Goal: Task Accomplishment & Management: Complete application form

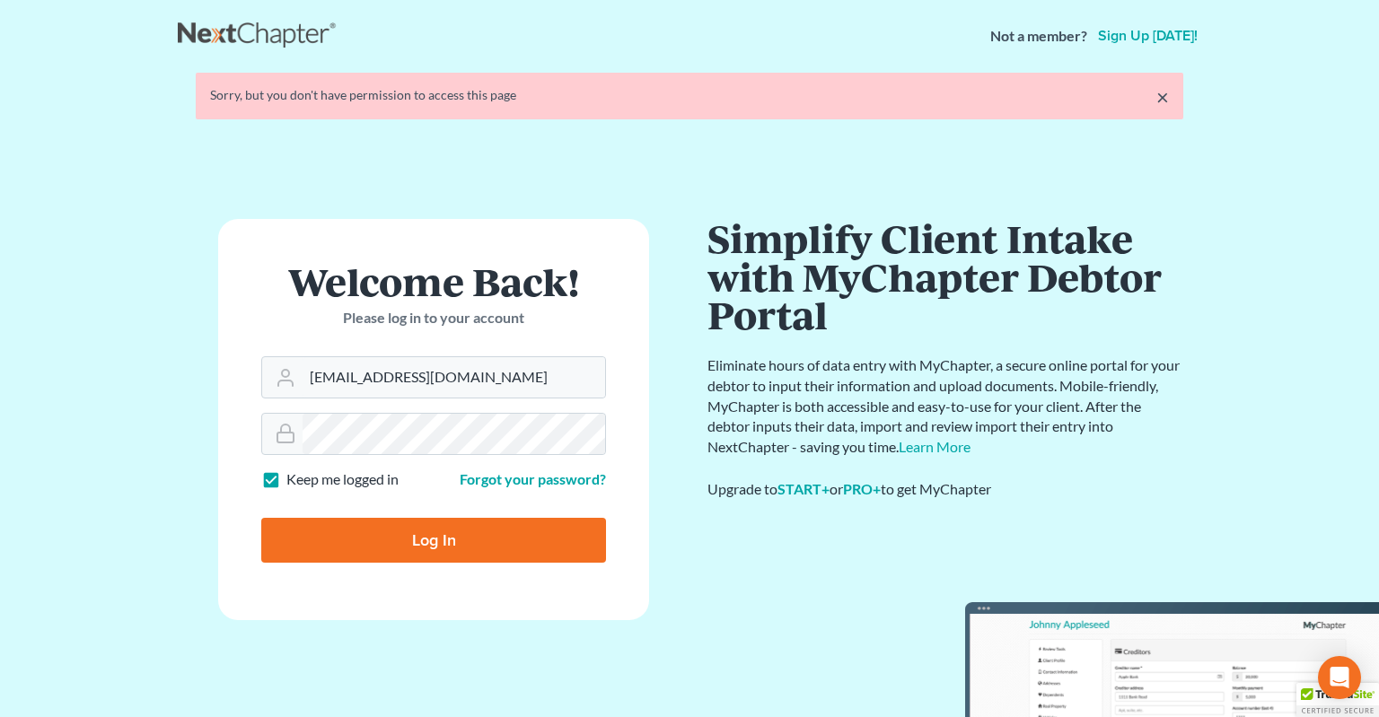
click at [477, 534] on input "Log In" at bounding box center [433, 540] width 345 height 45
type input "Thinking..."
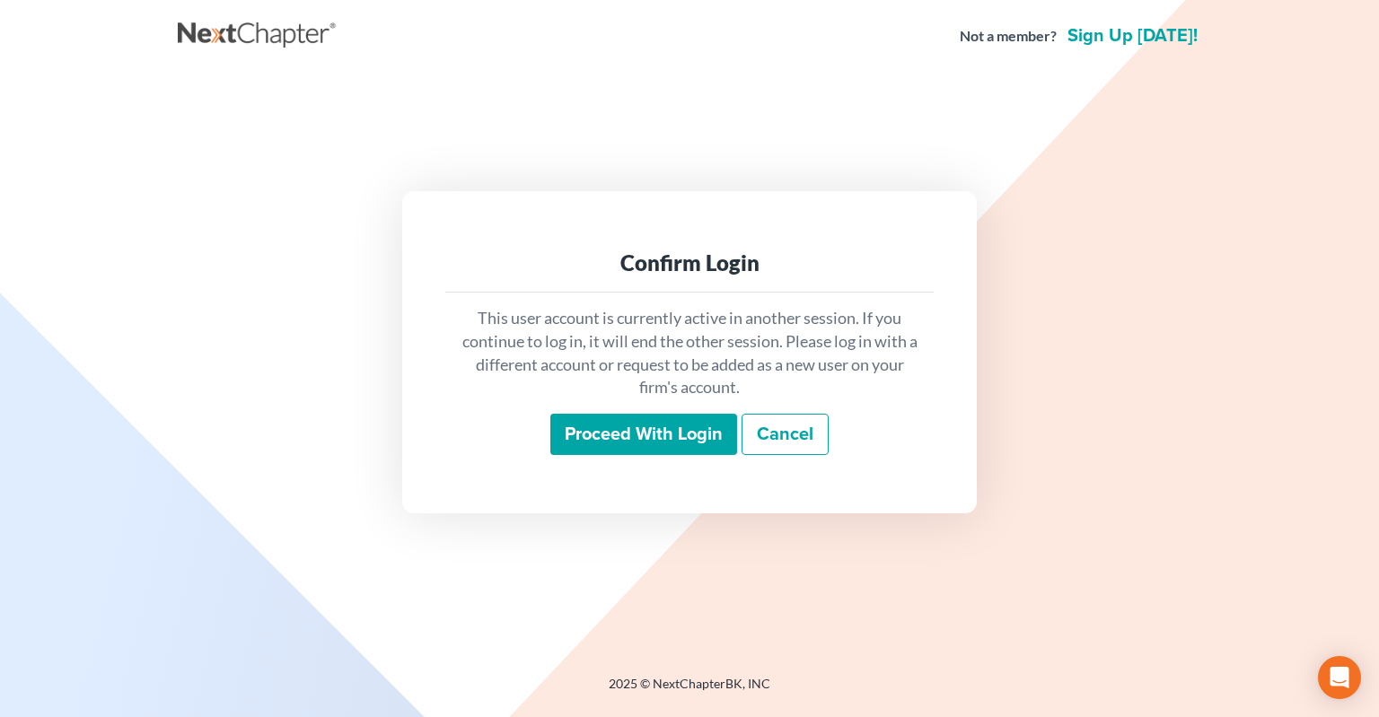
click at [601, 432] on input "Proceed with login" at bounding box center [643, 434] width 187 height 41
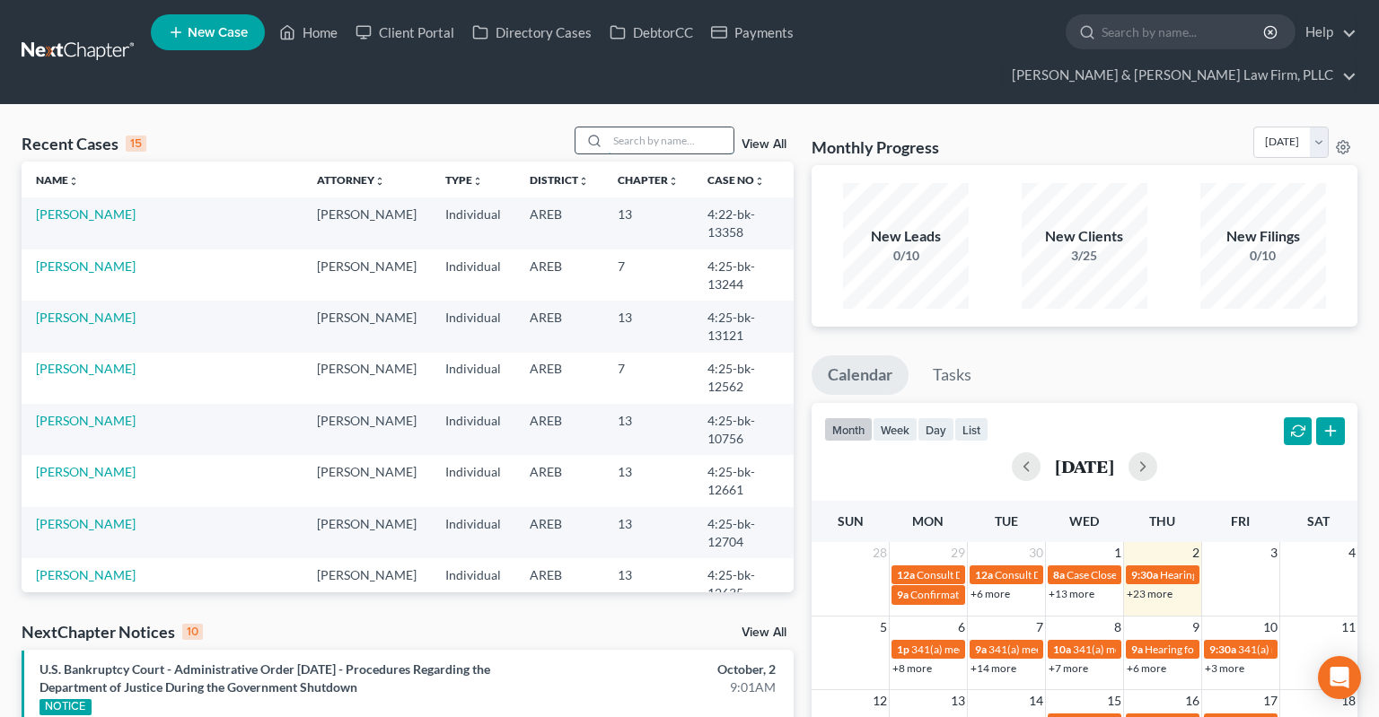
click at [652, 127] on input "search" at bounding box center [671, 140] width 126 height 26
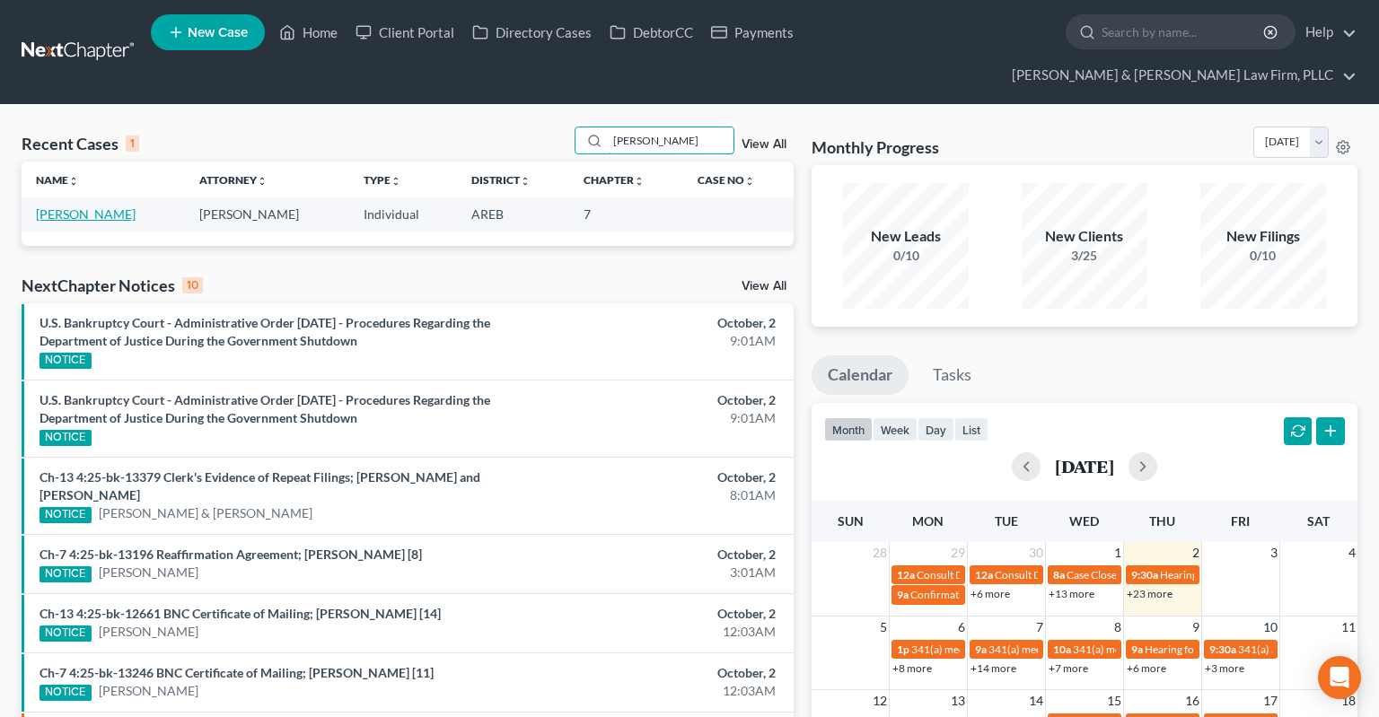
type input "[PERSON_NAME]"
click at [109, 206] on link "[PERSON_NAME]" at bounding box center [86, 213] width 100 height 15
select select "4"
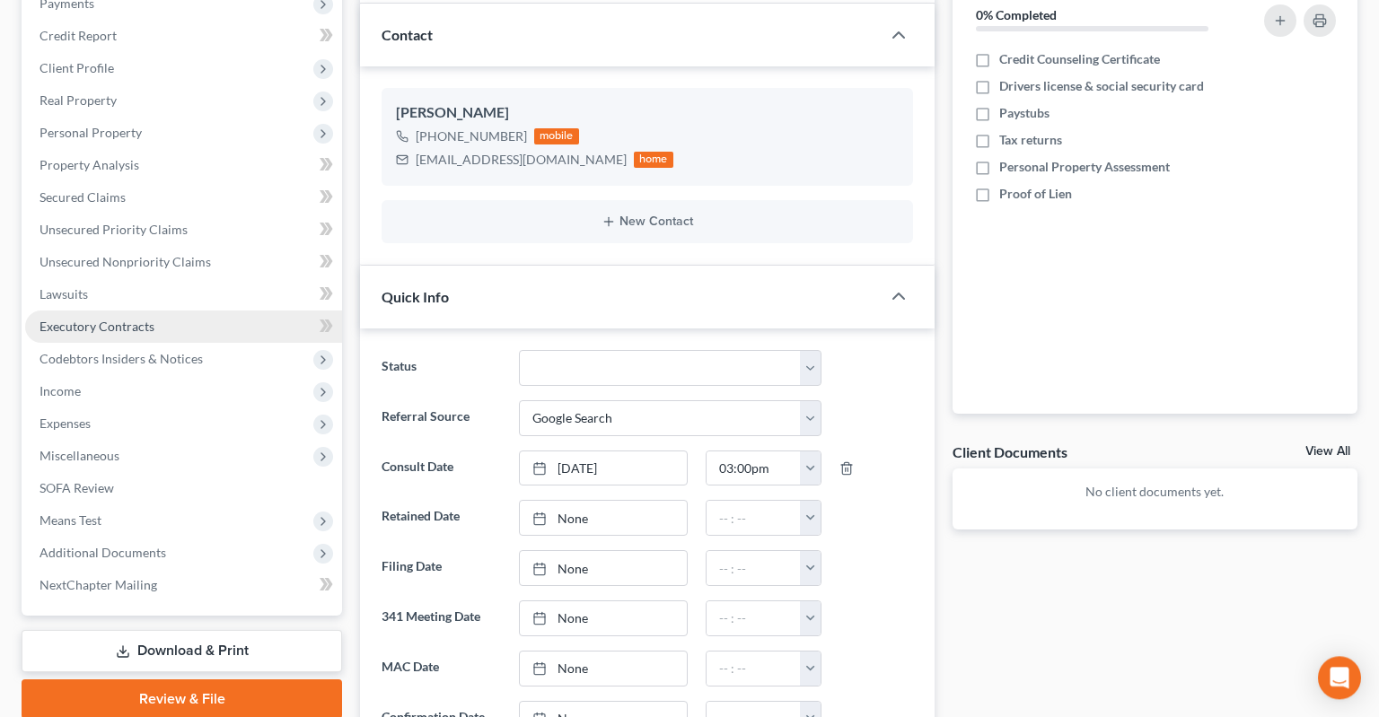
scroll to position [284, 0]
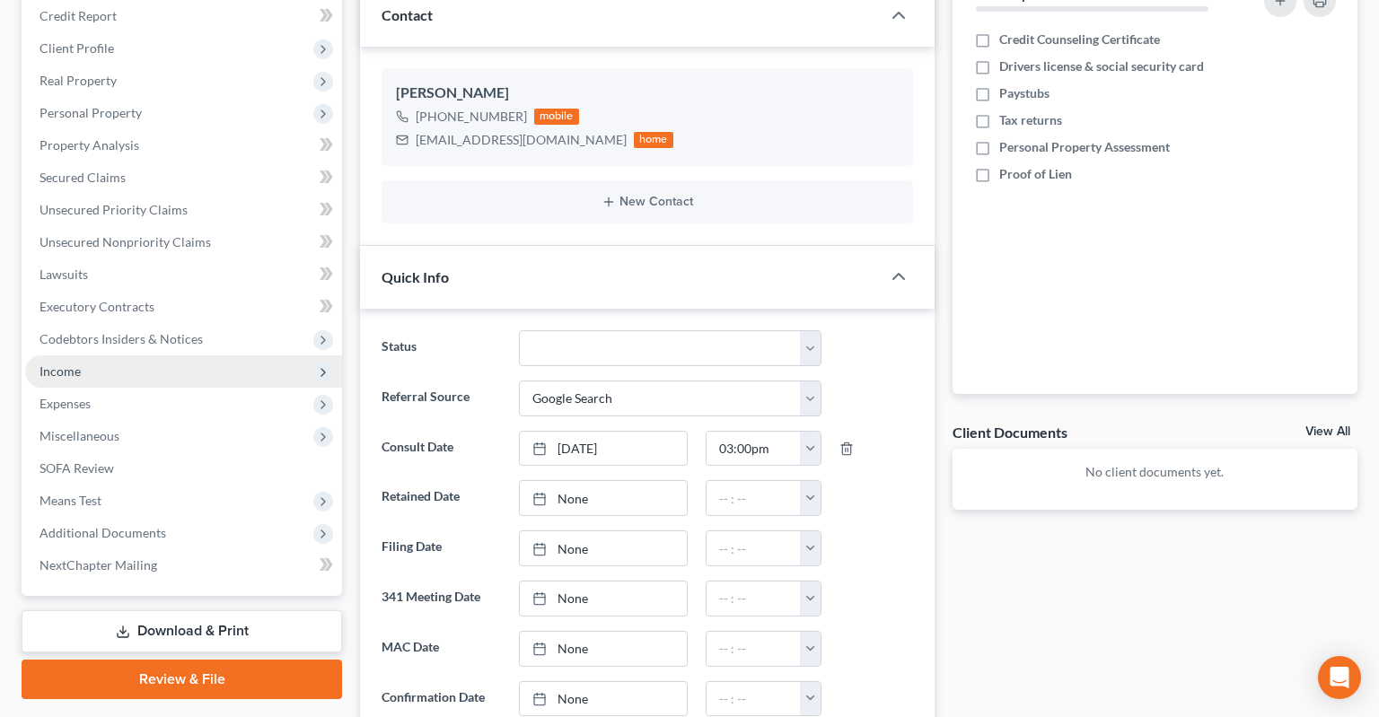
click at [181, 356] on span "Income" at bounding box center [183, 372] width 317 height 32
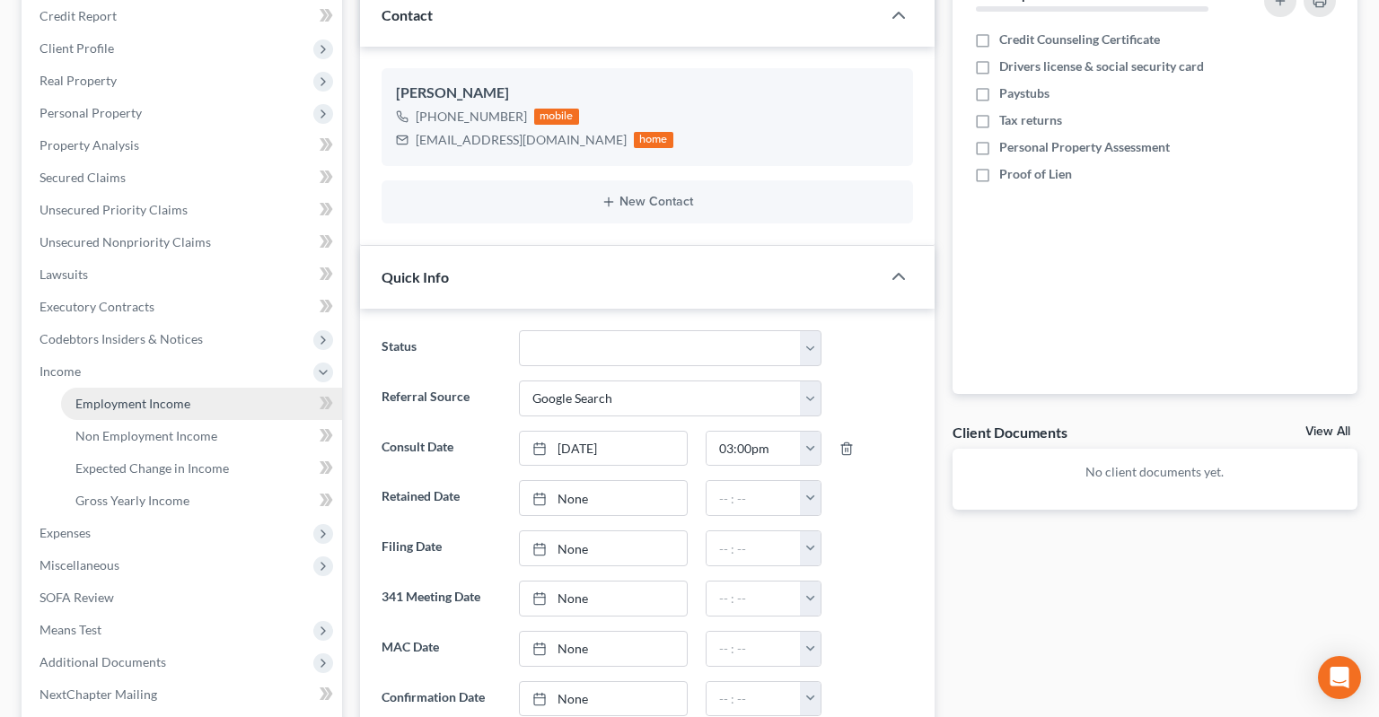
click at [255, 388] on link "Employment Income" at bounding box center [201, 404] width 281 height 32
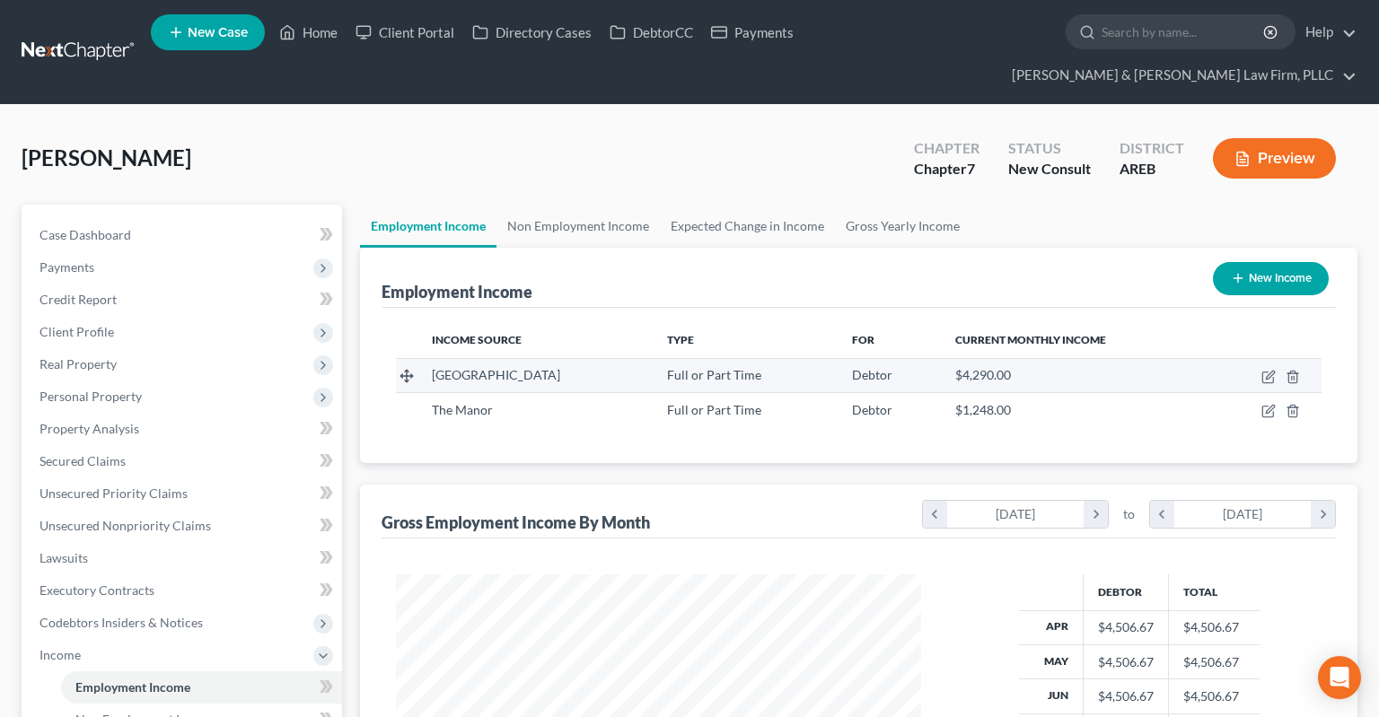
scroll to position [320, 560]
click at [1265, 373] on icon "button" at bounding box center [1267, 378] width 11 height 11
select select "0"
select select "2"
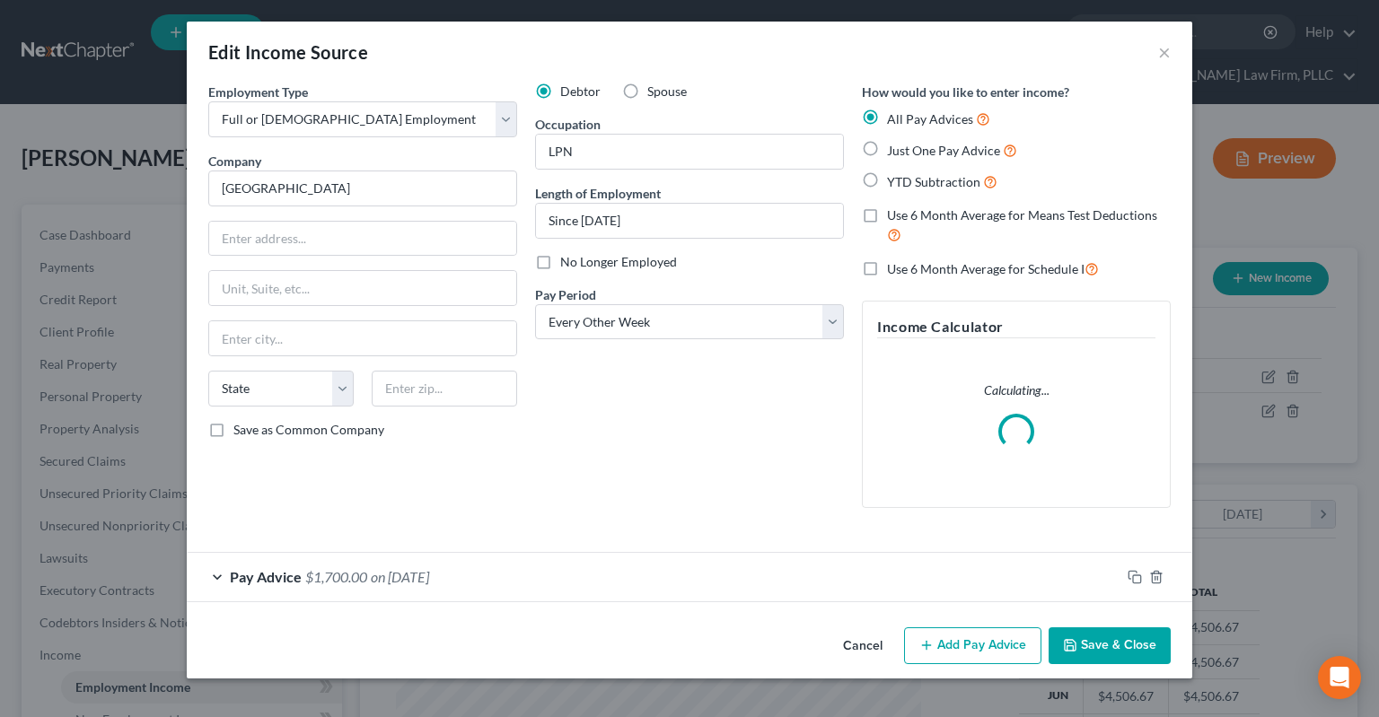
click at [850, 637] on button "Cancel" at bounding box center [863, 647] width 68 height 36
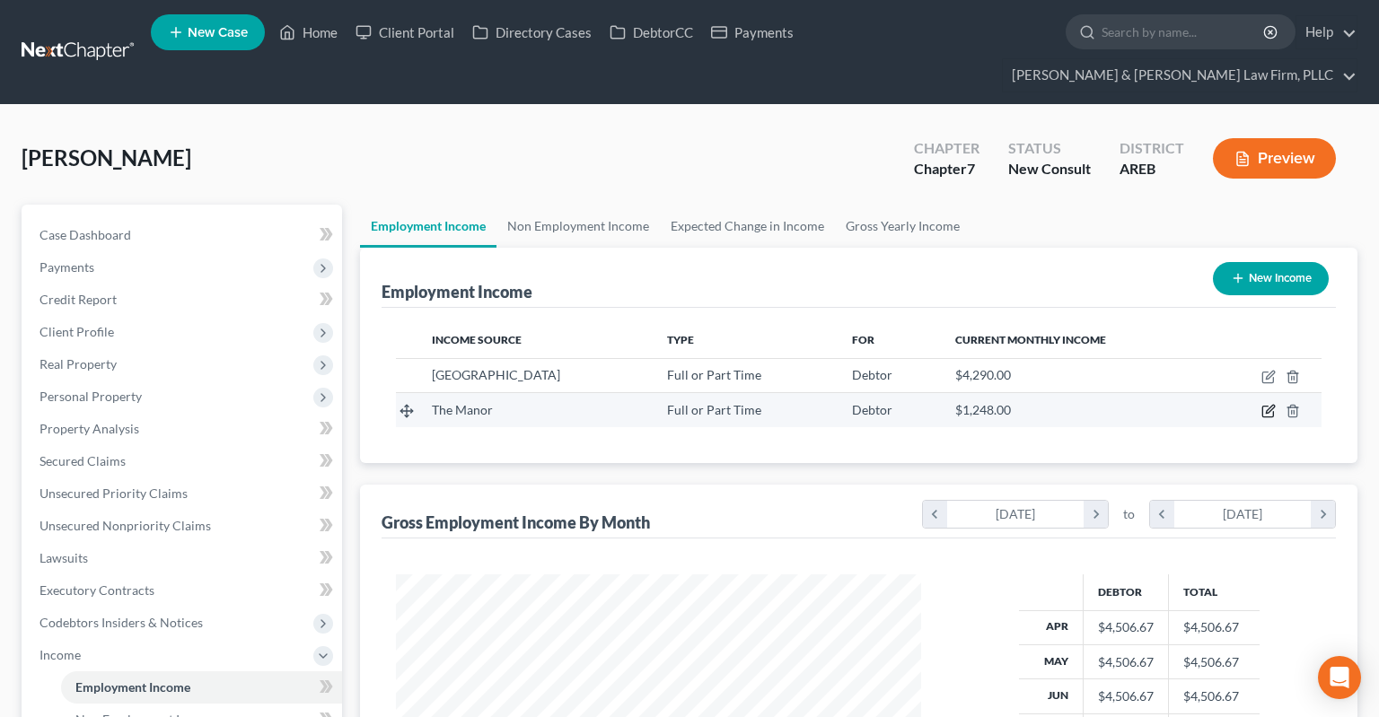
click at [1267, 404] on icon "button" at bounding box center [1268, 411] width 14 height 14
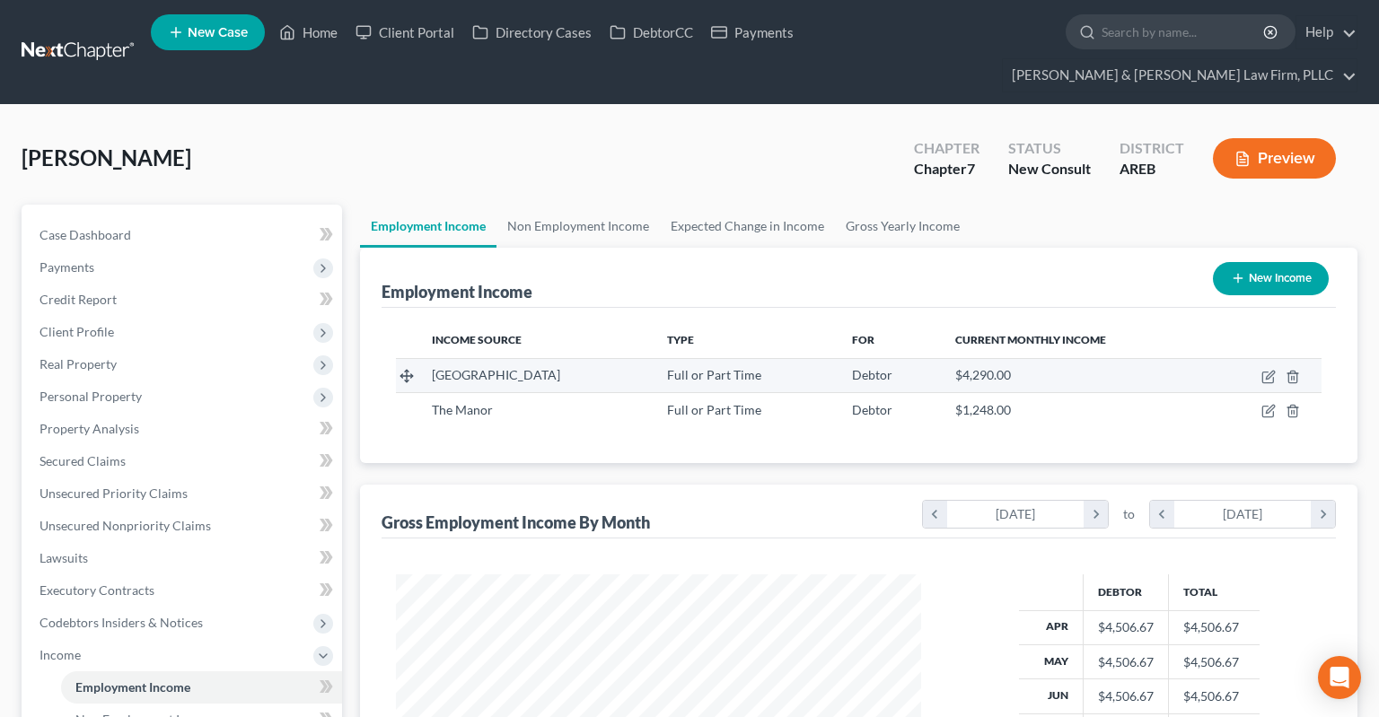
select select "0"
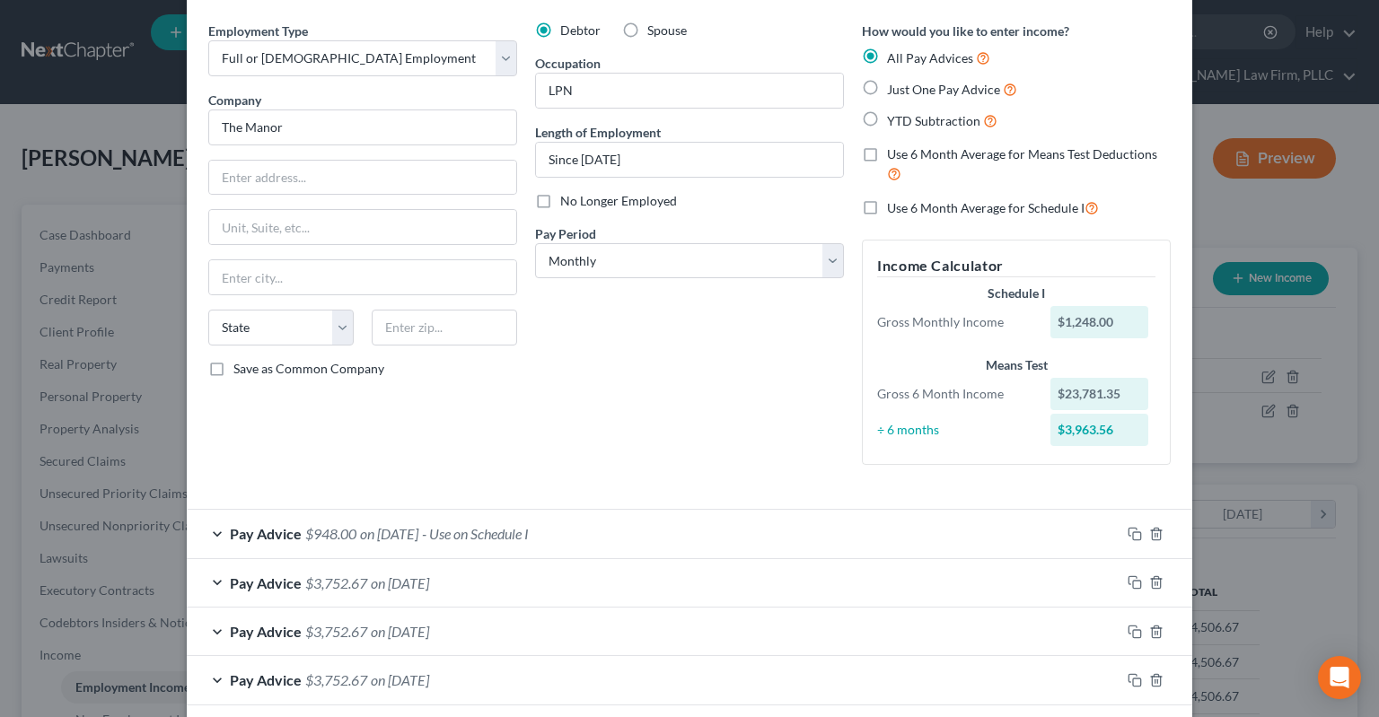
scroll to position [92, 0]
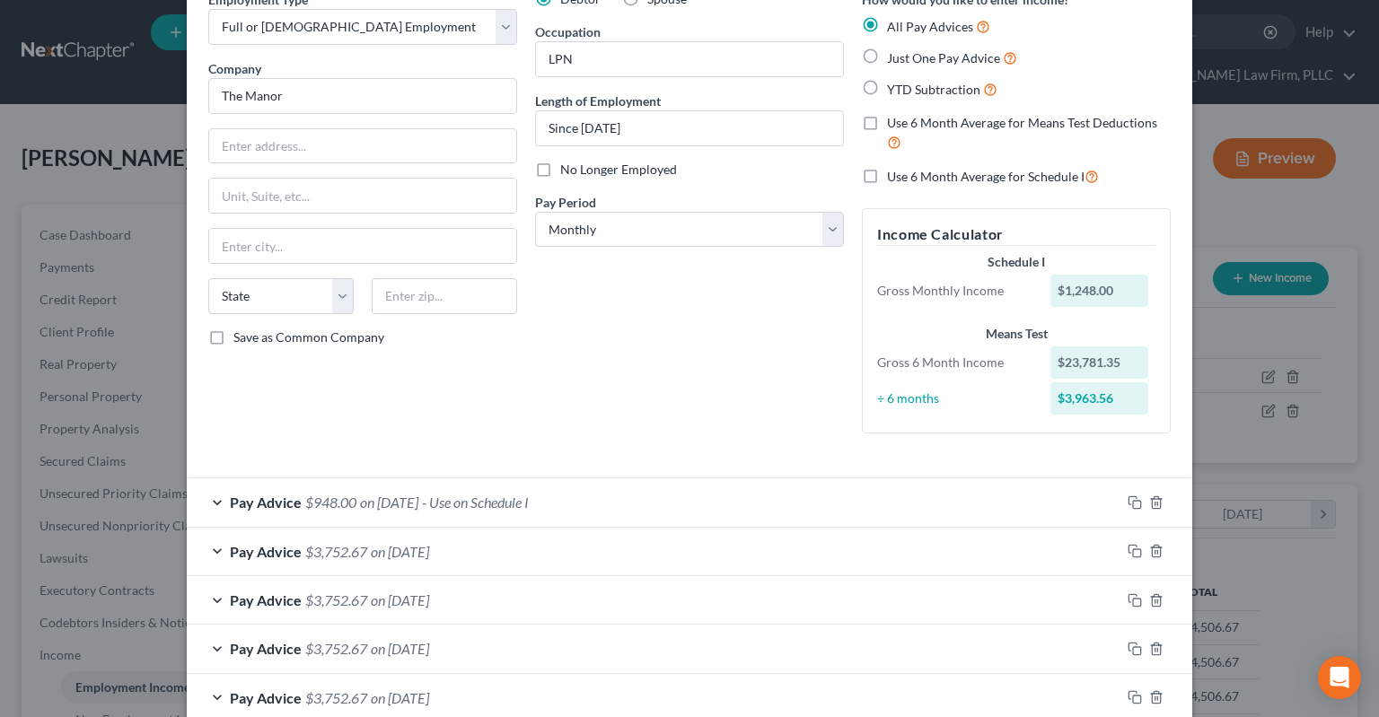
click at [418, 494] on span "on [DATE]" at bounding box center [389, 502] width 58 height 17
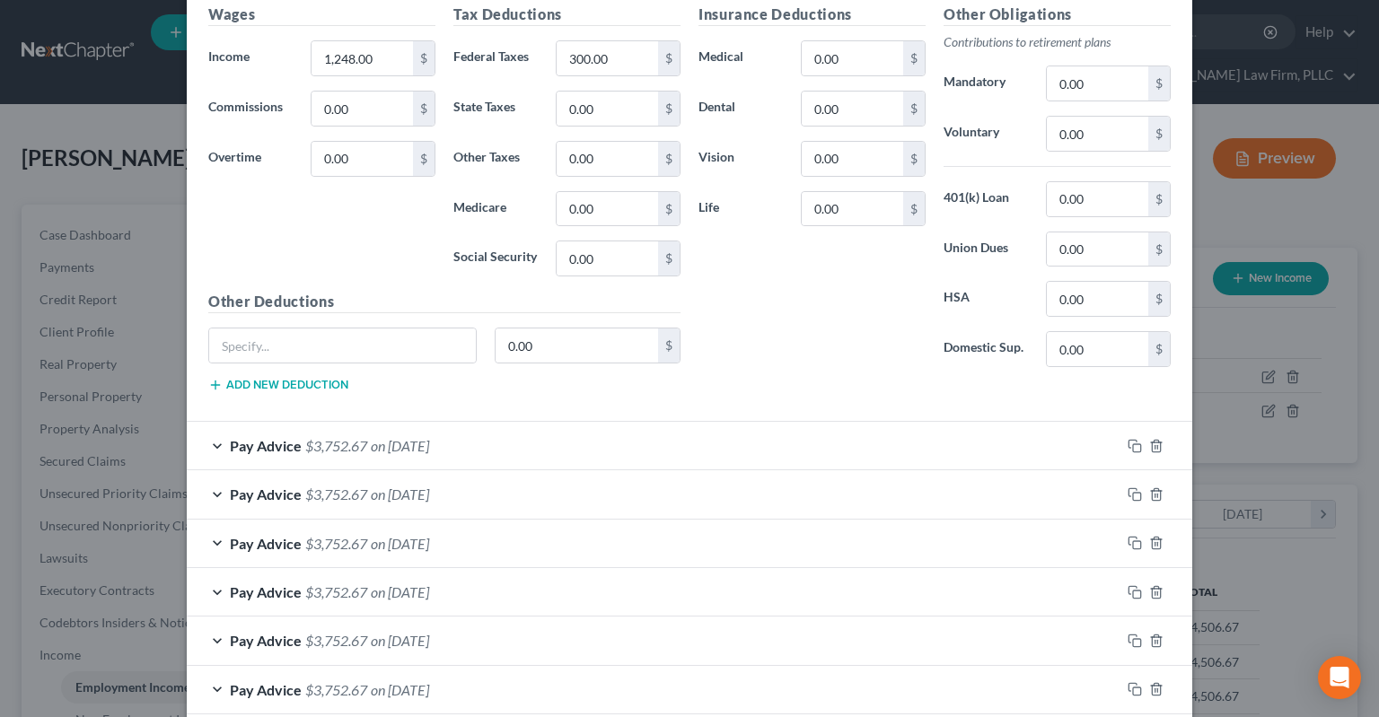
scroll to position [830, 0]
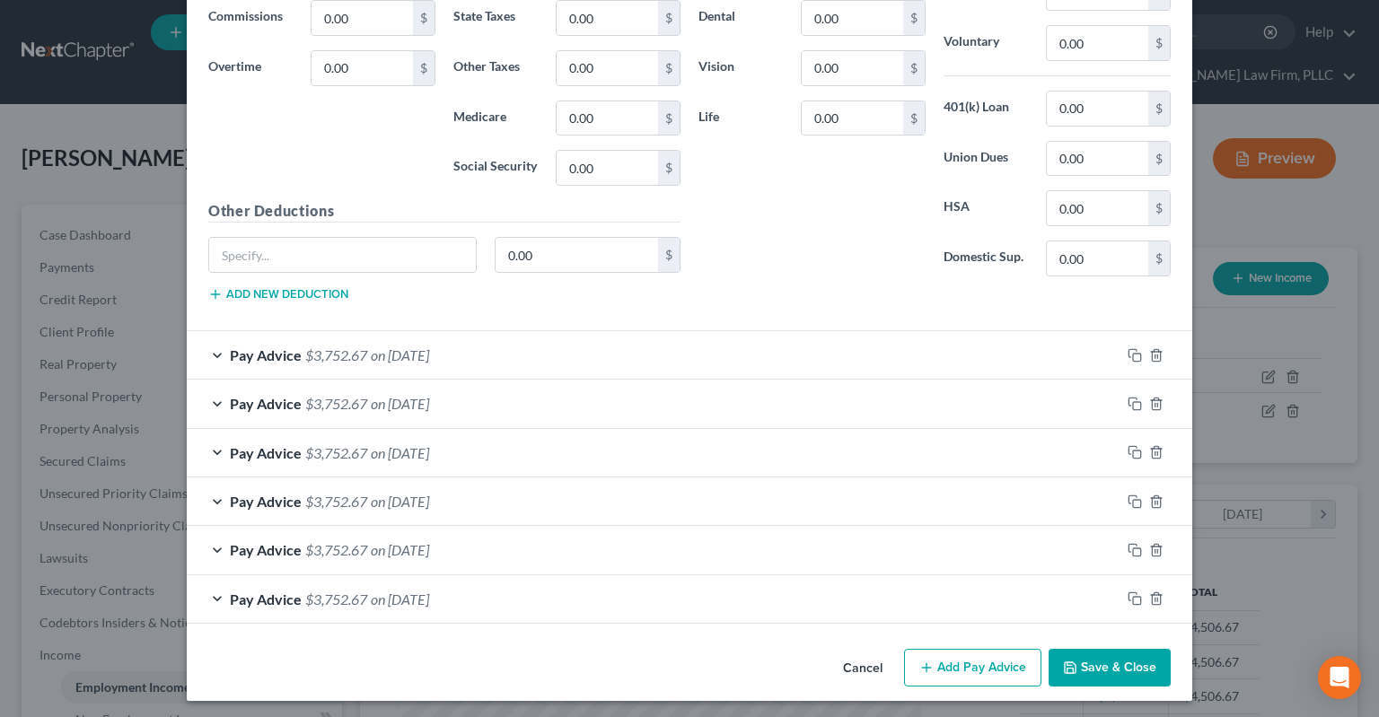
click at [434, 339] on div "Pay Advice $3,752.67 on 08/01/2025" at bounding box center [654, 355] width 934 height 48
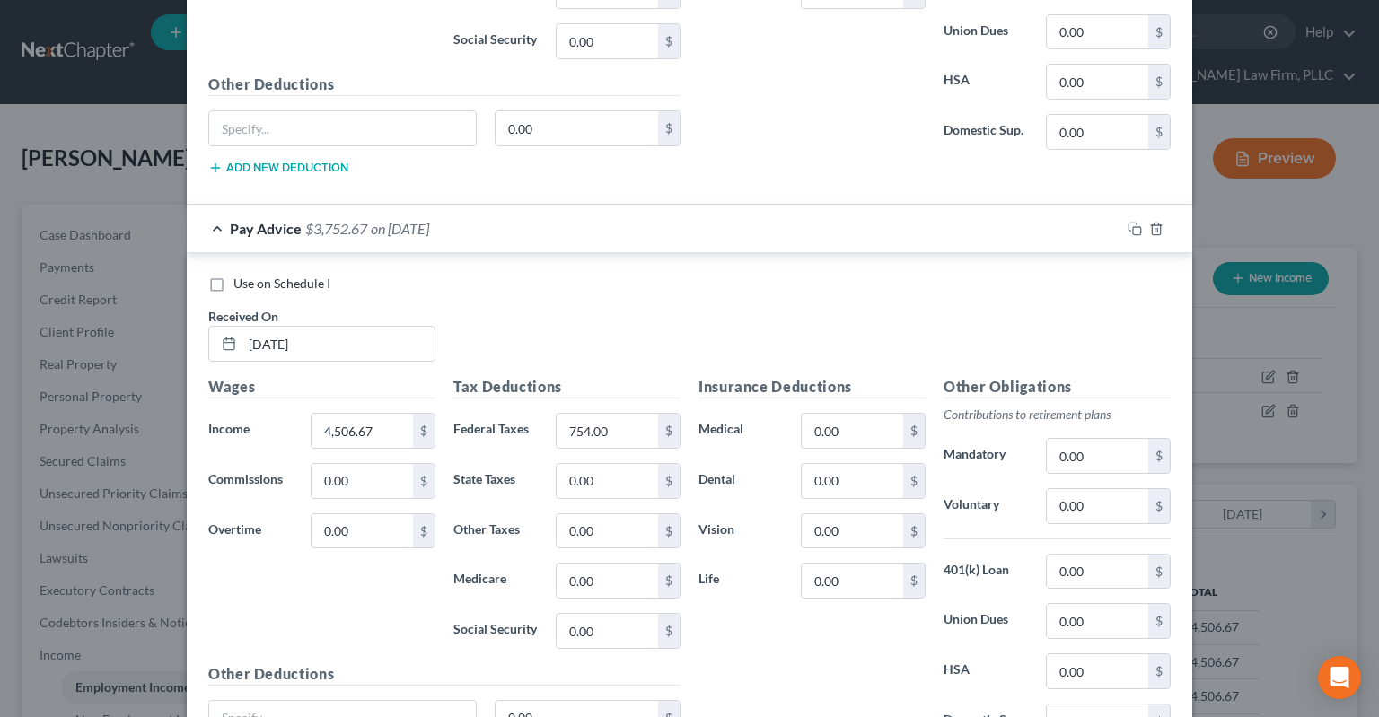
scroll to position [1010, 0]
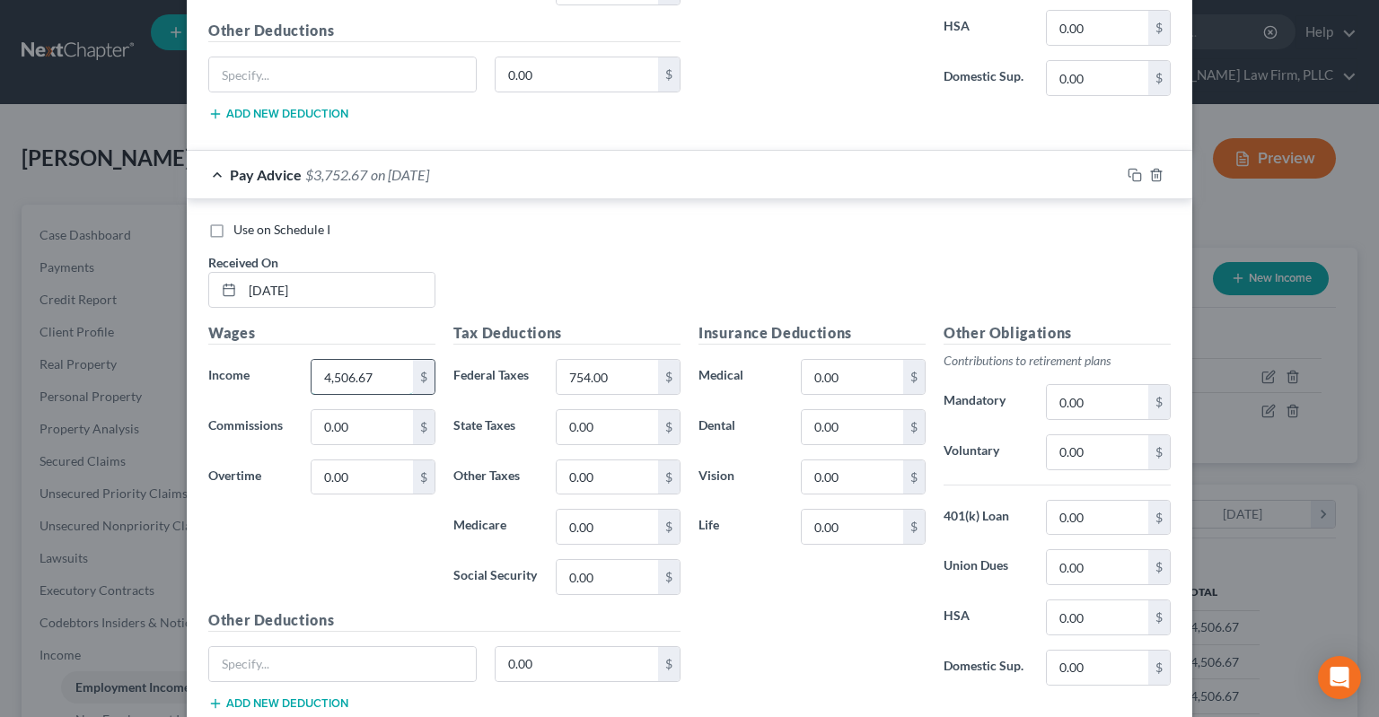
click at [386, 369] on input "4,506.67" at bounding box center [362, 377] width 101 height 34
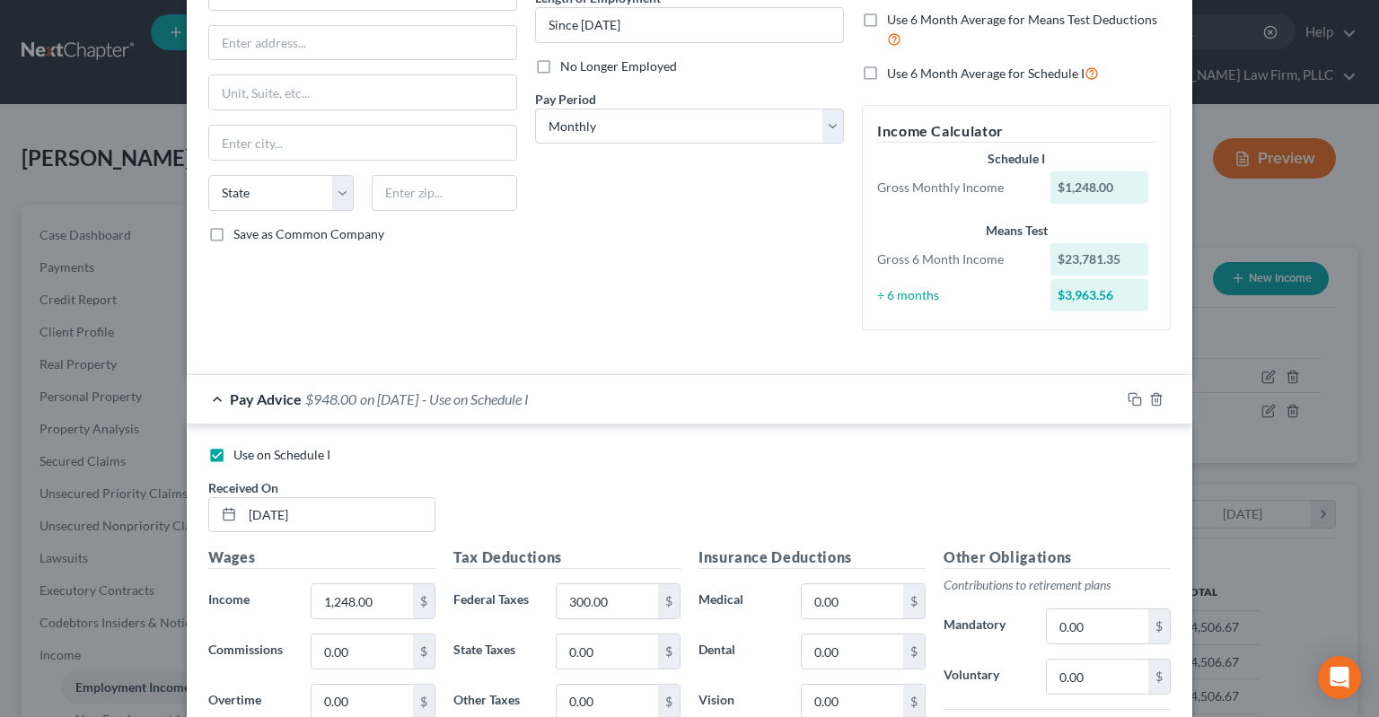
scroll to position [0, 0]
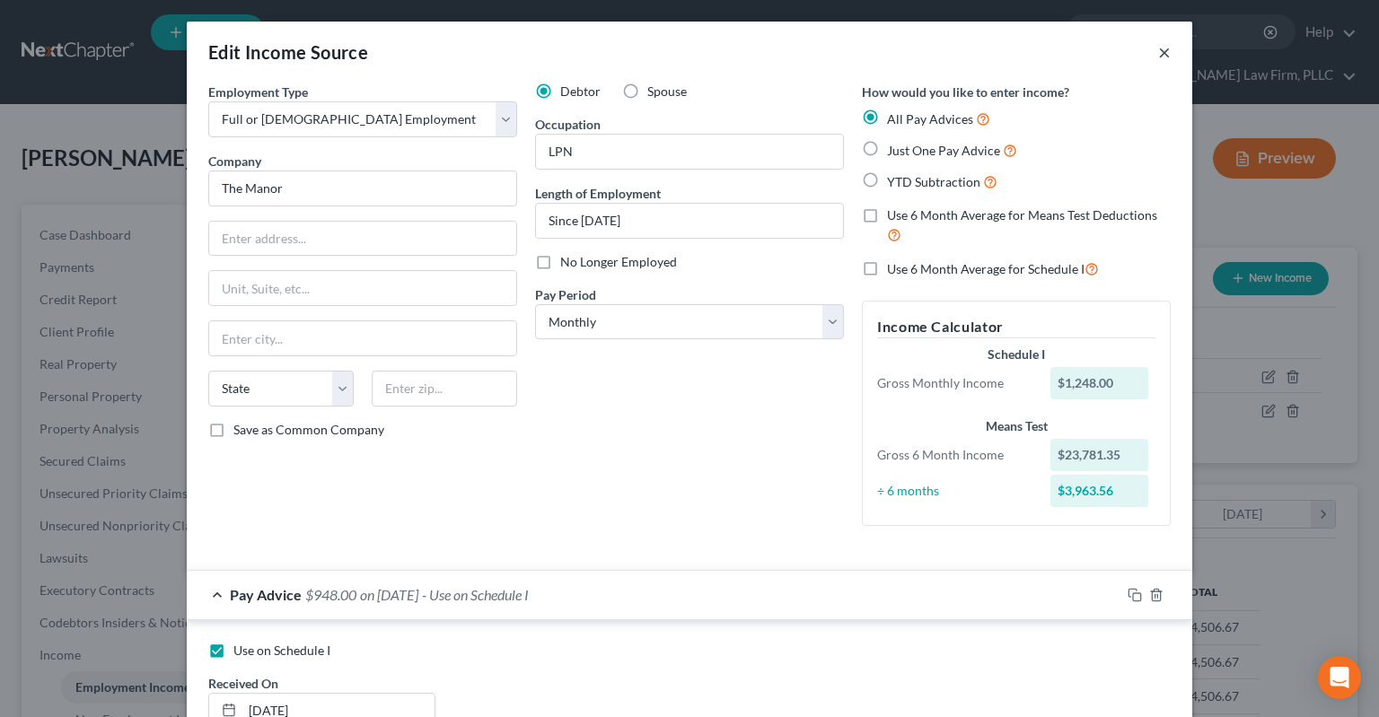
click at [1167, 50] on button "×" at bounding box center [1164, 52] width 13 height 22
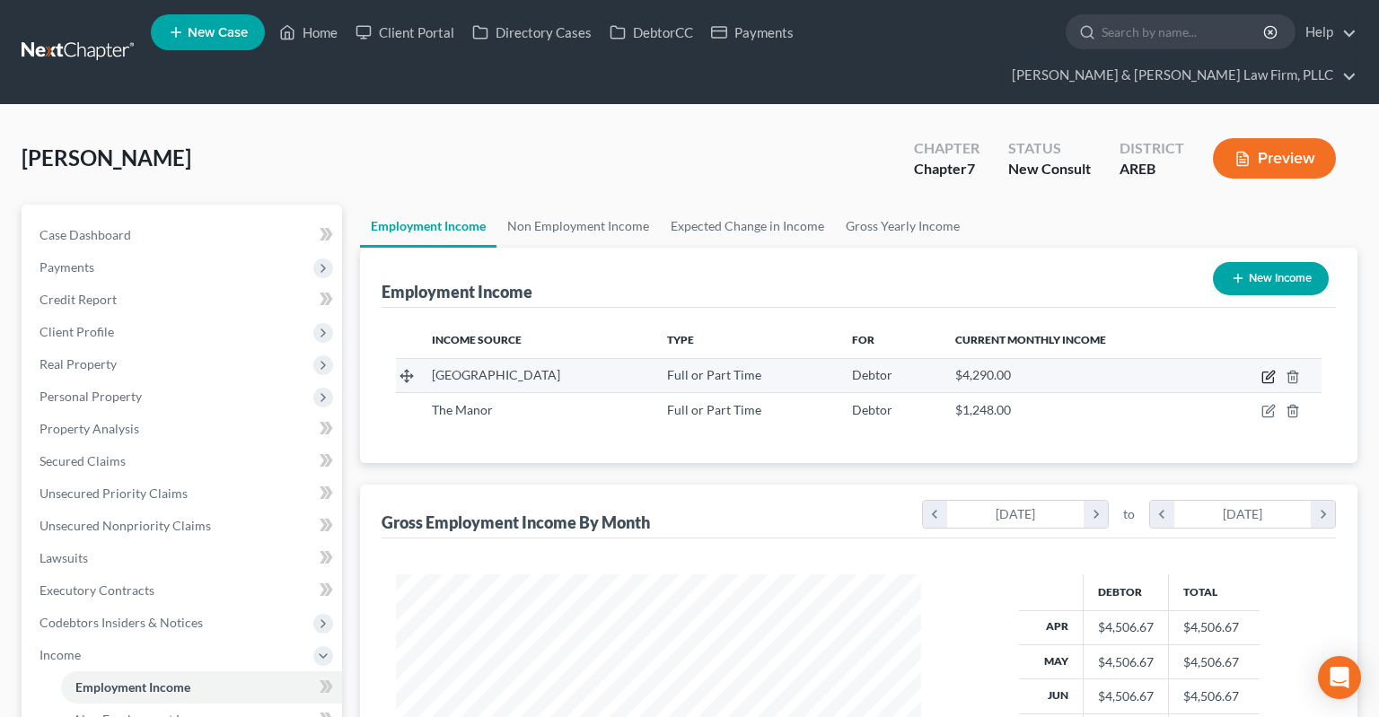
click at [1271, 370] on icon "button" at bounding box center [1268, 377] width 14 height 14
select select "0"
select select "2"
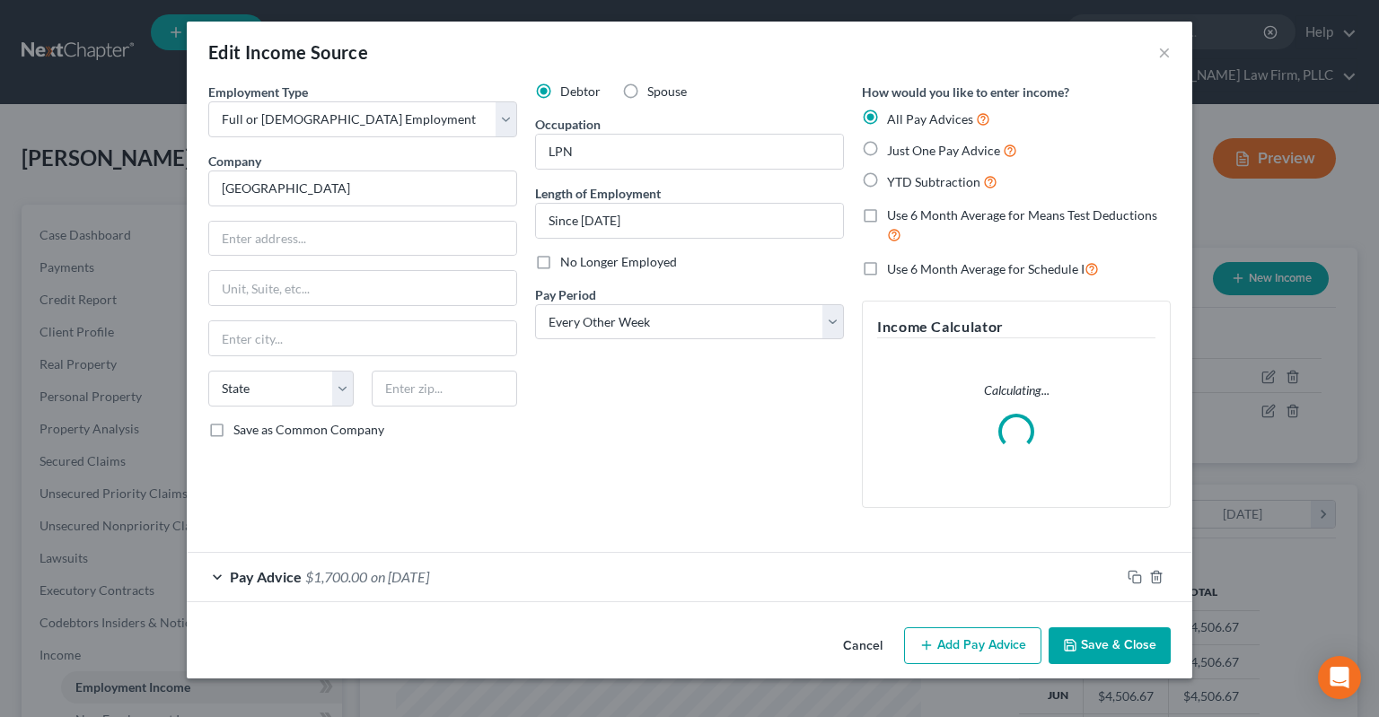
click at [862, 645] on button "Cancel" at bounding box center [863, 647] width 68 height 36
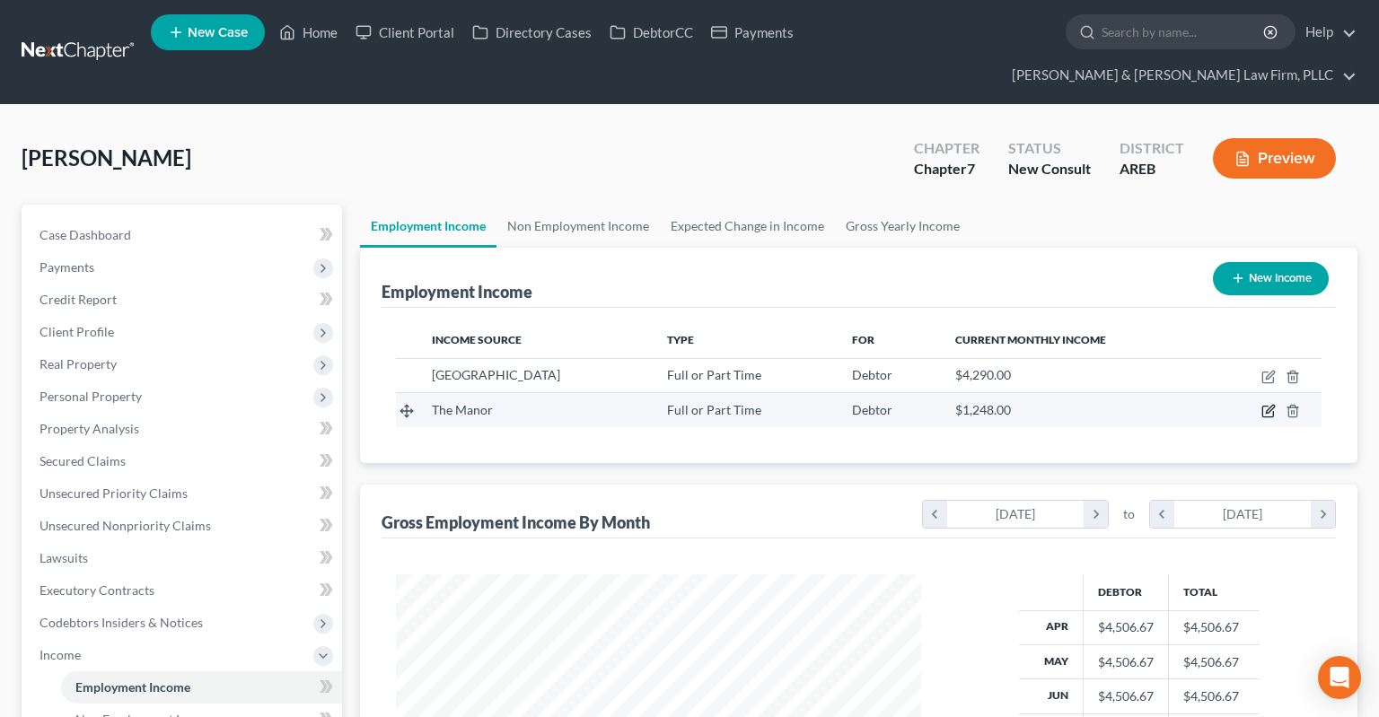
click at [1273, 407] on icon "button" at bounding box center [1267, 412] width 11 height 11
select select "0"
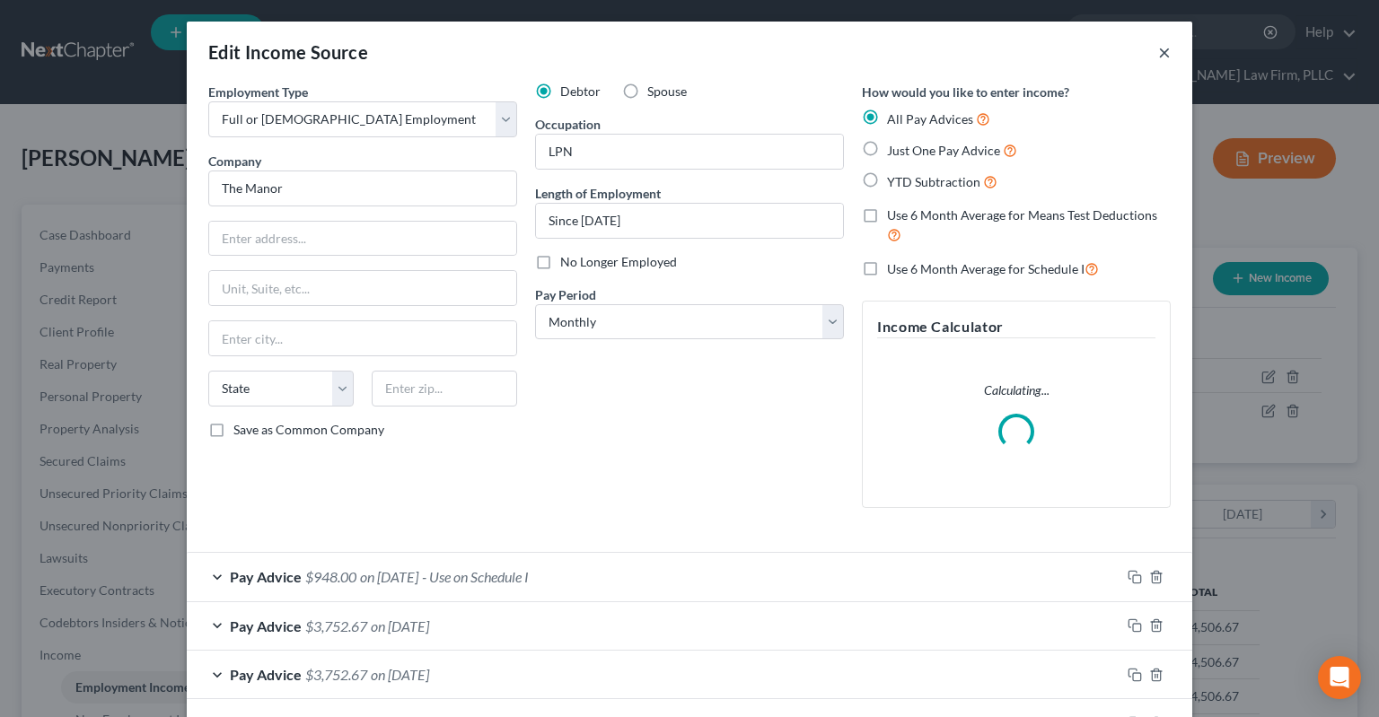
click at [1162, 52] on button "×" at bounding box center [1164, 52] width 13 height 22
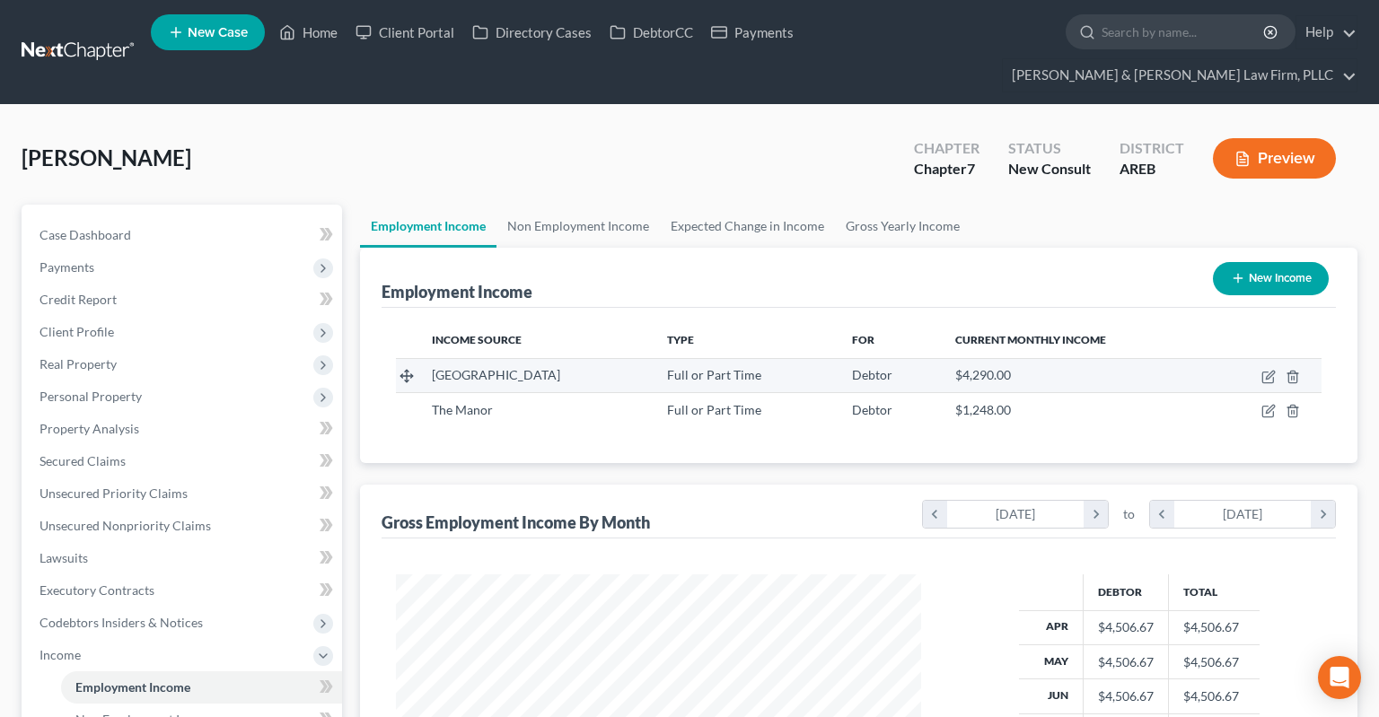
click at [1261, 358] on td at bounding box center [1265, 375] width 111 height 34
click at [1266, 370] on icon "button" at bounding box center [1268, 377] width 14 height 14
select select "0"
select select "2"
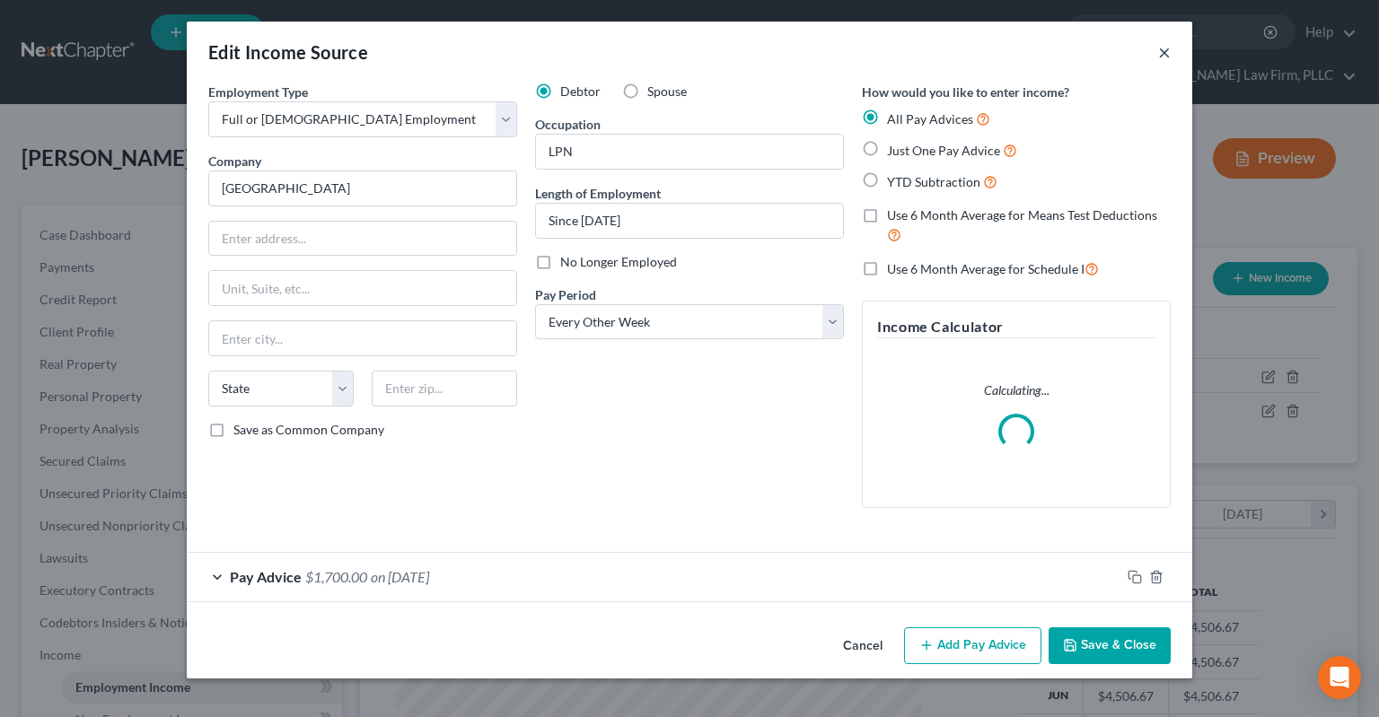
click at [1168, 57] on button "×" at bounding box center [1164, 52] width 13 height 22
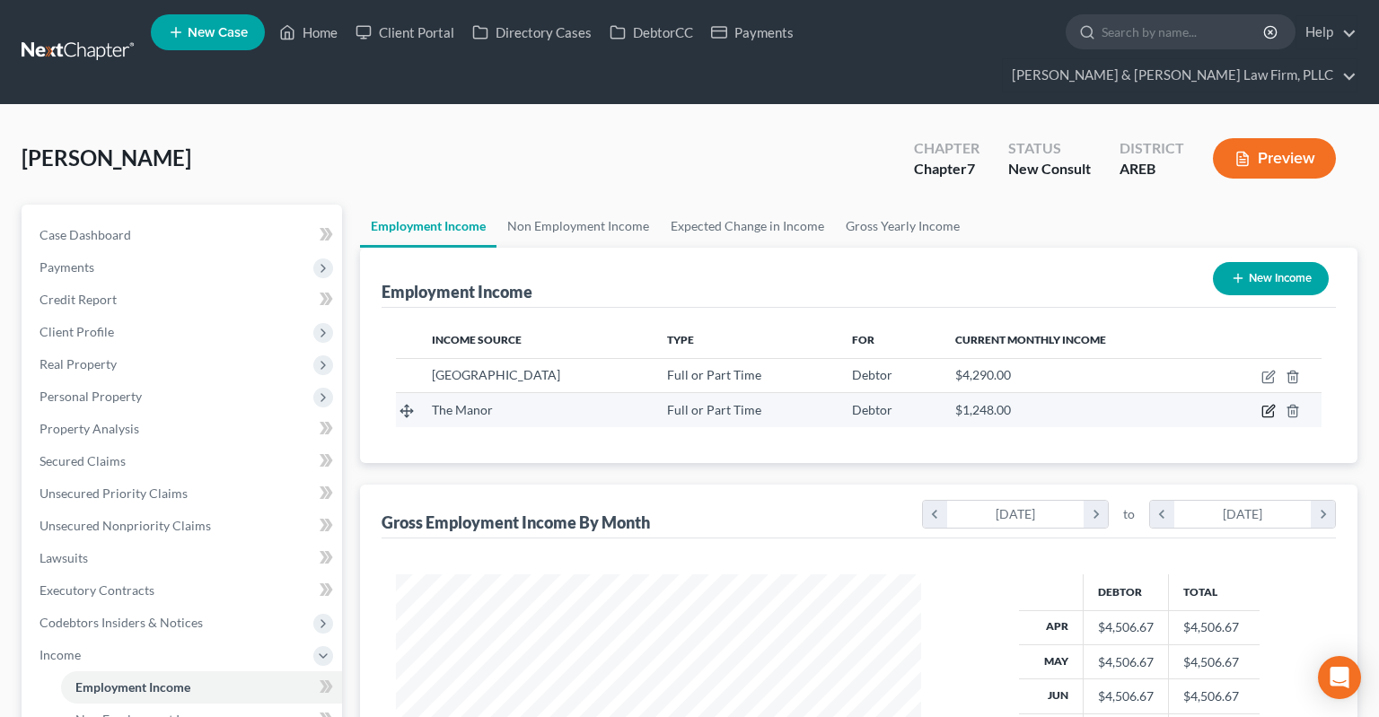
click at [1265, 404] on icon "button" at bounding box center [1268, 411] width 14 height 14
select select "0"
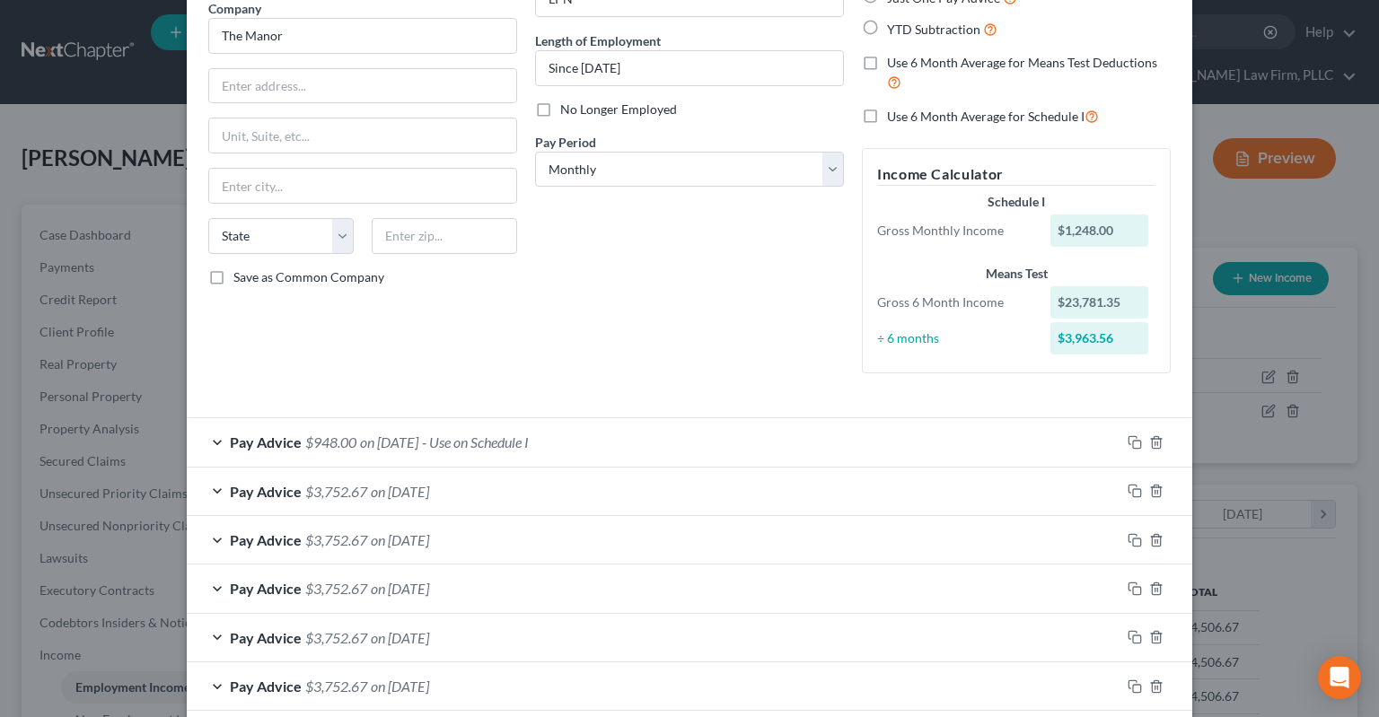
scroll to position [180, 0]
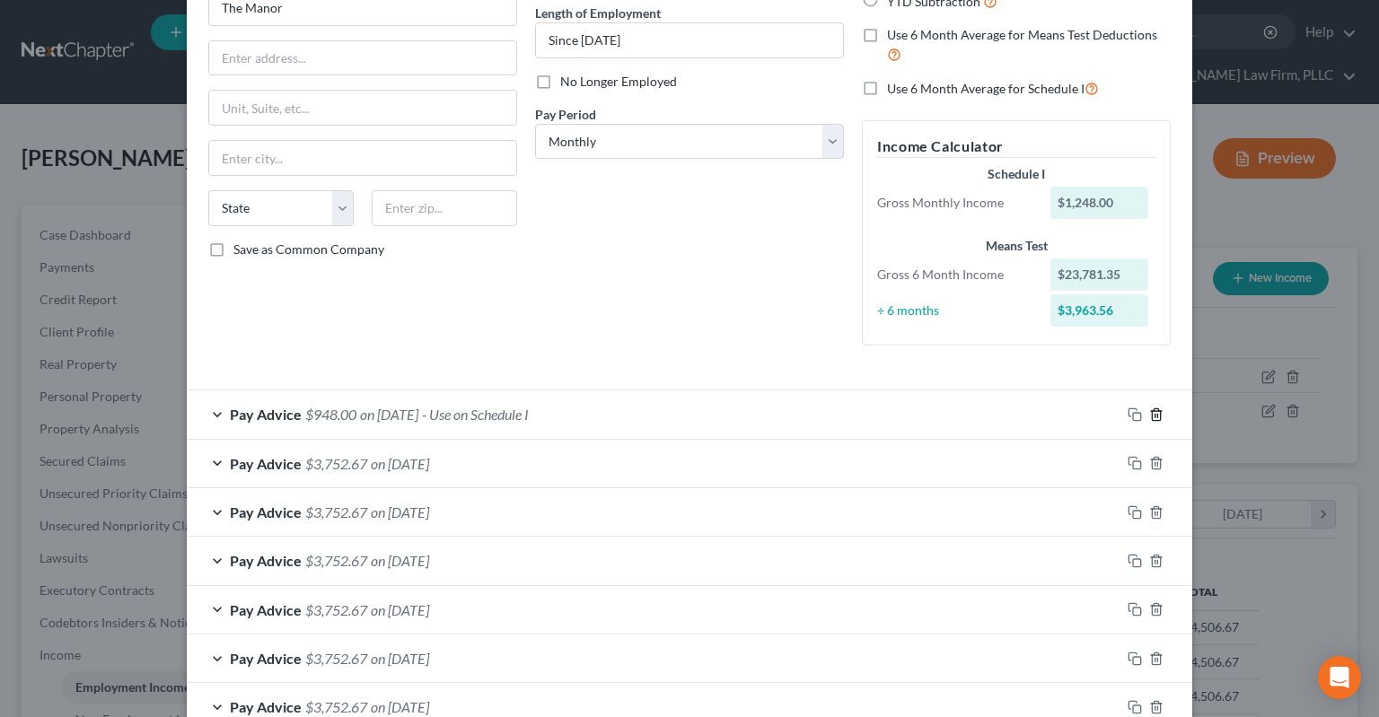
click at [1158, 410] on icon "button" at bounding box center [1156, 414] width 8 height 12
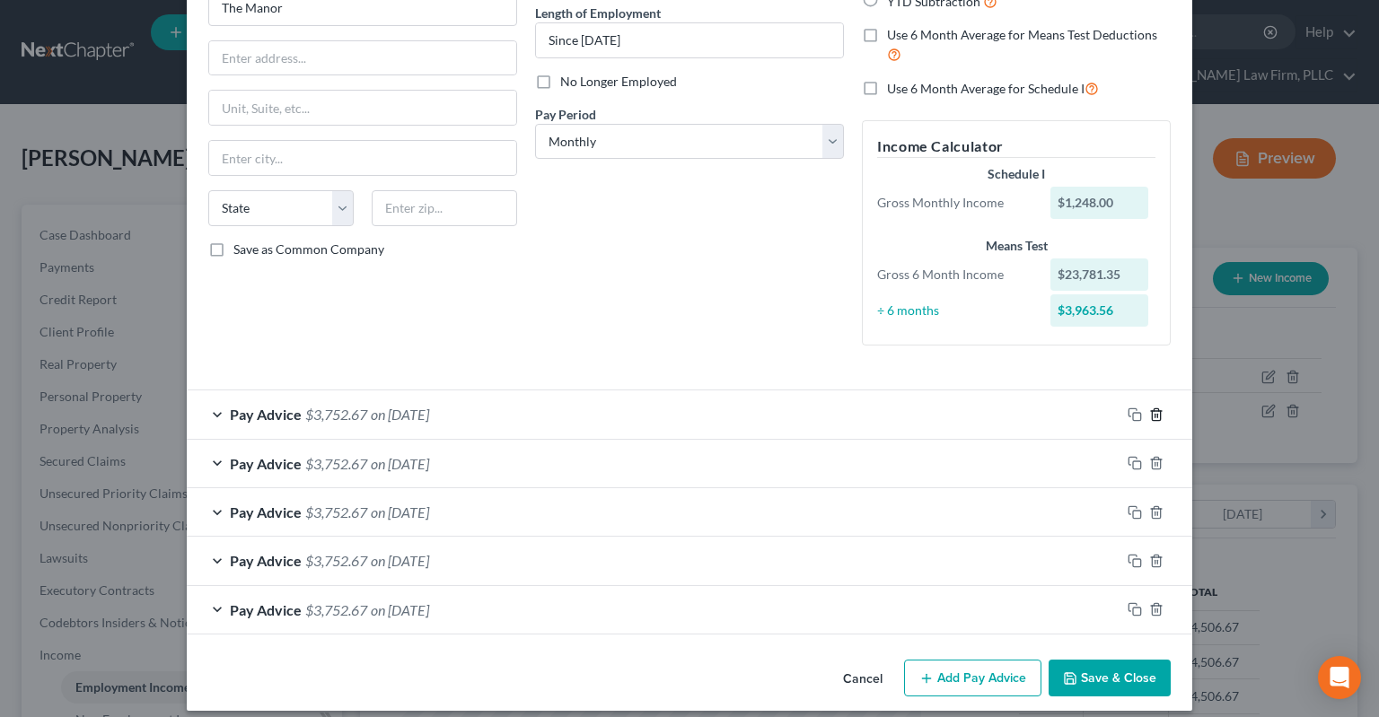
click at [1158, 410] on icon "button" at bounding box center [1156, 414] width 8 height 12
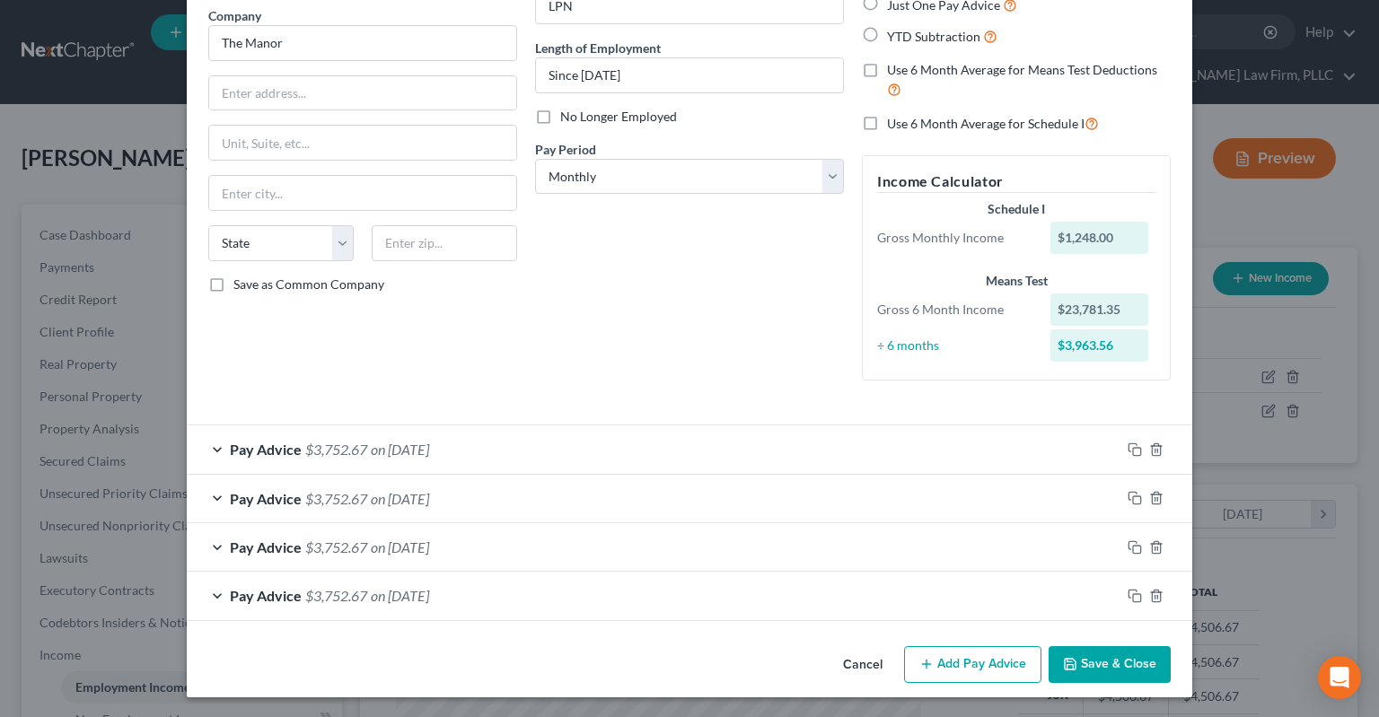
click at [1158, 410] on form "Employment Type * Select Full or Part Time Employment Self Employment Company *…" at bounding box center [689, 279] width 962 height 684
click at [1157, 446] on icon "button" at bounding box center [1156, 450] width 14 height 14
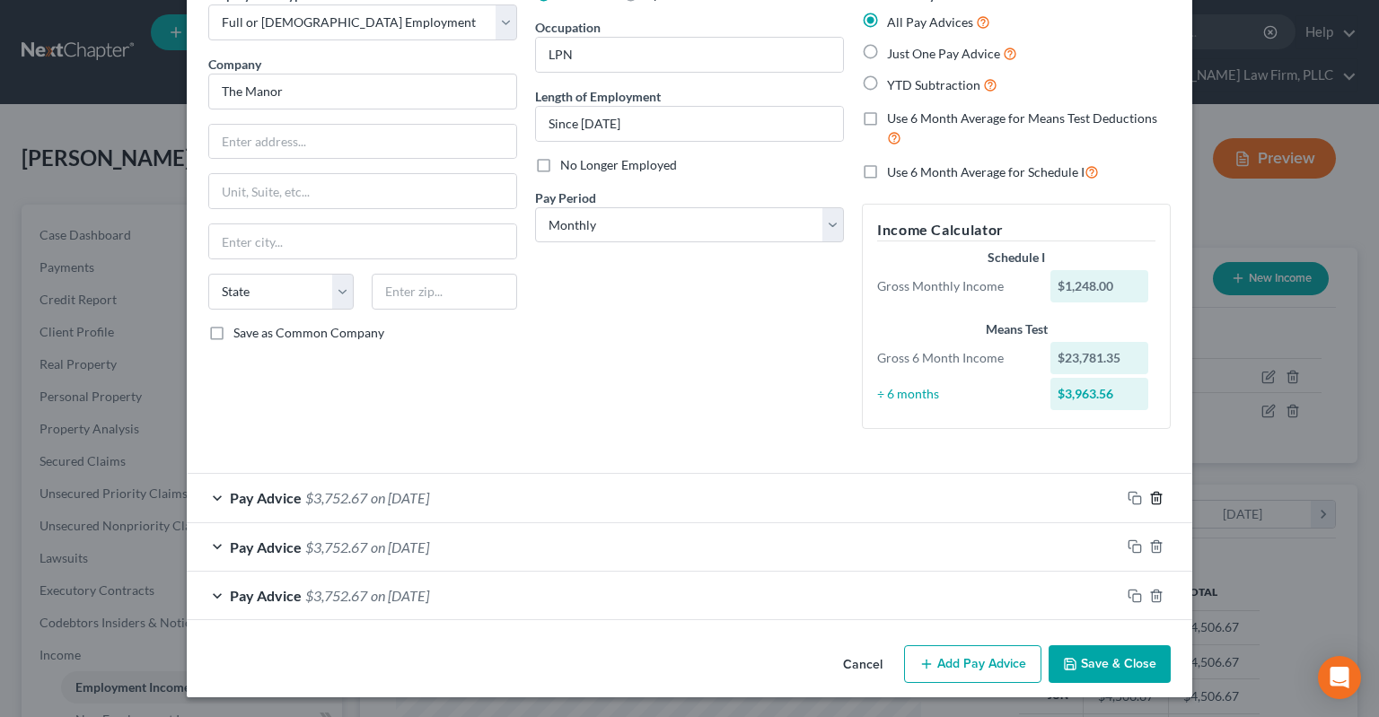
drag, startPoint x: 1157, startPoint y: 492, endPoint x: 1155, endPoint y: 501, distance: 9.2
click at [1157, 493] on icon "button" at bounding box center [1156, 498] width 14 height 14
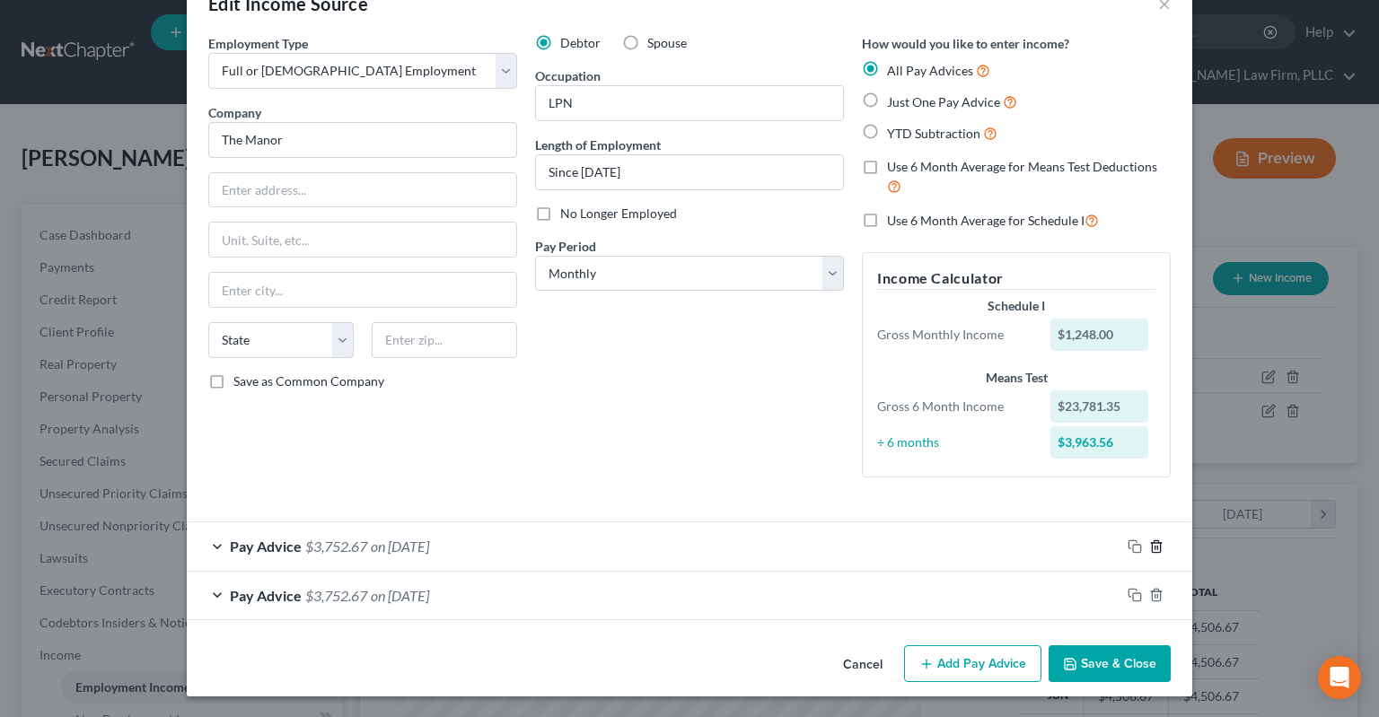
click at [1155, 548] on line "button" at bounding box center [1155, 548] width 0 height 4
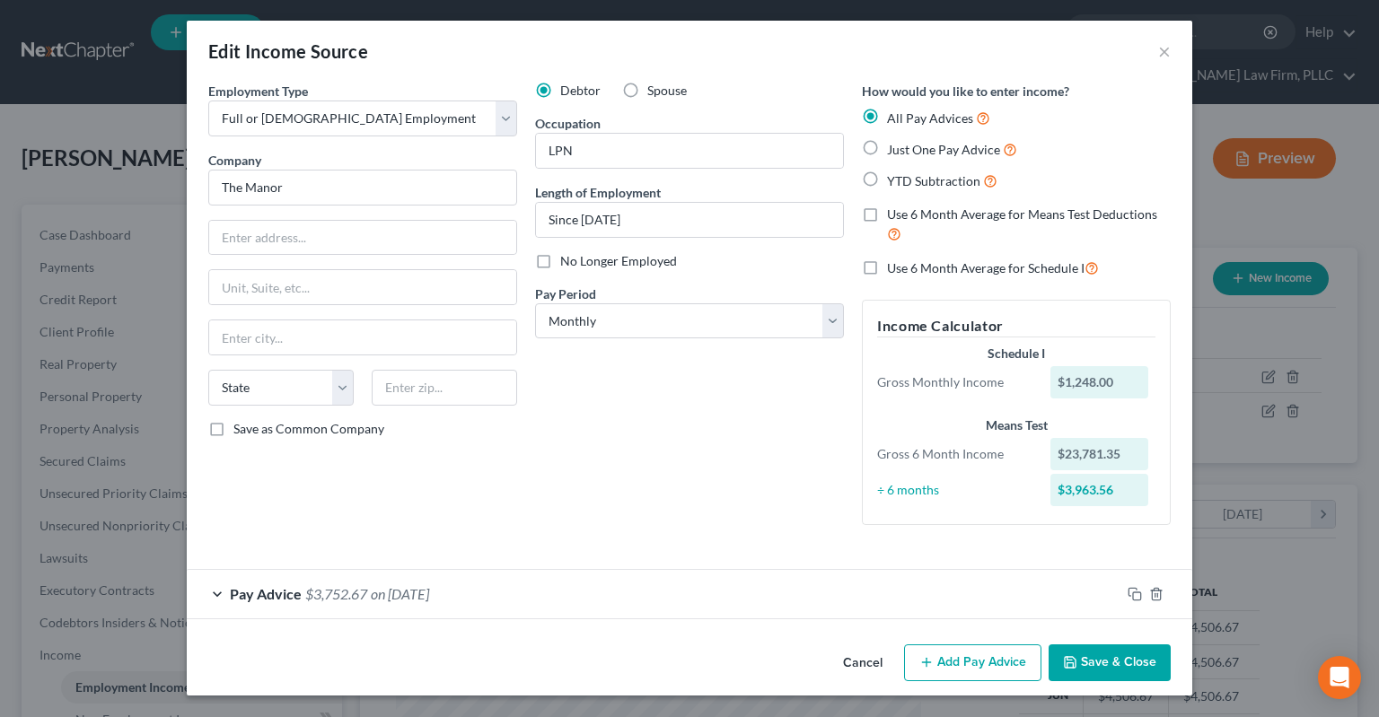
scroll to position [0, 0]
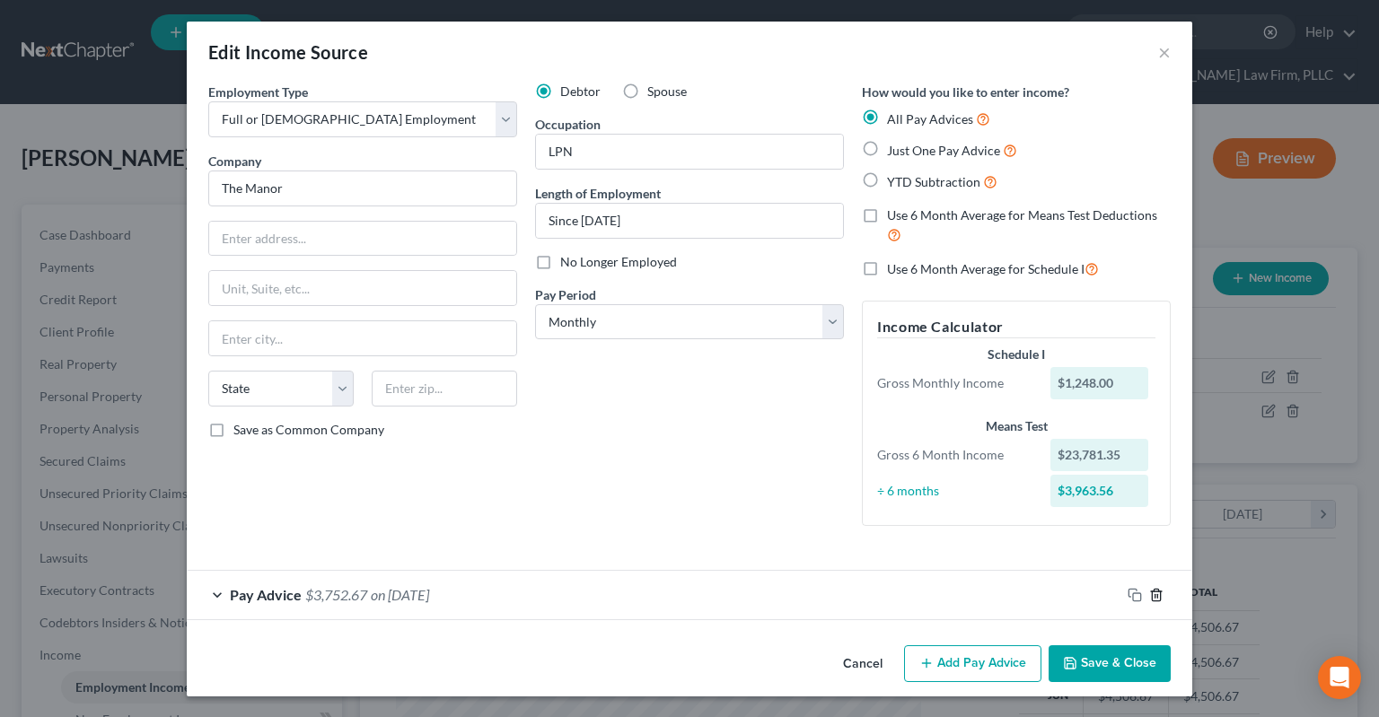
click at [1155, 593] on icon "button" at bounding box center [1156, 595] width 14 height 14
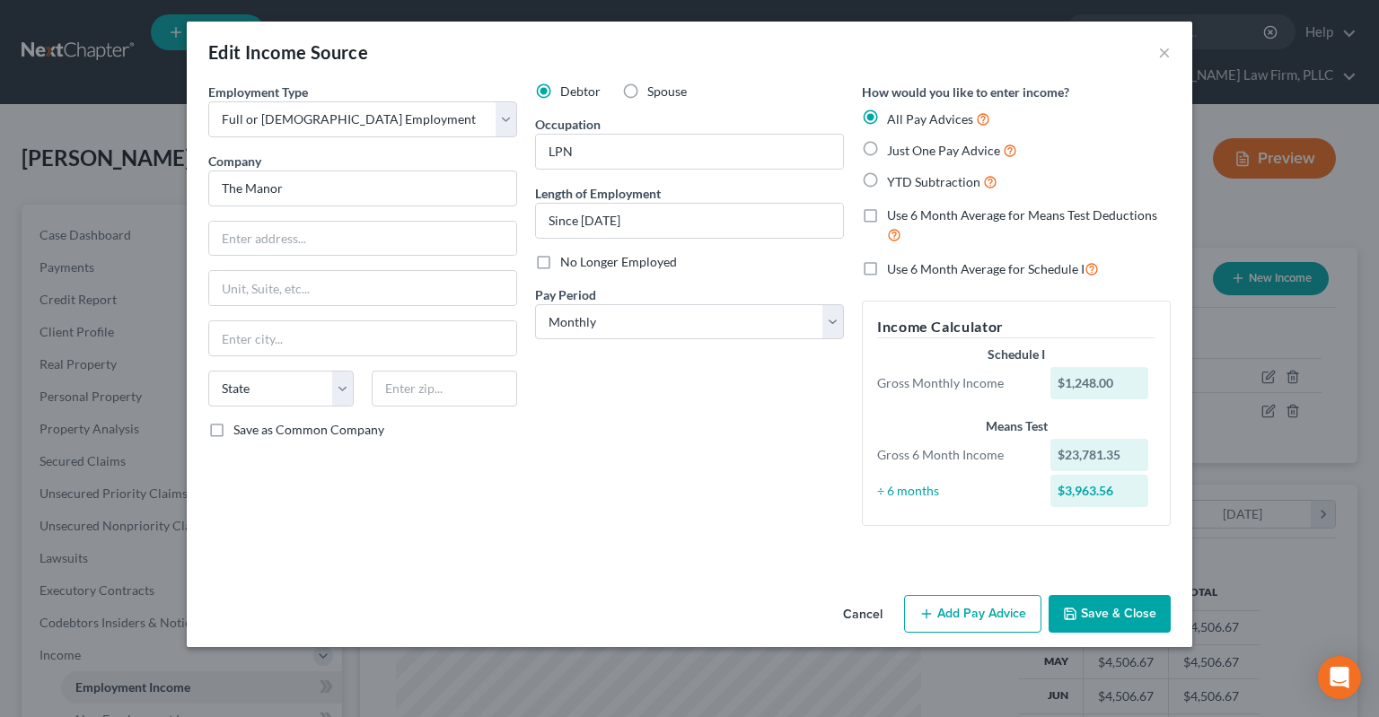
click at [887, 149] on label "Just One Pay Advice" at bounding box center [952, 150] width 130 height 21
click at [894, 149] on input "Just One Pay Advice" at bounding box center [900, 146] width 12 height 12
radio input "true"
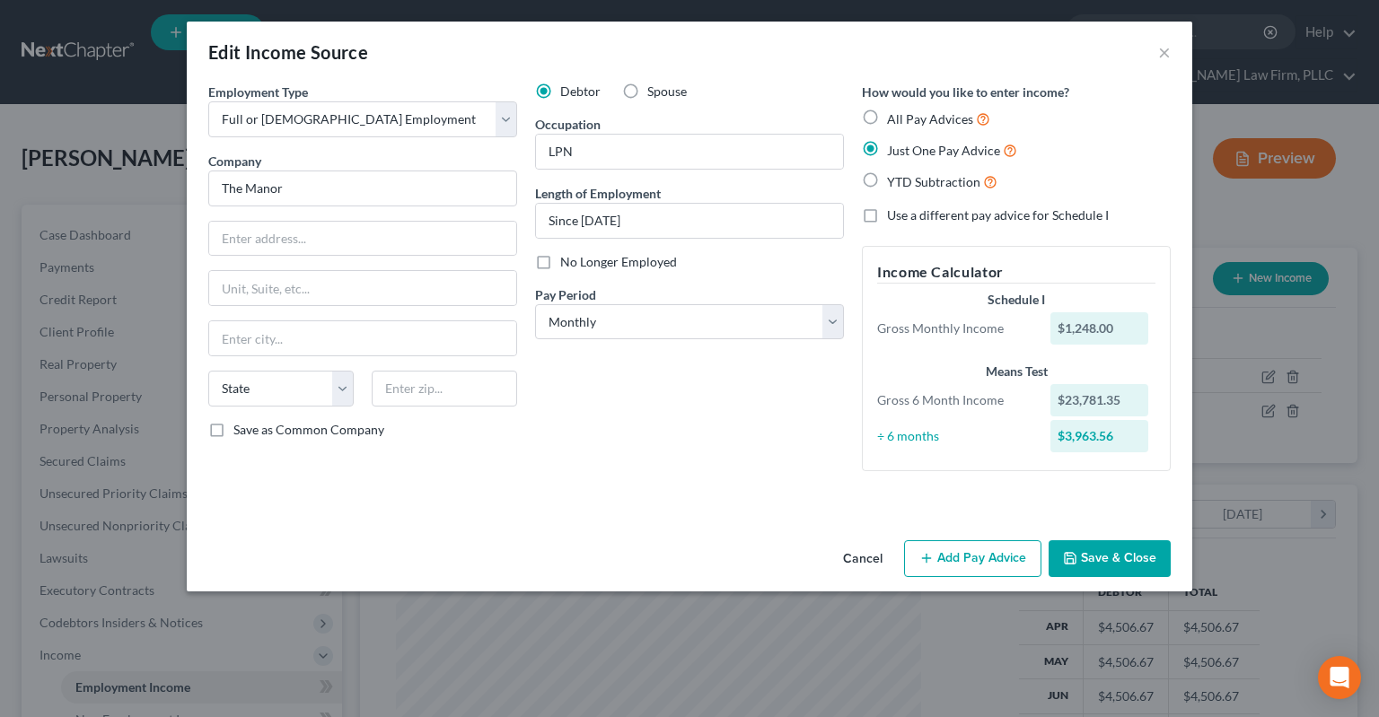
click at [993, 531] on div "Employment Type * Select Full or Part Time Employment Self Employment Company *…" at bounding box center [689, 308] width 1005 height 451
click at [988, 550] on button "Add Pay Advice" at bounding box center [972, 559] width 137 height 38
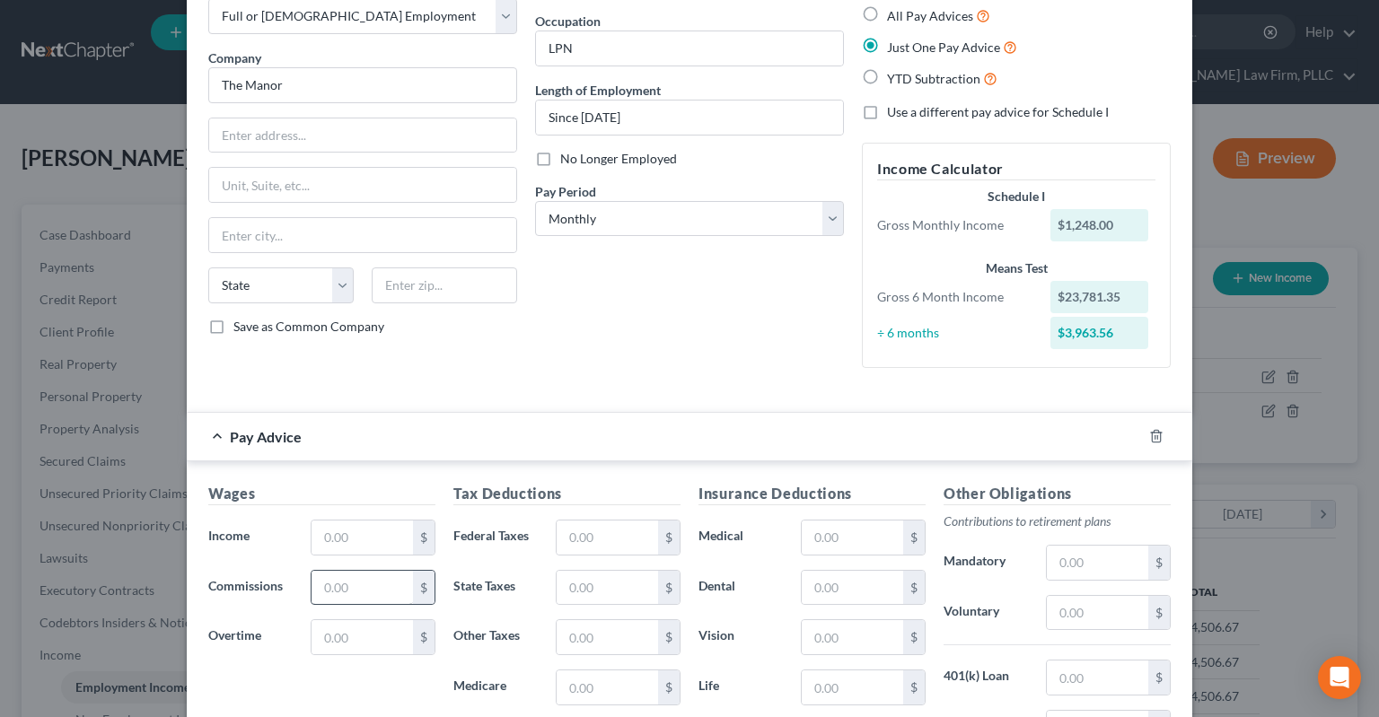
scroll to position [180, 0]
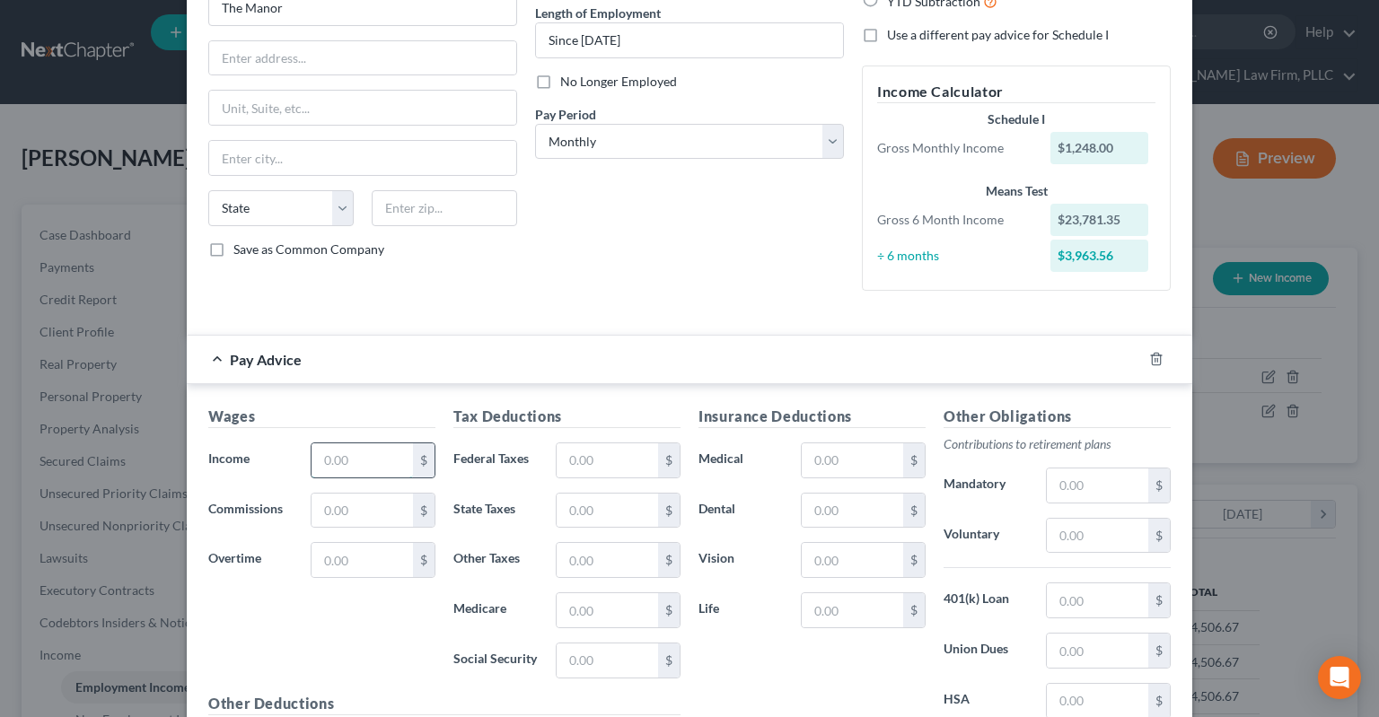
click at [351, 470] on input "text" at bounding box center [362, 460] width 101 height 34
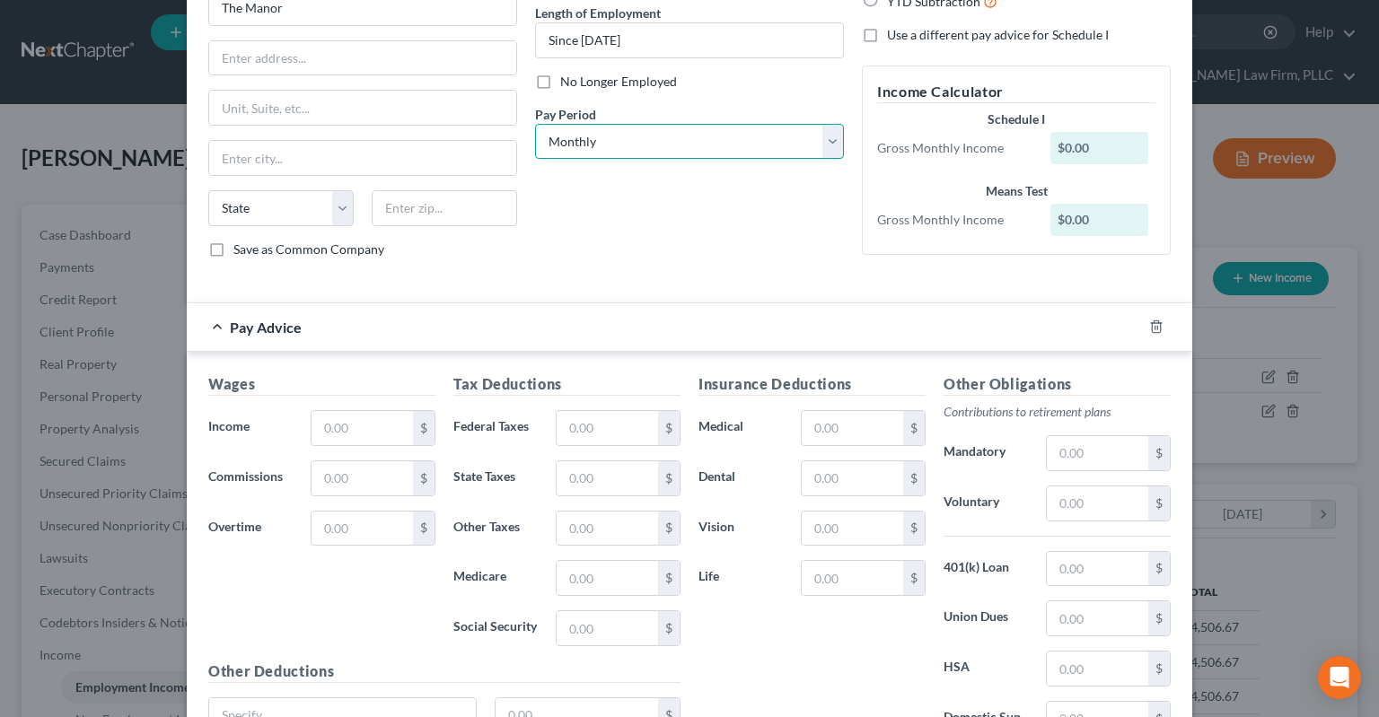
select select "2"
click option "Every Other Week" at bounding box center [0, 0] width 0 height 0
click at [361, 416] on input "text" at bounding box center [362, 428] width 101 height 34
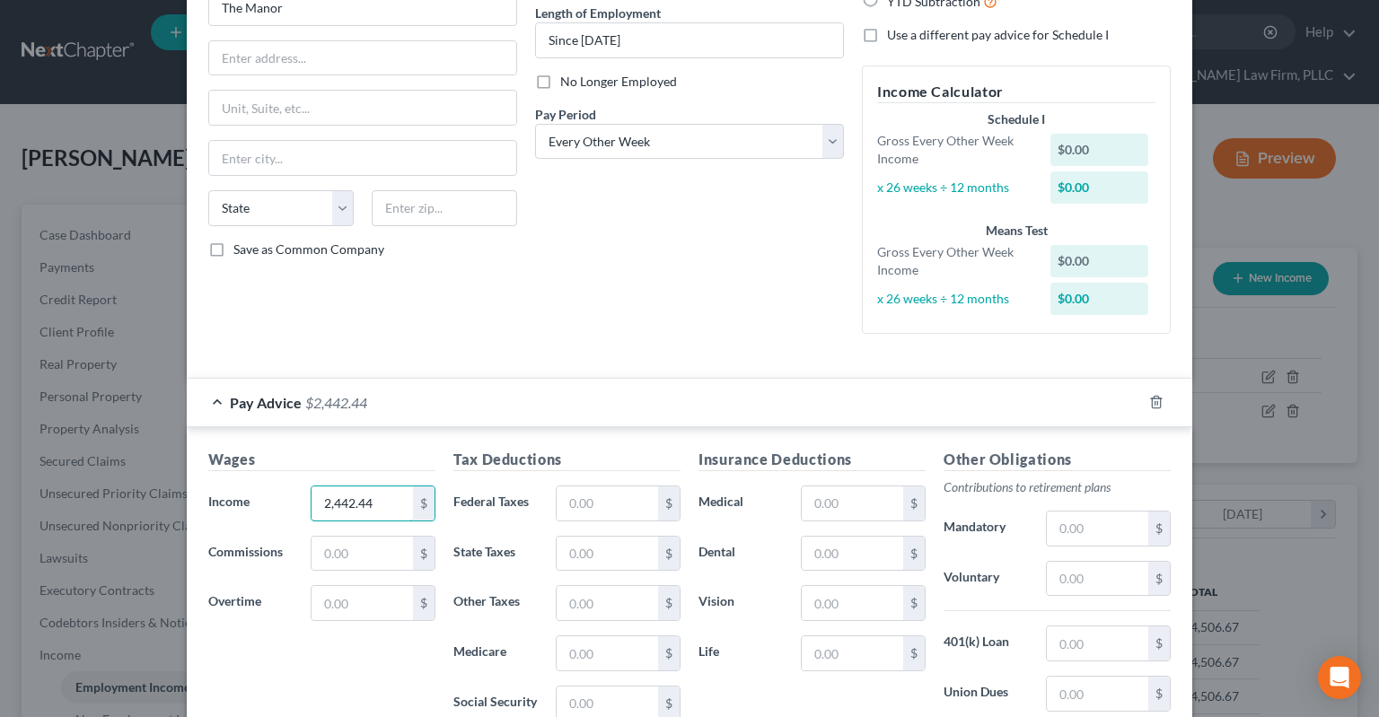
type input "2,442.44"
type input "0"
type input "60.04"
type input "31.17"
type input "133.29"
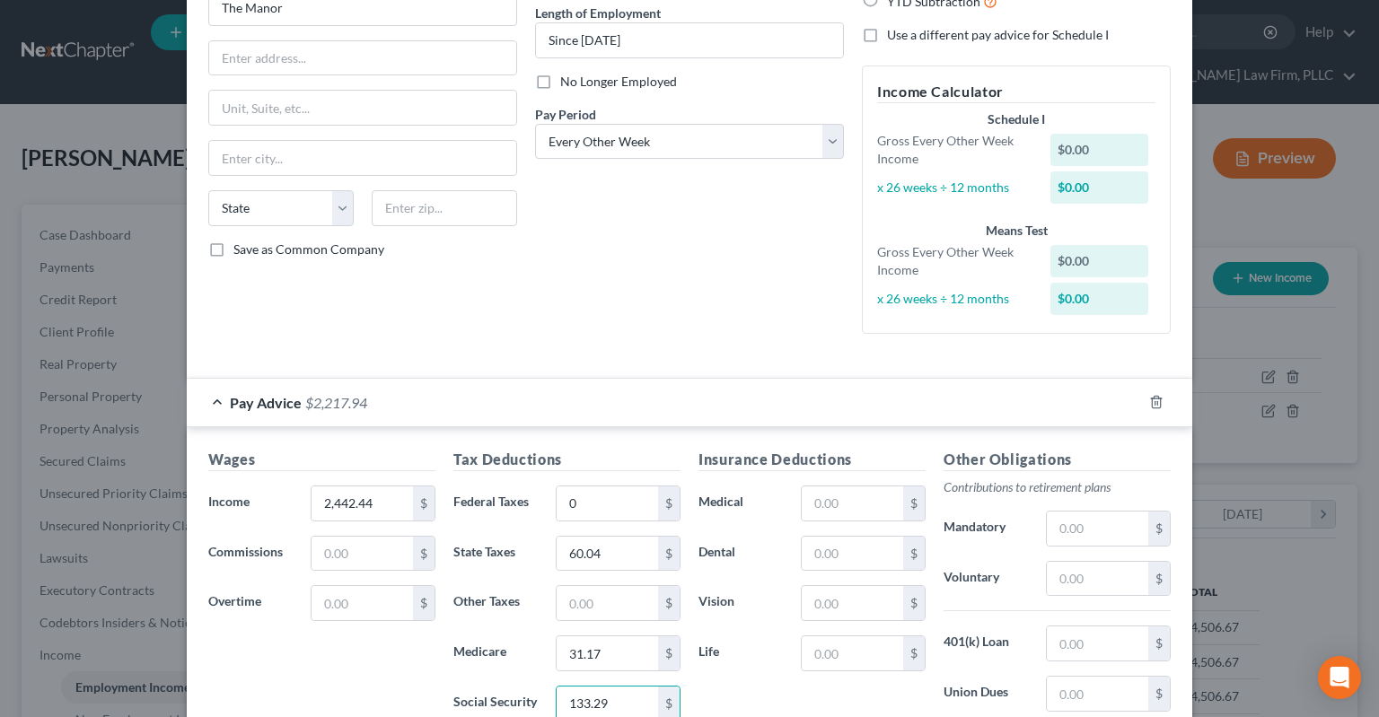
scroll to position [424, 0]
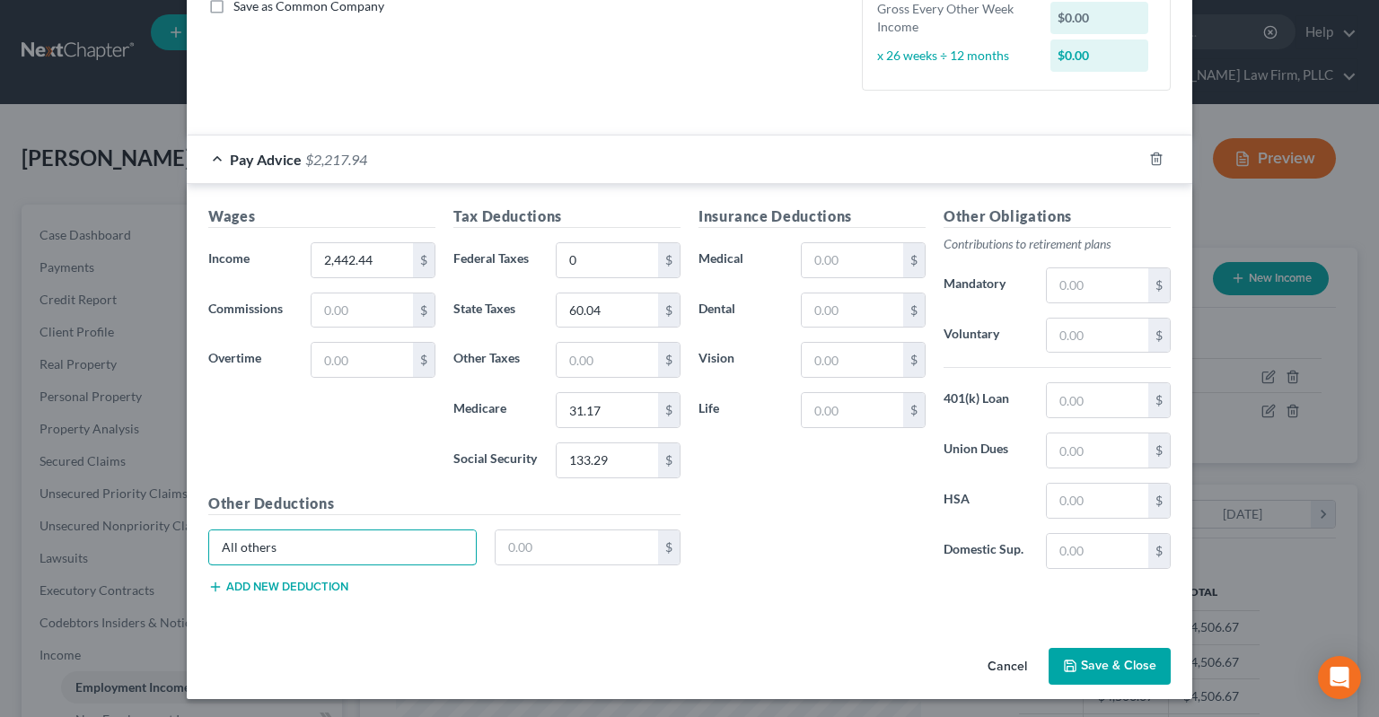
type input "All others"
type input "26.73"
click at [856, 253] on input "text" at bounding box center [852, 260] width 101 height 34
type input "64.92"
type input "23.41"
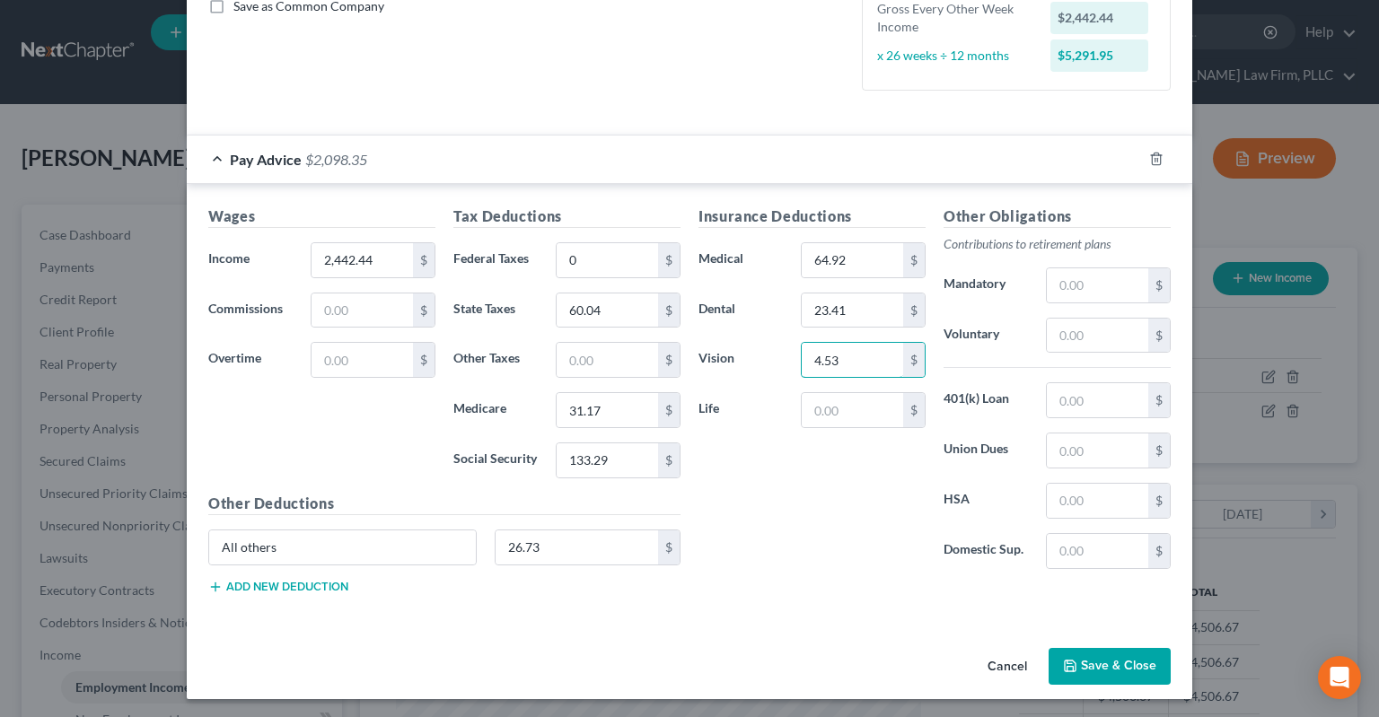
type input "4.53"
type input "6.69"
click at [1058, 492] on input "text" at bounding box center [1097, 501] width 101 height 34
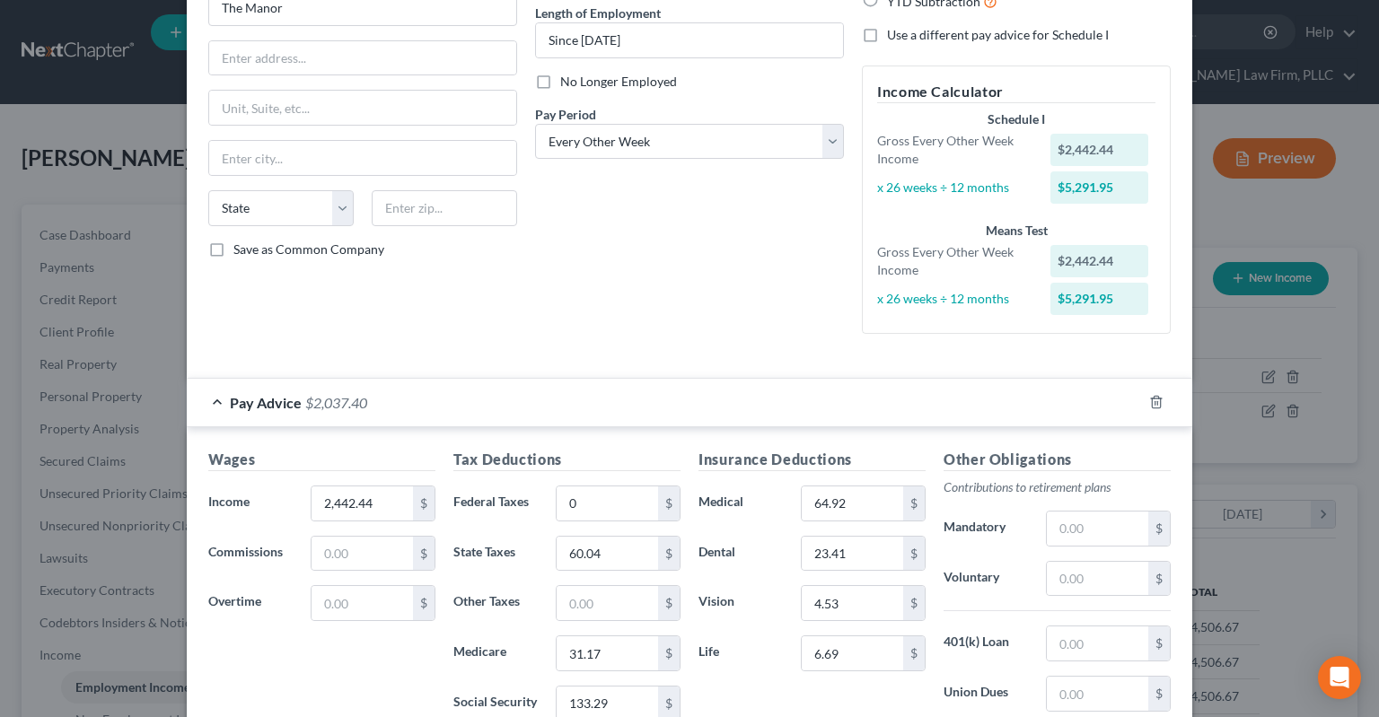
scroll to position [152, 0]
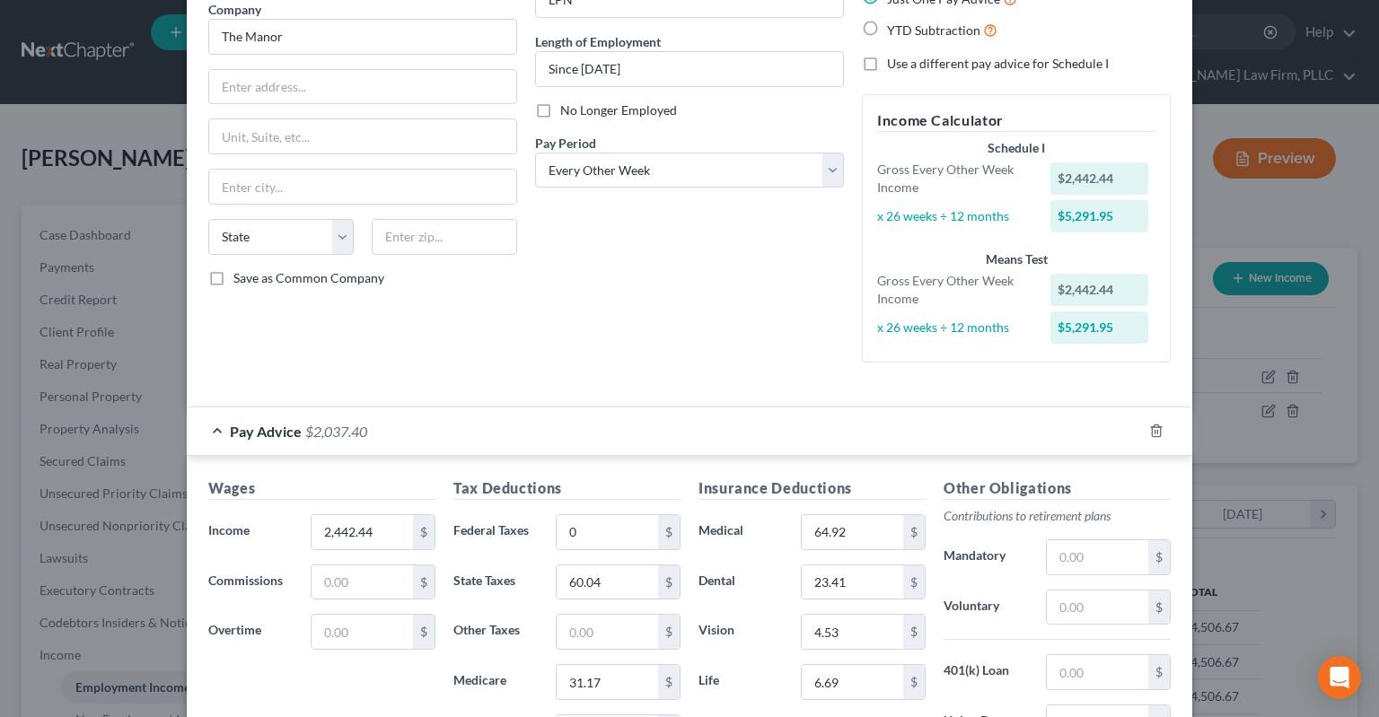
type input "54.26"
click at [887, 63] on label "Use a different pay advice for Schedule I" at bounding box center [998, 64] width 222 height 18
click at [894, 63] on input "Use a different pay advice for Schedule I" at bounding box center [900, 61] width 12 height 12
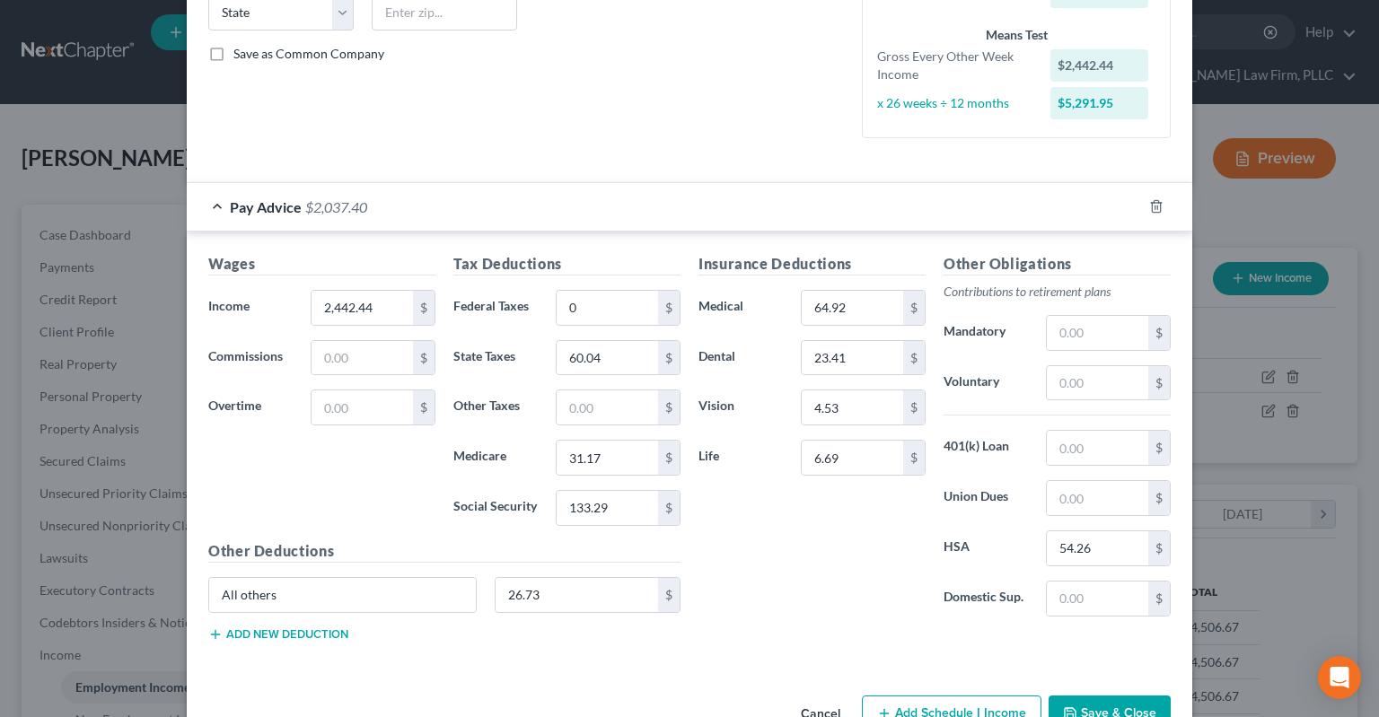
scroll to position [424, 0]
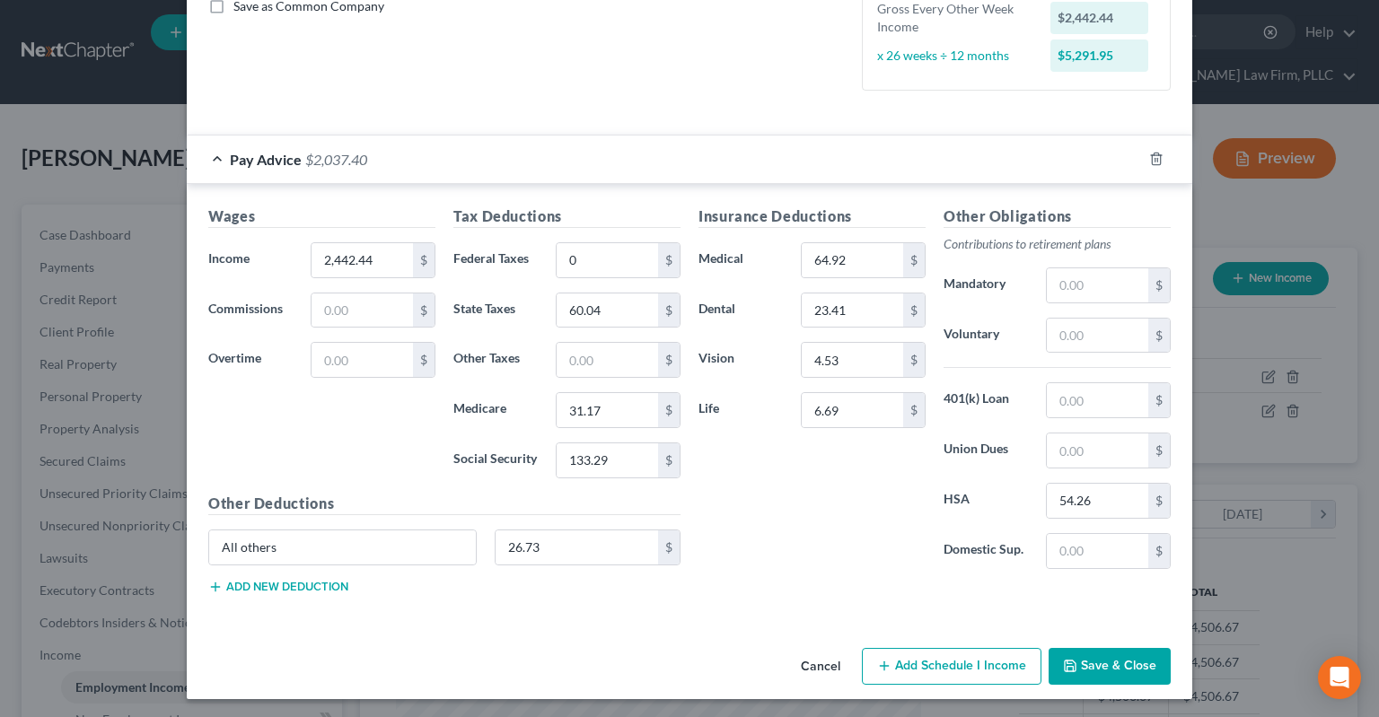
click at [932, 667] on button "Add Schedule I Income" at bounding box center [952, 667] width 180 height 38
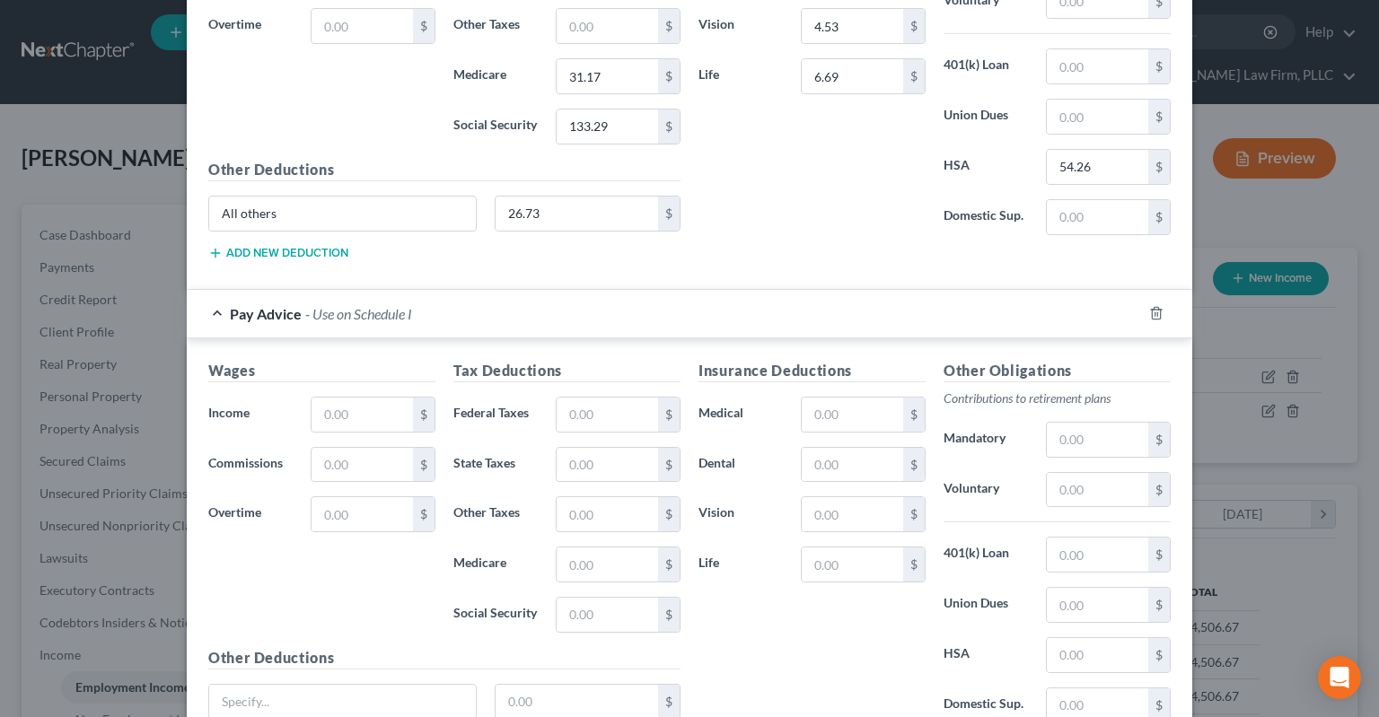
scroll to position [876, 0]
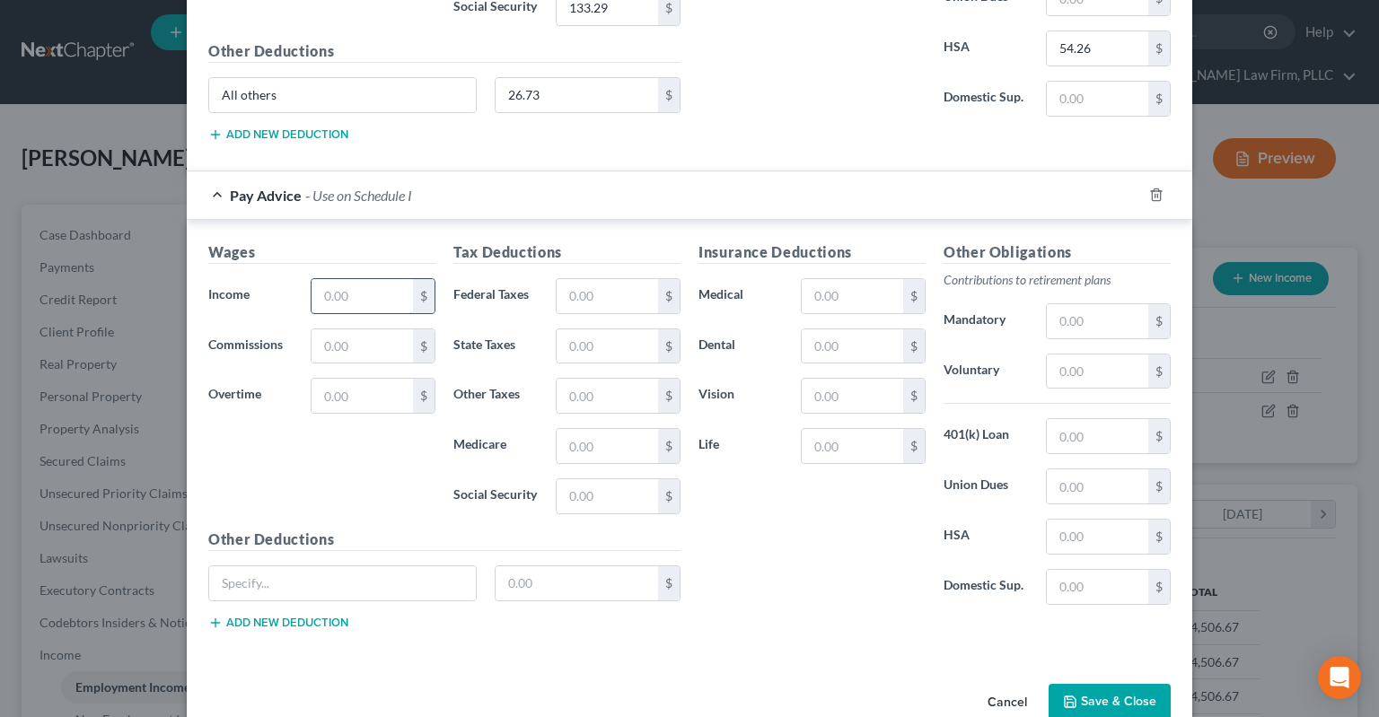
click at [373, 294] on input "text" at bounding box center [362, 296] width 101 height 34
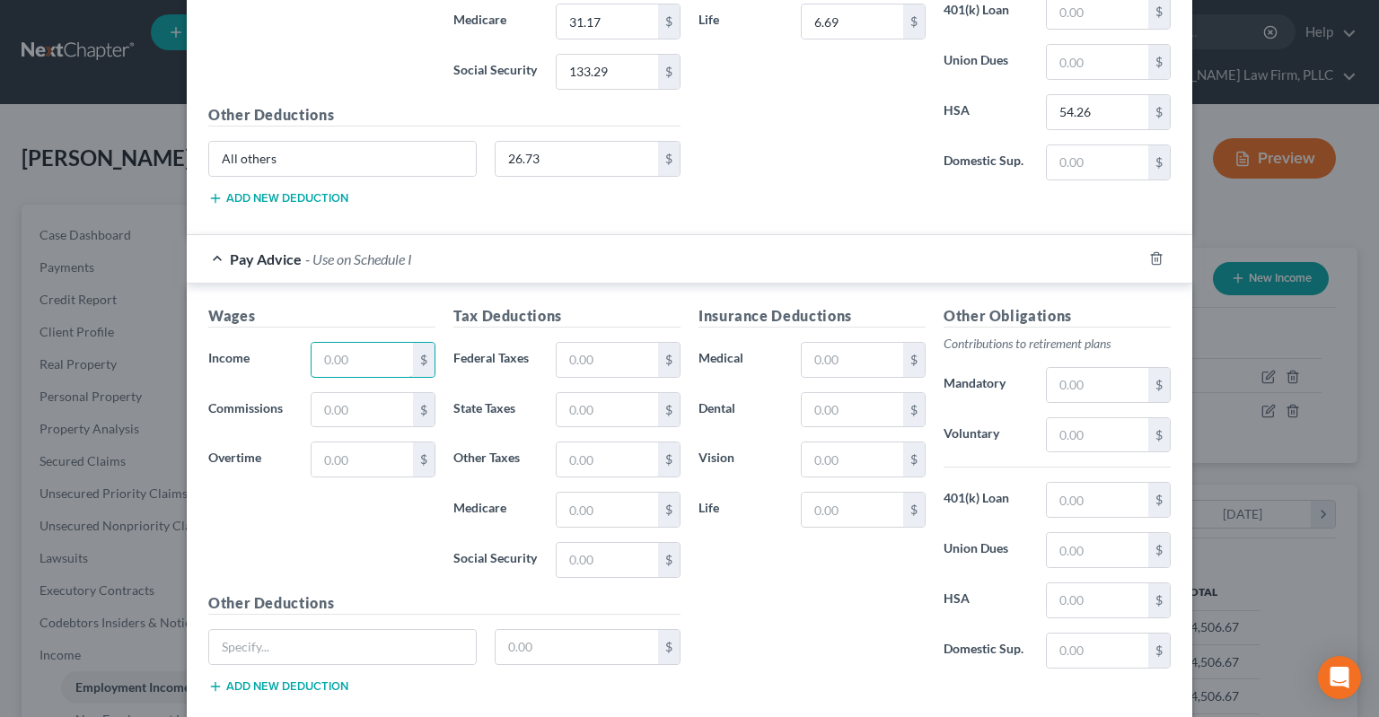
scroll to position [786, 0]
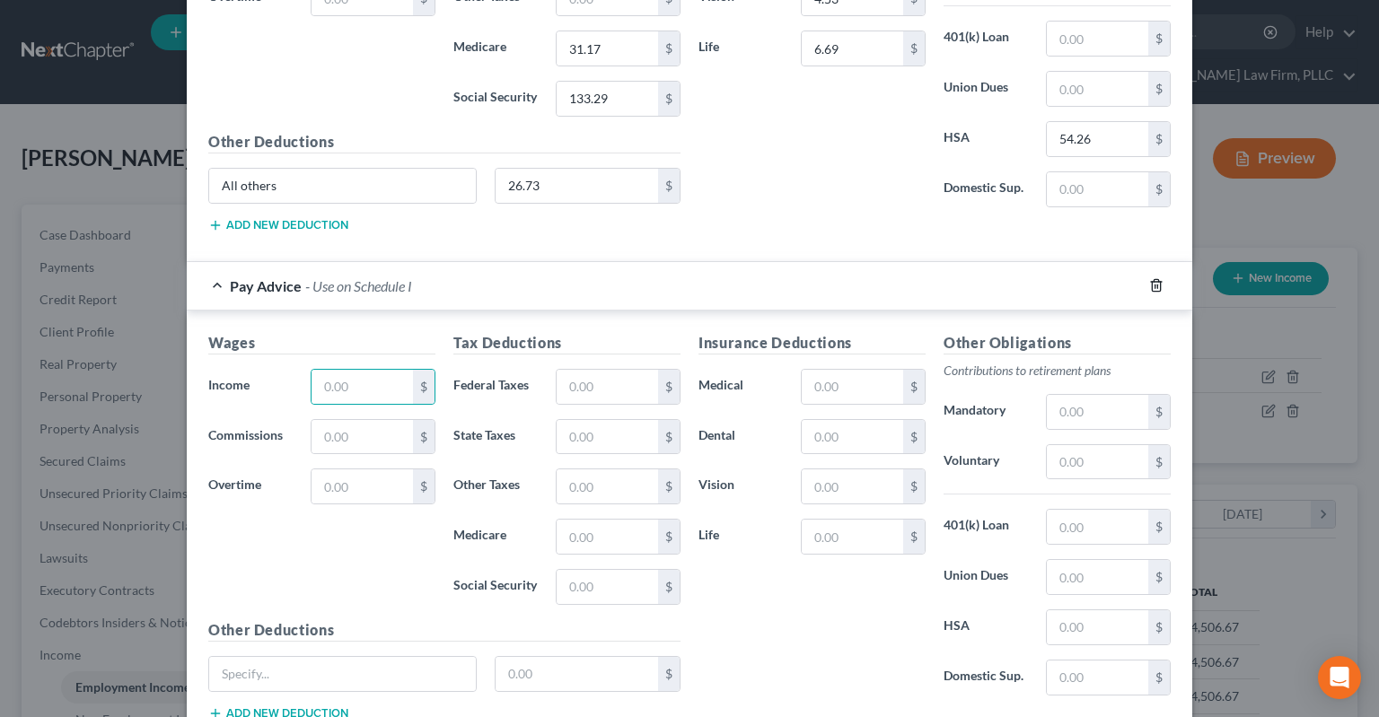
click at [1156, 285] on icon "button" at bounding box center [1156, 285] width 14 height 14
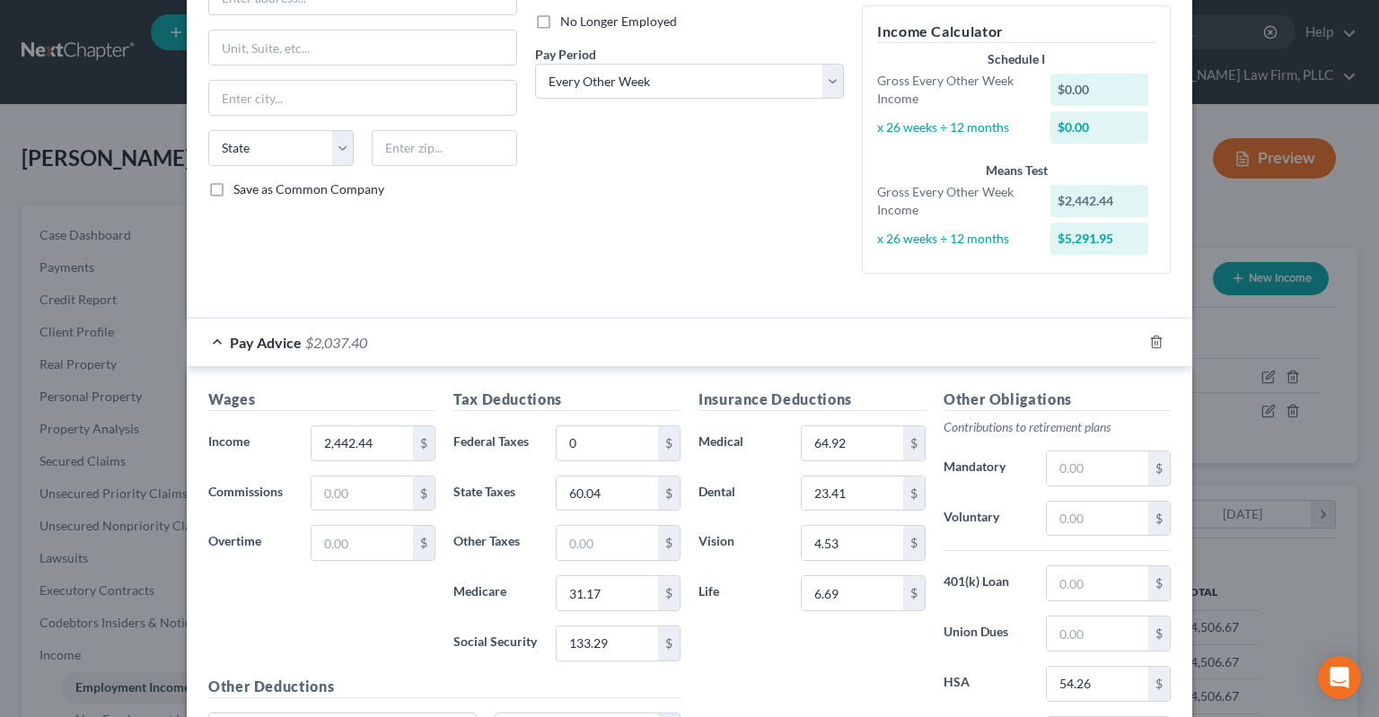
scroll to position [152, 0]
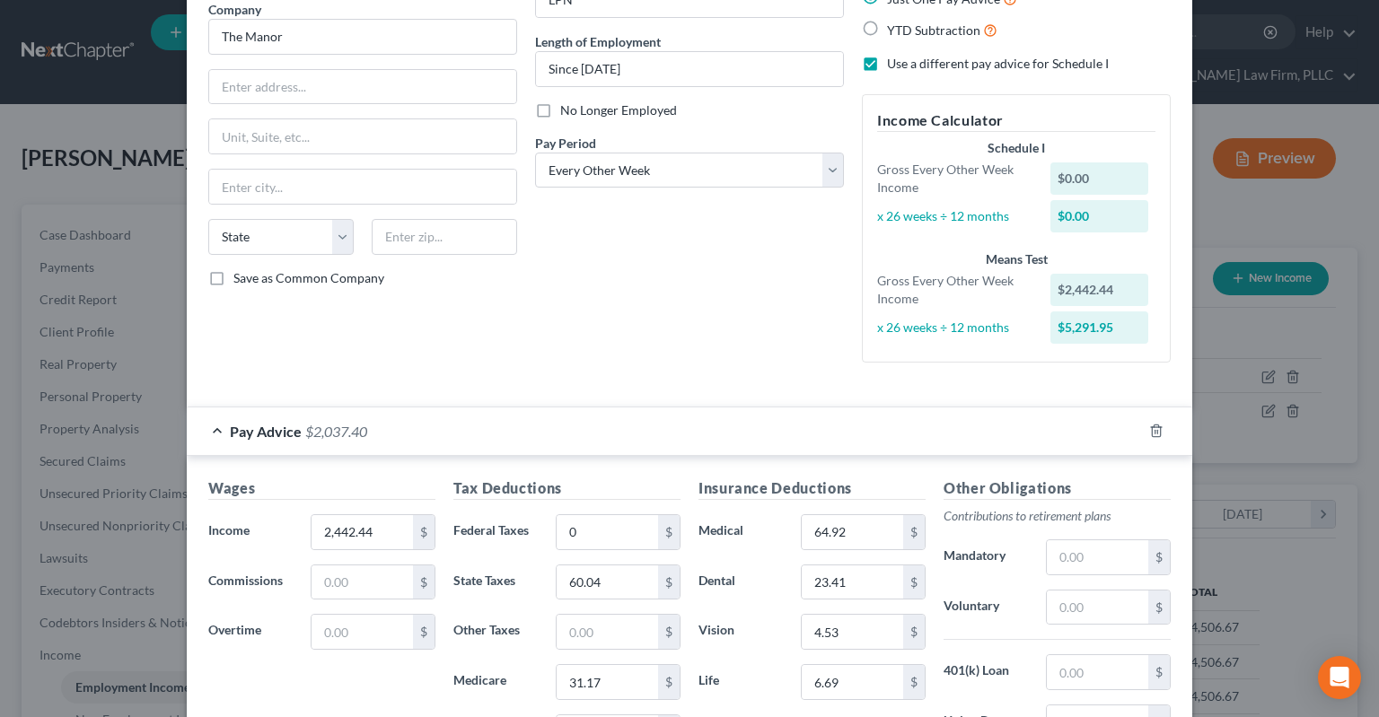
click at [887, 66] on label "Use a different pay advice for Schedule I" at bounding box center [998, 64] width 222 height 18
click at [894, 66] on input "Use a different pay advice for Schedule I" at bounding box center [900, 61] width 12 height 12
checkbox input "false"
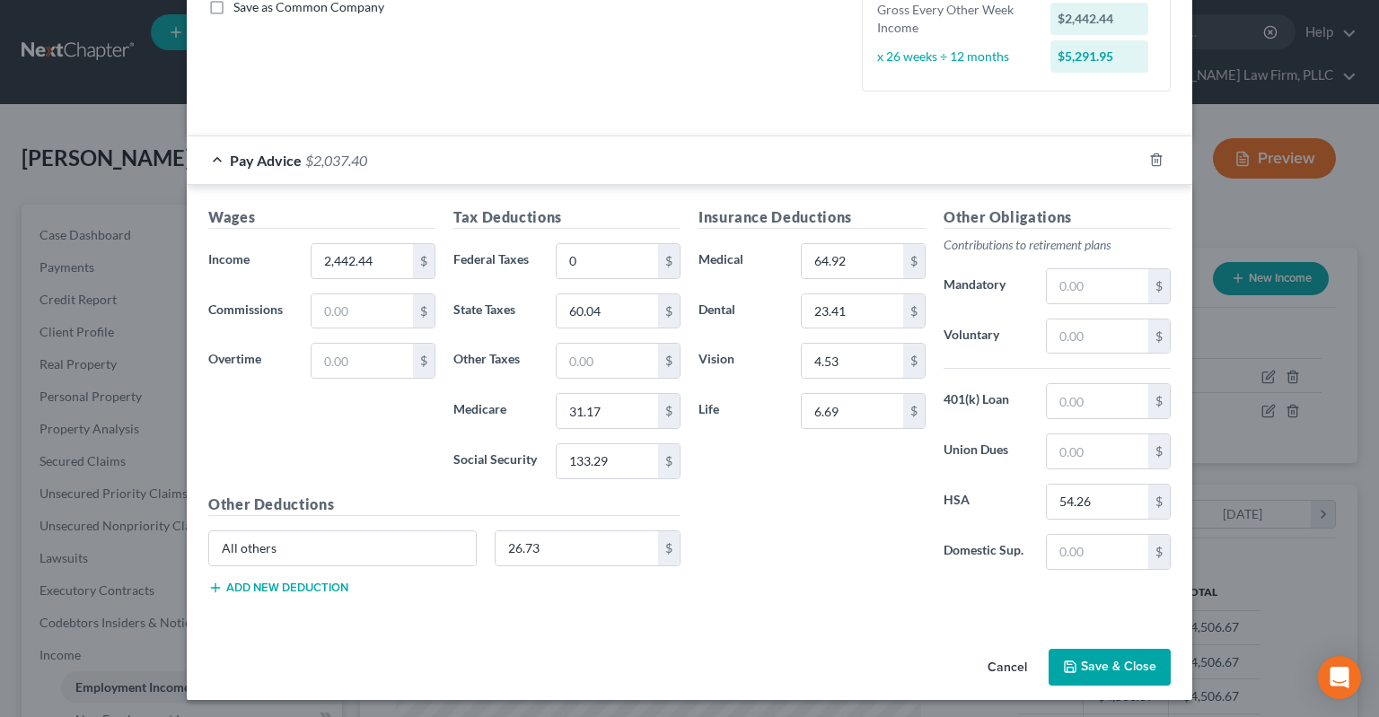
scroll to position [424, 0]
click at [1087, 665] on button "Save & Close" at bounding box center [1110, 667] width 122 height 38
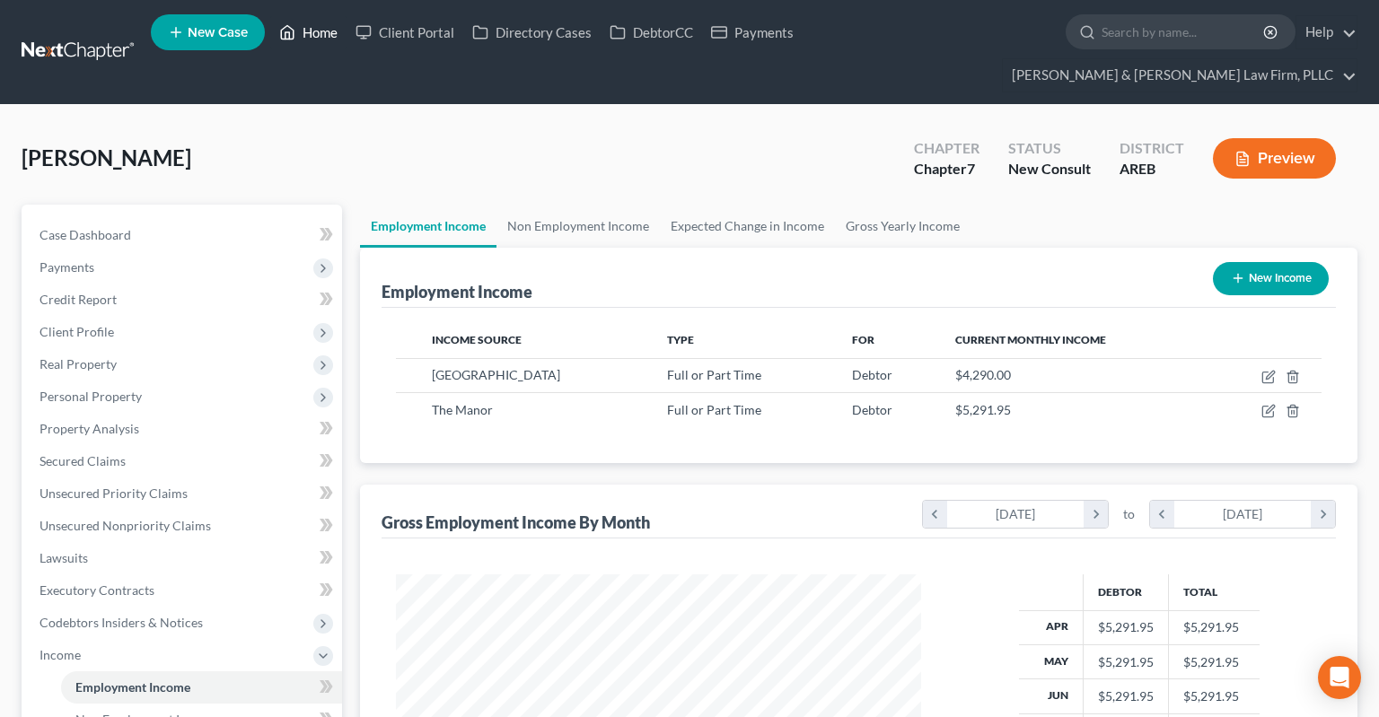
click at [300, 32] on link "Home" at bounding box center [308, 32] width 76 height 32
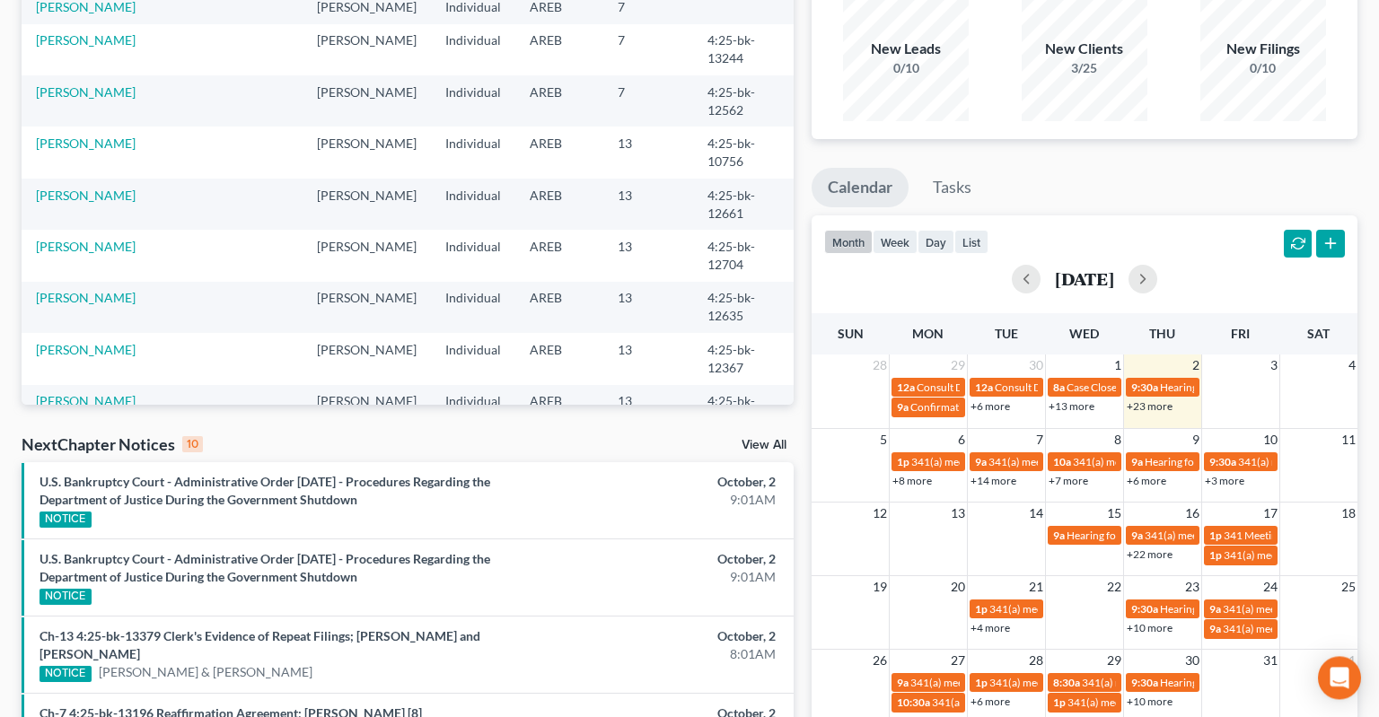
scroll to position [189, 0]
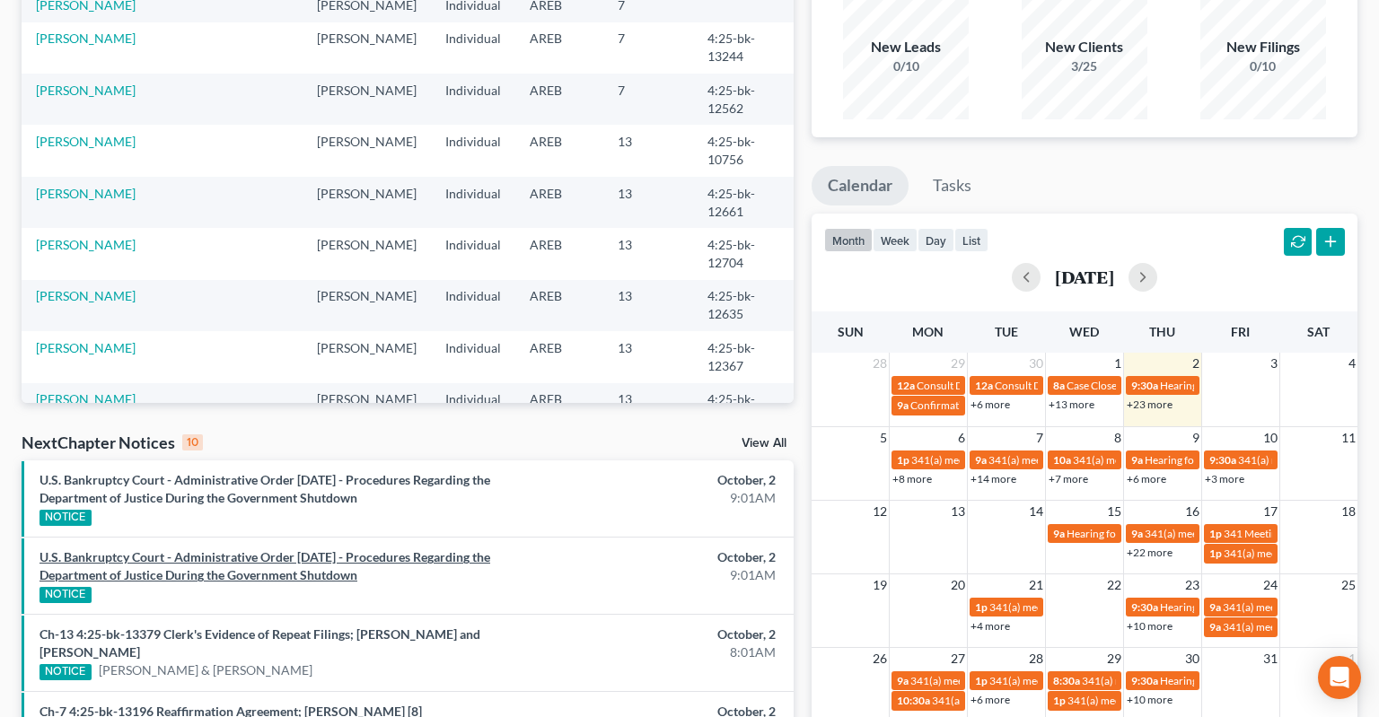
click at [297, 549] on link "U.S. Bankruptcy Court - Administrative Order October 1 - Procedures Regarding t…" at bounding box center [265, 565] width 451 height 33
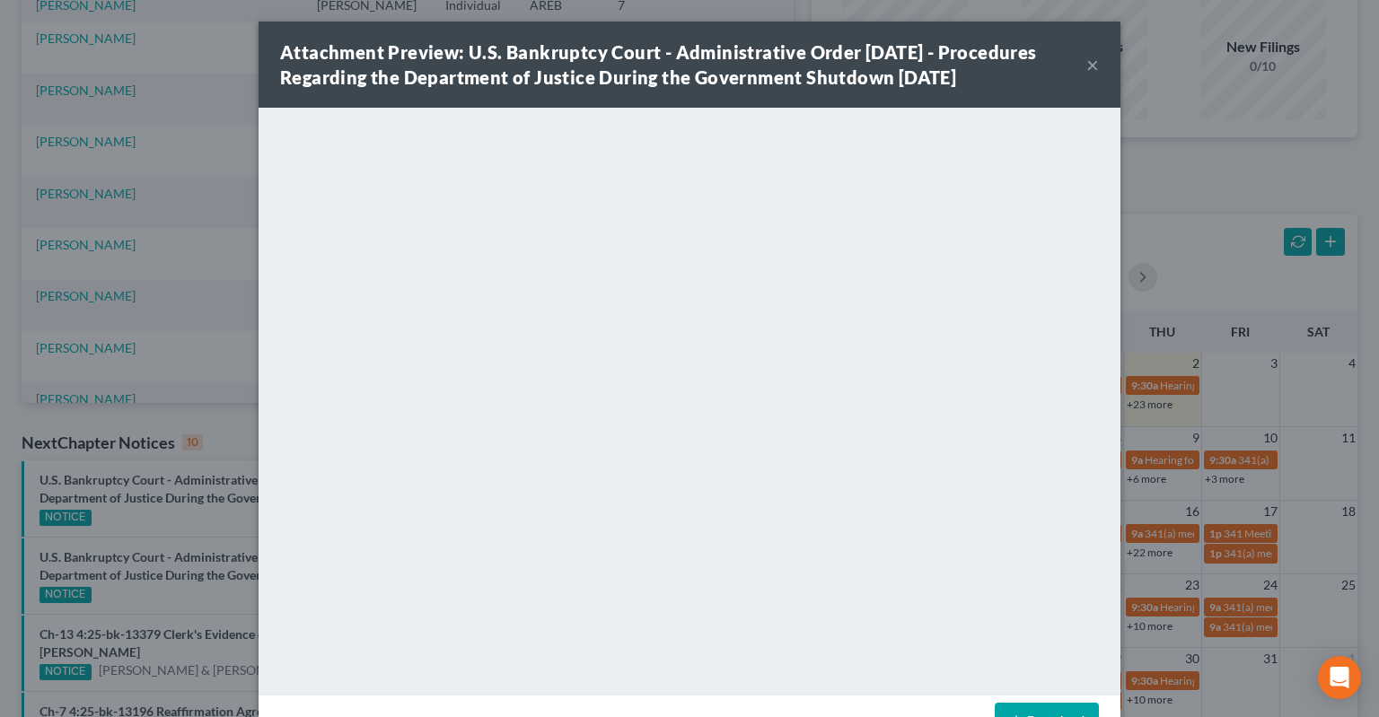
click at [1091, 59] on button "×" at bounding box center [1092, 65] width 13 height 22
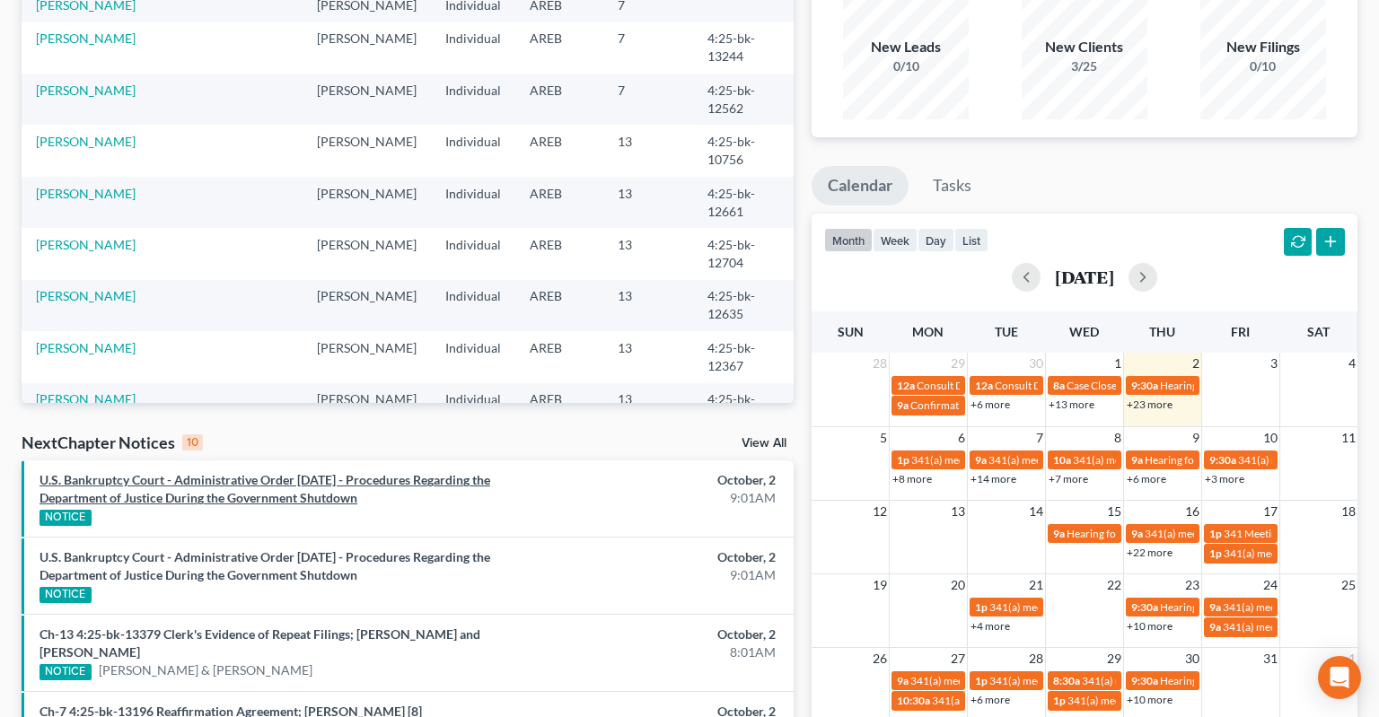
click at [284, 472] on link "U.S. Bankruptcy Court - Administrative Order October 1 - Procedures Regarding t…" at bounding box center [265, 488] width 451 height 33
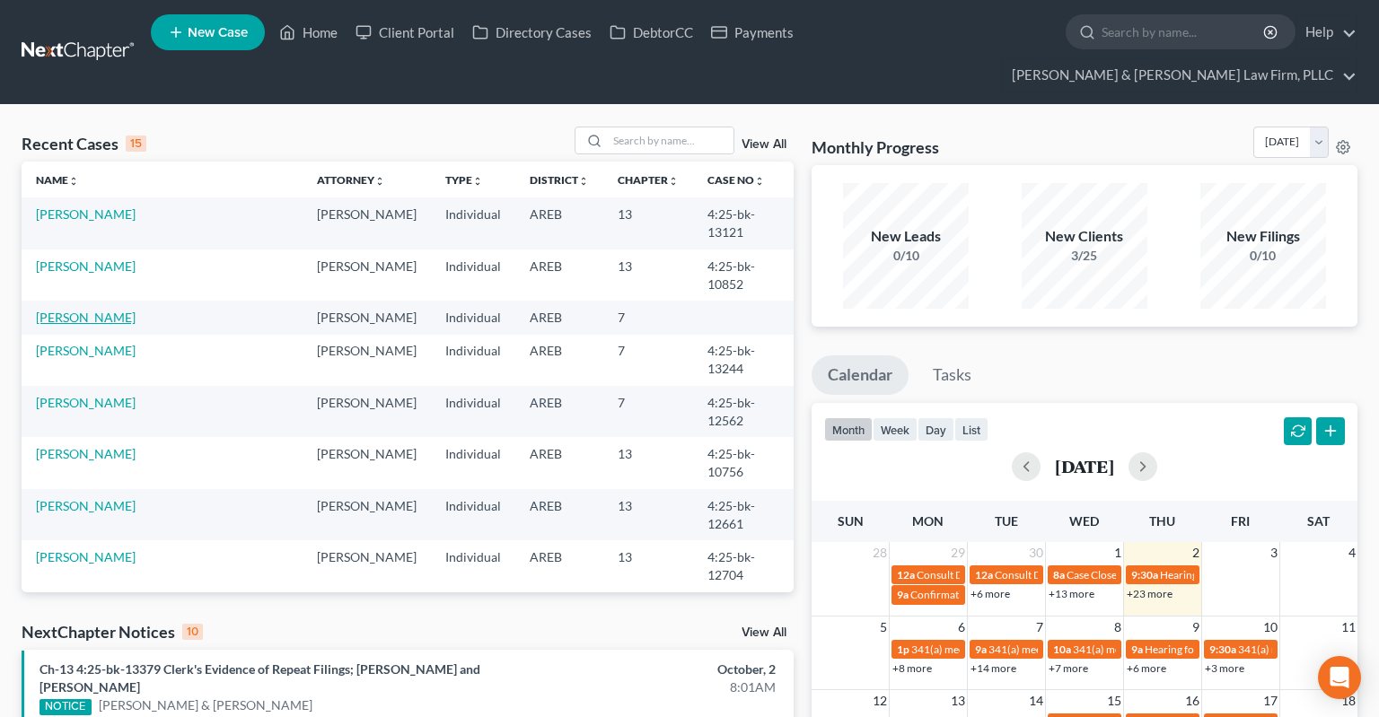
click at [70, 310] on link "[PERSON_NAME]" at bounding box center [86, 317] width 100 height 15
select select "4"
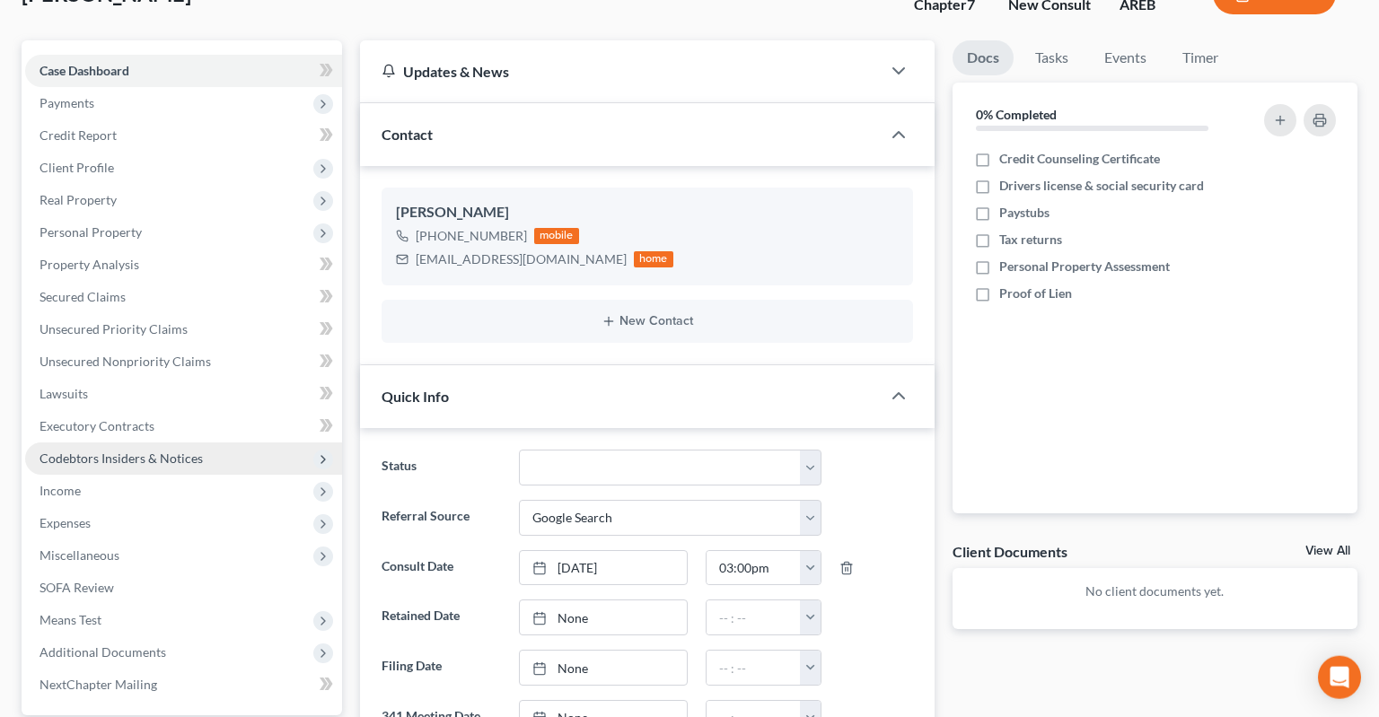
scroll to position [189, 0]
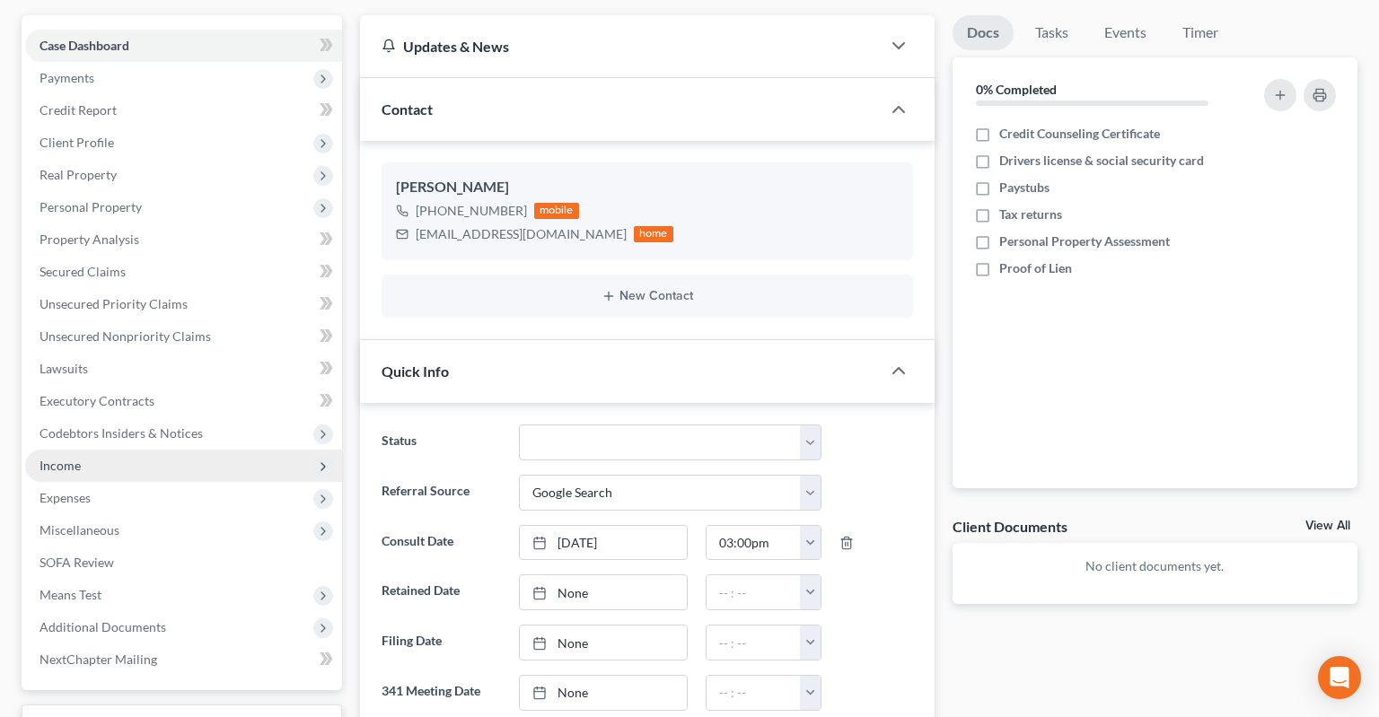
click at [124, 450] on span "Income" at bounding box center [183, 466] width 317 height 32
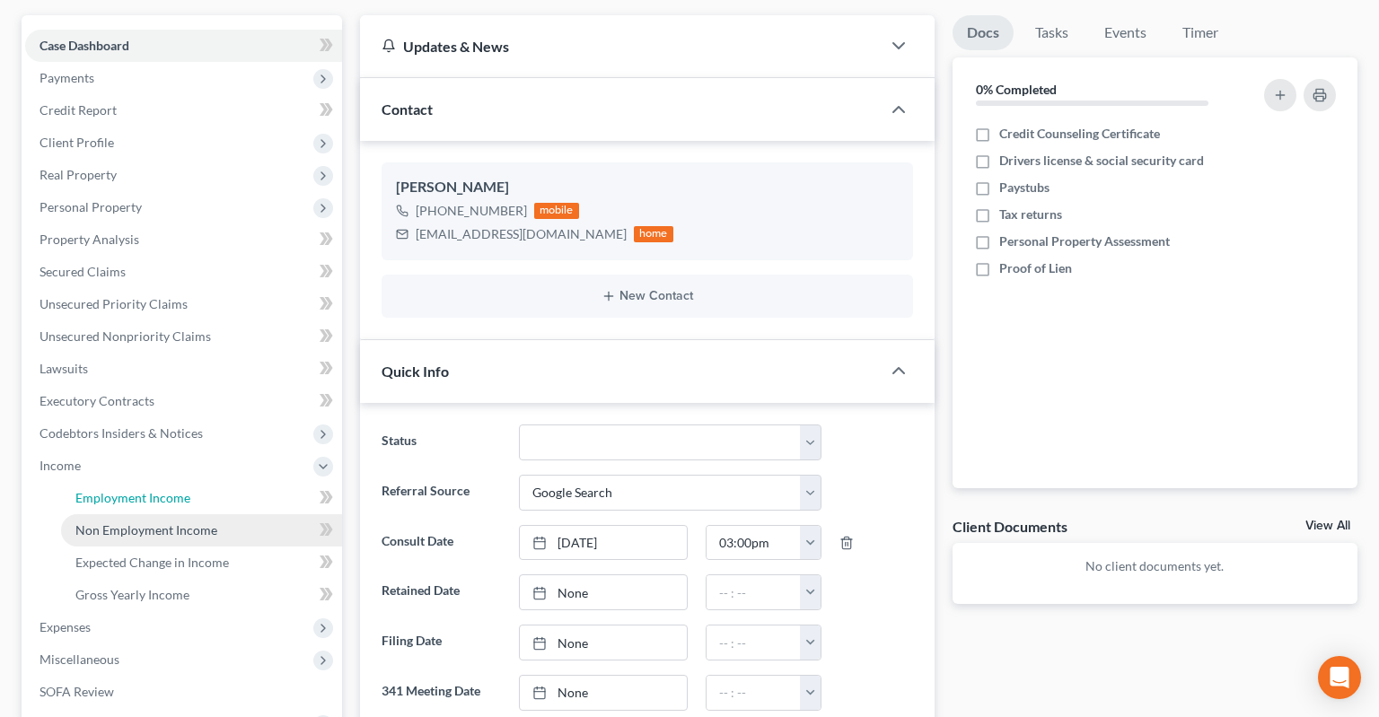
click at [160, 490] on span "Employment Income" at bounding box center [132, 497] width 115 height 15
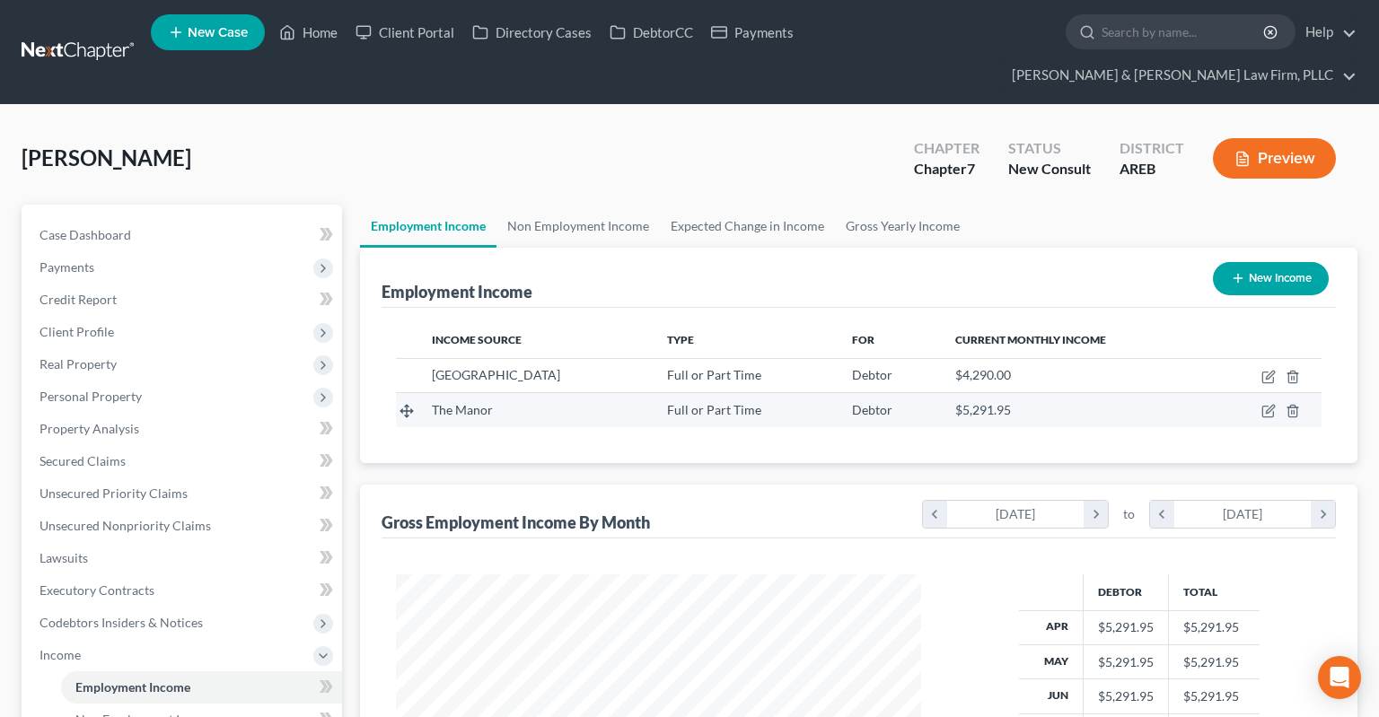
click at [1277, 393] on td at bounding box center [1265, 410] width 111 height 34
click at [1273, 404] on icon "button" at bounding box center [1268, 411] width 14 height 14
select select "0"
select select "2"
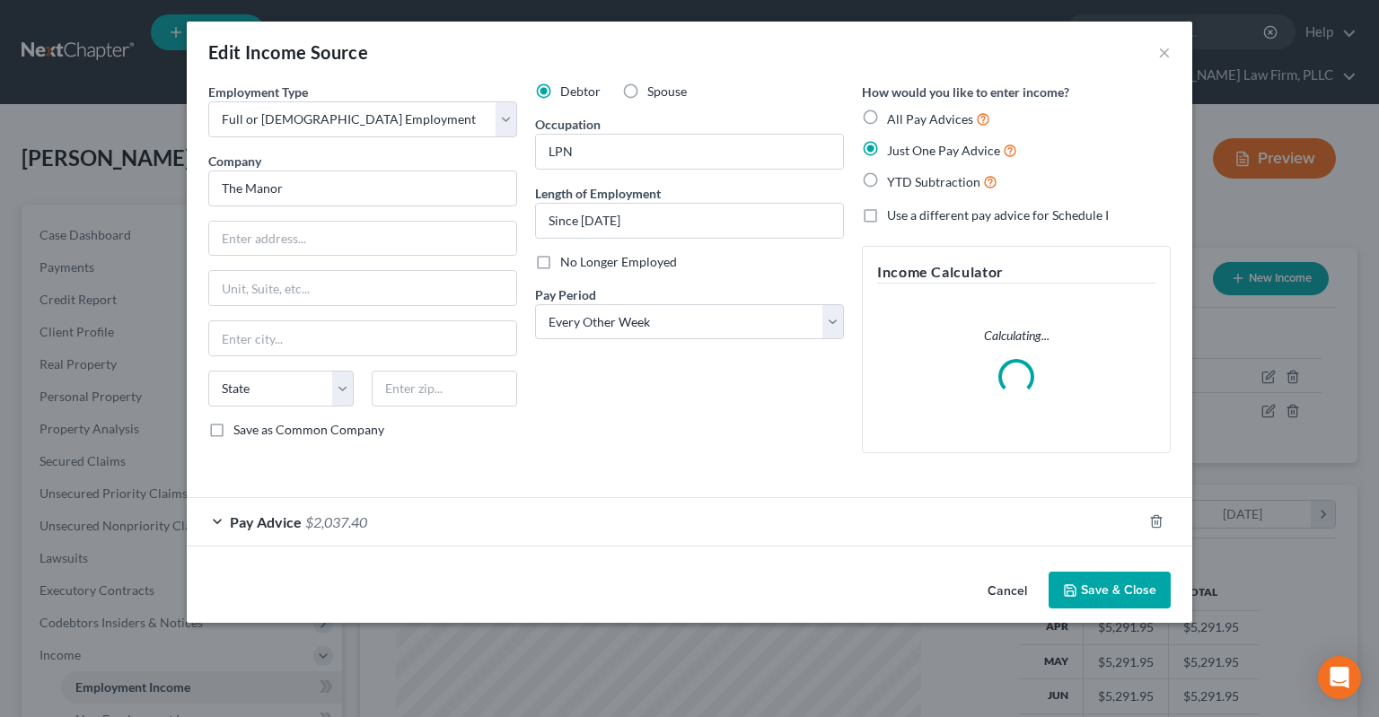
click at [896, 221] on span "Use a different pay advice for Schedule I" at bounding box center [998, 214] width 222 height 15
click at [896, 218] on input "Use a different pay advice for Schedule I" at bounding box center [900, 212] width 12 height 12
checkbox input "true"
click at [894, 582] on button "Add Schedule I Income" at bounding box center [952, 591] width 180 height 38
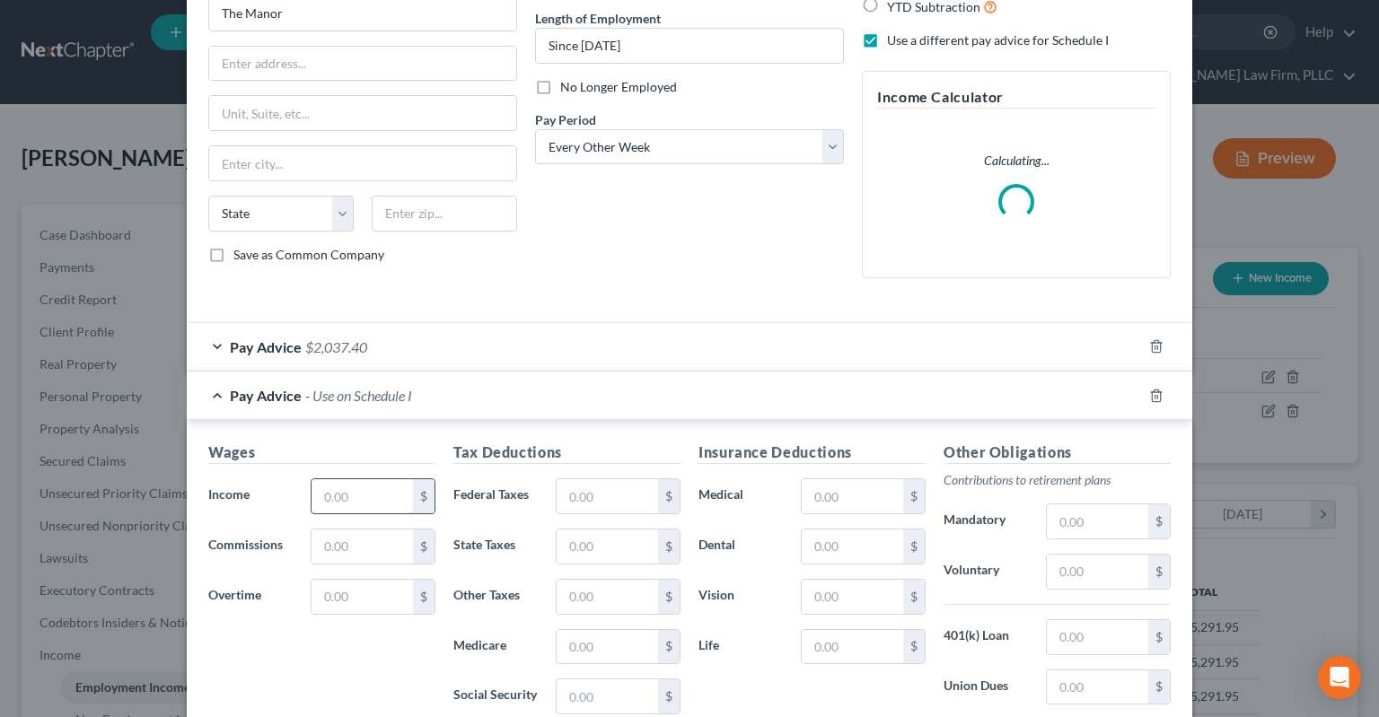
scroll to position [180, 0]
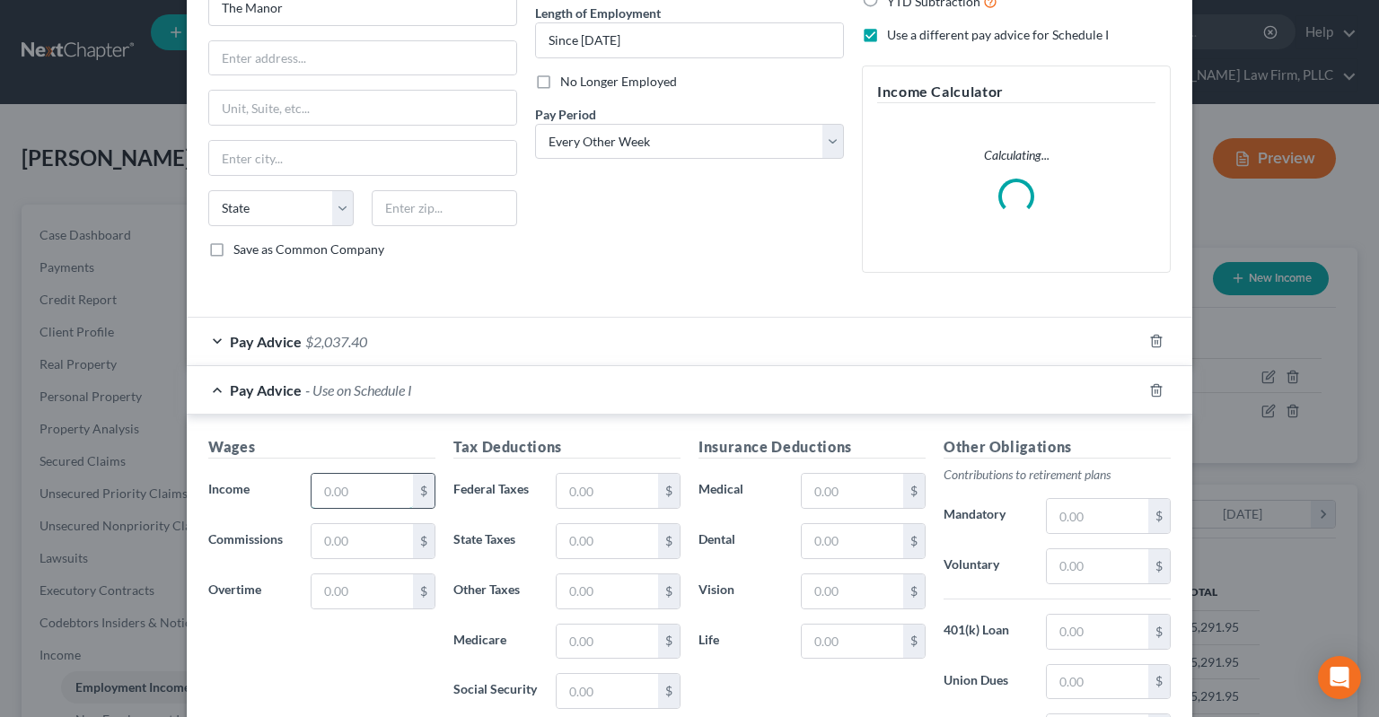
click at [342, 492] on input "text" at bounding box center [362, 491] width 101 height 34
type input "979.47"
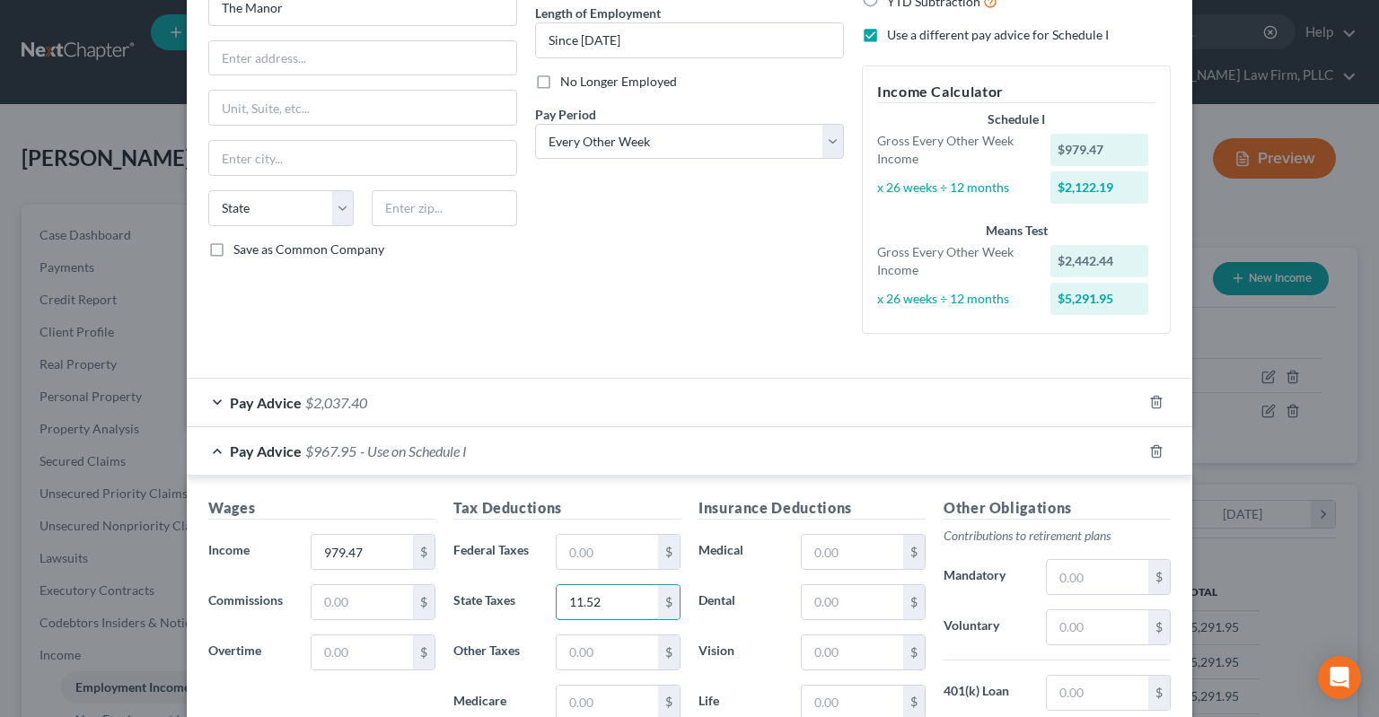
type input "11.52"
type input "13.24"
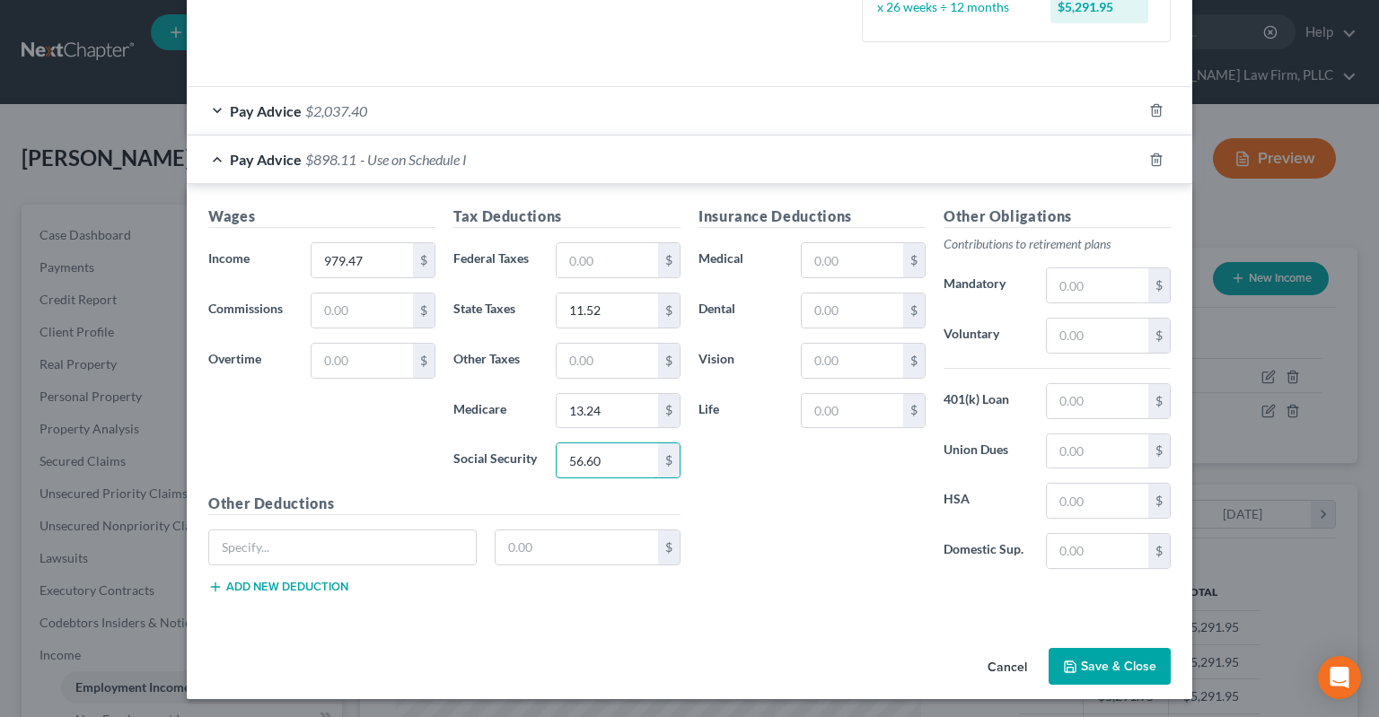
type input "56.60"
click at [1069, 662] on polyline "button" at bounding box center [1069, 663] width 4 height 3
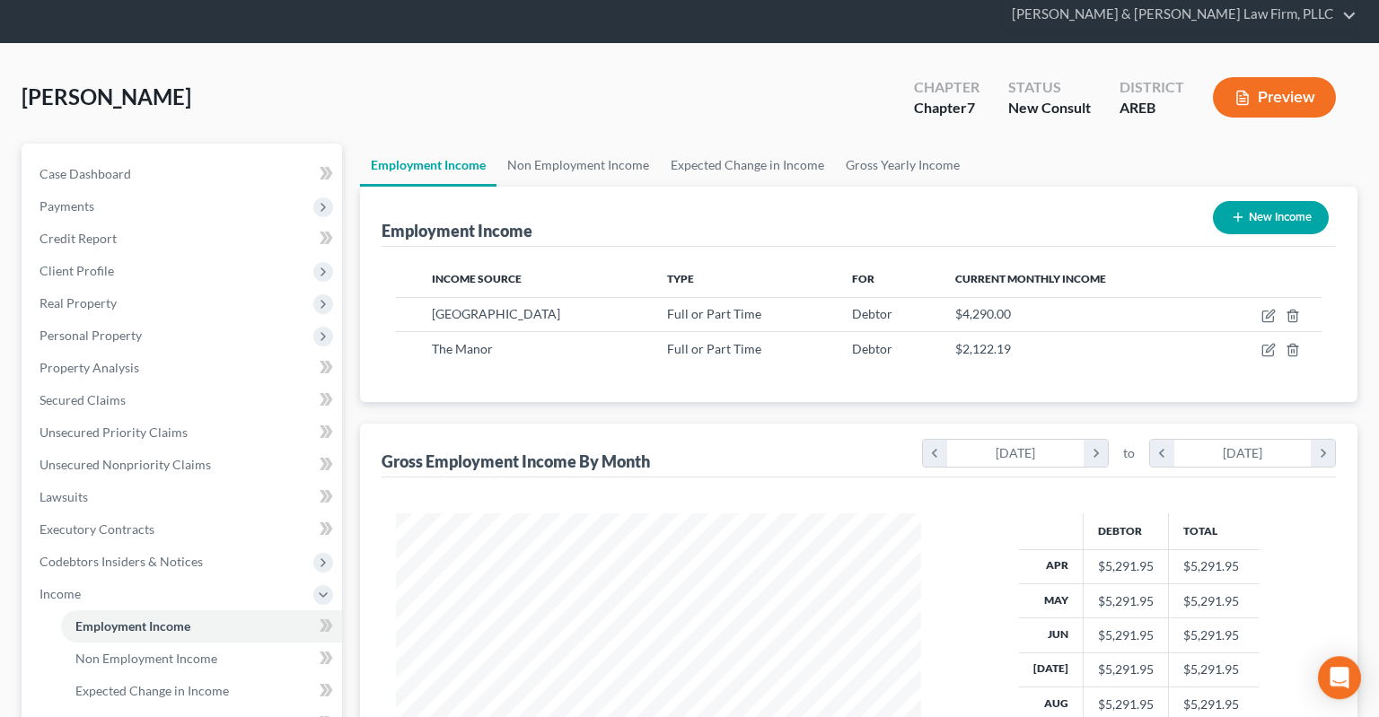
scroll to position [0, 0]
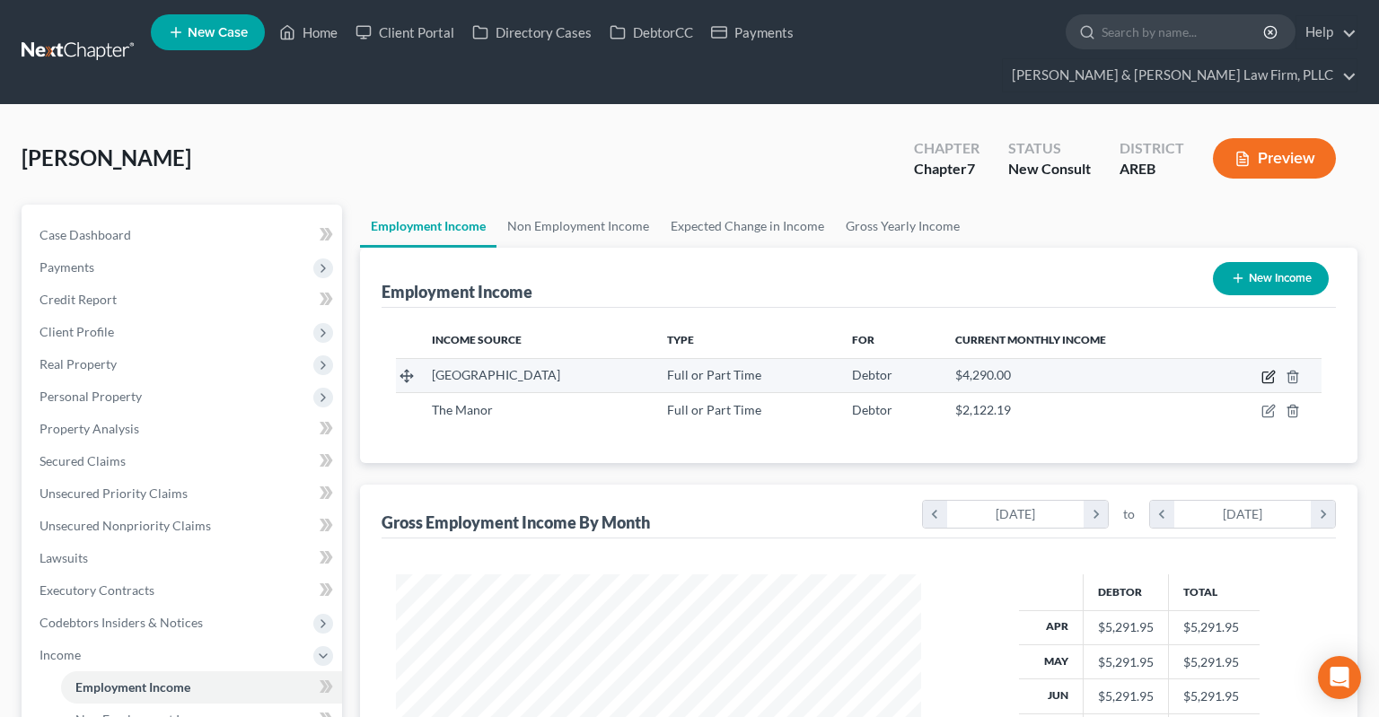
click at [1262, 373] on icon "button" at bounding box center [1267, 378] width 11 height 11
select select "0"
select select "2"
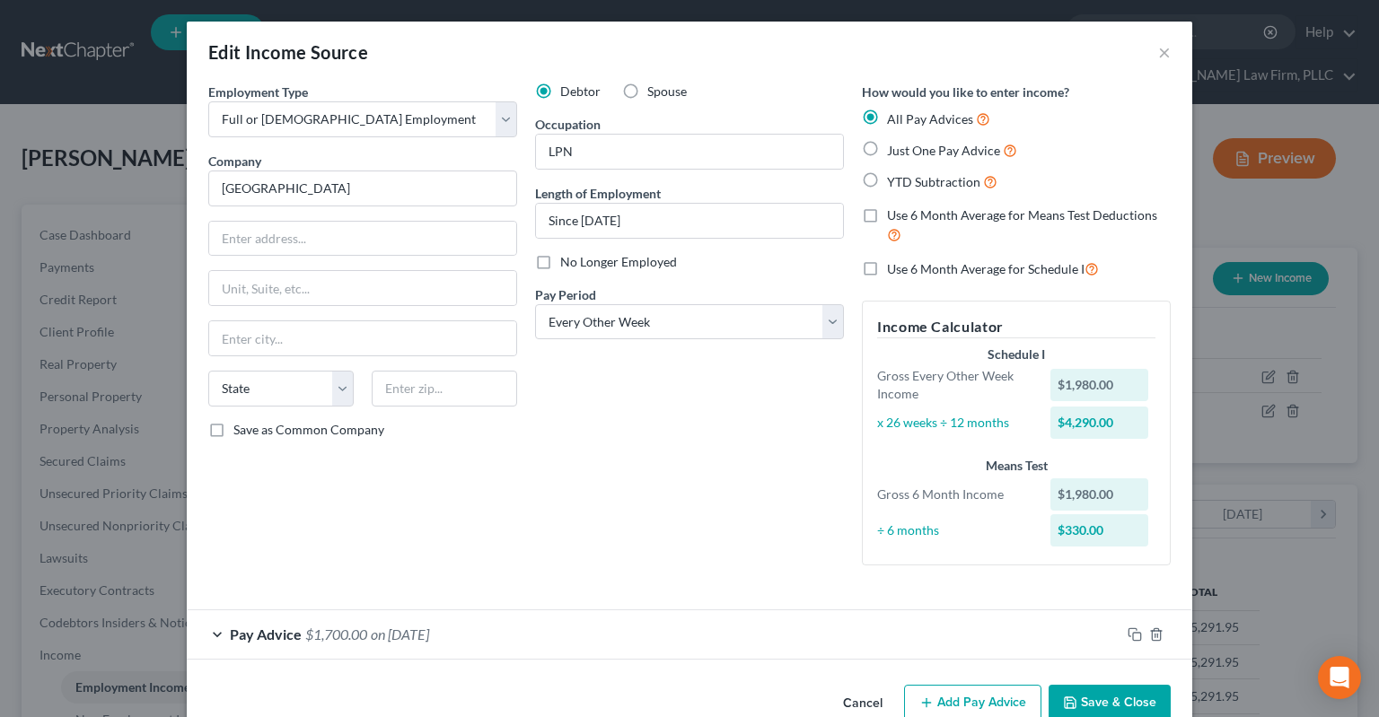
scroll to position [40, 0]
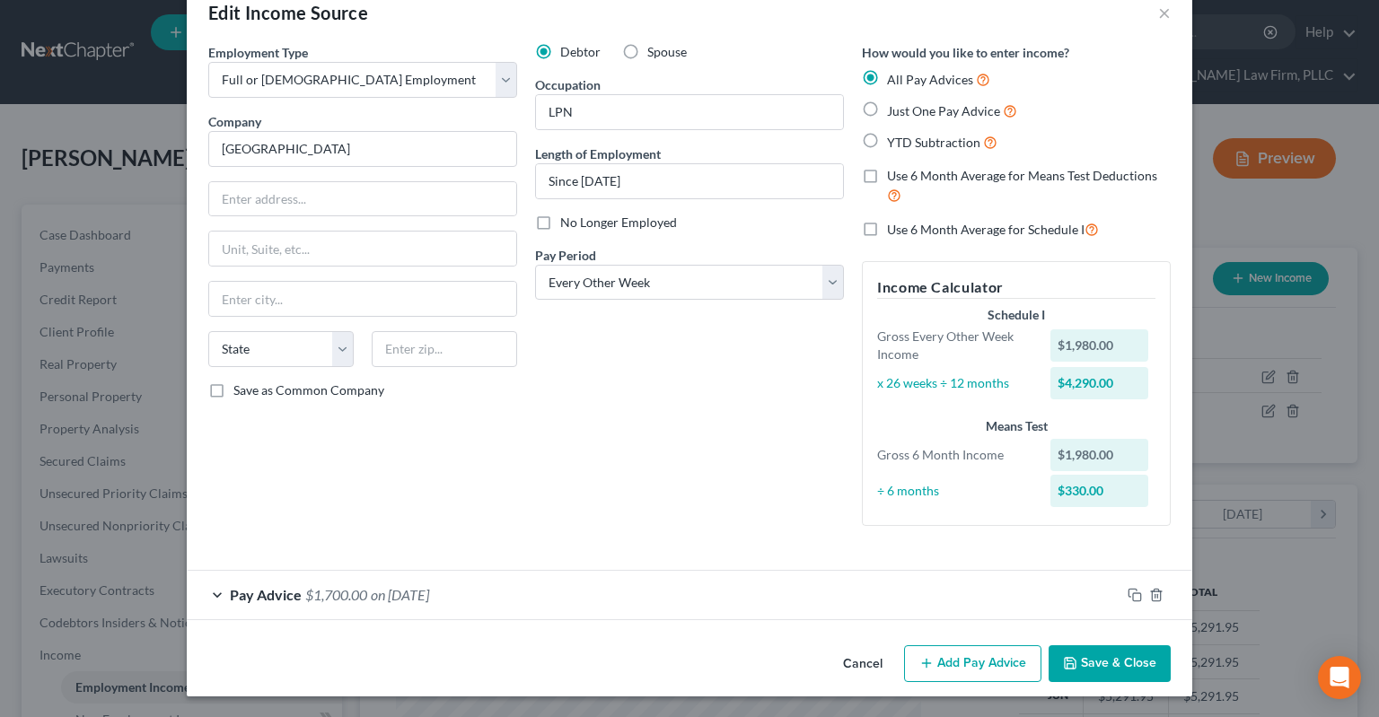
click at [505, 579] on div "Pay Advice $1,700.00 on [DATE]" at bounding box center [654, 595] width 934 height 48
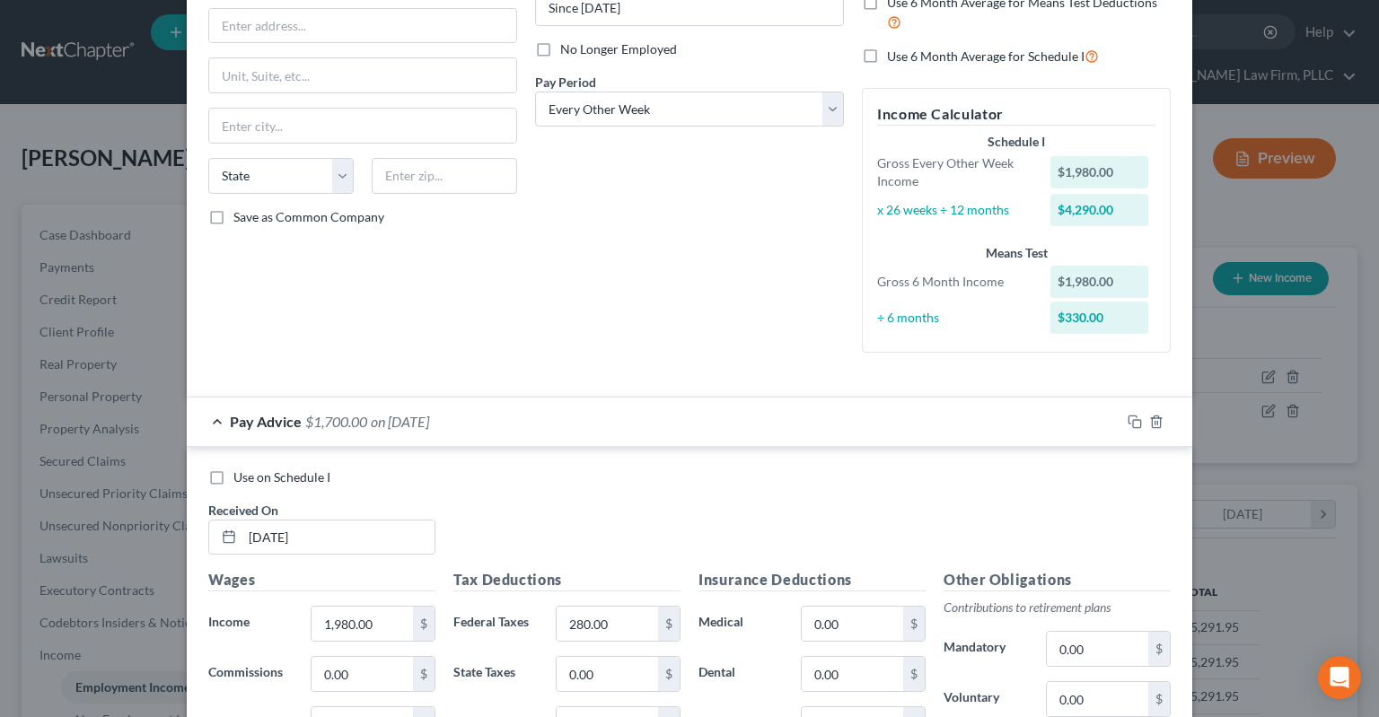
scroll to position [311, 0]
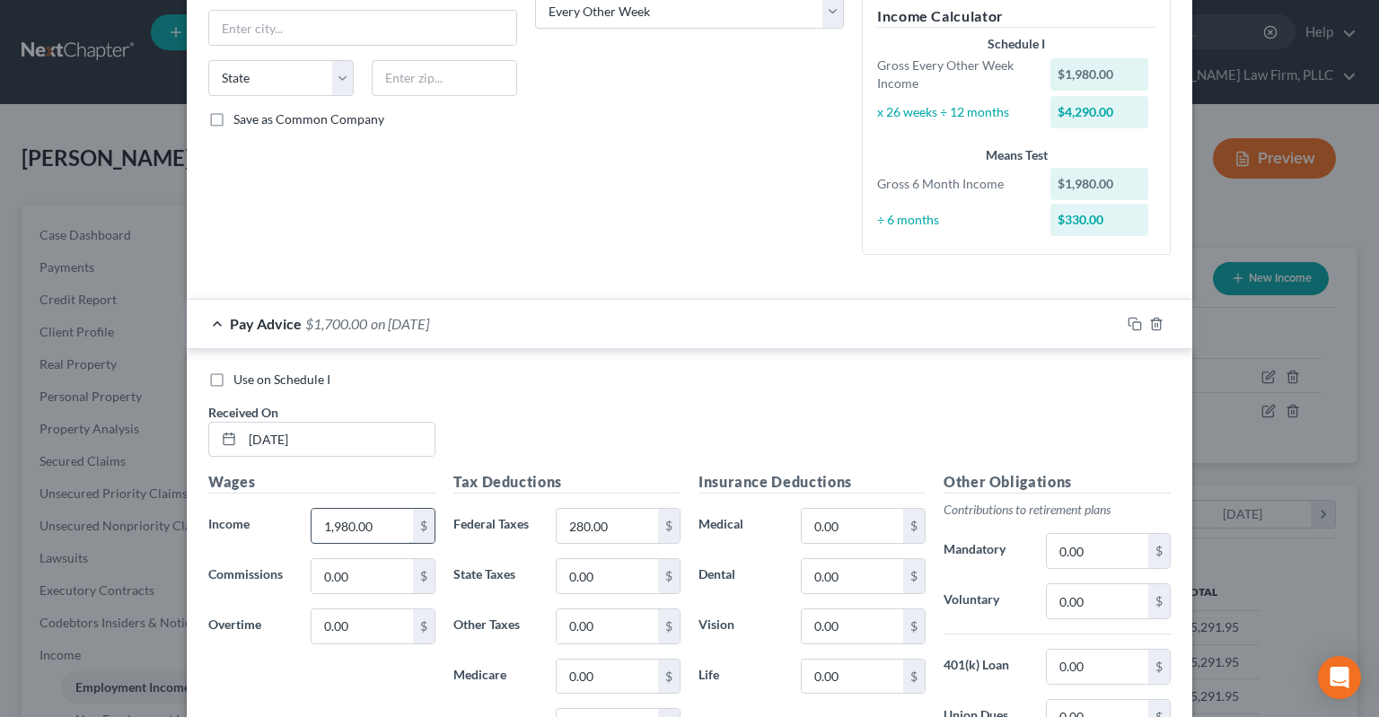
click at [382, 531] on input "1,980.00" at bounding box center [362, 526] width 101 height 34
type input "1,661.22"
type input "192.77"
click at [674, 442] on div "Use on Schedule I Received On * [DATE]" at bounding box center [689, 421] width 980 height 101
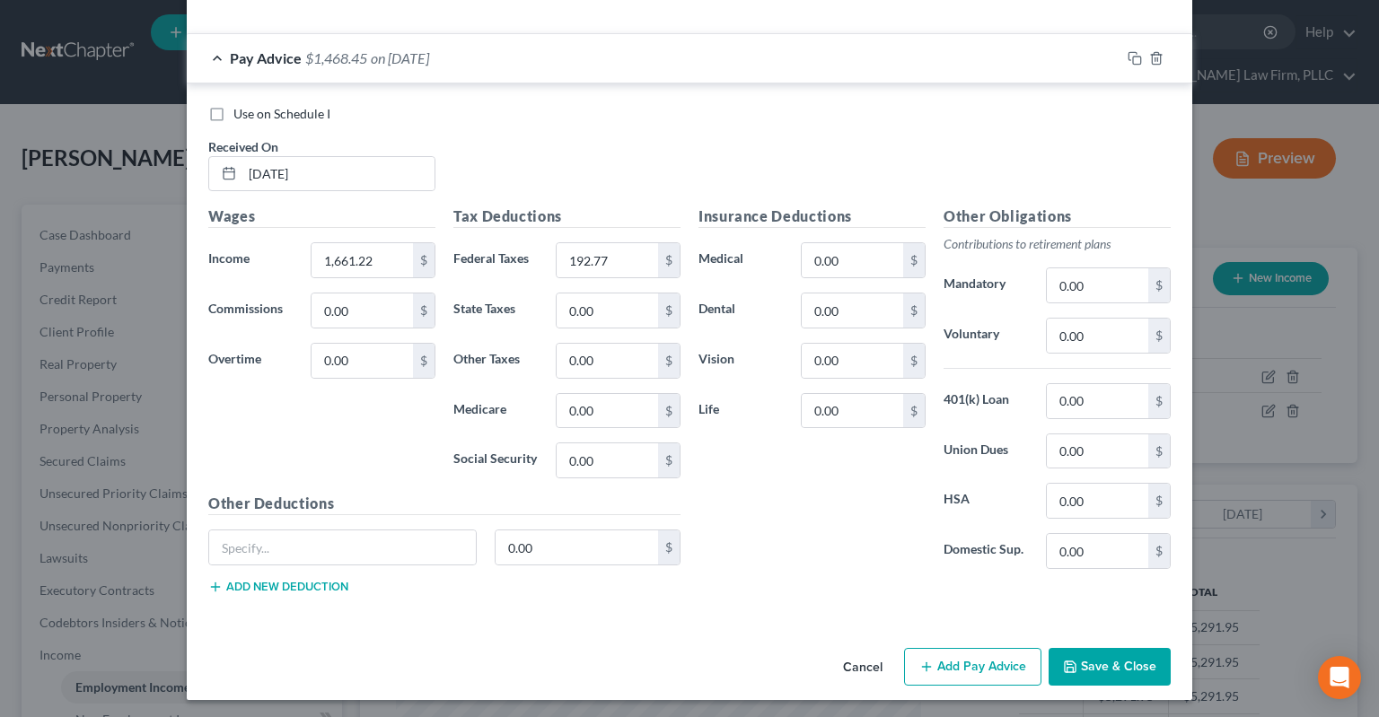
click at [1095, 663] on button "Save & Close" at bounding box center [1110, 667] width 122 height 38
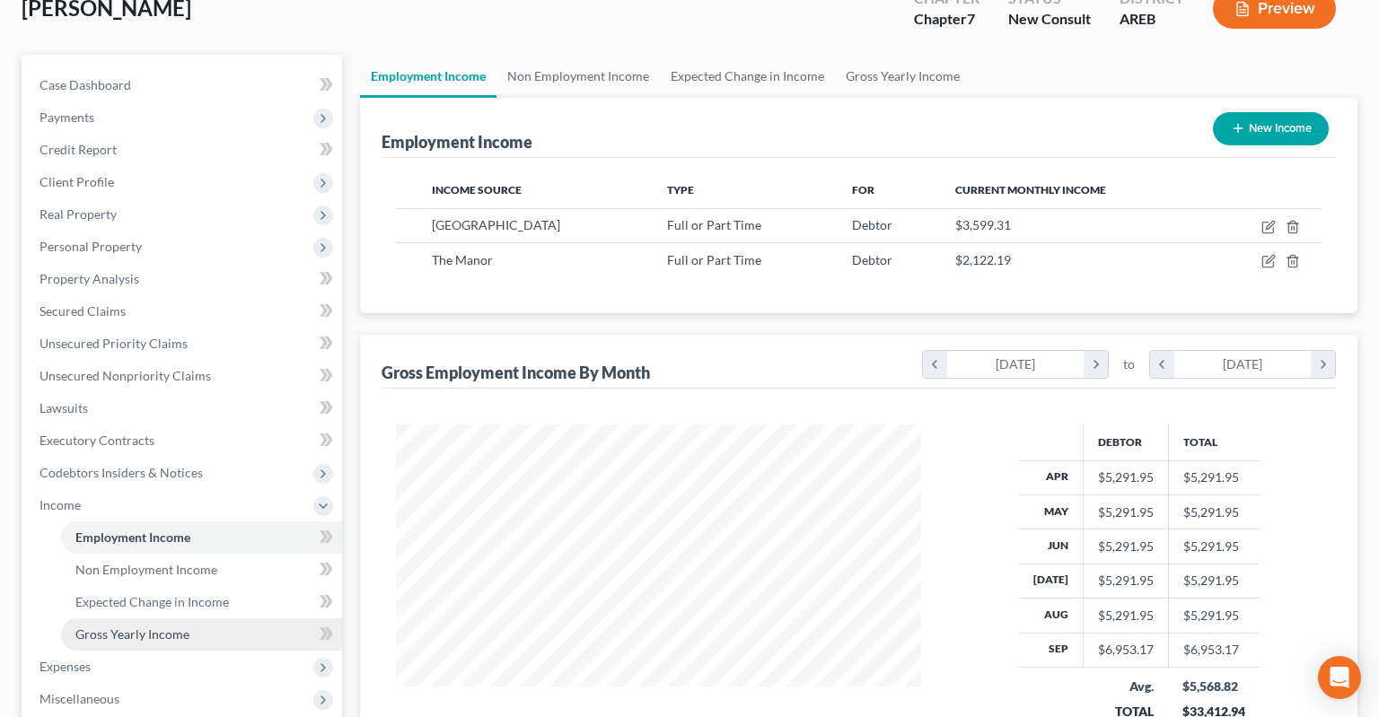
scroll to position [284, 0]
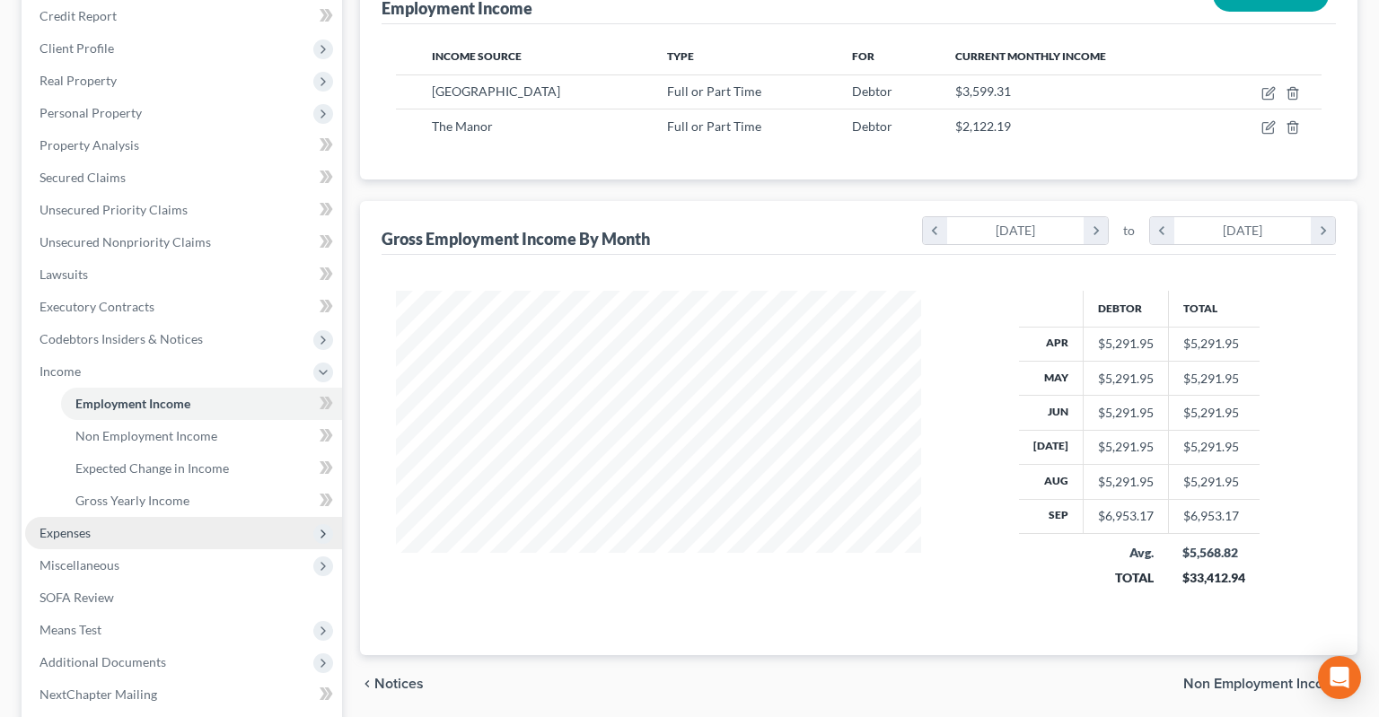
click at [155, 517] on span "Expenses" at bounding box center [183, 533] width 317 height 32
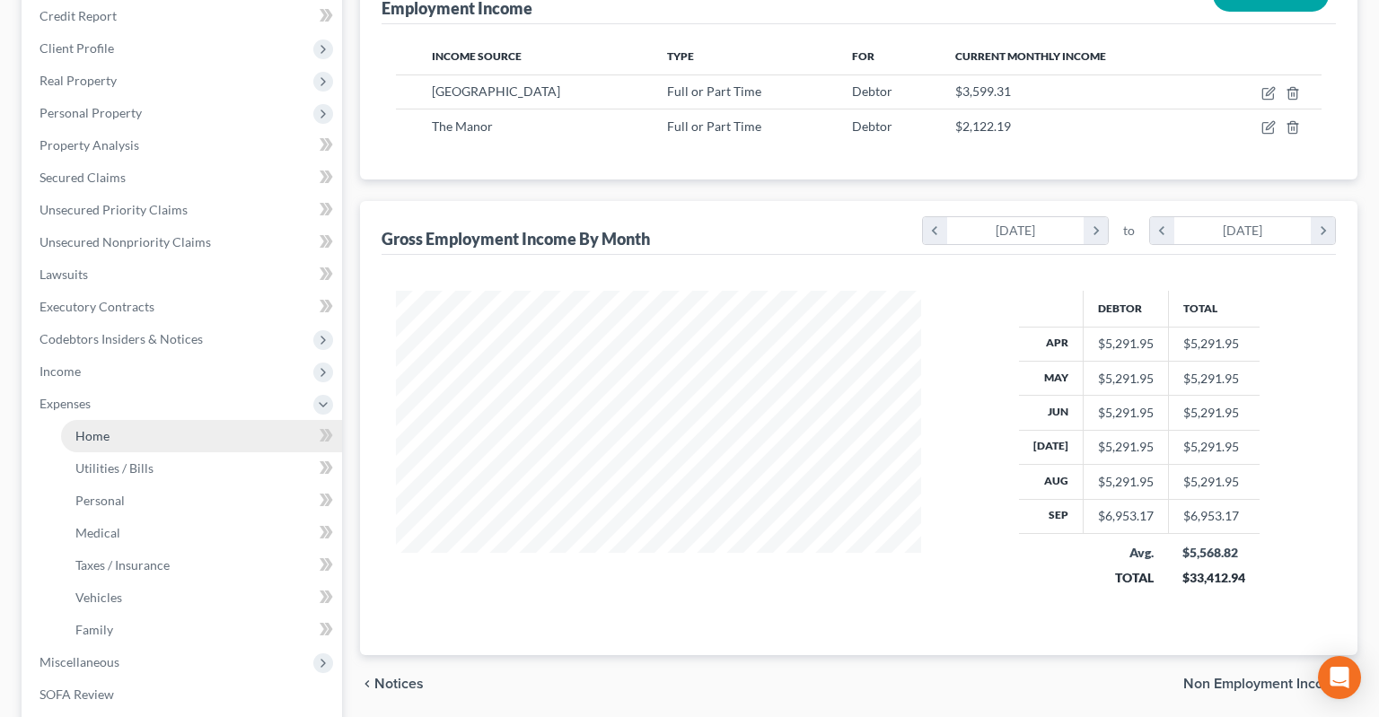
click at [150, 420] on link "Home" at bounding box center [201, 436] width 281 height 32
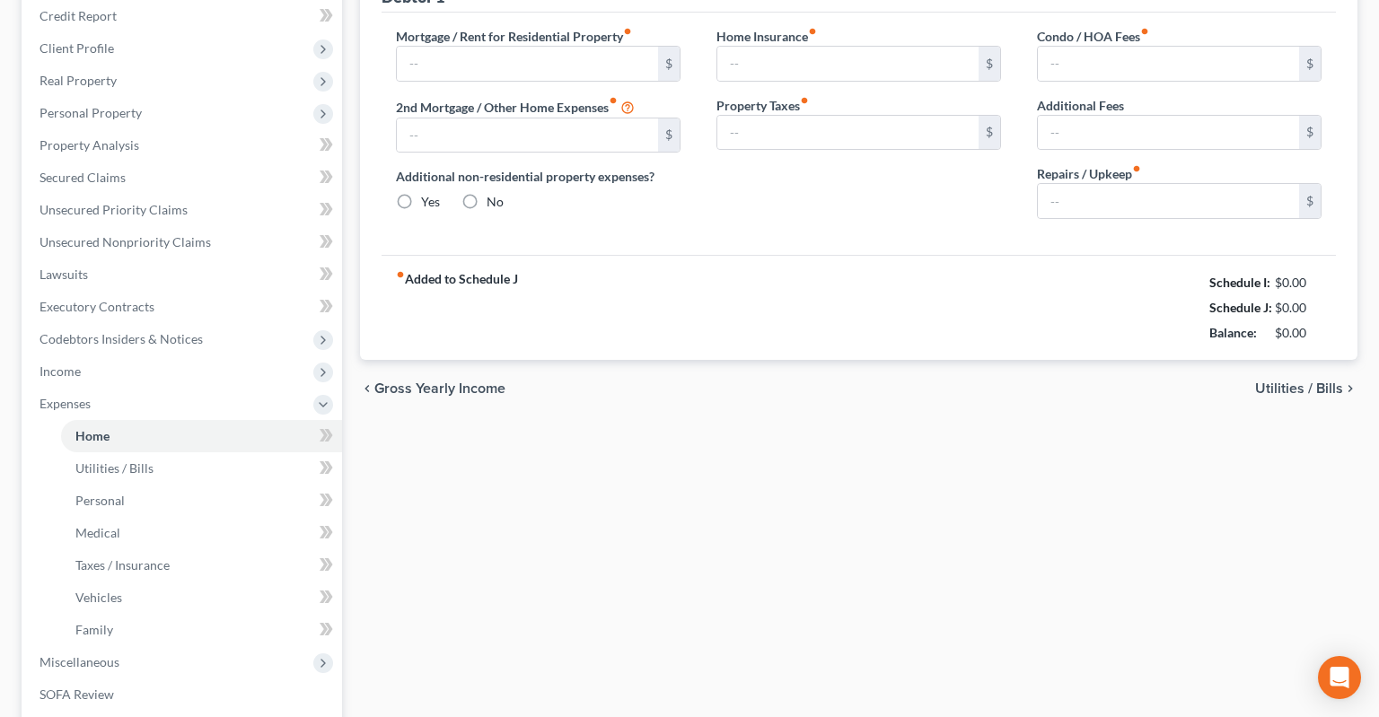
type input "1,875.00"
type input "0.00"
radio input "true"
type input "0.00"
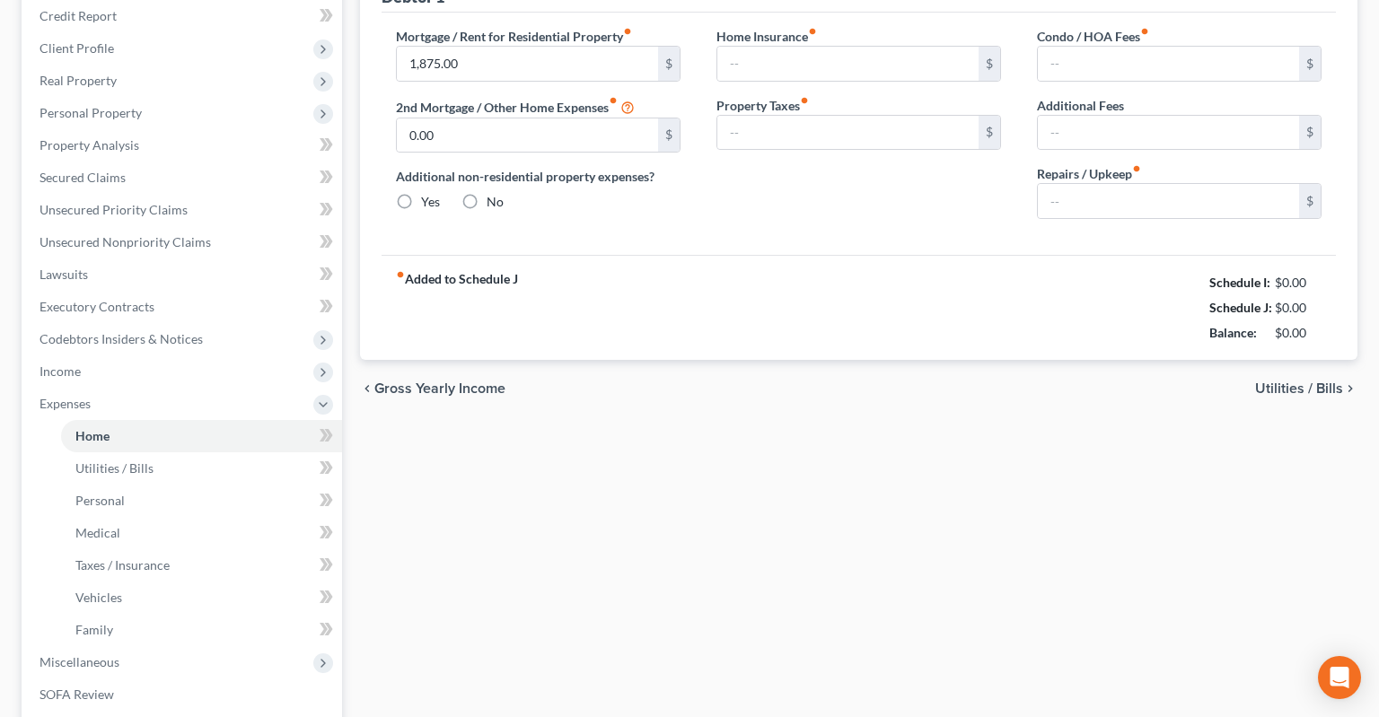
type input "0.00"
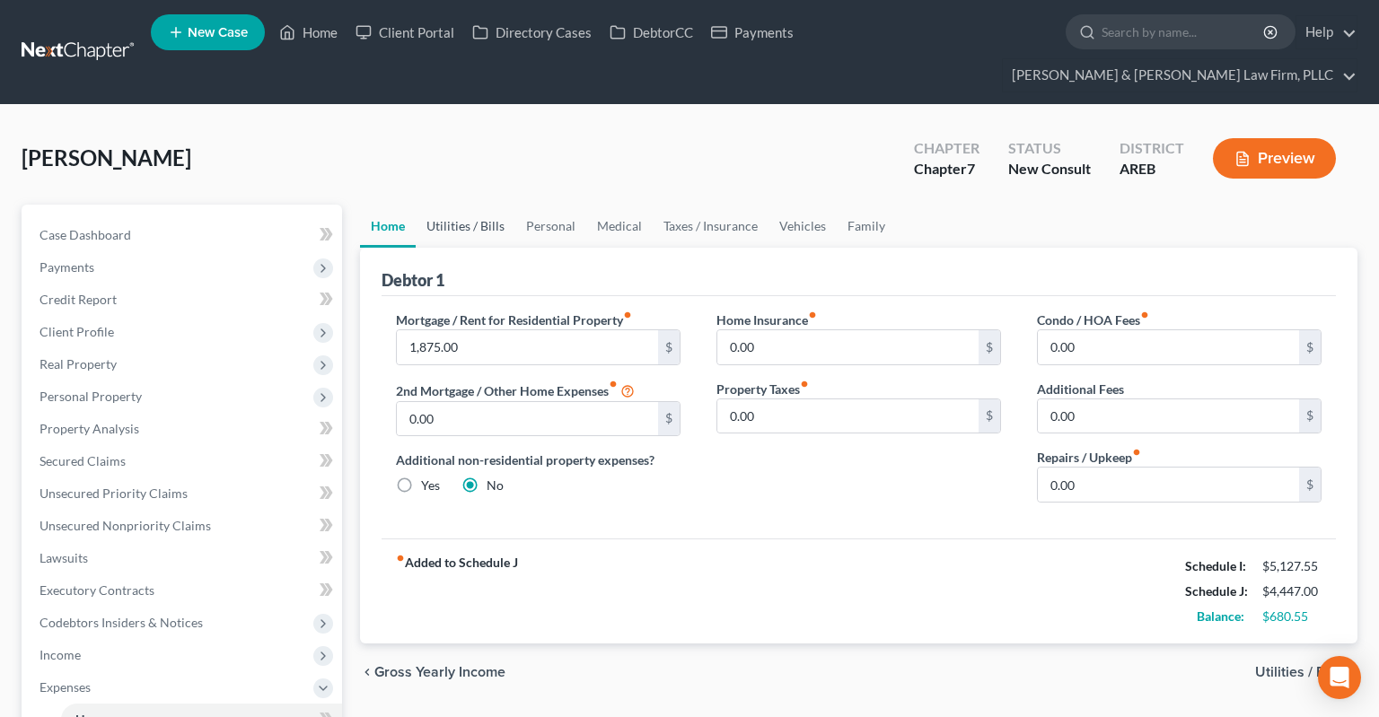
click at [461, 205] on link "Utilities / Bills" at bounding box center [466, 226] width 100 height 43
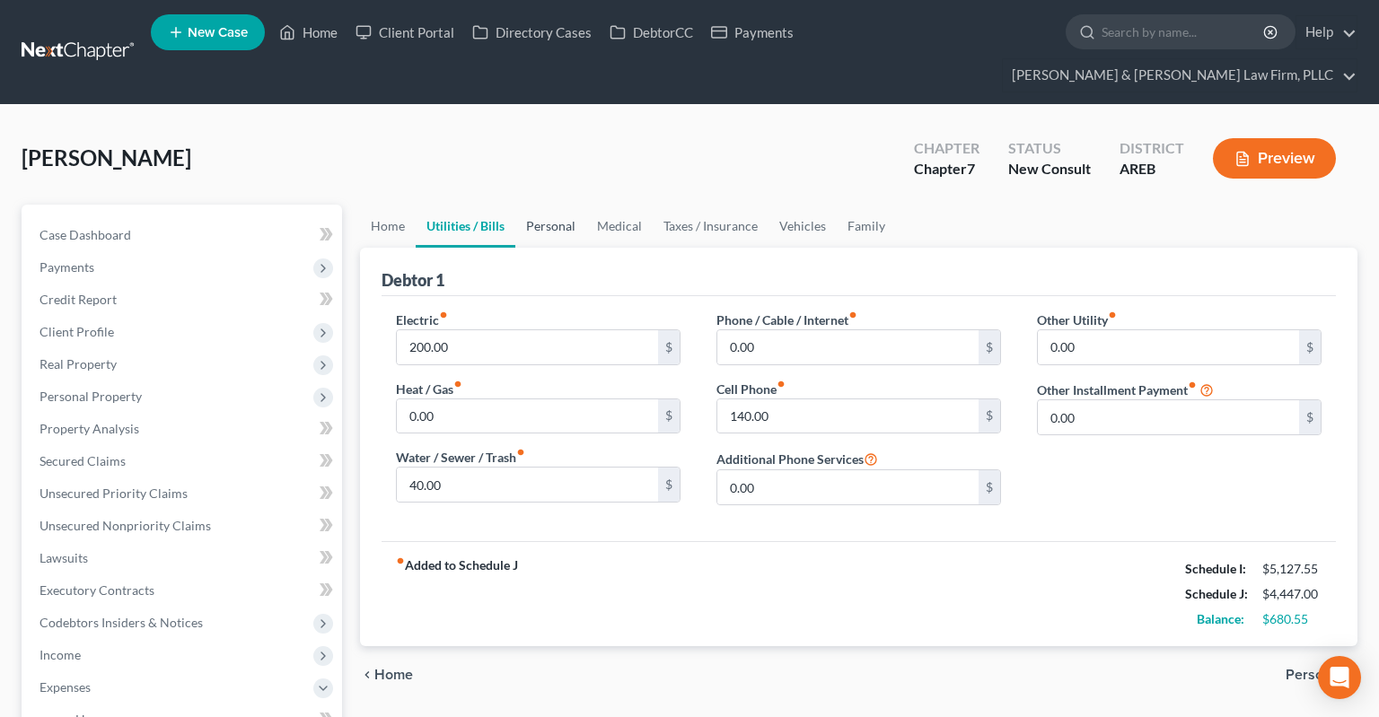
click at [551, 205] on link "Personal" at bounding box center [550, 226] width 71 height 43
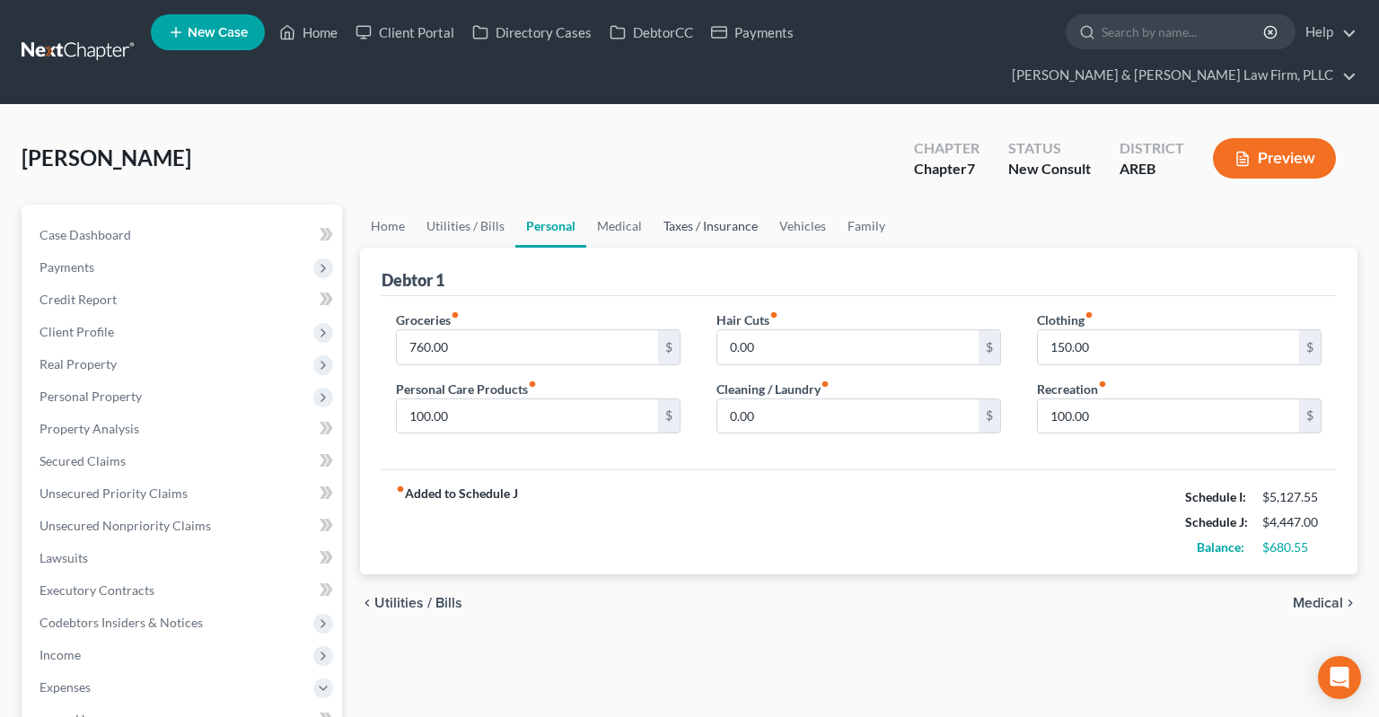
click at [688, 205] on link "Taxes / Insurance" at bounding box center [711, 226] width 116 height 43
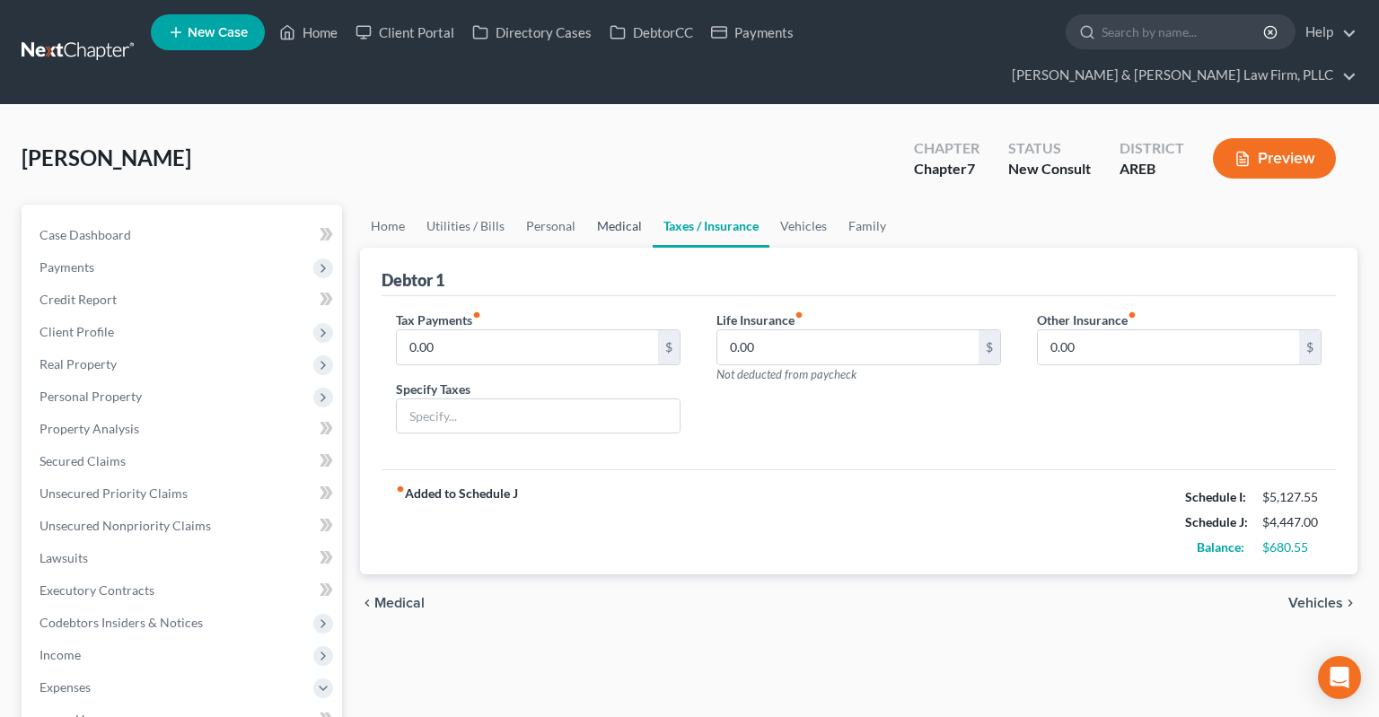
click at [598, 205] on link "Medical" at bounding box center [619, 226] width 66 height 43
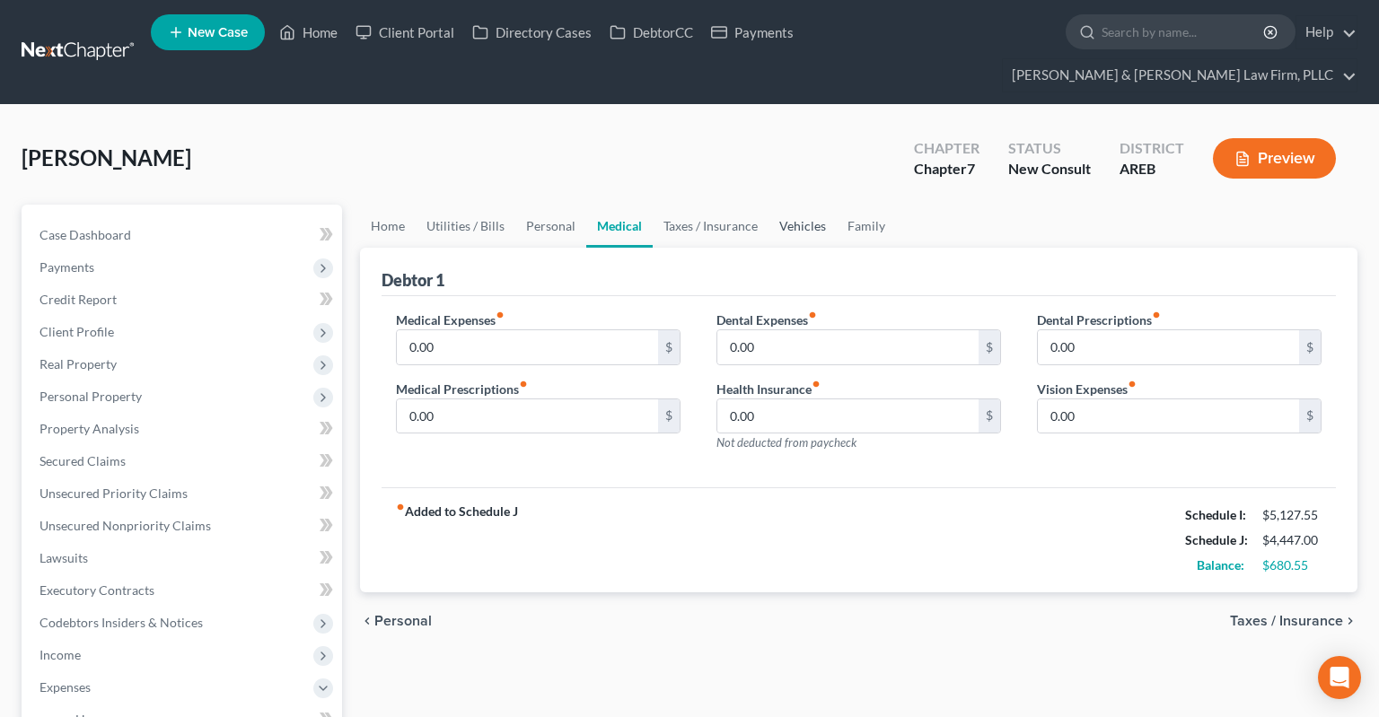
click at [799, 205] on link "Vehicles" at bounding box center [802, 226] width 68 height 43
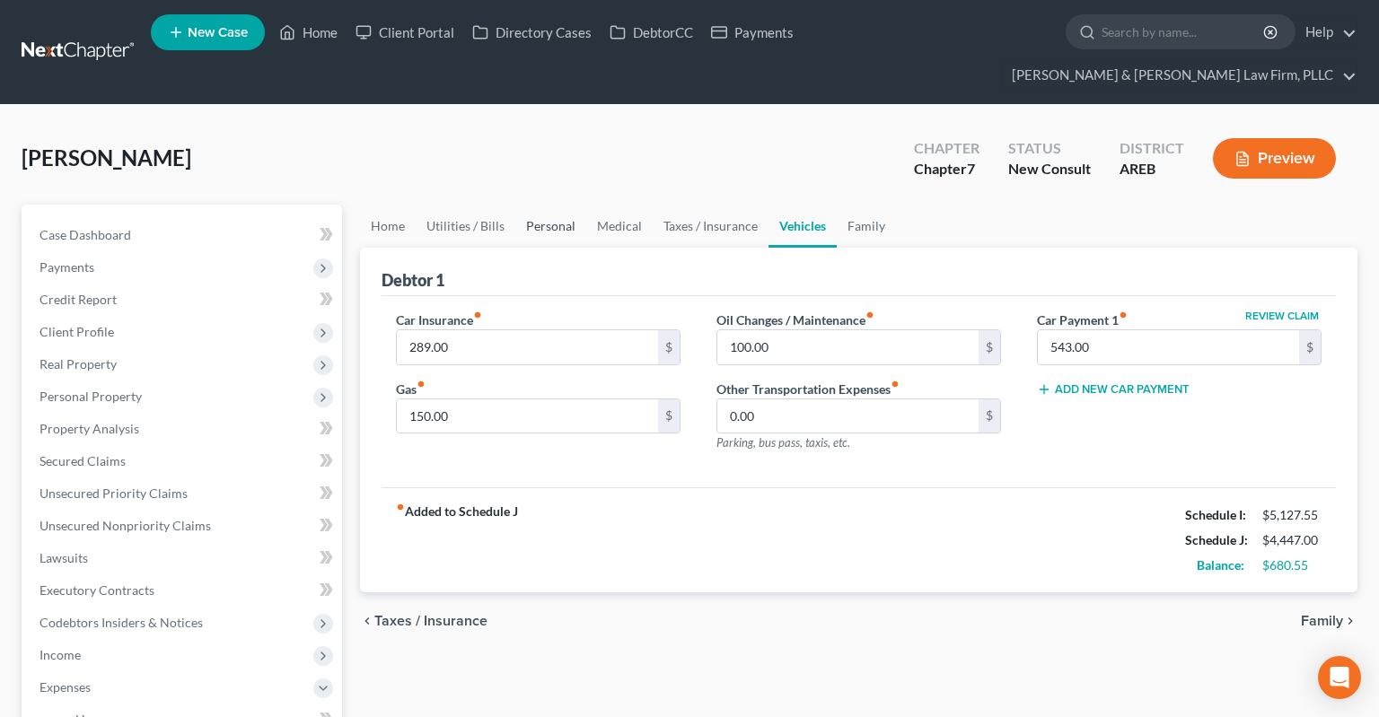
click at [573, 205] on link "Personal" at bounding box center [550, 226] width 71 height 43
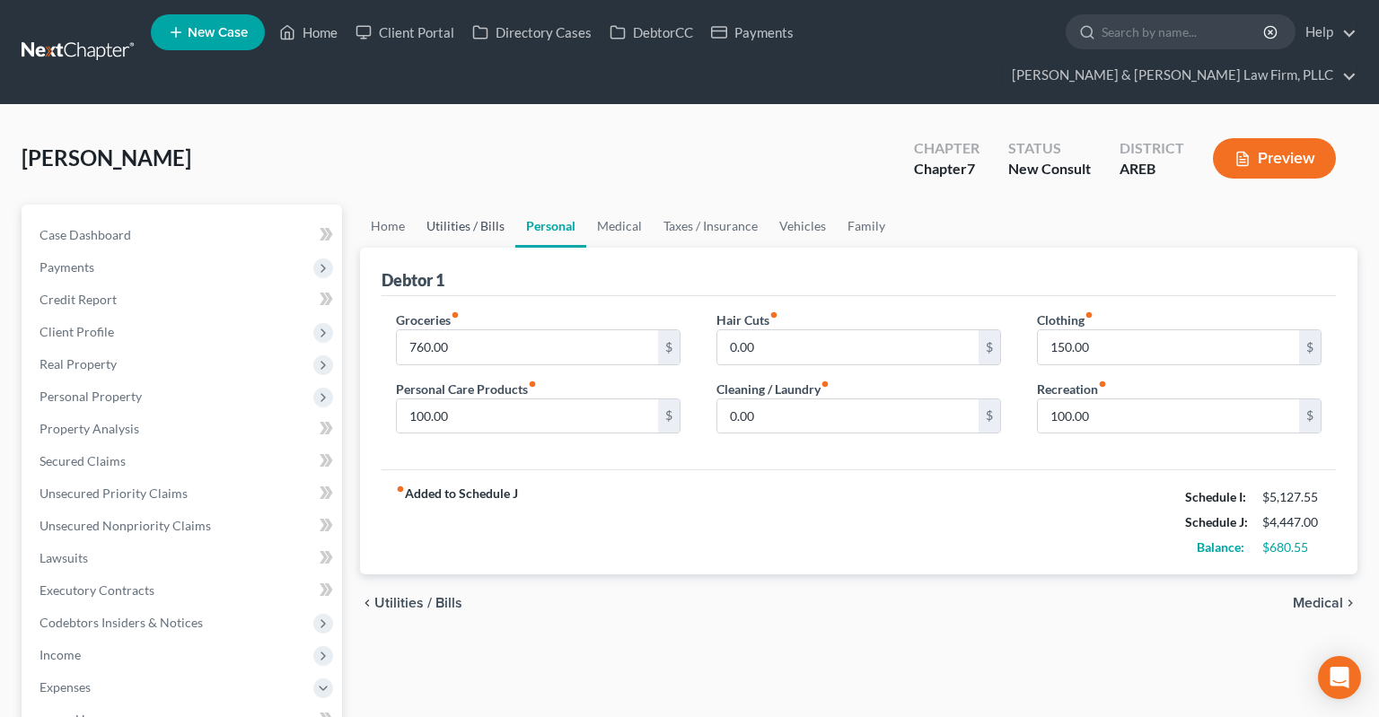
click at [480, 205] on link "Utilities / Bills" at bounding box center [466, 226] width 100 height 43
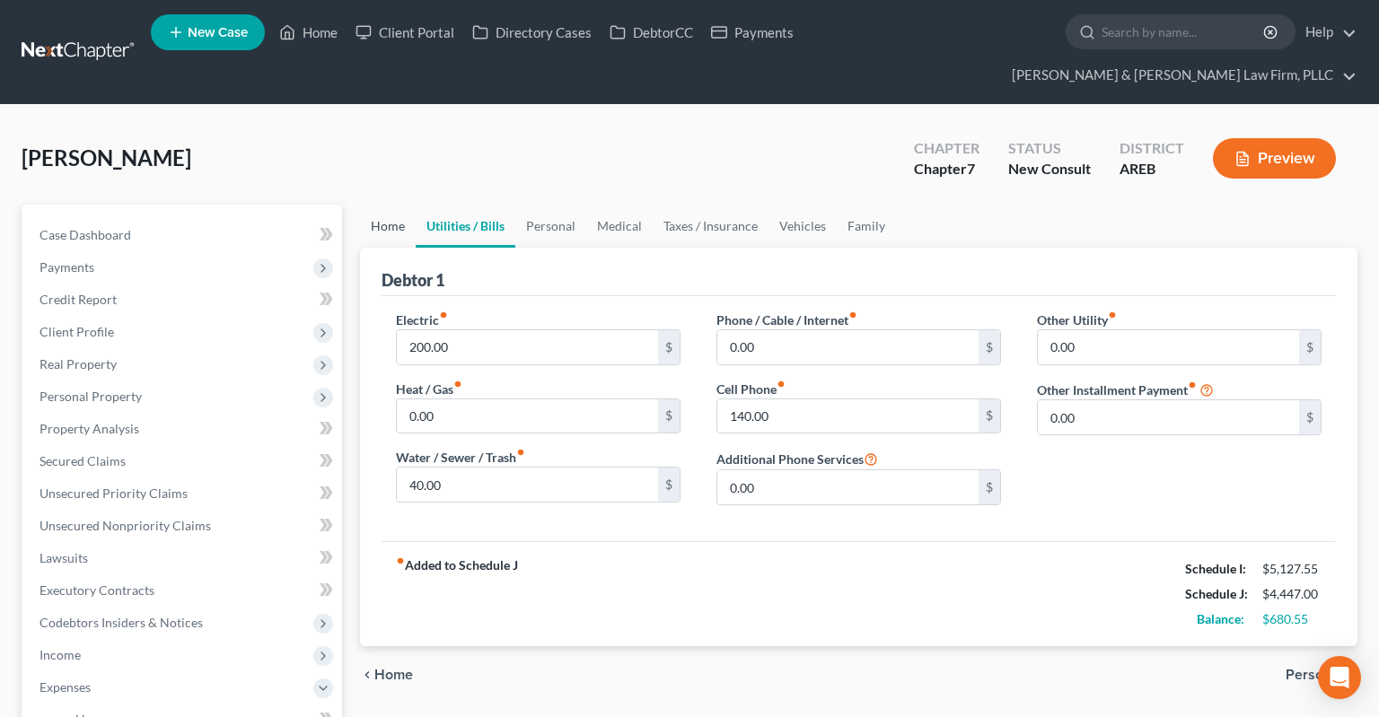
click at [410, 205] on link "Home" at bounding box center [388, 226] width 56 height 43
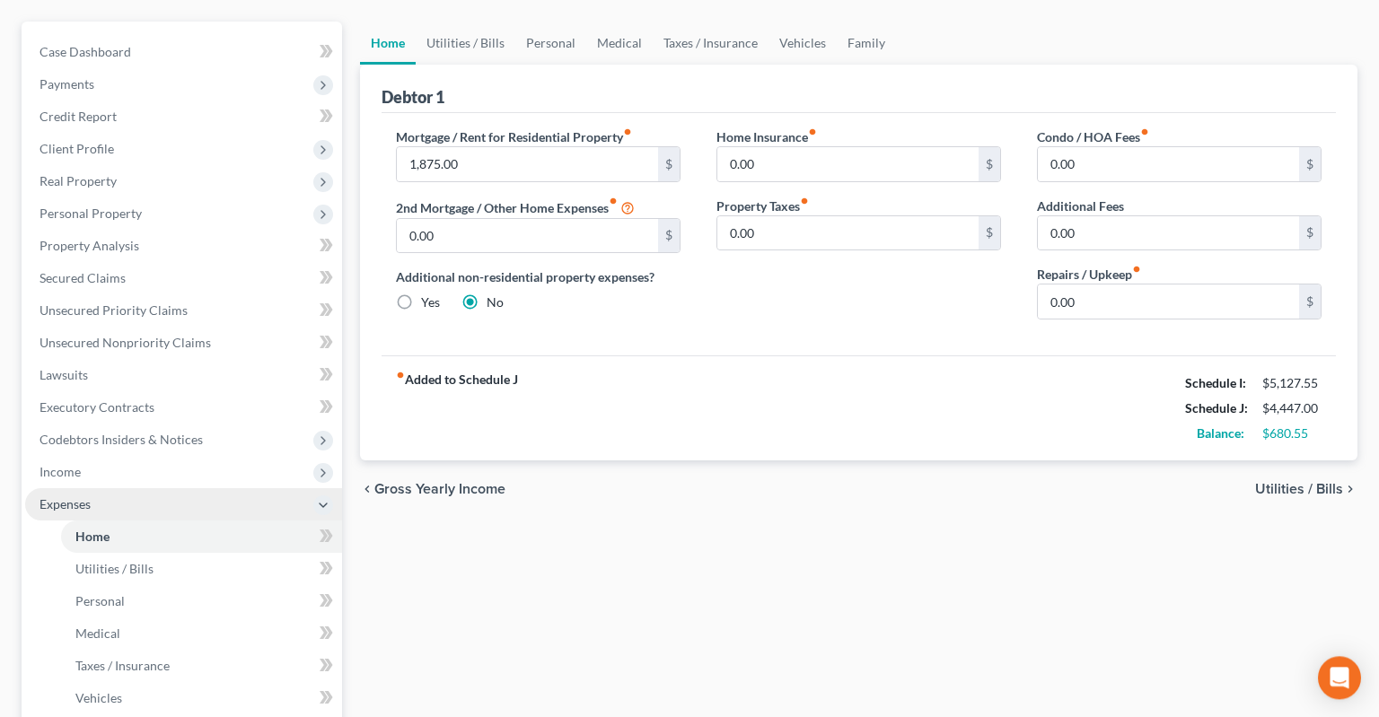
scroll to position [189, 0]
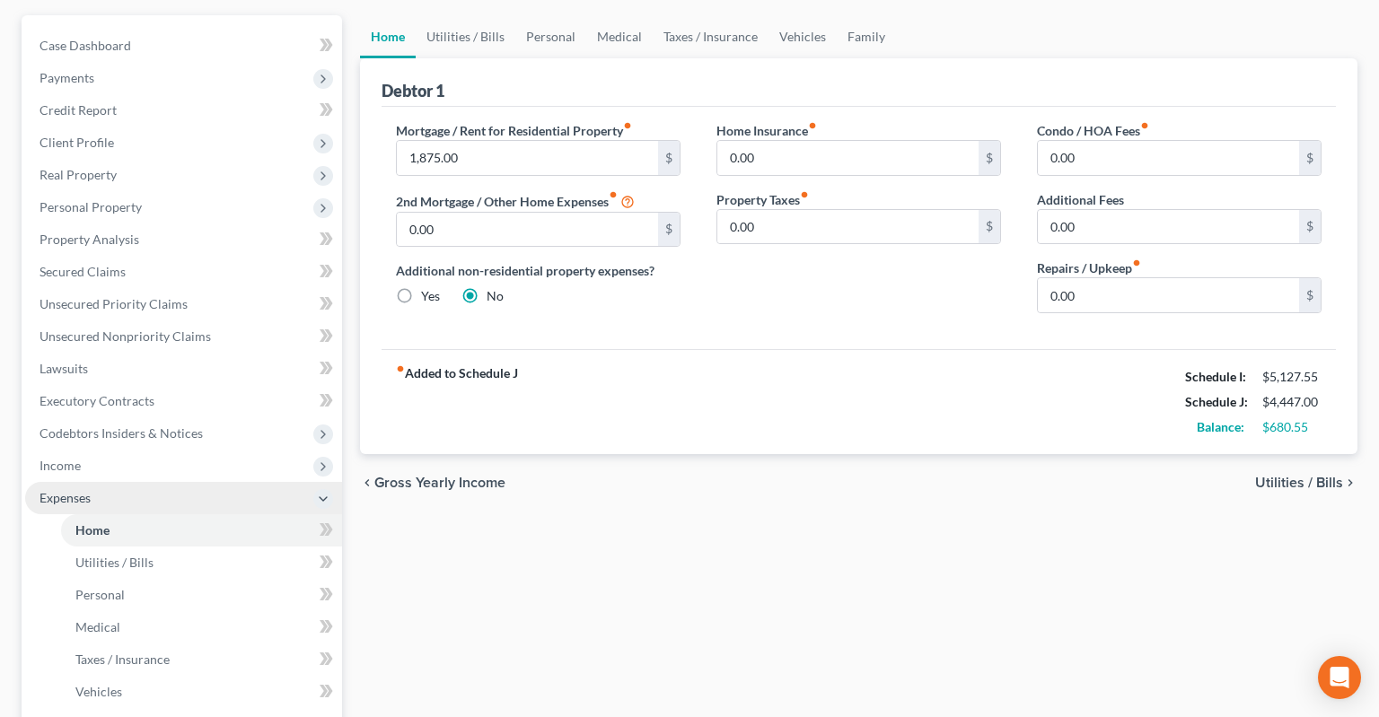
click at [206, 482] on span "Expenses" at bounding box center [183, 498] width 317 height 32
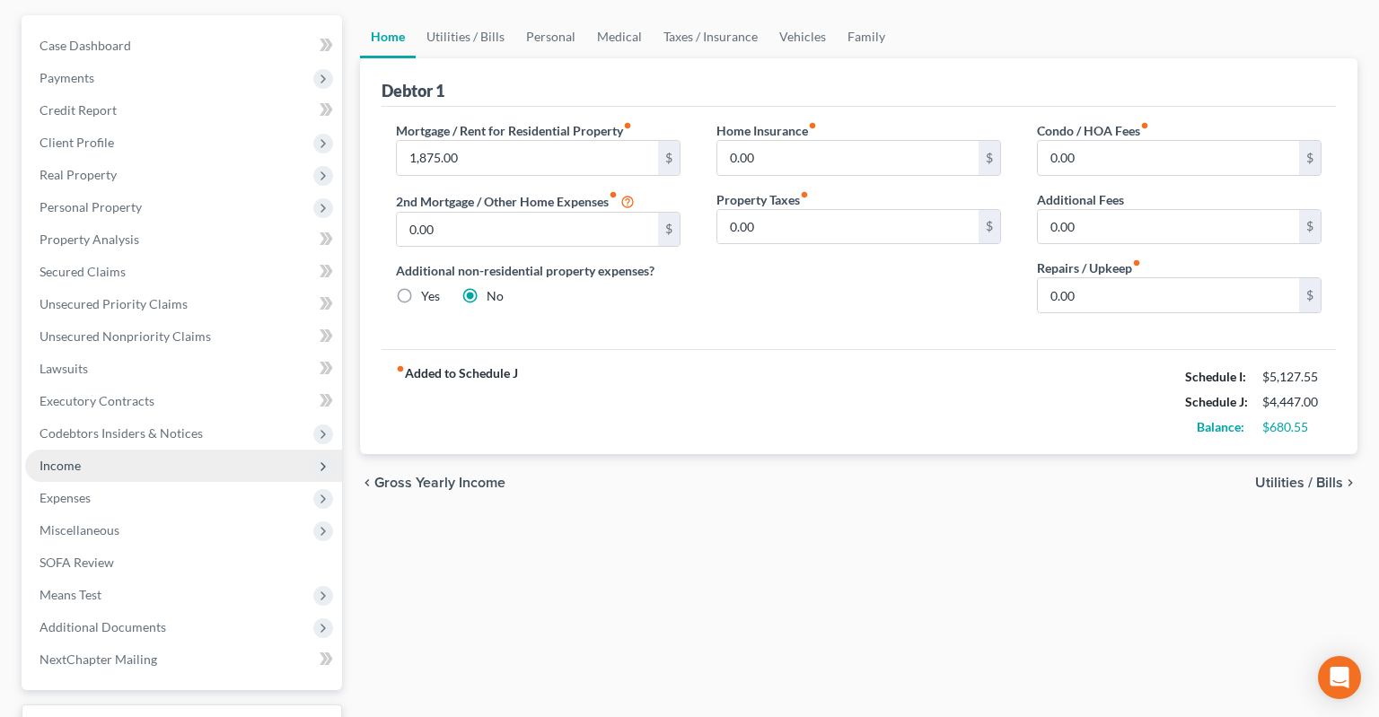
click at [203, 450] on span "Income" at bounding box center [183, 466] width 317 height 32
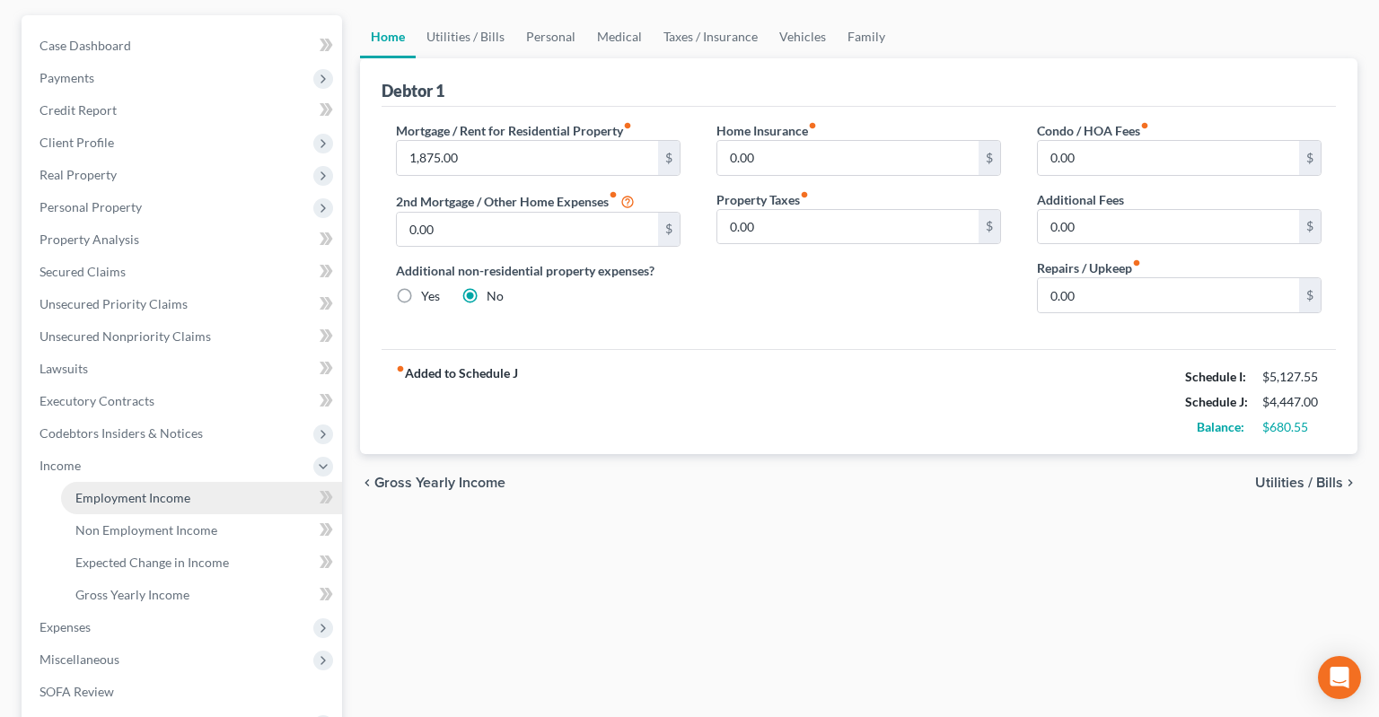
click at [203, 482] on link "Employment Income" at bounding box center [201, 498] width 281 height 32
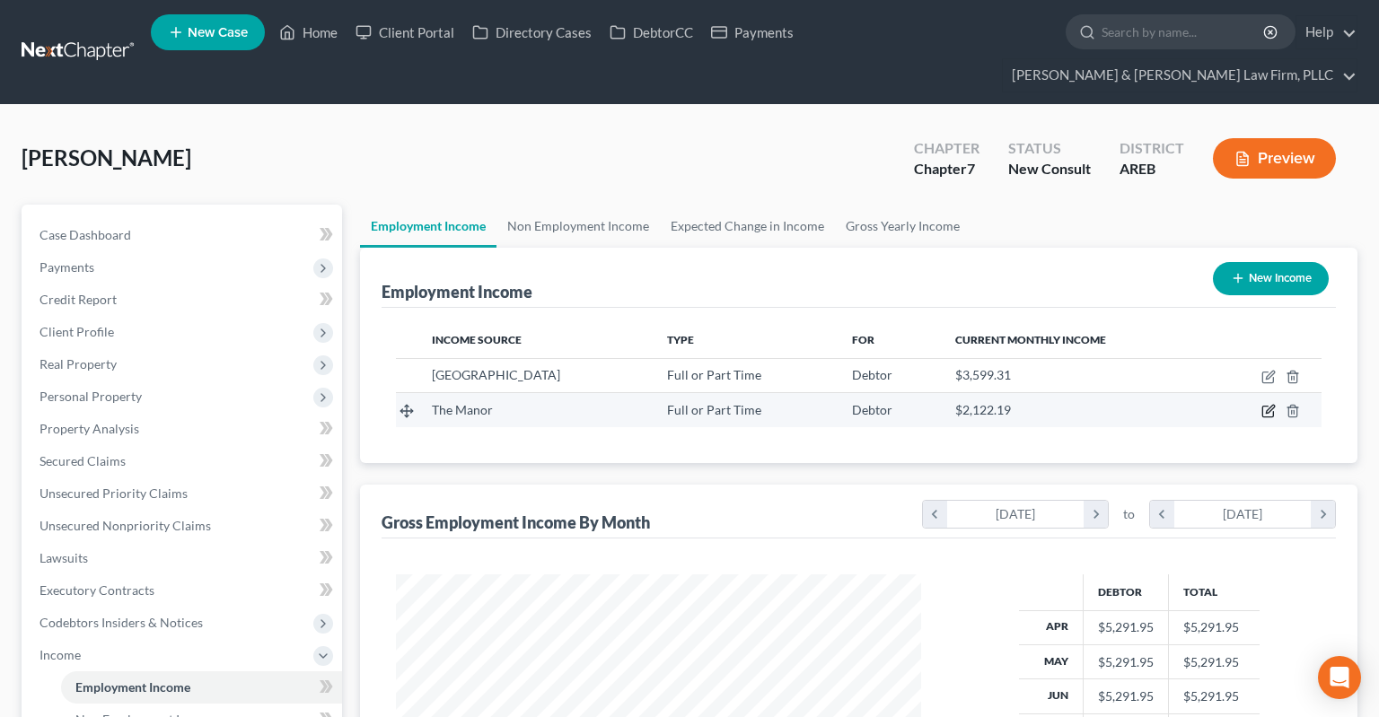
click at [1266, 404] on icon "button" at bounding box center [1268, 411] width 14 height 14
select select "0"
select select "2"
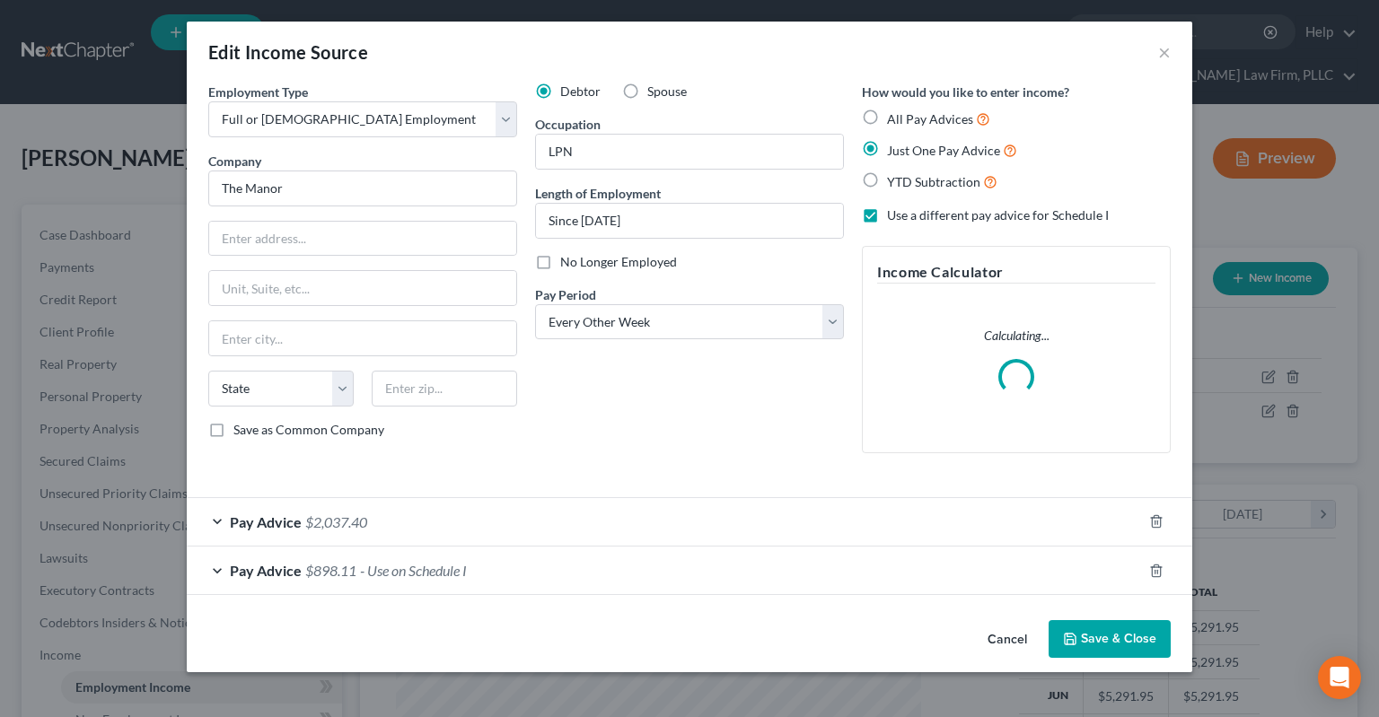
click at [556, 565] on div "Pay Advice $898.11 - Use on Schedule I" at bounding box center [664, 571] width 955 height 48
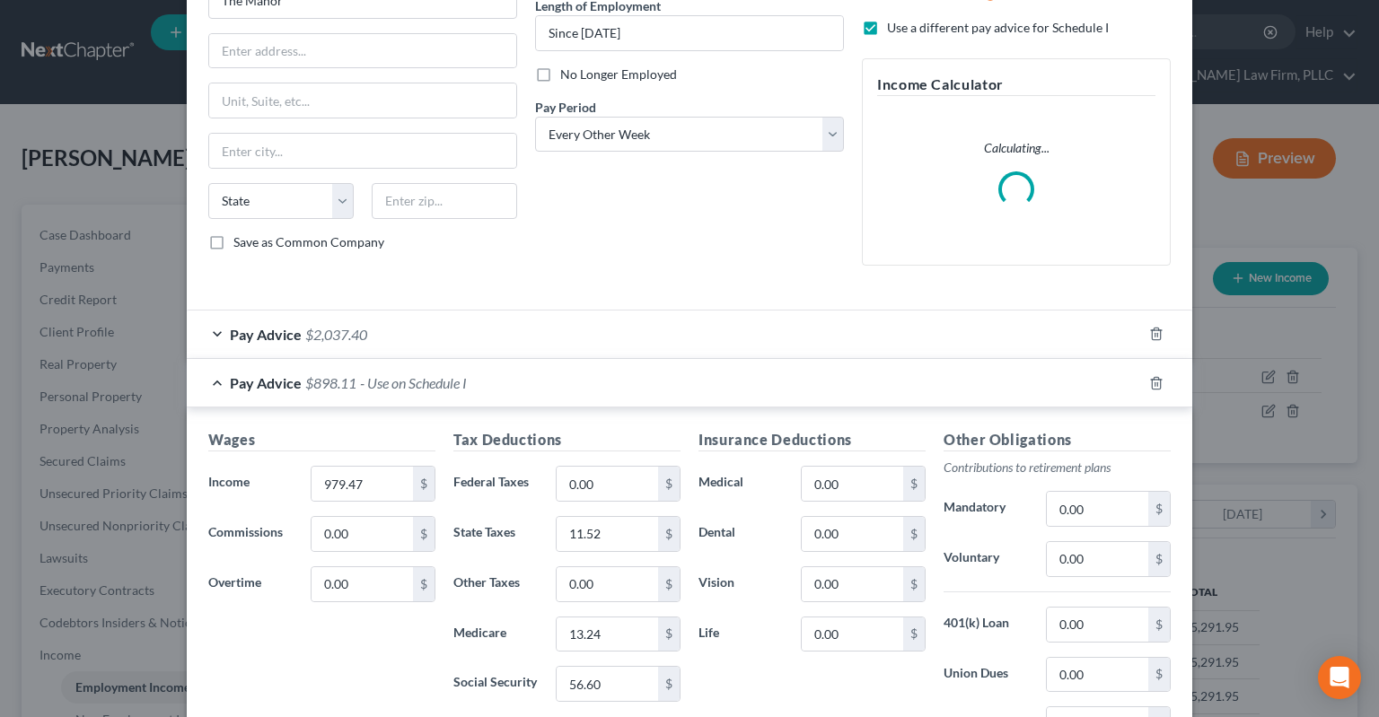
scroll to position [271, 0]
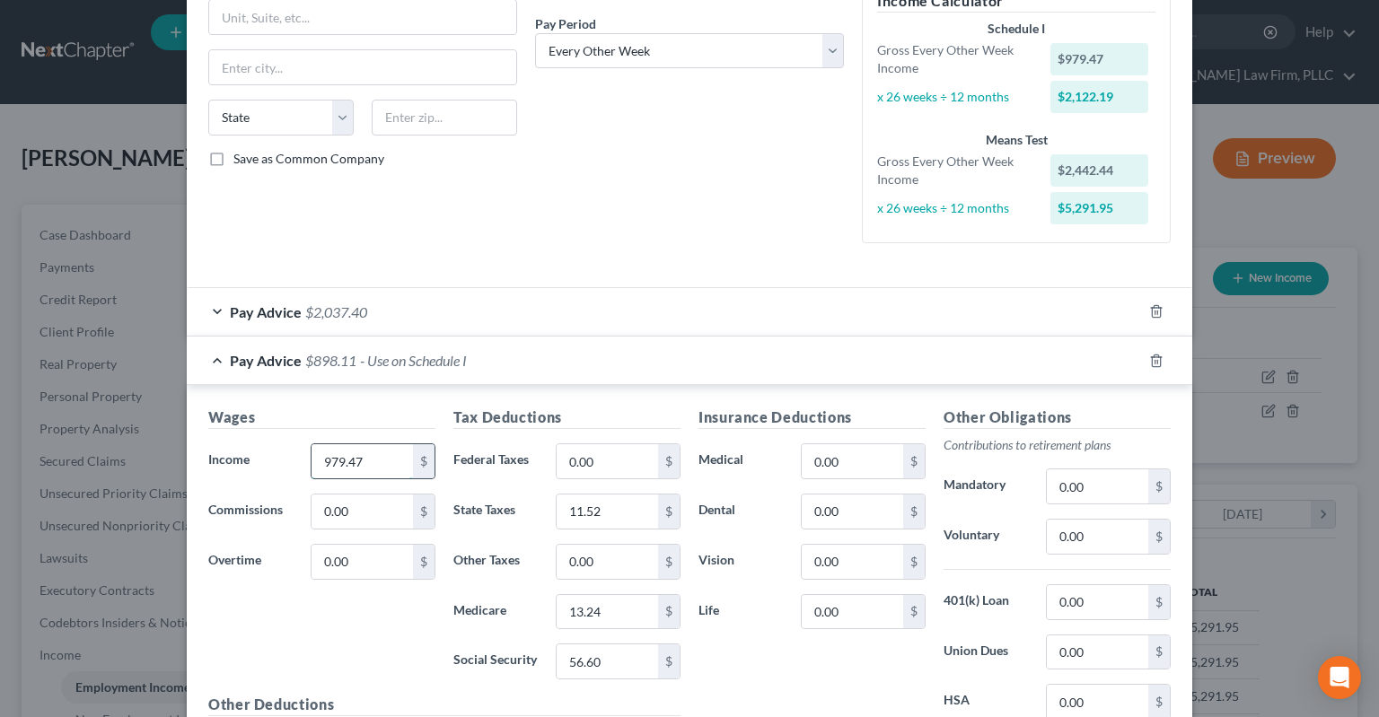
click at [374, 458] on input "979.47" at bounding box center [362, 461] width 101 height 34
click at [354, 464] on input "979.47" at bounding box center [362, 461] width 101 height 34
drag, startPoint x: 372, startPoint y: 461, endPoint x: 317, endPoint y: 460, distance: 54.8
click at [320, 461] on input "979.47" at bounding box center [362, 461] width 101 height 34
type input "656.52"
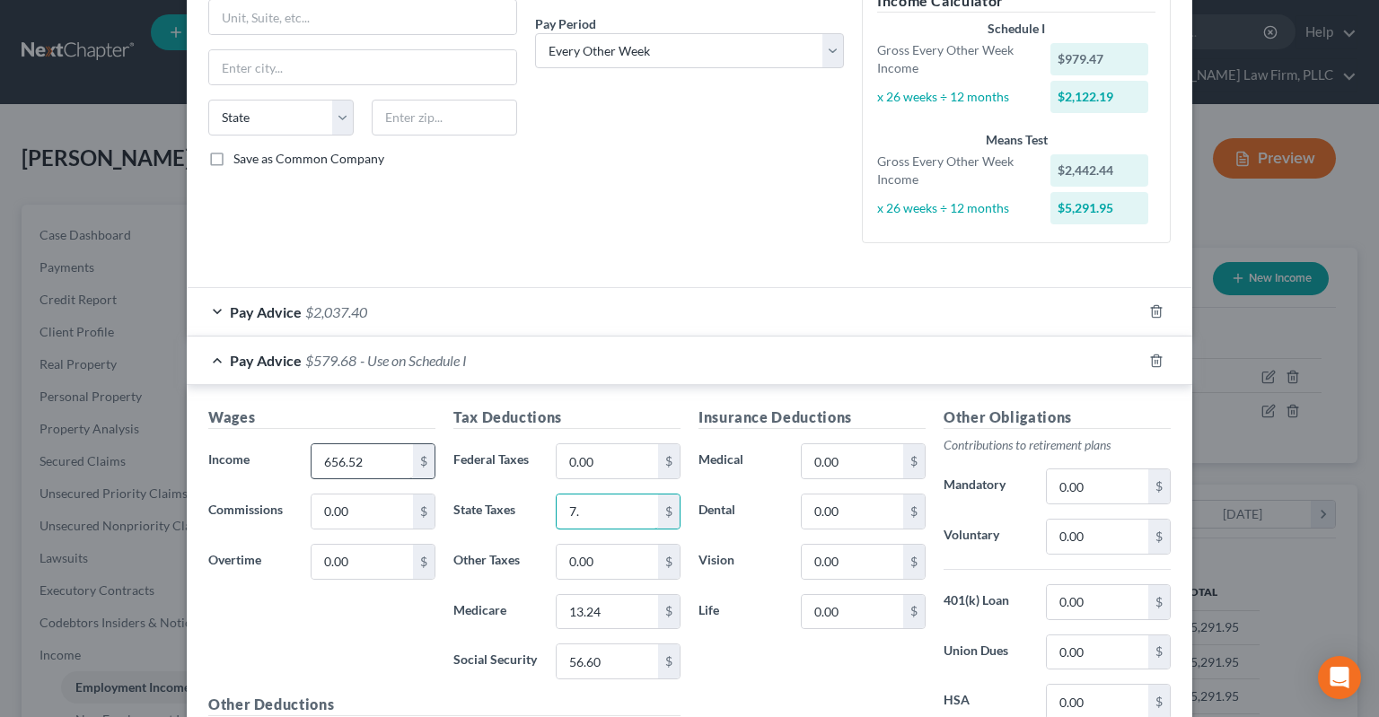
type input "7"
type input "5.76"
type input "8.88"
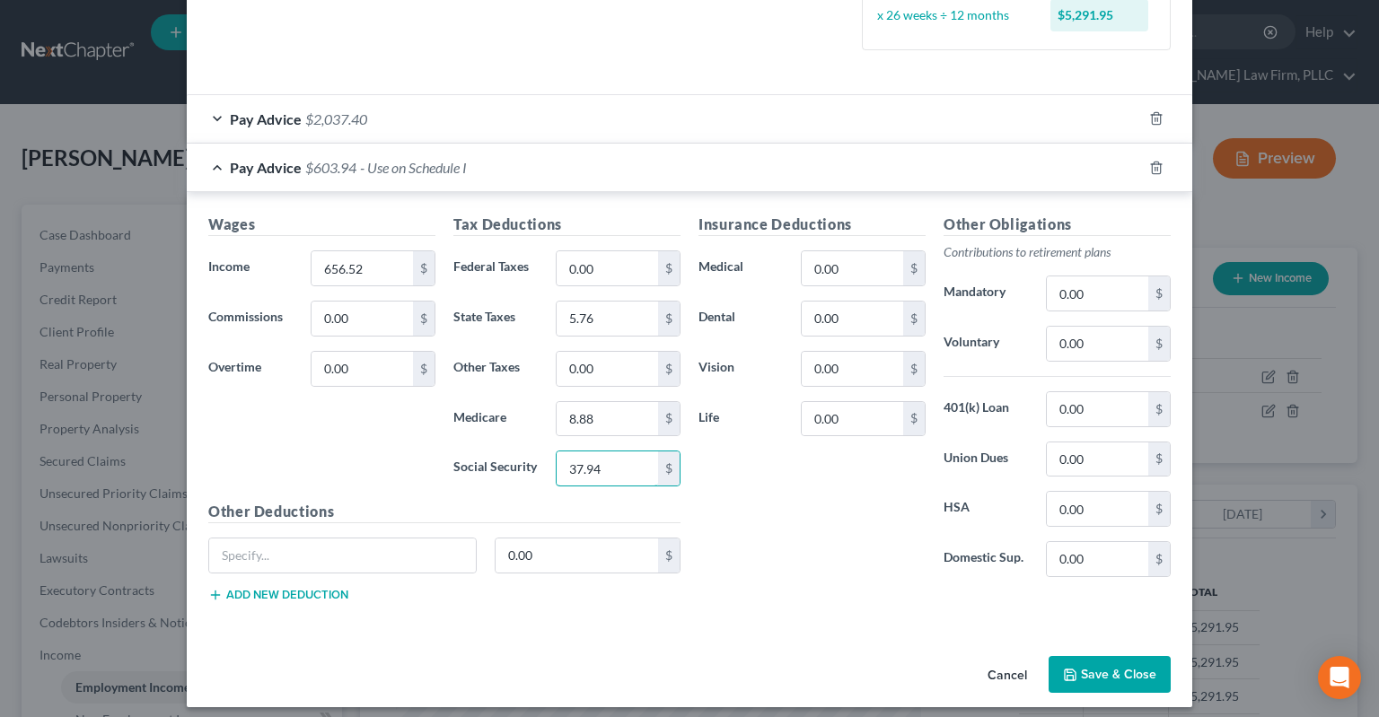
scroll to position [472, 0]
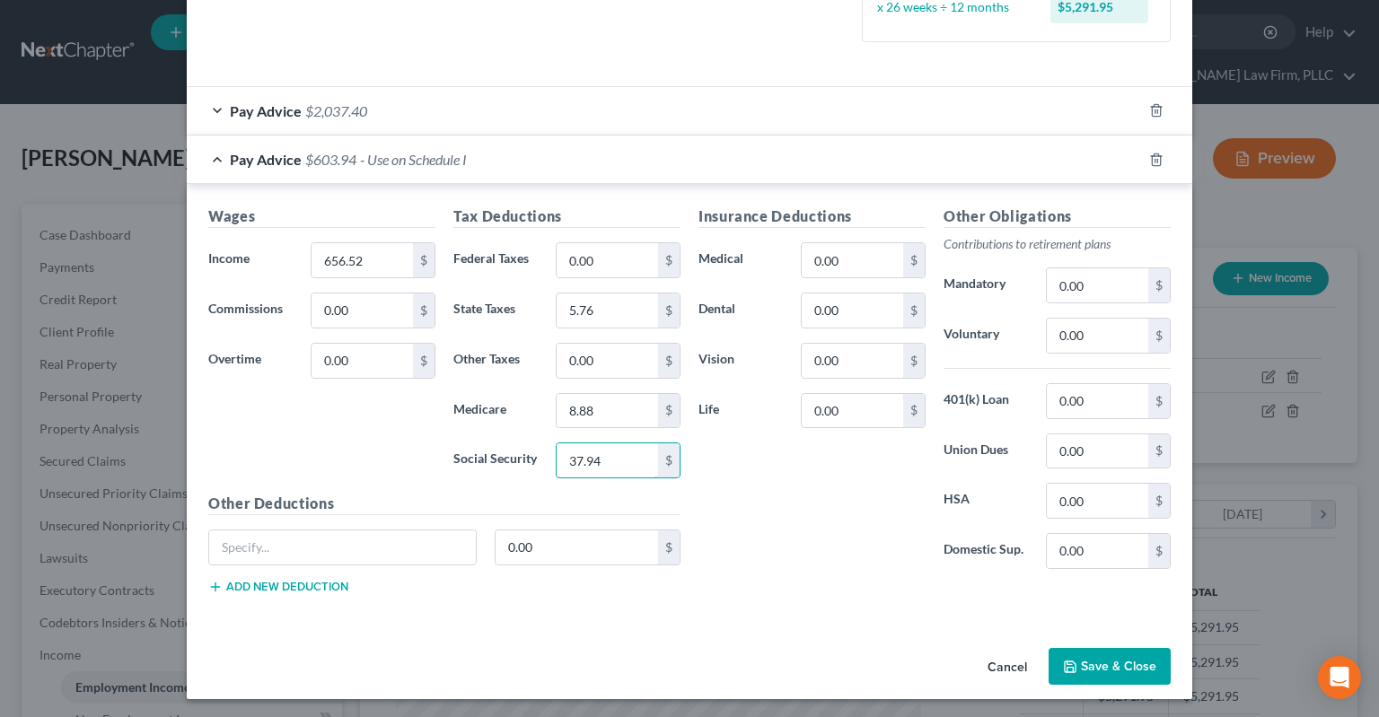
type input "37.94"
click at [1097, 671] on button "Save & Close" at bounding box center [1110, 667] width 122 height 38
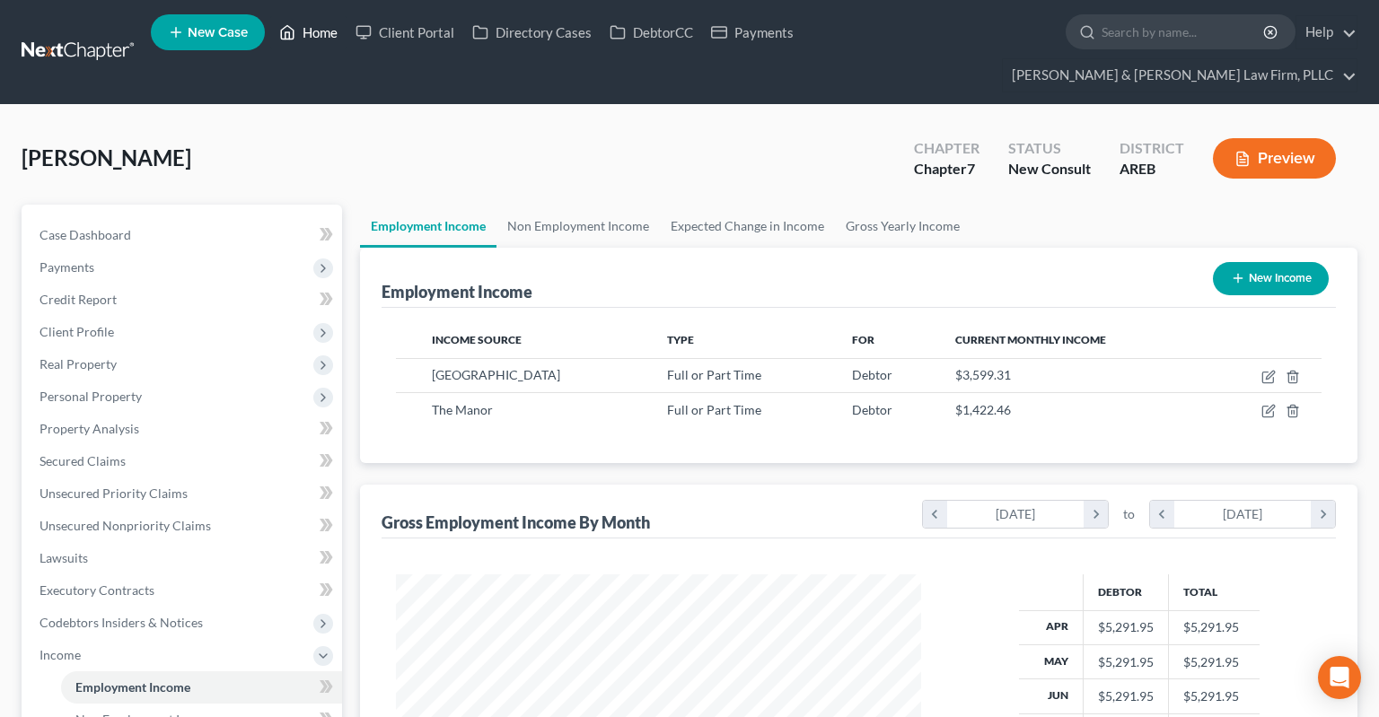
click at [320, 36] on link "Home" at bounding box center [308, 32] width 76 height 32
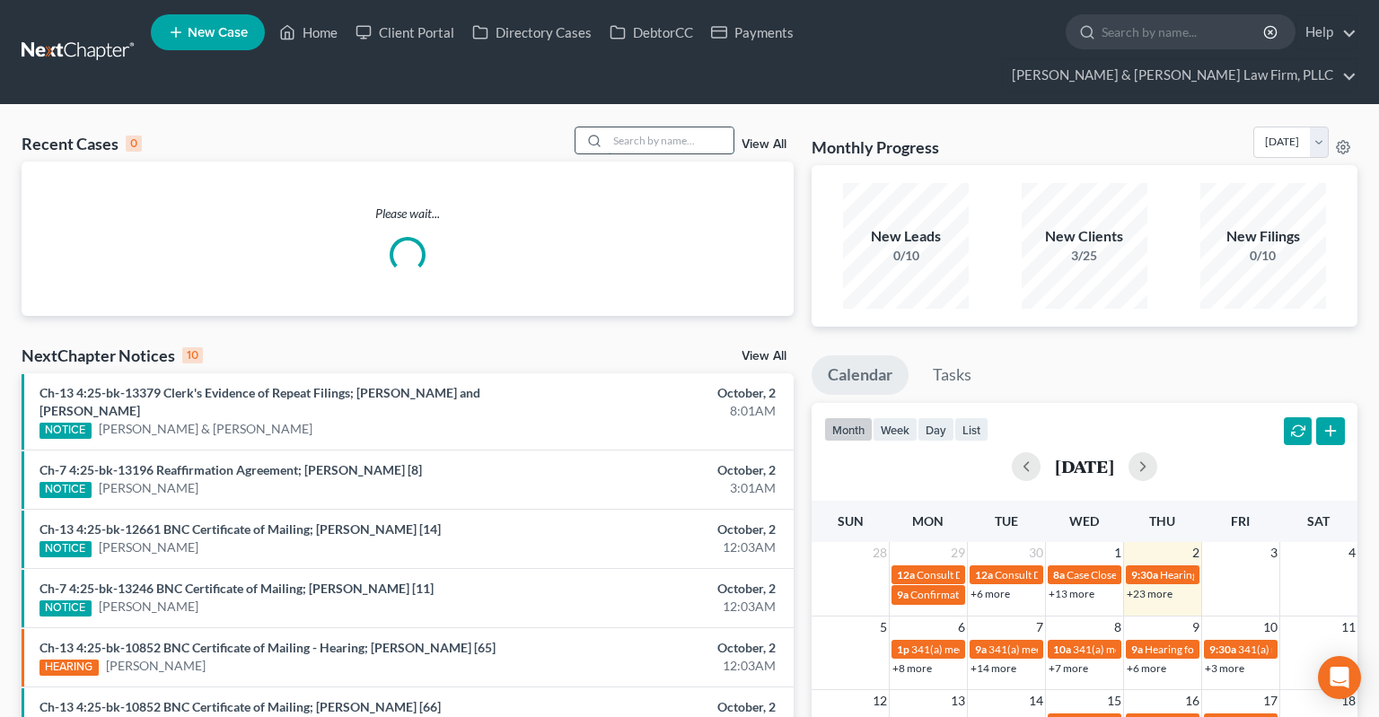
click at [667, 127] on input "search" at bounding box center [671, 140] width 126 height 26
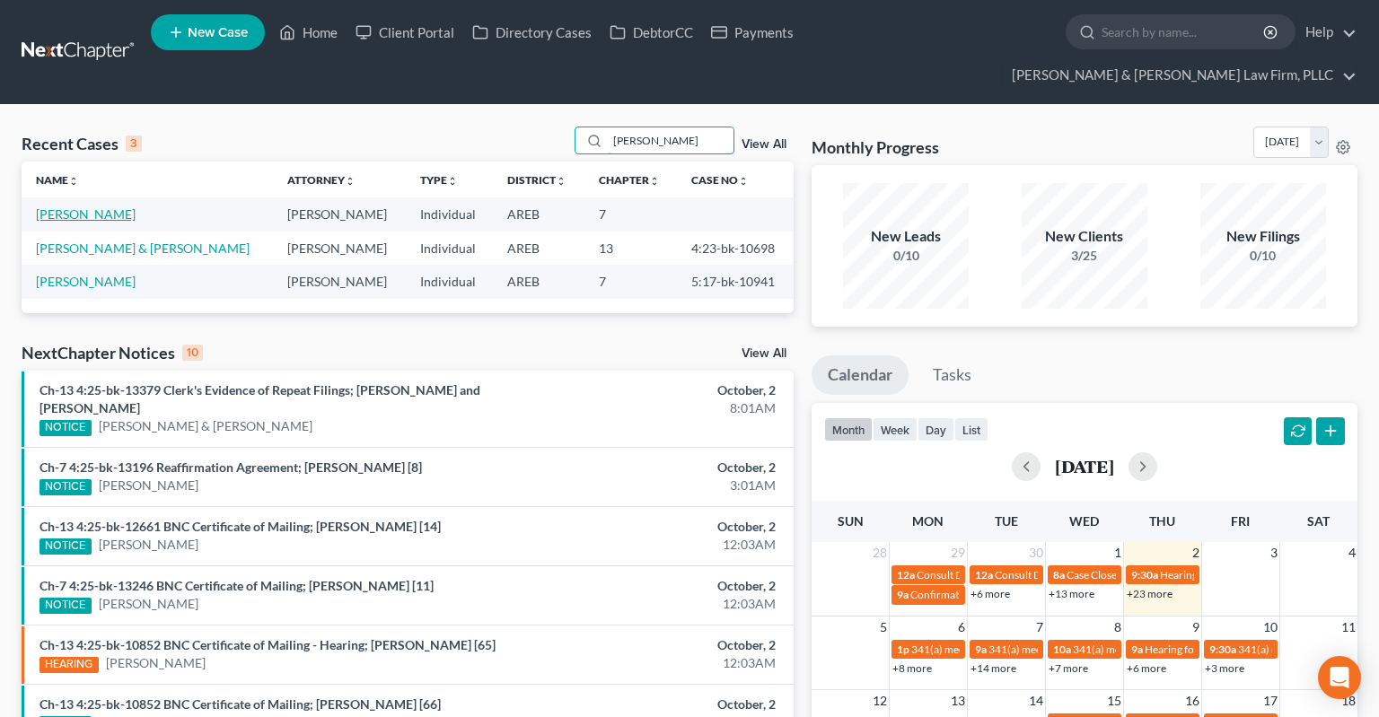
type input "[PERSON_NAME]"
click at [77, 206] on link "[PERSON_NAME]" at bounding box center [86, 213] width 100 height 15
select select "6"
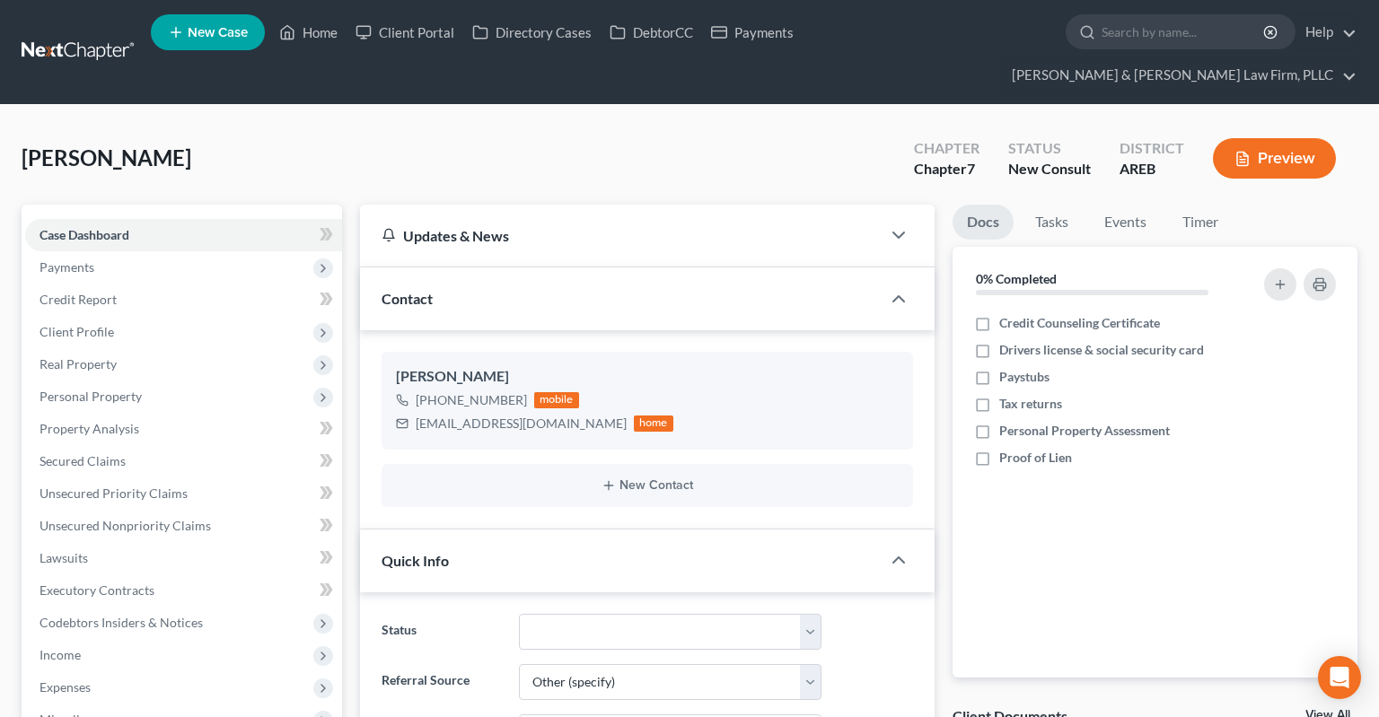
scroll to position [379, 0]
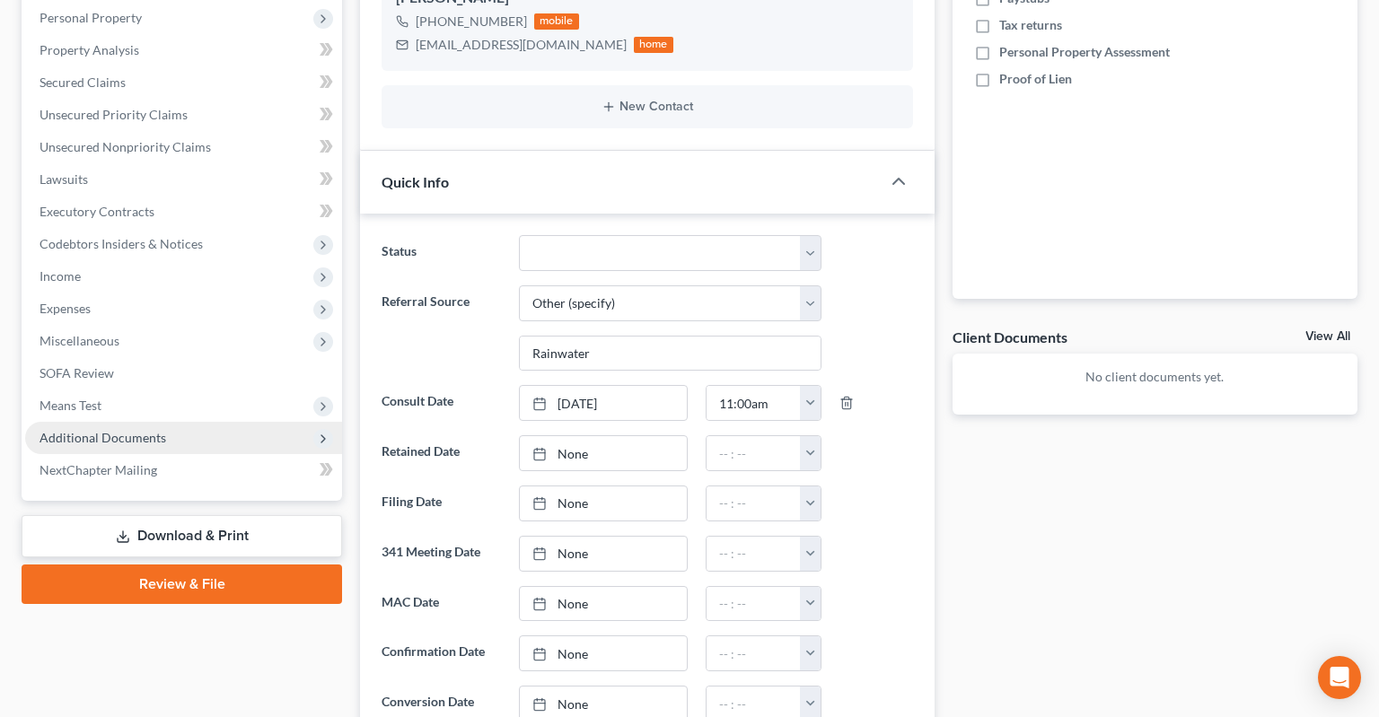
click at [215, 422] on span "Additional Documents" at bounding box center [183, 438] width 317 height 32
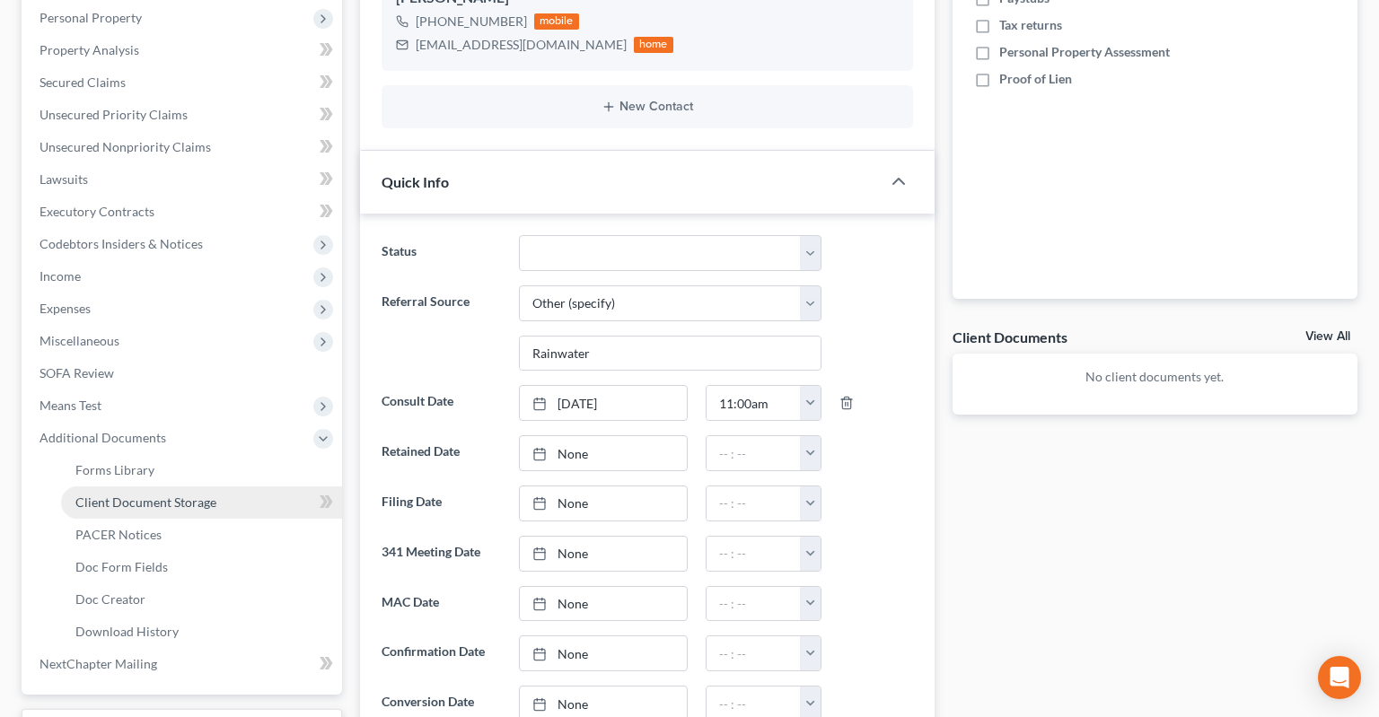
click at [187, 487] on link "Client Document Storage" at bounding box center [201, 503] width 281 height 32
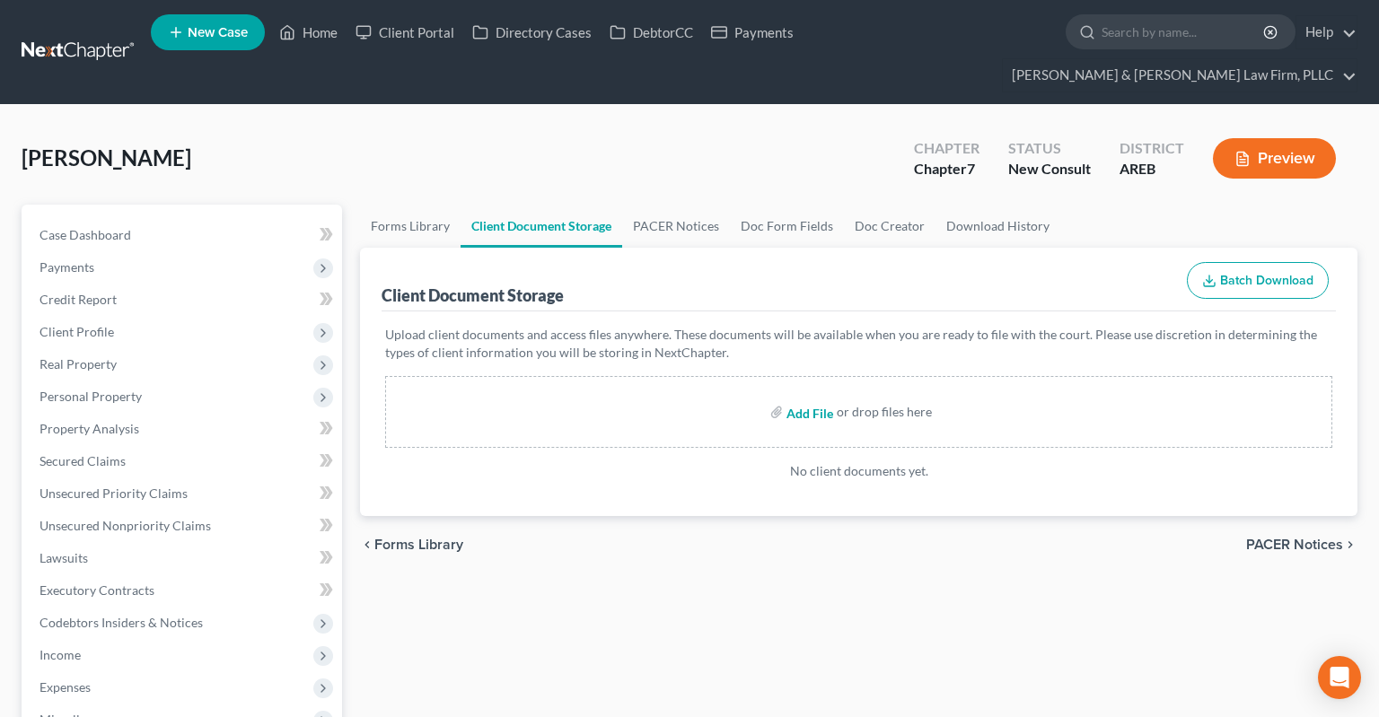
click at [798, 396] on input "file" at bounding box center [807, 412] width 43 height 32
type input "C:\fakepath\See Clio for updated consult sheet.docx"
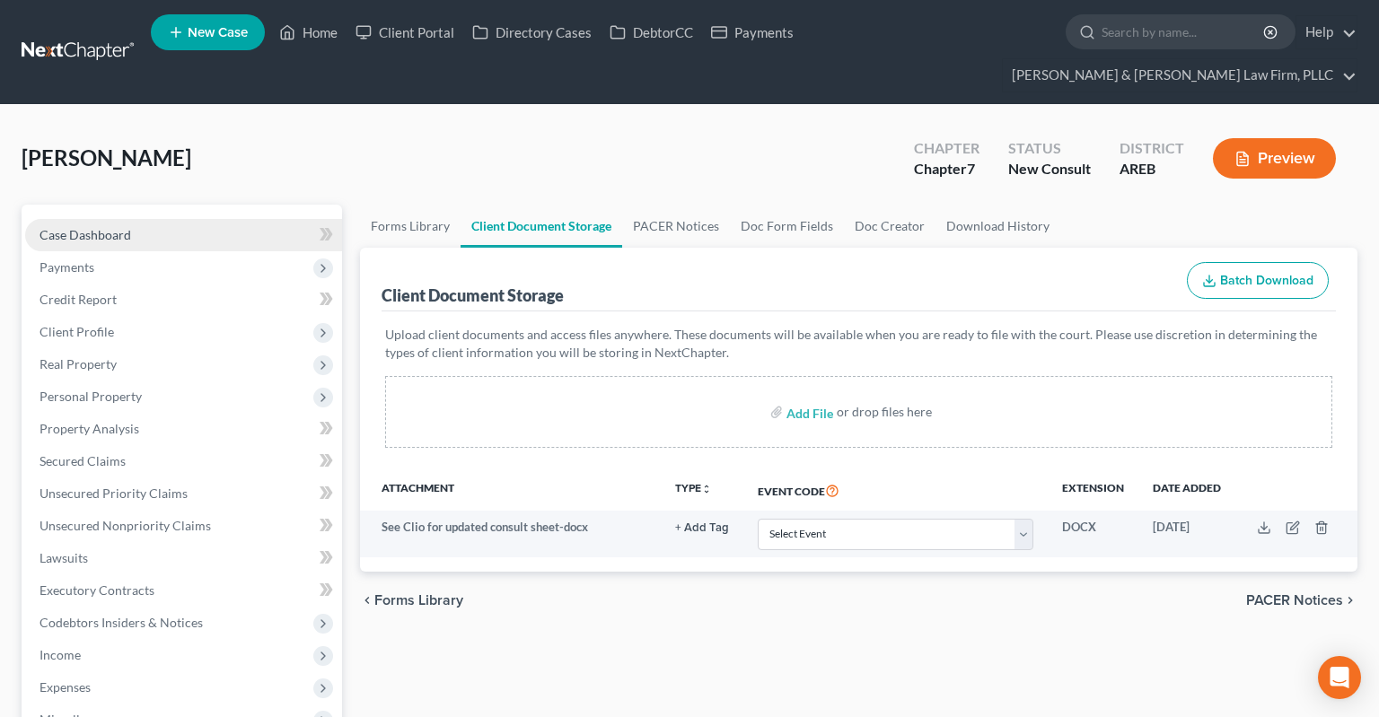
click at [86, 227] on span "Case Dashboard" at bounding box center [86, 234] width 92 height 15
select select "6"
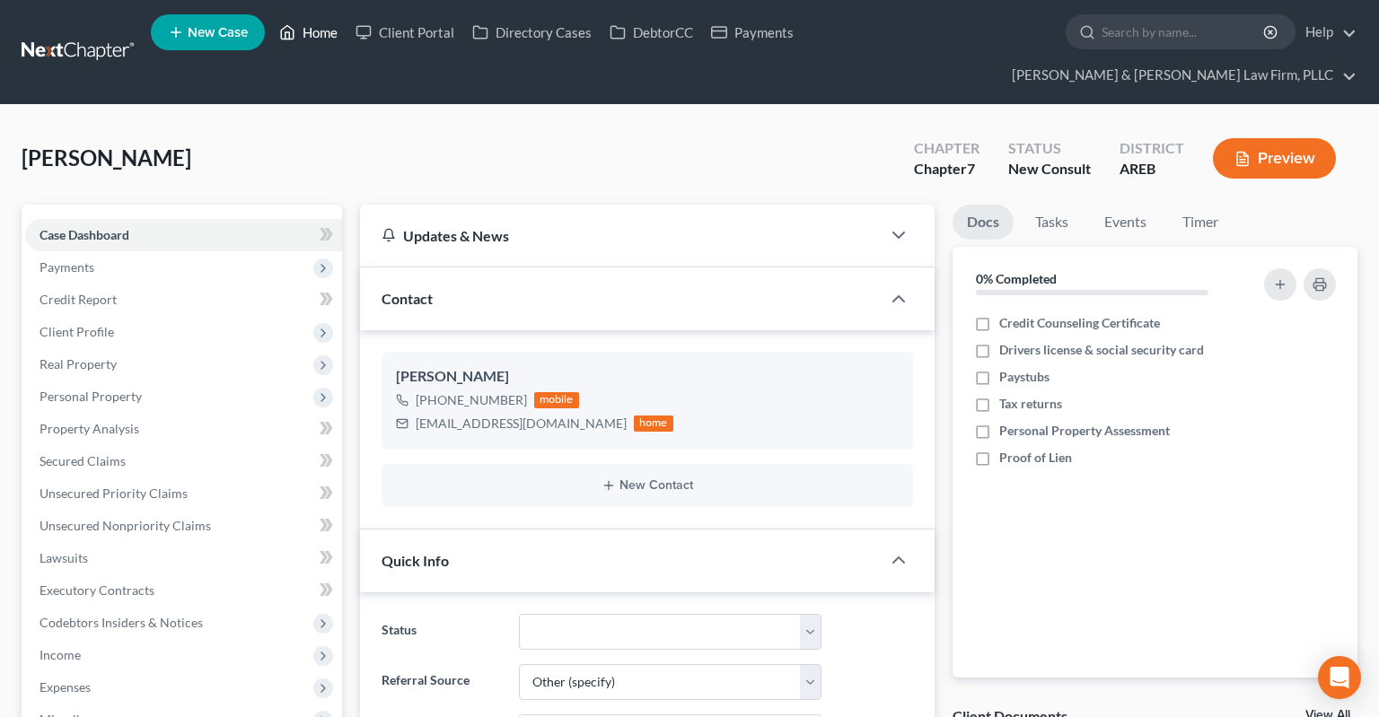
click at [329, 40] on link "Home" at bounding box center [308, 32] width 76 height 32
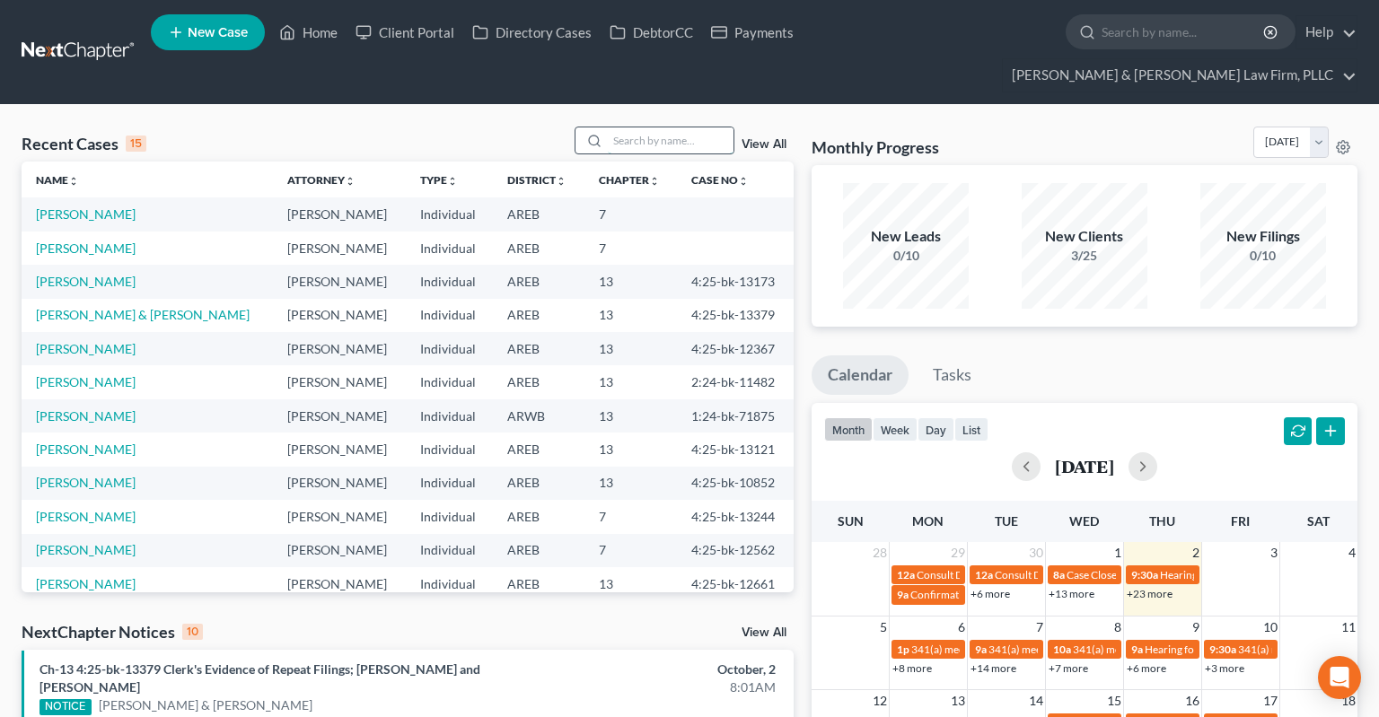
click at [693, 127] on input "search" at bounding box center [671, 140] width 126 height 26
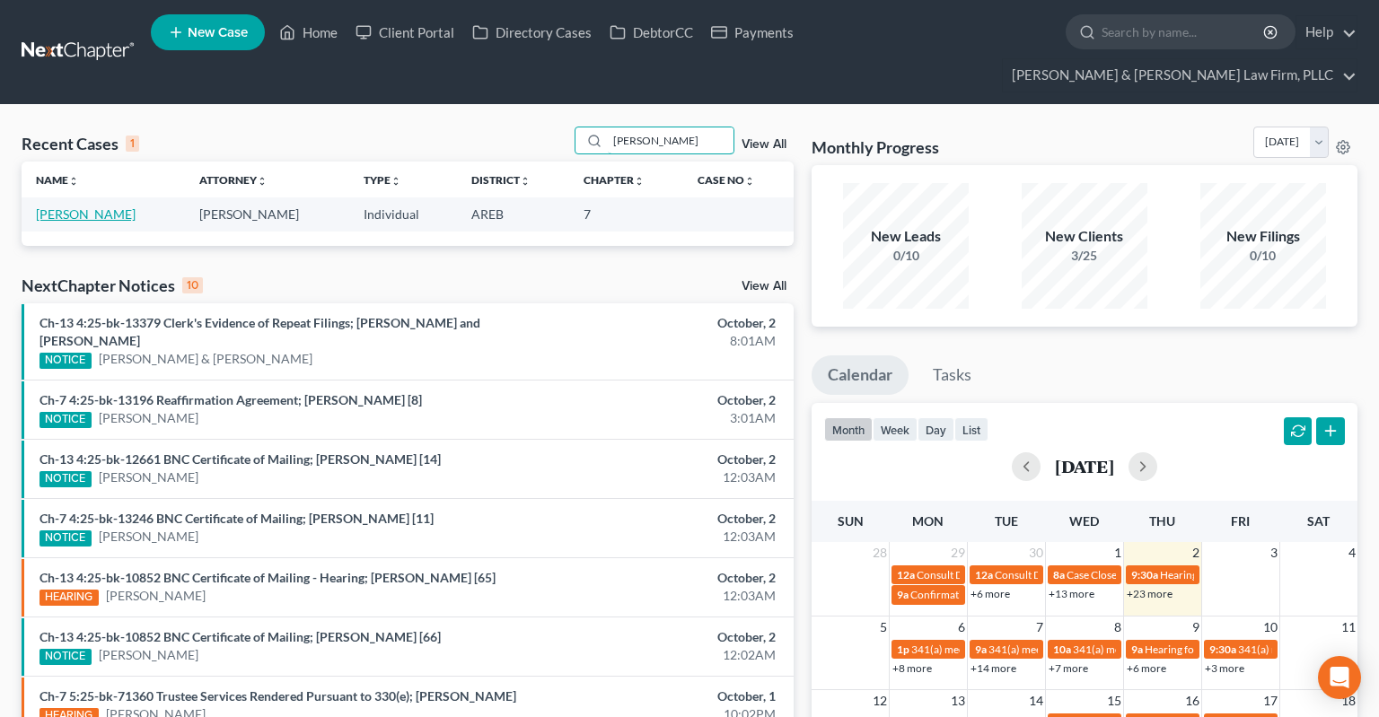
type input "[PERSON_NAME]"
drag, startPoint x: 99, startPoint y: 188, endPoint x: 115, endPoint y: 136, distance: 54.5
click at [99, 206] on link "[PERSON_NAME]" at bounding box center [86, 213] width 100 height 15
select select "4"
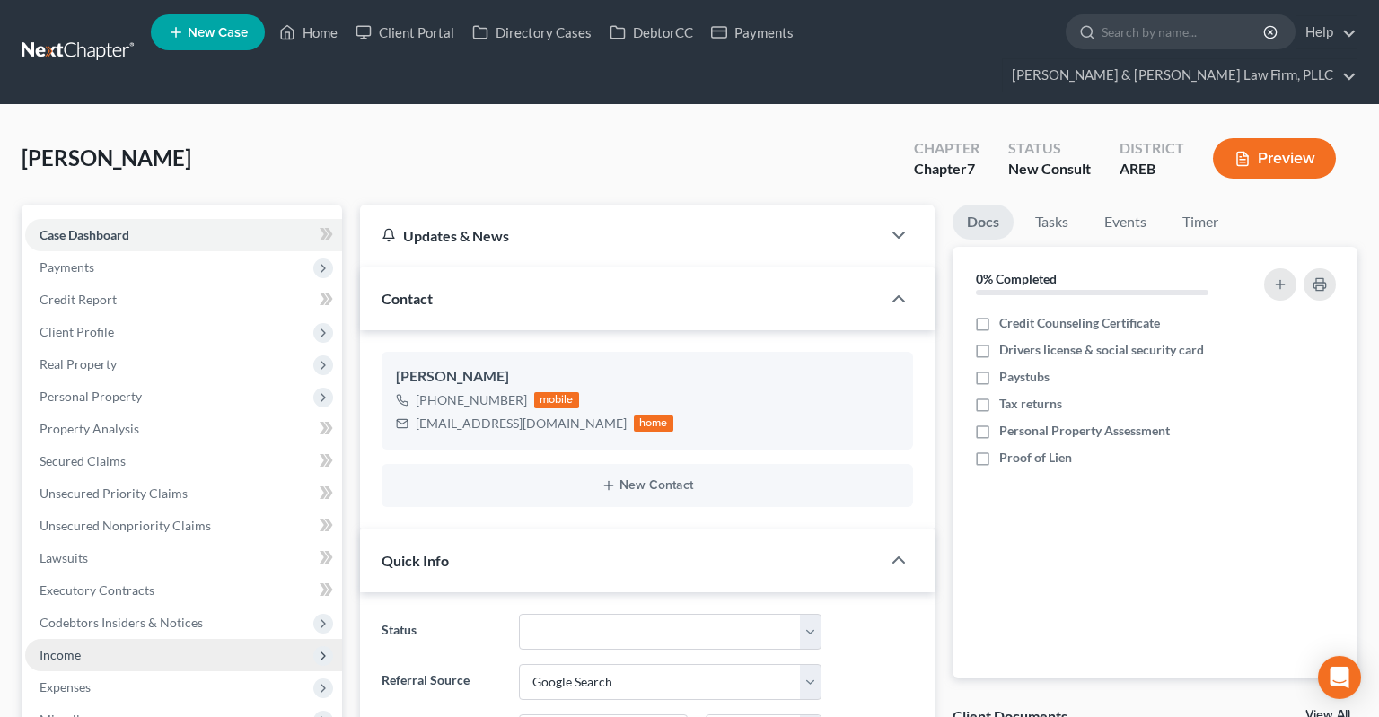
scroll to position [284, 0]
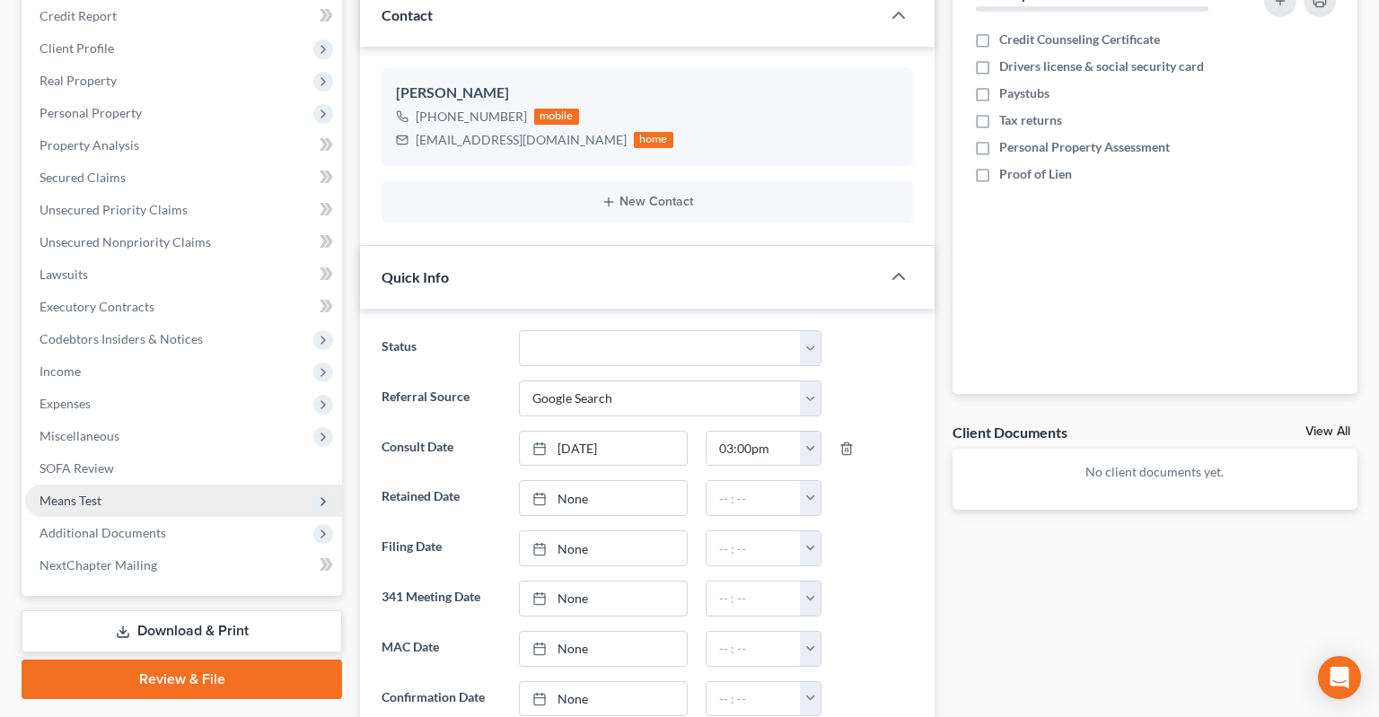
click at [163, 485] on span "Means Test" at bounding box center [183, 501] width 317 height 32
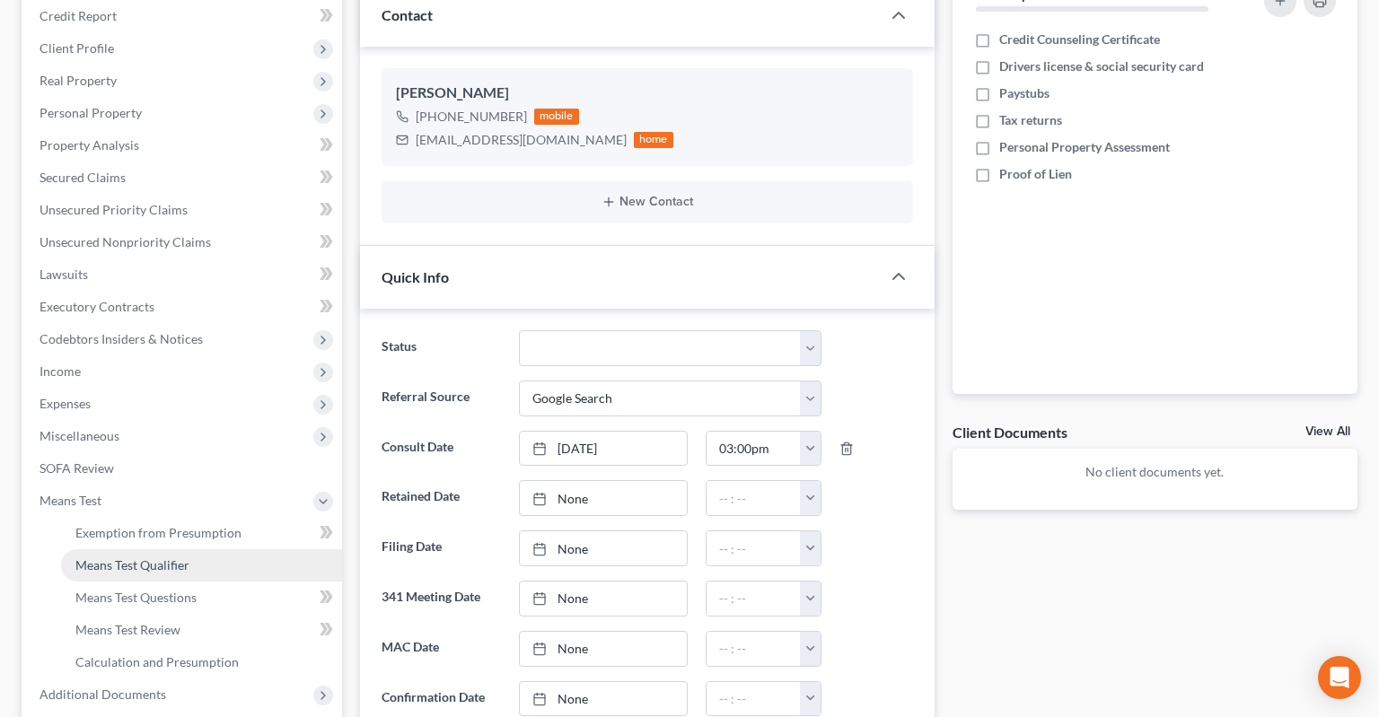
click at [173, 558] on span "Means Test Qualifier" at bounding box center [132, 565] width 114 height 15
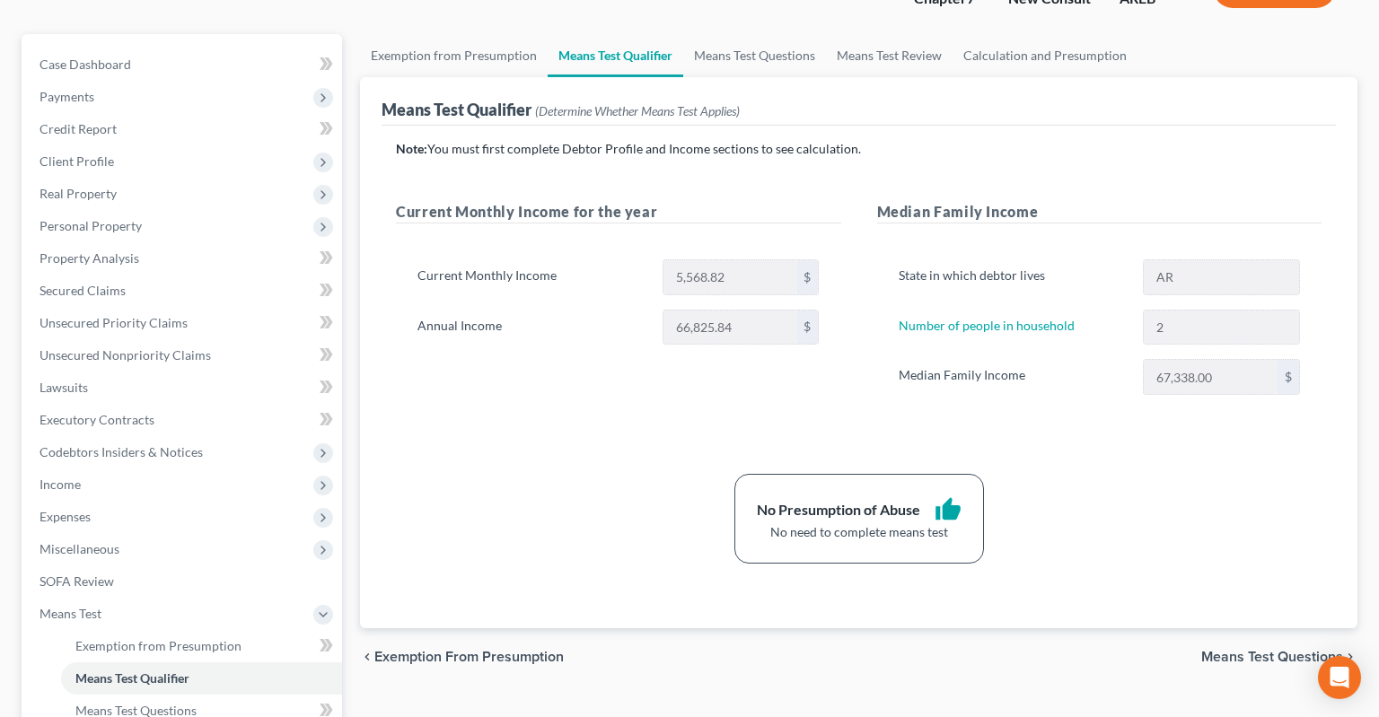
scroll to position [189, 0]
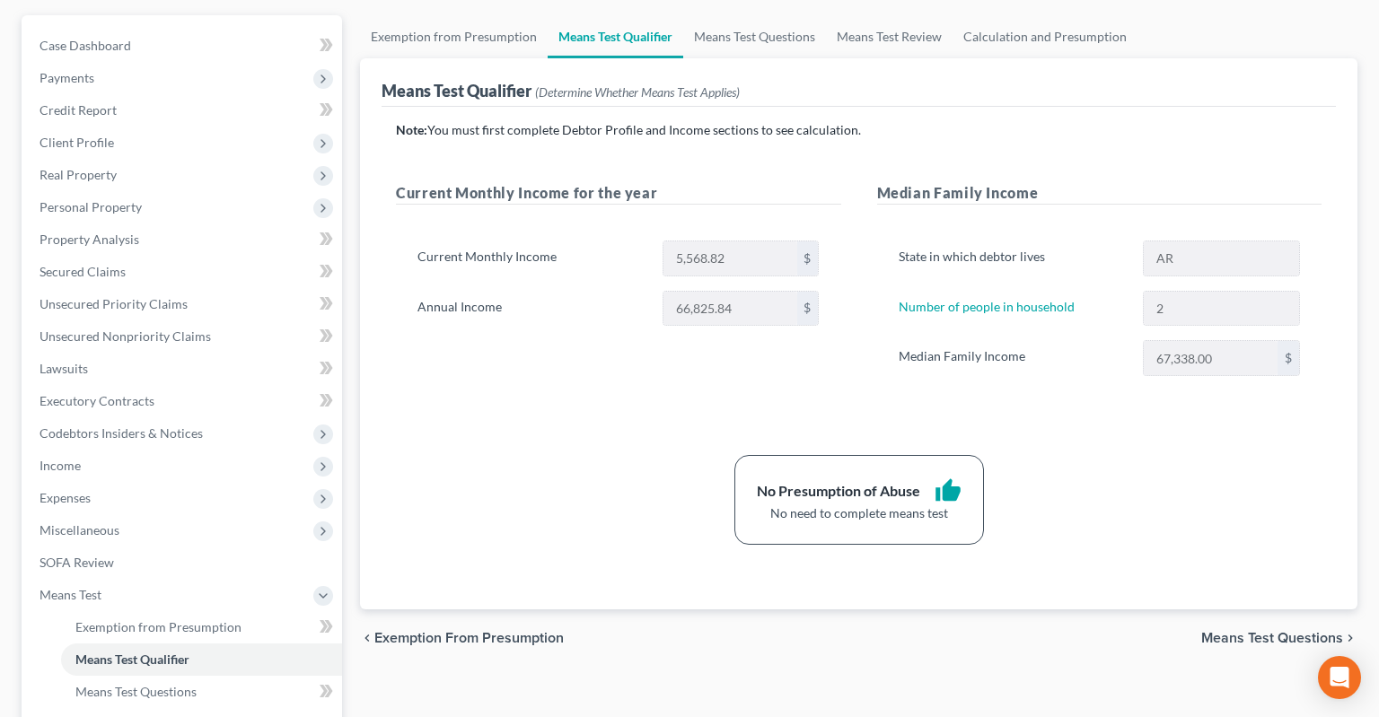
click at [1167, 398] on div "Note: You must first complete Debtor Profile and Income sections to see calcula…" at bounding box center [859, 333] width 926 height 424
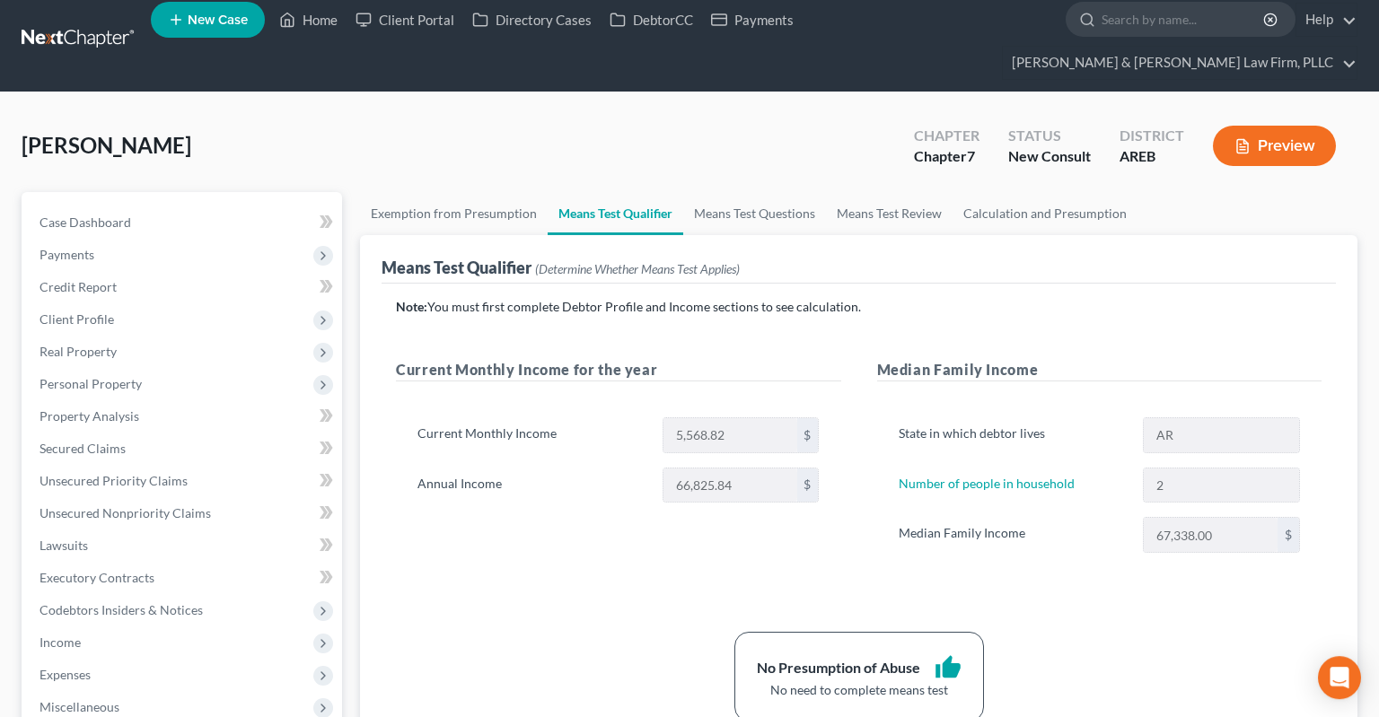
scroll to position [0, 0]
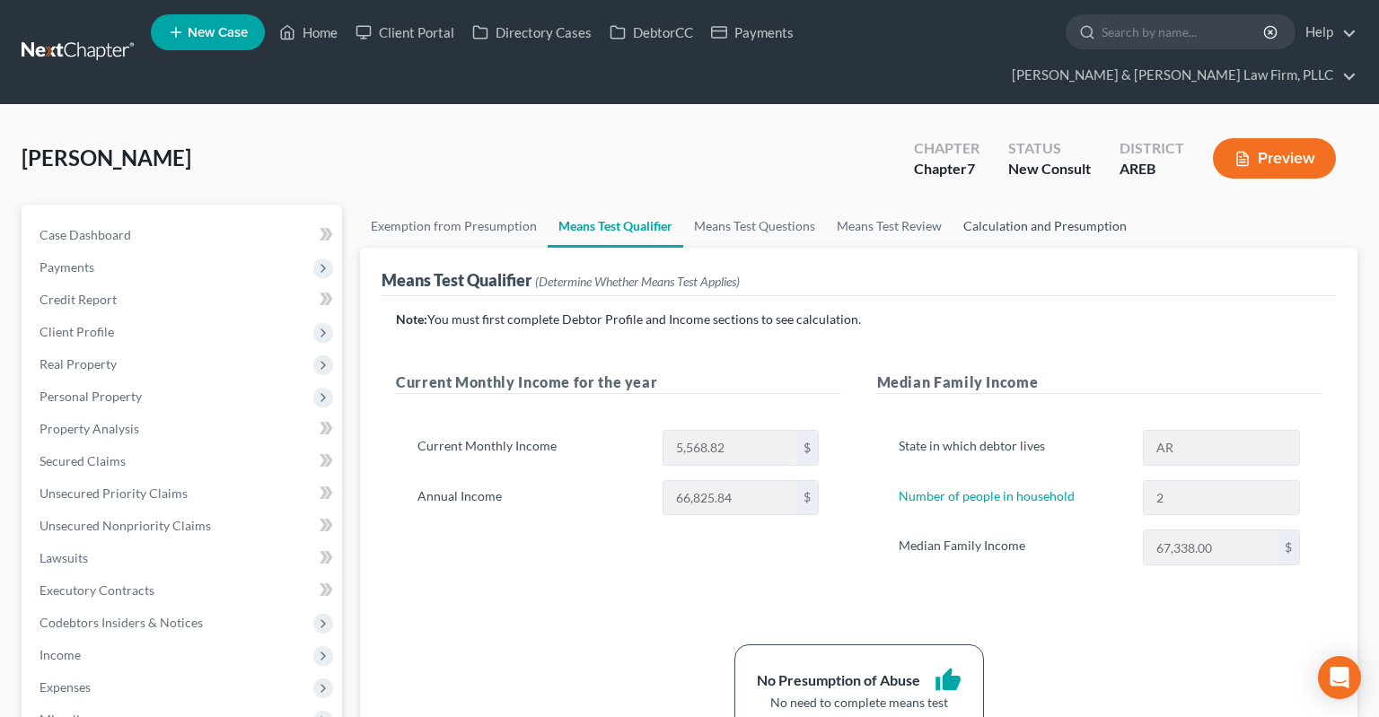
click at [1023, 205] on link "Calculation and Presumption" at bounding box center [1045, 226] width 185 height 43
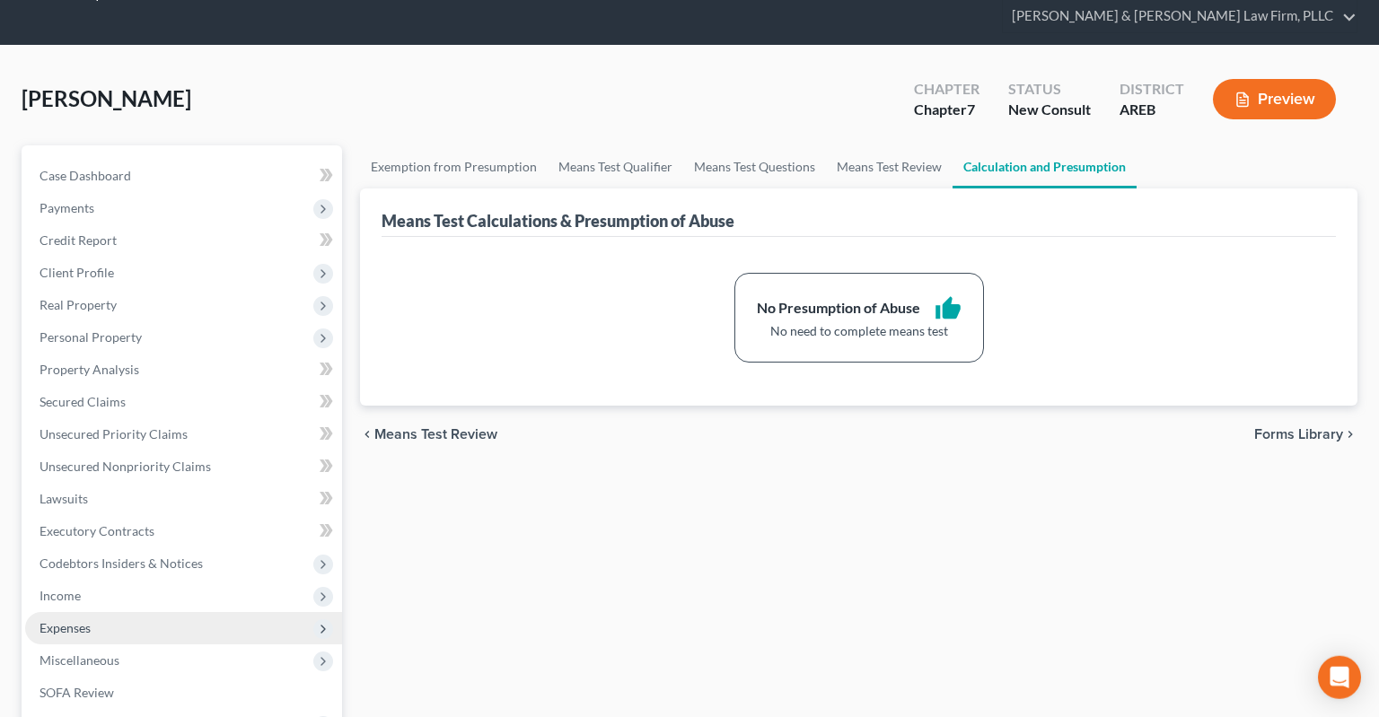
scroll to position [94, 0]
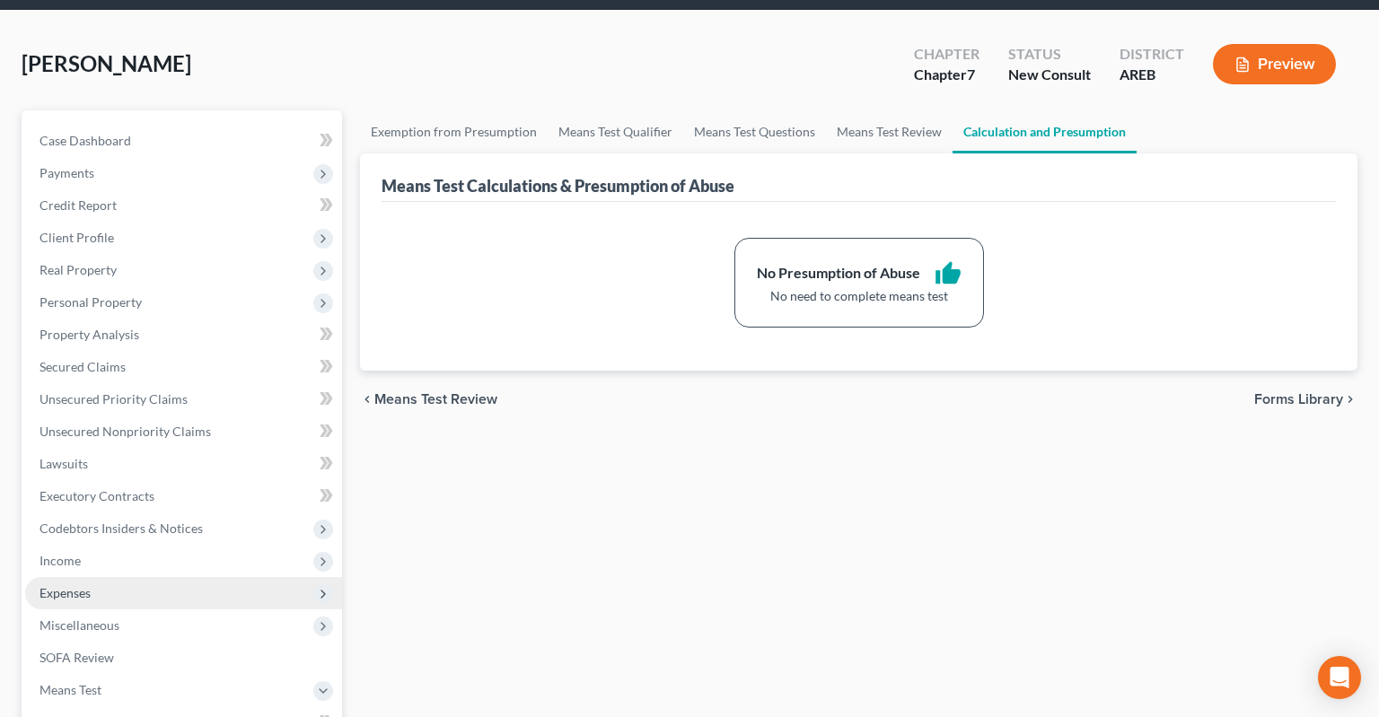
click at [153, 577] on span "Expenses" at bounding box center [183, 593] width 317 height 32
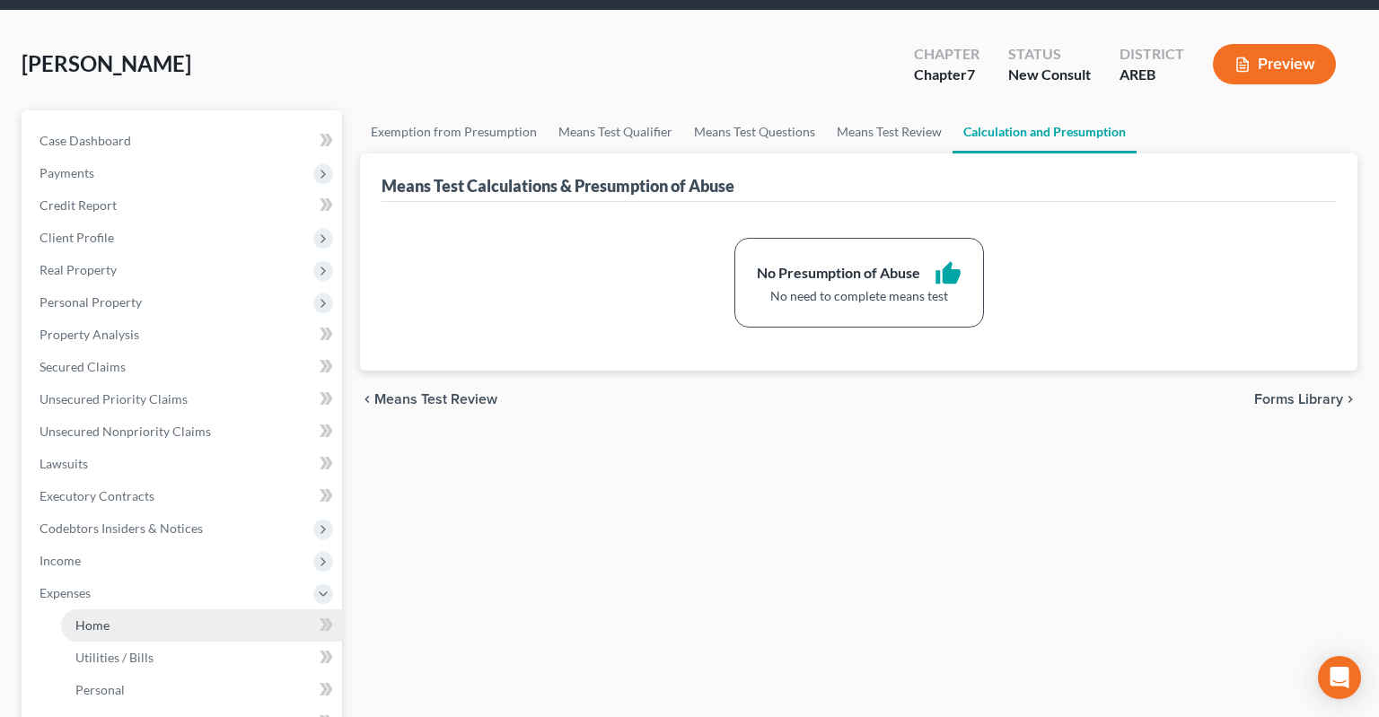
click at [154, 610] on link "Home" at bounding box center [201, 626] width 281 height 32
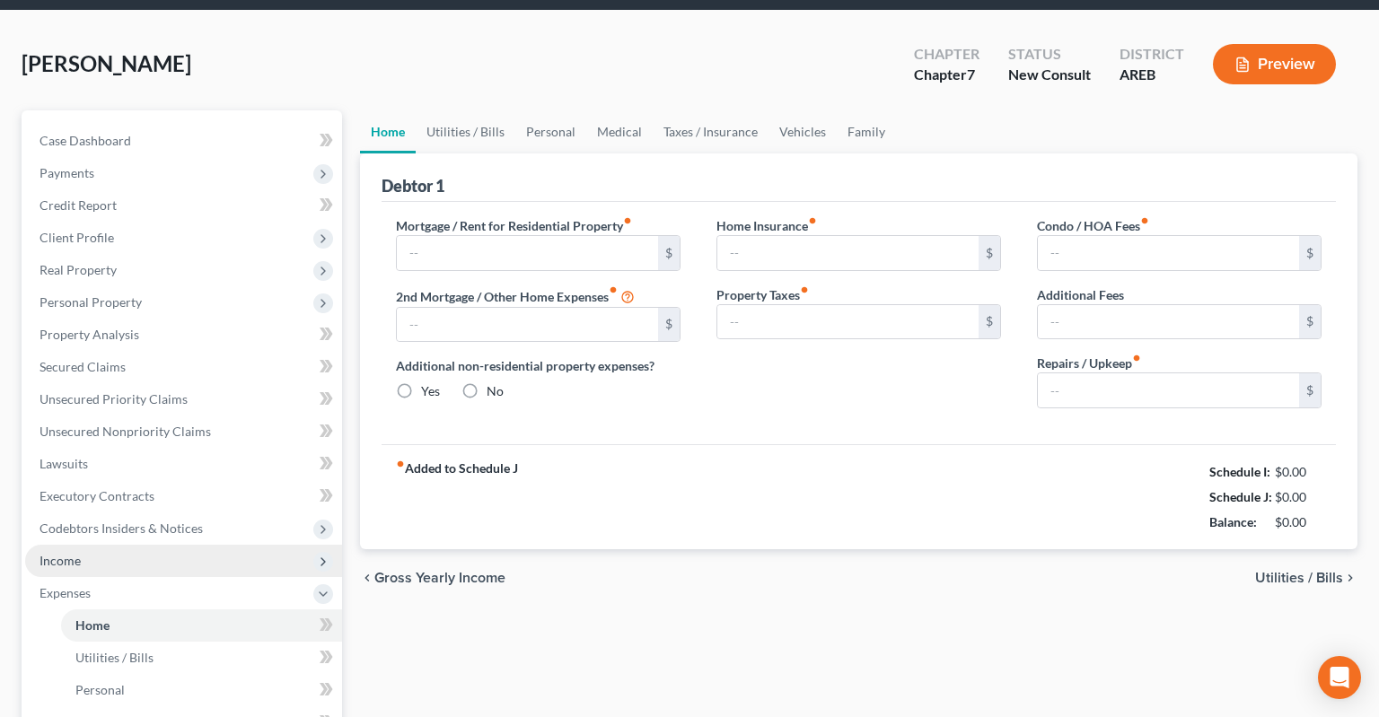
type input "1,875.00"
type input "0.00"
radio input "true"
type input "0.00"
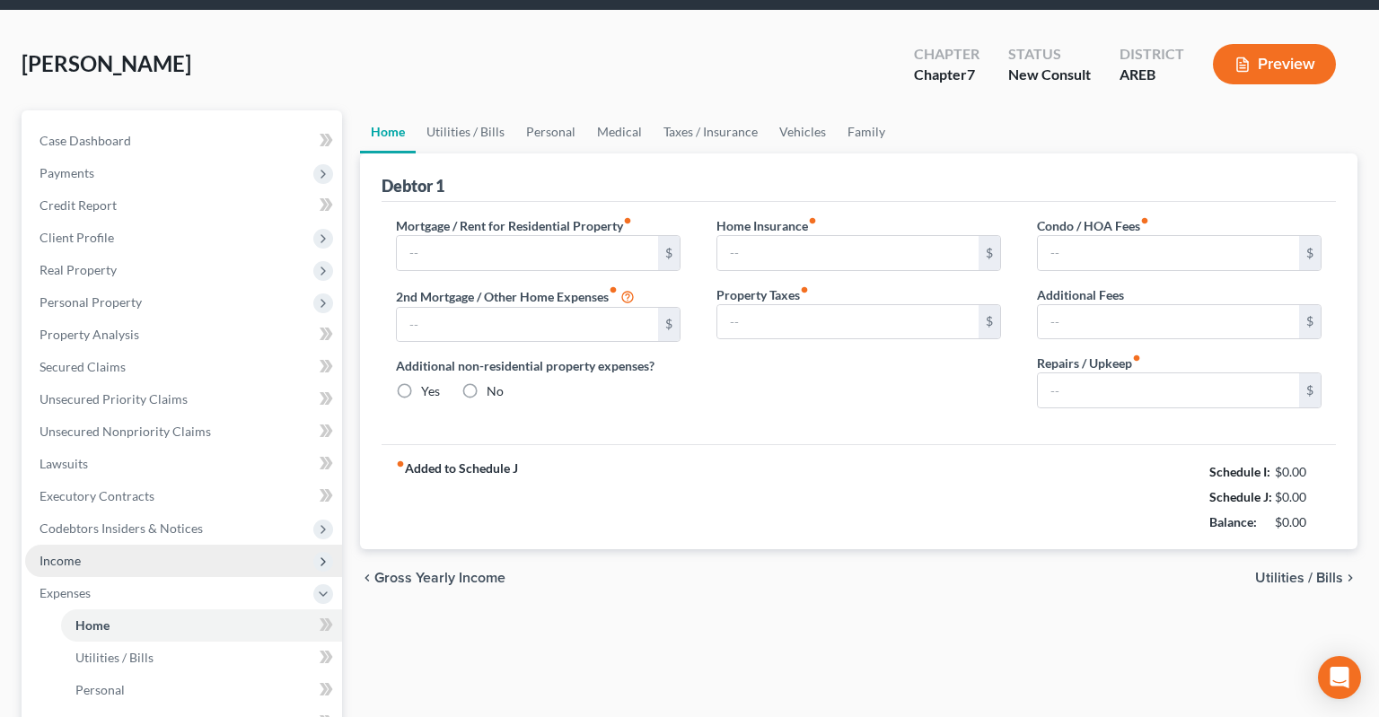
type input "0.00"
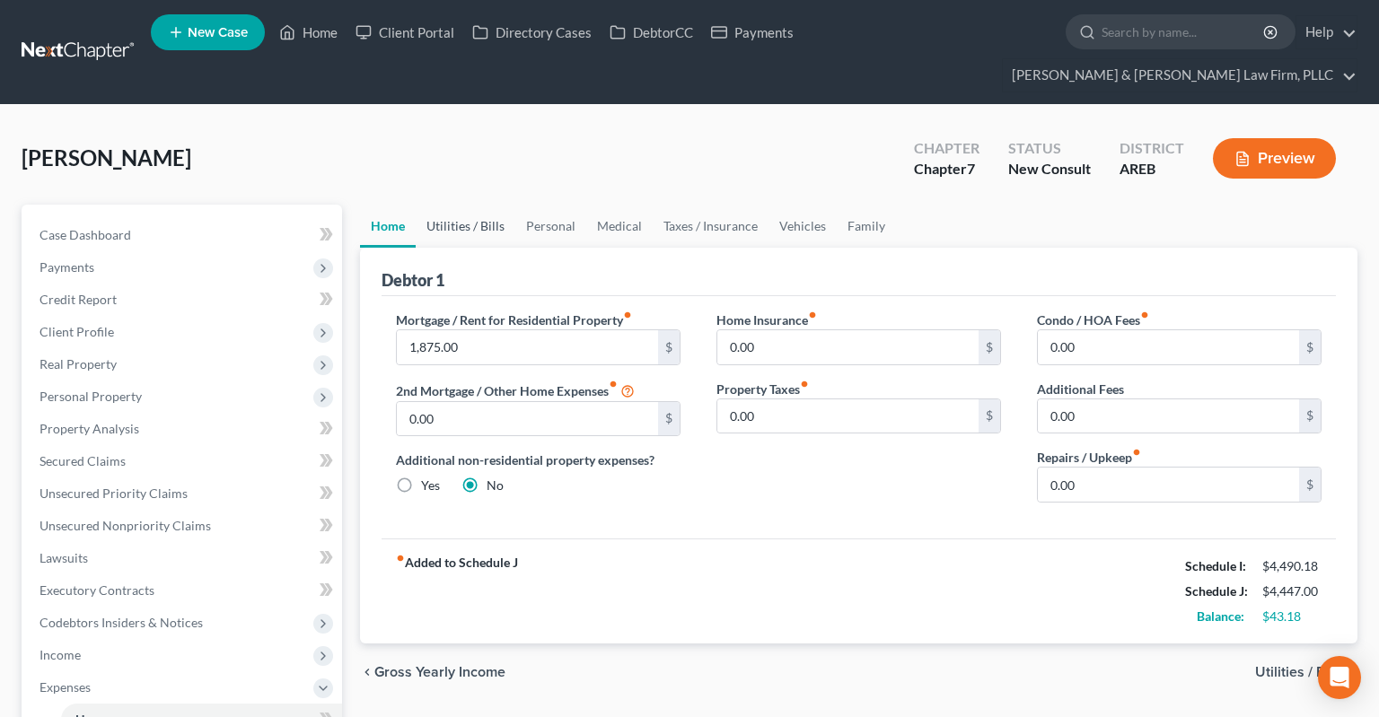
click at [481, 205] on link "Utilities / Bills" at bounding box center [466, 226] width 100 height 43
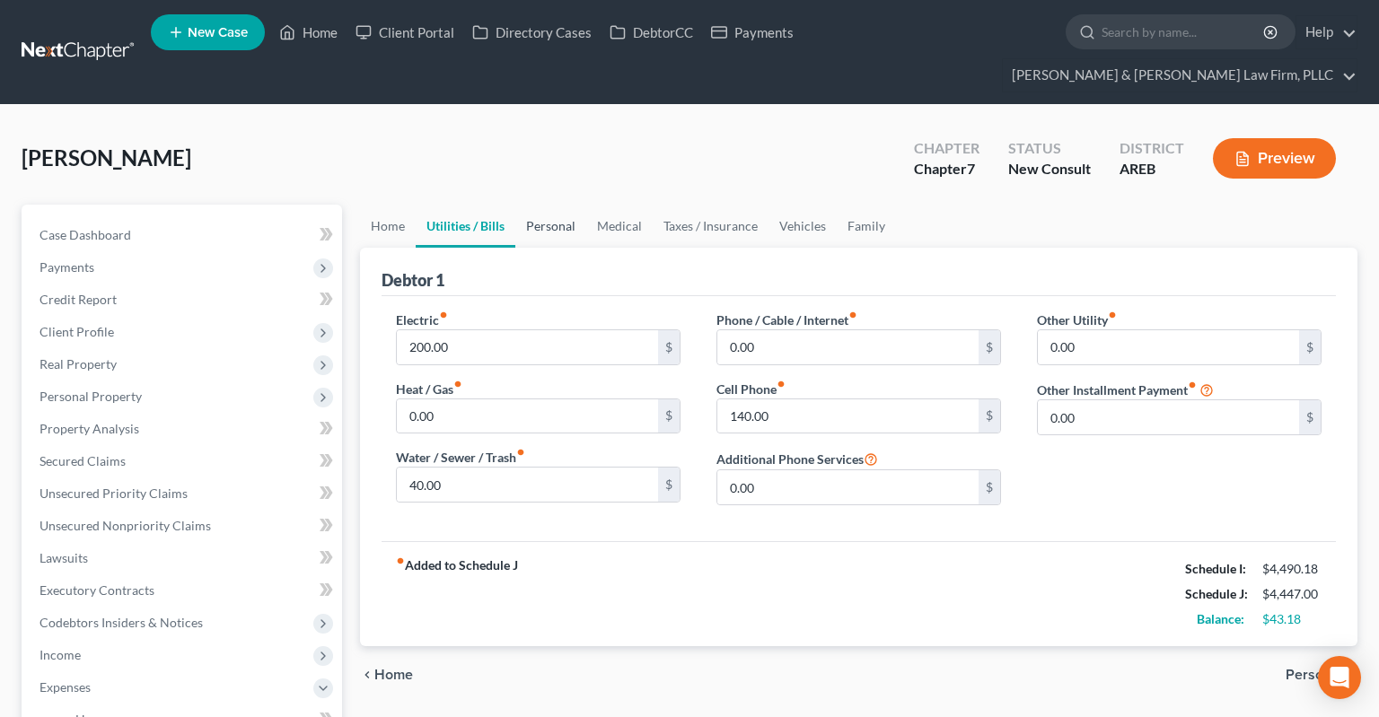
click at [569, 205] on link "Personal" at bounding box center [550, 226] width 71 height 43
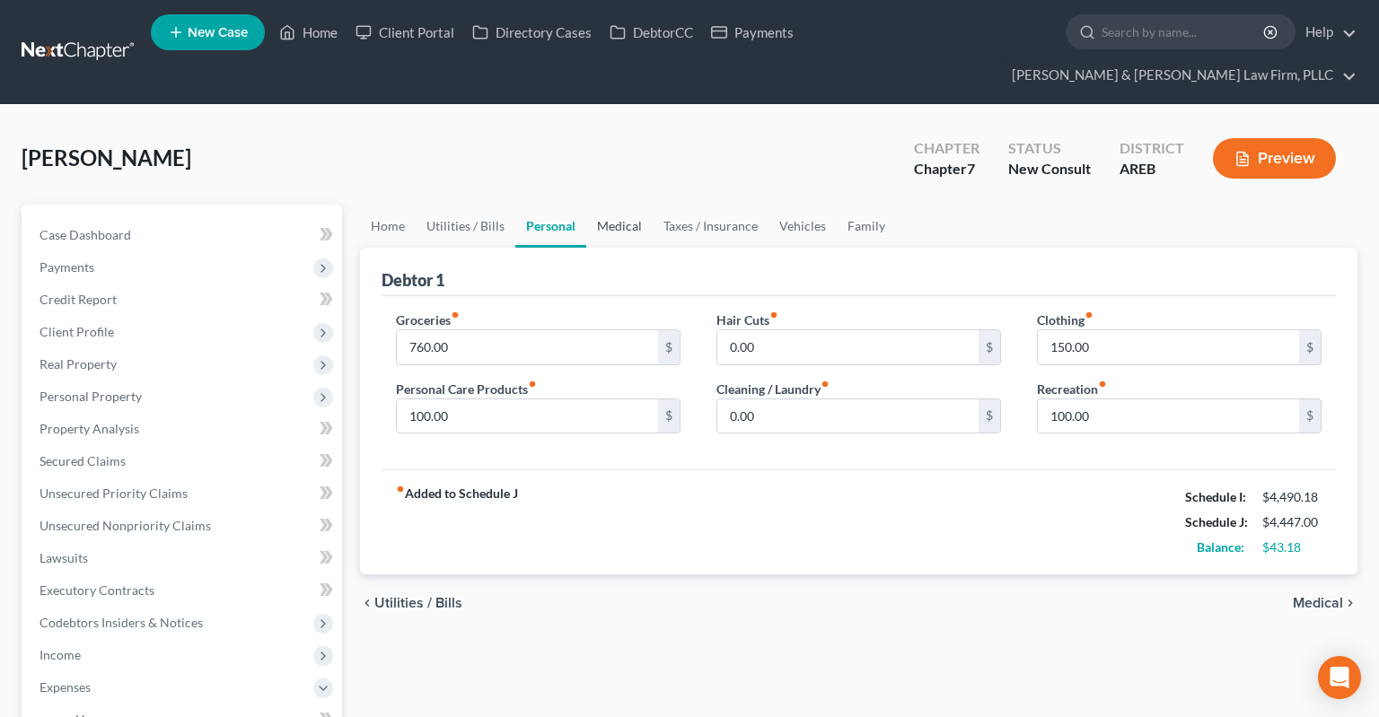
click at [610, 205] on link "Medical" at bounding box center [619, 226] width 66 height 43
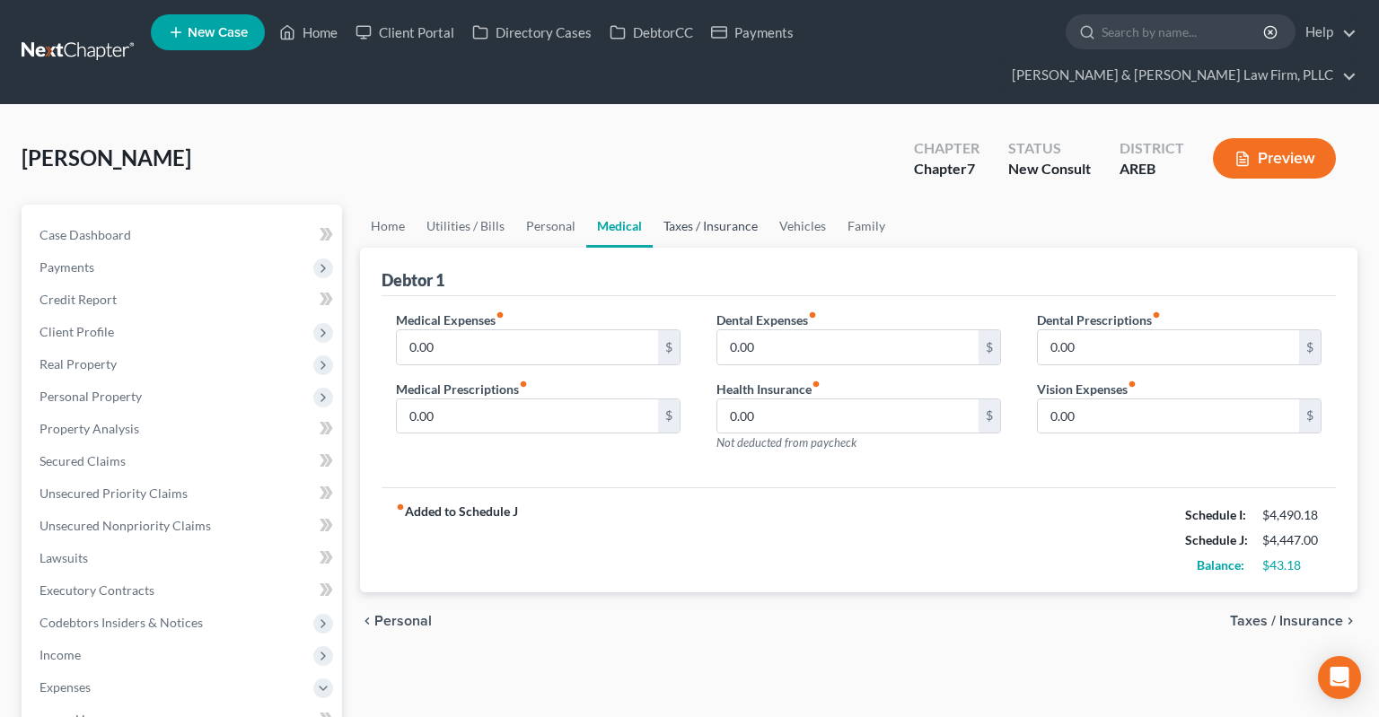
click at [703, 205] on link "Taxes / Insurance" at bounding box center [711, 226] width 116 height 43
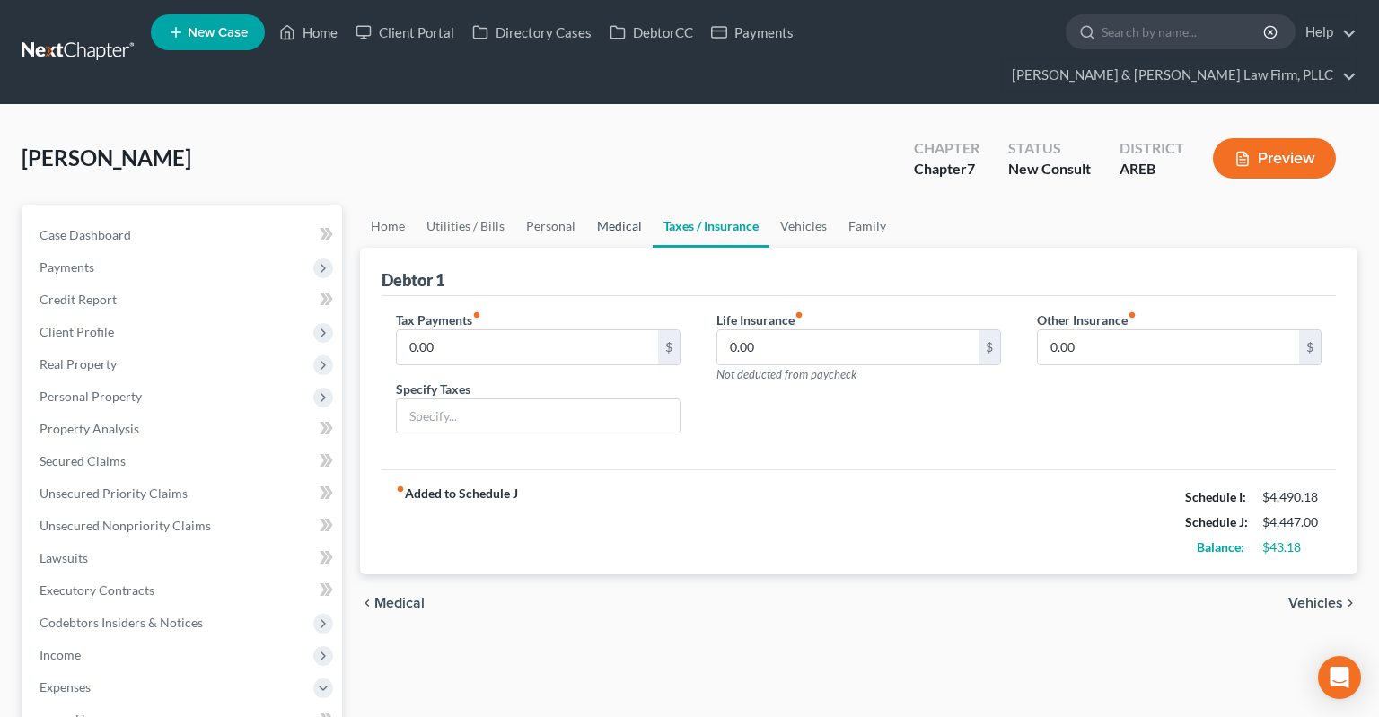
click at [604, 205] on link "Medical" at bounding box center [619, 226] width 66 height 43
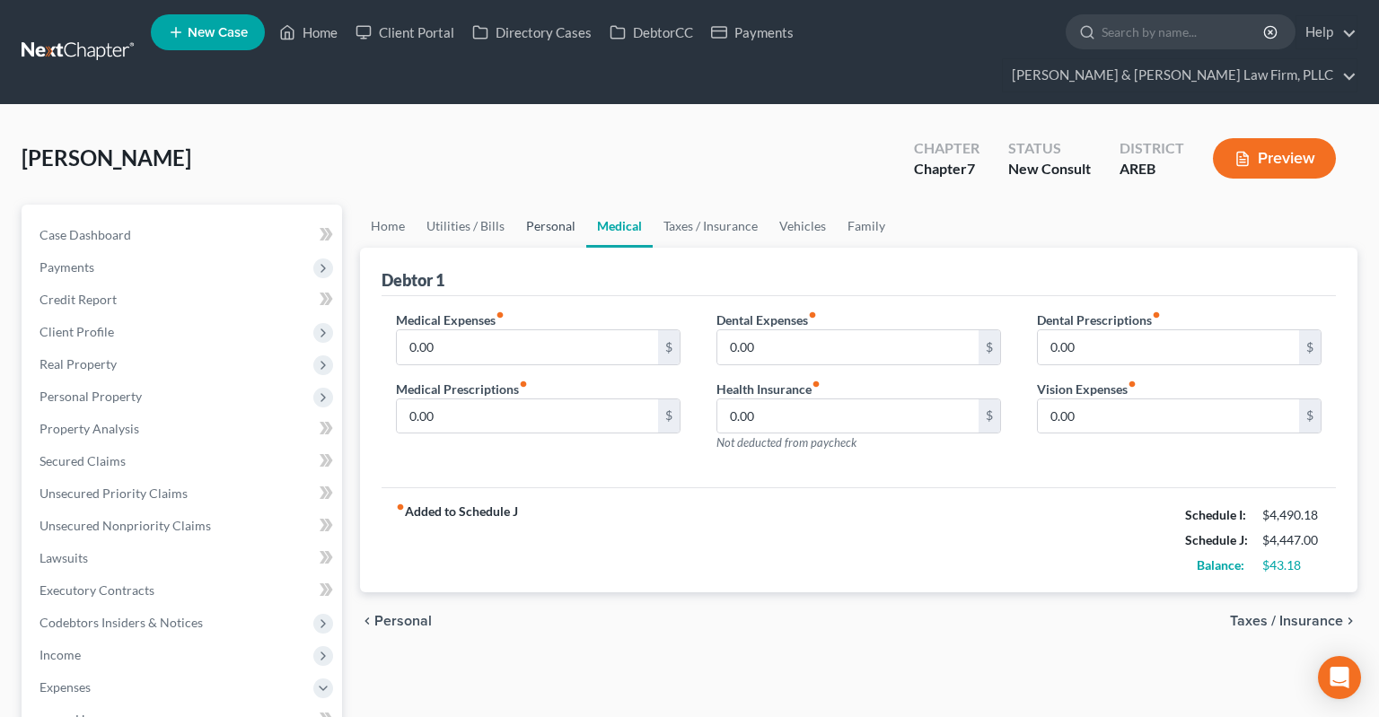
click at [558, 205] on link "Personal" at bounding box center [550, 226] width 71 height 43
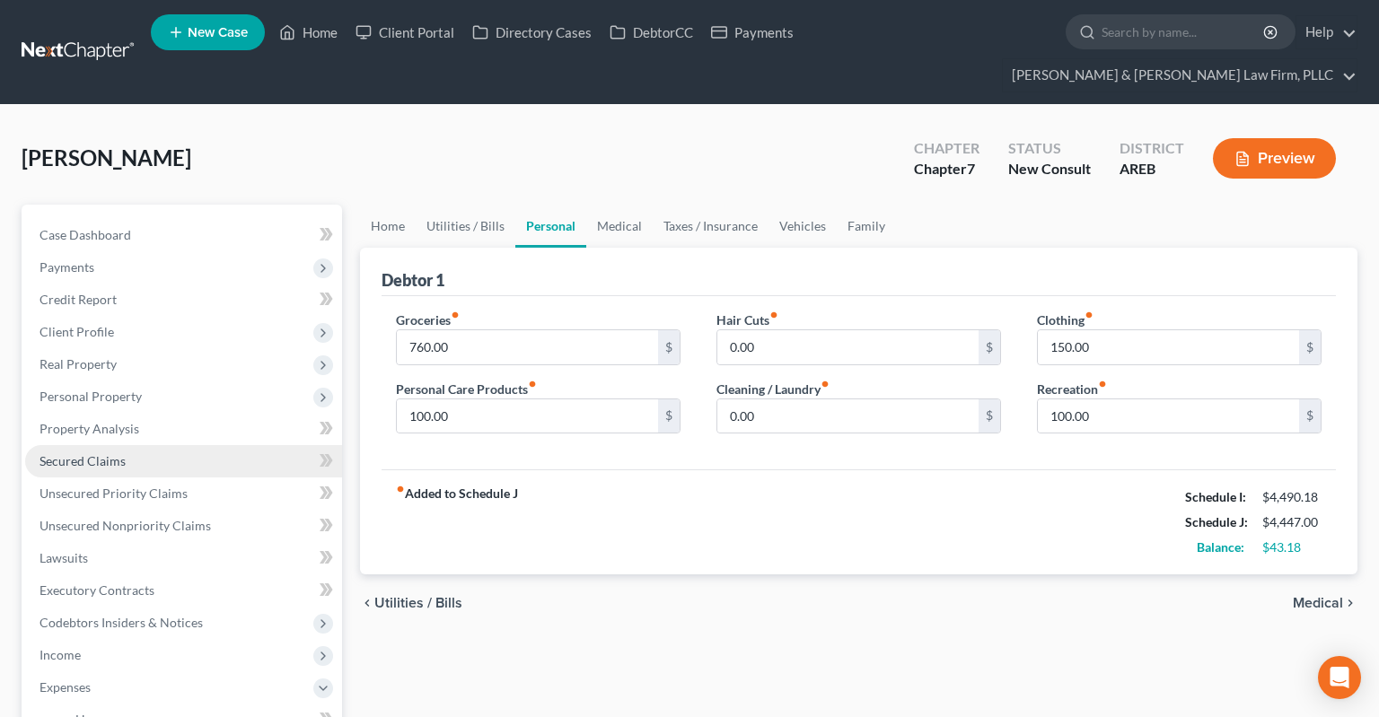
click at [180, 445] on link "Secured Claims" at bounding box center [183, 461] width 317 height 32
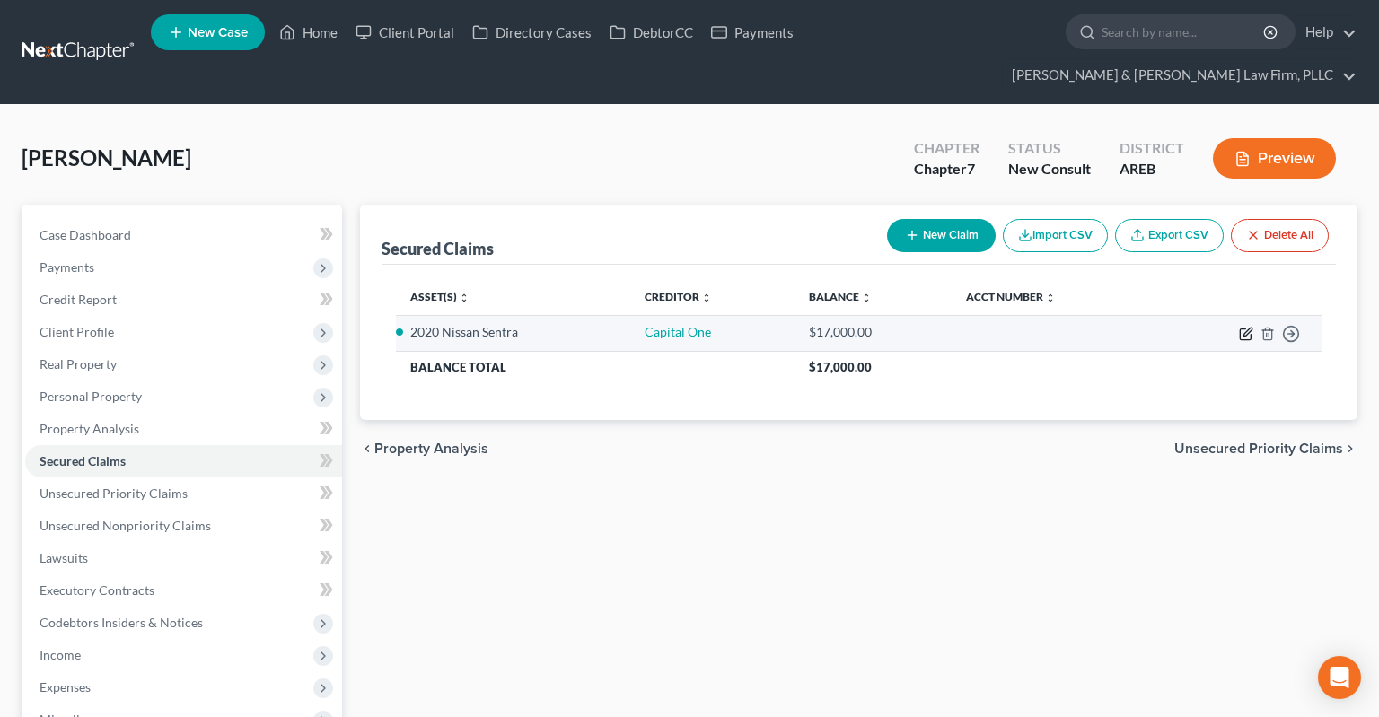
click at [1249, 327] on icon "button" at bounding box center [1246, 334] width 14 height 14
select select "2"
select select "0"
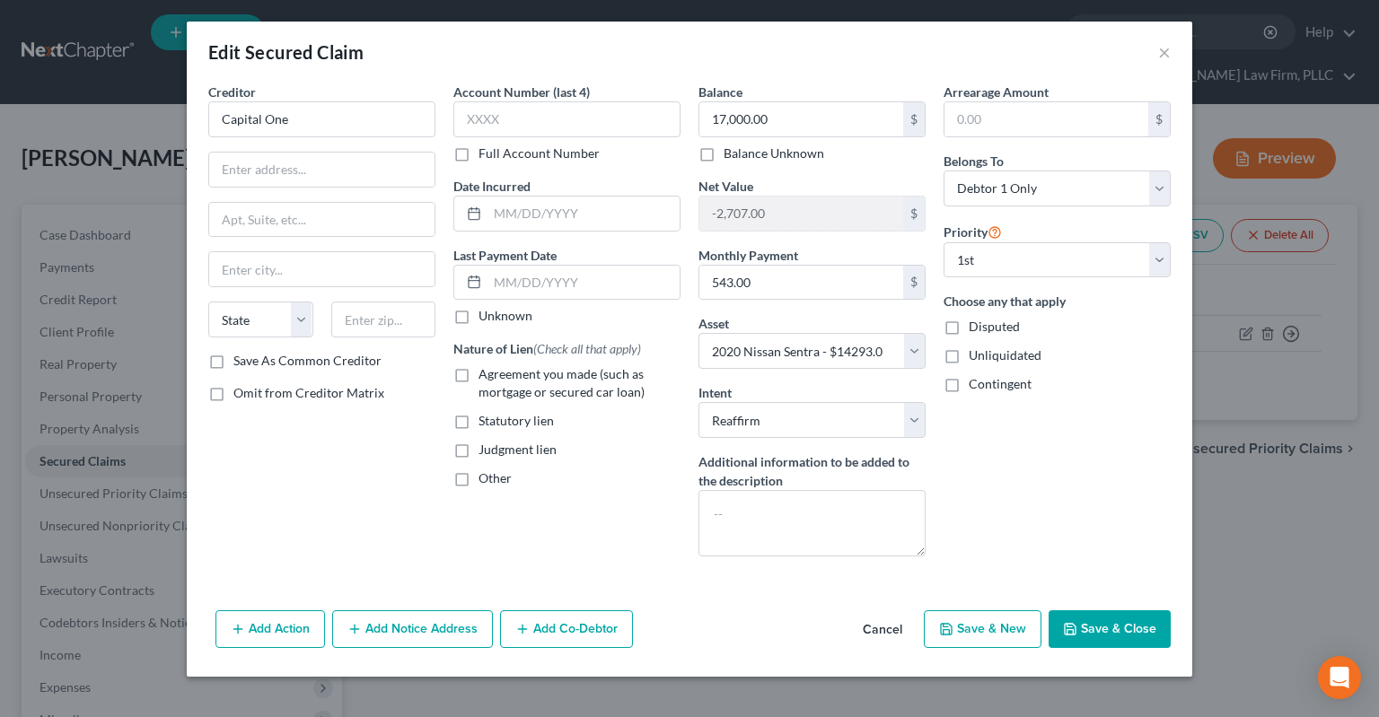
click at [891, 627] on button "Cancel" at bounding box center [882, 630] width 68 height 36
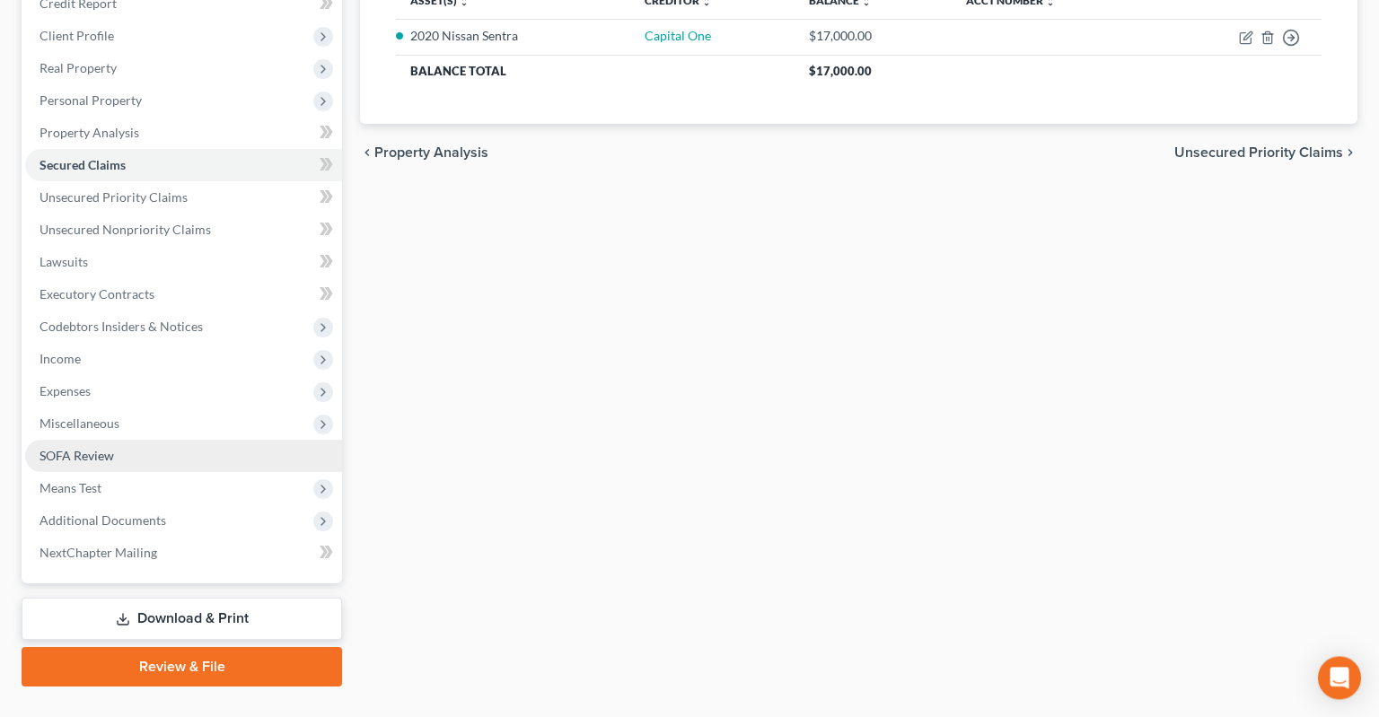
scroll to position [299, 0]
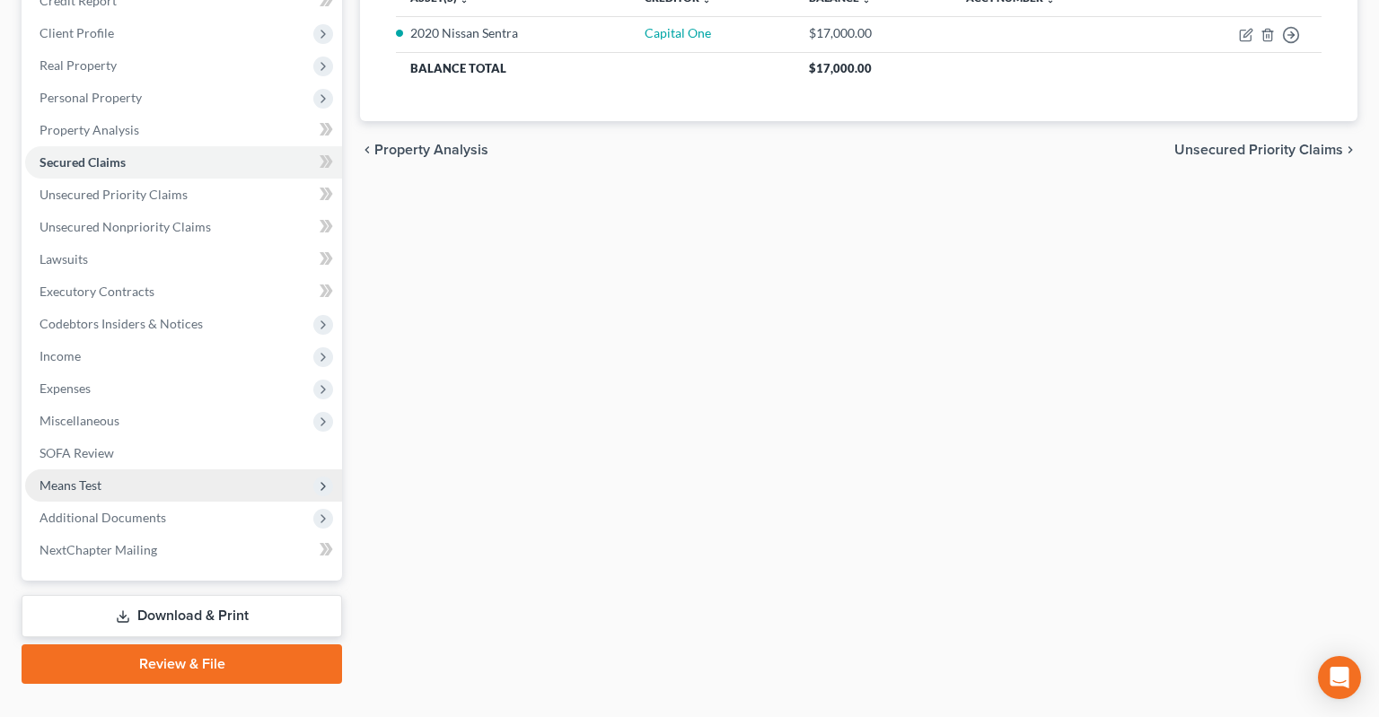
click at [153, 470] on span "Means Test" at bounding box center [183, 486] width 317 height 32
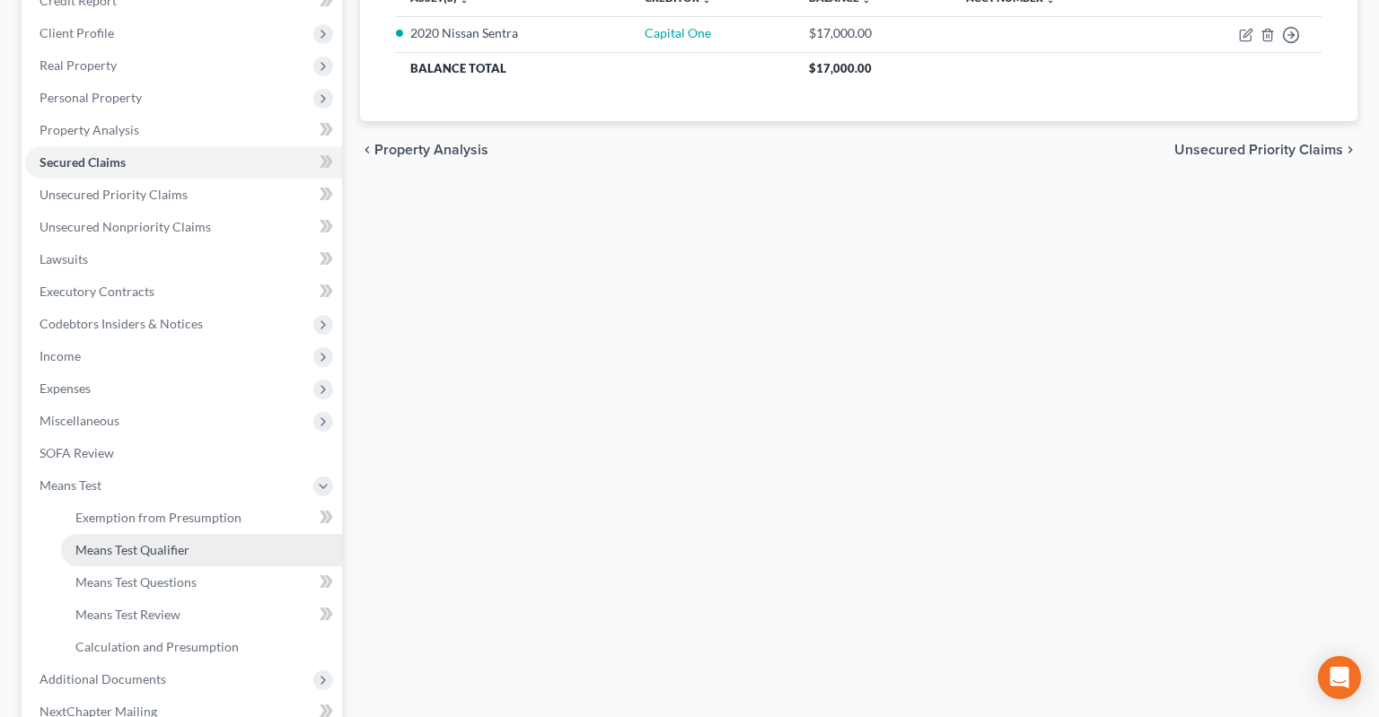
click at [206, 534] on link "Means Test Qualifier" at bounding box center [201, 550] width 281 height 32
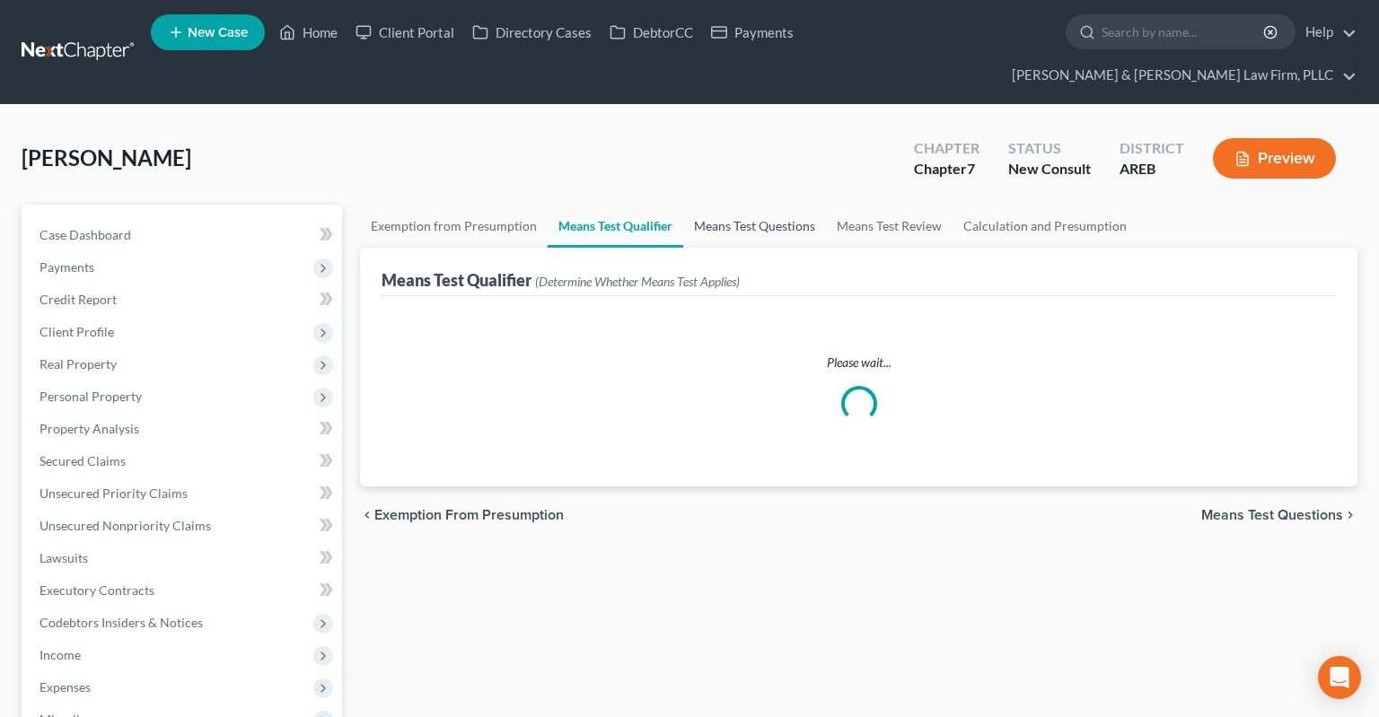
click at [760, 205] on link "Means Test Questions" at bounding box center [754, 226] width 143 height 43
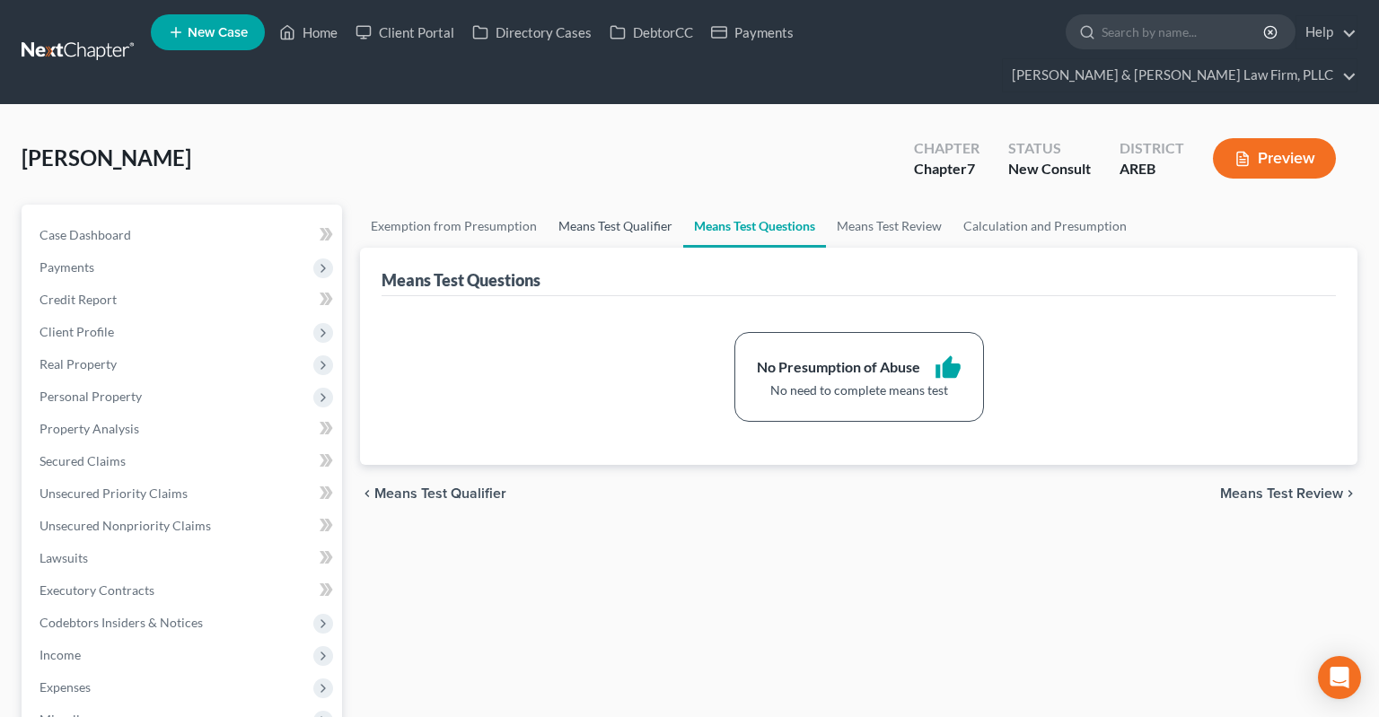
click at [636, 205] on link "Means Test Qualifier" at bounding box center [616, 226] width 136 height 43
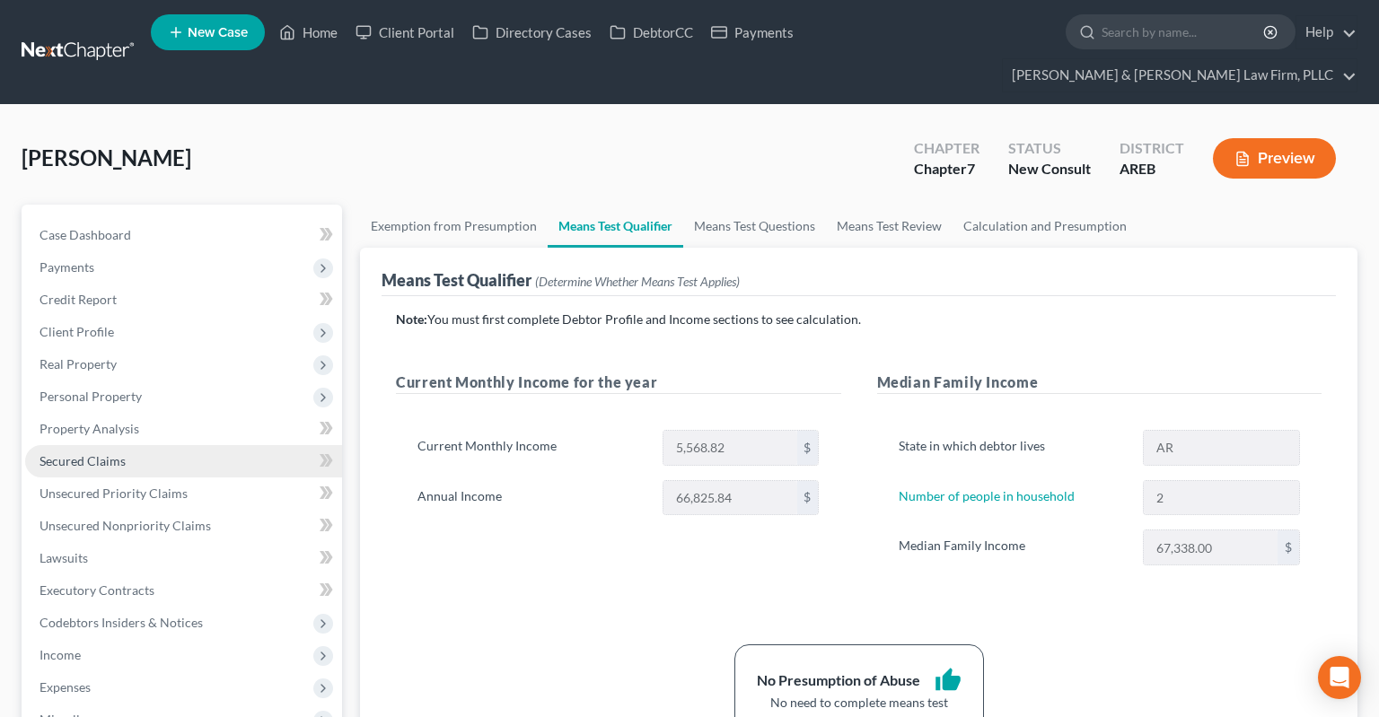
click at [127, 445] on link "Secured Claims" at bounding box center [183, 461] width 317 height 32
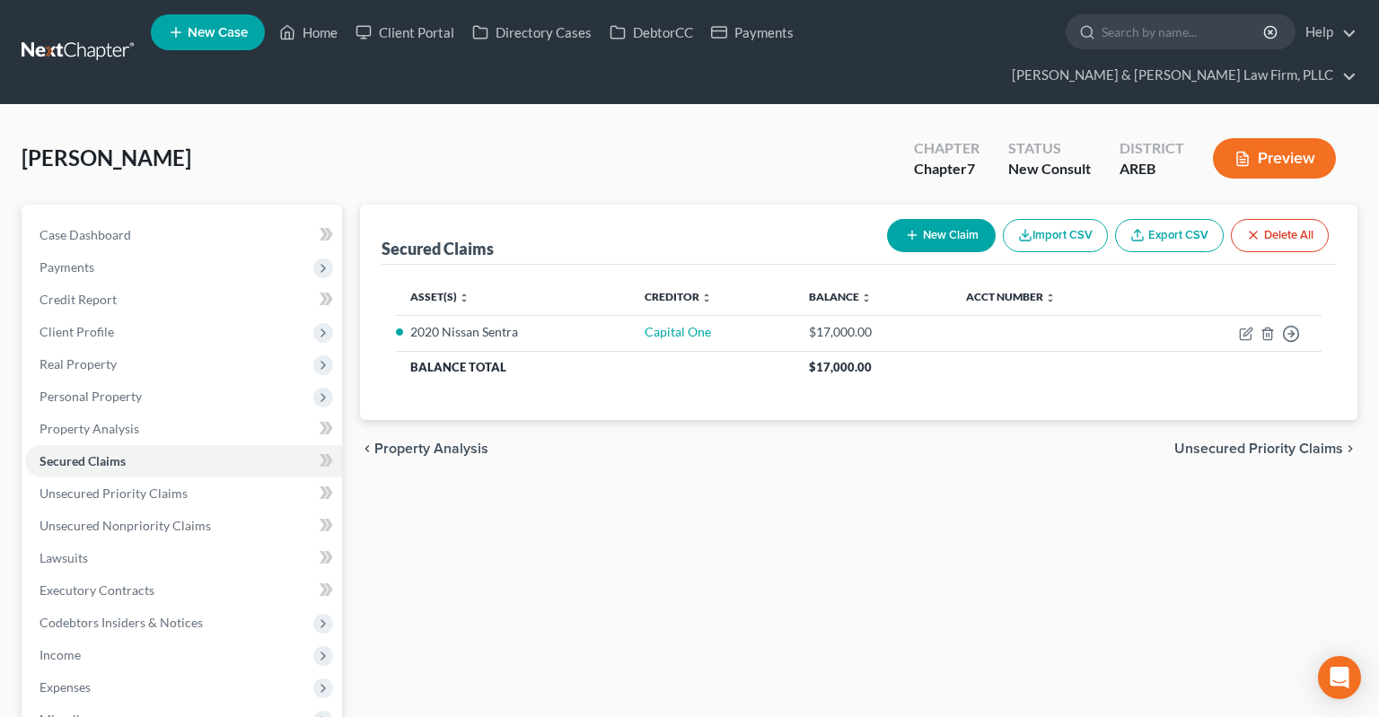
click at [809, 440] on div "chevron_left Property Analysis Unsecured Priority Claims chevron_right" at bounding box center [858, 448] width 997 height 57
drag, startPoint x: 256, startPoint y: 454, endPoint x: 246, endPoint y: 461, distance: 12.2
click at [254, 478] on link "Unsecured Priority Claims" at bounding box center [183, 494] width 317 height 32
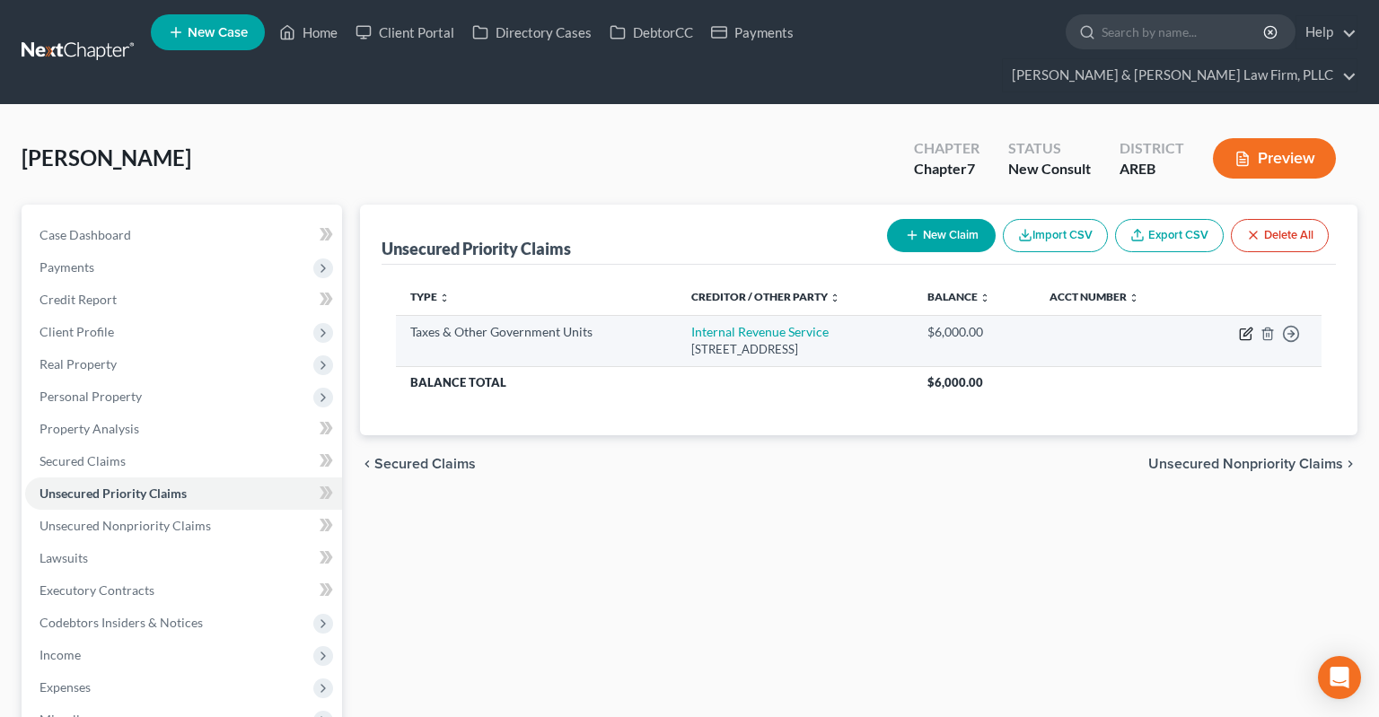
click at [1242, 327] on icon "button" at bounding box center [1246, 334] width 14 height 14
select select "0"
select select "39"
select select "0"
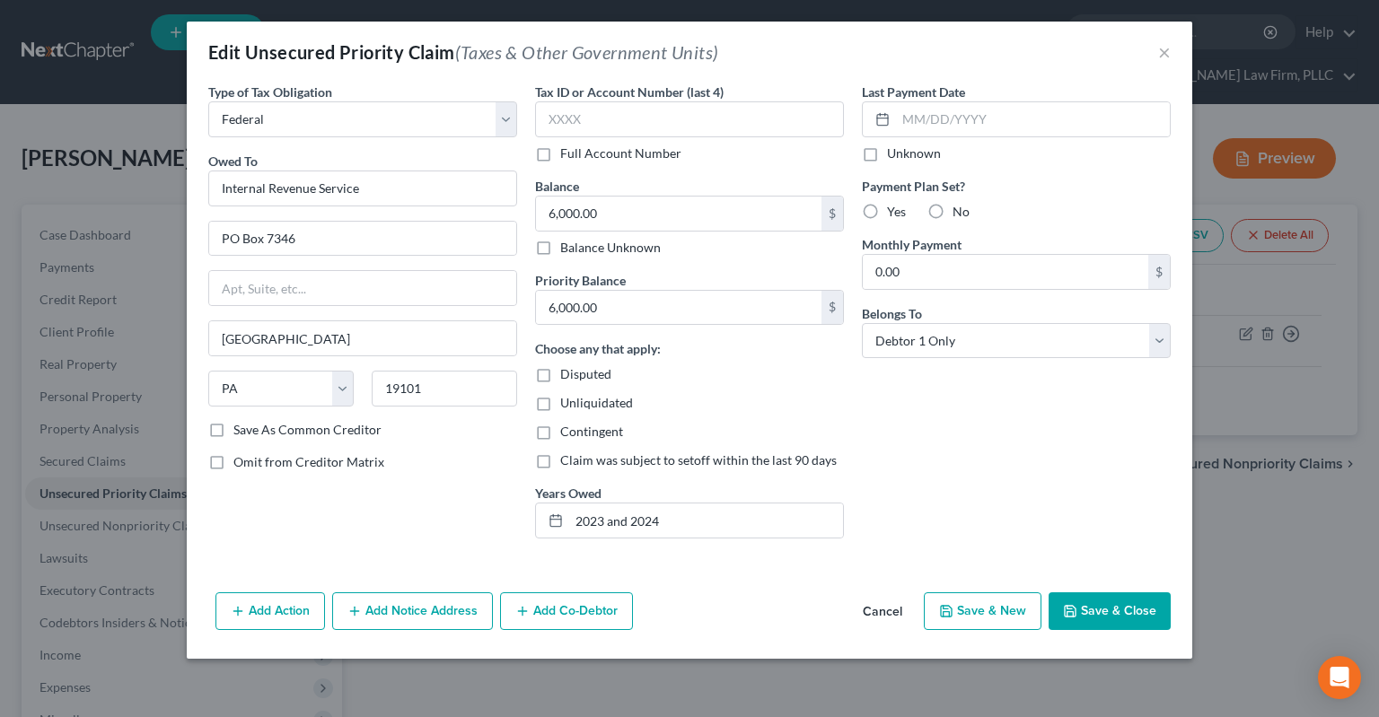
click at [892, 610] on button "Cancel" at bounding box center [882, 612] width 68 height 36
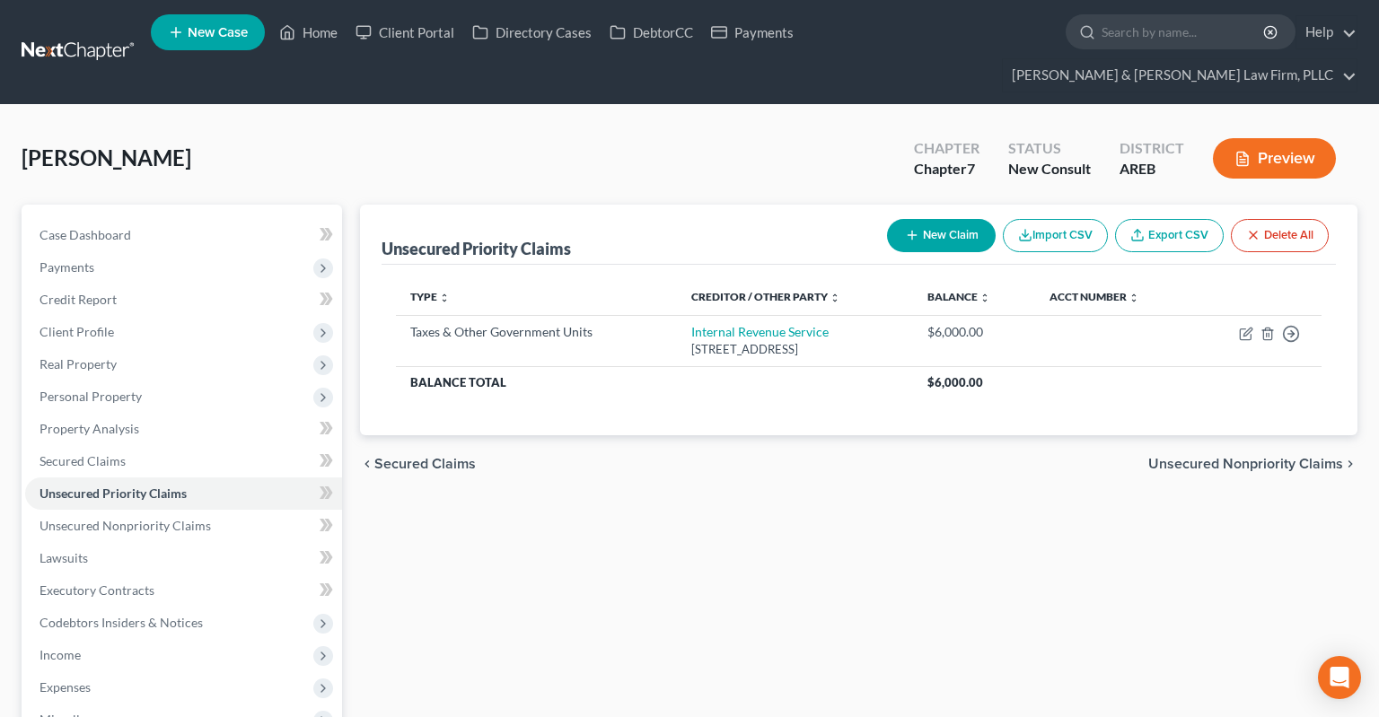
click at [730, 479] on div "Unsecured Priority Claims New Claim Import CSV Export CSV Delete All Type expan…" at bounding box center [858, 594] width 1015 height 778
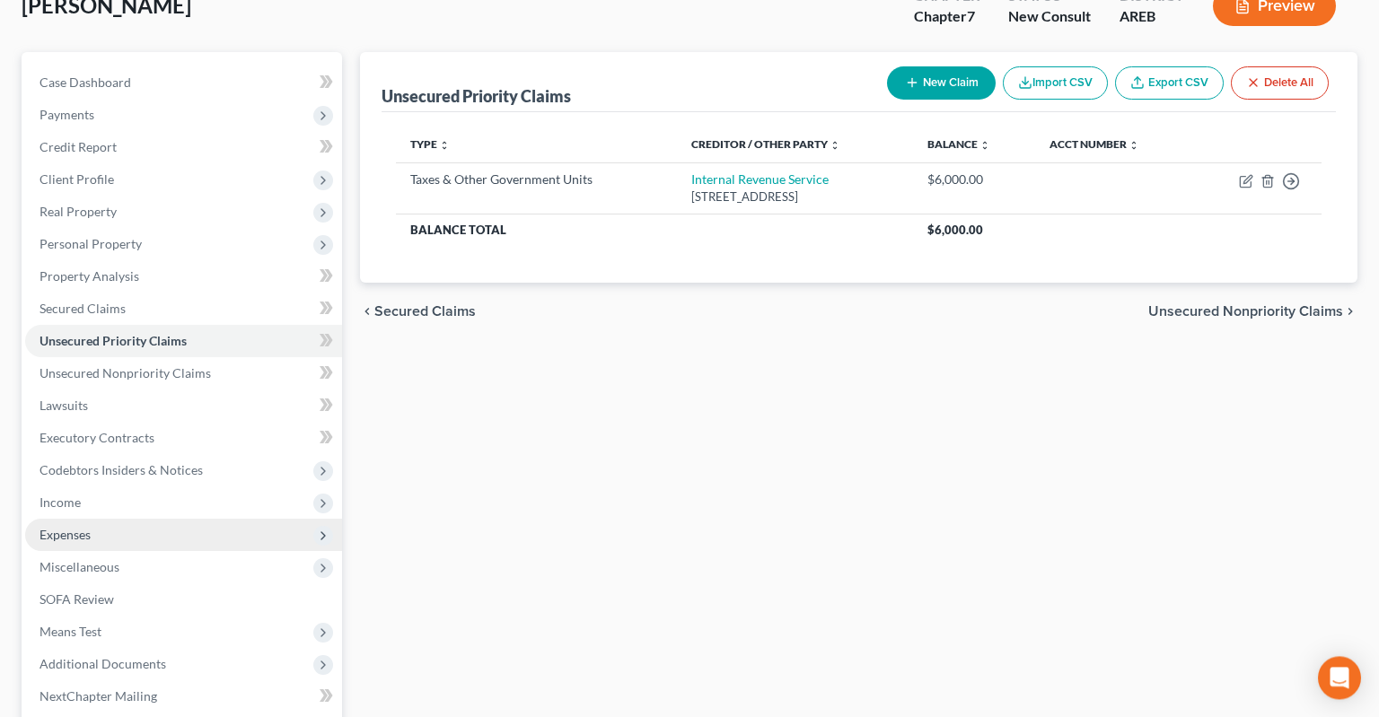
scroll to position [284, 0]
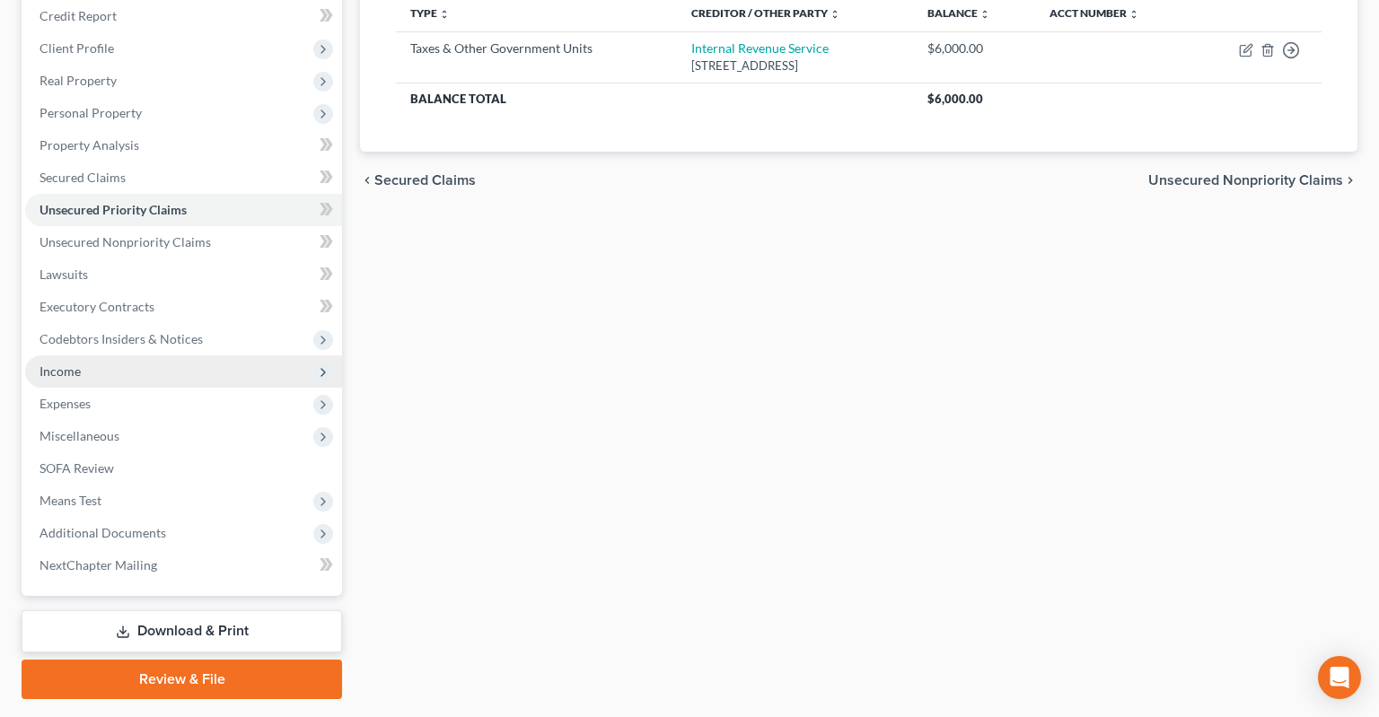
click at [170, 356] on span "Income" at bounding box center [183, 372] width 317 height 32
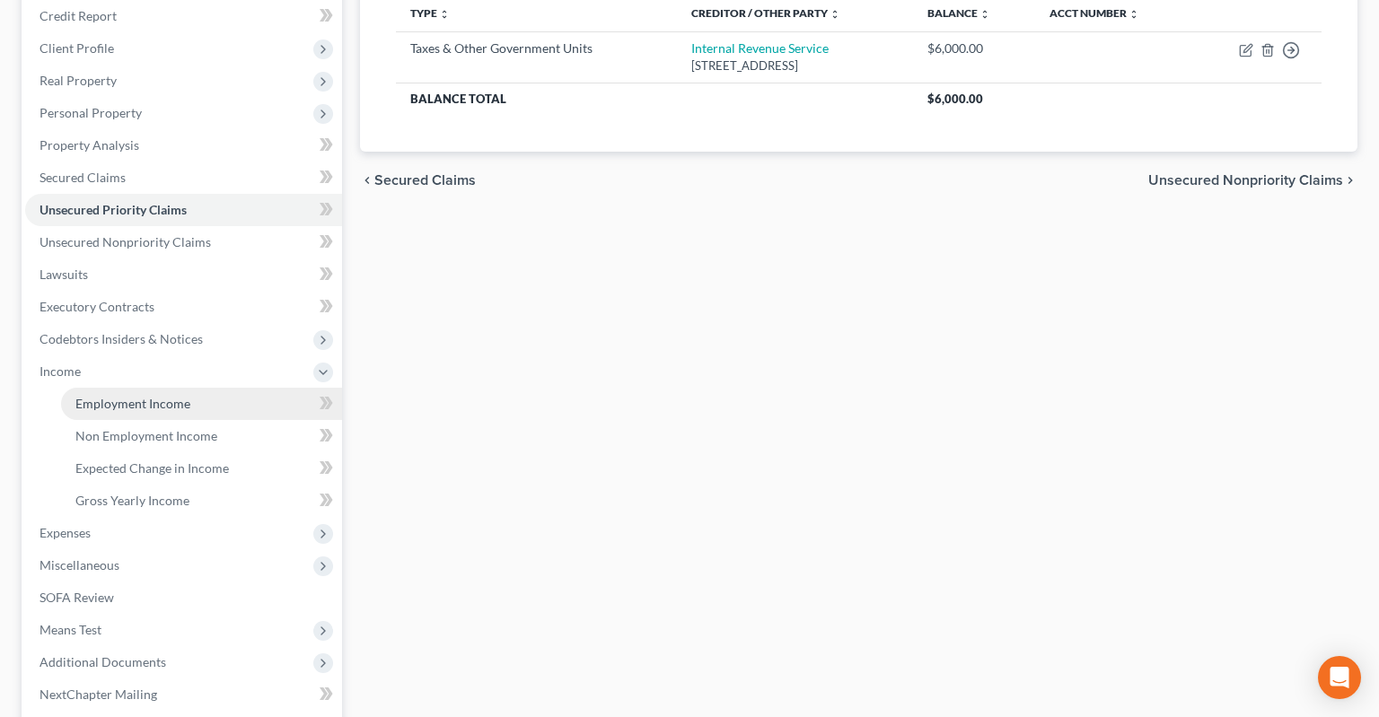
click at [251, 388] on link "Employment Income" at bounding box center [201, 404] width 281 height 32
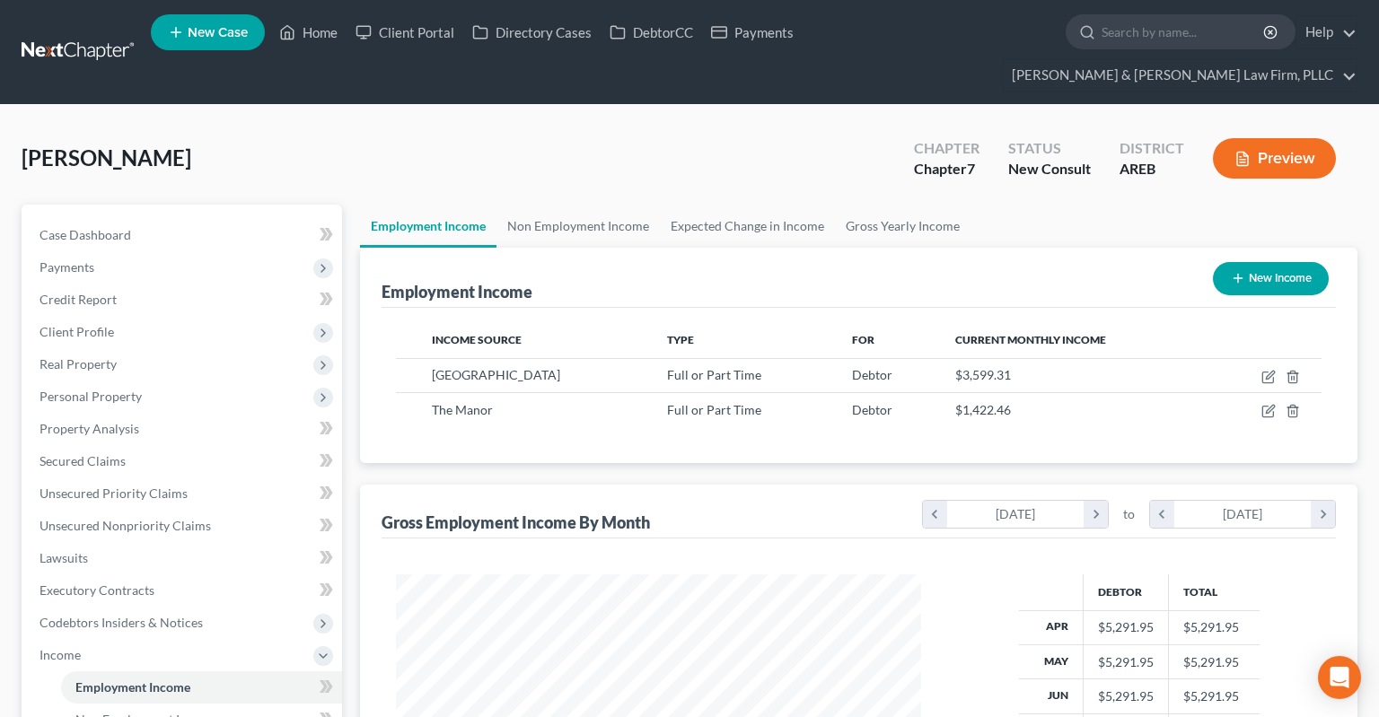
scroll to position [320, 560]
click at [708, 130] on div "[PERSON_NAME] Upgraded Chapter Chapter 7 Status New Consult District AREB Previ…" at bounding box center [690, 166] width 1336 height 78
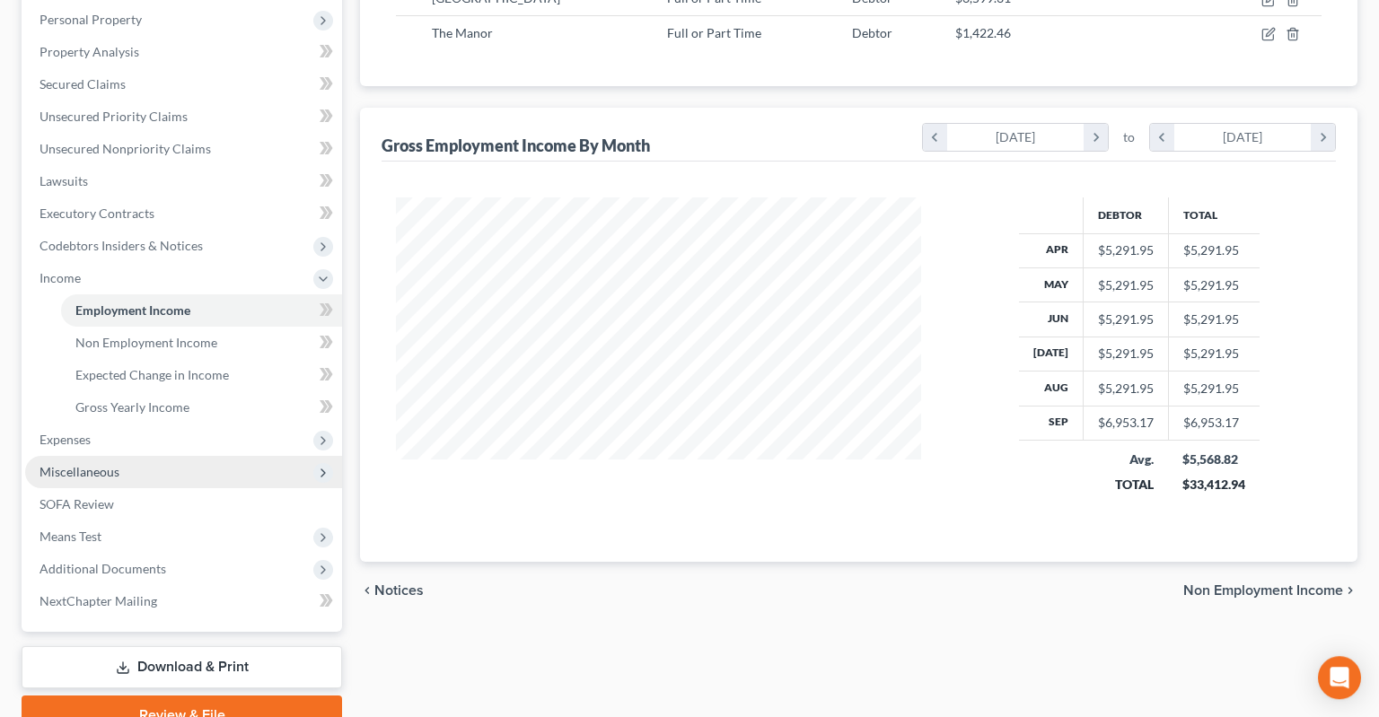
scroll to position [379, 0]
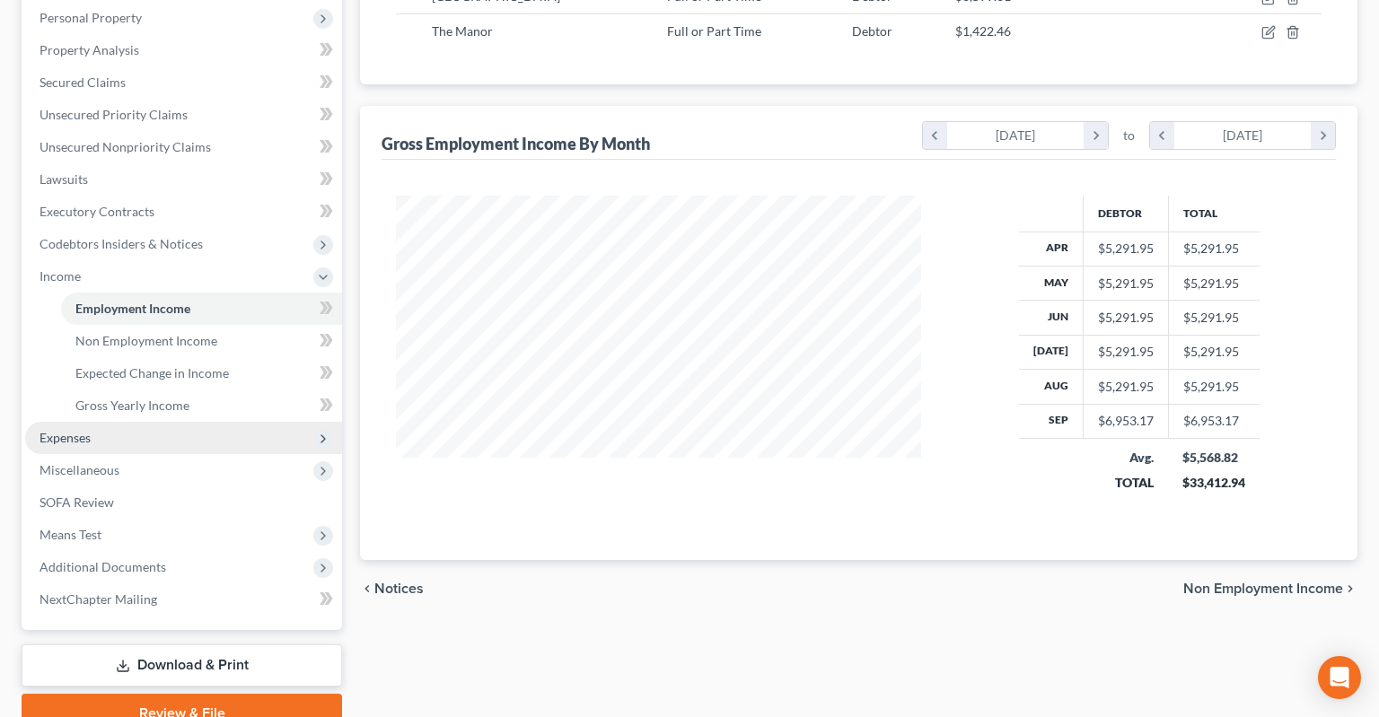
click at [188, 422] on span "Expenses" at bounding box center [183, 438] width 317 height 32
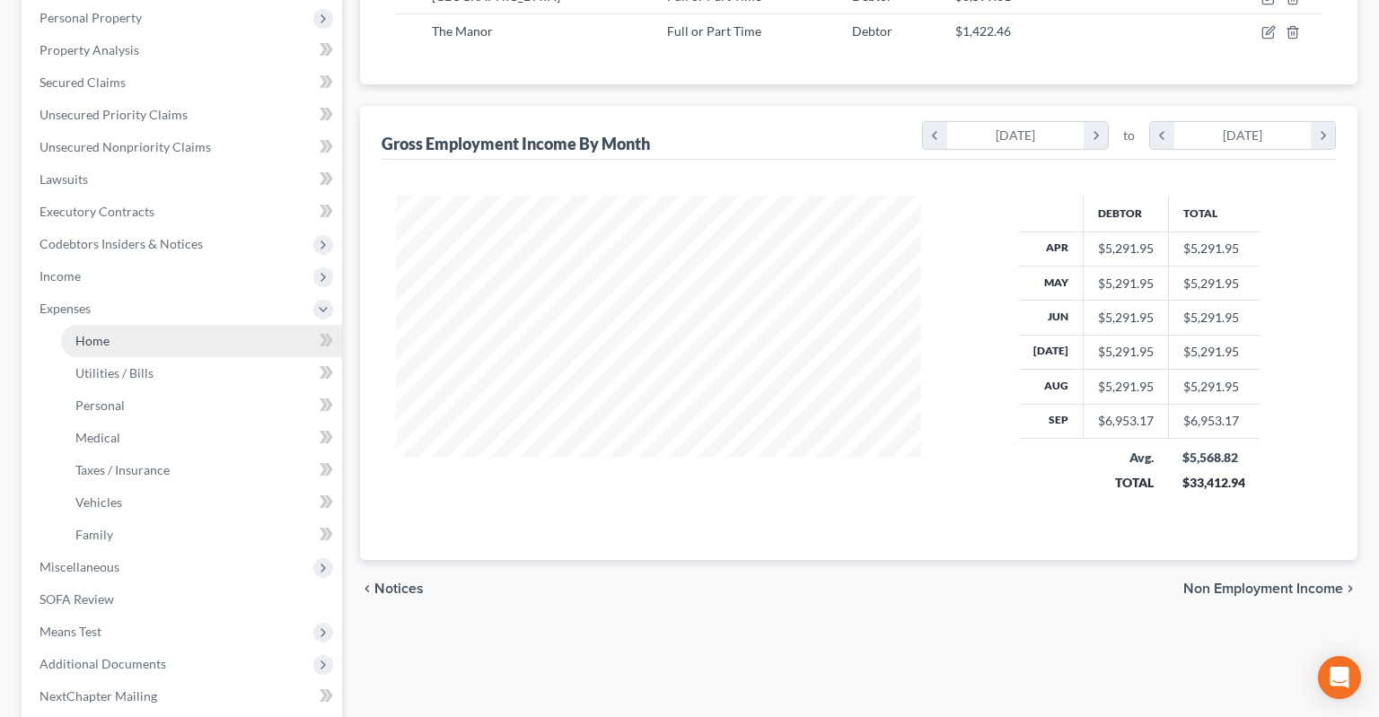
click at [217, 325] on link "Home" at bounding box center [201, 341] width 281 height 32
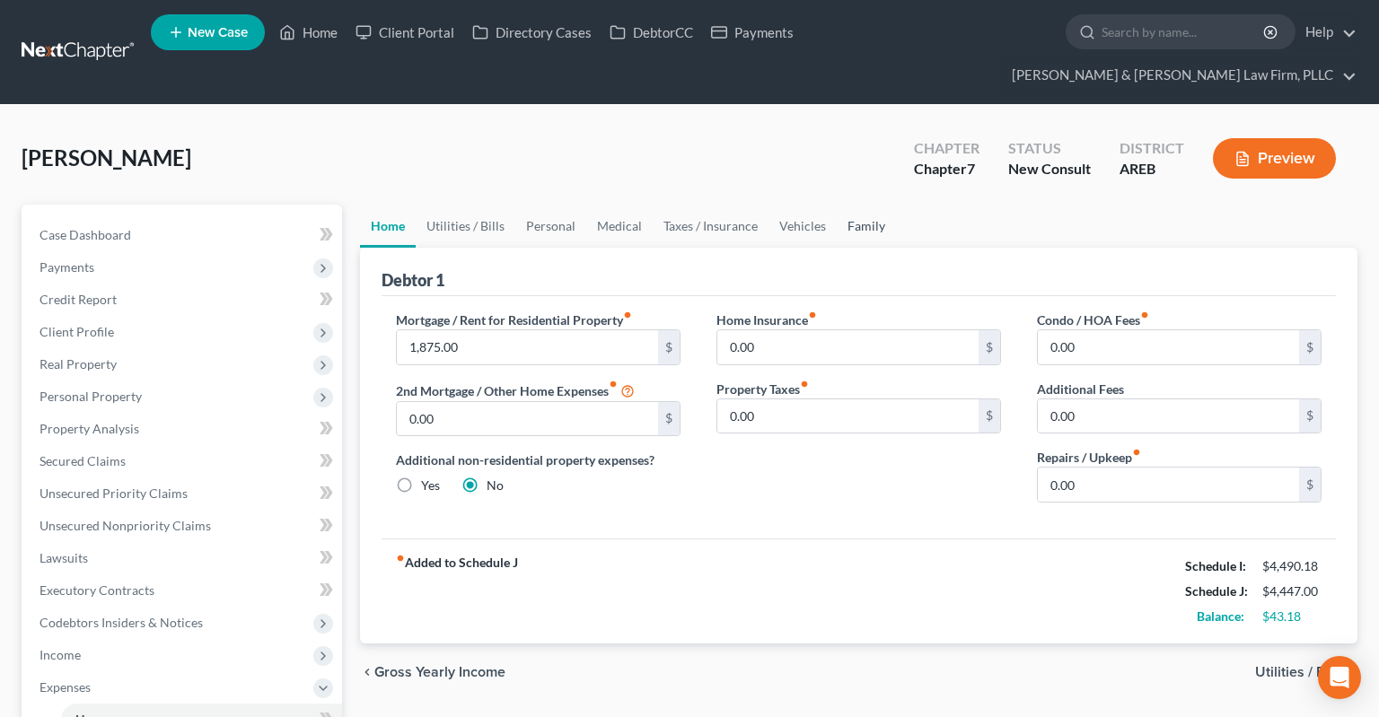
click at [856, 205] on link "Family" at bounding box center [866, 226] width 59 height 43
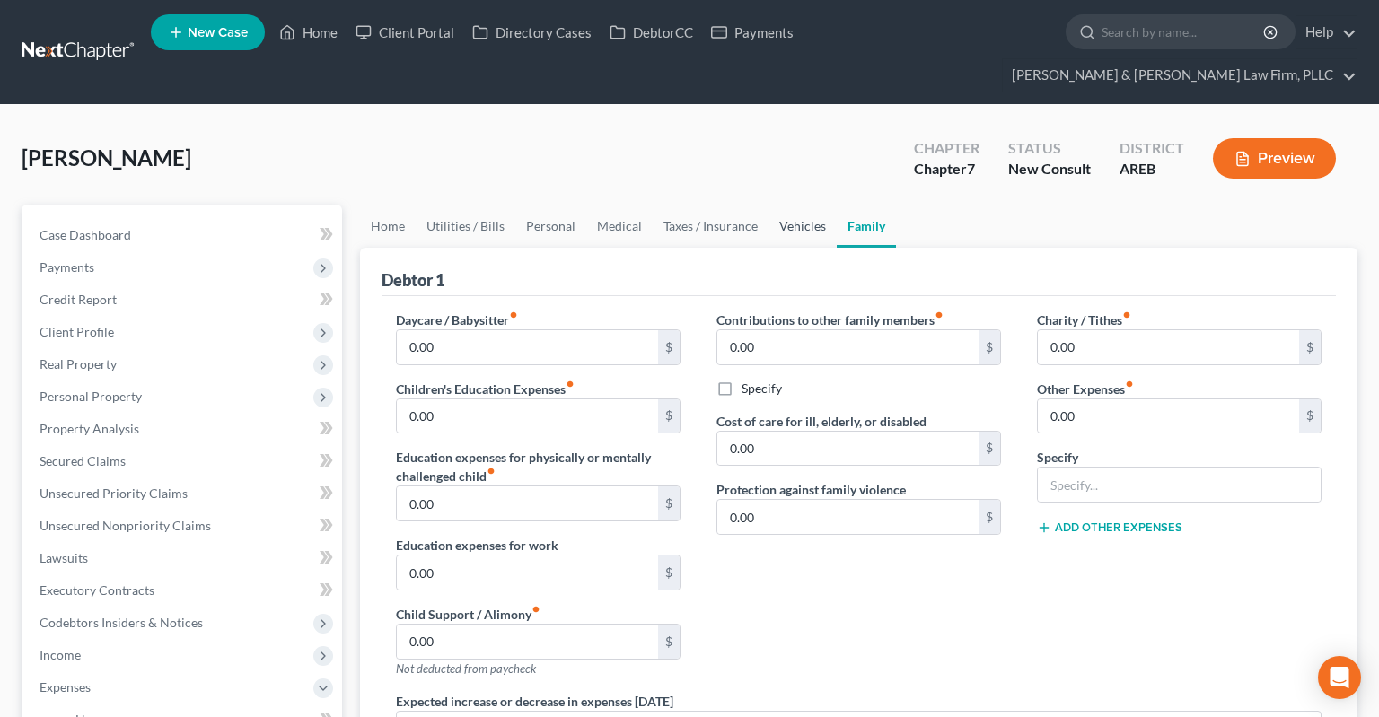
click at [812, 205] on link "Vehicles" at bounding box center [802, 226] width 68 height 43
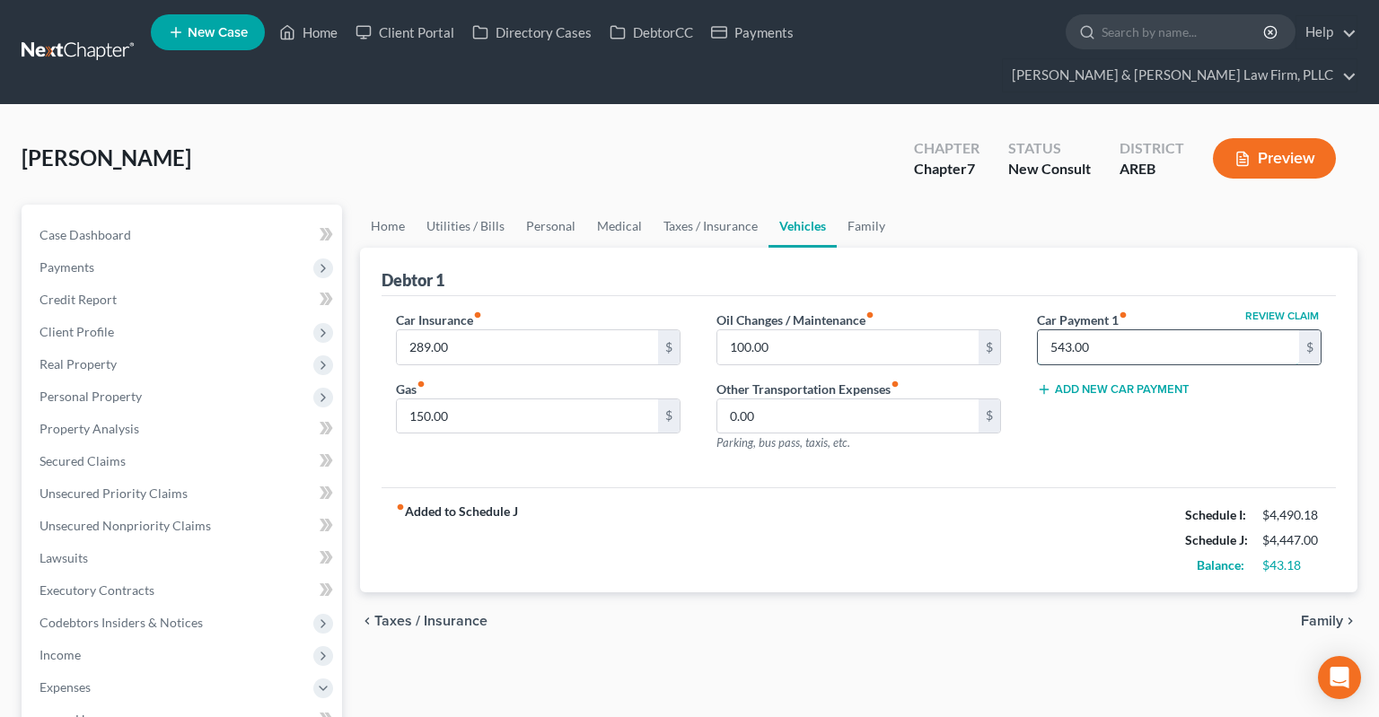
click at [1038, 330] on input "543.00" at bounding box center [1168, 347] width 261 height 34
drag, startPoint x: 1102, startPoint y: 312, endPoint x: 932, endPoint y: 336, distance: 171.4
click at [1038, 338] on input "543.00" at bounding box center [1168, 347] width 261 height 34
type input "0"
click at [809, 142] on div "[PERSON_NAME] Upgraded Chapter Chapter 7 Status New Consult District AREB Previ…" at bounding box center [690, 166] width 1336 height 78
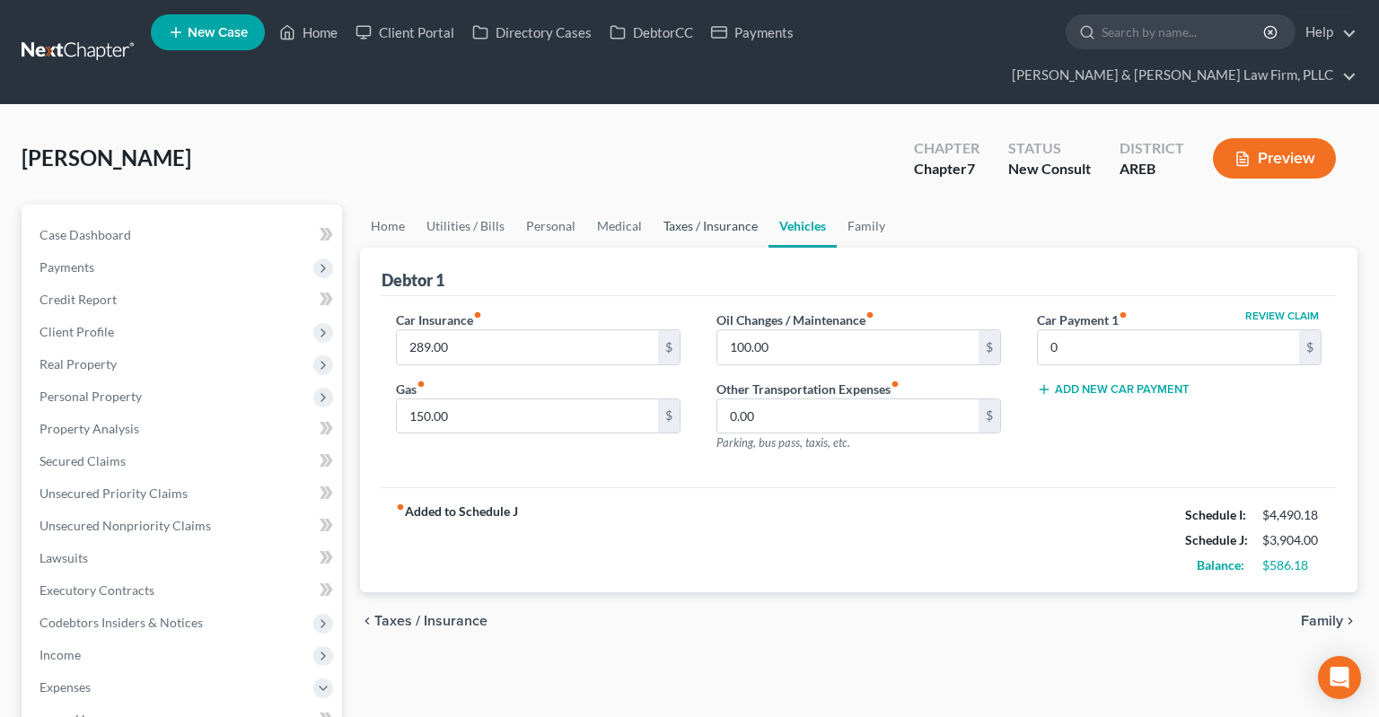
click at [721, 205] on link "Taxes / Insurance" at bounding box center [711, 226] width 116 height 43
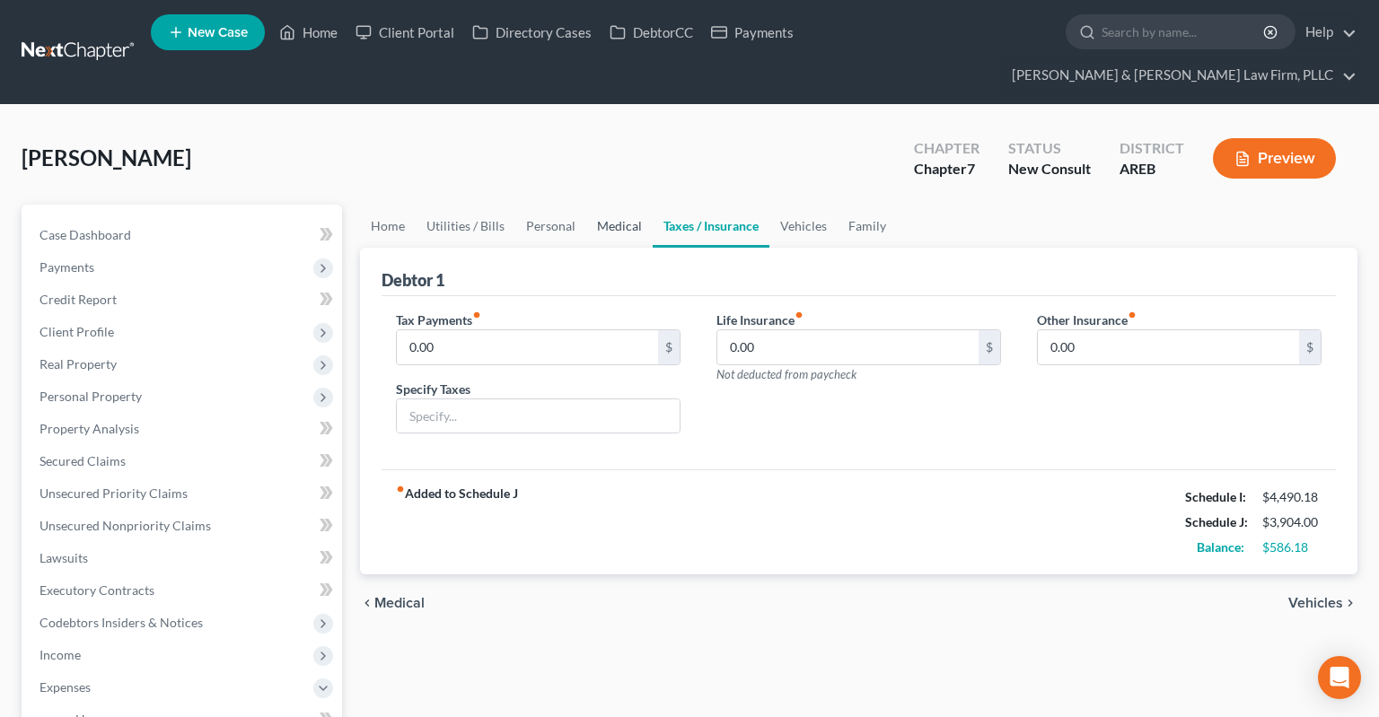
click at [631, 205] on link "Medical" at bounding box center [619, 226] width 66 height 43
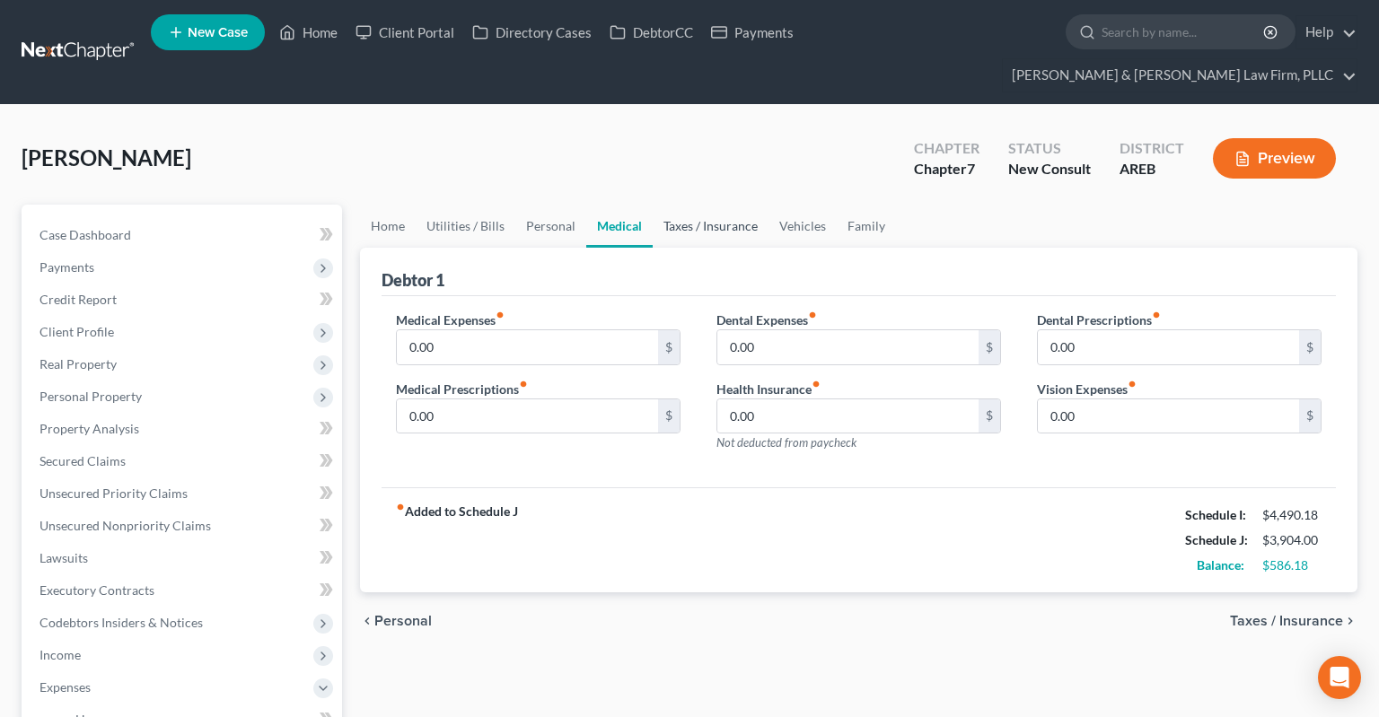
click at [693, 205] on link "Taxes / Insurance" at bounding box center [711, 226] width 116 height 43
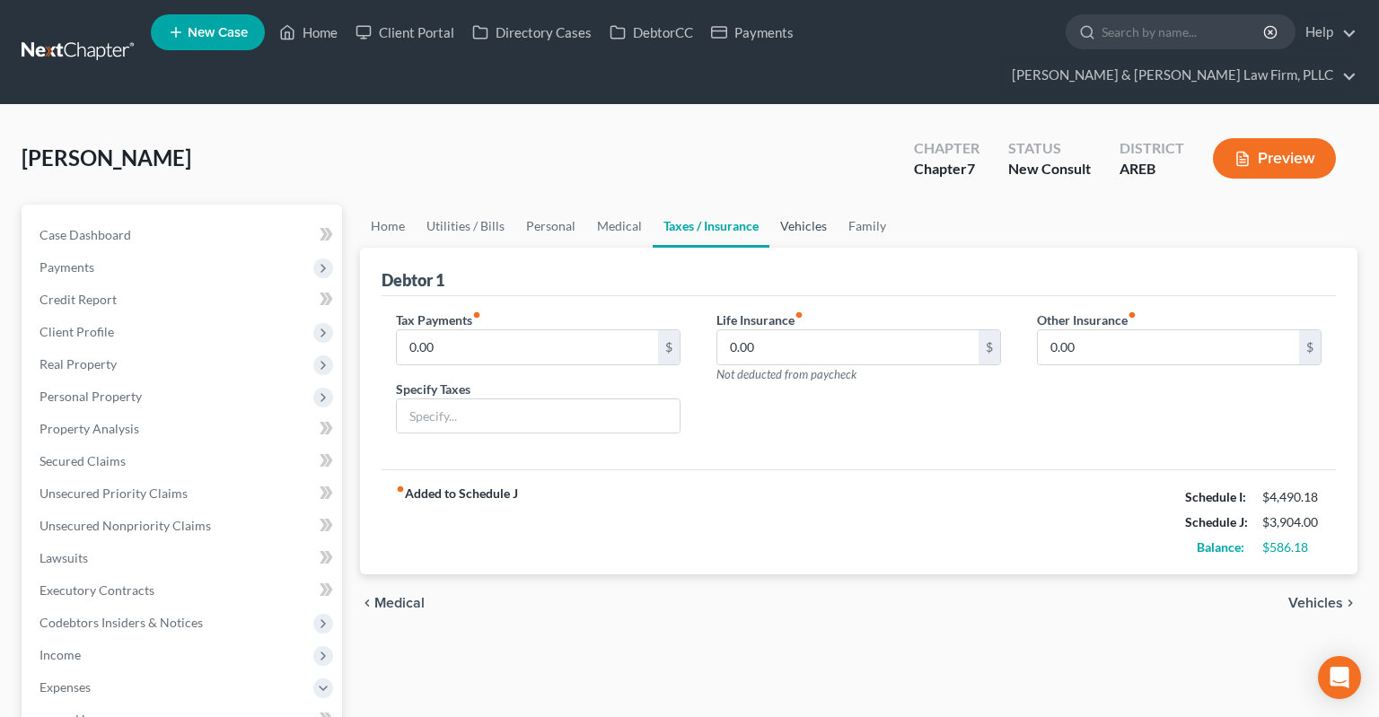
click at [779, 205] on link "Vehicles" at bounding box center [803, 226] width 68 height 43
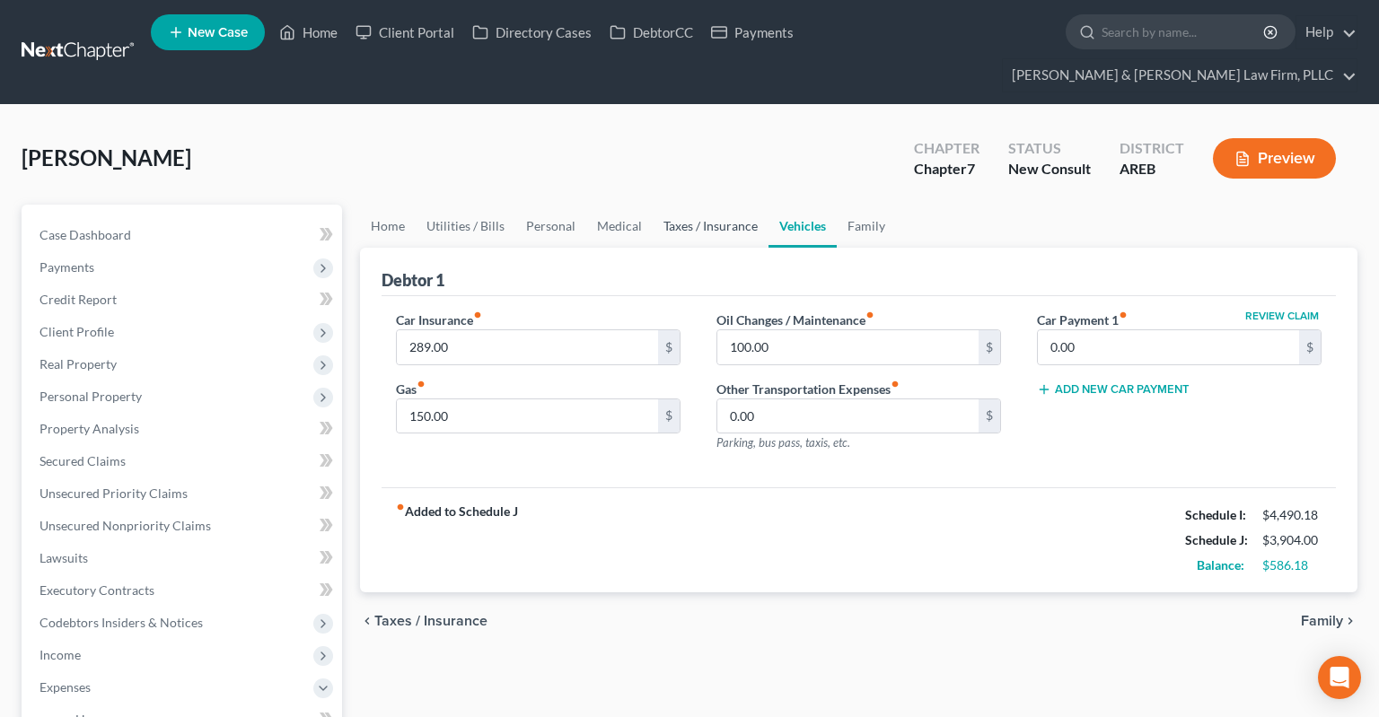
click at [715, 205] on link "Taxes / Insurance" at bounding box center [711, 226] width 116 height 43
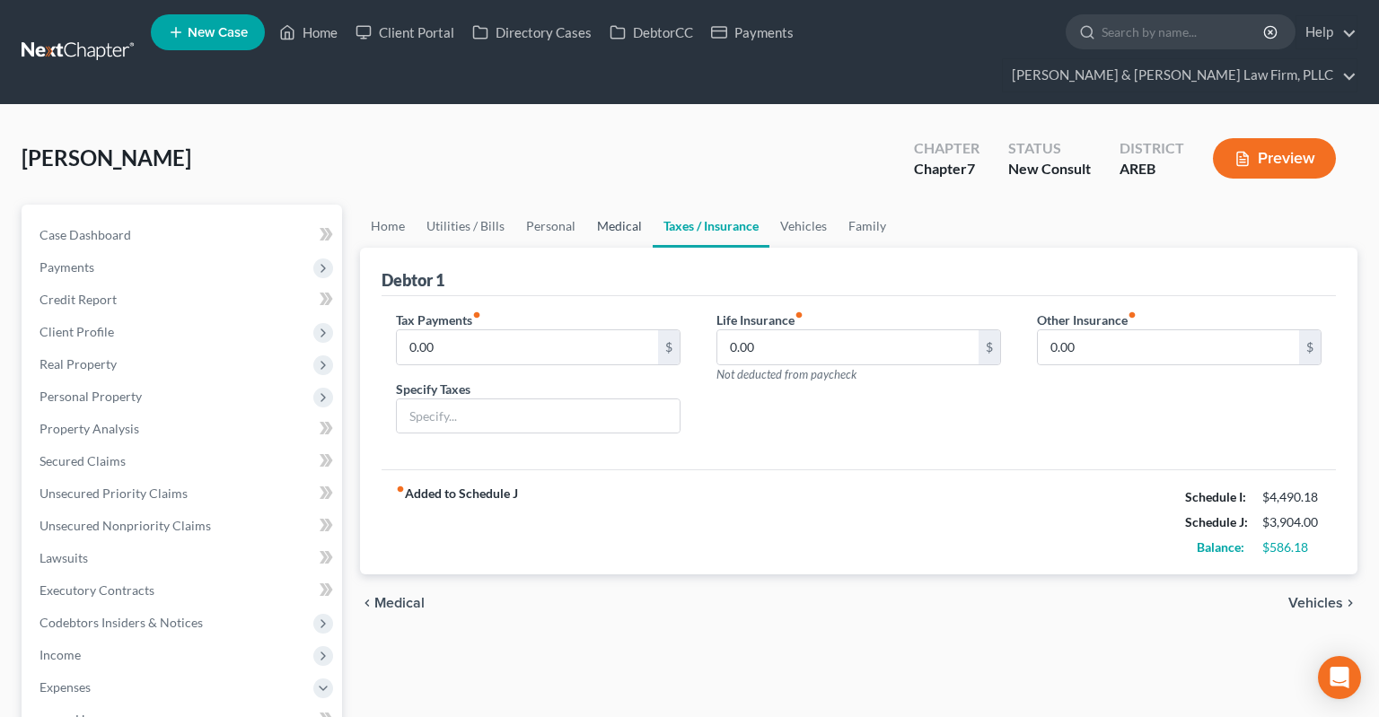
click at [639, 205] on link "Medical" at bounding box center [619, 226] width 66 height 43
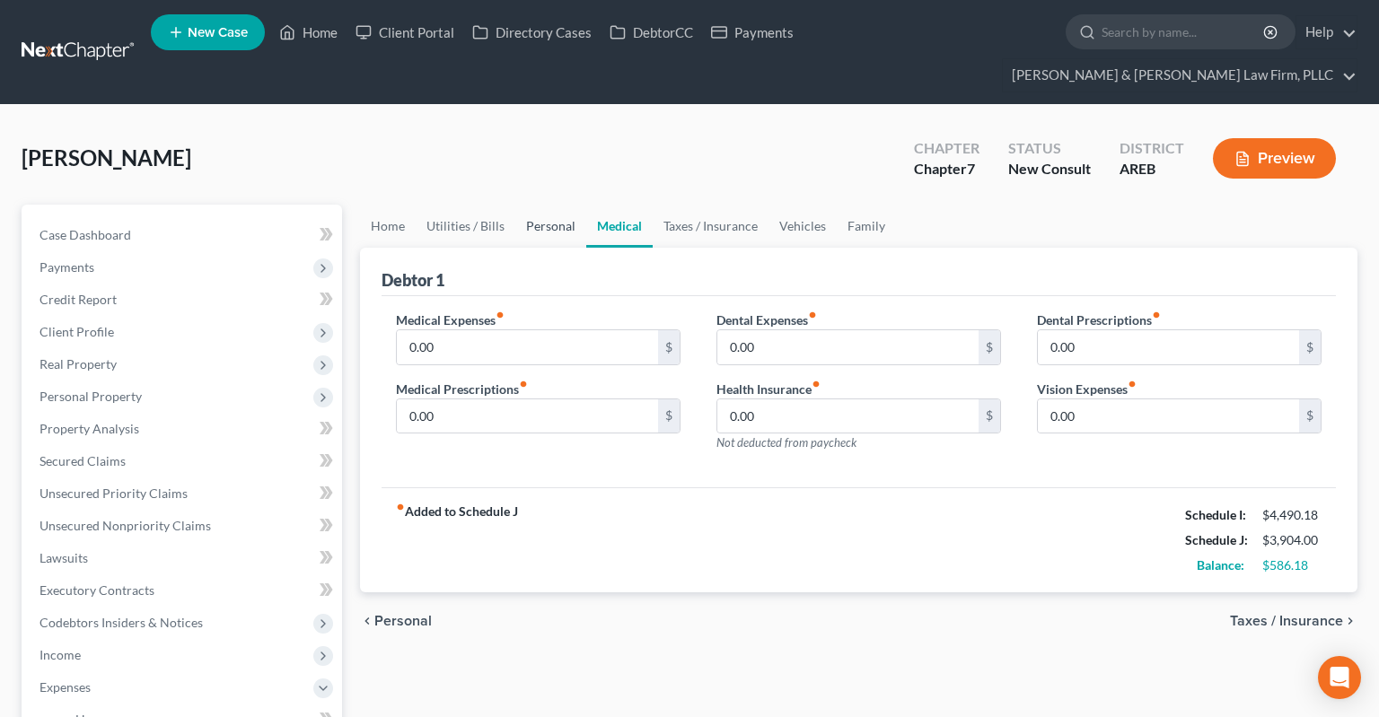
click at [553, 205] on link "Personal" at bounding box center [550, 226] width 71 height 43
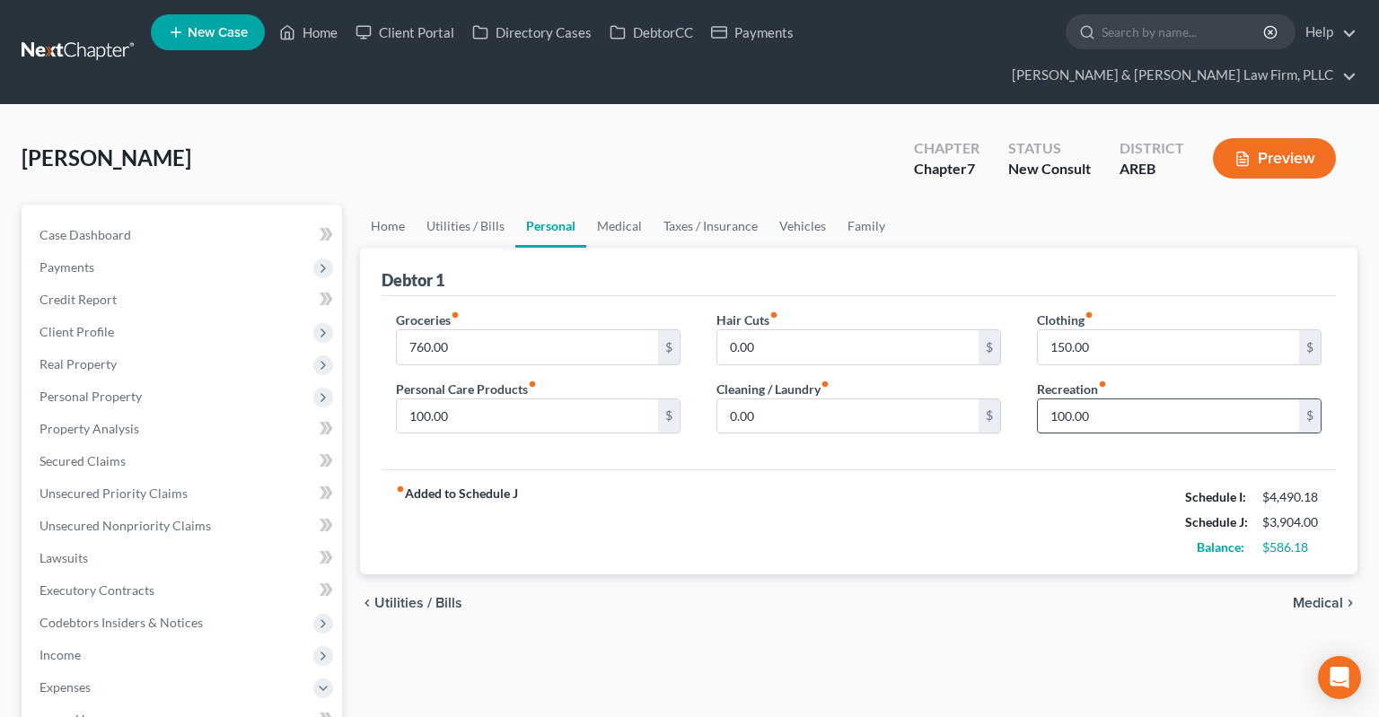
click at [1101, 399] on input "100.00" at bounding box center [1168, 416] width 261 height 34
type input "0"
click at [525, 330] on input "760.00" at bounding box center [527, 347] width 261 height 34
click at [506, 205] on link "Utilities / Bills" at bounding box center [466, 226] width 100 height 43
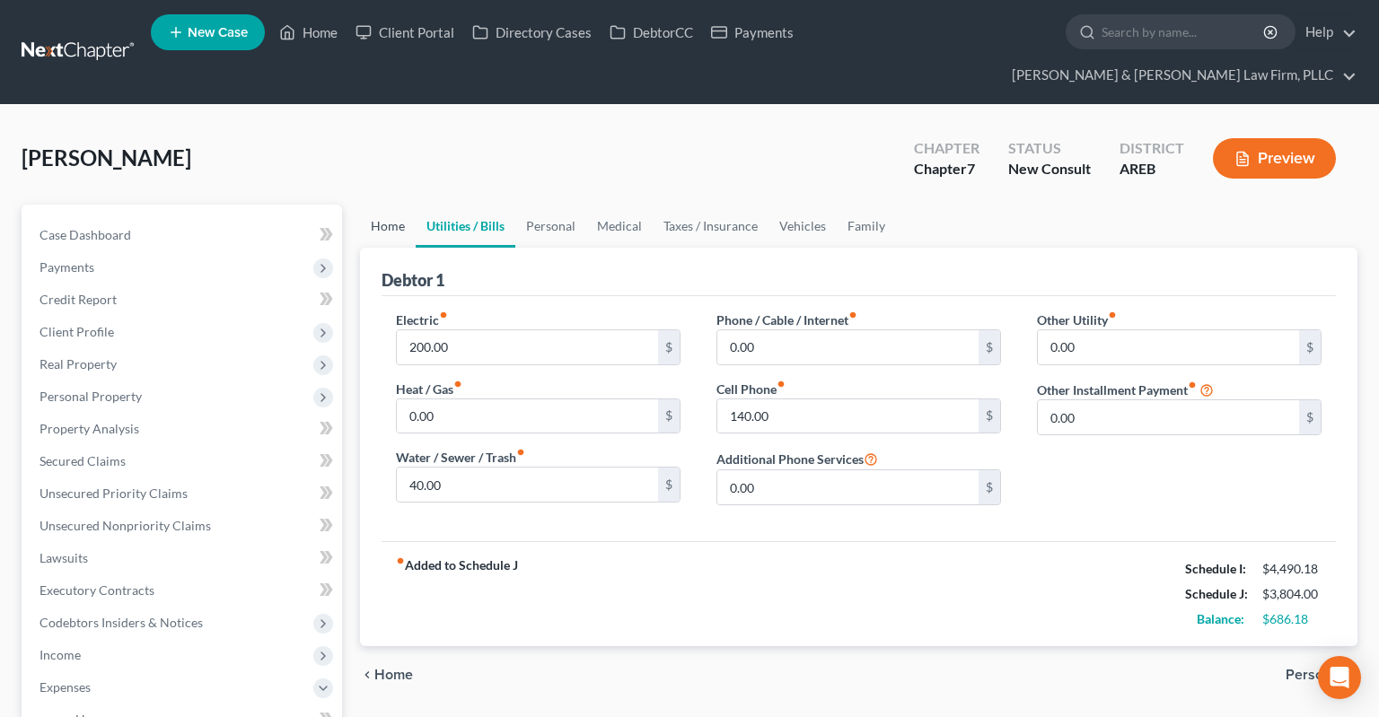
click at [397, 205] on link "Home" at bounding box center [388, 226] width 56 height 43
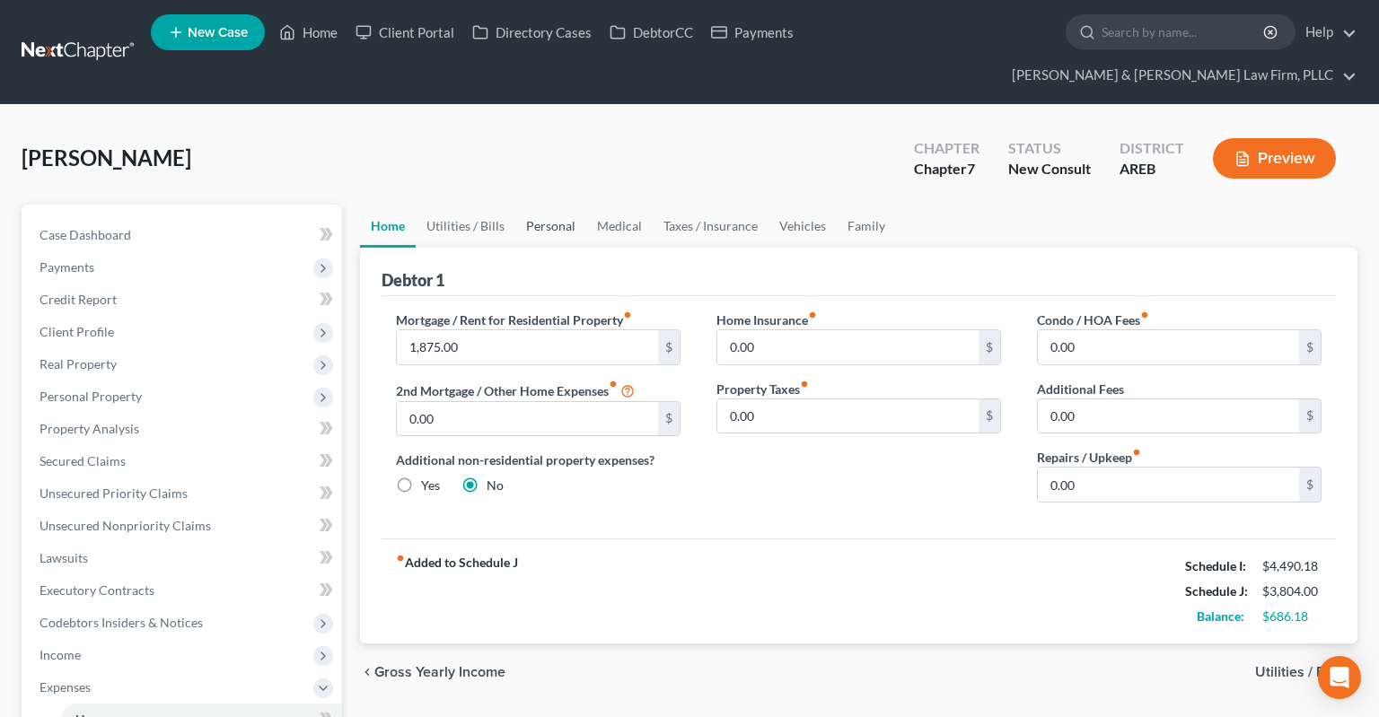
click at [556, 205] on link "Personal" at bounding box center [550, 226] width 71 height 43
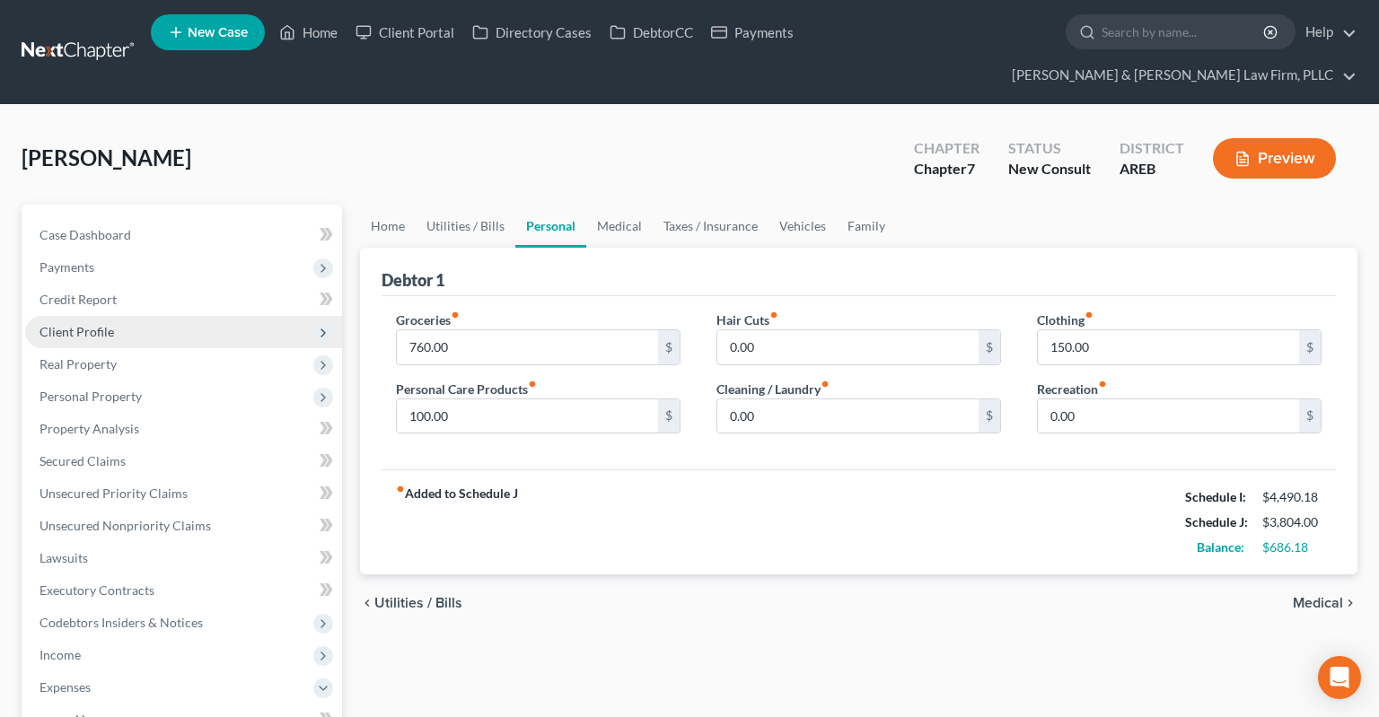
click at [139, 316] on span "Client Profile" at bounding box center [183, 332] width 317 height 32
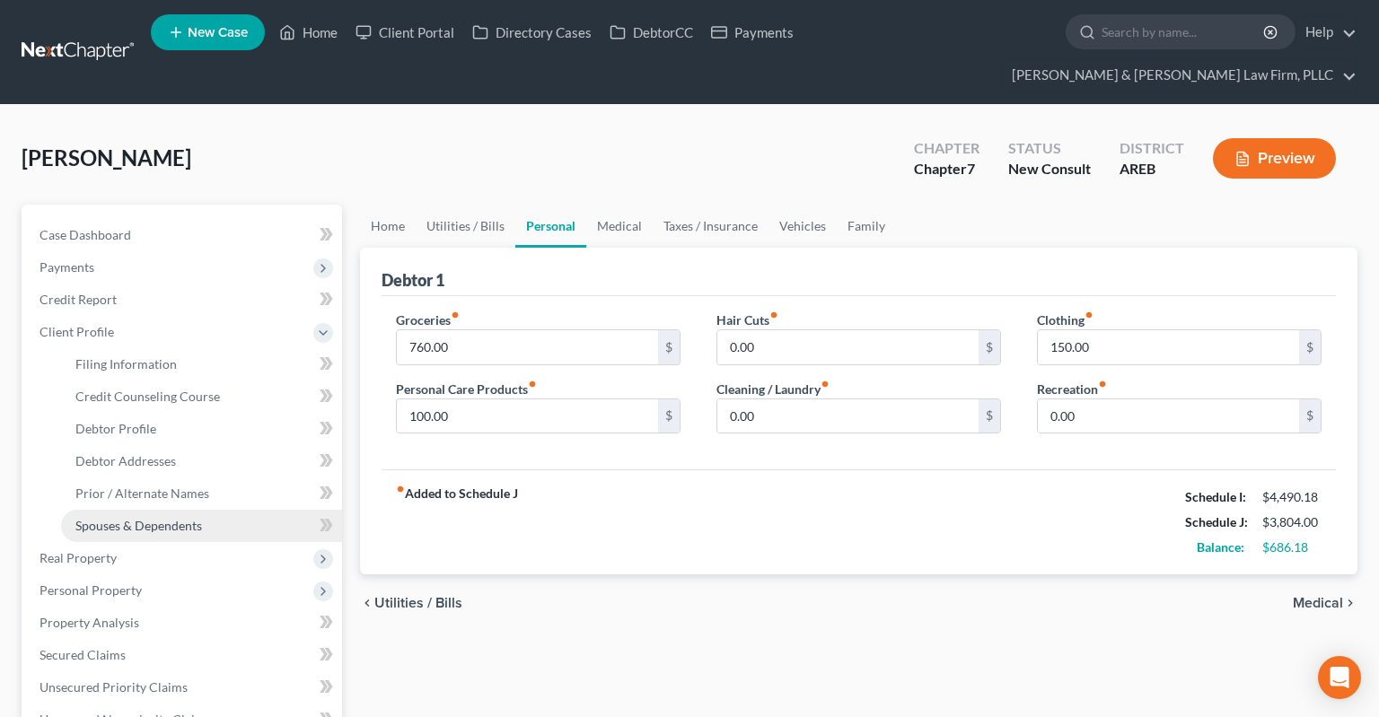
click at [149, 510] on link "Spouses & Dependents" at bounding box center [201, 526] width 281 height 32
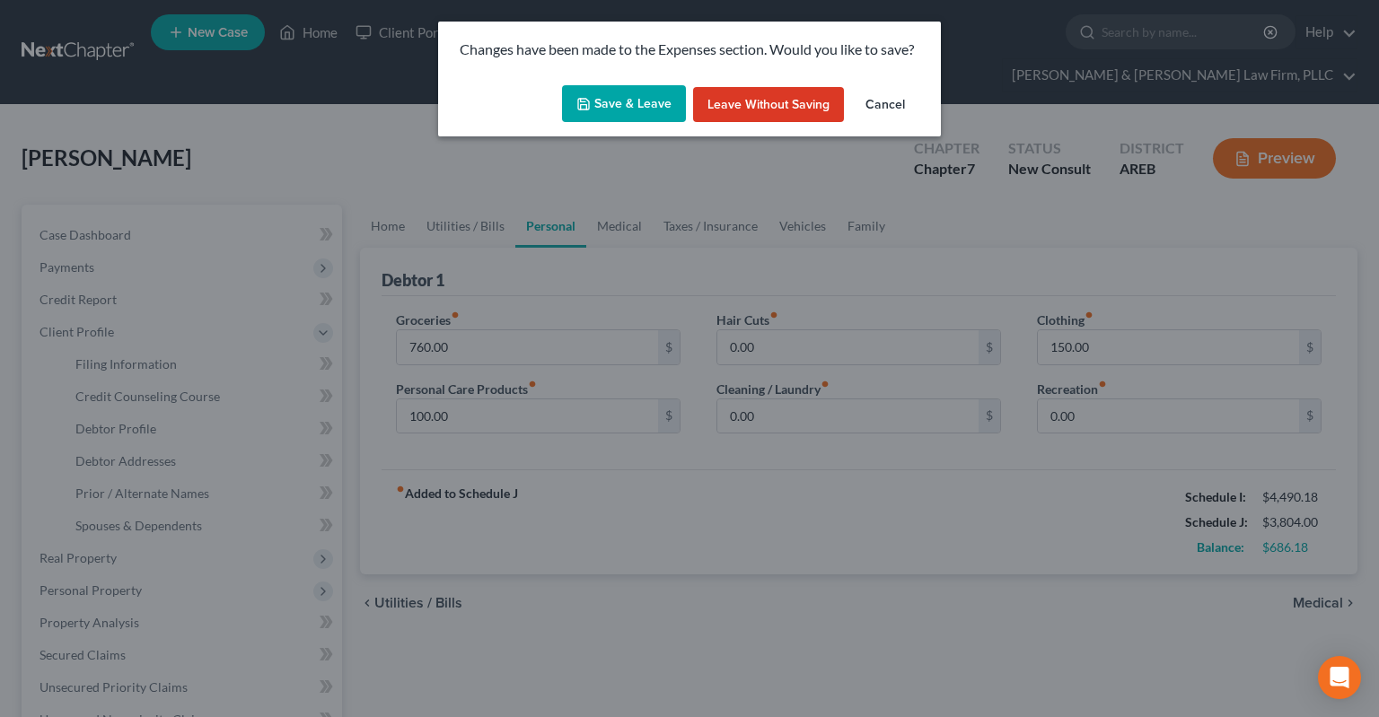
click at [637, 110] on button "Save & Leave" at bounding box center [624, 104] width 124 height 38
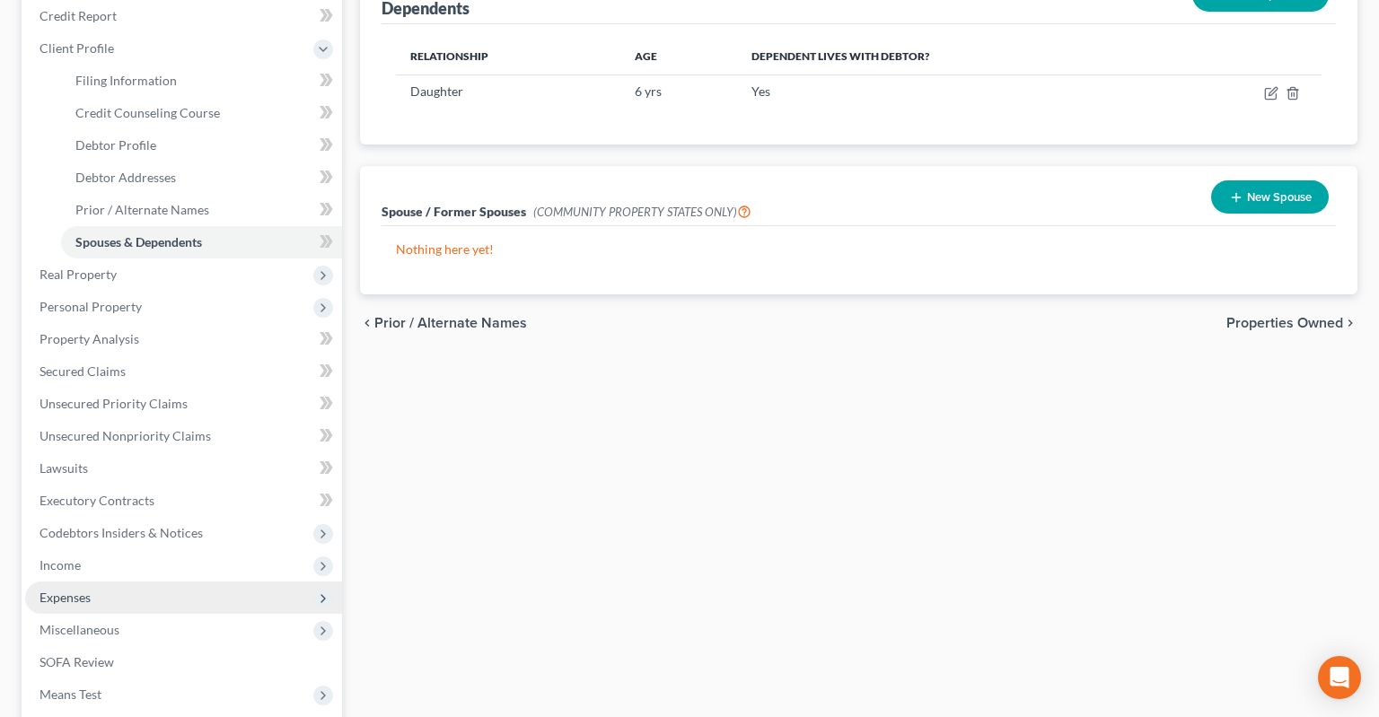
scroll to position [284, 0]
click at [127, 582] on span "Expenses" at bounding box center [183, 598] width 317 height 32
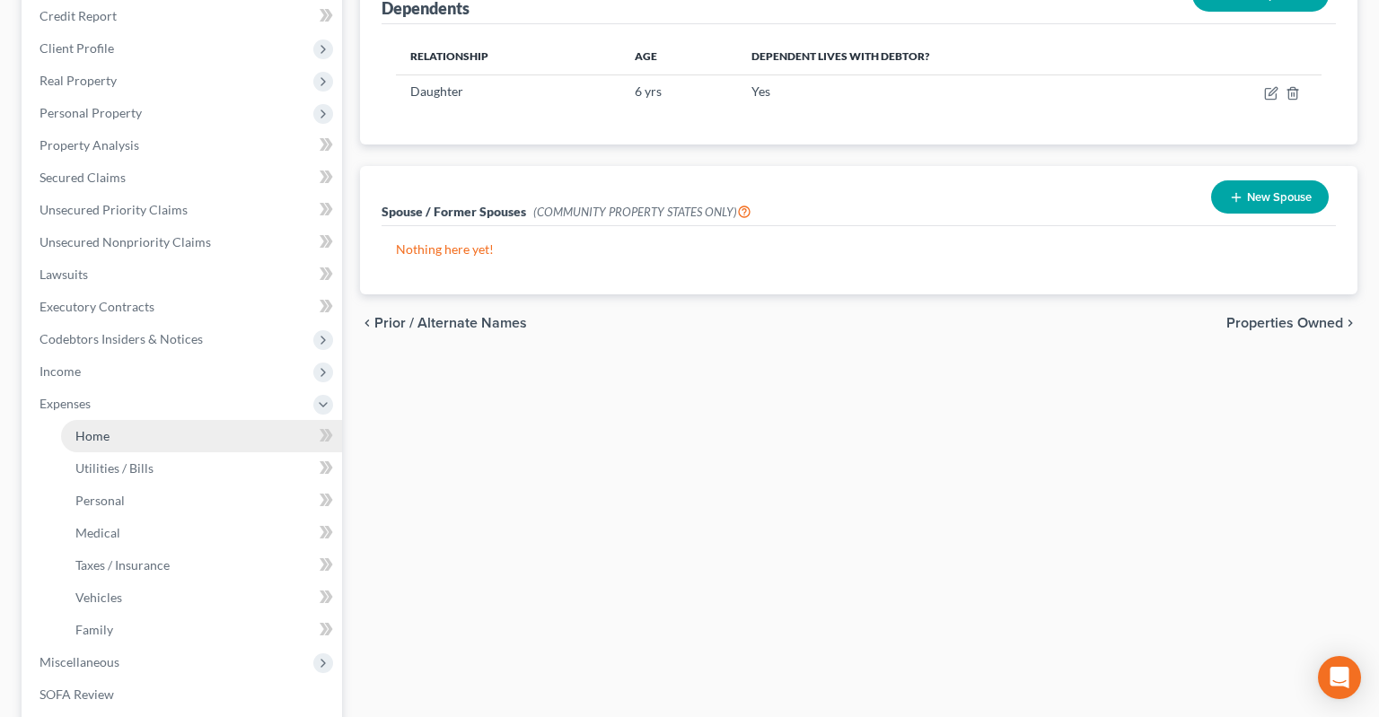
click at [145, 420] on link "Home" at bounding box center [201, 436] width 281 height 32
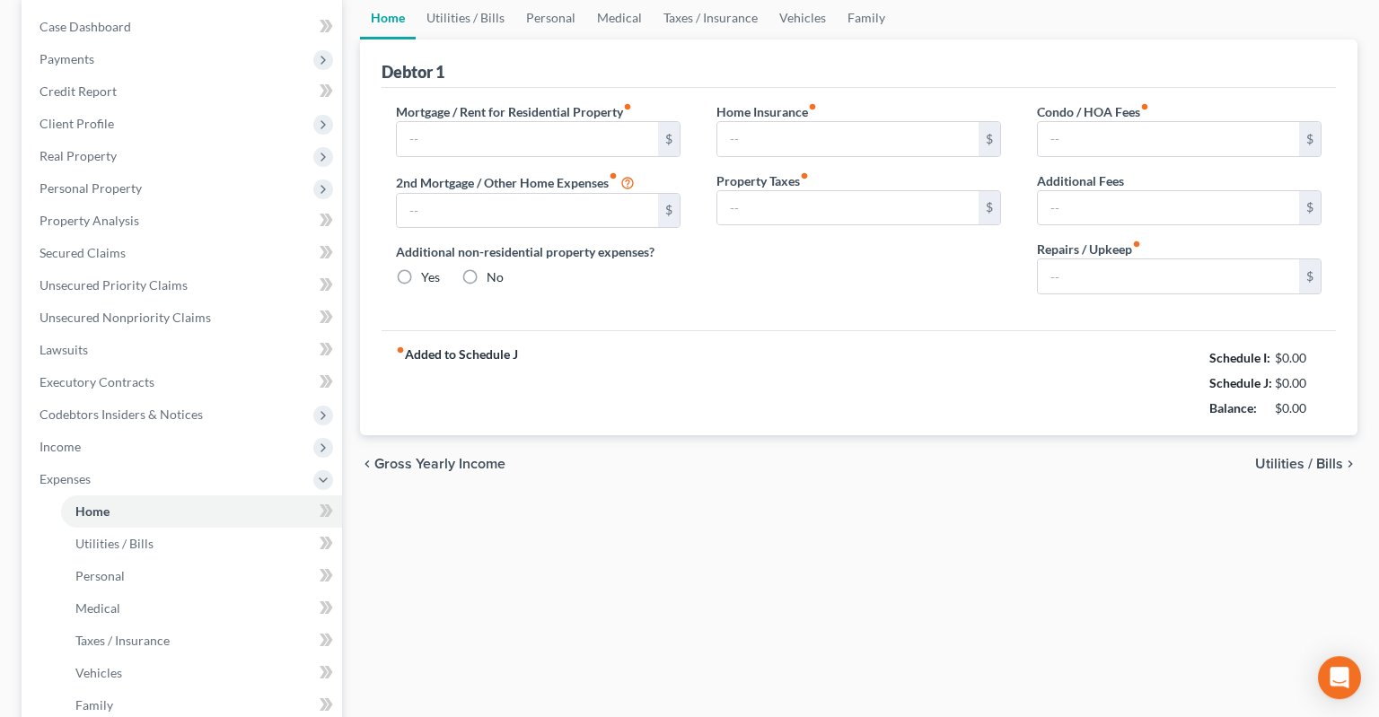
type input "1,875.00"
type input "0.00"
radio input "true"
type input "0.00"
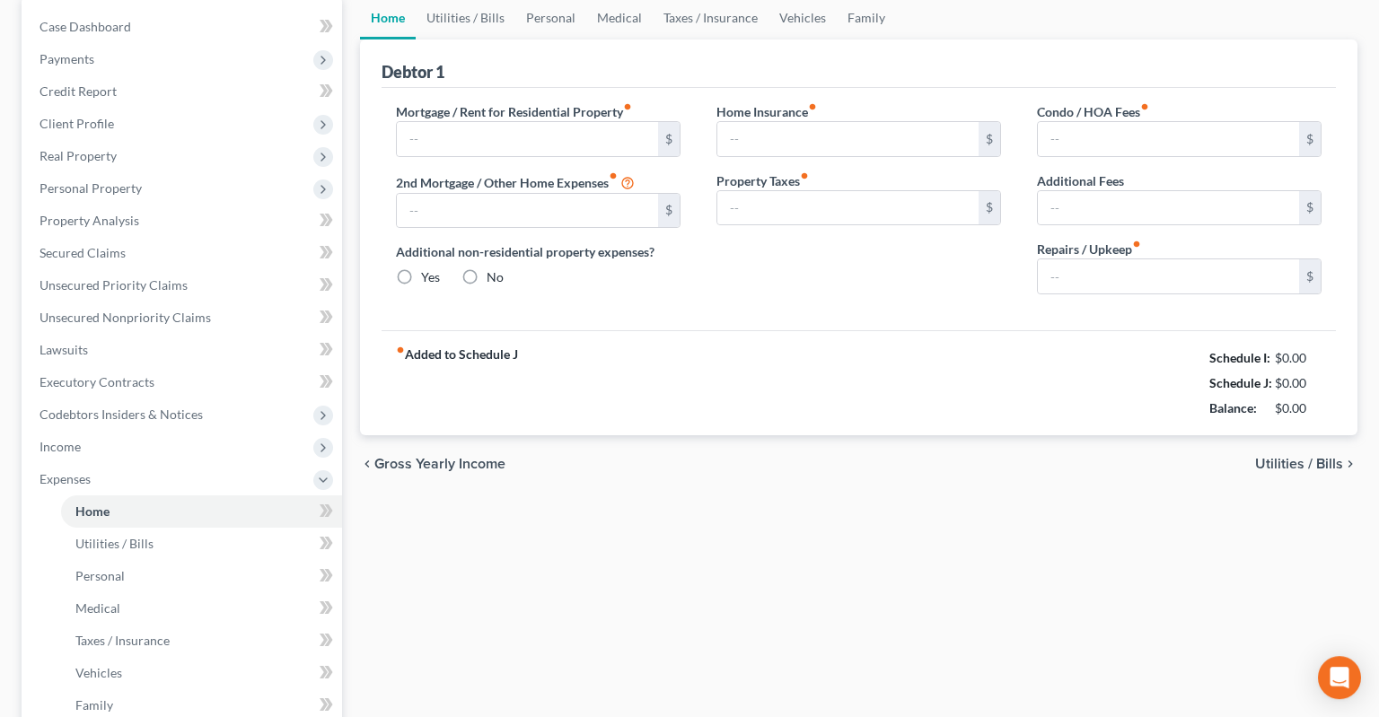
type input "0.00"
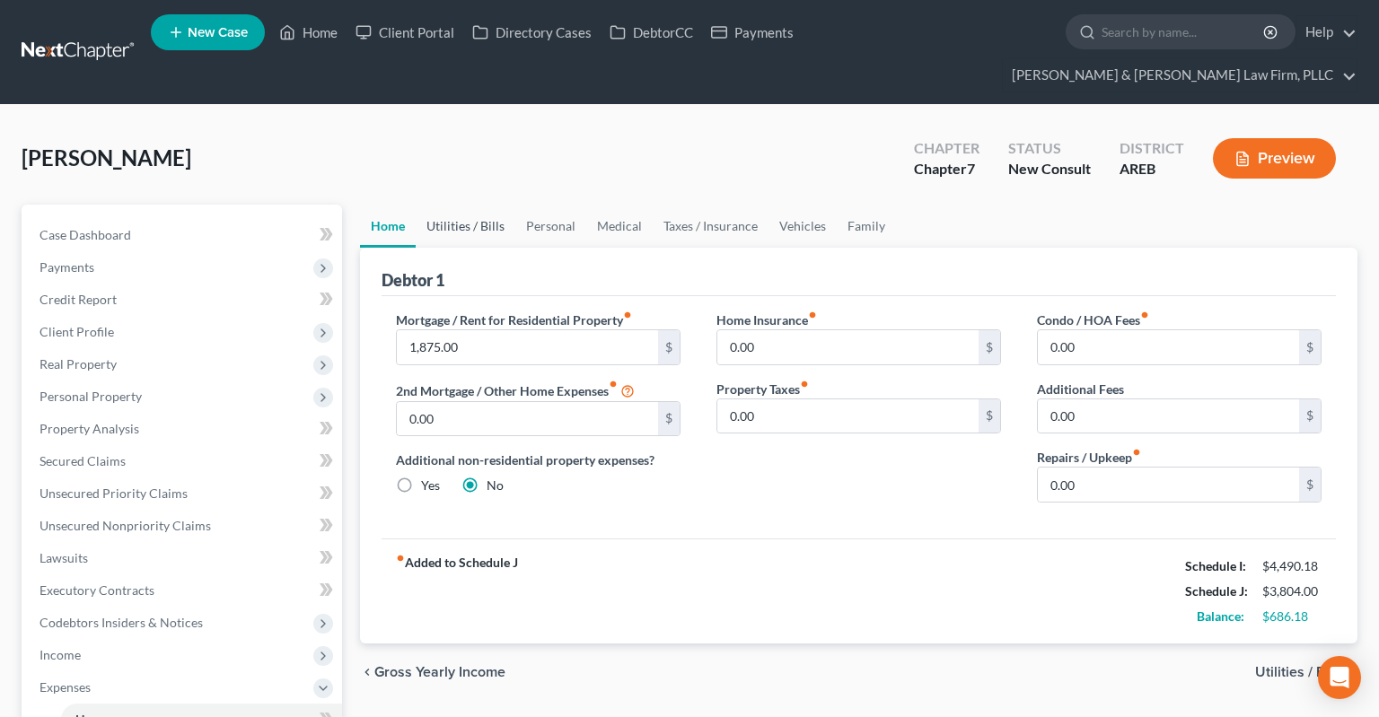
click at [474, 205] on link "Utilities / Bills" at bounding box center [466, 226] width 100 height 43
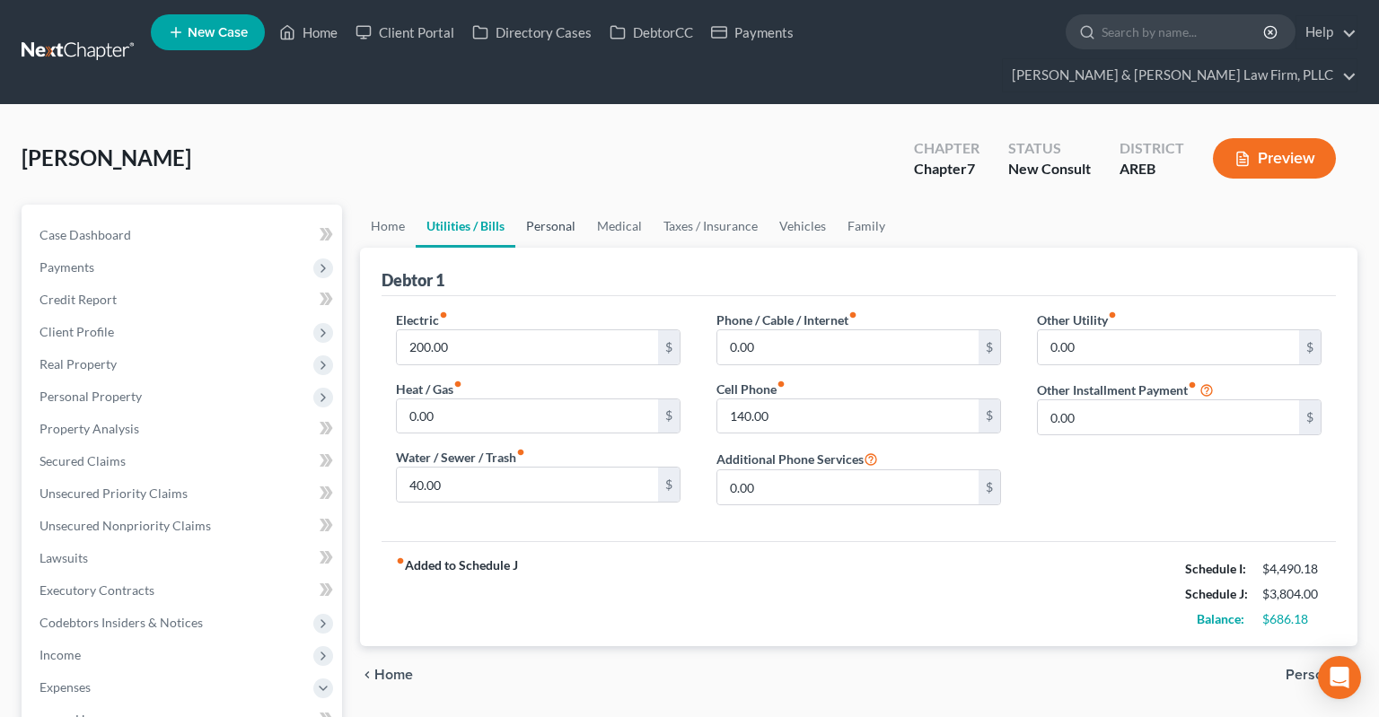
click at [522, 205] on link "Personal" at bounding box center [550, 226] width 71 height 43
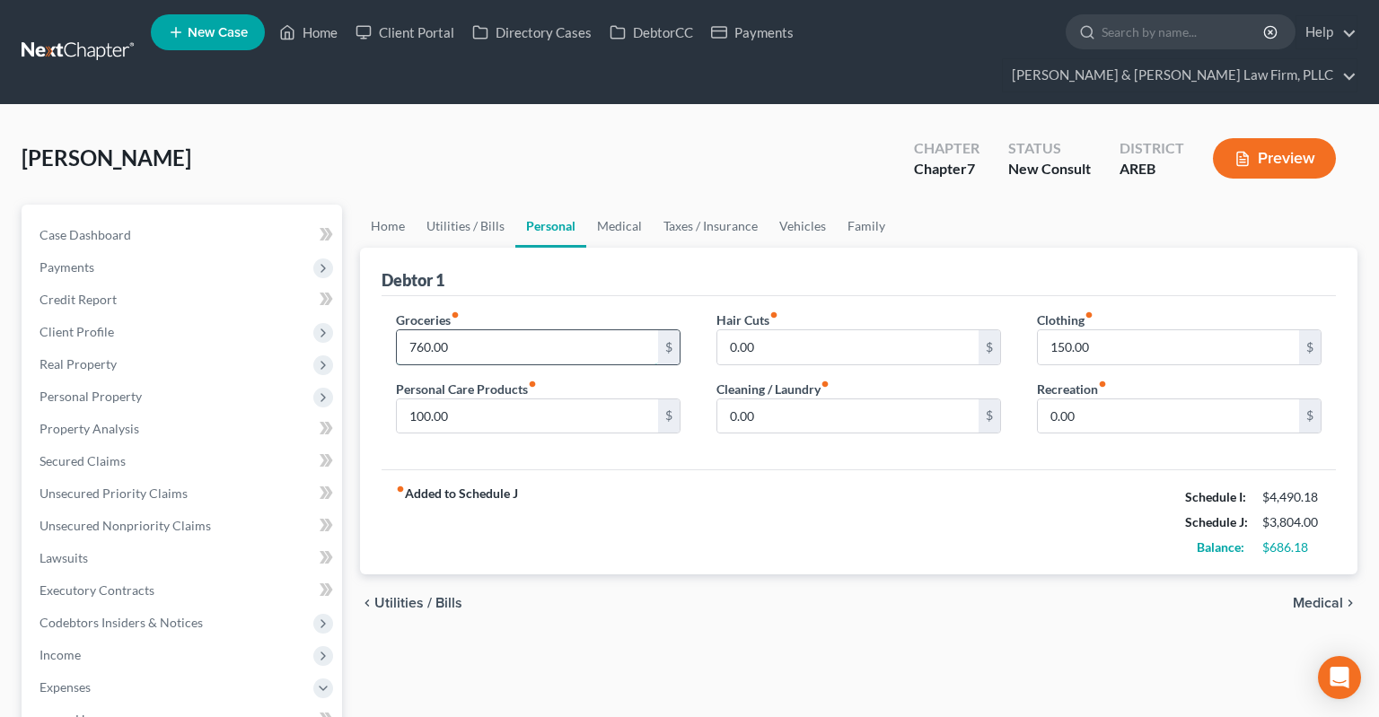
click at [648, 330] on input "760.00" at bounding box center [527, 347] width 261 height 34
type input "6"
click at [667, 127] on div "[PERSON_NAME] Upgraded Chapter Chapter 7 Status New Consult District AREB Previ…" at bounding box center [690, 166] width 1336 height 78
click at [1052, 616] on div "Home Utilities / Bills Personal Medical Taxes / Insurance Vehicles Family Debto…" at bounding box center [858, 707] width 1015 height 1005
click at [184, 251] on span "Payments" at bounding box center [183, 267] width 317 height 32
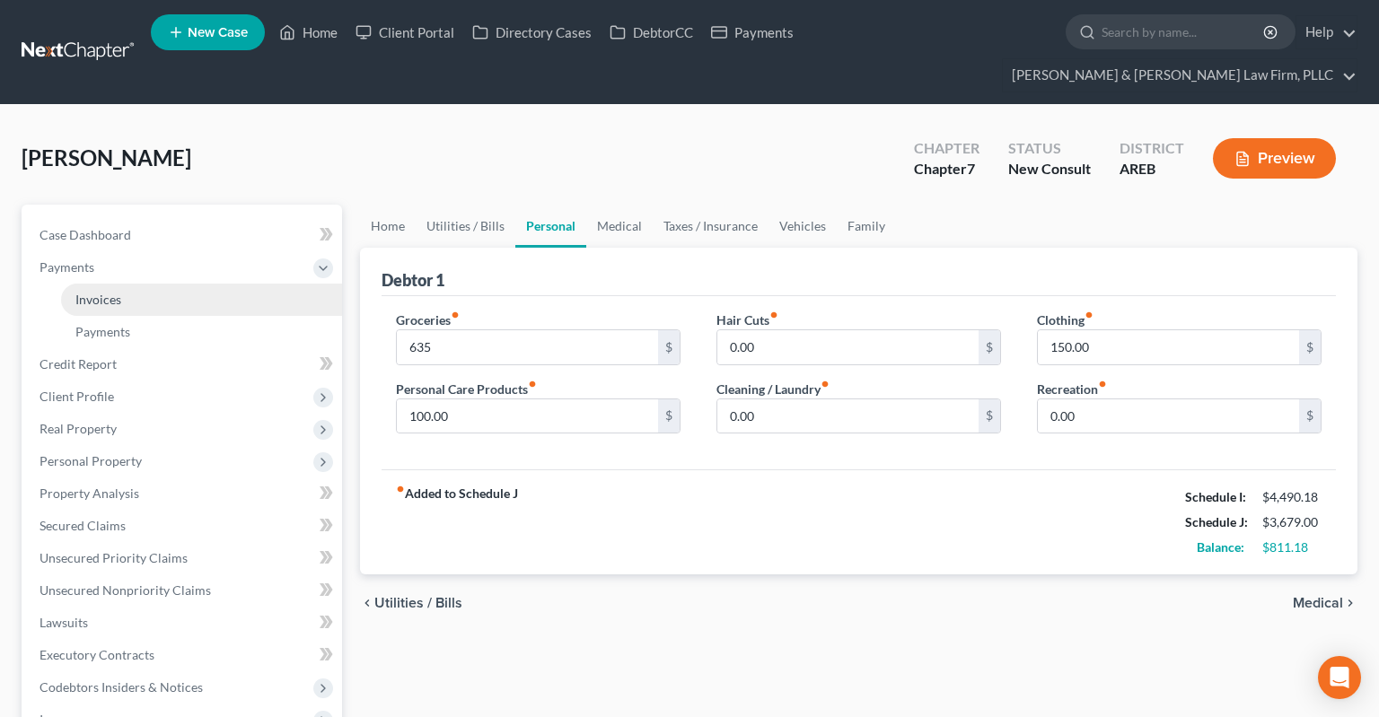
click at [182, 284] on link "Invoices" at bounding box center [201, 300] width 281 height 32
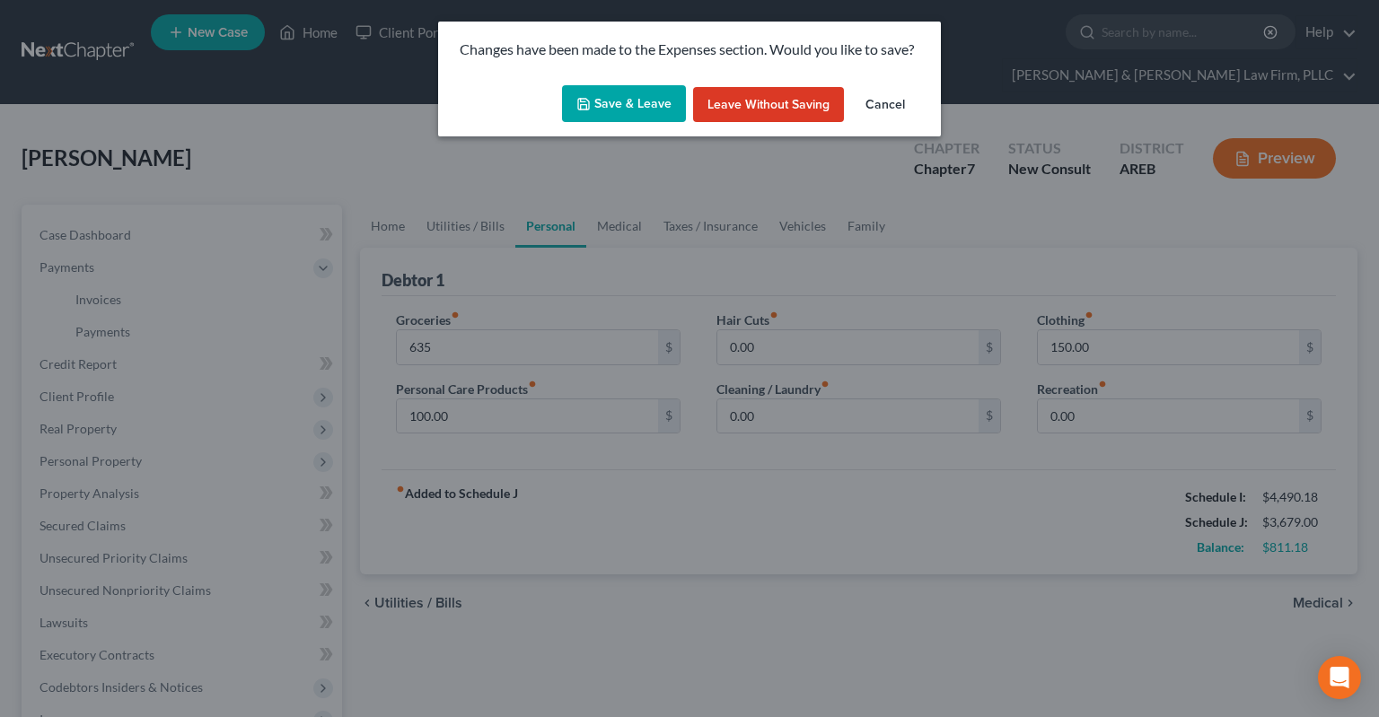
click at [663, 92] on button "Save & Leave" at bounding box center [624, 104] width 124 height 38
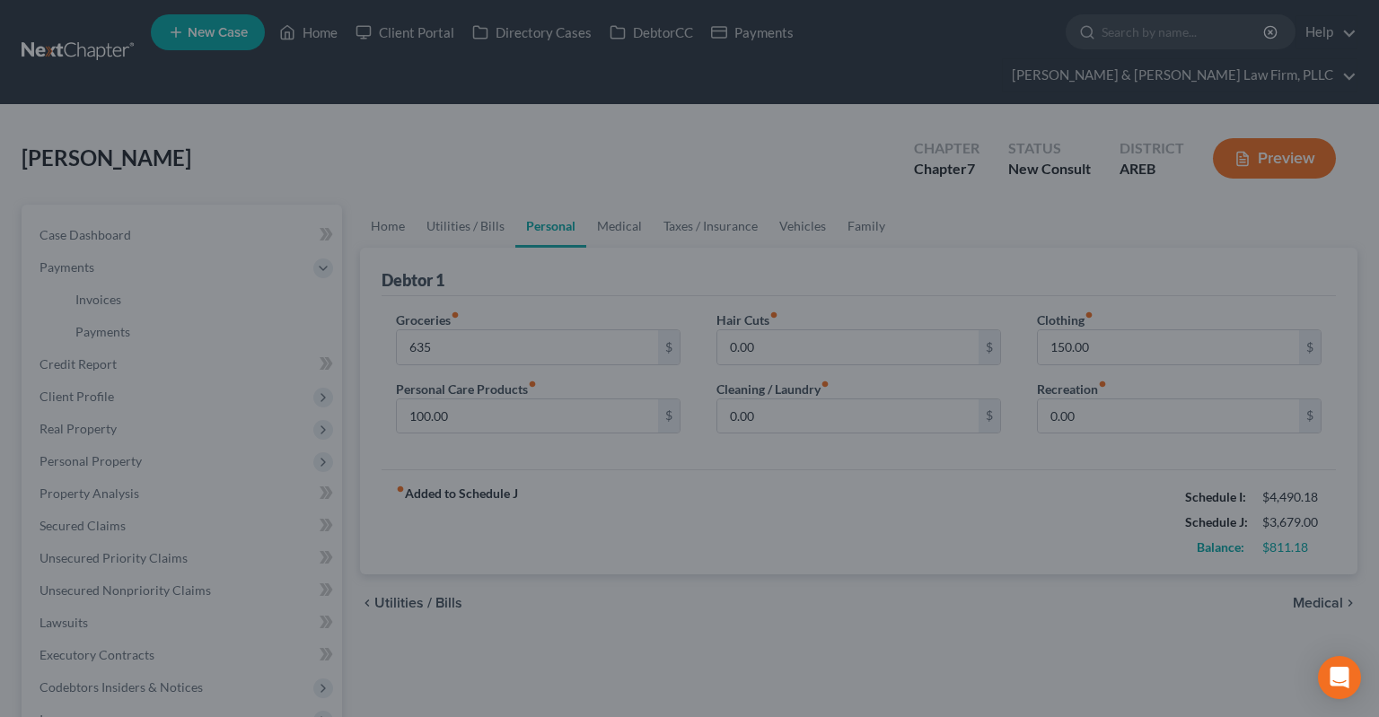
type input "635.00"
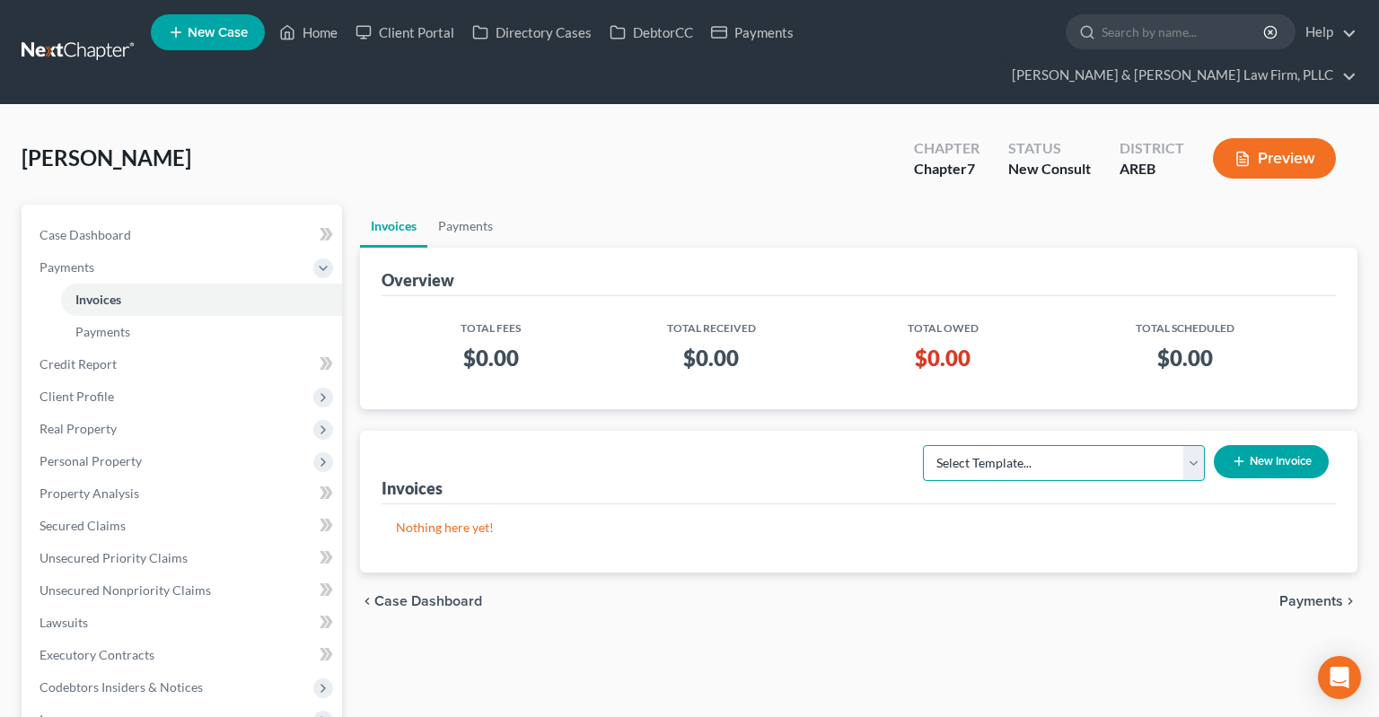
select select "0"
click option "Chapter 13 Bankruptcy - Individual" at bounding box center [0, 0] width 0 height 0
click at [1257, 445] on button "New Invoice" at bounding box center [1271, 461] width 115 height 33
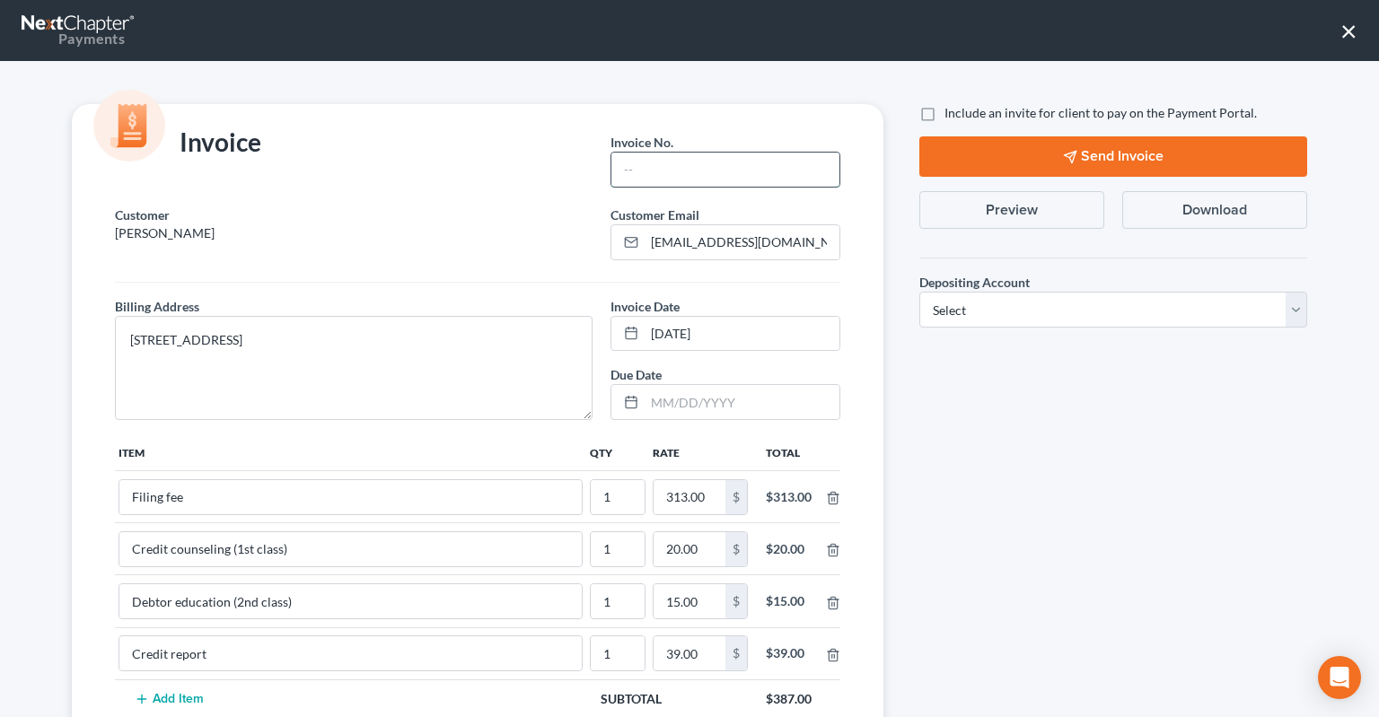
drag, startPoint x: 740, startPoint y: 171, endPoint x: 731, endPoint y: 168, distance: 9.4
click at [738, 167] on input "text" at bounding box center [725, 170] width 228 height 34
type input "Chapter 13"
click at [919, 292] on select "Select Operation Trust" at bounding box center [1113, 310] width 388 height 36
select select "1"
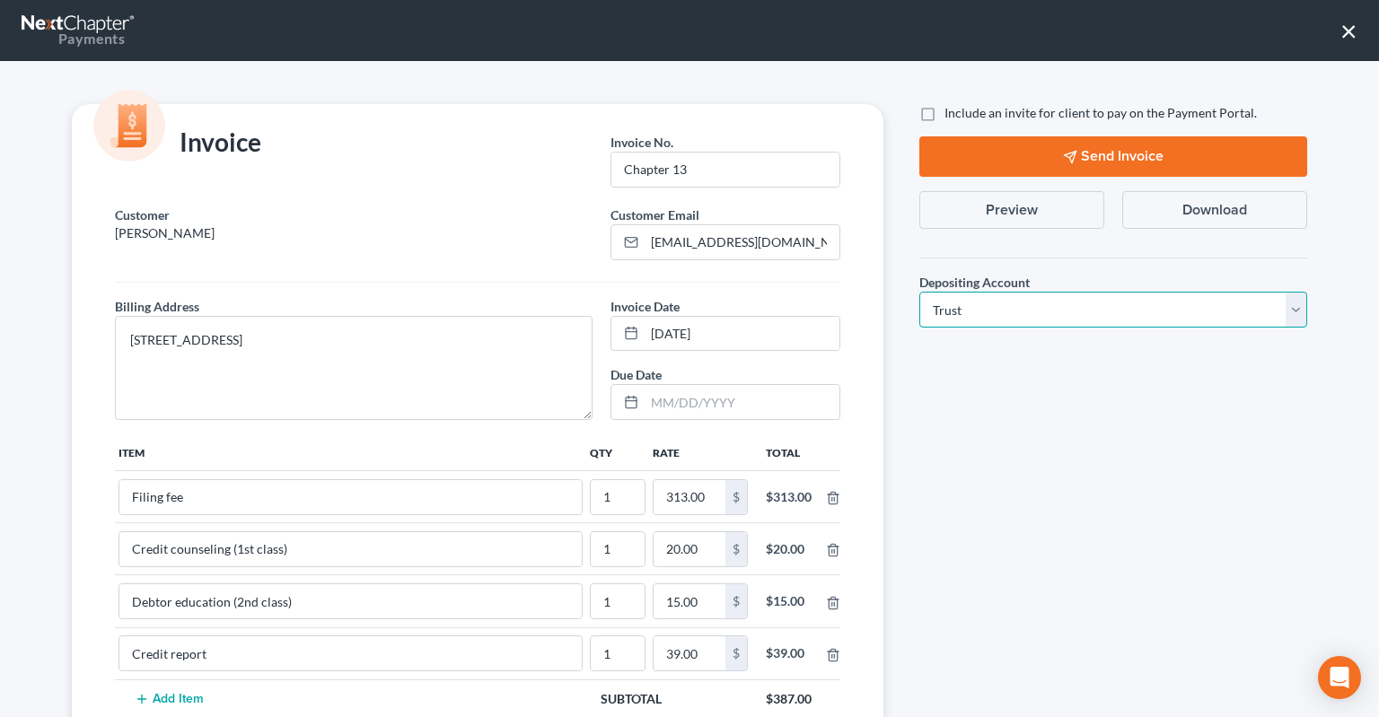
click option "Trust" at bounding box center [0, 0] width 0 height 0
click at [993, 425] on div "Include an invite for client to pay on the Payment Portal. Send Invoice Preview…" at bounding box center [1113, 517] width 424 height 827
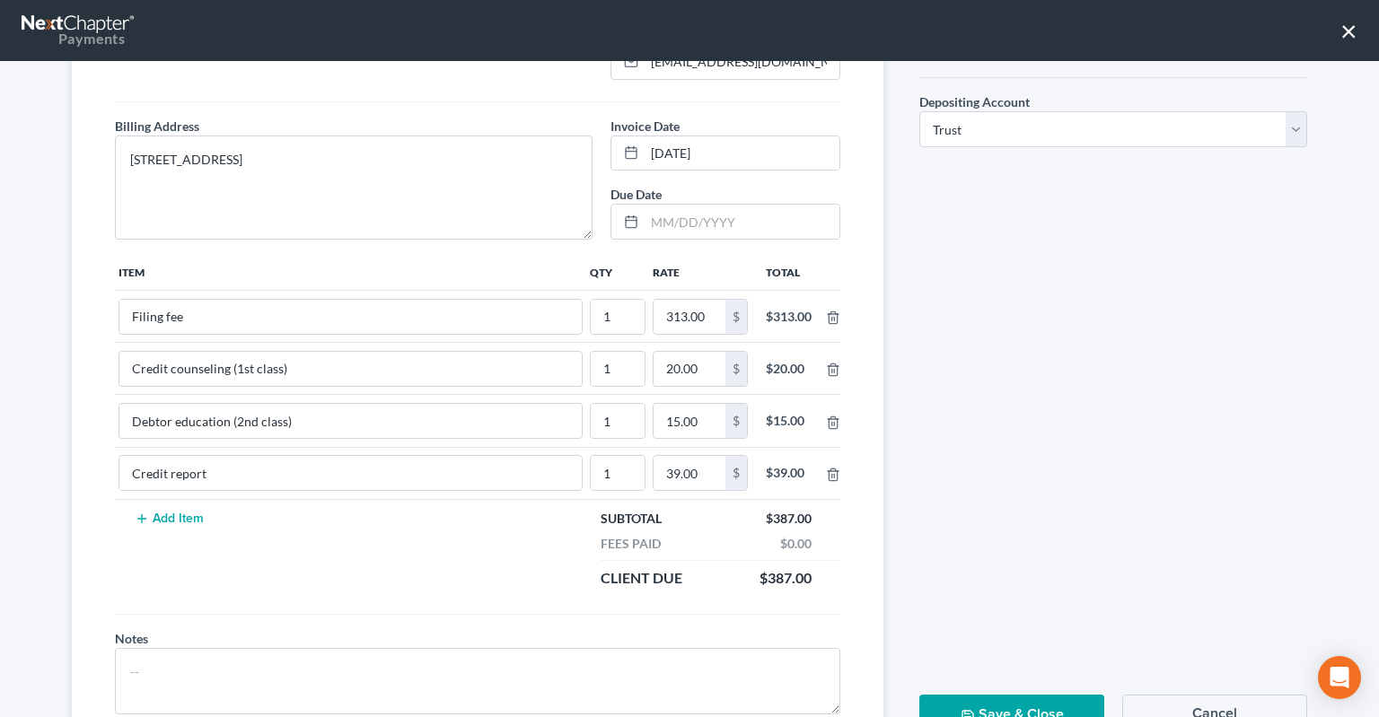
scroll to position [251, 0]
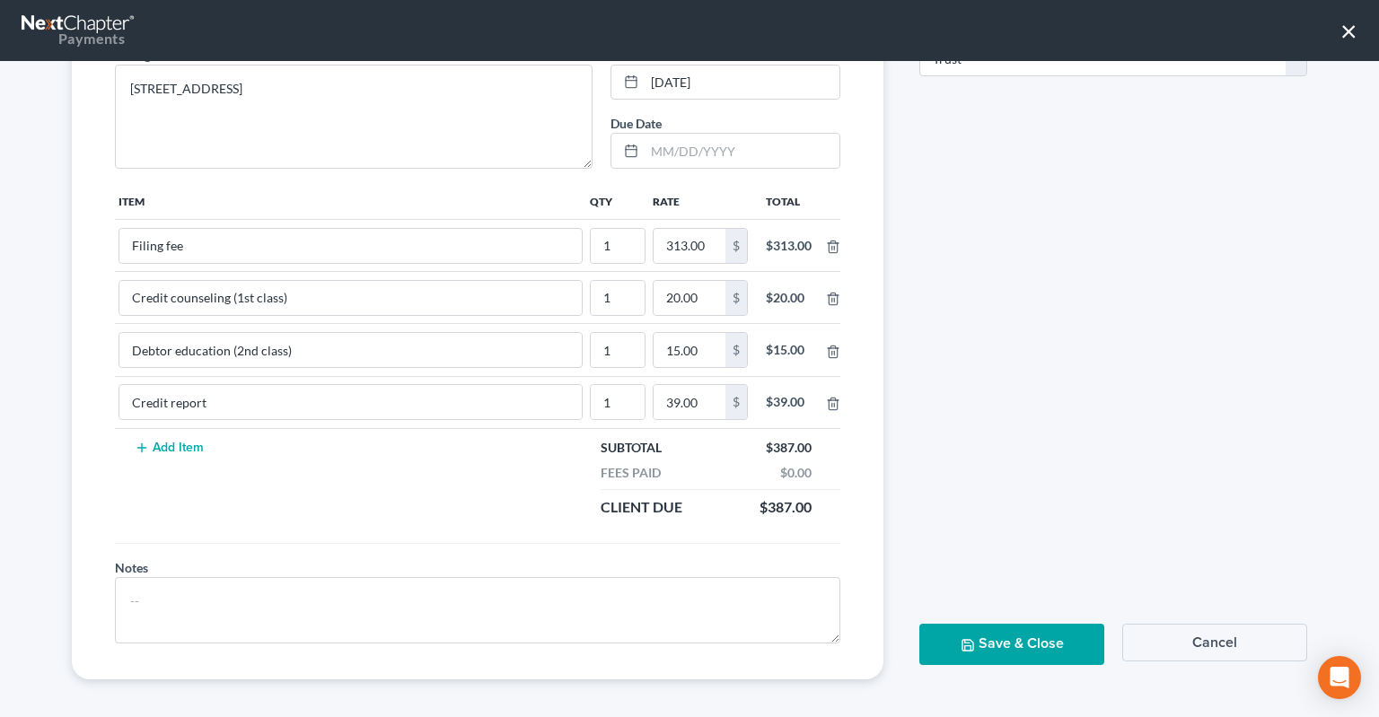
click at [1042, 641] on button "Save & Close" at bounding box center [1011, 644] width 185 height 40
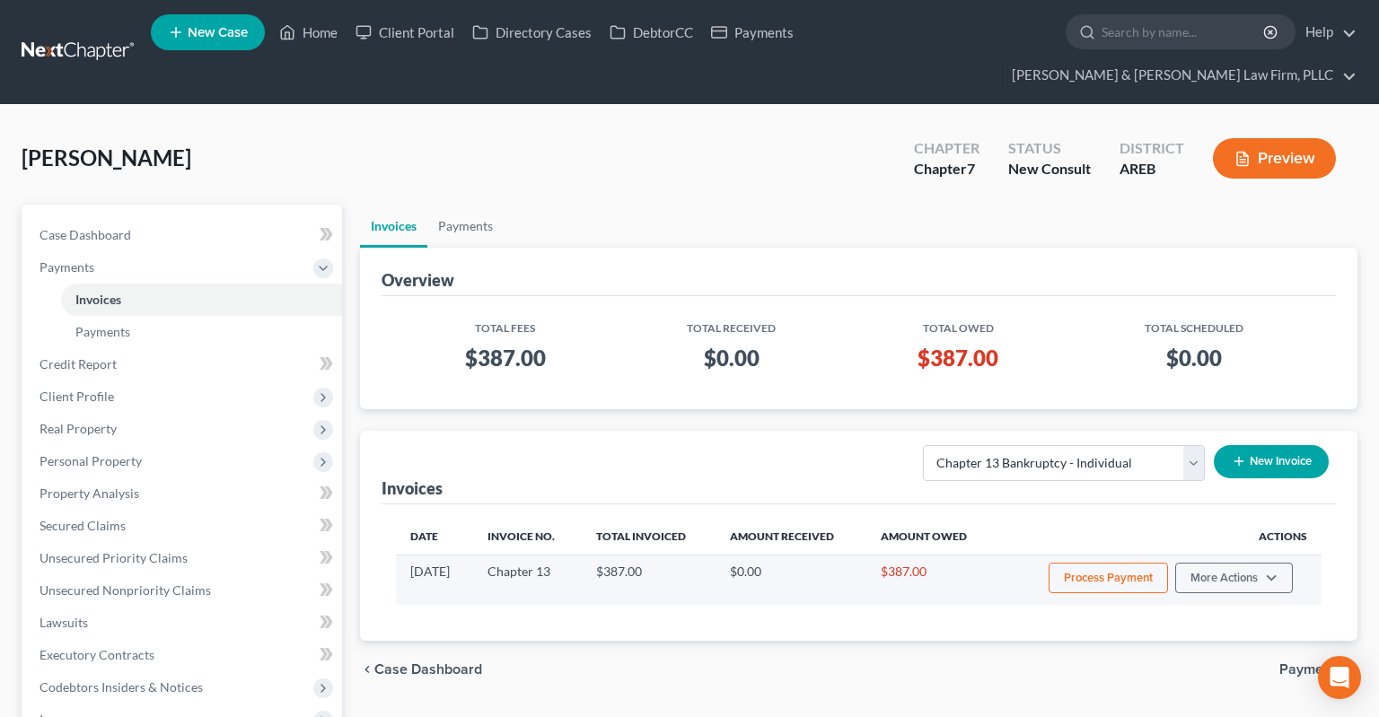
click at [1104, 563] on button "Process Payment" at bounding box center [1108, 578] width 119 height 31
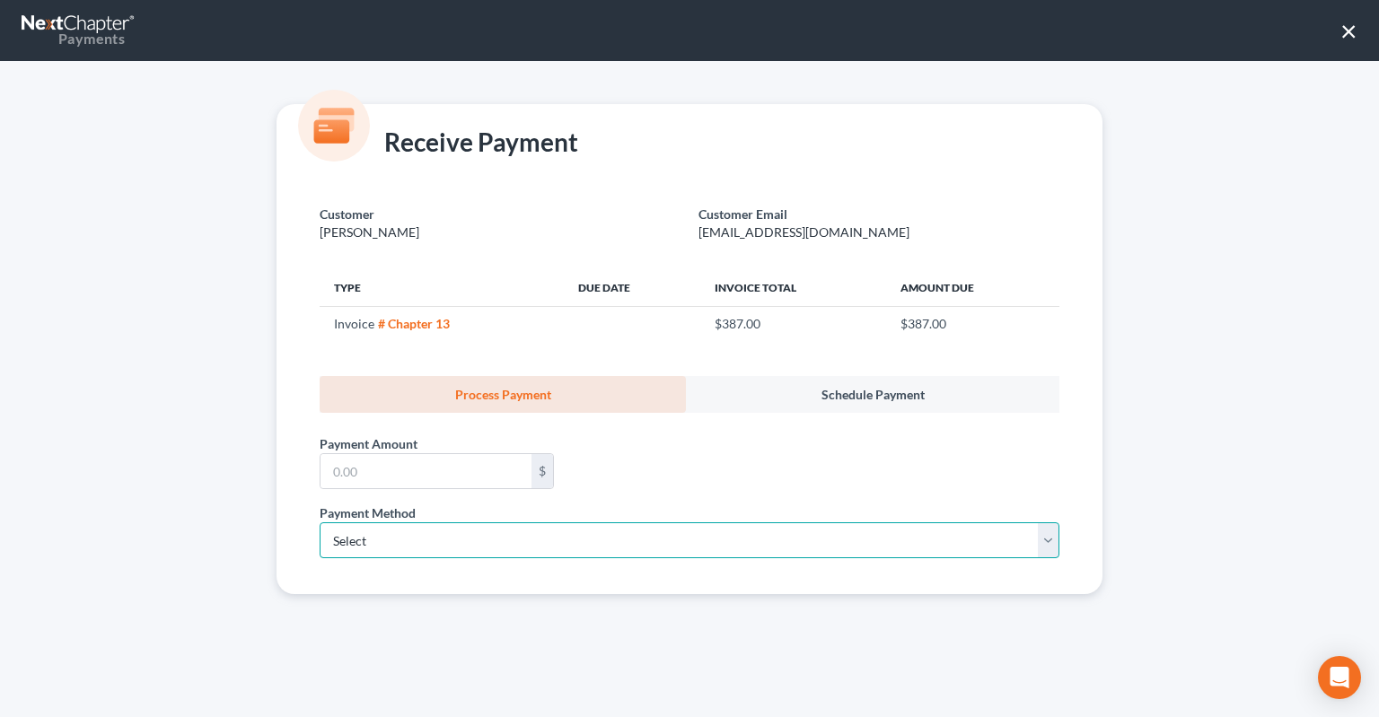
click at [320, 522] on select "Select ACH Credit Card" at bounding box center [690, 540] width 740 height 36
select select "1"
click option "Credit Card" at bounding box center [0, 0] width 0 height 0
select select "2"
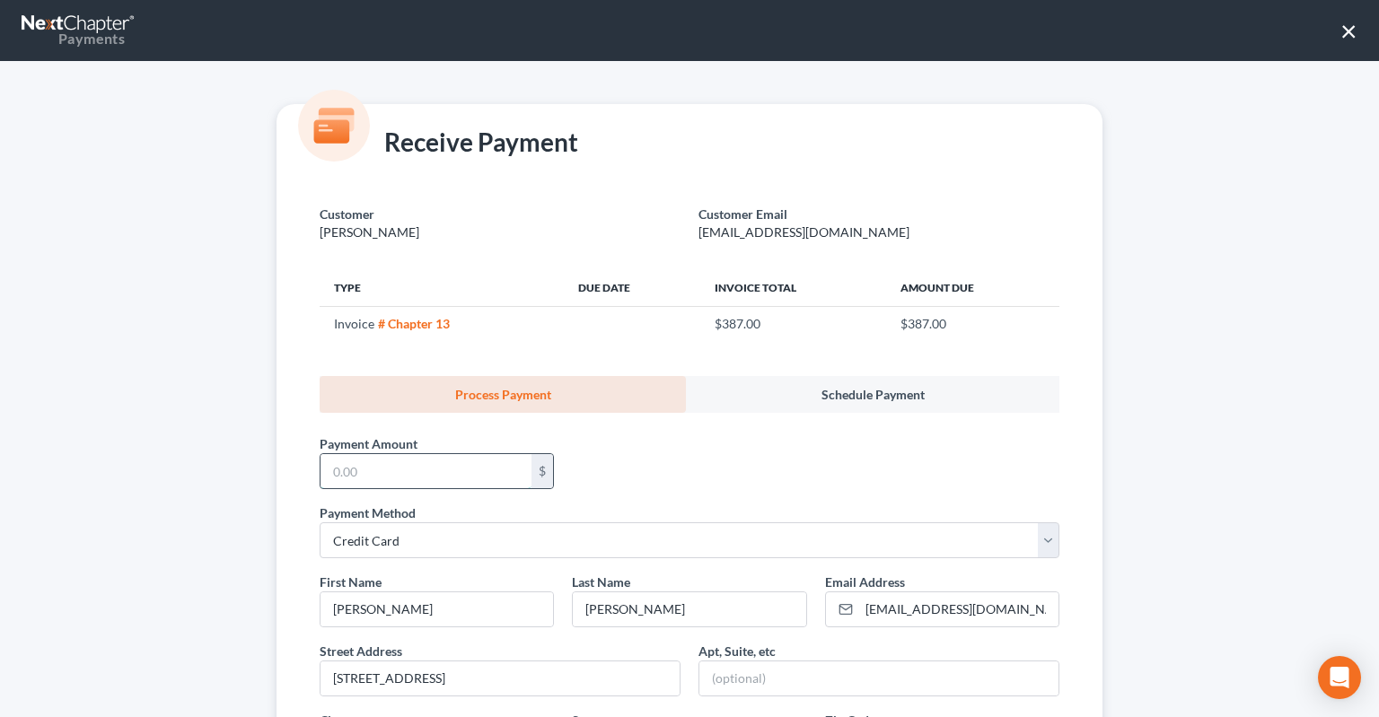
click at [397, 471] on input "text" at bounding box center [425, 471] width 211 height 34
type input "387"
click at [1124, 455] on div "Receive Payment Customer [PERSON_NAME] Customer Email [EMAIL_ADDRESS][DOMAIN_NA…" at bounding box center [689, 389] width 1379 height 656
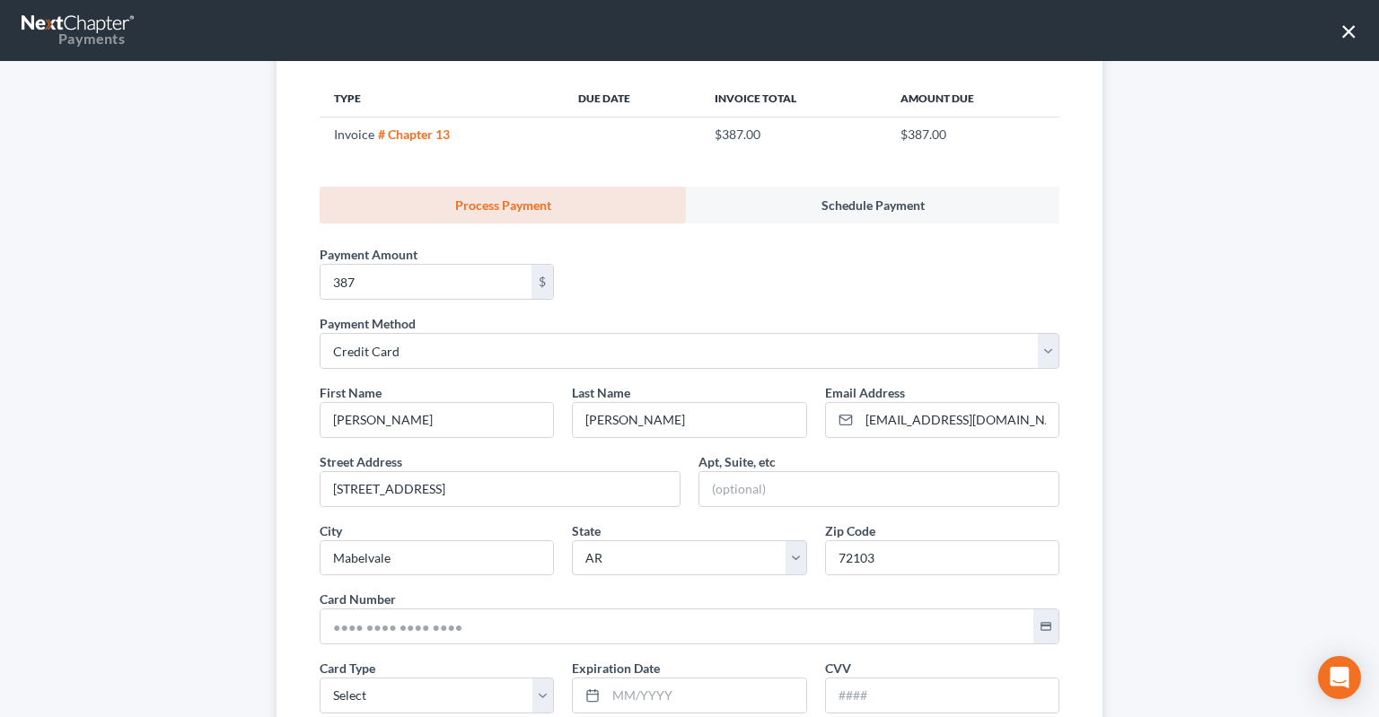
scroll to position [271, 0]
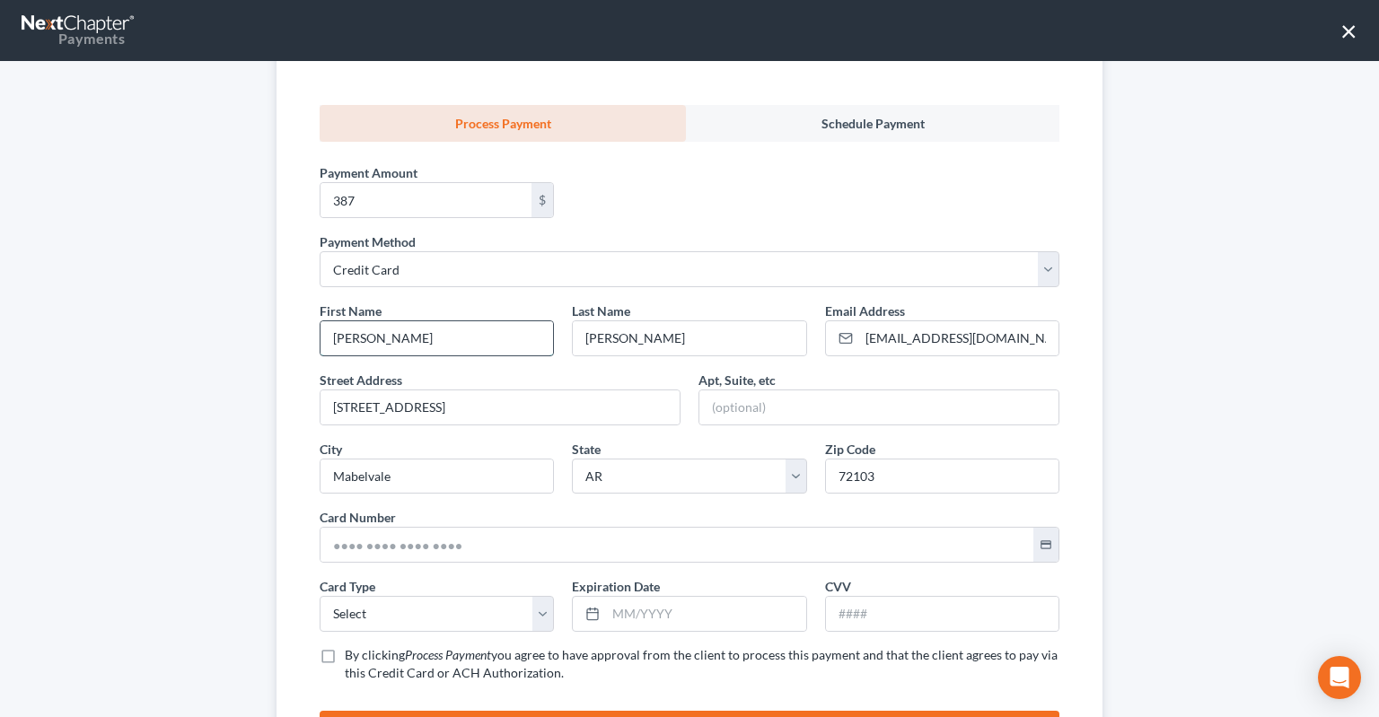
drag, startPoint x: 303, startPoint y: 337, endPoint x: 278, endPoint y: 341, distance: 25.5
click at [320, 339] on input "[PERSON_NAME]" at bounding box center [436, 338] width 233 height 34
drag, startPoint x: 647, startPoint y: 330, endPoint x: 496, endPoint y: 329, distance: 151.7
click at [573, 326] on input "[PERSON_NAME]" at bounding box center [689, 338] width 233 height 34
click at [508, 403] on input "[STREET_ADDRESS]" at bounding box center [499, 408] width 359 height 34
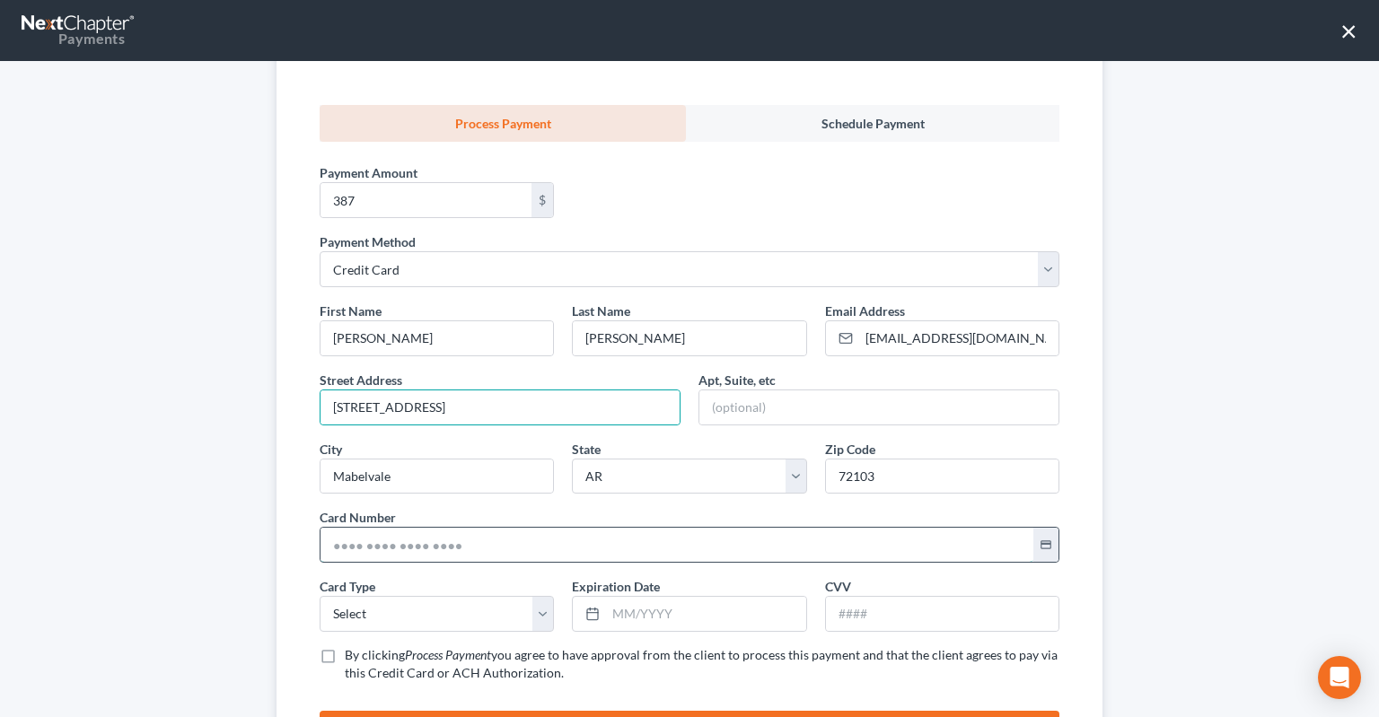
click at [512, 531] on input "text" at bounding box center [676, 545] width 713 height 34
drag, startPoint x: 505, startPoint y: 411, endPoint x: 272, endPoint y: 425, distance: 233.8
click at [320, 422] on input "[STREET_ADDRESS]" at bounding box center [499, 408] width 359 height 34
type input "5 [PERSON_NAME] Dr"
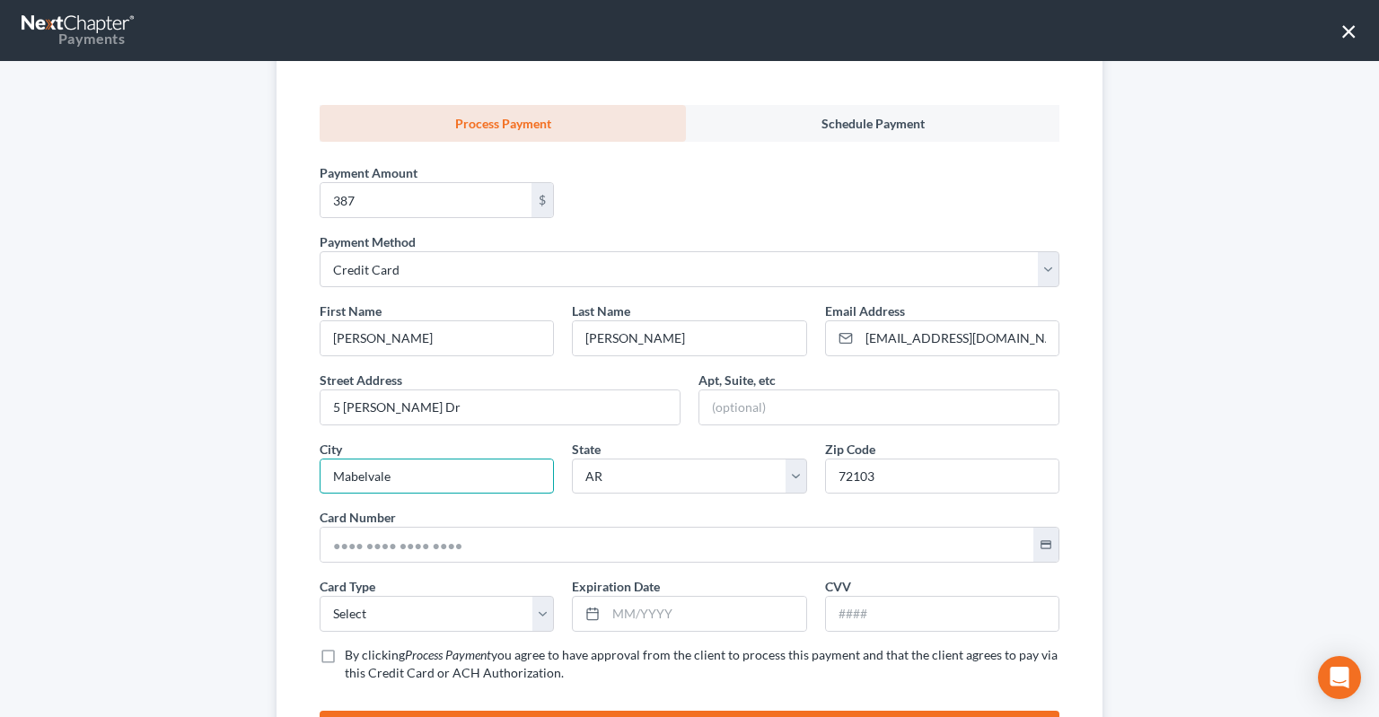
drag, startPoint x: 312, startPoint y: 476, endPoint x: 178, endPoint y: 465, distance: 134.2
click at [320, 489] on input "Mabelvale" at bounding box center [436, 477] width 233 height 34
type input "Little Rock"
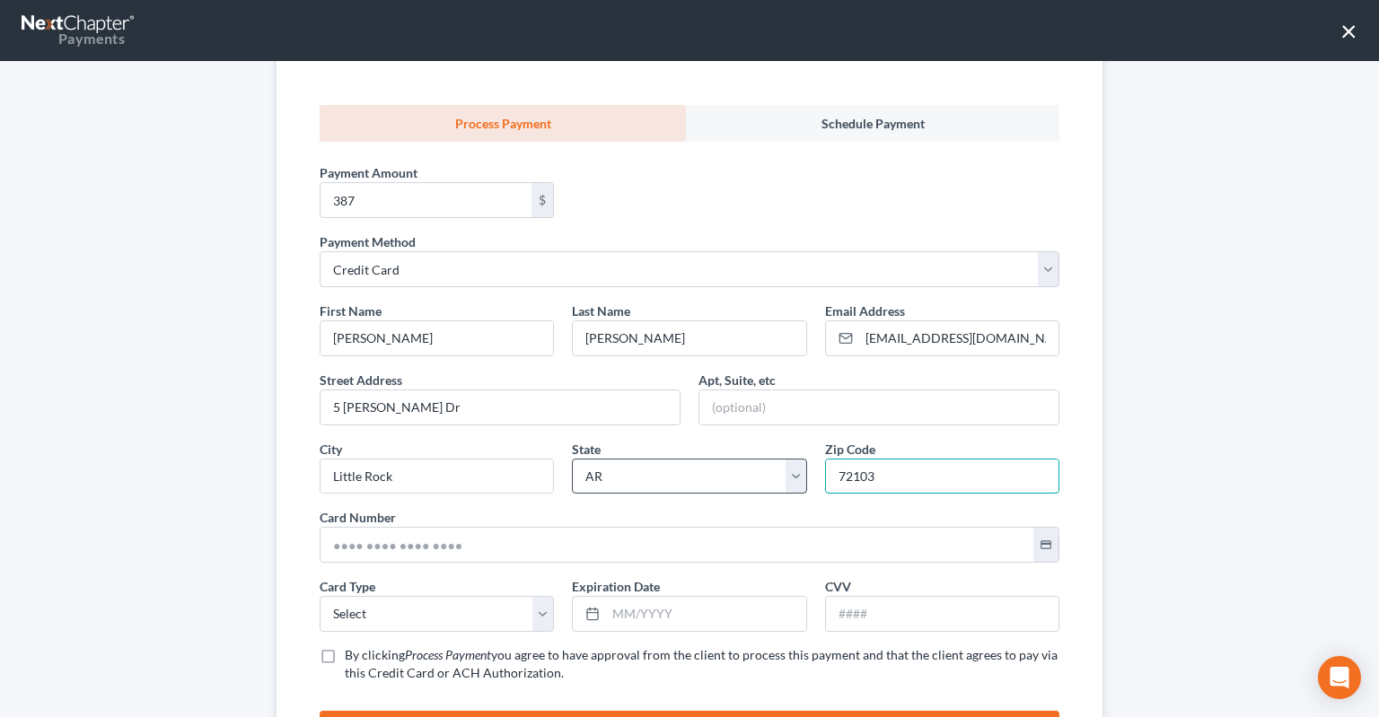
drag, startPoint x: 886, startPoint y: 464, endPoint x: 803, endPoint y: 472, distance: 83.0
click at [826, 473] on input "72103" at bounding box center [942, 477] width 233 height 34
type input "72209"
click at [1165, 442] on div "Receive Payment Customer [PERSON_NAME] Customer Email [EMAIL_ADDRESS][DOMAIN_NA…" at bounding box center [689, 389] width 1379 height 656
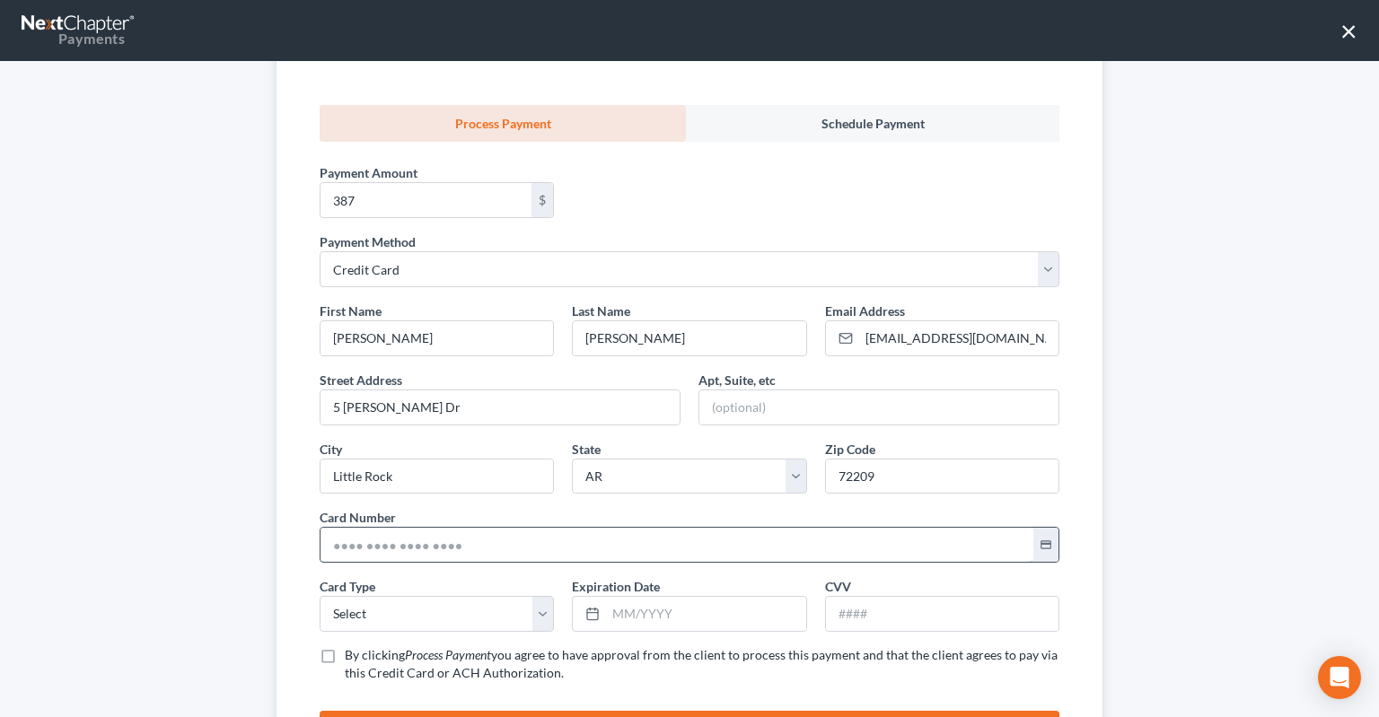
click at [631, 553] on input "text" at bounding box center [676, 545] width 713 height 34
click at [390, 540] on input "text" at bounding box center [676, 545] width 713 height 34
type input "[CREDIT_CARD_NUMBER]"
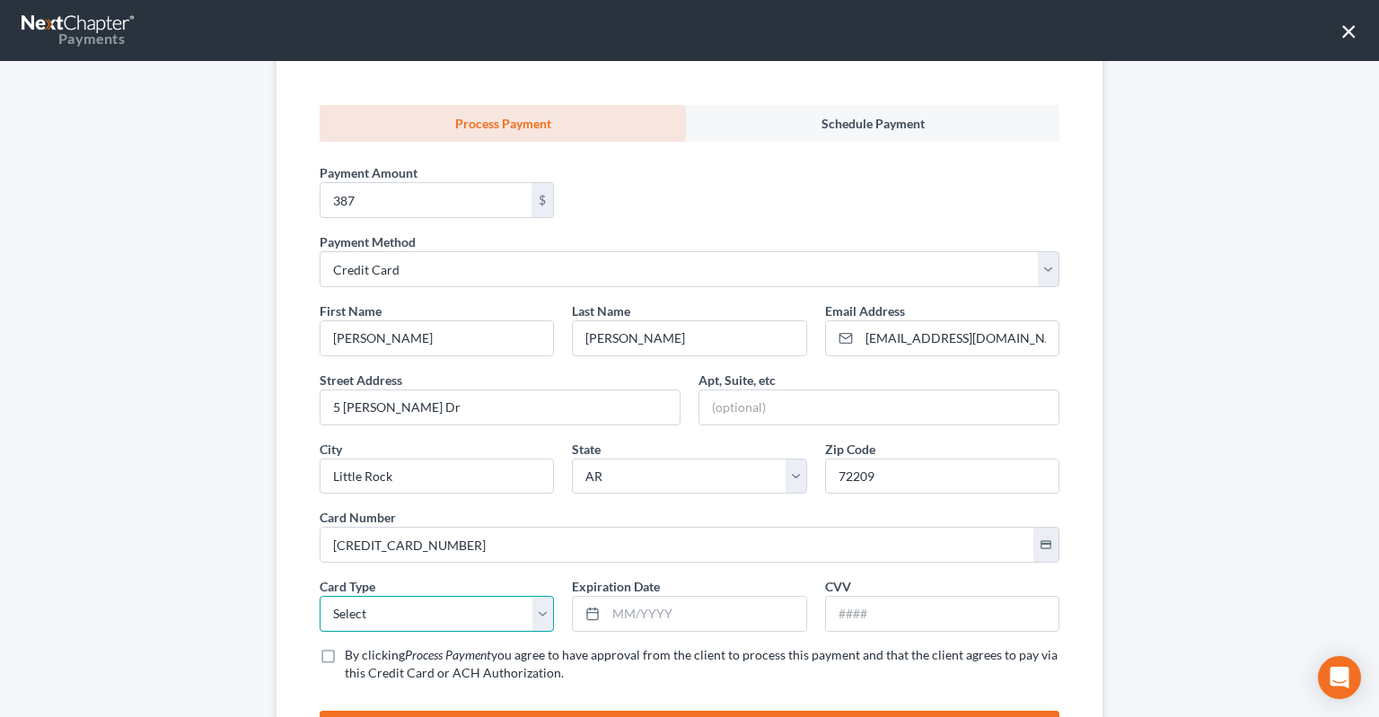
click at [320, 596] on select "Select Visa MasterCard Discover American Express" at bounding box center [437, 614] width 234 height 36
select select "0"
click option "Visa" at bounding box center [0, 0] width 0 height 0
click at [663, 621] on input "text" at bounding box center [705, 614] width 199 height 34
type input "12/2029"
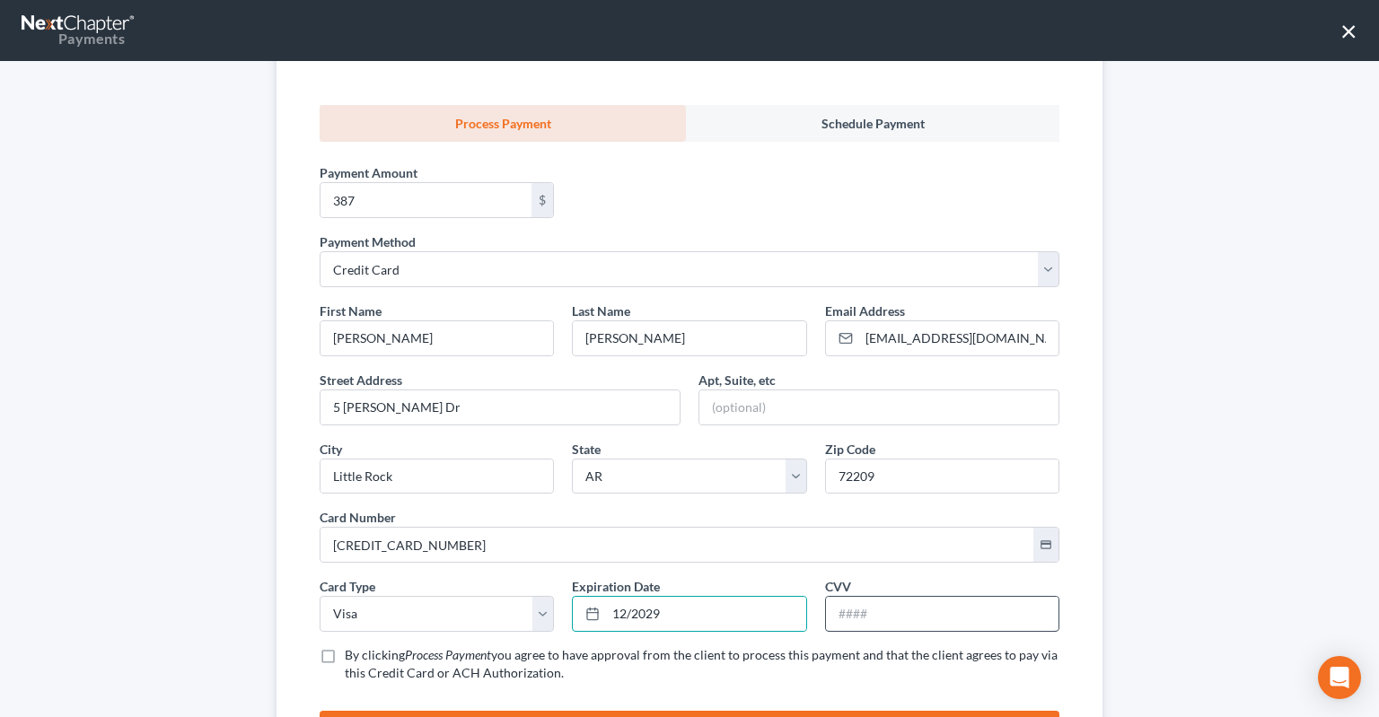
click at [922, 624] on div at bounding box center [942, 614] width 234 height 36
click at [914, 623] on input "text" at bounding box center [942, 614] width 233 height 34
type input "281"
click at [1117, 494] on div "Receive Payment Customer [PERSON_NAME] Customer Email [EMAIL_ADDRESS][DOMAIN_NA…" at bounding box center [690, 302] width 862 height 939
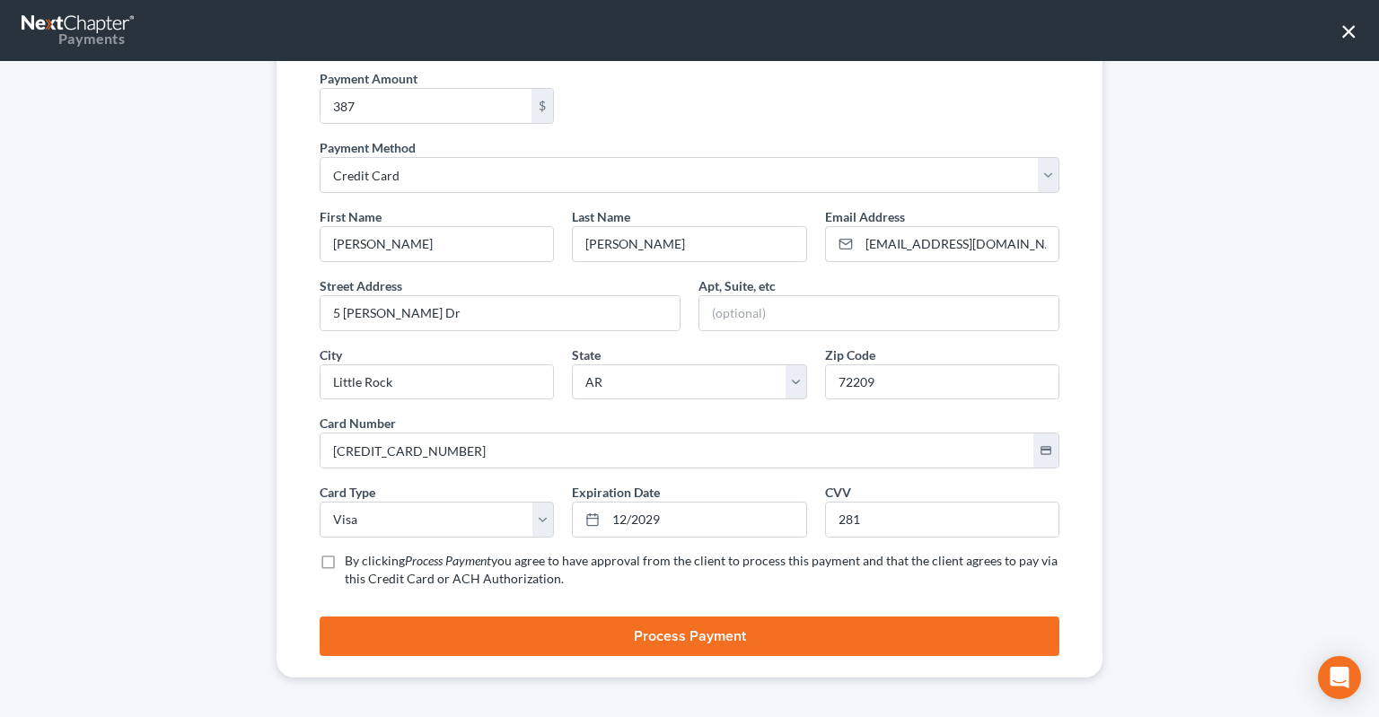
scroll to position [366, 0]
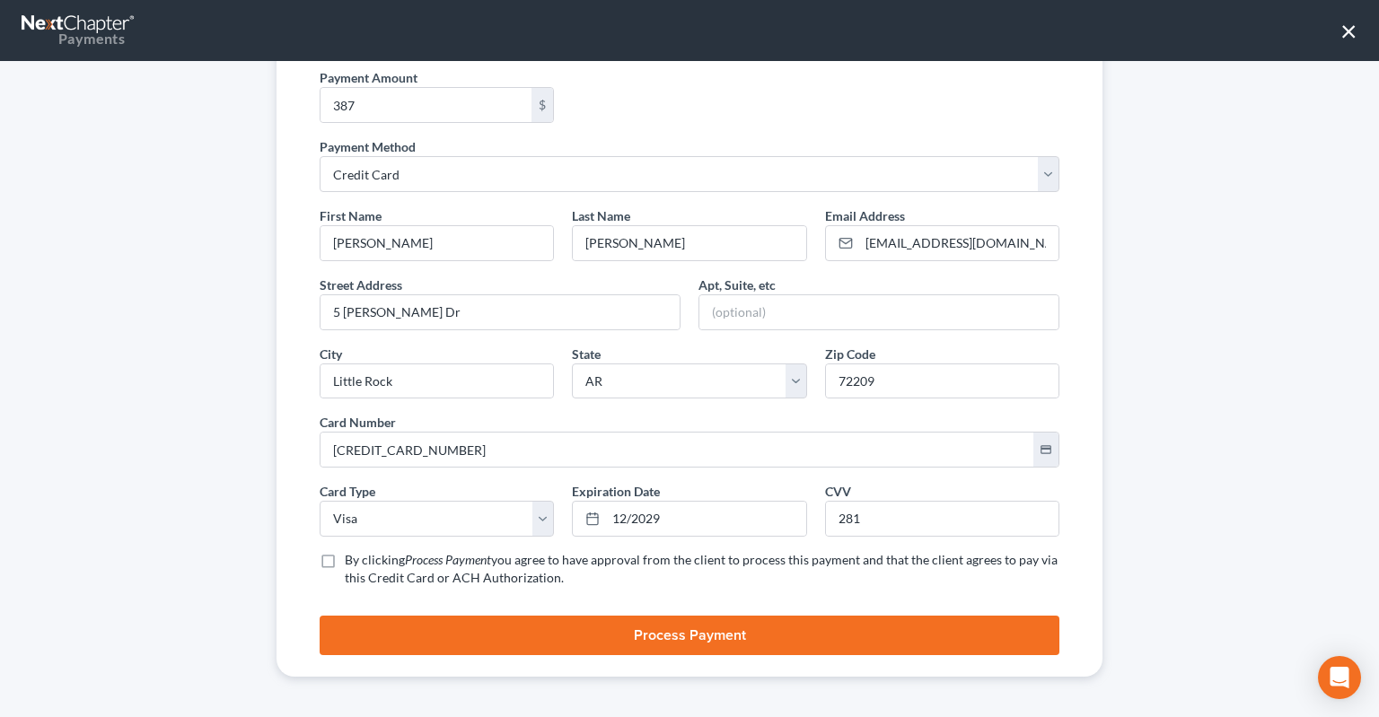
click at [345, 561] on label "By clicking Process Payment you agree to have approval from the client to proce…" at bounding box center [702, 569] width 715 height 36
click at [352, 561] on input "By clicking Process Payment you agree to have approval from the client to proce…" at bounding box center [358, 557] width 12 height 12
checkbox input "true"
click at [691, 638] on button "Process Payment" at bounding box center [690, 636] width 740 height 40
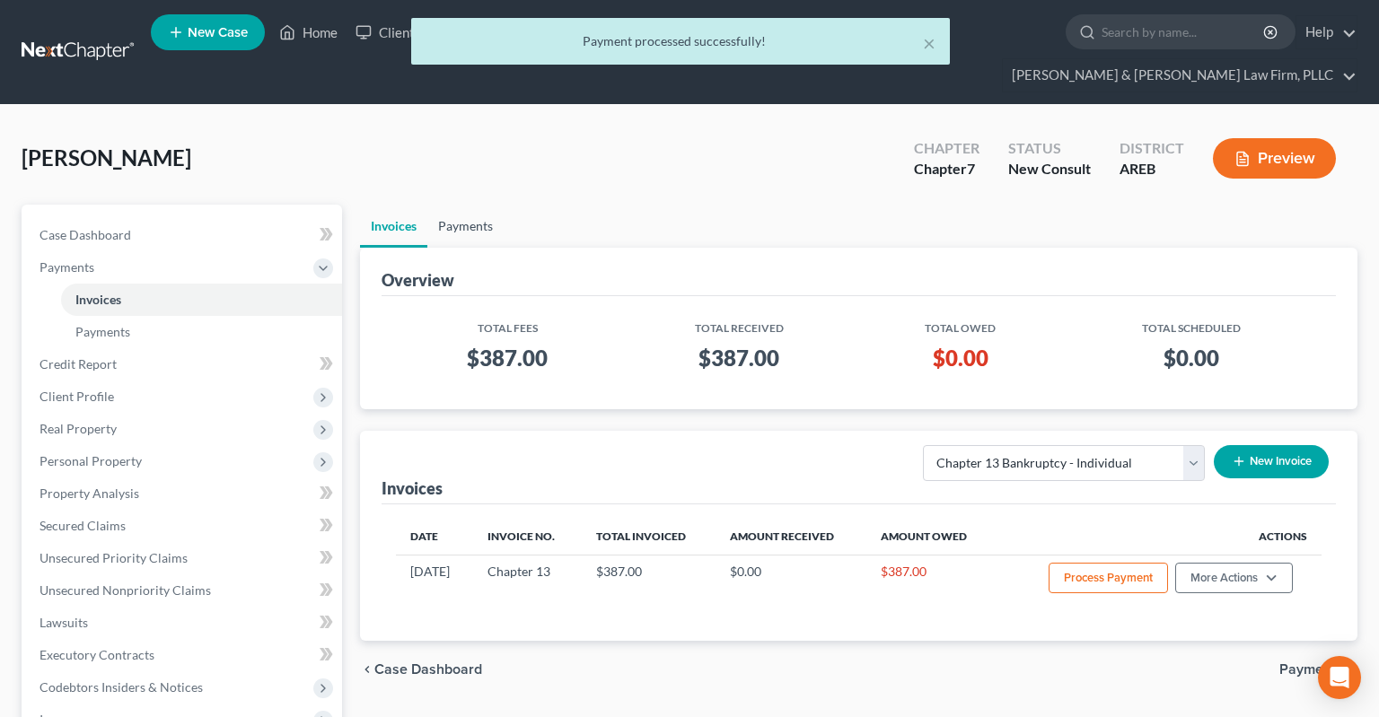
click at [485, 205] on link "Payments" at bounding box center [465, 226] width 76 height 43
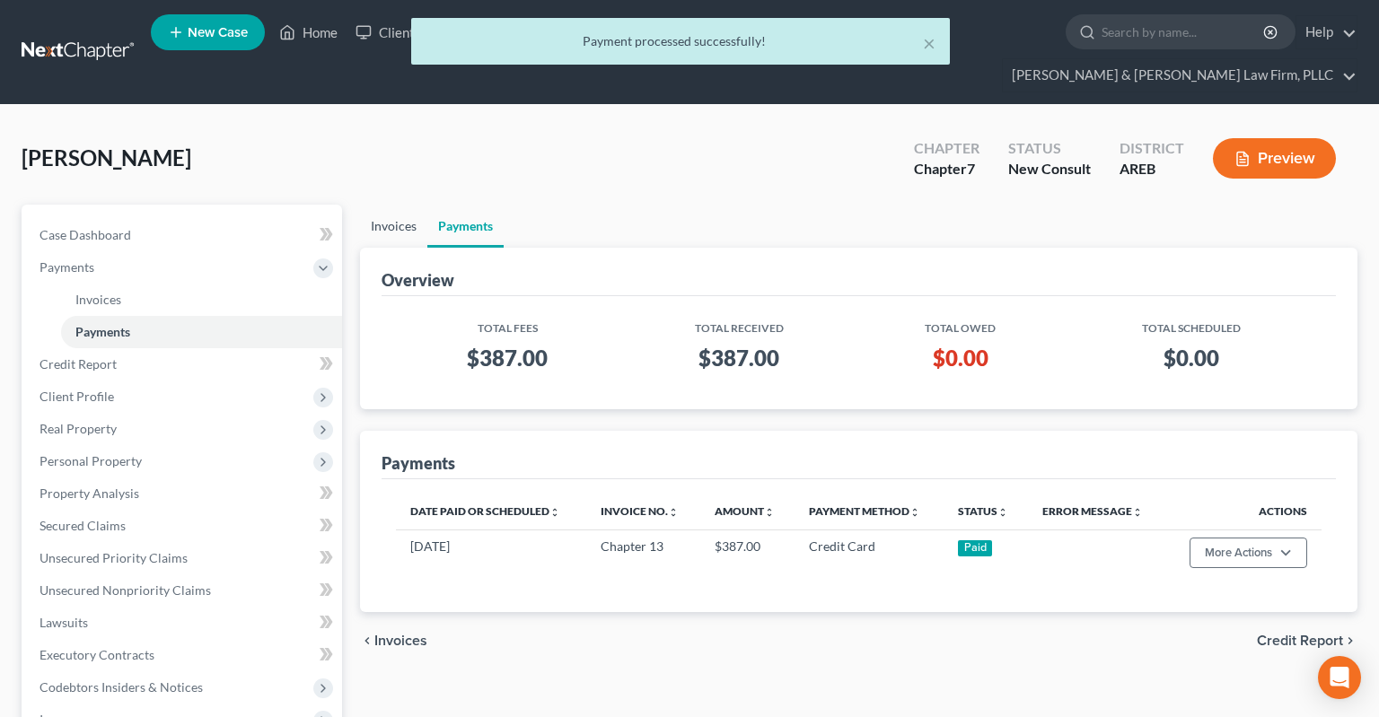
click at [397, 205] on link "Invoices" at bounding box center [393, 226] width 67 height 43
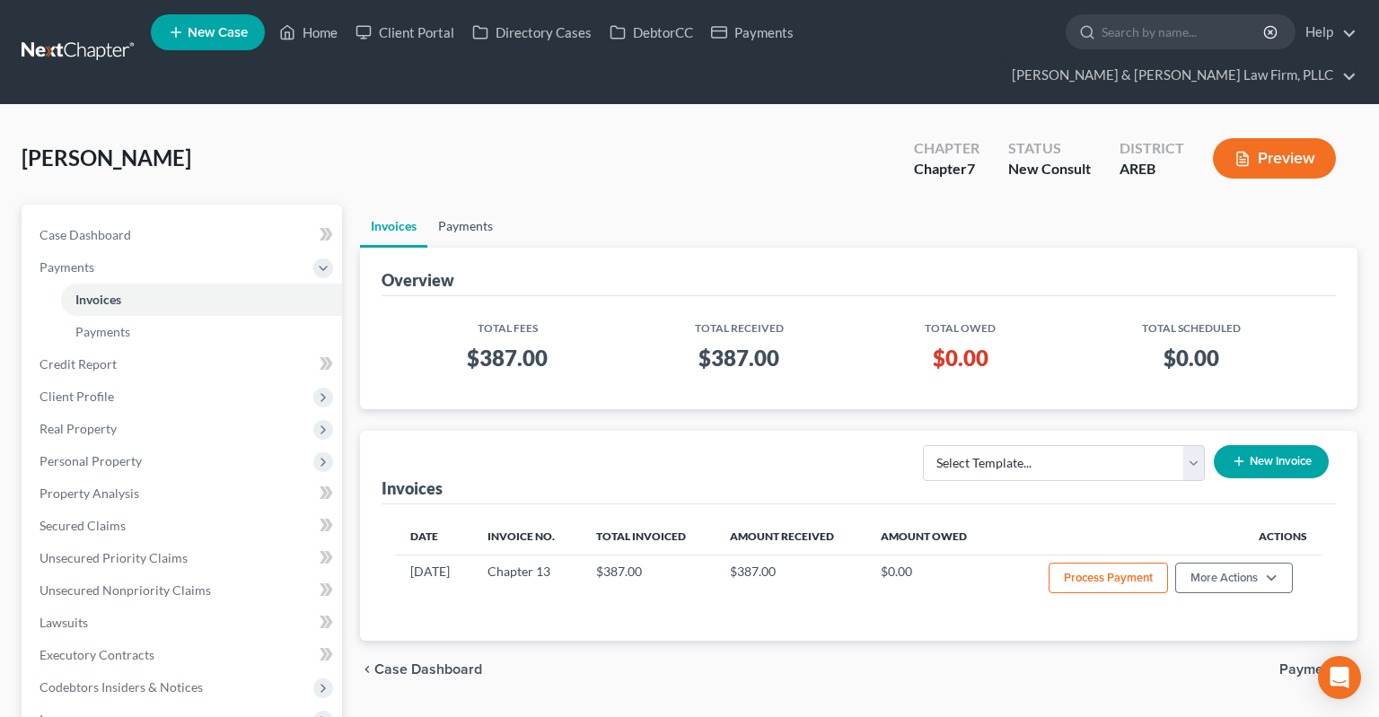
click at [443, 205] on link "Payments" at bounding box center [465, 226] width 76 height 43
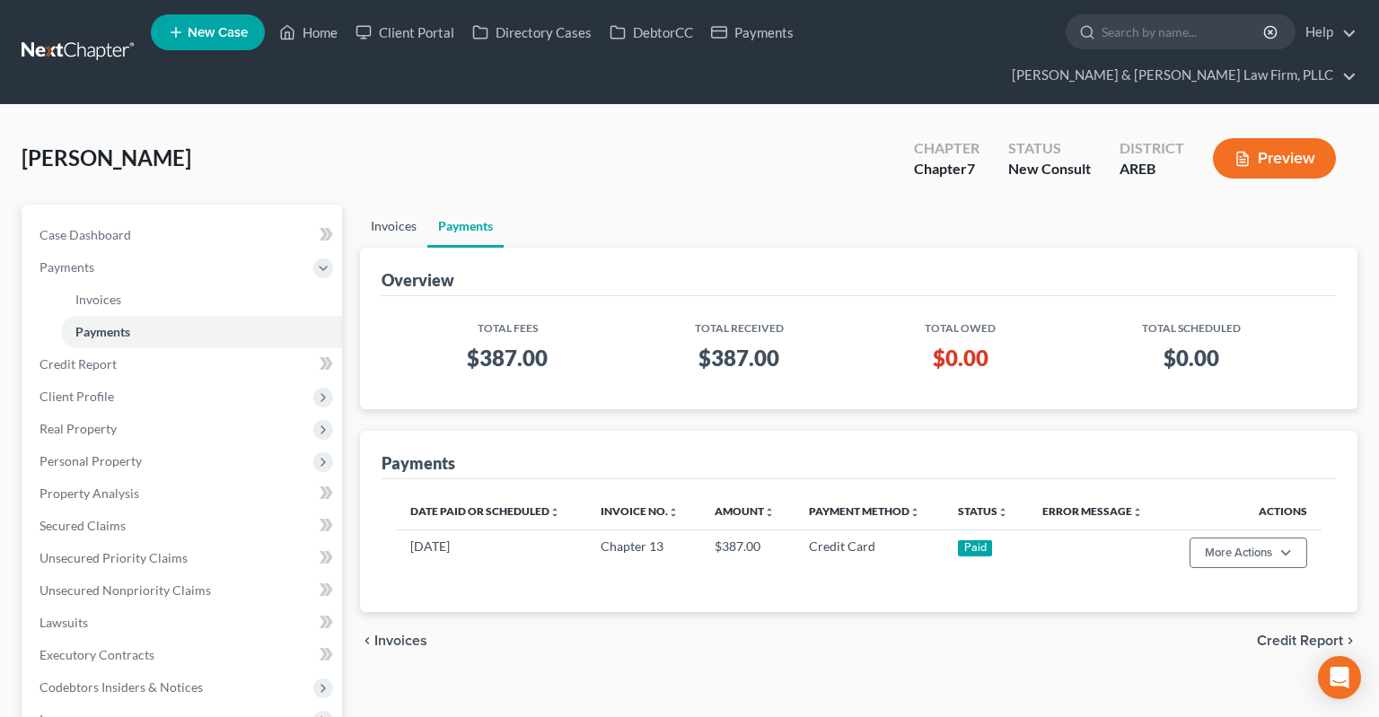
click at [403, 205] on link "Invoices" at bounding box center [393, 226] width 67 height 43
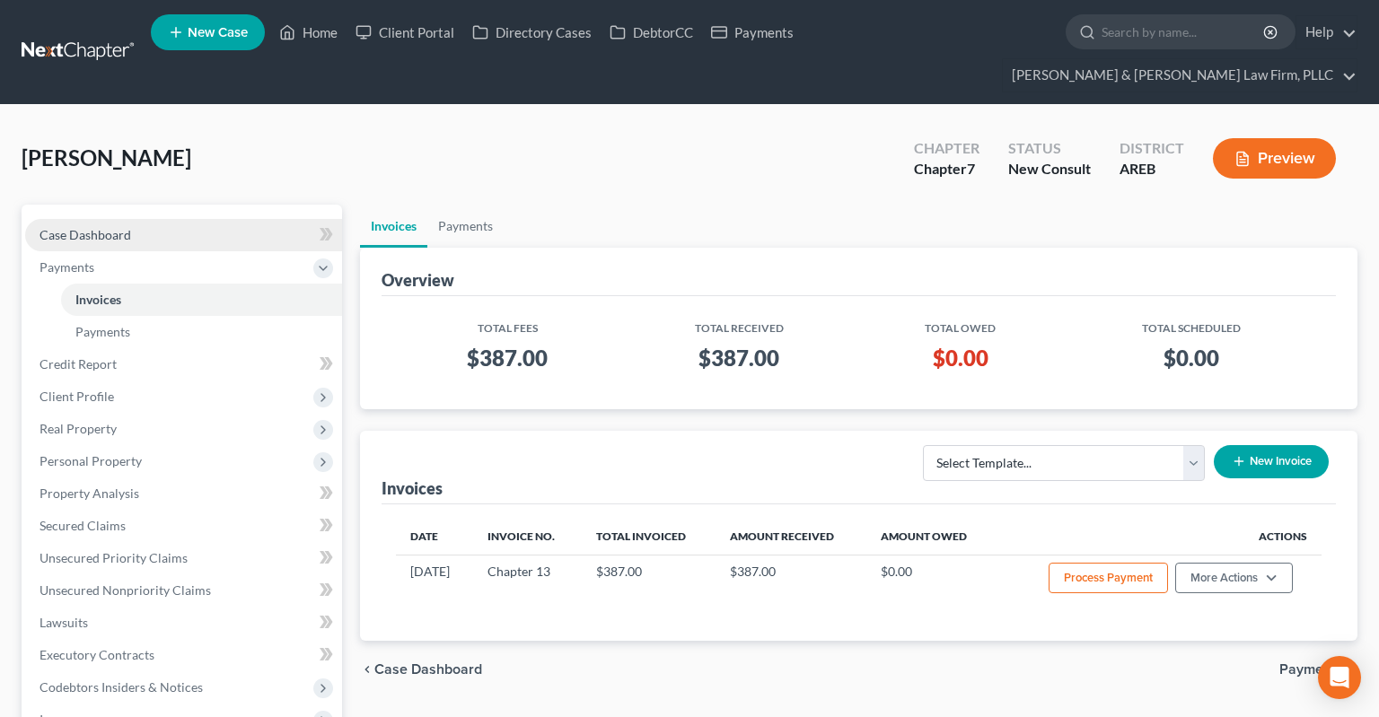
click at [113, 227] on span "Case Dashboard" at bounding box center [86, 234] width 92 height 15
select select "5"
select select "4"
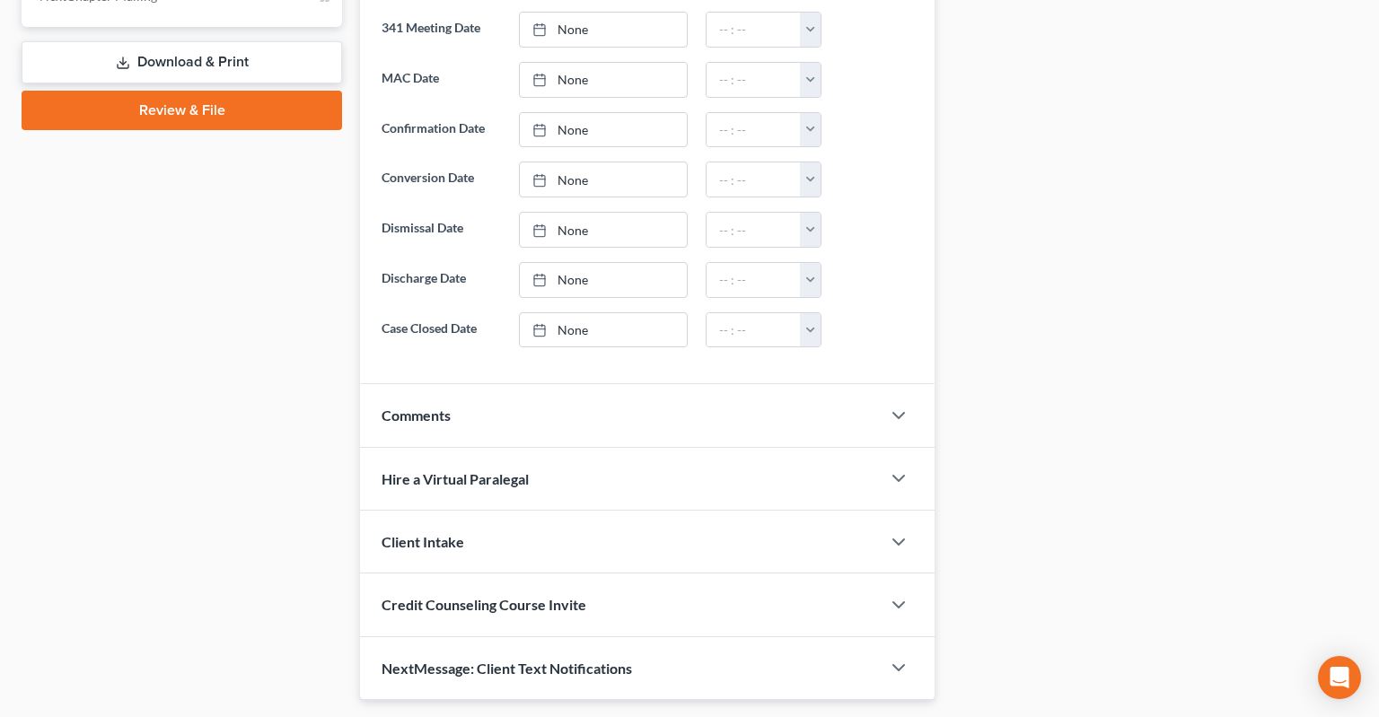
scroll to position [865, 0]
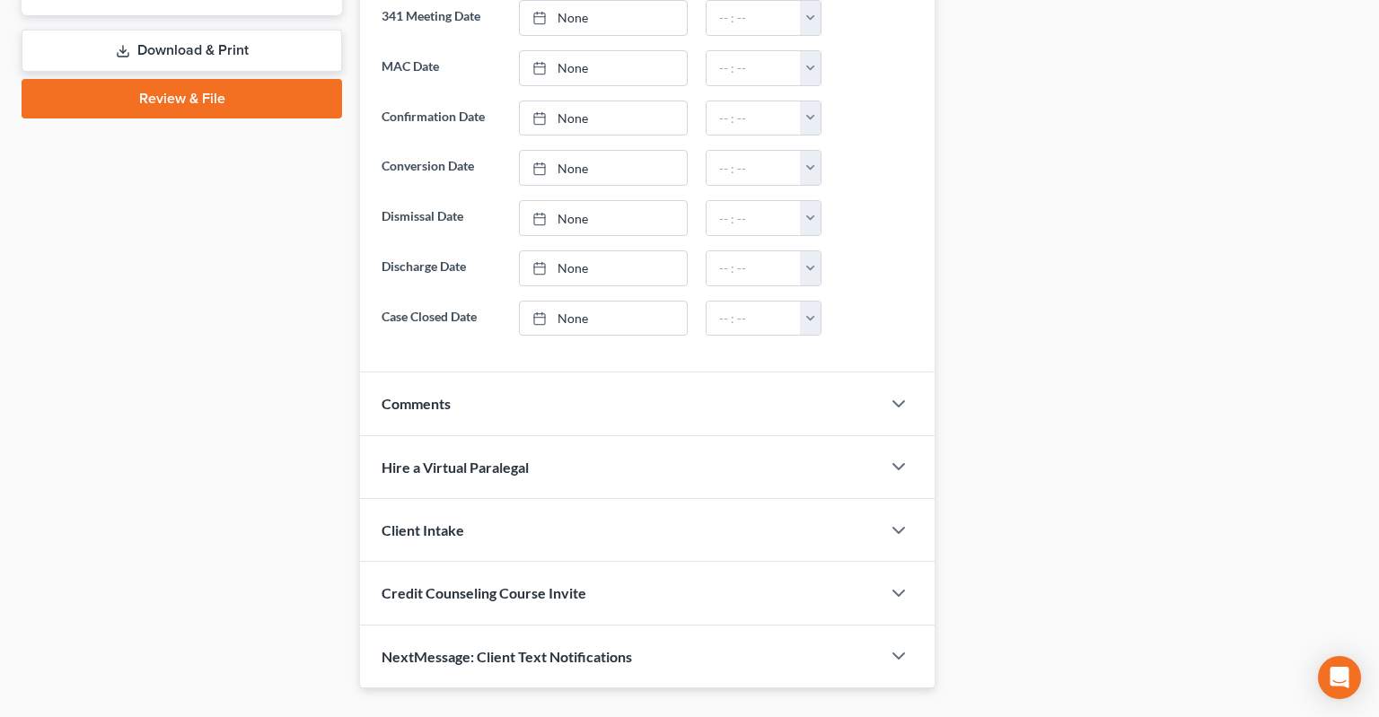
click at [476, 373] on div "Comments" at bounding box center [620, 404] width 521 height 62
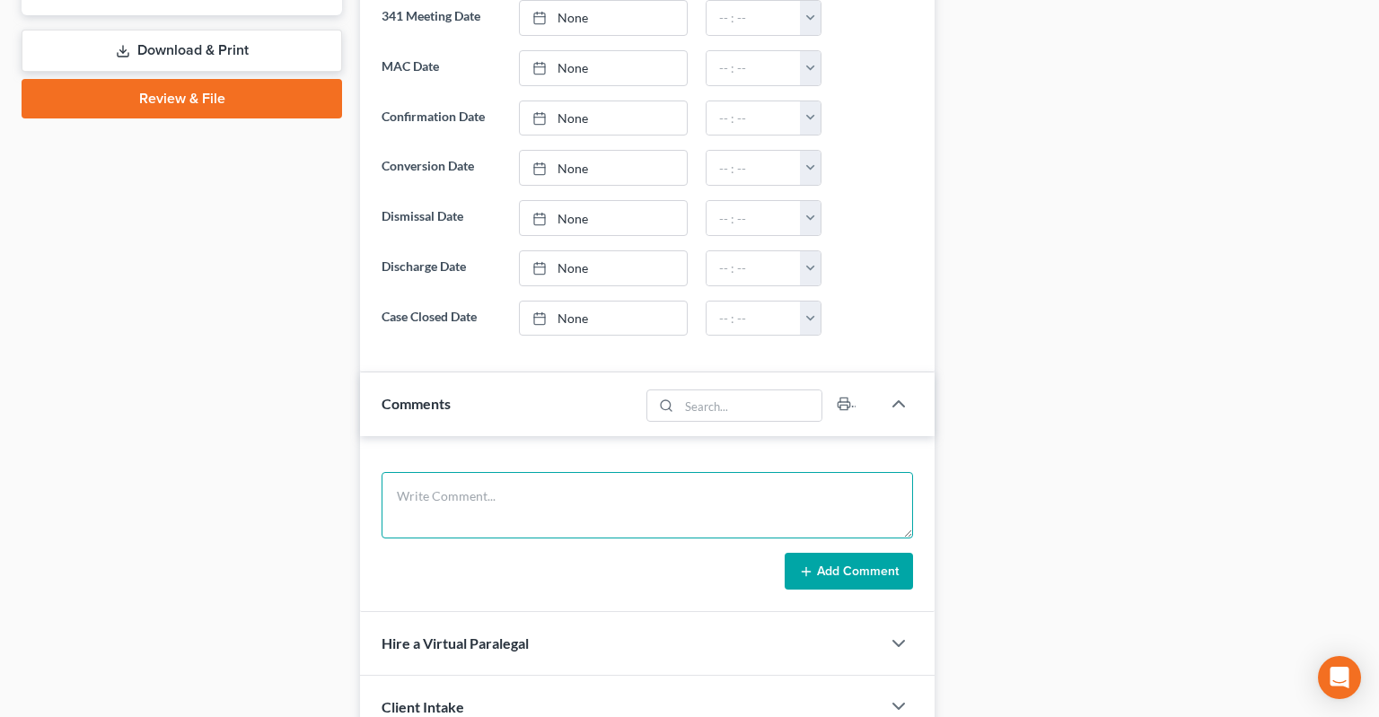
click at [463, 472] on textarea at bounding box center [647, 505] width 531 height 66
type textarea "430-87-4890 [DATE]"
drag, startPoint x: 847, startPoint y: 537, endPoint x: 945, endPoint y: 490, distance: 108.4
click at [847, 553] on button "Add Comment" at bounding box center [849, 572] width 128 height 38
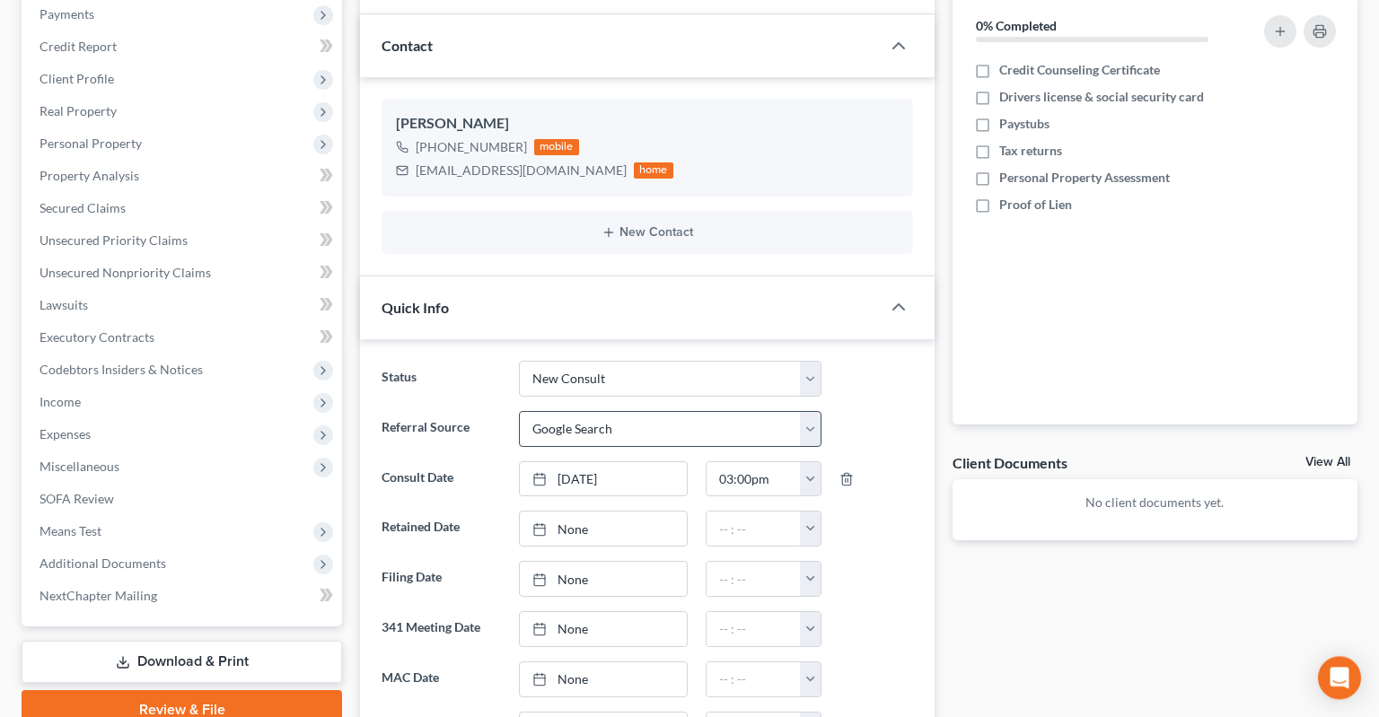
scroll to position [284, 0]
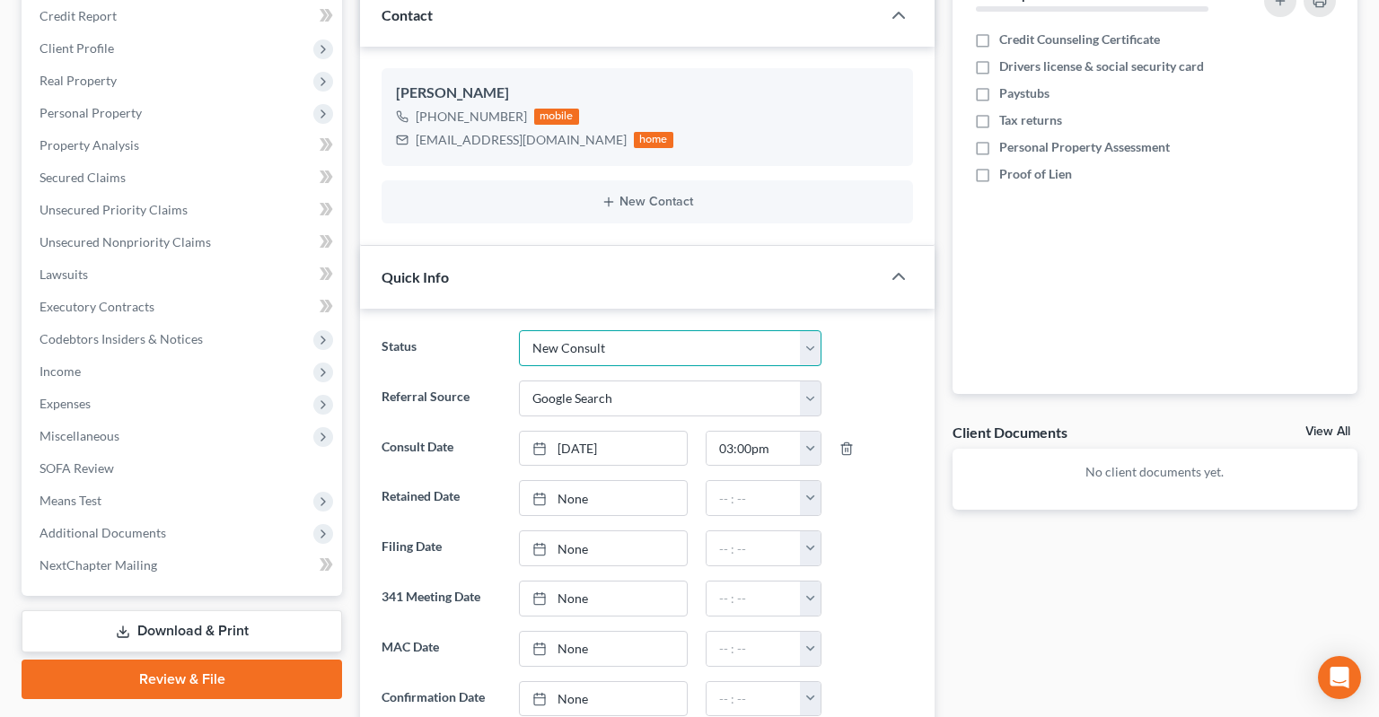
click at [519, 330] on select "Awaiting 341 Chapter 7 - Attended Meeting Confirmed Discharged Dismissed New Co…" at bounding box center [670, 348] width 303 height 36
select select "8"
click option "Retained" at bounding box center [0, 0] width 0 height 0
click at [639, 481] on link "None" at bounding box center [603, 498] width 167 height 34
type input "[DATE]"
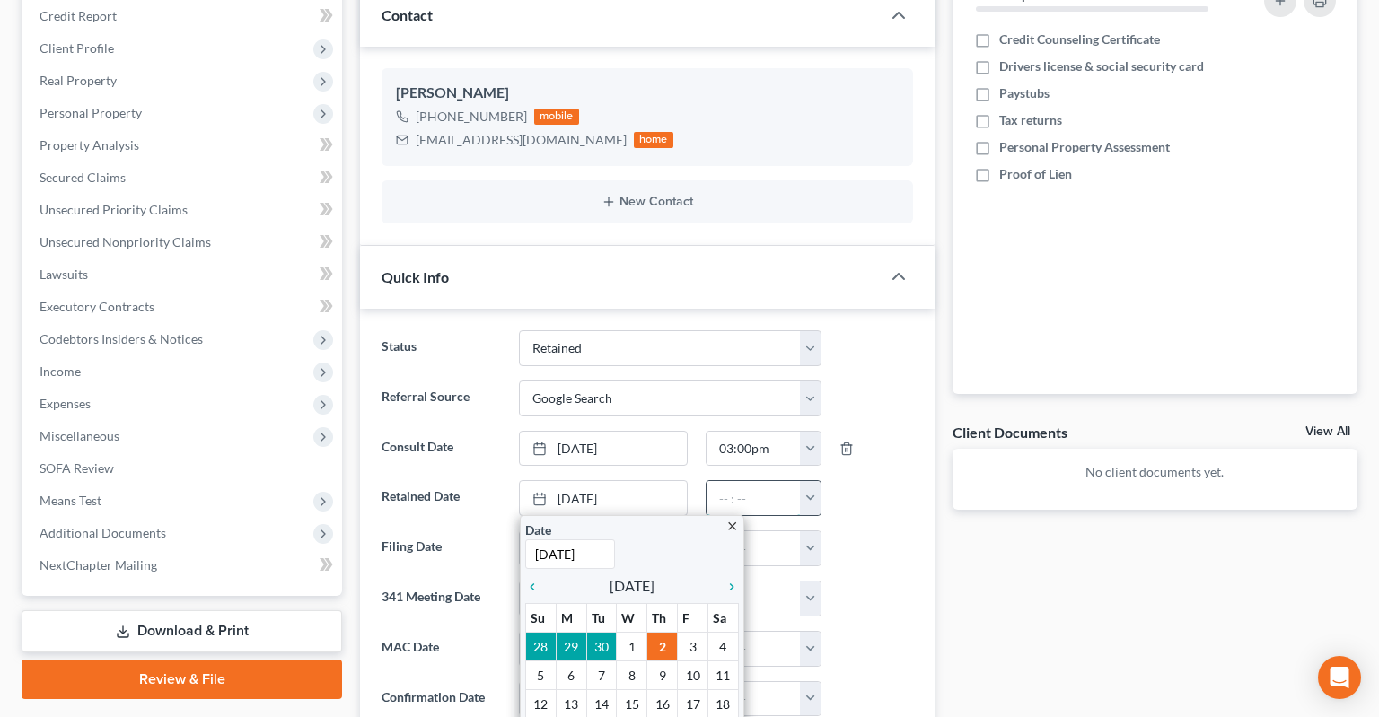
click at [760, 481] on input "text" at bounding box center [754, 498] width 94 height 34
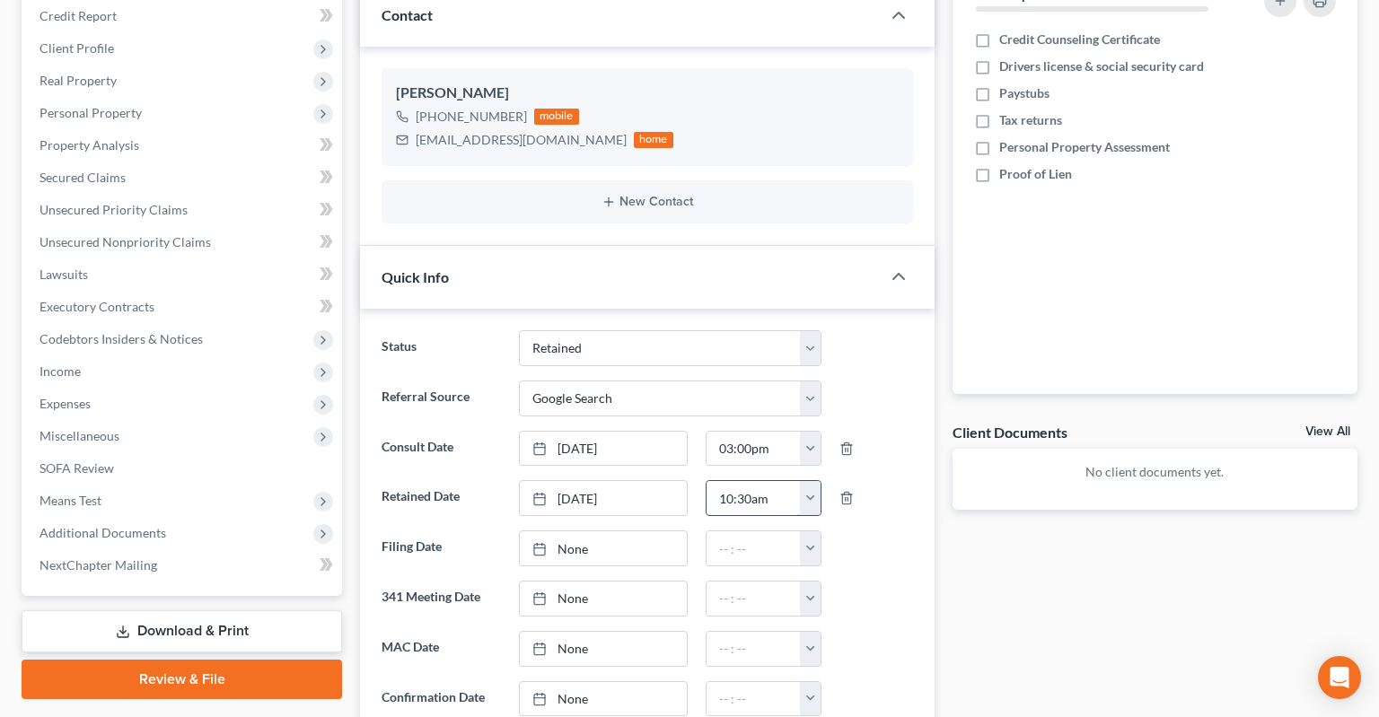
type input "10:30am"
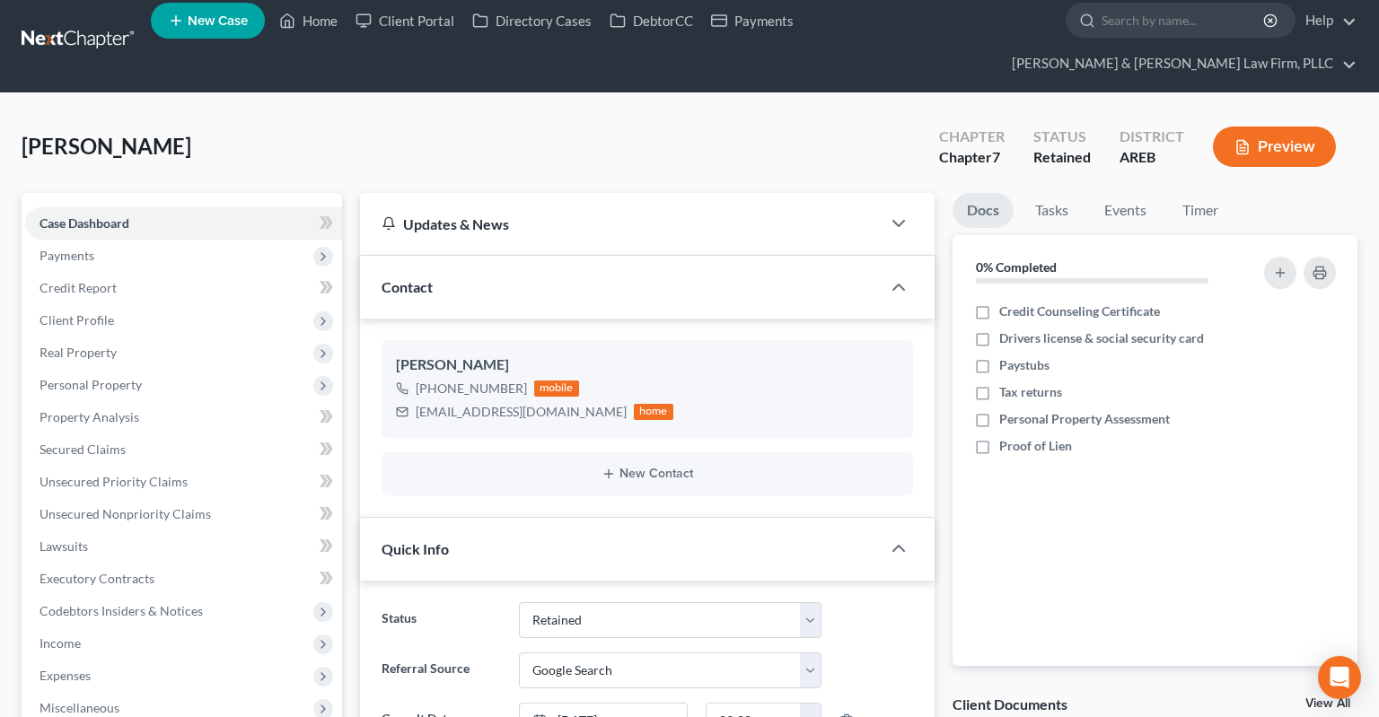
scroll to position [0, 0]
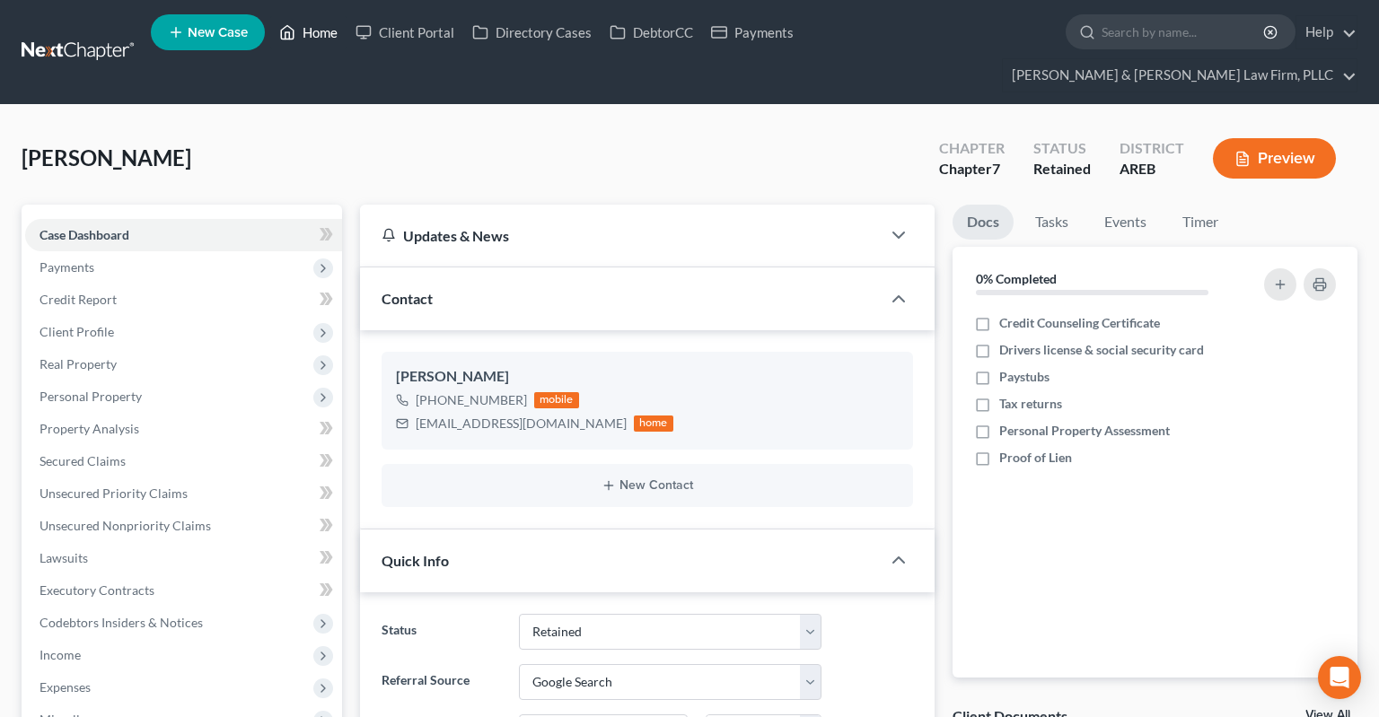
click at [278, 32] on link "Home" at bounding box center [308, 32] width 76 height 32
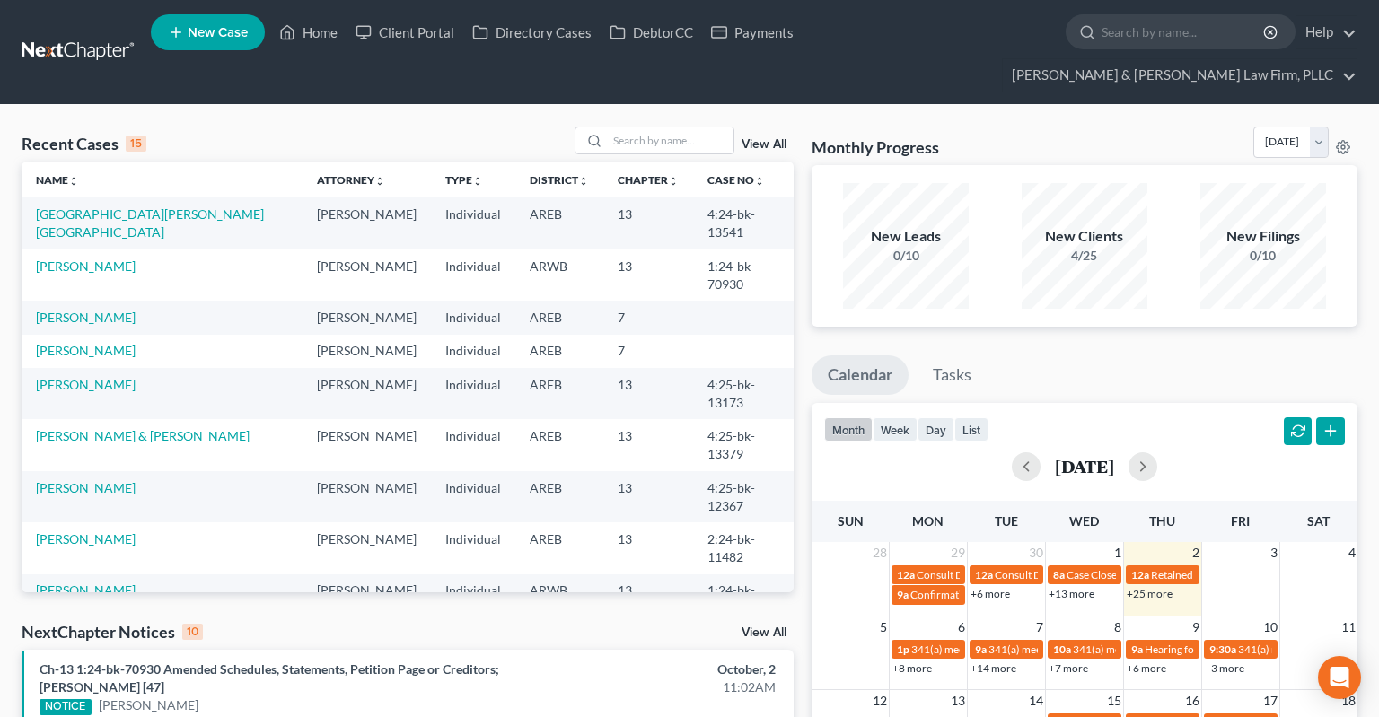
click at [234, 40] on span "New Case" at bounding box center [218, 32] width 60 height 13
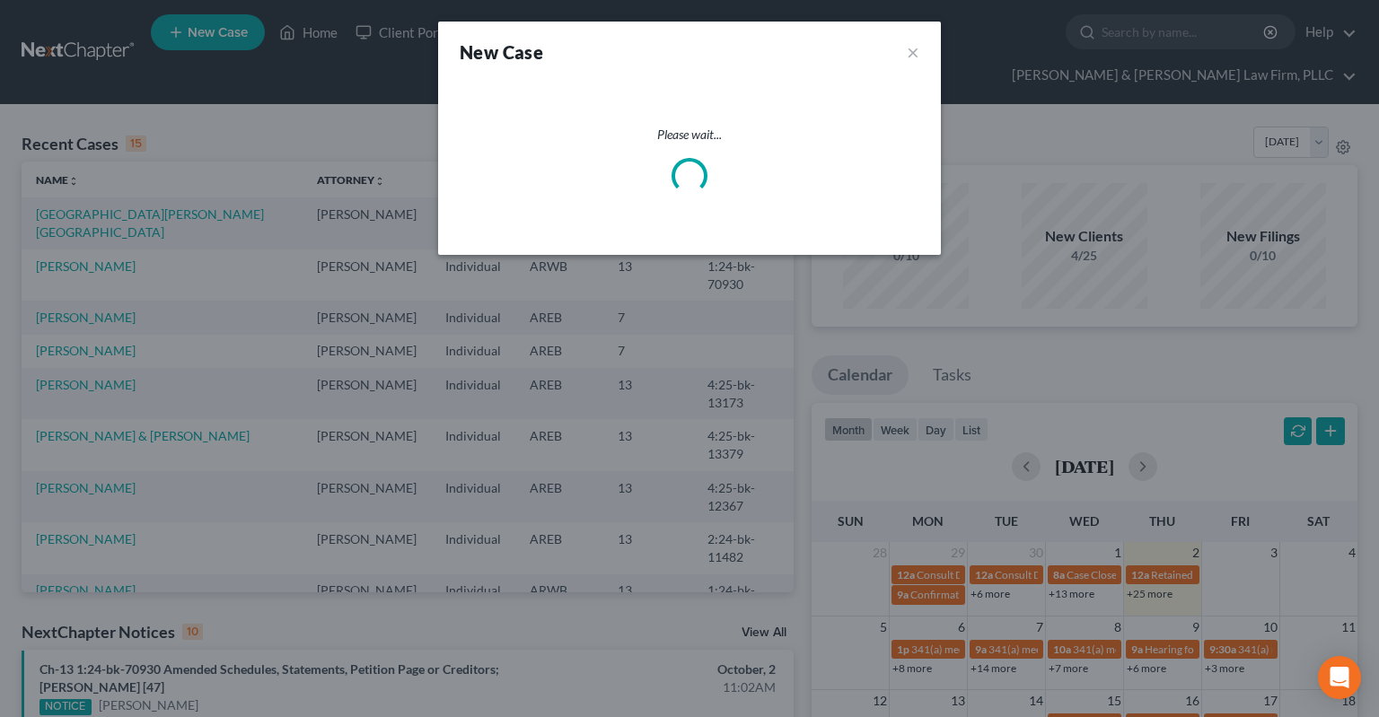
select select "5"
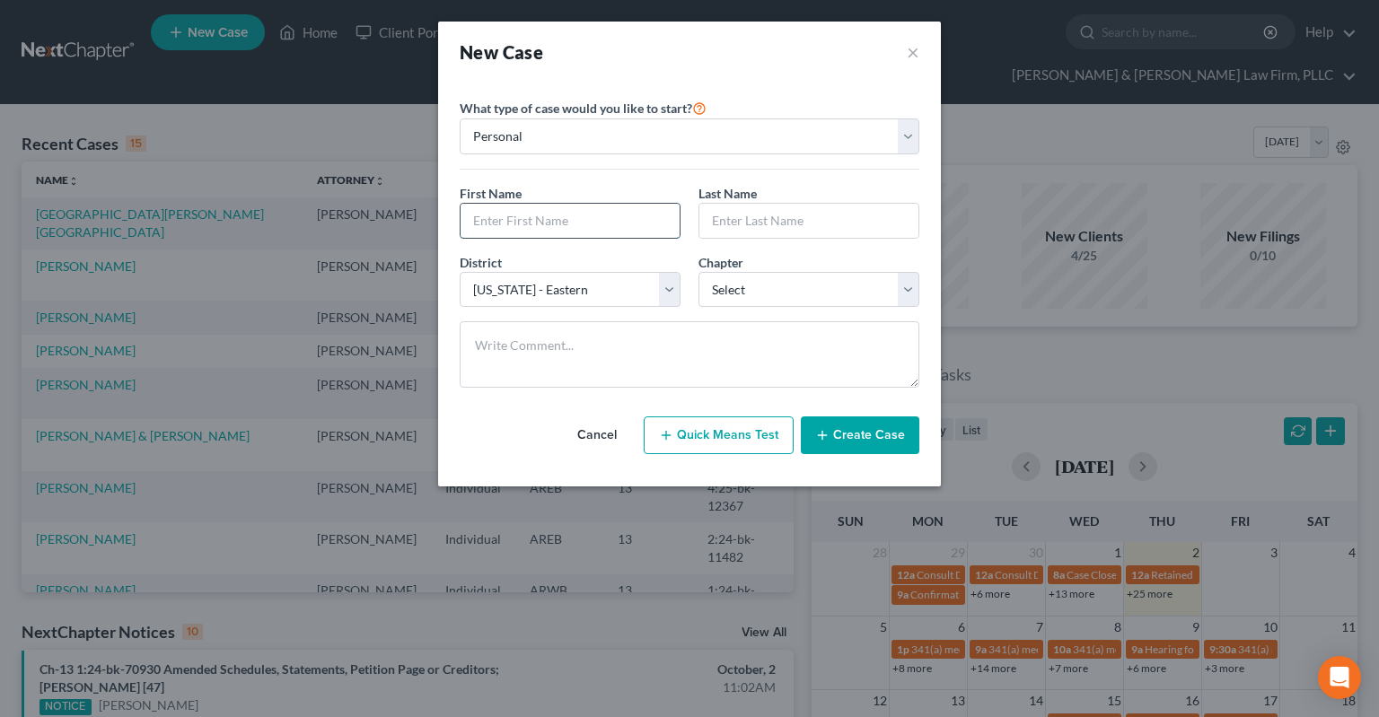
click at [552, 222] on input "text" at bounding box center [570, 221] width 219 height 34
type input "[PERSON_NAME]"
type input "Gates"
click at [610, 417] on button "Cancel" at bounding box center [597, 435] width 79 height 36
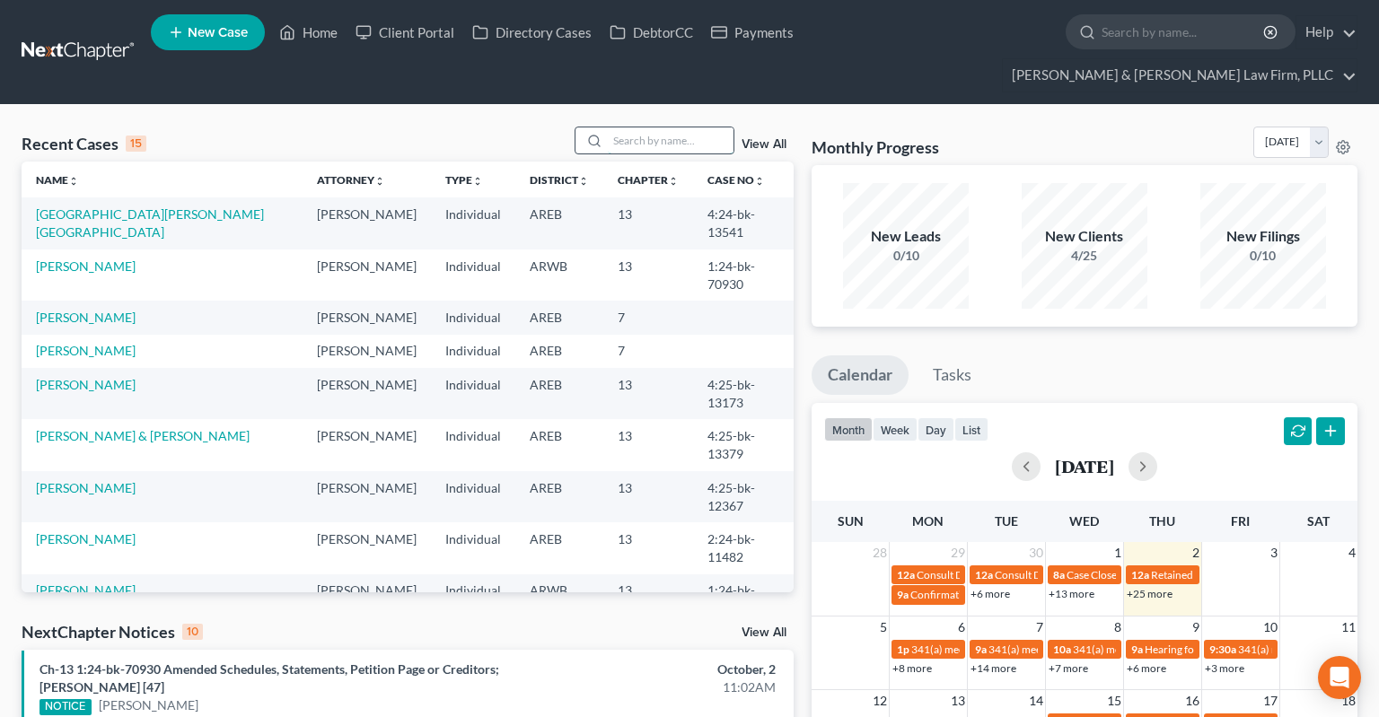
click at [643, 127] on input "search" at bounding box center [671, 140] width 126 height 26
type input "[PERSON_NAME]"
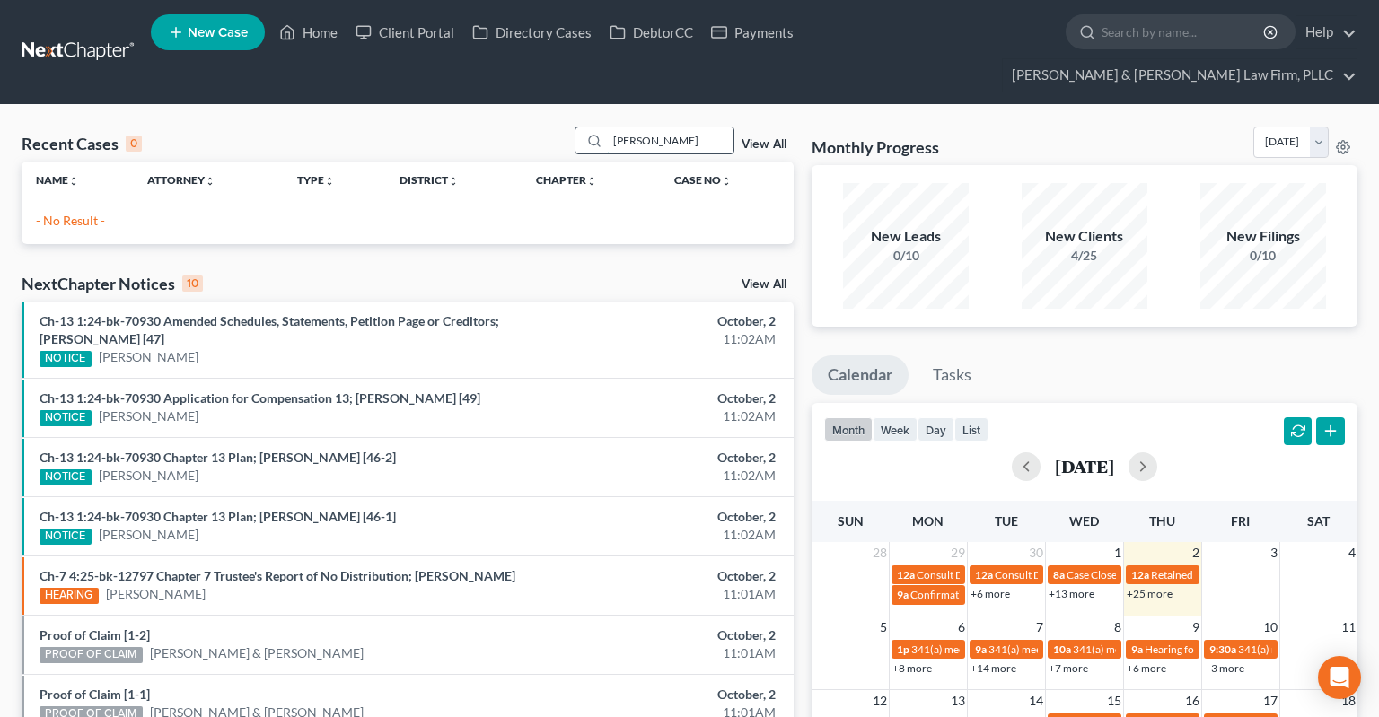
drag, startPoint x: 555, startPoint y: 102, endPoint x: 518, endPoint y: 110, distance: 37.5
click at [608, 127] on input "[PERSON_NAME]" at bounding box center [671, 140] width 126 height 26
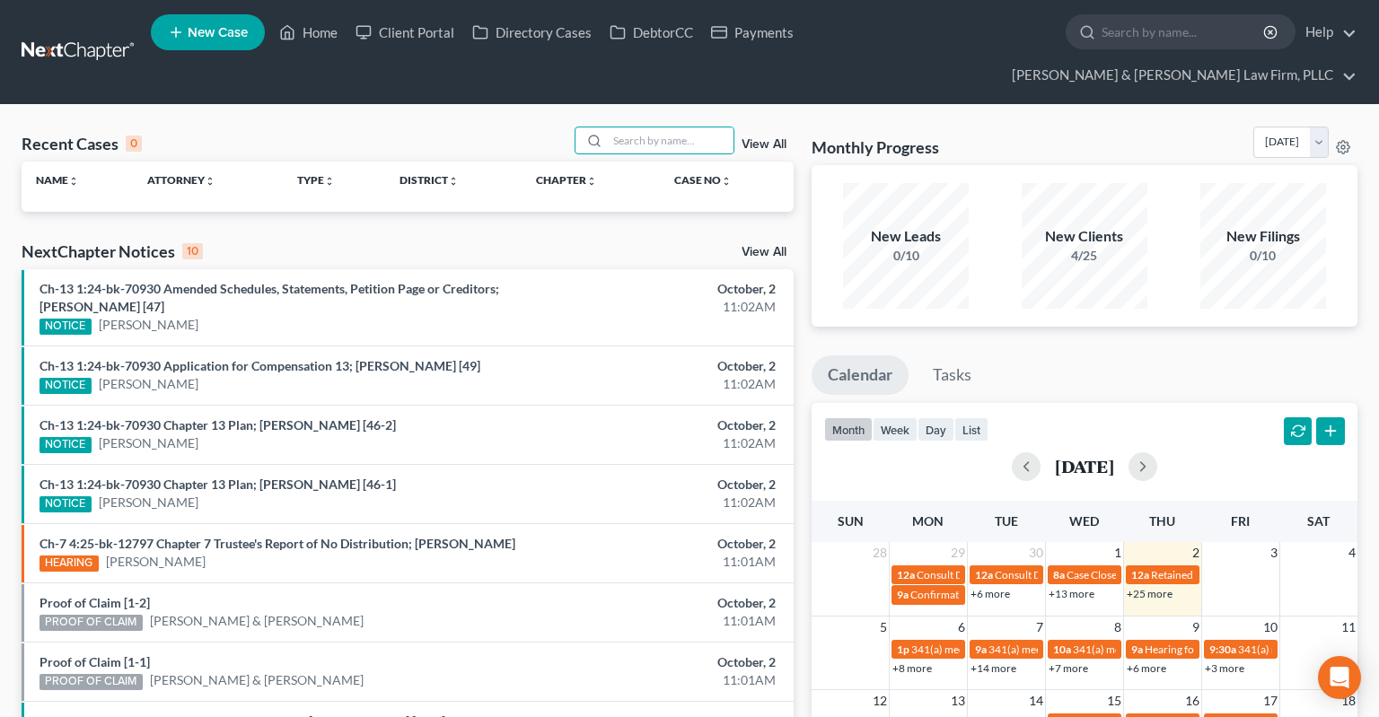
click at [222, 26] on link "New Case" at bounding box center [208, 32] width 114 height 36
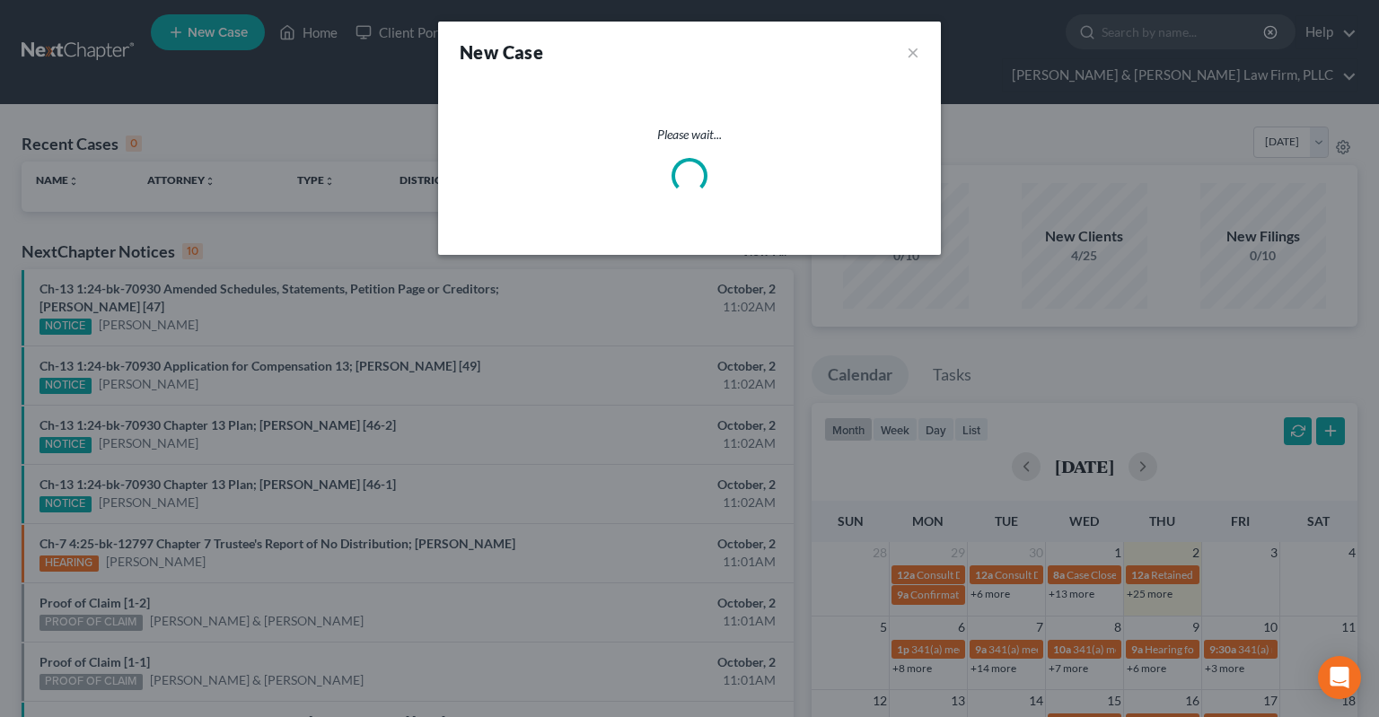
select select "5"
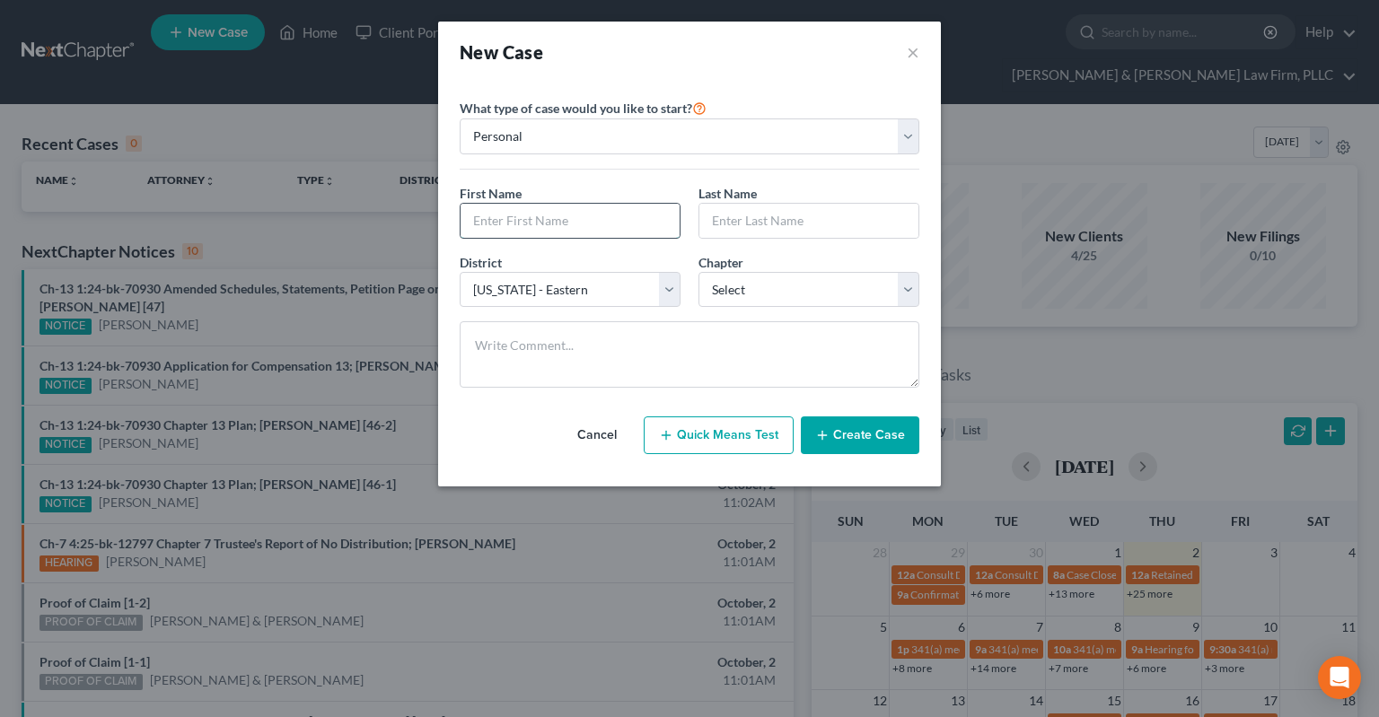
click at [546, 217] on input "text" at bounding box center [570, 221] width 219 height 34
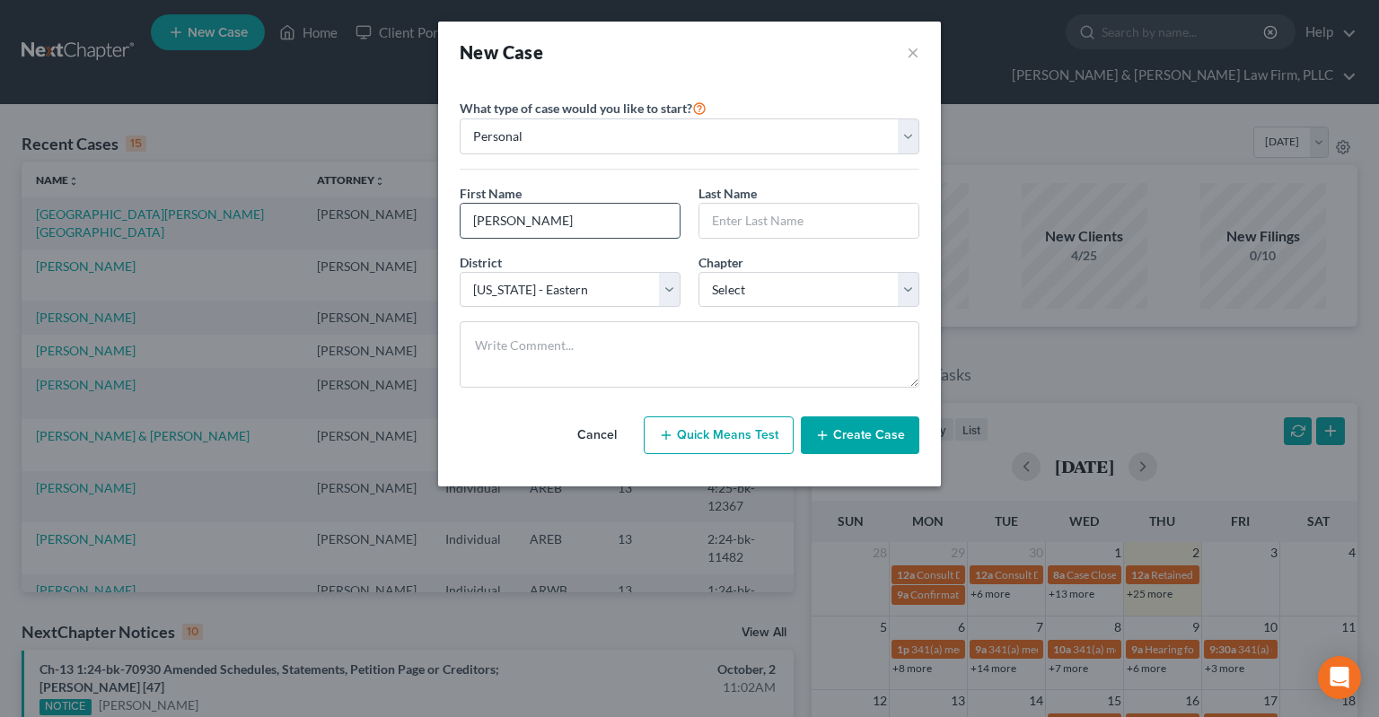
type input "[PERSON_NAME]"
type input "Gates"
click at [698, 272] on select "Select 7 11 12 13" at bounding box center [808, 290] width 221 height 36
select select "0"
click option "7" at bounding box center [0, 0] width 0 height 0
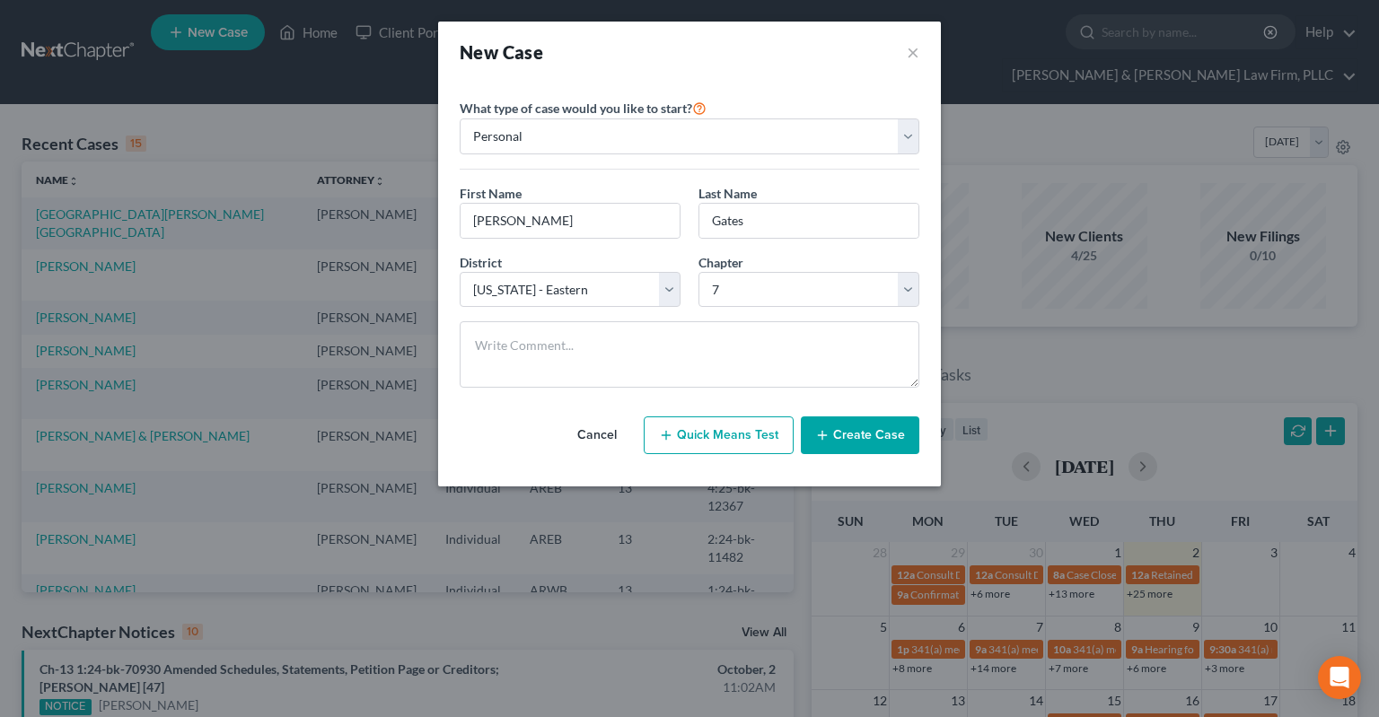
click at [862, 437] on button "Create Case" at bounding box center [860, 436] width 119 height 38
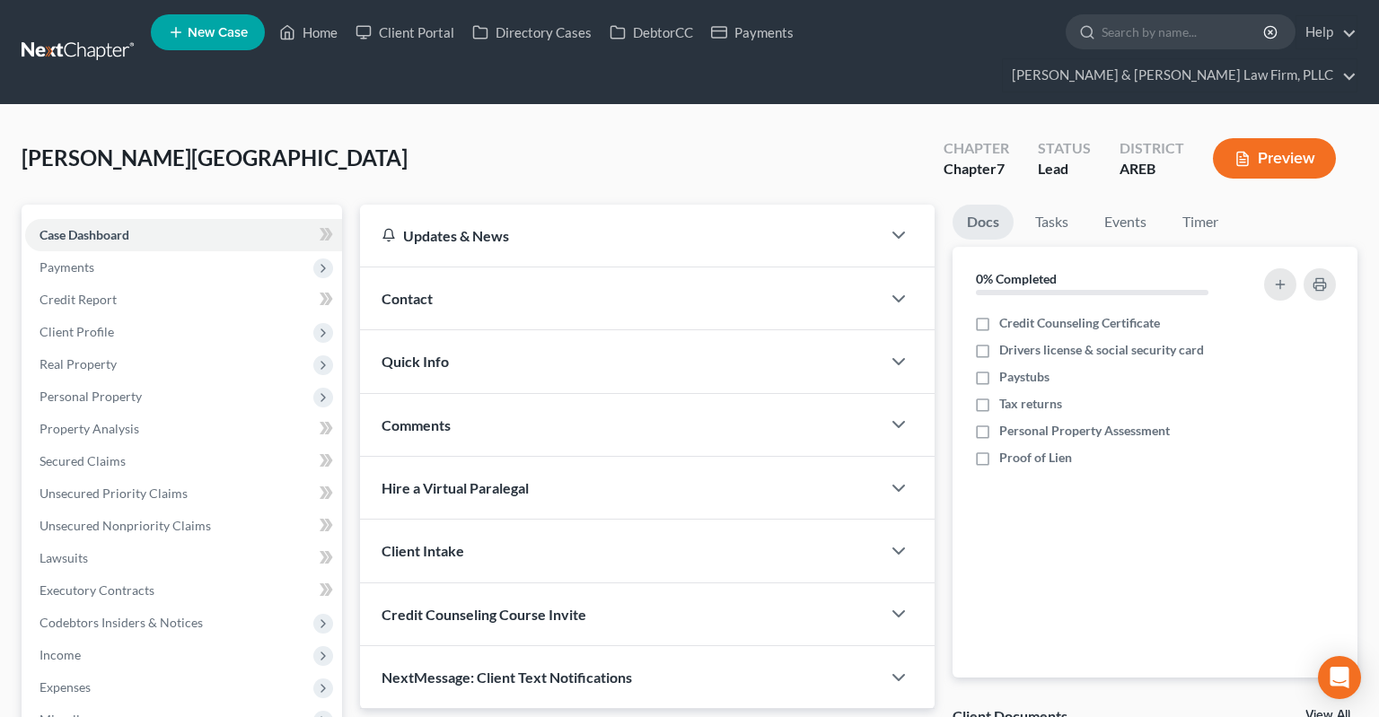
click at [471, 282] on div "Contact" at bounding box center [620, 299] width 521 height 62
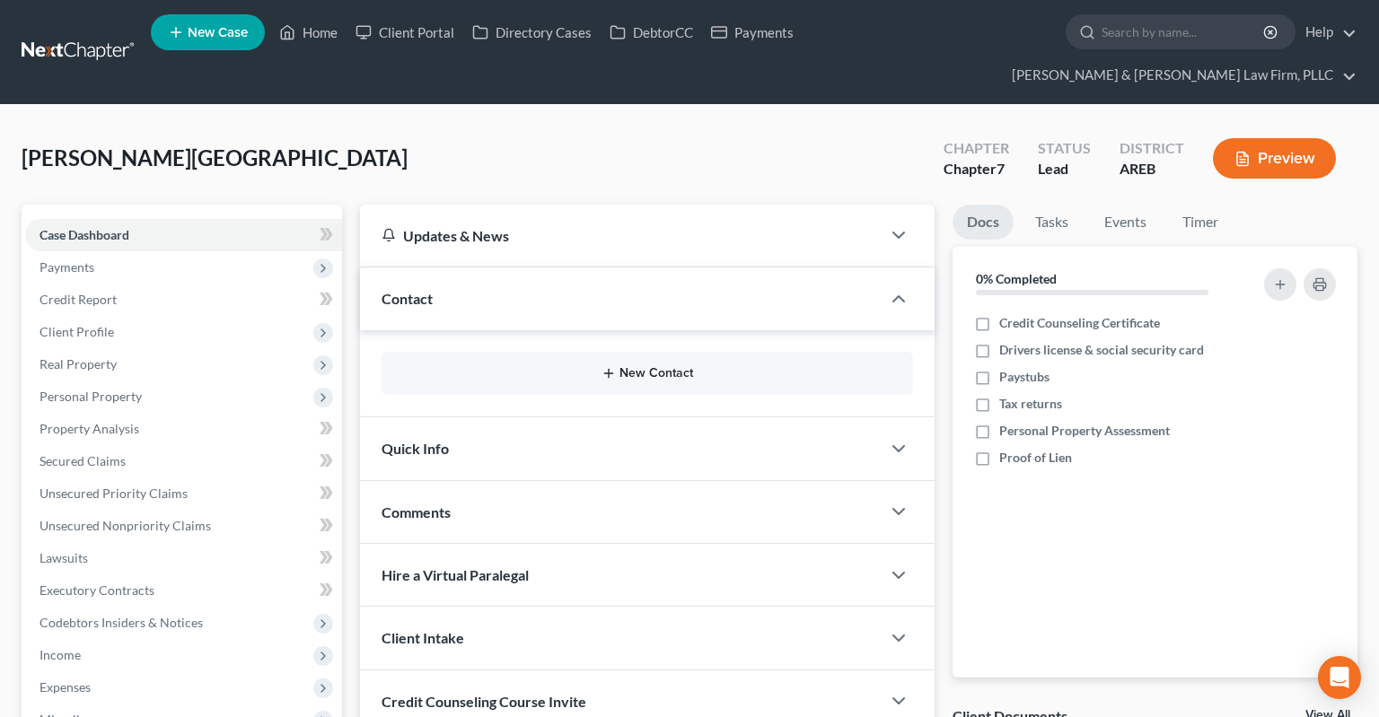
click at [680, 366] on button "New Contact" at bounding box center [647, 373] width 503 height 14
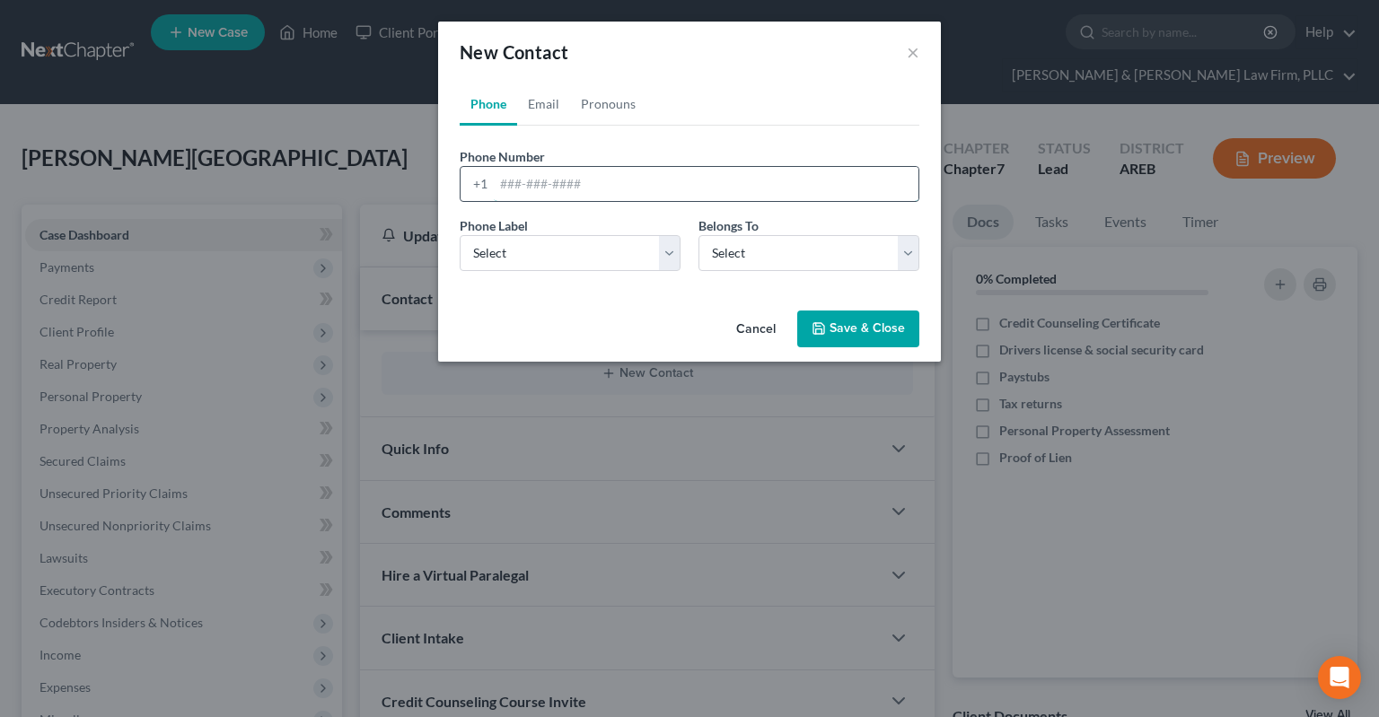
click at [626, 184] on input "tel" at bounding box center [706, 184] width 425 height 34
paste input "[PHONE_NUMBER]"
type input "[PHONE_NUMBER]"
click at [460, 235] on select "Select Mobile Home Work Other" at bounding box center [570, 253] width 221 height 36
select select "0"
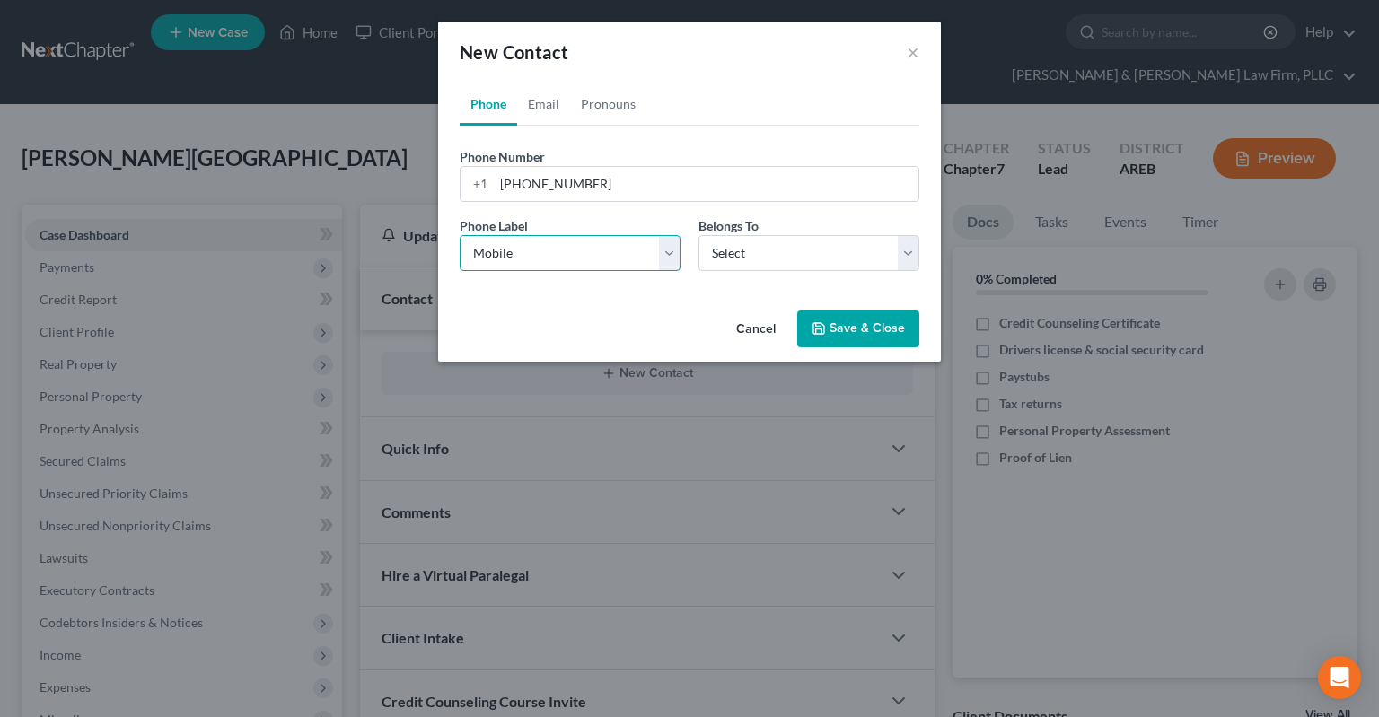
click option "Mobile" at bounding box center [0, 0] width 0 height 0
click at [698, 235] on select "Select Client Other" at bounding box center [808, 253] width 221 height 36
select select "0"
click option "Client" at bounding box center [0, 0] width 0 height 0
click at [530, 110] on link "Email" at bounding box center [543, 104] width 53 height 43
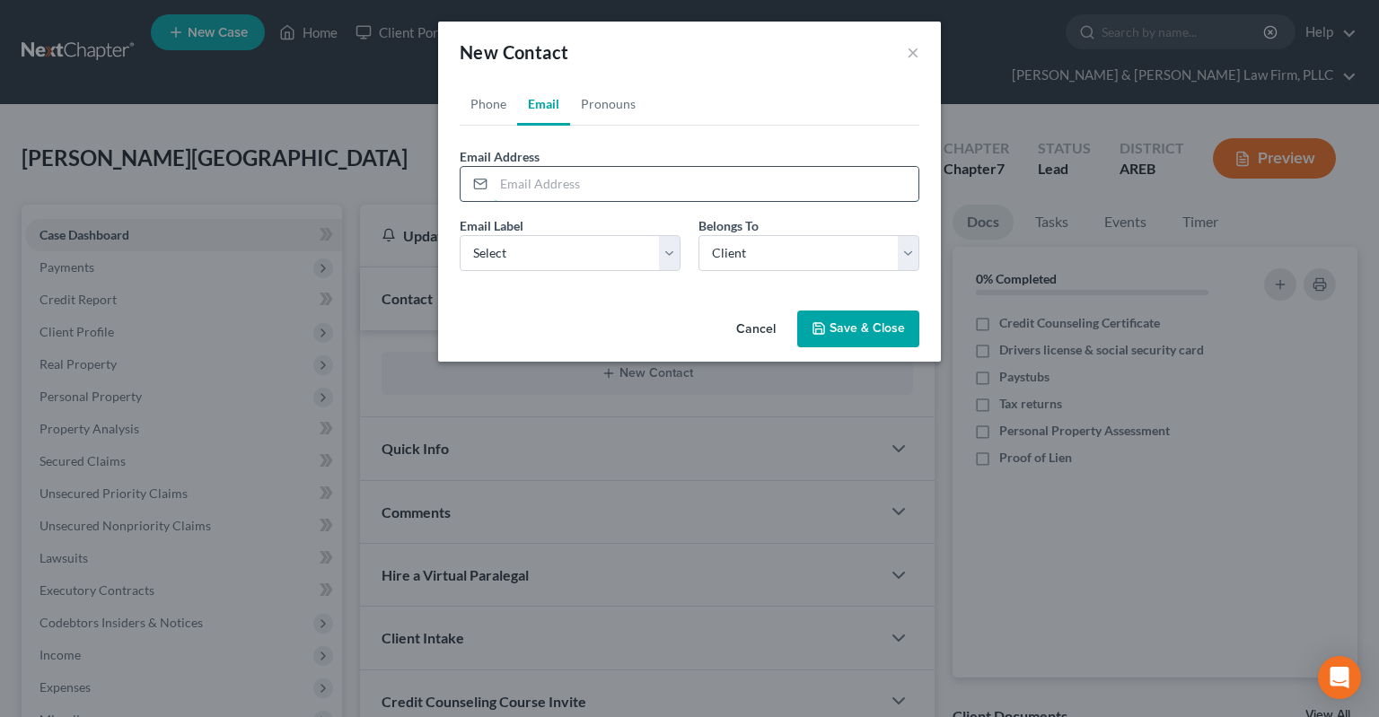
click at [561, 176] on input "email" at bounding box center [706, 184] width 425 height 34
paste input "mailto:[EMAIL_ADDRESS][DOMAIN_NAME]"
drag, startPoint x: 539, startPoint y: 181, endPoint x: 399, endPoint y: 180, distance: 139.2
click at [494, 178] on input "mailto:[EMAIL_ADDRESS][DOMAIN_NAME]" at bounding box center [706, 184] width 425 height 34
click at [629, 195] on input "[EMAIL_ADDRESS][DOMAIN_NAME]" at bounding box center [706, 184] width 425 height 34
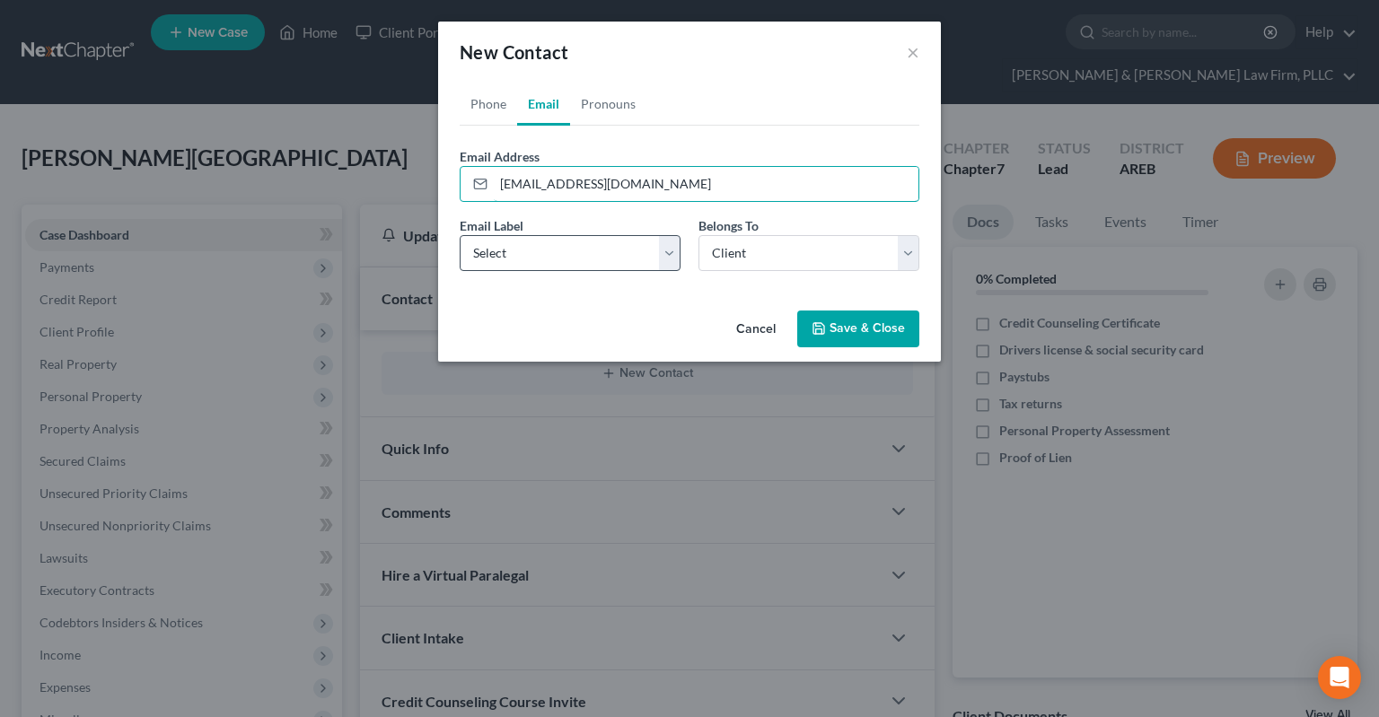
type input "[EMAIL_ADDRESS][DOMAIN_NAME]"
click at [460, 235] on select "Select Home Work Other" at bounding box center [570, 253] width 221 height 36
select select "0"
click option "Home" at bounding box center [0, 0] width 0 height 0
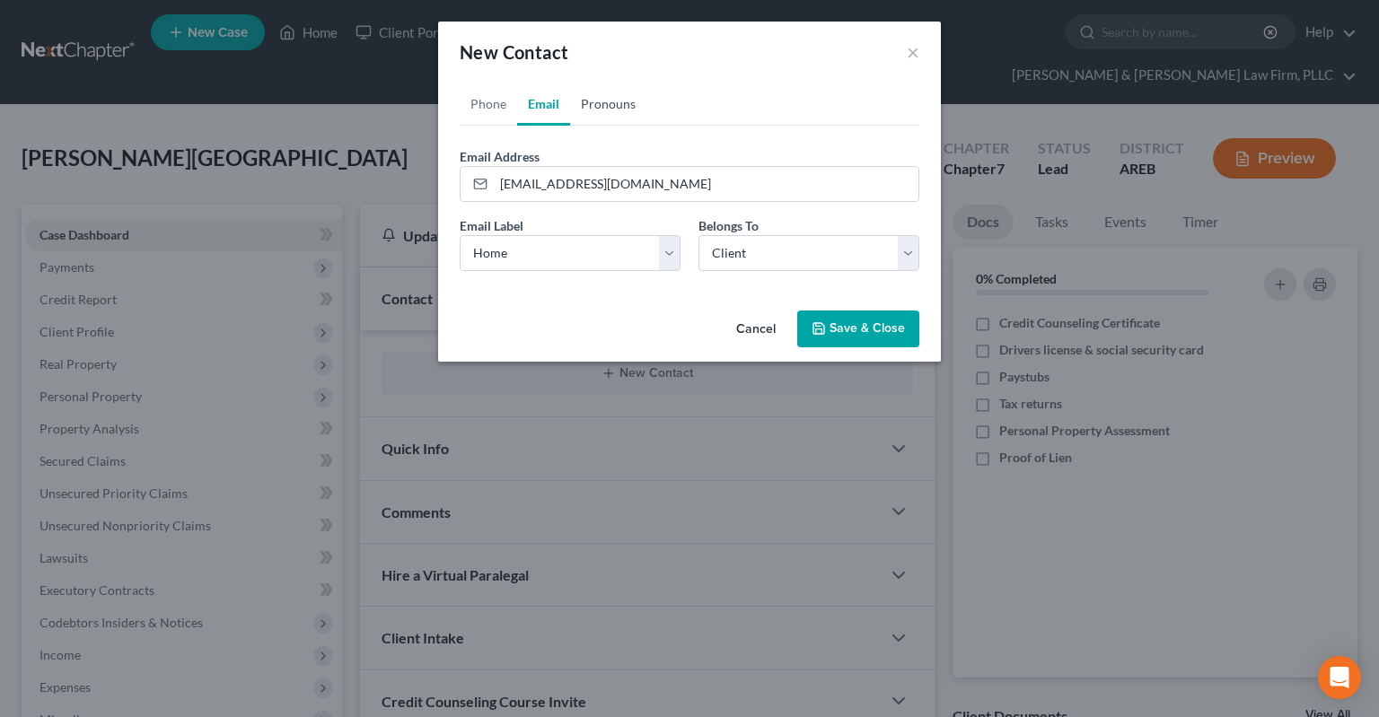
click at [616, 107] on link "Pronouns" at bounding box center [608, 104] width 76 height 43
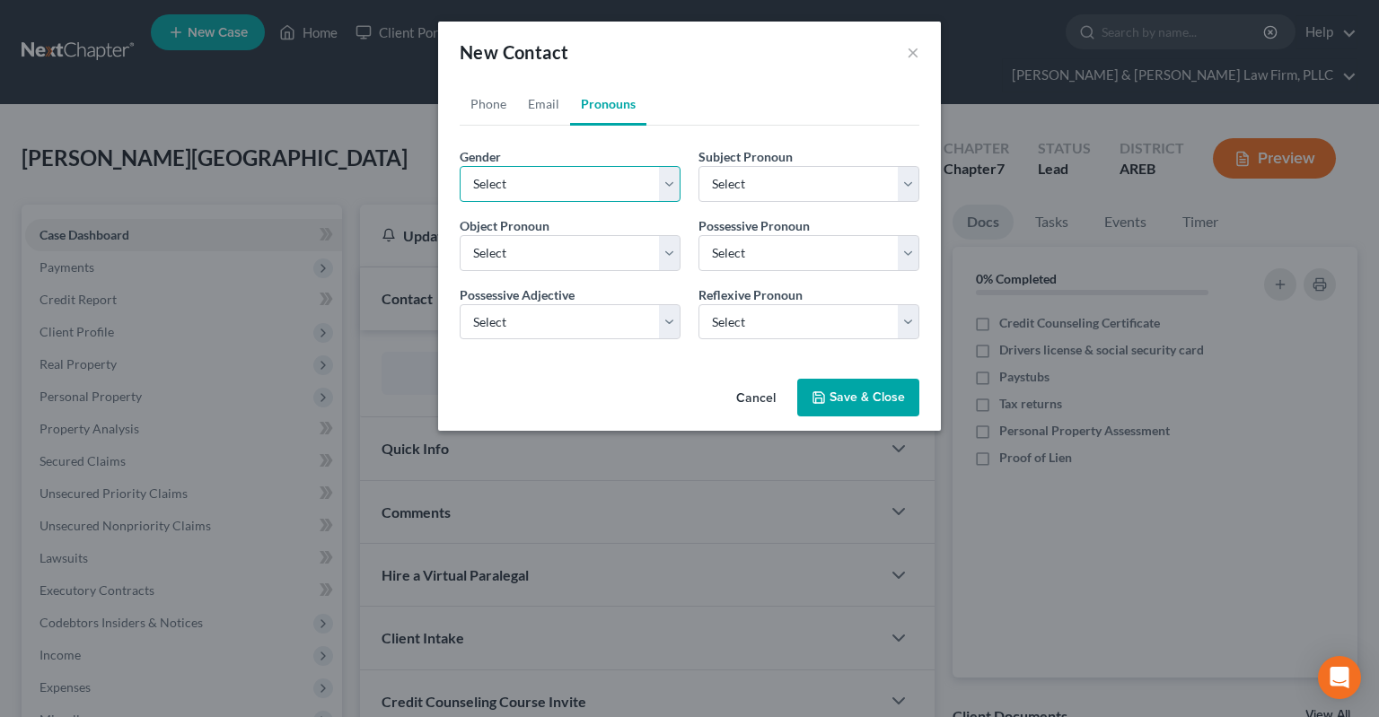
click at [460, 166] on select "Select [DEMOGRAPHIC_DATA] [DEMOGRAPHIC_DATA] [DEMOGRAPHIC_DATA] More Than One P…" at bounding box center [570, 184] width 221 height 36
select select "1"
click option "[DEMOGRAPHIC_DATA]" at bounding box center [0, 0] width 0 height 0
select select "1"
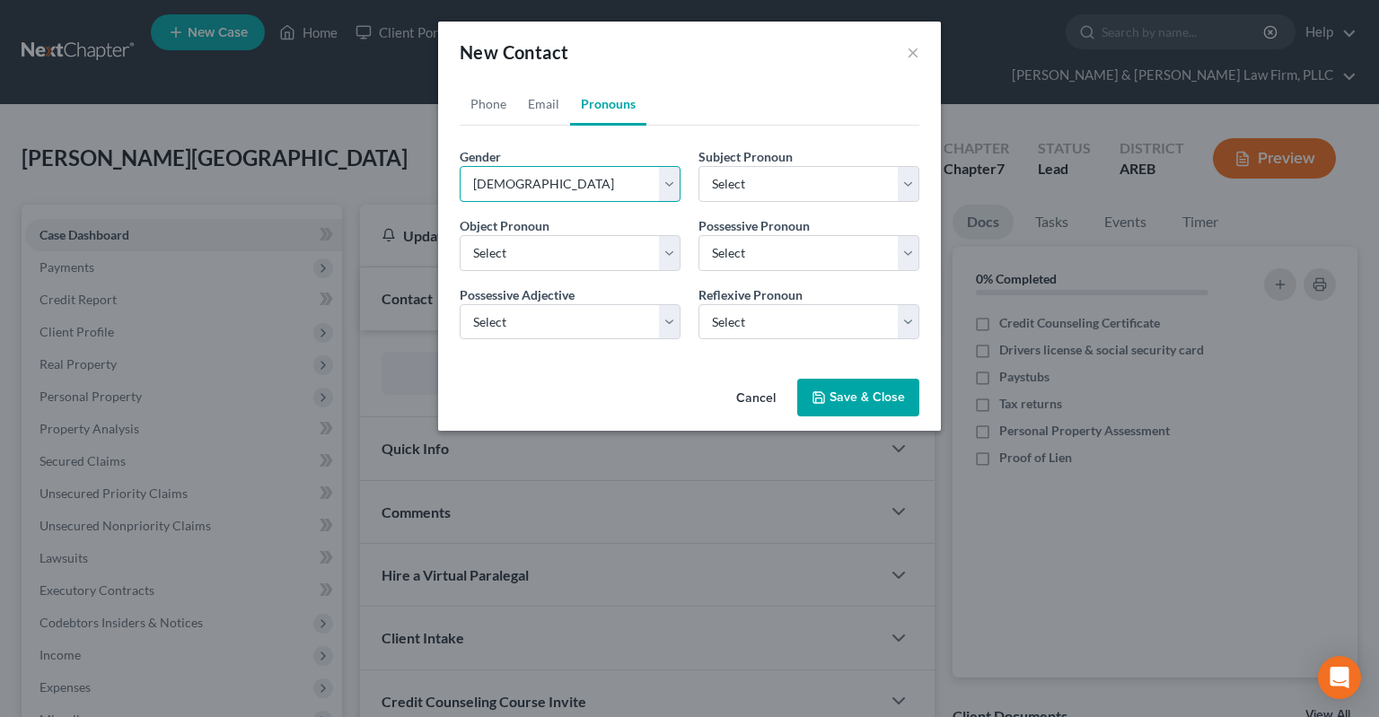
select select "1"
click at [810, 396] on button "Save & Close" at bounding box center [858, 398] width 122 height 38
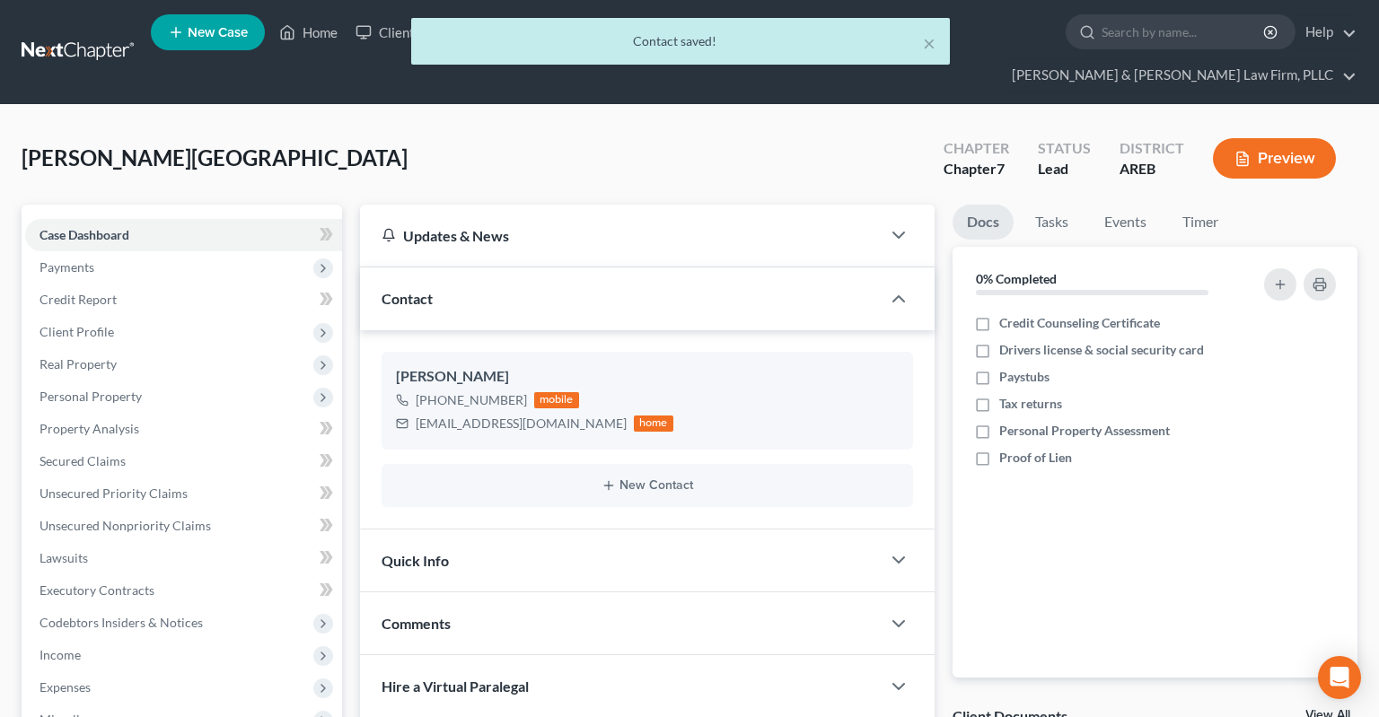
scroll to position [94, 0]
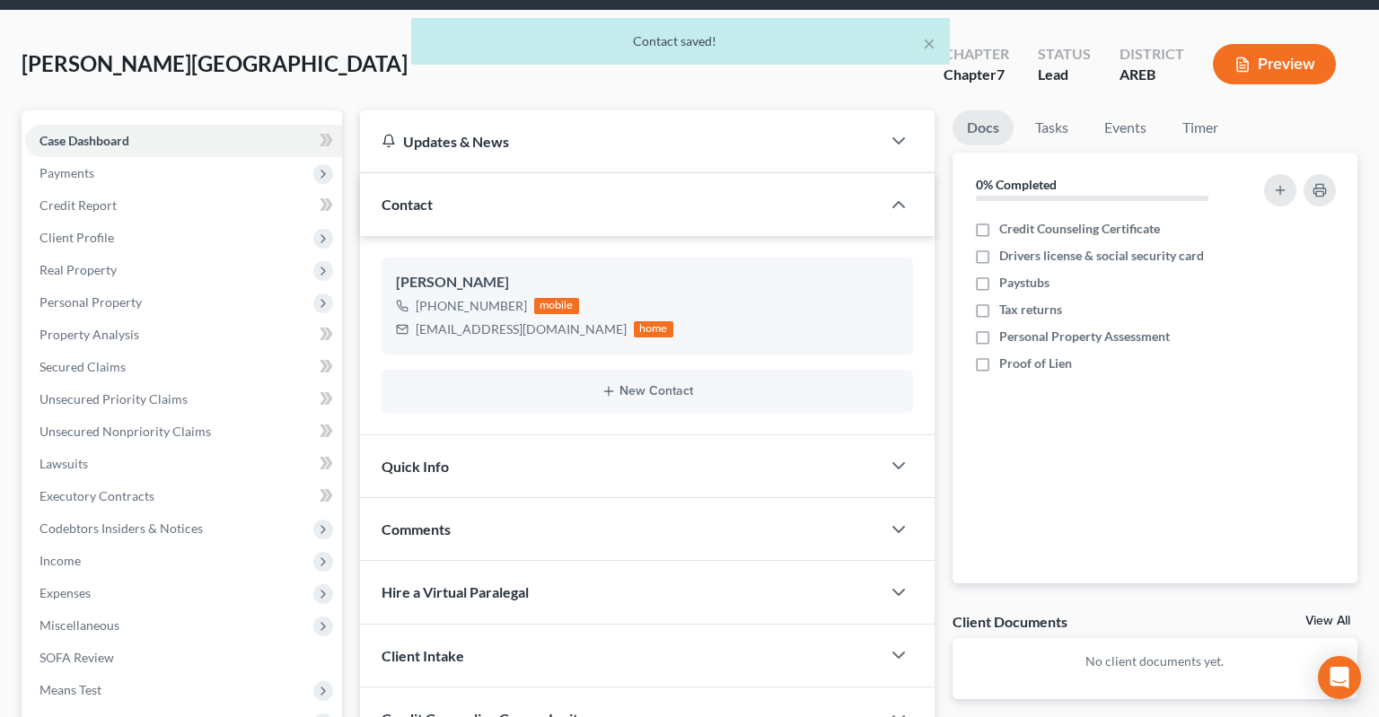
click at [575, 435] on div "Quick Info" at bounding box center [620, 466] width 521 height 62
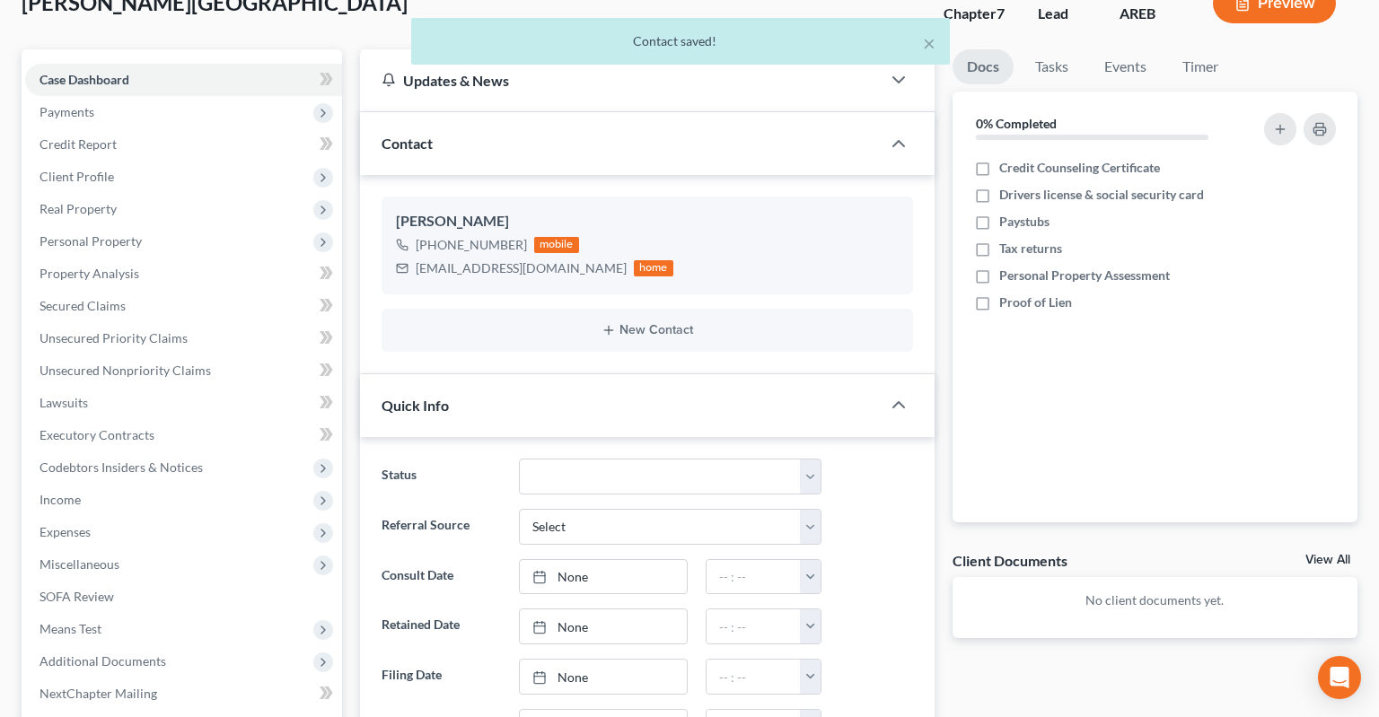
scroll to position [189, 0]
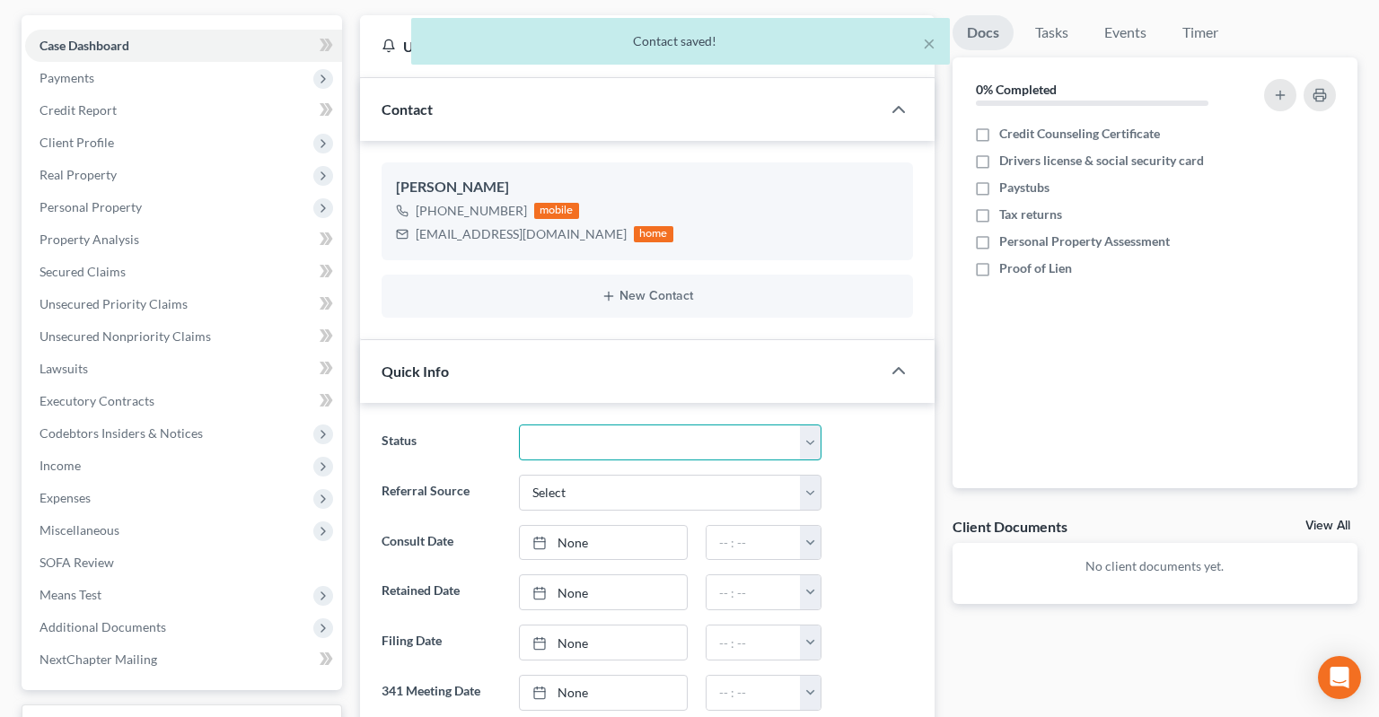
click at [519, 425] on select "Awaiting 341 Chapter 7 - Attended Meeting Confirmed Discharged Dismissed New Co…" at bounding box center [670, 443] width 303 height 36
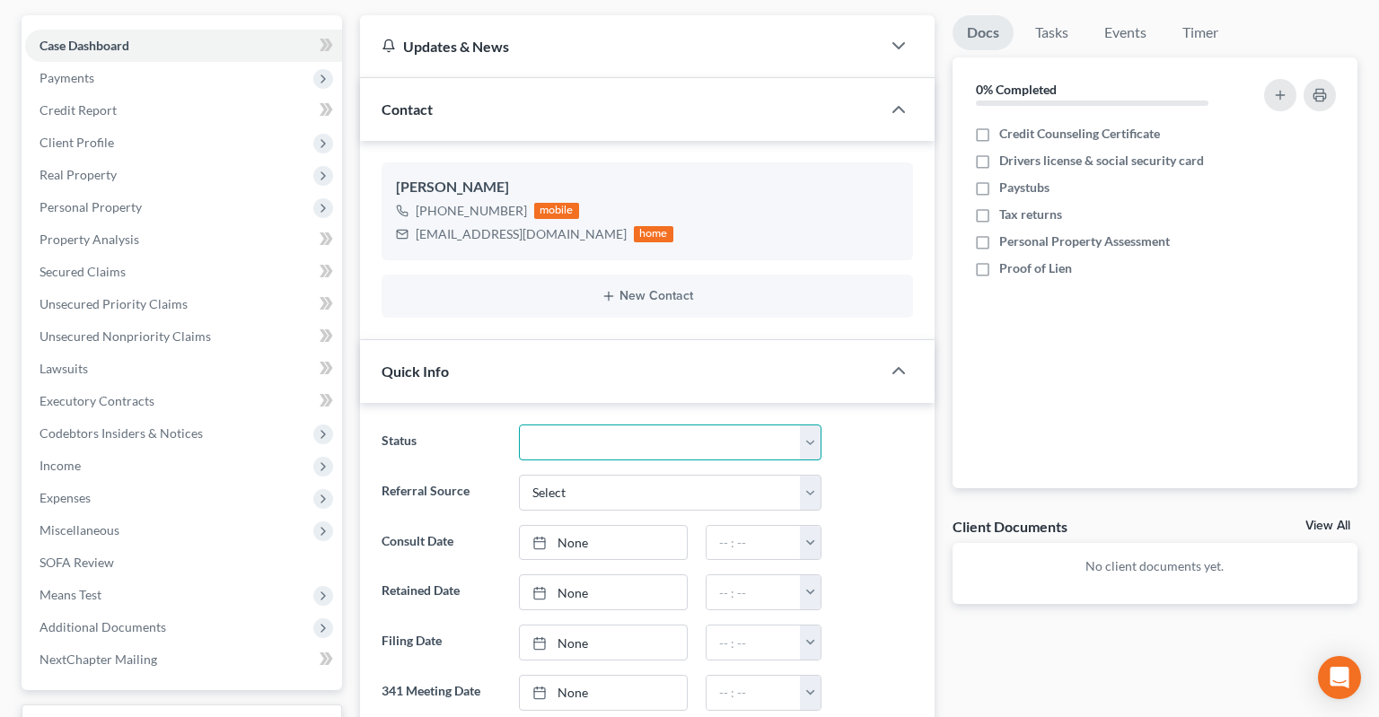
select select "5"
click option "New Consult" at bounding box center [0, 0] width 0 height 0
click at [519, 475] on select "Select Word Of Mouth Previous Clients Direct Mail Website Google Search Modern …" at bounding box center [670, 493] width 303 height 36
select select "6"
click option "Other (specify)" at bounding box center [0, 0] width 0 height 0
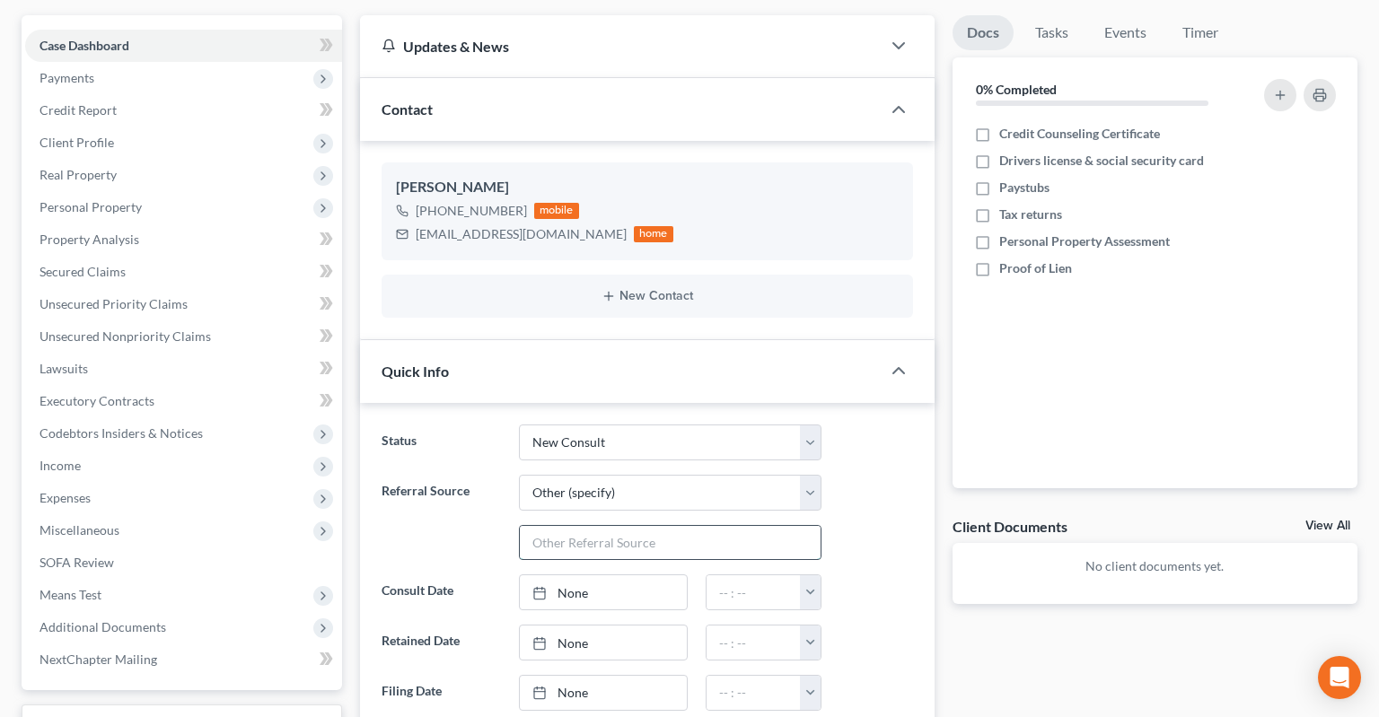
click at [648, 526] on input "text" at bounding box center [670, 543] width 301 height 34
type input "Someone gave her the number"
click at [634, 575] on link "None" at bounding box center [603, 592] width 167 height 34
type input "[DATE]"
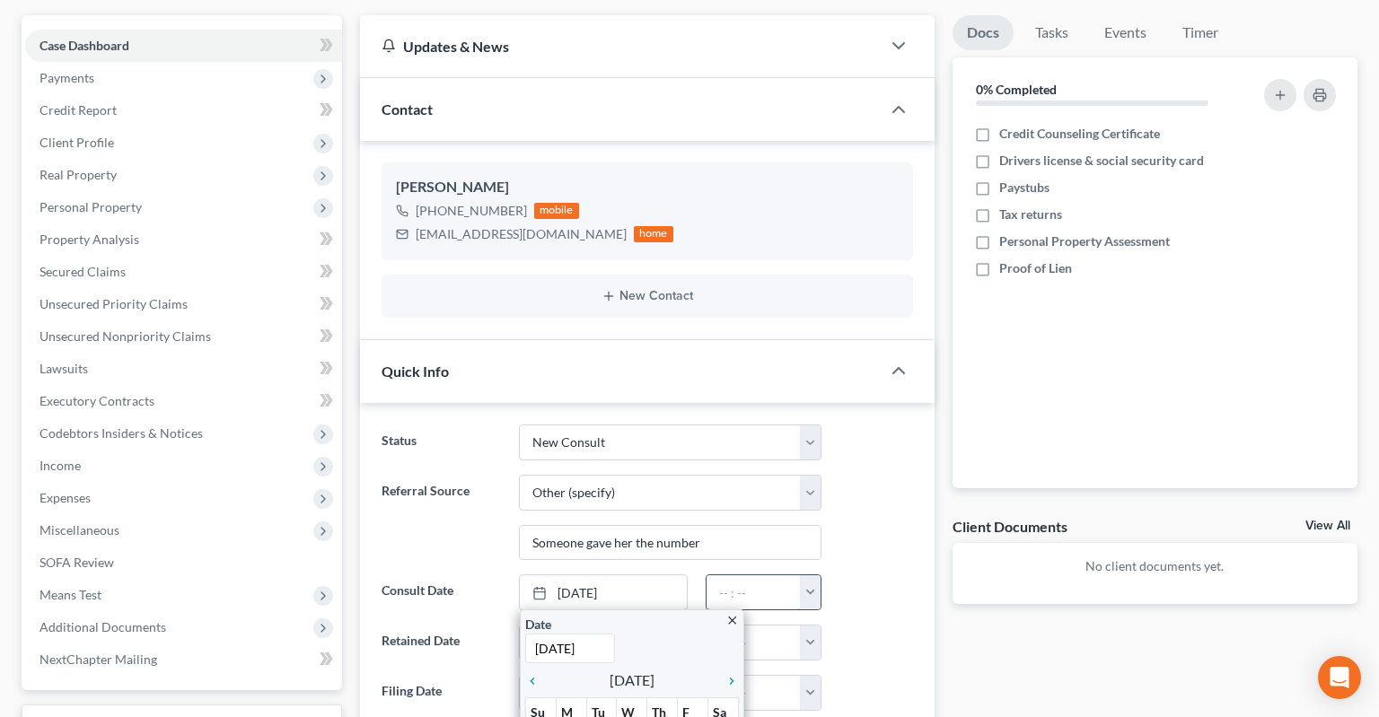
click at [731, 575] on input "text" at bounding box center [754, 592] width 94 height 34
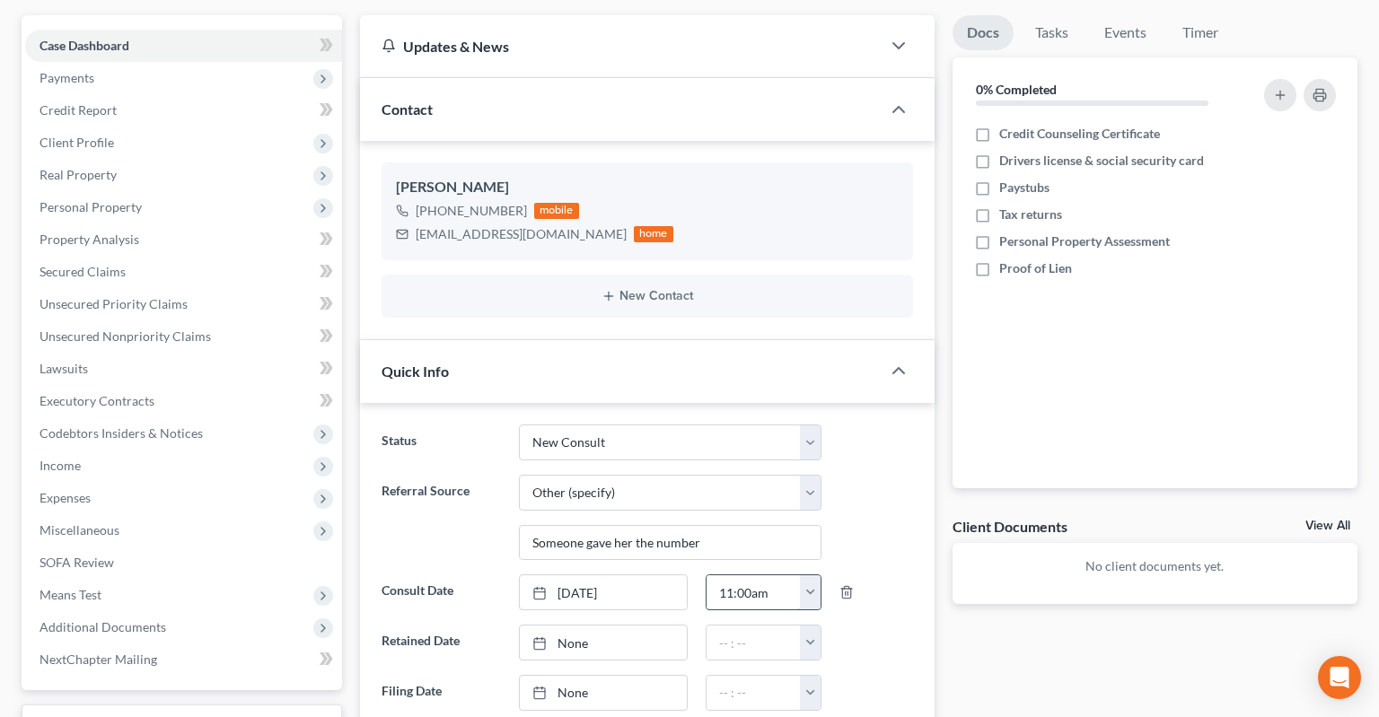
type input "11:00am"
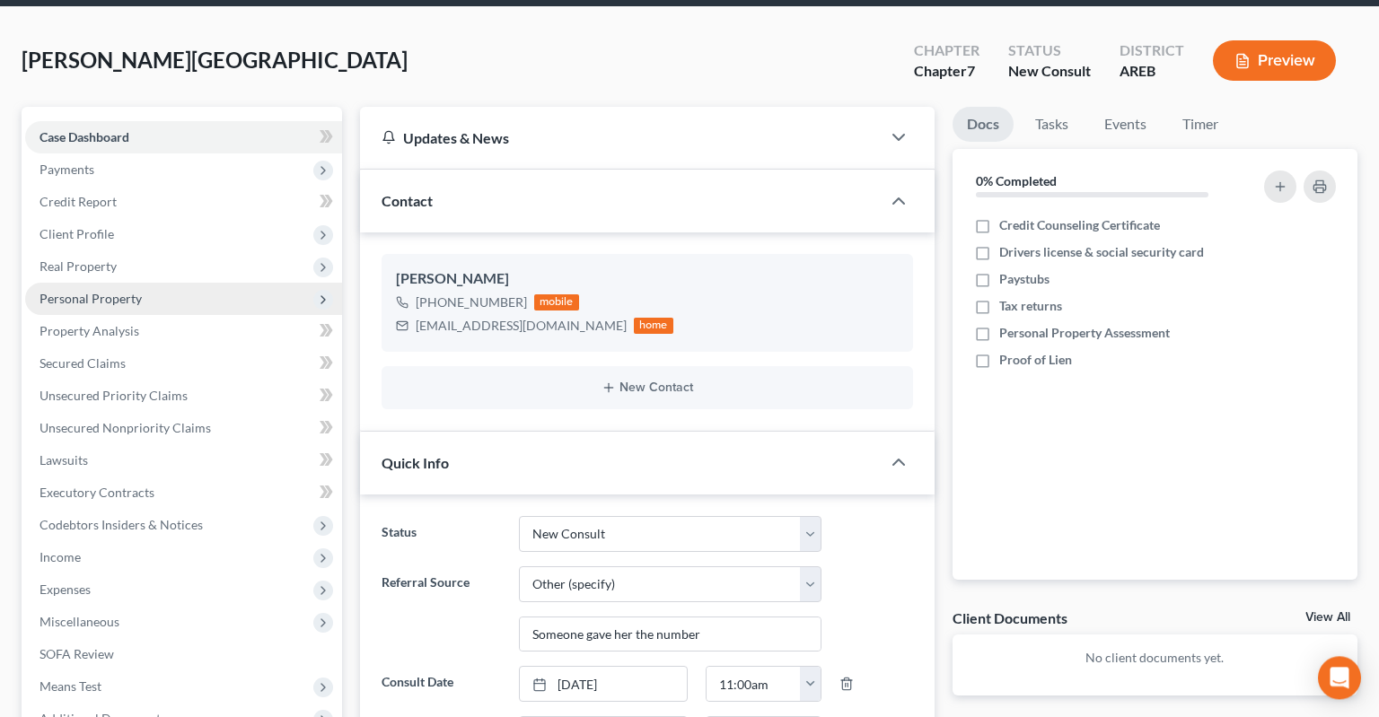
scroll to position [0, 0]
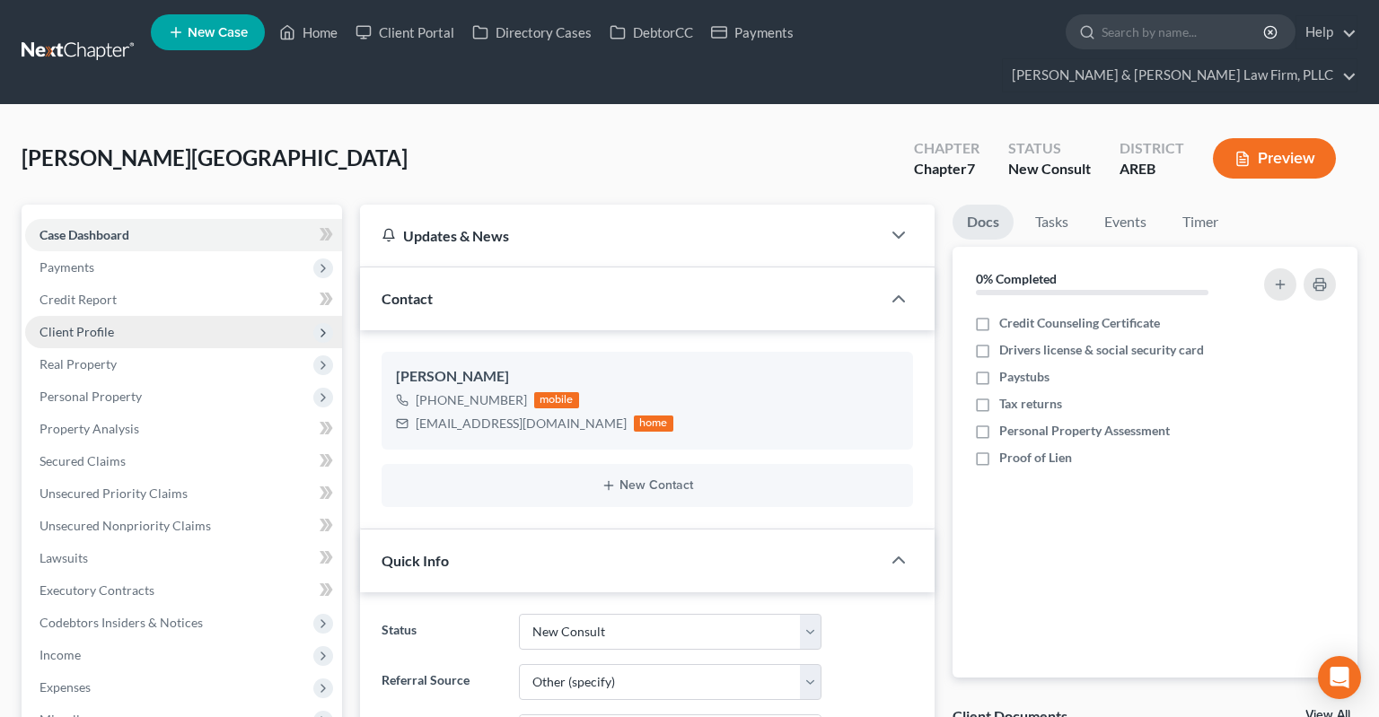
click at [127, 316] on span "Client Profile" at bounding box center [183, 332] width 317 height 32
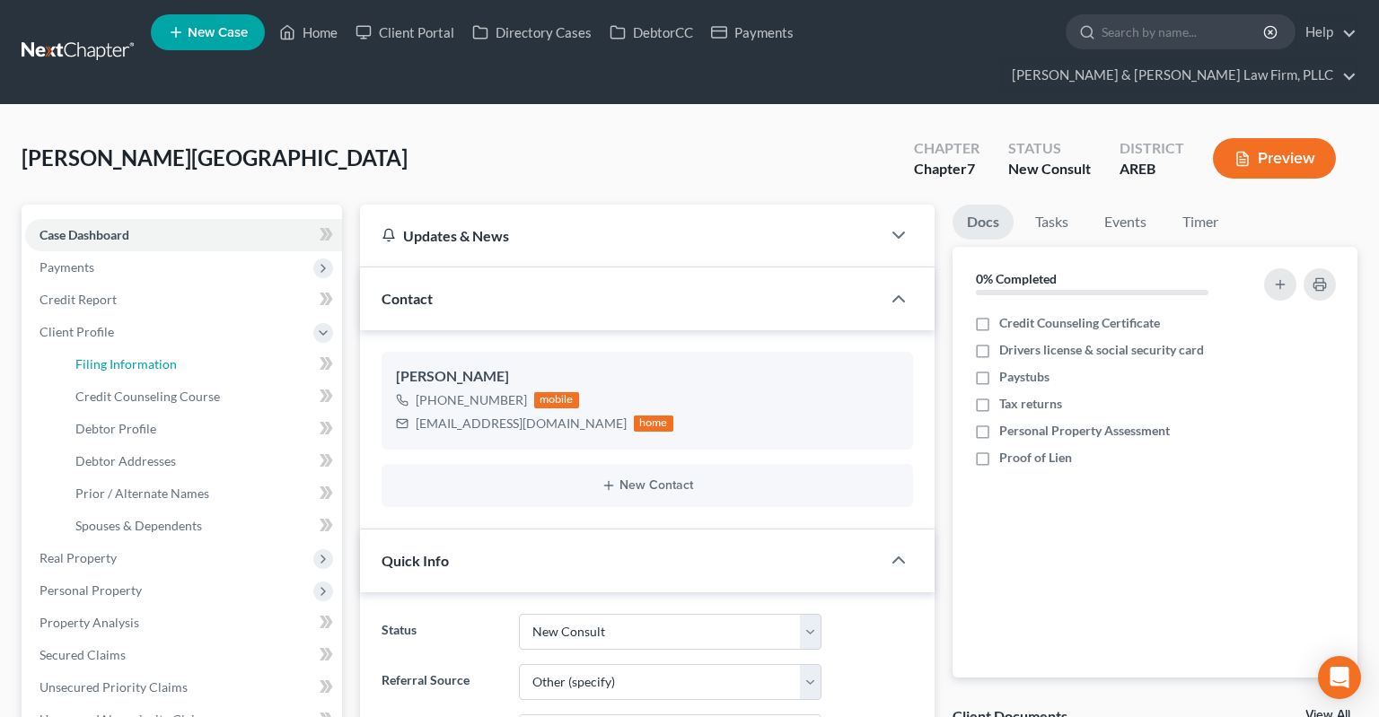
click at [189, 348] on link "Filing Information" at bounding box center [201, 364] width 281 height 32
select select "1"
select select "0"
select select "5"
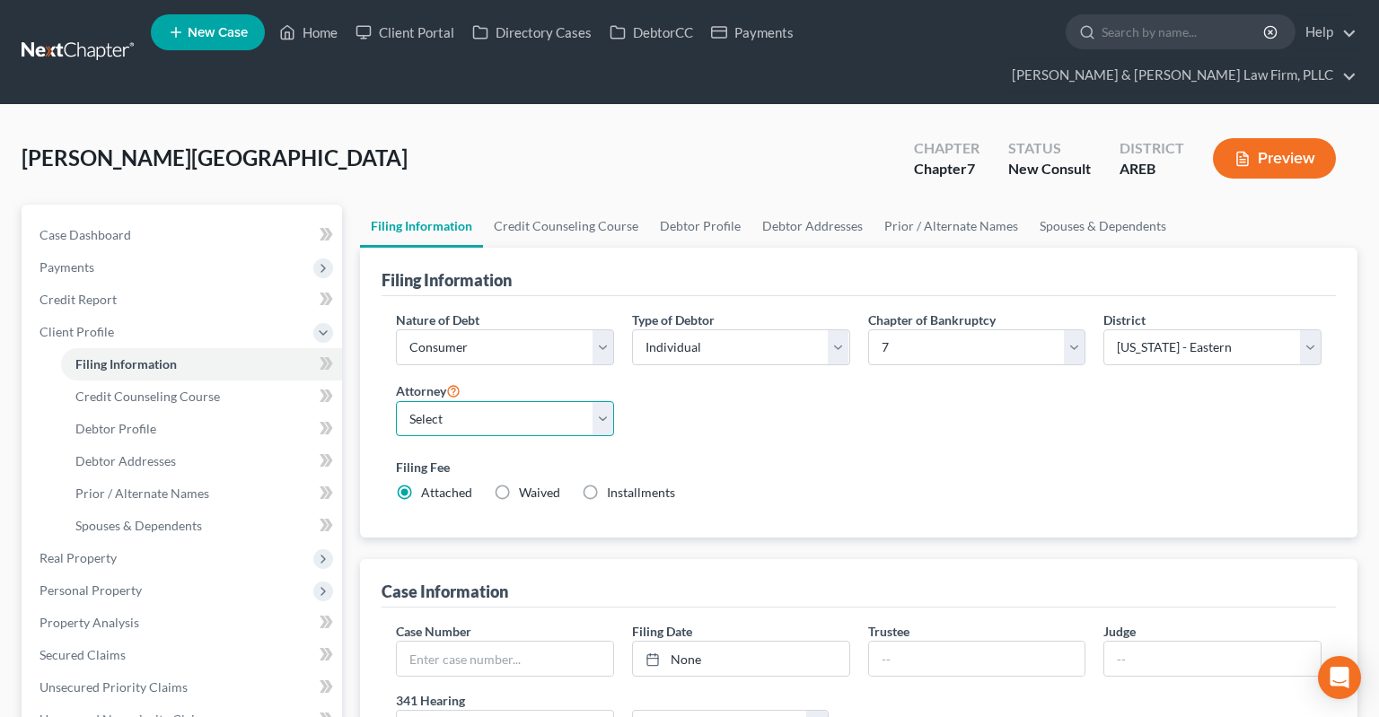
click at [396, 401] on select "Select [PERSON_NAME] - AREB [PERSON_NAME] - ARWB [PERSON_NAME] - AREB [PERSON_N…" at bounding box center [505, 419] width 218 height 36
select select "2"
click option "[PERSON_NAME] - AREB" at bounding box center [0, 0] width 0 height 0
drag, startPoint x: 751, startPoint y: 452, endPoint x: 758, endPoint y: 443, distance: 11.7
click at [758, 458] on div "Filing Fee Attached Waived Waived Installments Installments" at bounding box center [859, 480] width 926 height 44
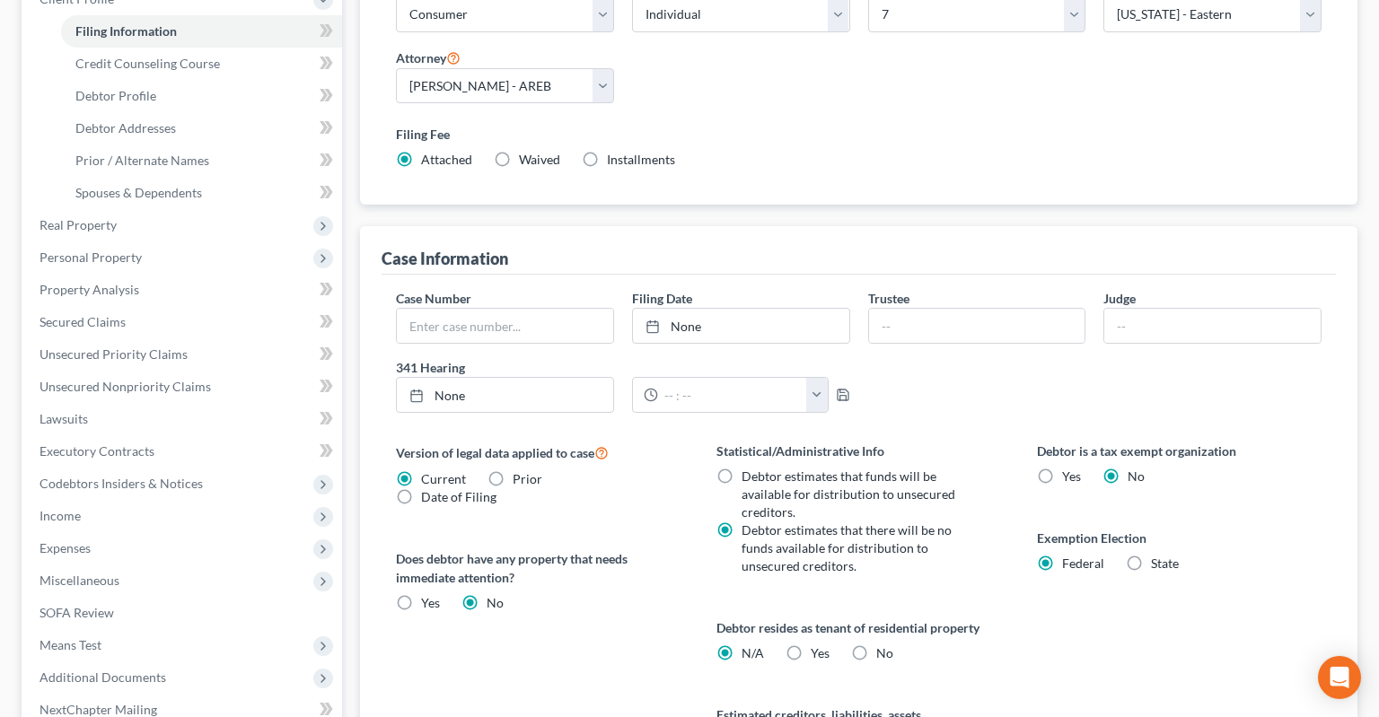
scroll to position [379, 0]
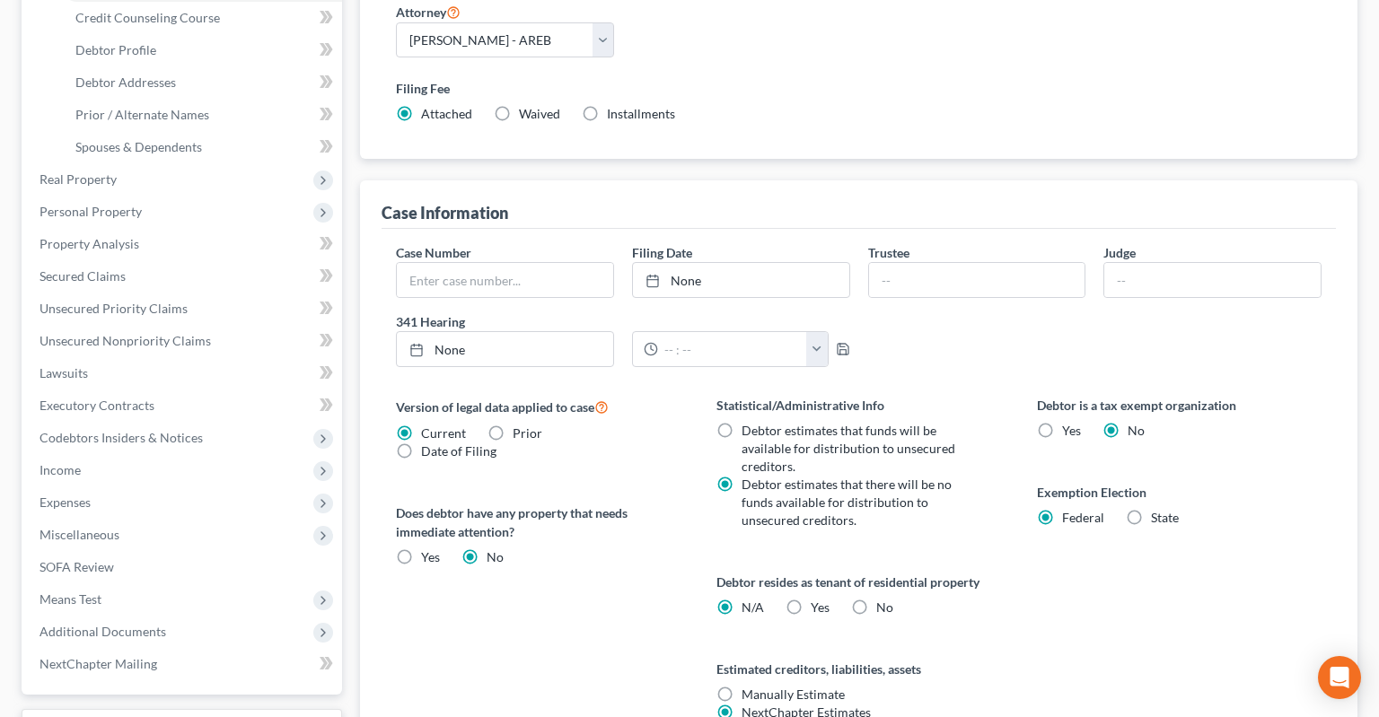
drag, startPoint x: 983, startPoint y: 598, endPoint x: 963, endPoint y: 596, distance: 19.8
click at [986, 598] on div "Statistical/Administrative Info Debtor estimates that funds will be available f…" at bounding box center [858, 580] width 320 height 369
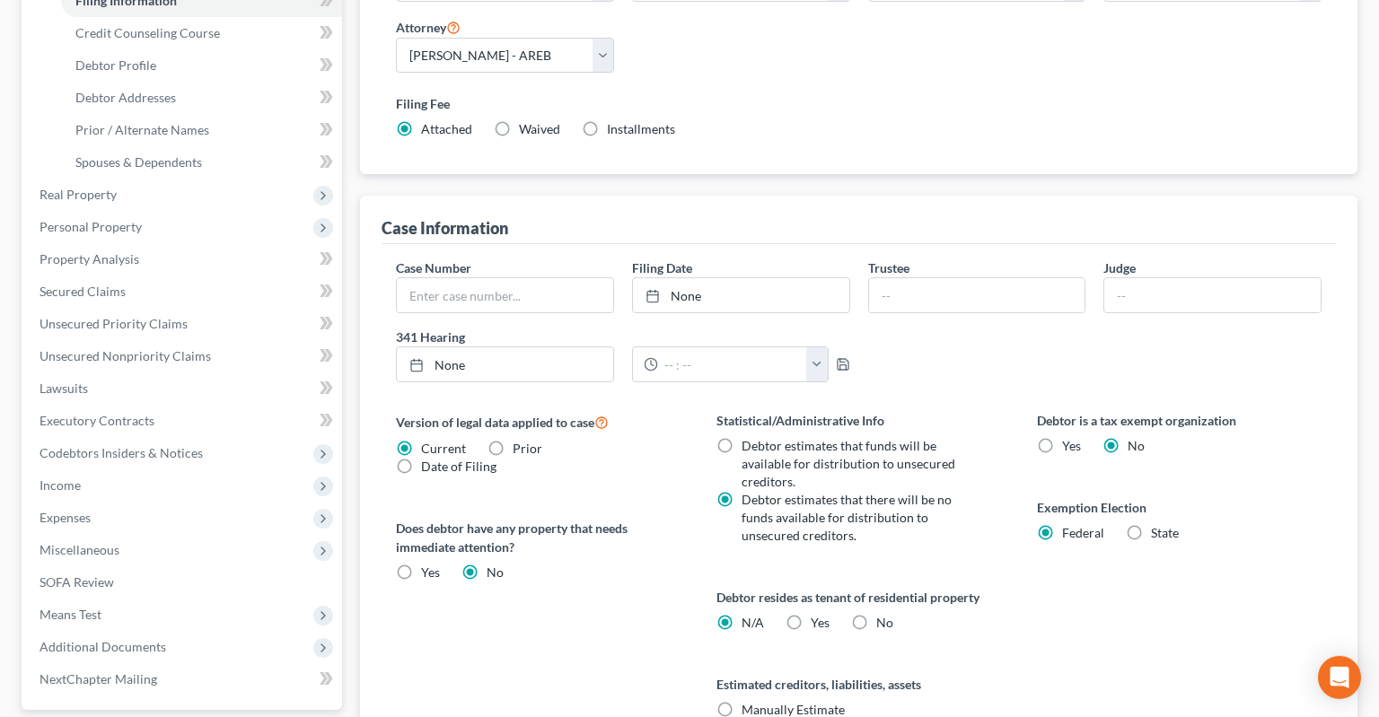
scroll to position [0, 0]
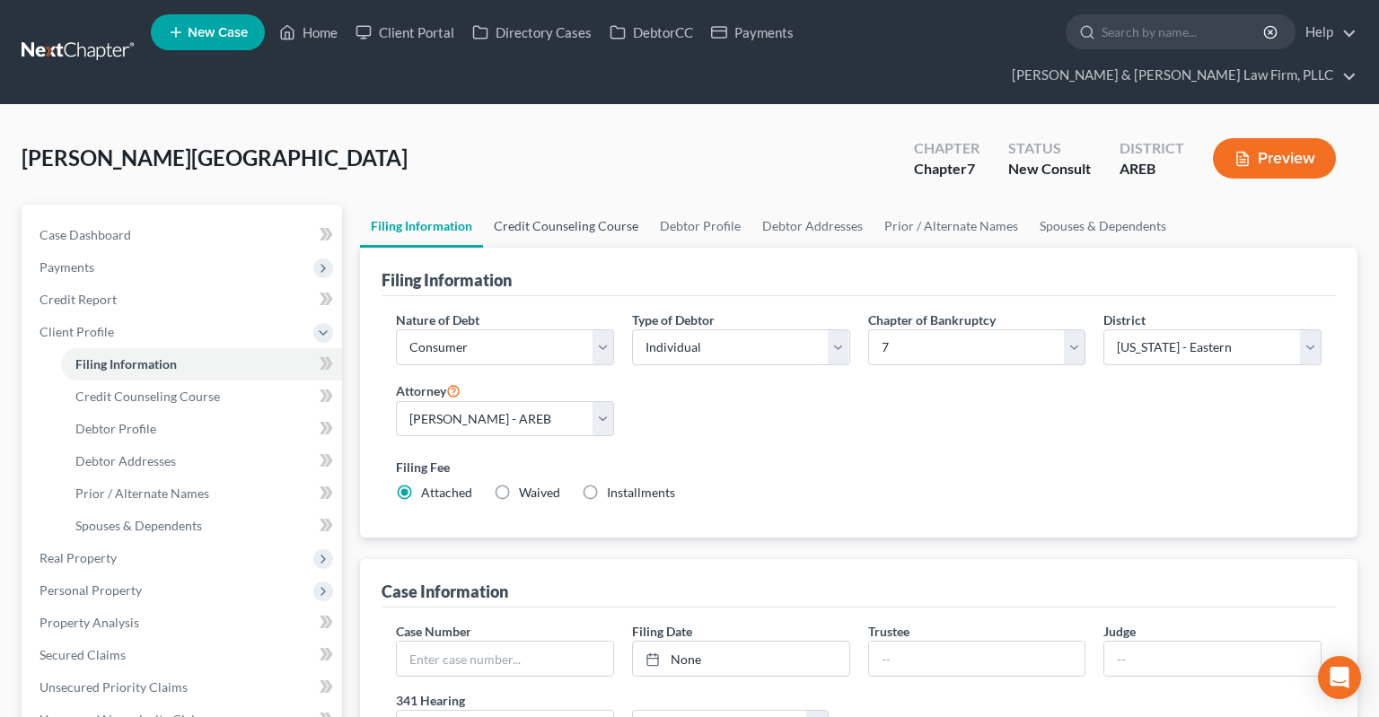
click at [618, 214] on link "Credit Counseling Course" at bounding box center [566, 226] width 166 height 43
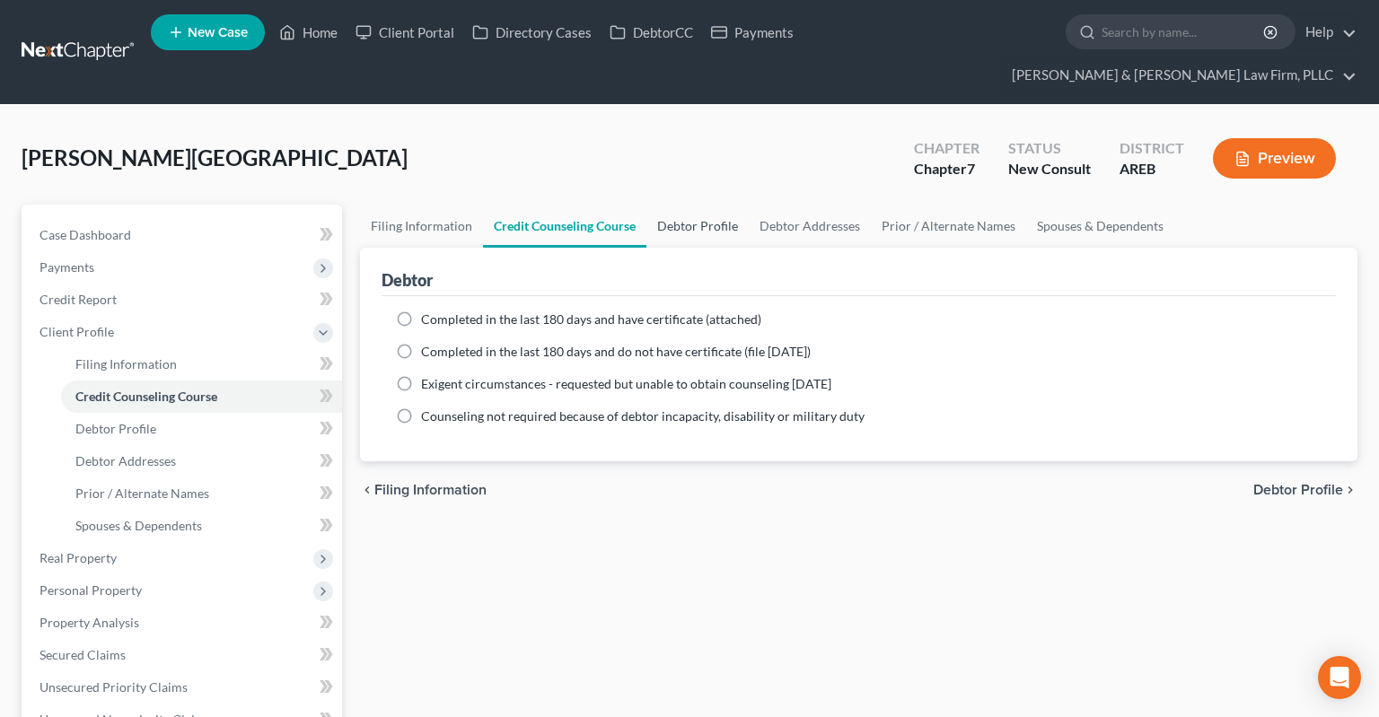
click at [687, 205] on link "Debtor Profile" at bounding box center [697, 226] width 102 height 43
select select "0"
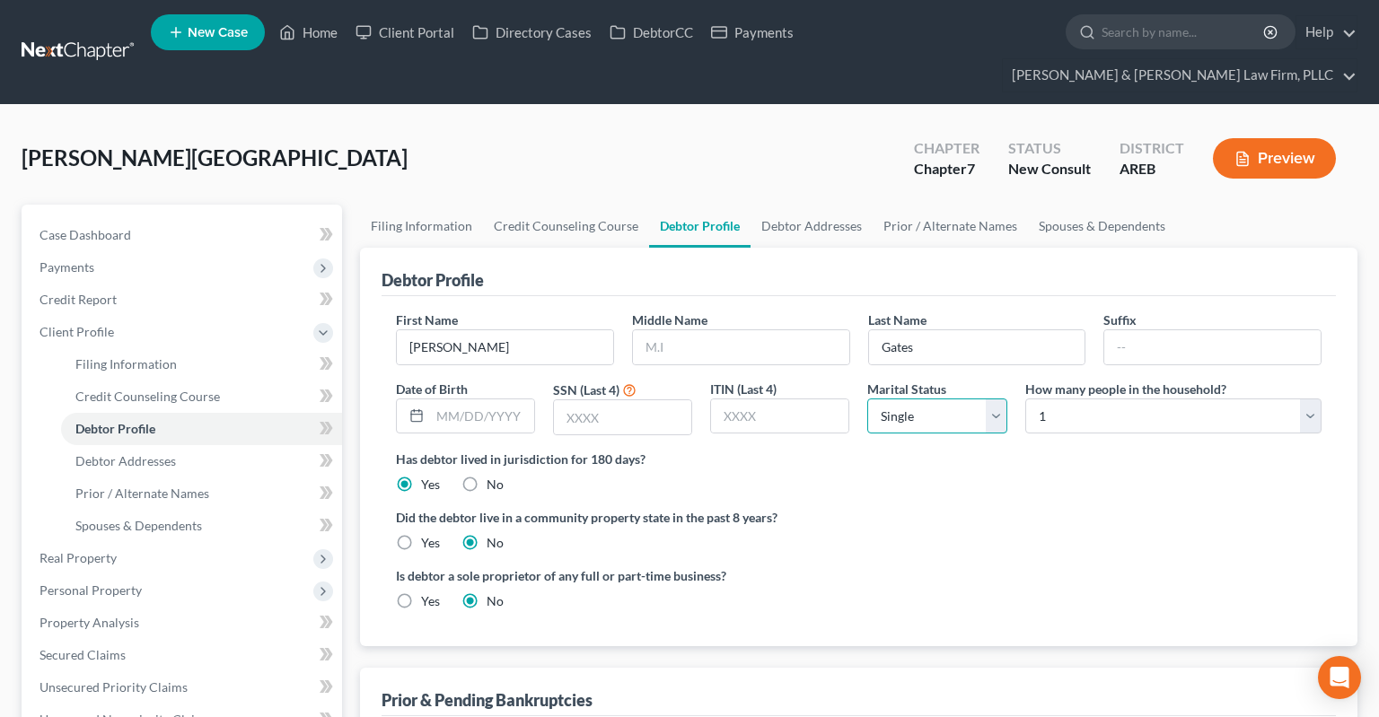
click at [867, 399] on select "Select Single Married Separated Divorced Widowed" at bounding box center [936, 417] width 139 height 36
click option "Single" at bounding box center [0, 0] width 0 height 0
click at [1025, 399] on select "Select 1 2 3 4 5 6 7 8 9 10 11 12 13 14 15 16 17 18 19 20" at bounding box center [1173, 417] width 296 height 36
select select "6"
click option "7" at bounding box center [0, 0] width 0 height 0
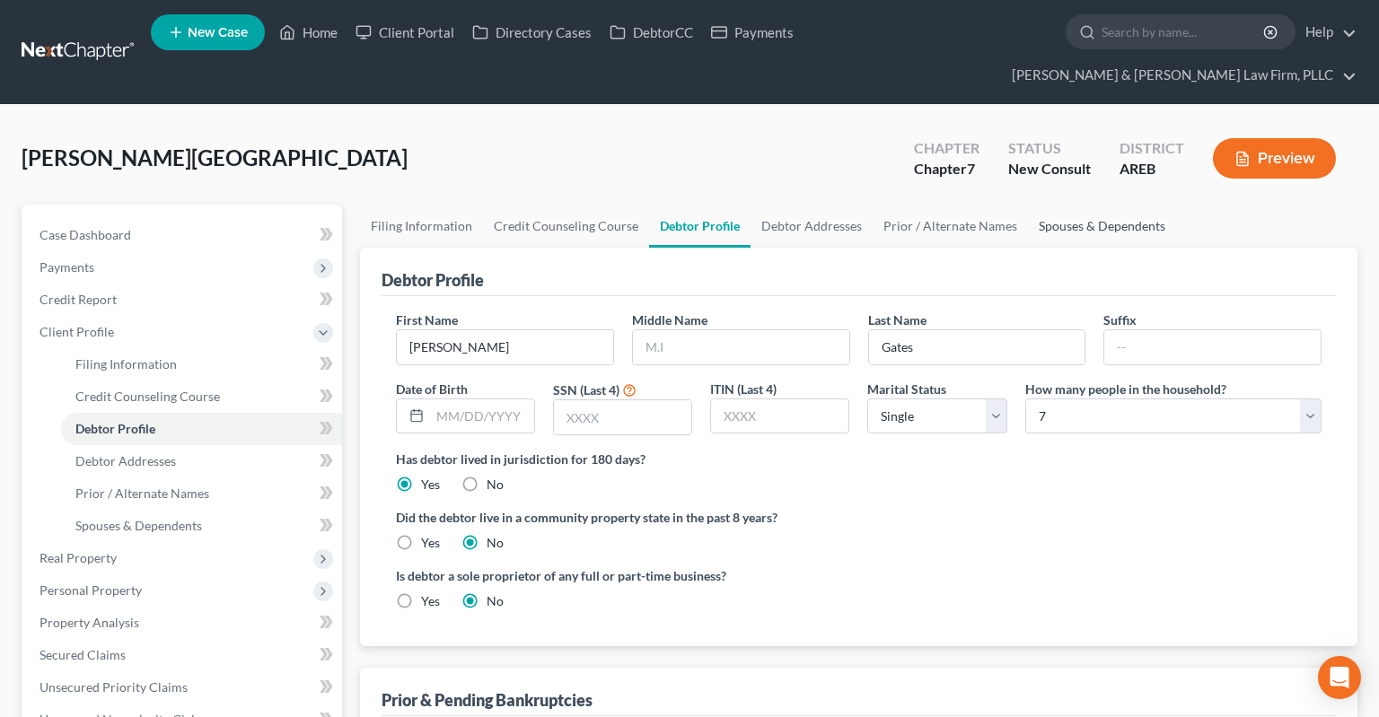
drag, startPoint x: 1119, startPoint y: 196, endPoint x: 1128, endPoint y: 214, distance: 20.5
click at [1118, 205] on link "Spouses & Dependents" at bounding box center [1102, 226] width 148 height 43
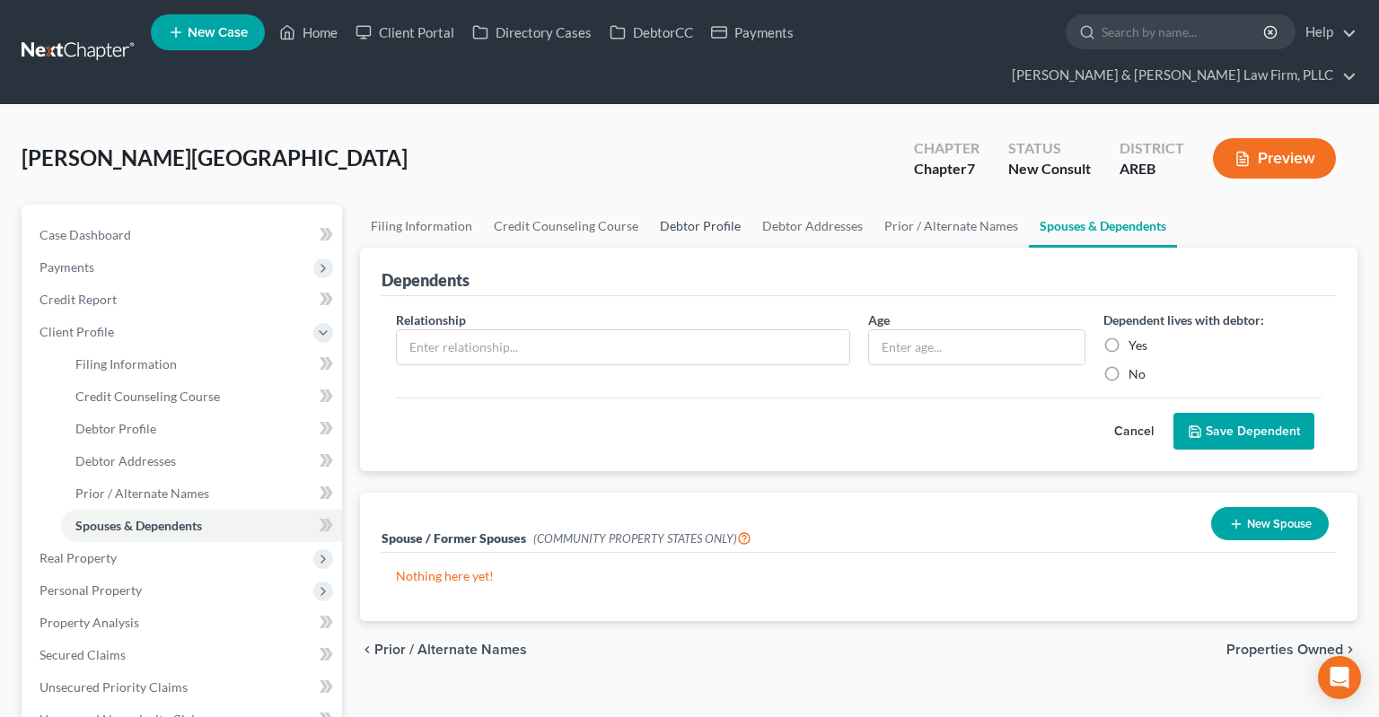
click at [679, 205] on link "Debtor Profile" at bounding box center [700, 226] width 102 height 43
select select "0"
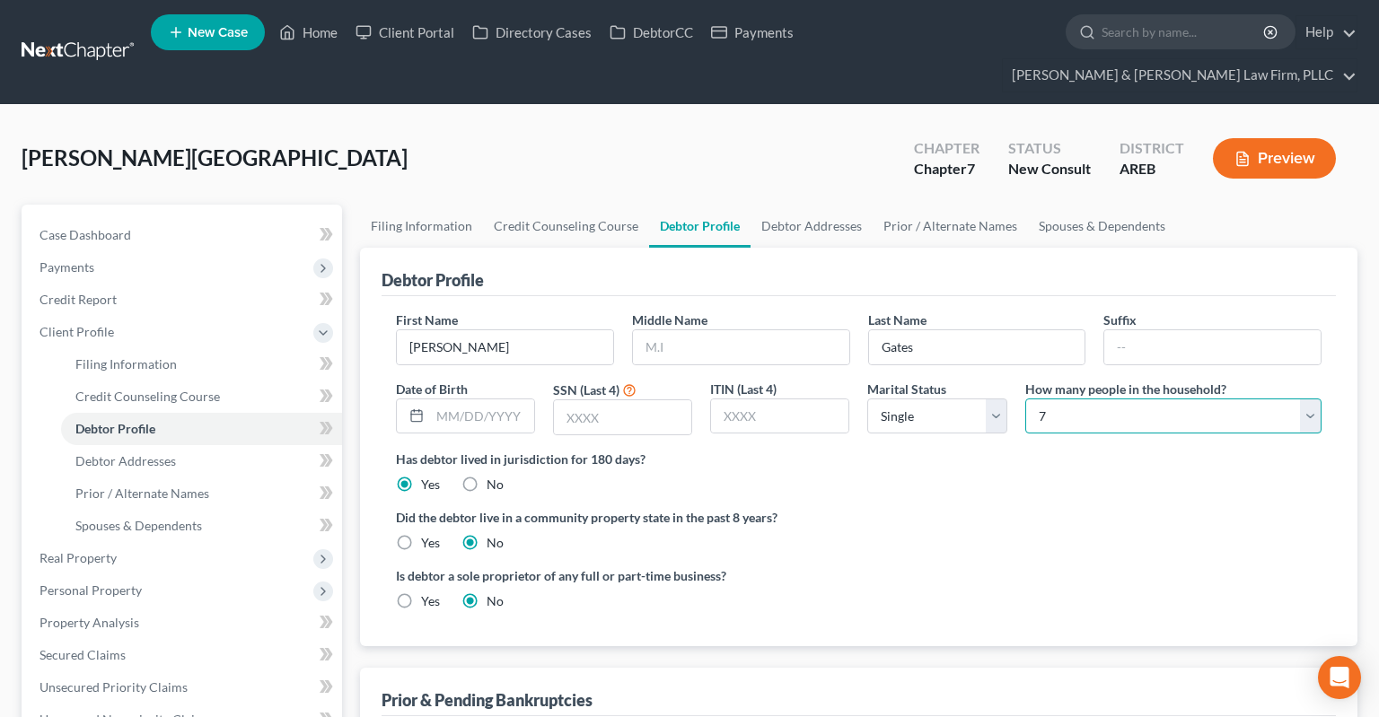
click at [1025, 399] on select "Select 1 2 3 4 5 6 7 8 9 10 11 12 13 14 15 16 17 18 19 20" at bounding box center [1173, 417] width 296 height 36
select select "5"
click option "6" at bounding box center [0, 0] width 0 height 0
click at [1084, 205] on link "Spouses & Dependents" at bounding box center [1102, 226] width 148 height 43
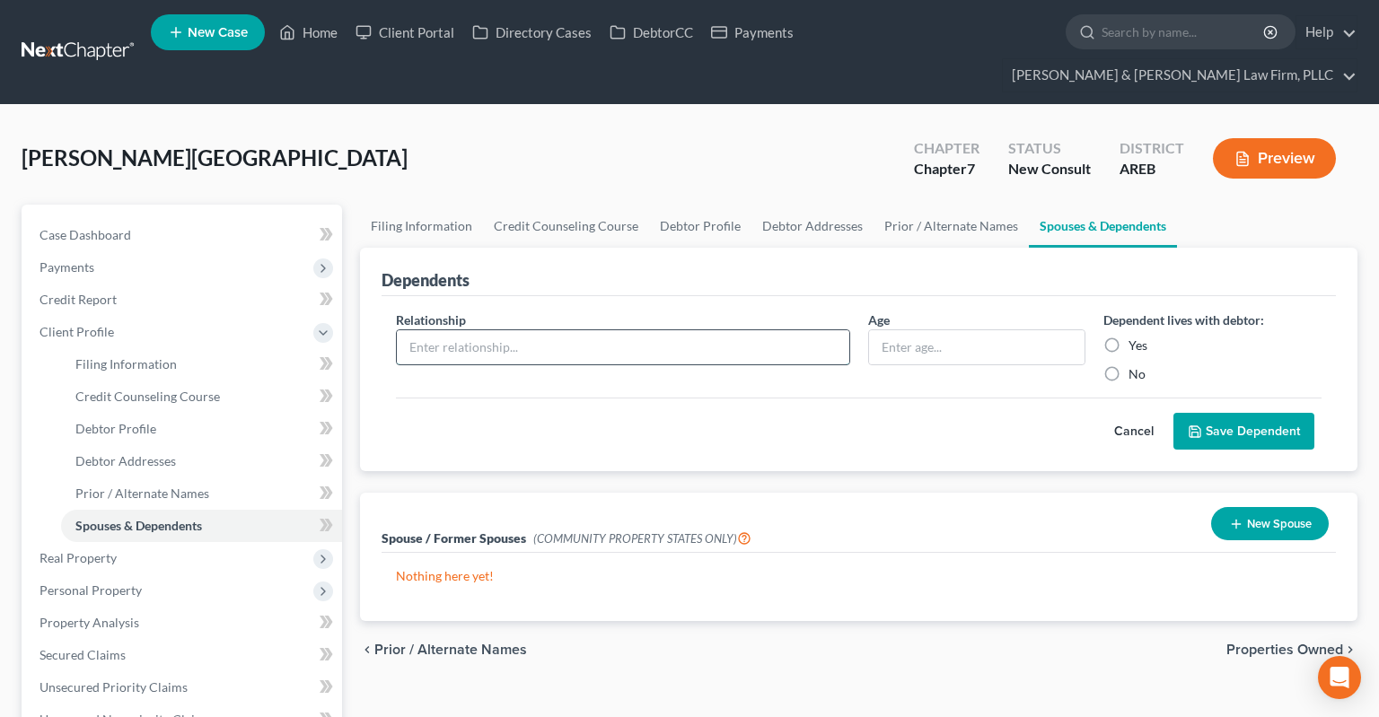
click at [688, 330] on input "text" at bounding box center [623, 347] width 452 height 34
type input "Child"
type input "2 yrs"
click at [1266, 413] on button "Save Dependent" at bounding box center [1243, 432] width 141 height 38
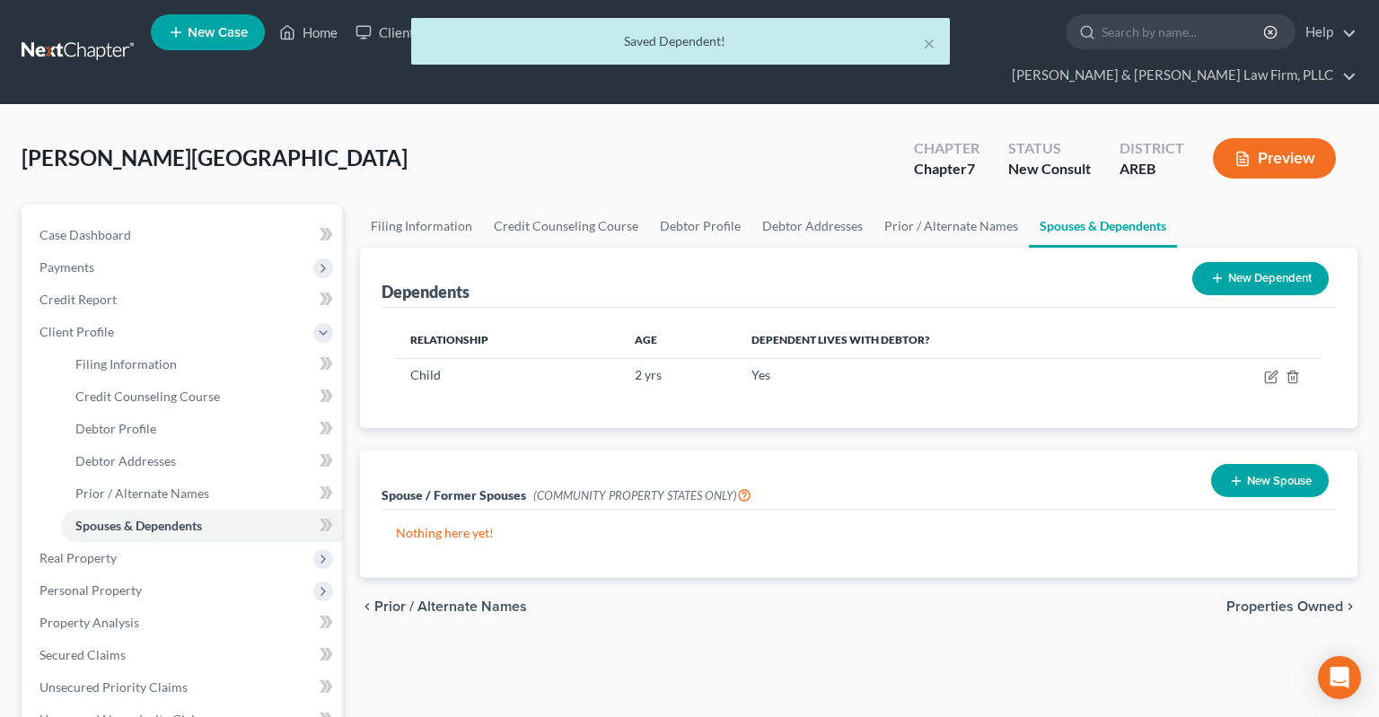
click at [1224, 262] on button "New Dependent" at bounding box center [1260, 278] width 136 height 33
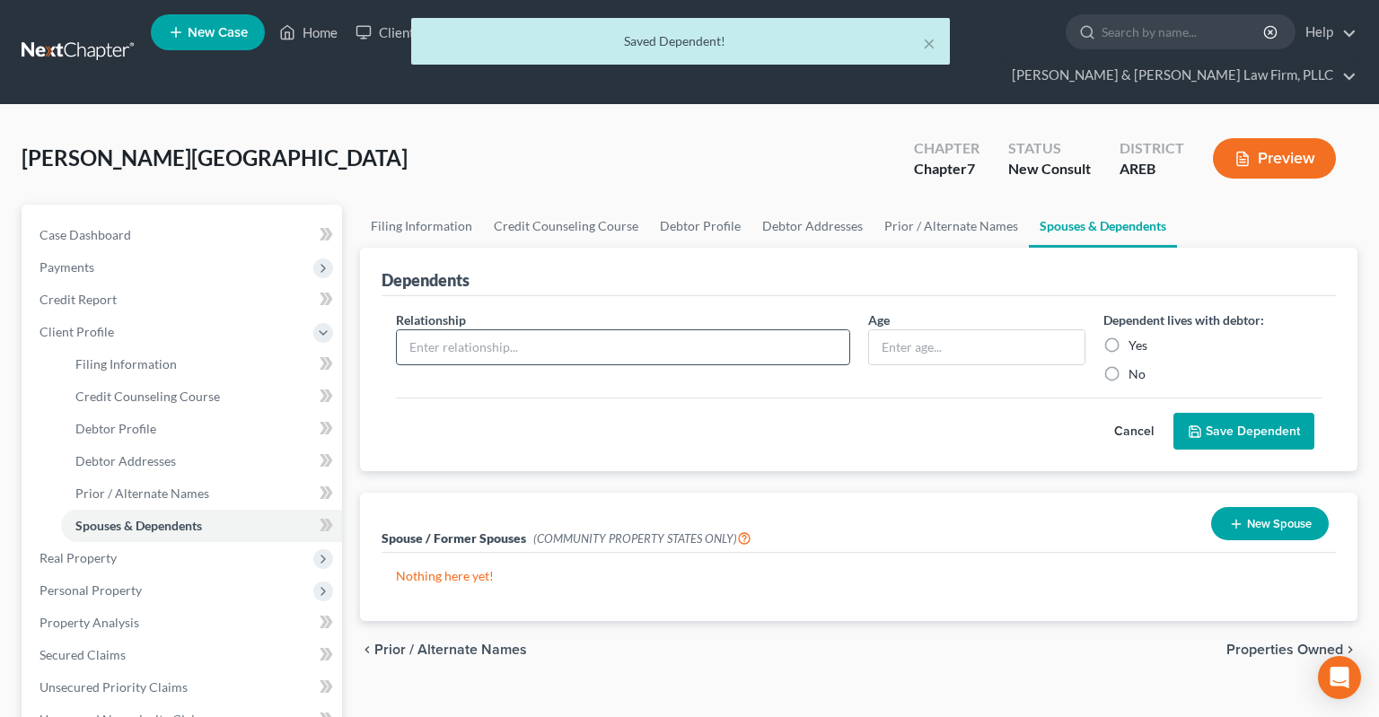
drag, startPoint x: 746, startPoint y: 300, endPoint x: 743, endPoint y: 310, distance: 10.2
click at [744, 330] on input "text" at bounding box center [623, 347] width 452 height 34
type input "Child"
type input "2 yrs"
click at [1228, 413] on button "Save Dependent" at bounding box center [1243, 432] width 141 height 38
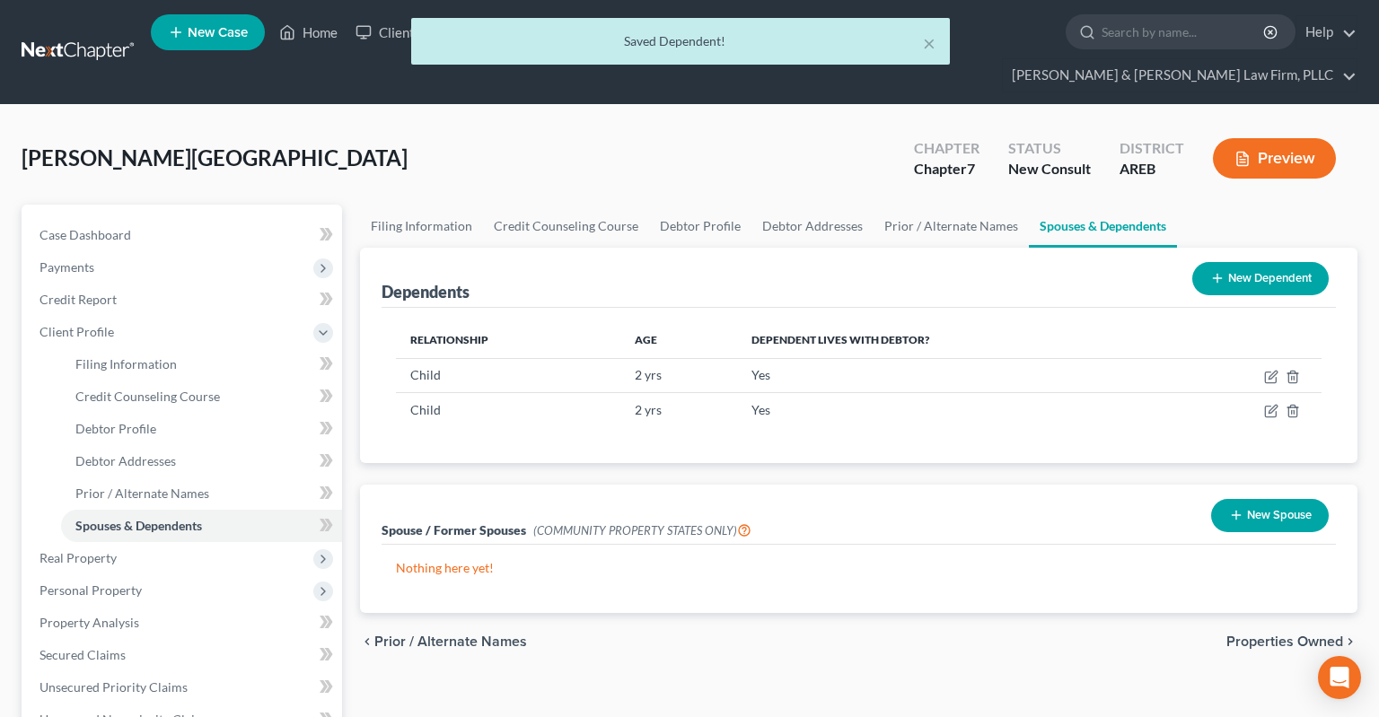
click at [1234, 262] on button "New Dependent" at bounding box center [1260, 278] width 136 height 33
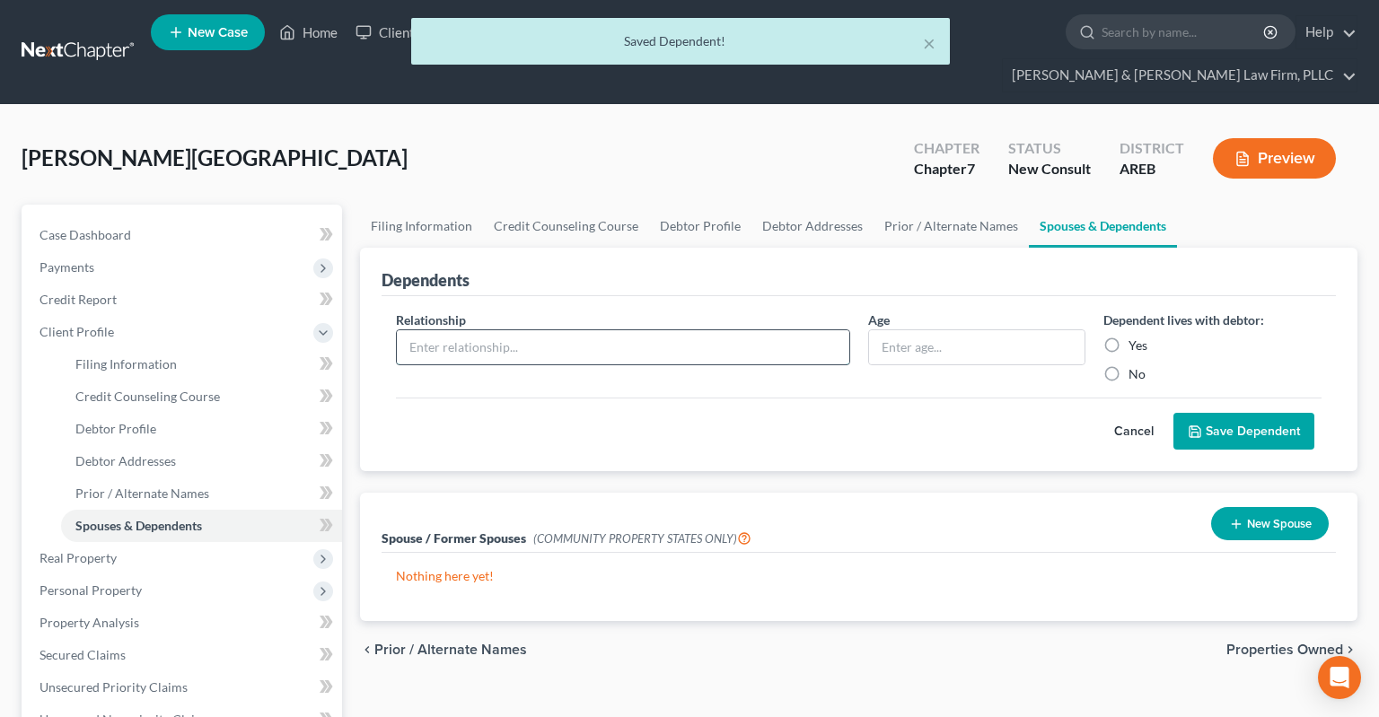
click at [760, 330] on input "text" at bounding box center [623, 347] width 452 height 34
type input "Child"
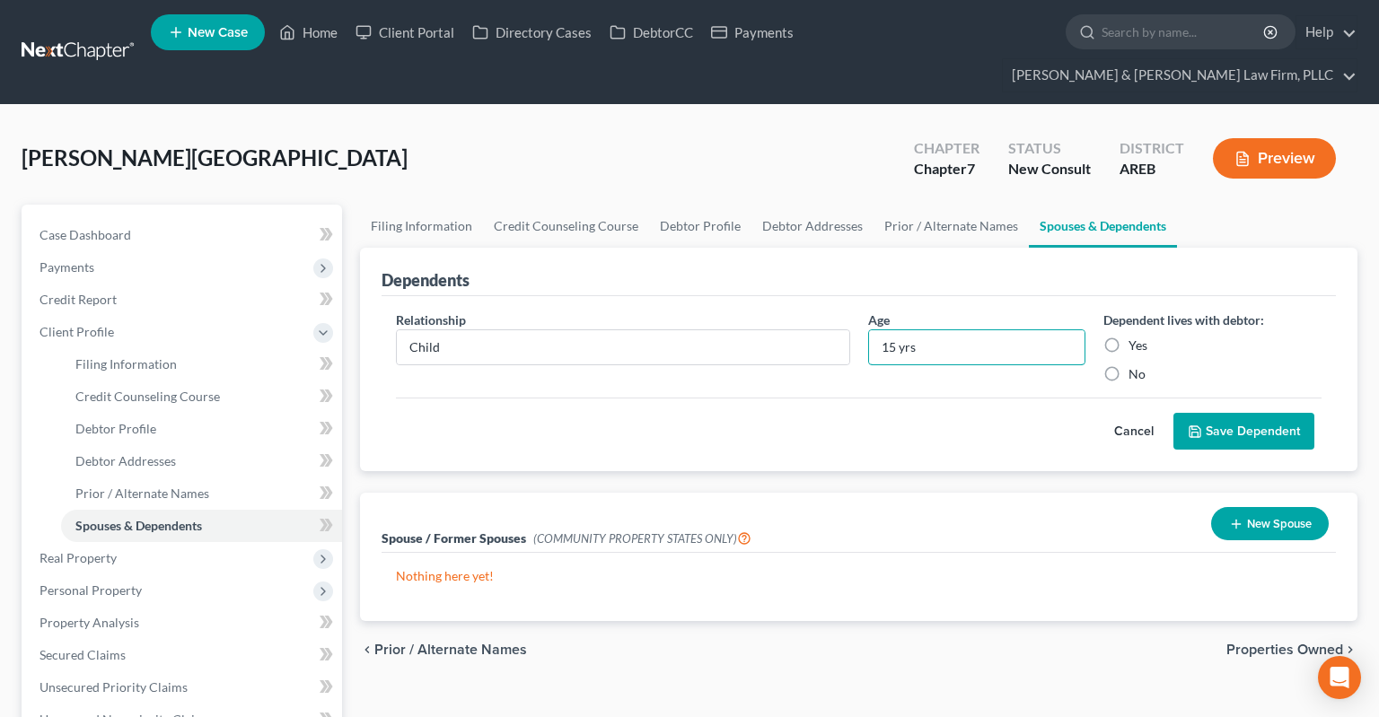
type input "15 yrs"
click at [1220, 413] on button "Save Dependent" at bounding box center [1243, 432] width 141 height 38
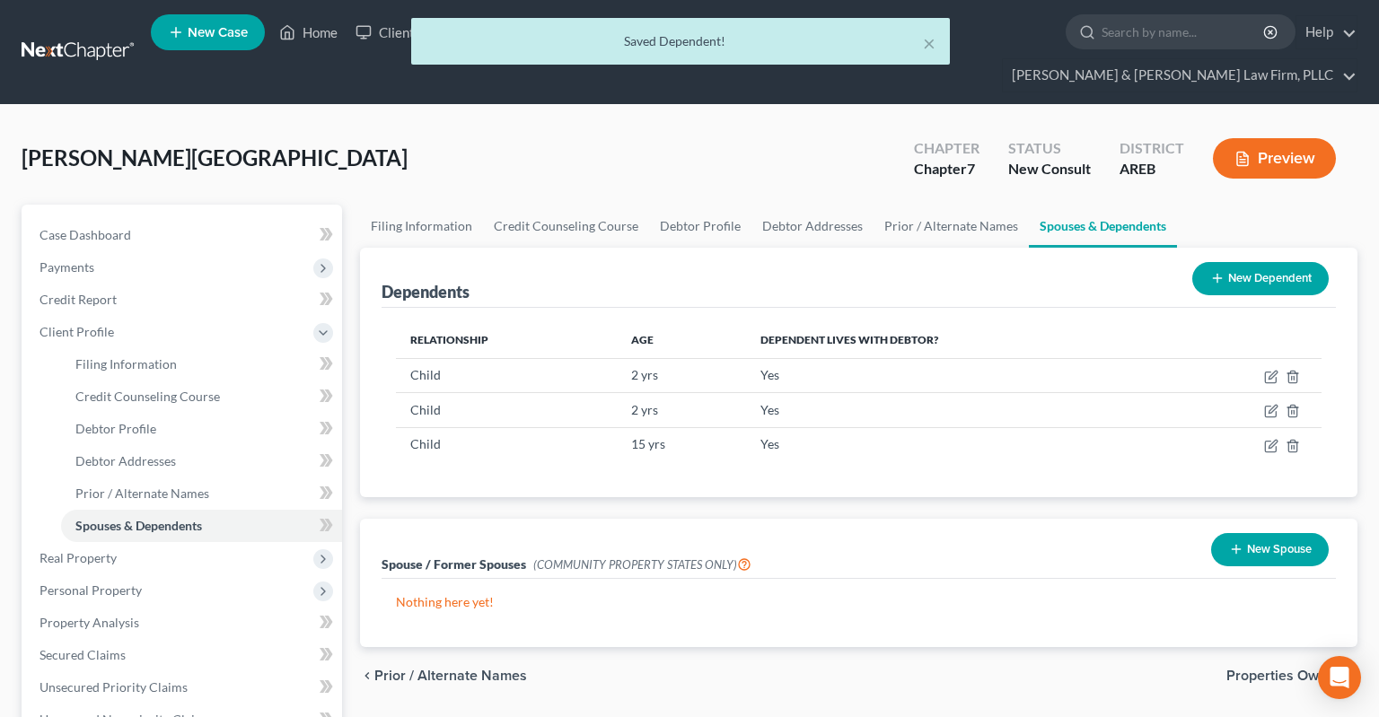
click at [1254, 262] on button "New Dependent" at bounding box center [1260, 278] width 136 height 33
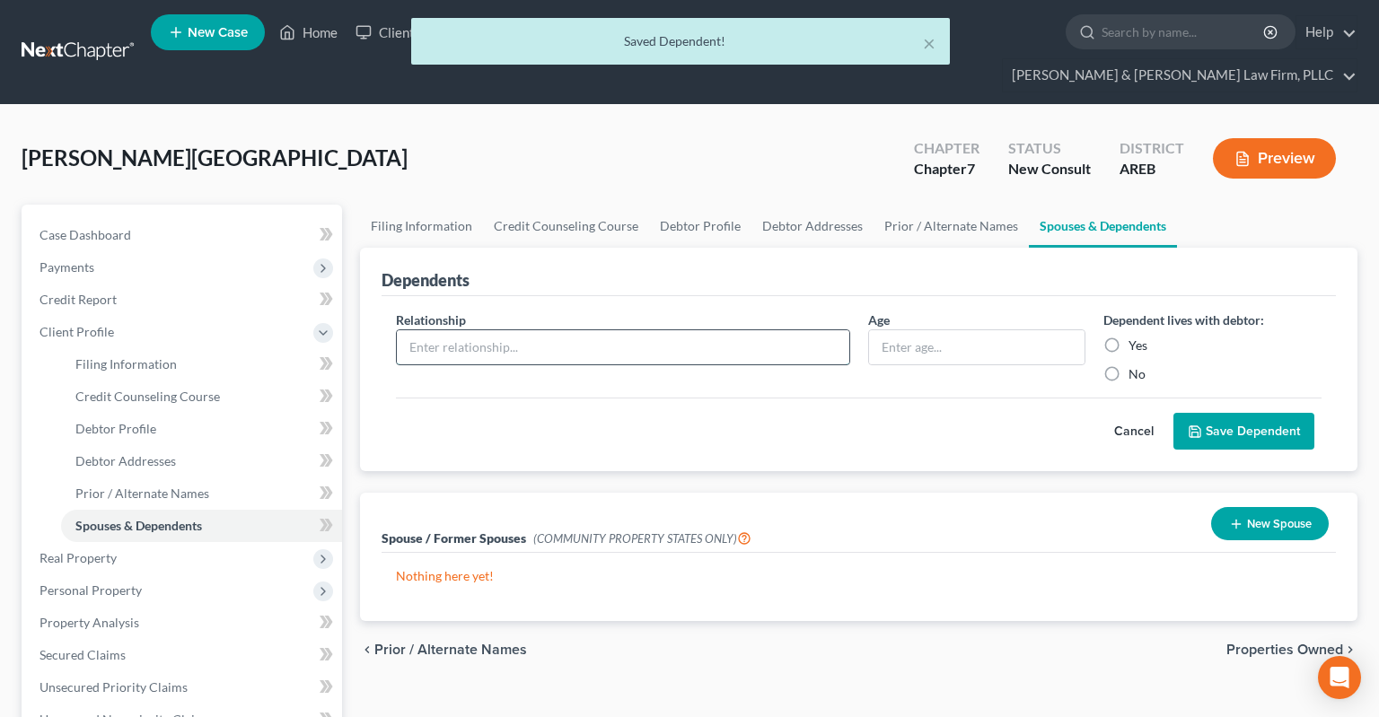
click at [687, 330] on input "text" at bounding box center [623, 347] width 452 height 34
type input "Child"
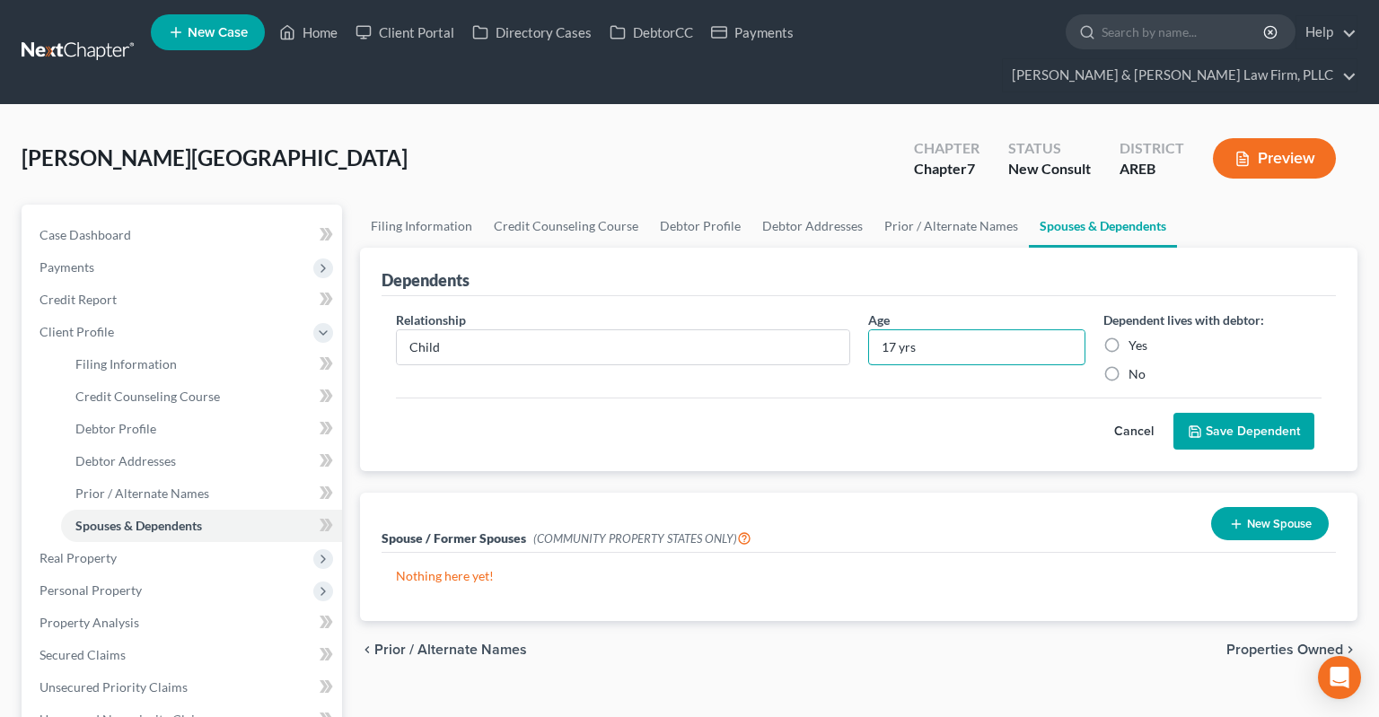
type input "17 yrs"
click at [1201, 413] on button "Save Dependent" at bounding box center [1243, 432] width 141 height 38
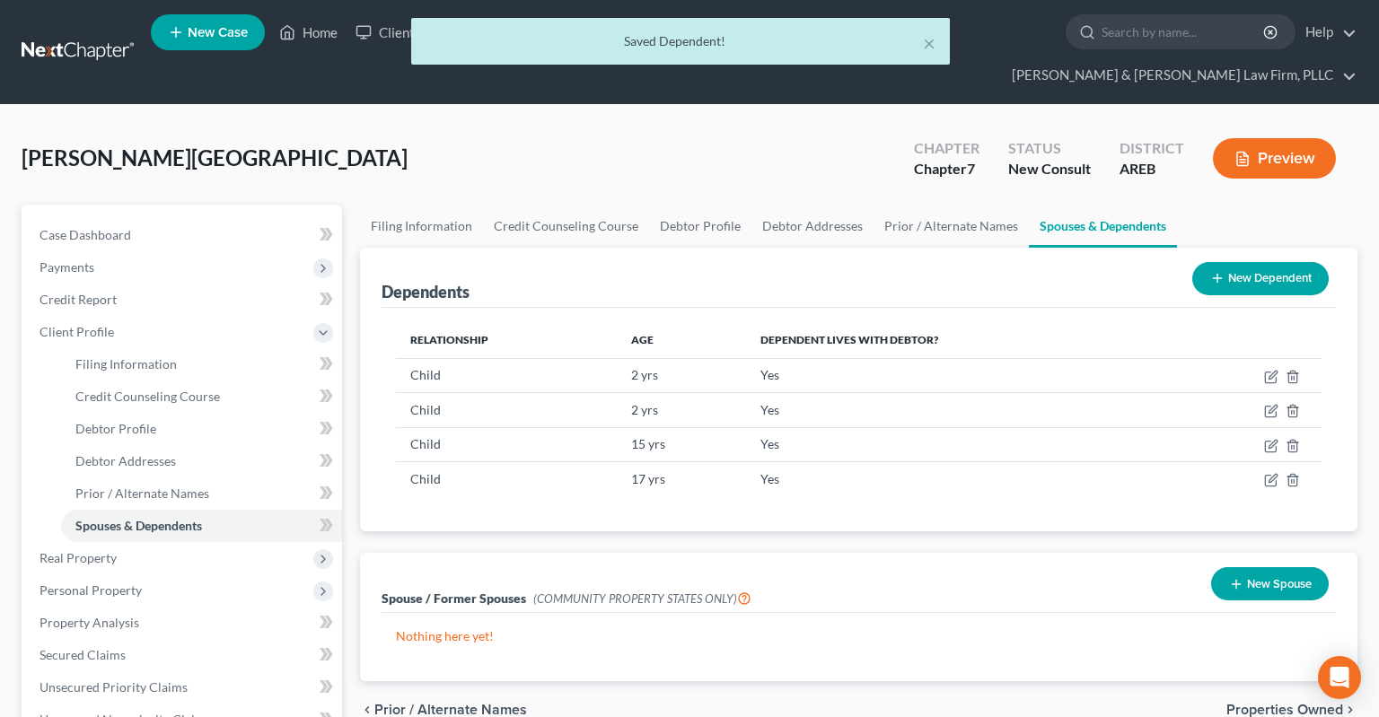
click at [1217, 271] on icon at bounding box center [1217, 278] width 14 height 14
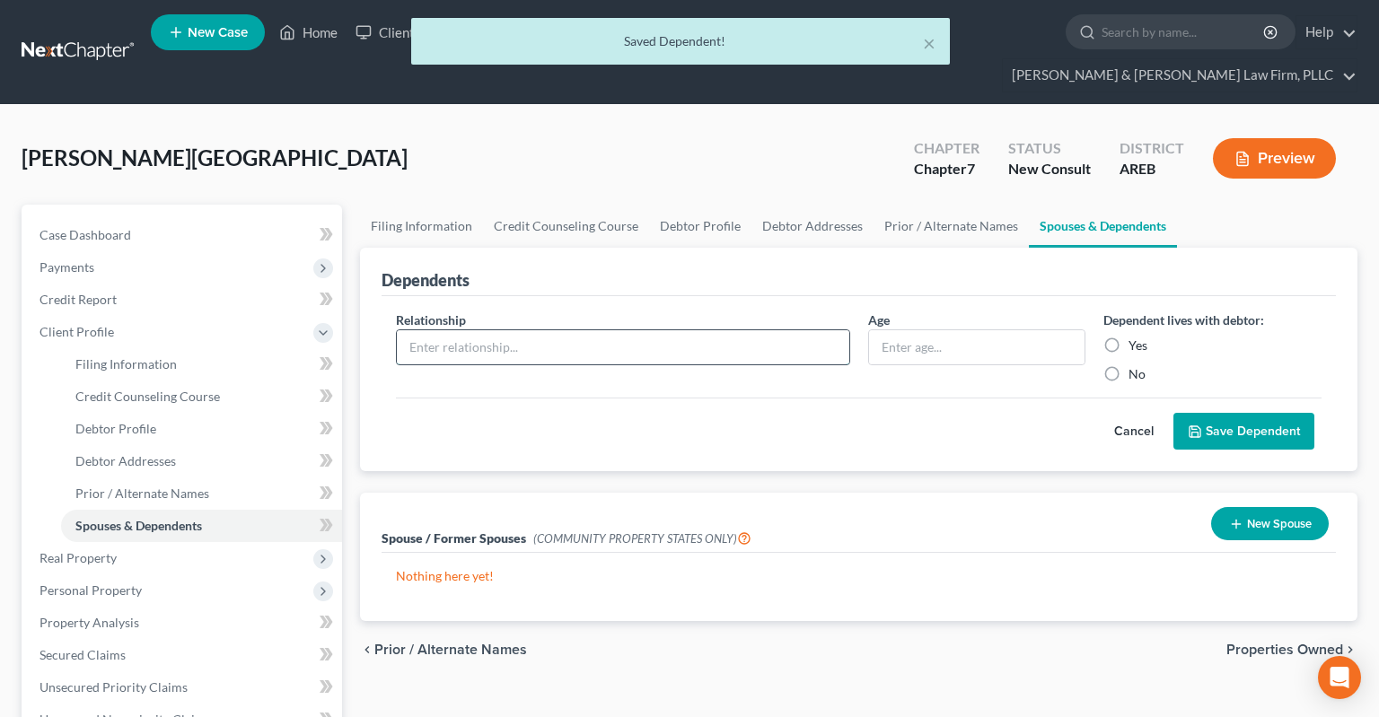
click at [596, 330] on input "text" at bounding box center [623, 347] width 452 height 34
type input "Child"
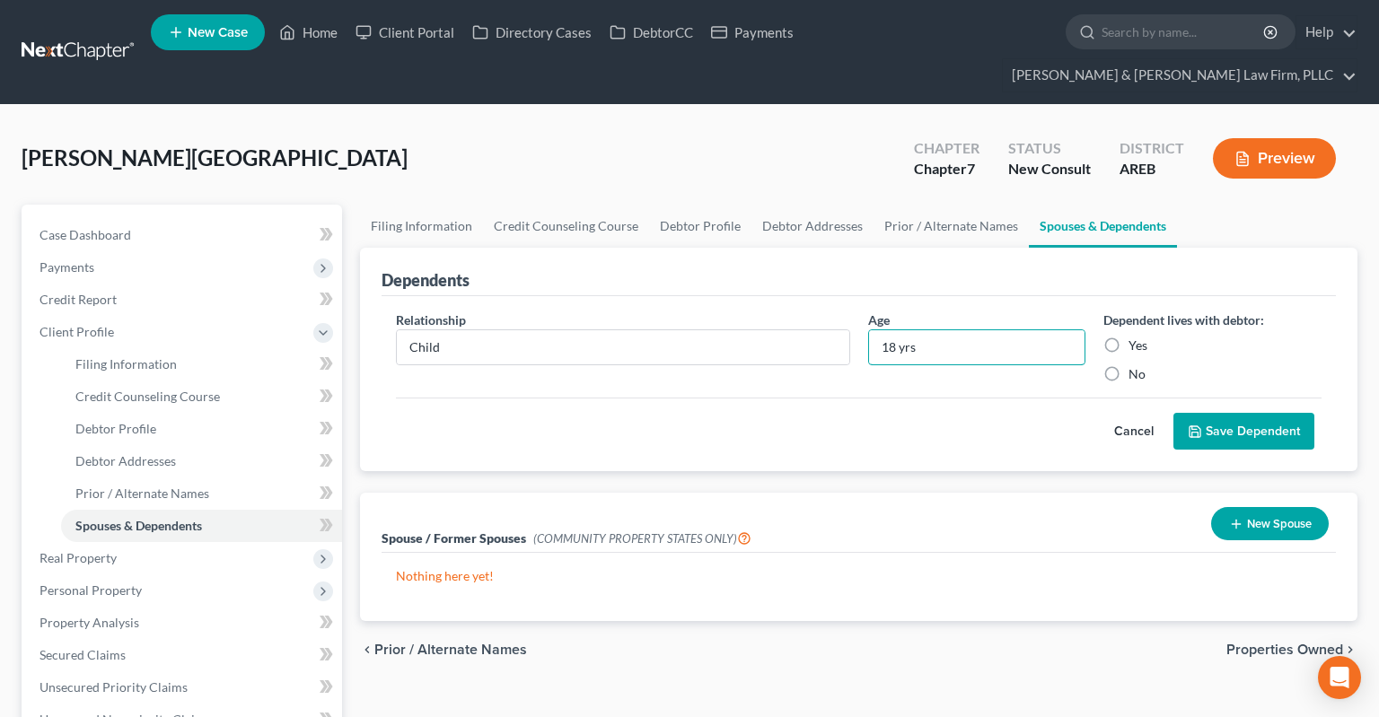
type input "18 yrs"
click at [1242, 413] on button "Save Dependent" at bounding box center [1243, 432] width 141 height 38
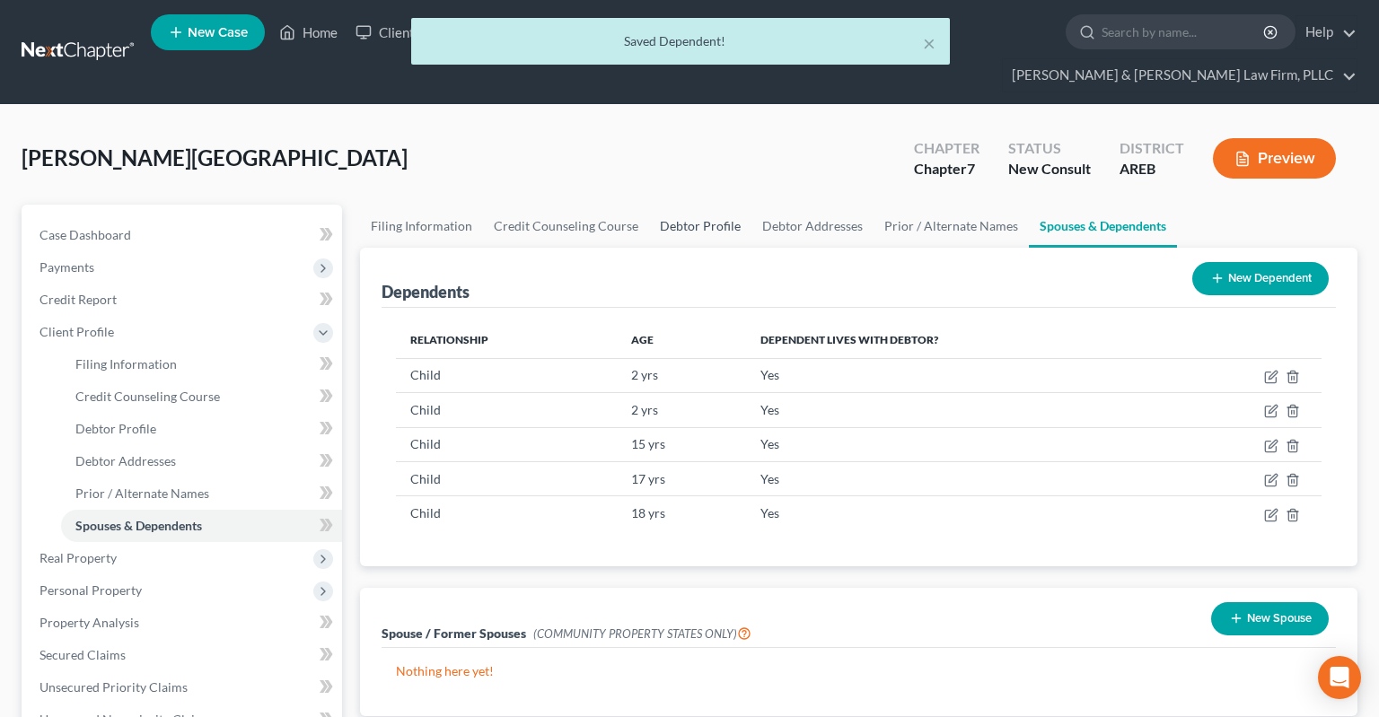
click at [688, 205] on link "Debtor Profile" at bounding box center [700, 226] width 102 height 43
select select "0"
select select "5"
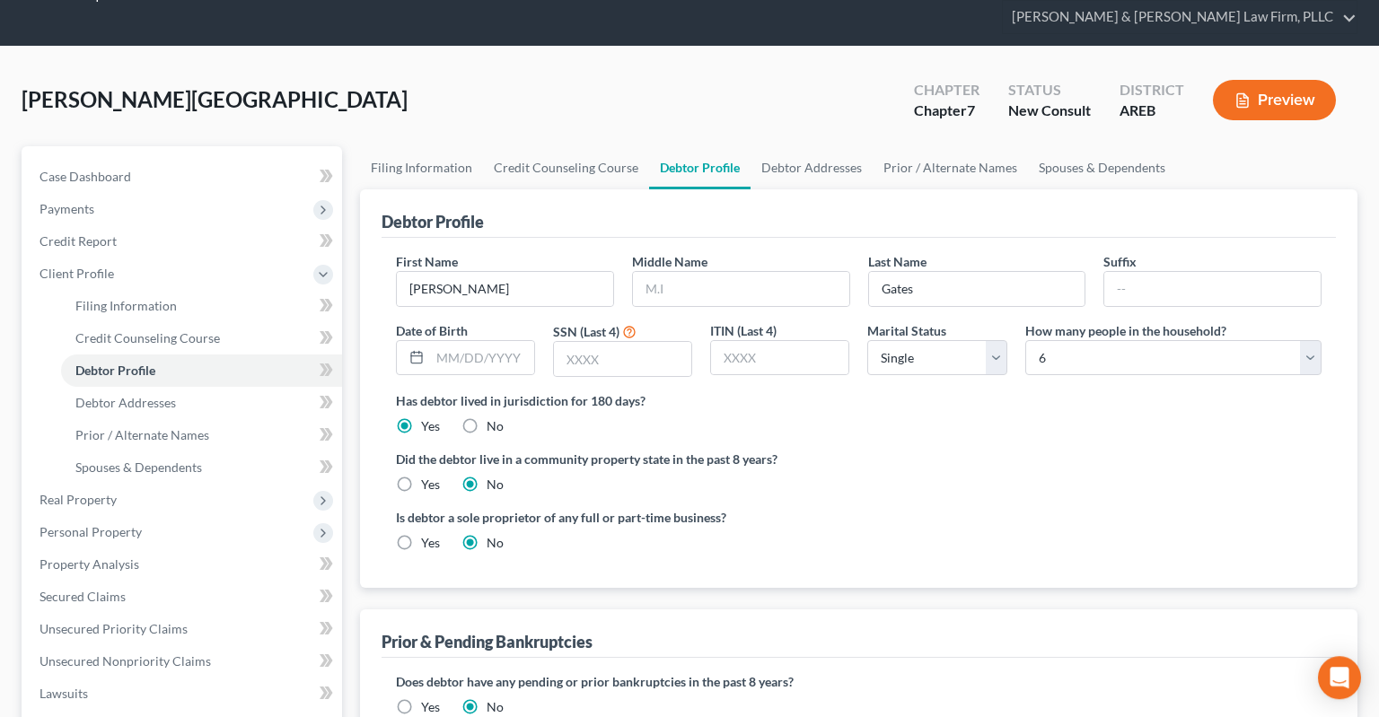
scroll to position [94, 0]
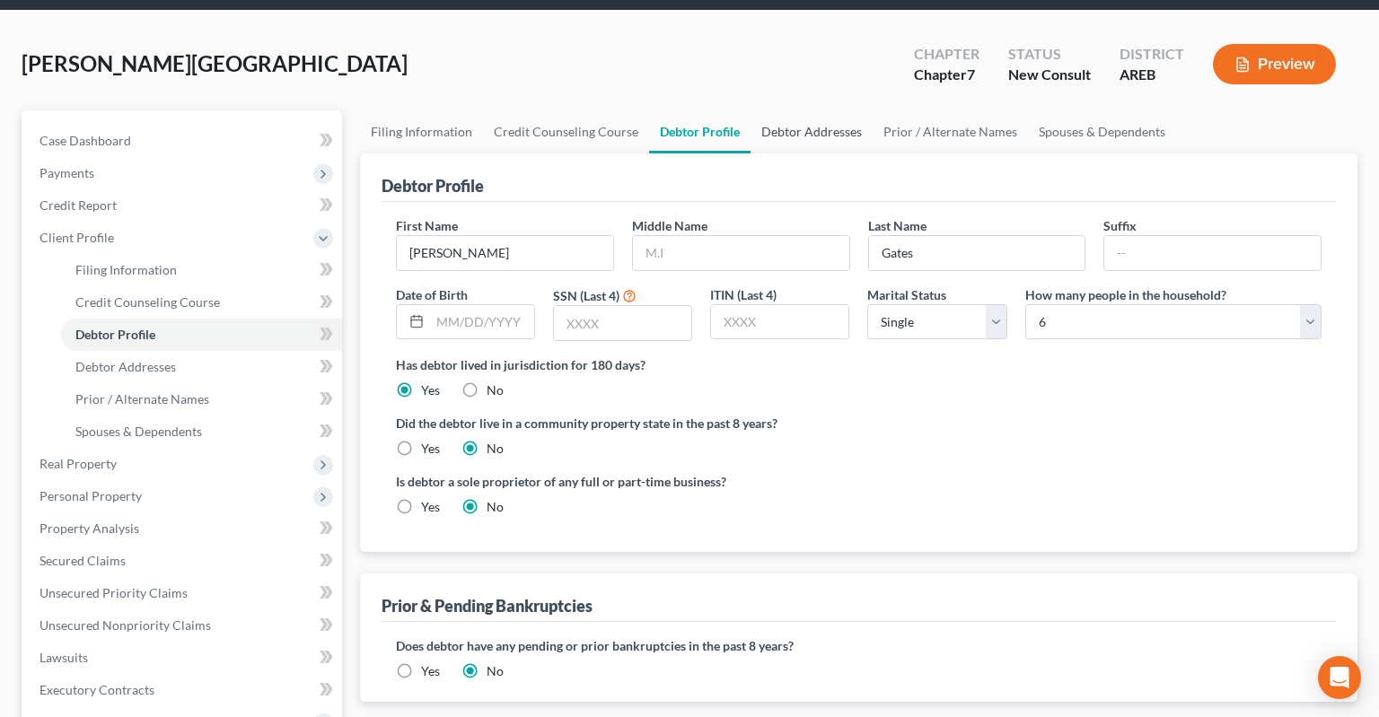
click at [795, 110] on link "Debtor Addresses" at bounding box center [812, 131] width 122 height 43
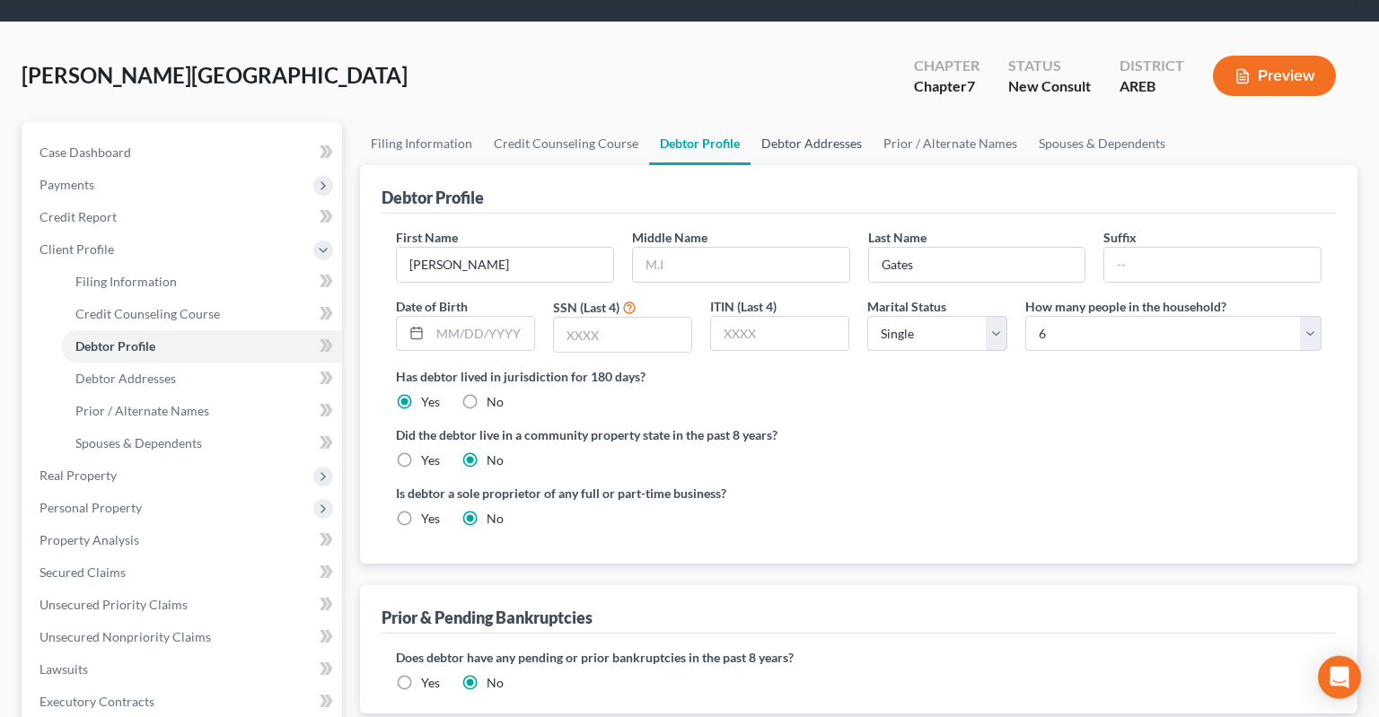
select select "0"
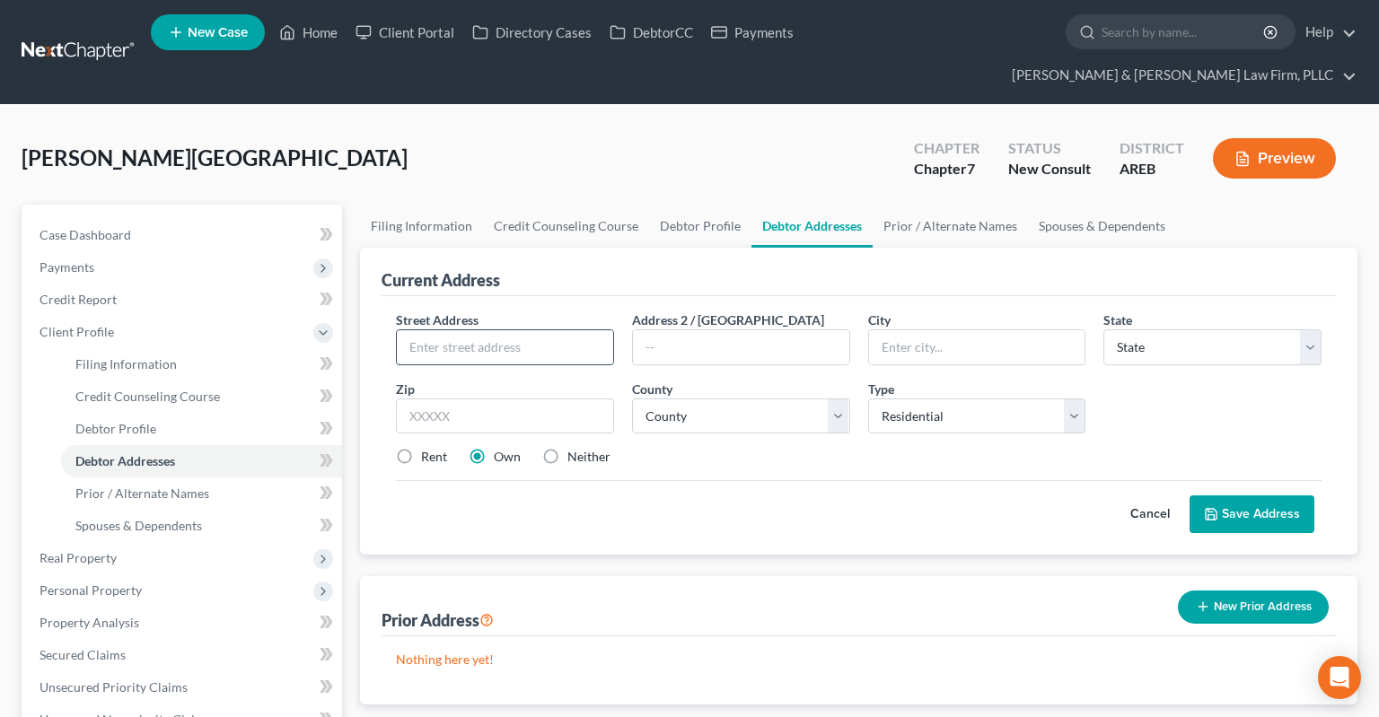
click at [494, 330] on input "text" at bounding box center [505, 347] width 216 height 34
type input "888 Heaven Cir"
type input "72034"
type input "[PERSON_NAME]"
select select "2"
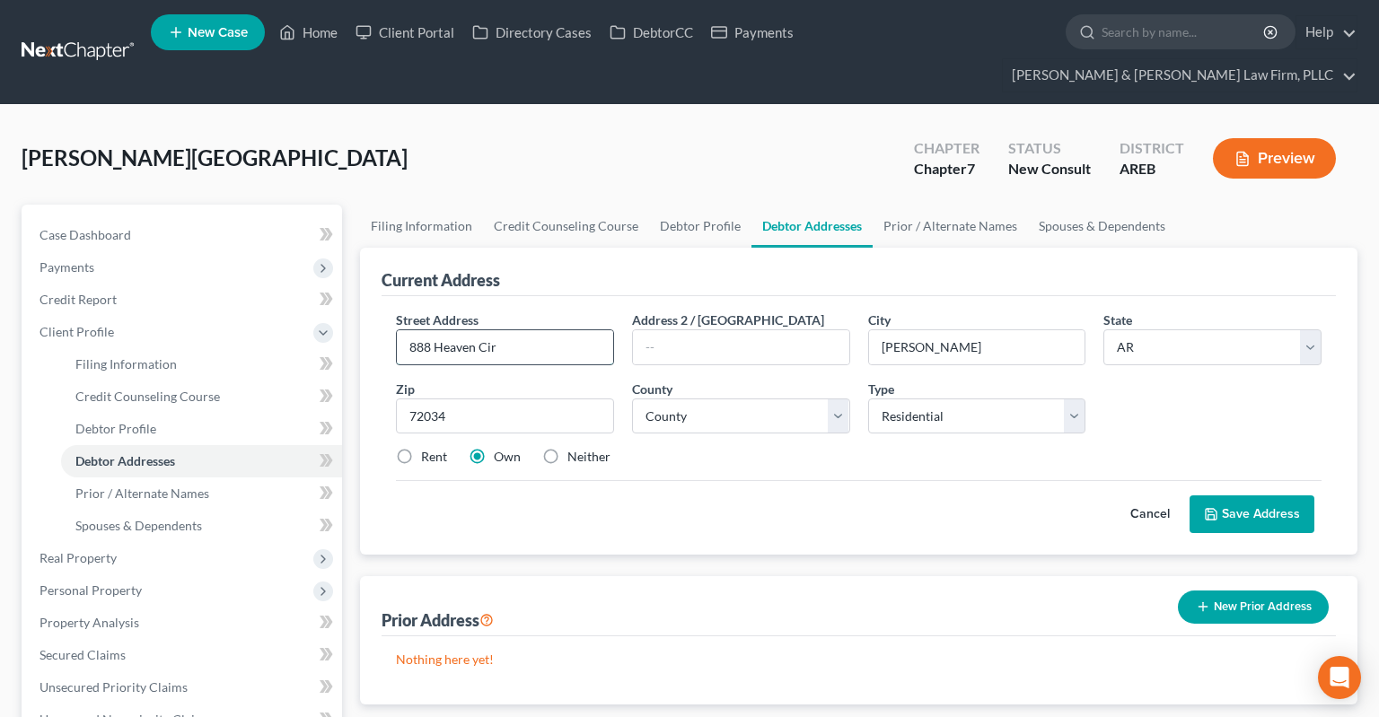
click at [413, 330] on input "888 Heaven Cir" at bounding box center [505, 347] width 216 height 34
drag, startPoint x: 413, startPoint y: 313, endPoint x: 487, endPoint y: 311, distance: 73.7
click at [487, 330] on input "888 Heaven Cir" at bounding box center [505, 347] width 216 height 34
click at [461, 330] on input "888 Heaven Cir" at bounding box center [505, 347] width 216 height 34
click at [474, 330] on input "888 Heaven Cir" at bounding box center [505, 347] width 216 height 34
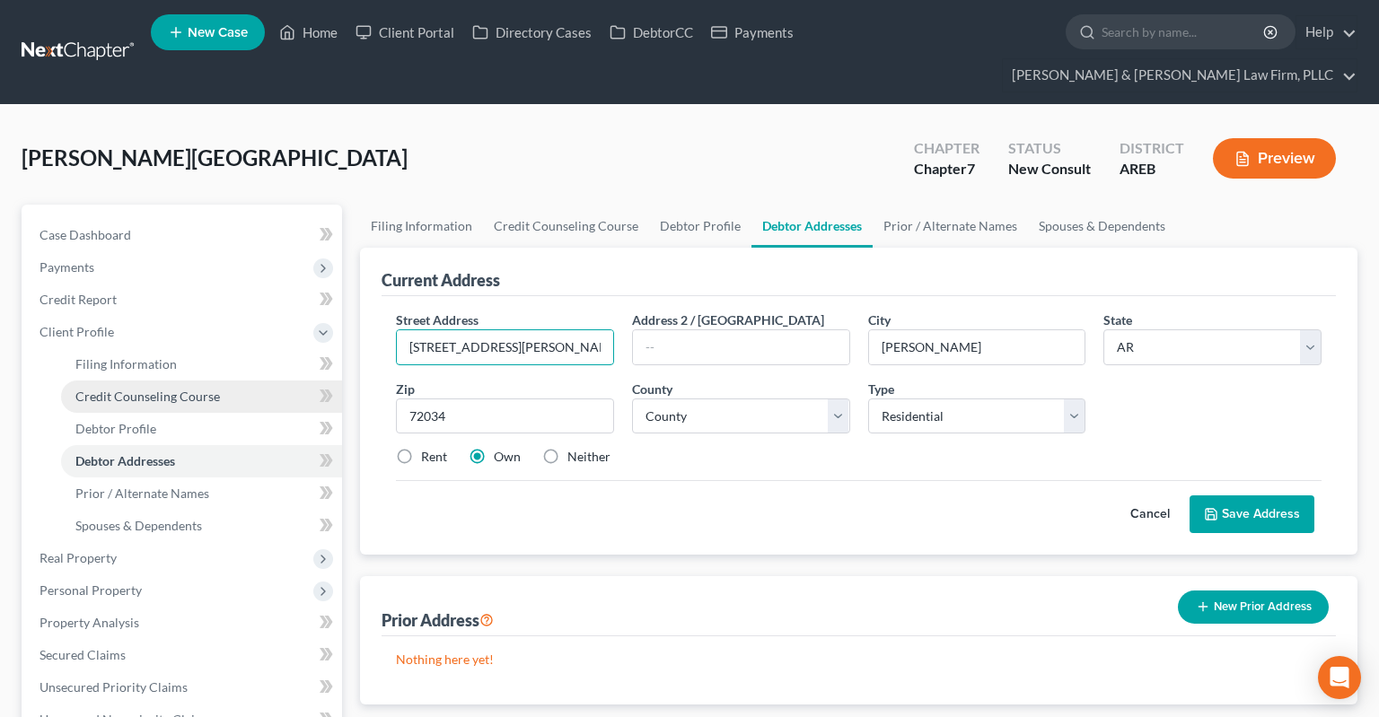
drag, startPoint x: 536, startPoint y: 323, endPoint x: 227, endPoint y: 349, distance: 309.9
click at [397, 349] on input "[STREET_ADDRESS][PERSON_NAME]" at bounding box center [505, 347] width 216 height 34
type input "[STREET_ADDRESS][PERSON_NAME]"
click at [632, 399] on select "County [US_STATE][GEOGRAPHIC_DATA] [GEOGRAPHIC_DATA] [GEOGRAPHIC_DATA] [GEOGRAP…" at bounding box center [741, 417] width 218 height 36
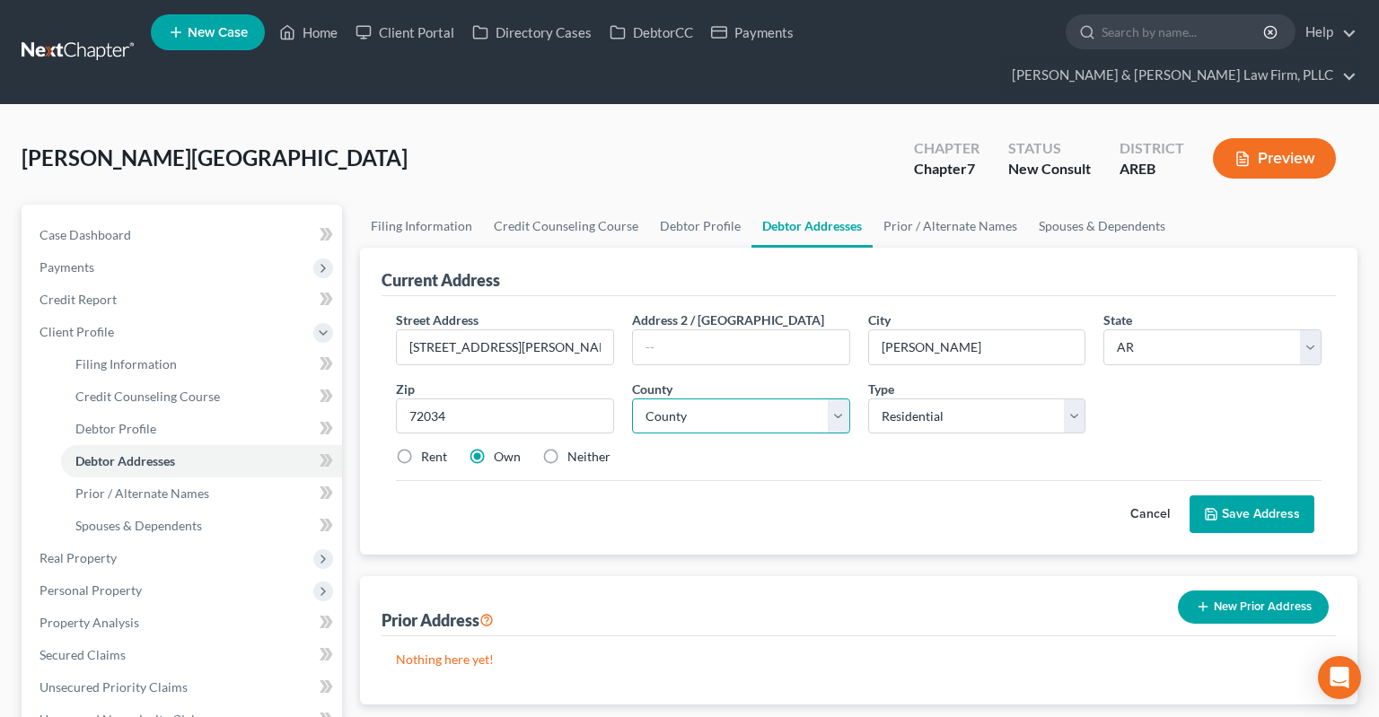
select select "22"
click option "[GEOGRAPHIC_DATA]" at bounding box center [0, 0] width 0 height 0
drag, startPoint x: 798, startPoint y: 390, endPoint x: 1152, endPoint y: 404, distance: 354.0
click at [1158, 403] on div "Street Address * 888 [PERSON_NAME] Address [GEOGRAPHIC_DATA] * [PERSON_NAME][GE…" at bounding box center [859, 396] width 944 height 171
click at [1216, 509] on icon at bounding box center [1211, 514] width 11 height 11
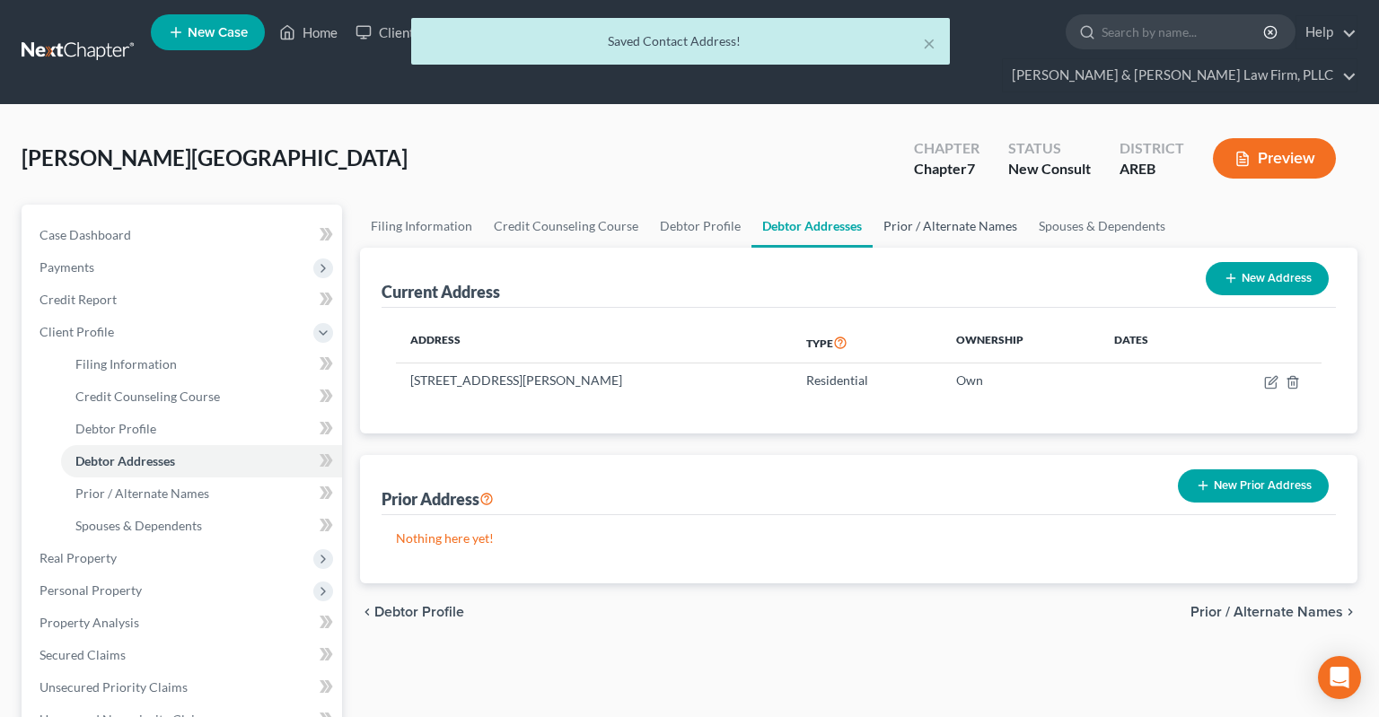
click at [908, 205] on link "Prior / Alternate Names" at bounding box center [950, 226] width 155 height 43
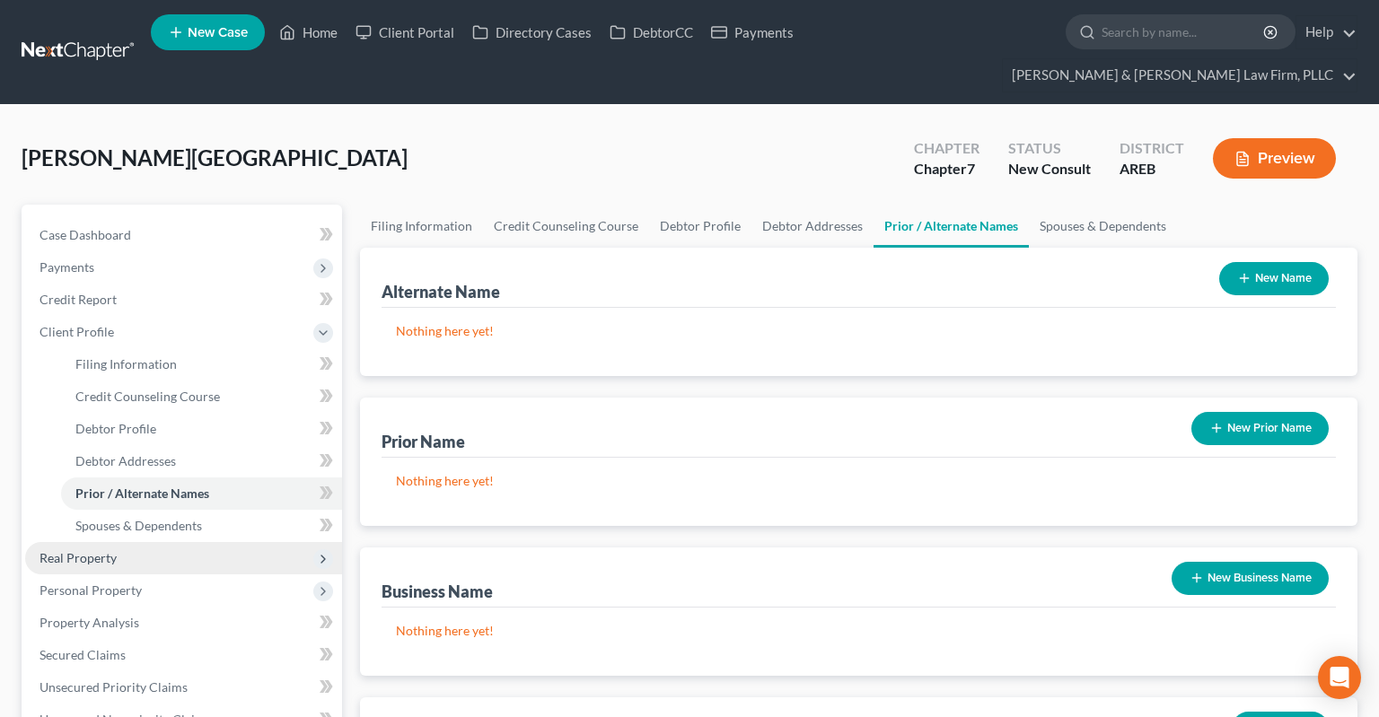
click at [136, 542] on span "Real Property" at bounding box center [183, 558] width 317 height 32
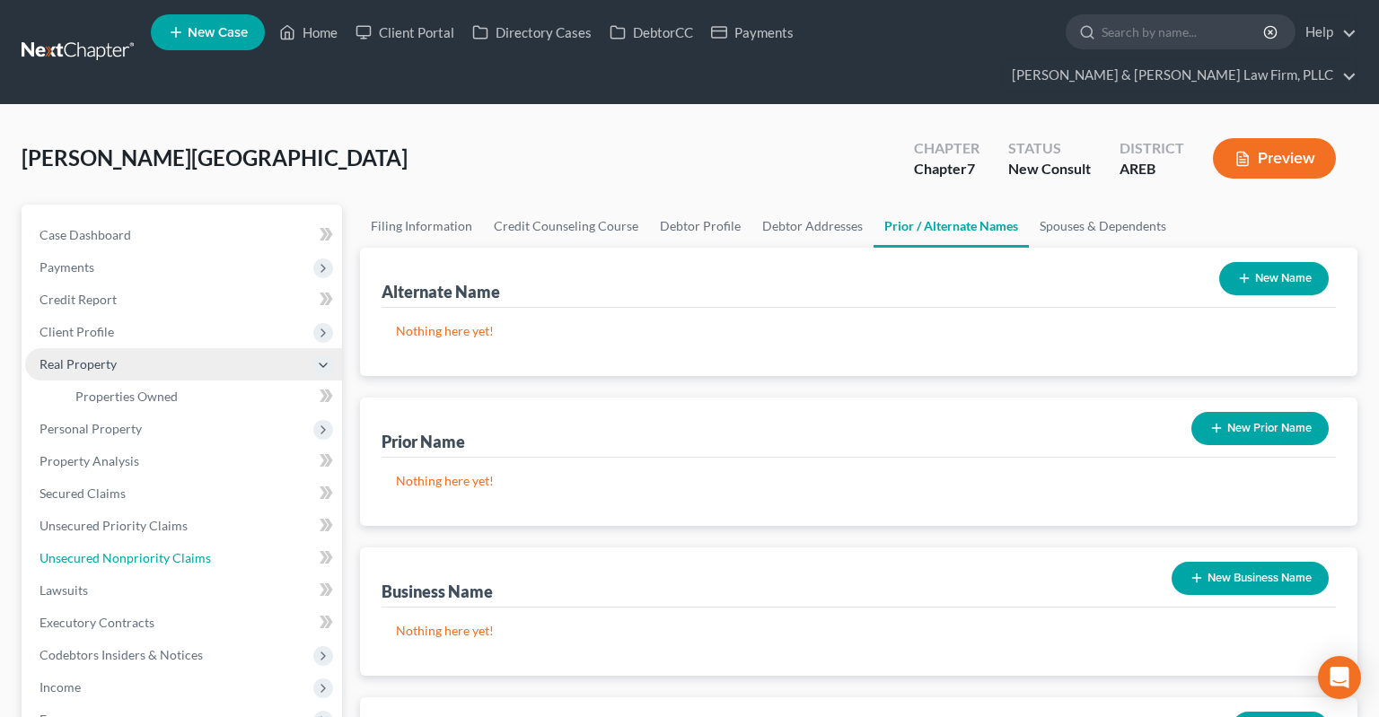
click at [164, 550] on span "Unsecured Nonpriority Claims" at bounding box center [125, 557] width 171 height 15
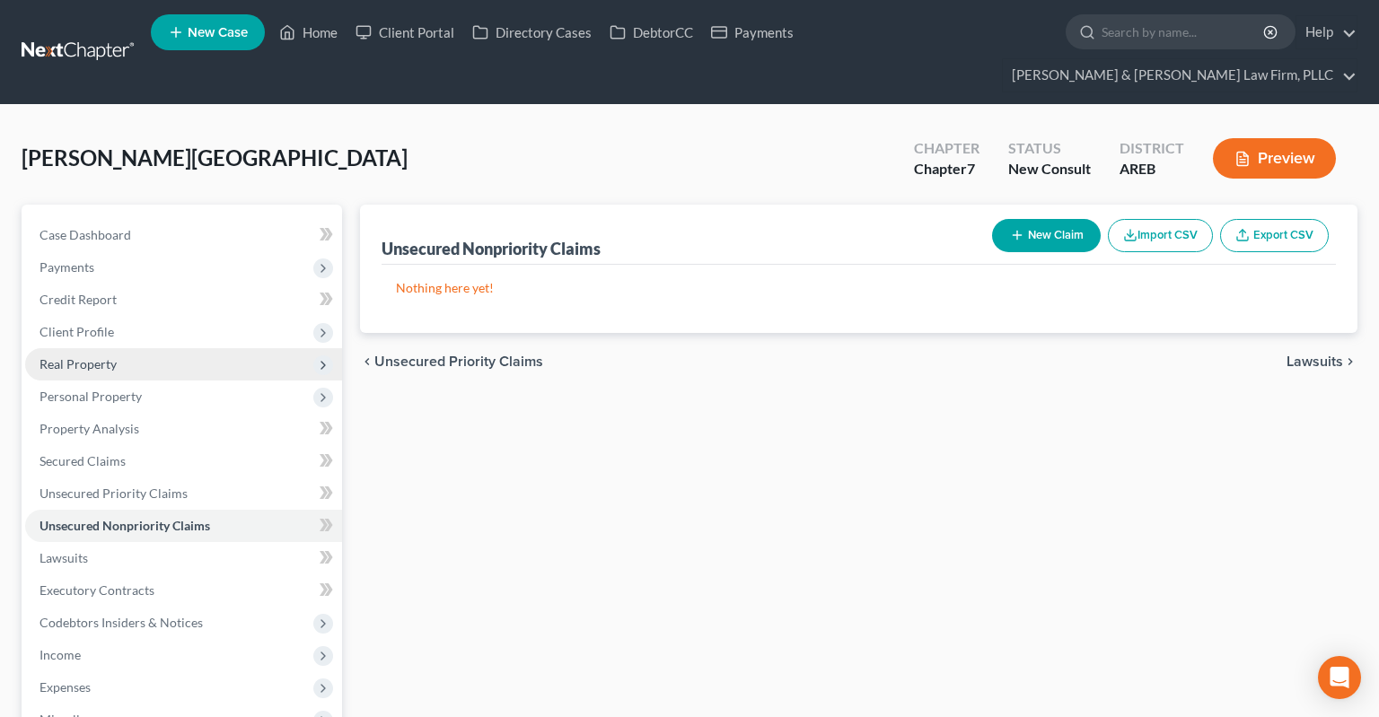
click at [162, 381] on span "Personal Property" at bounding box center [183, 397] width 317 height 32
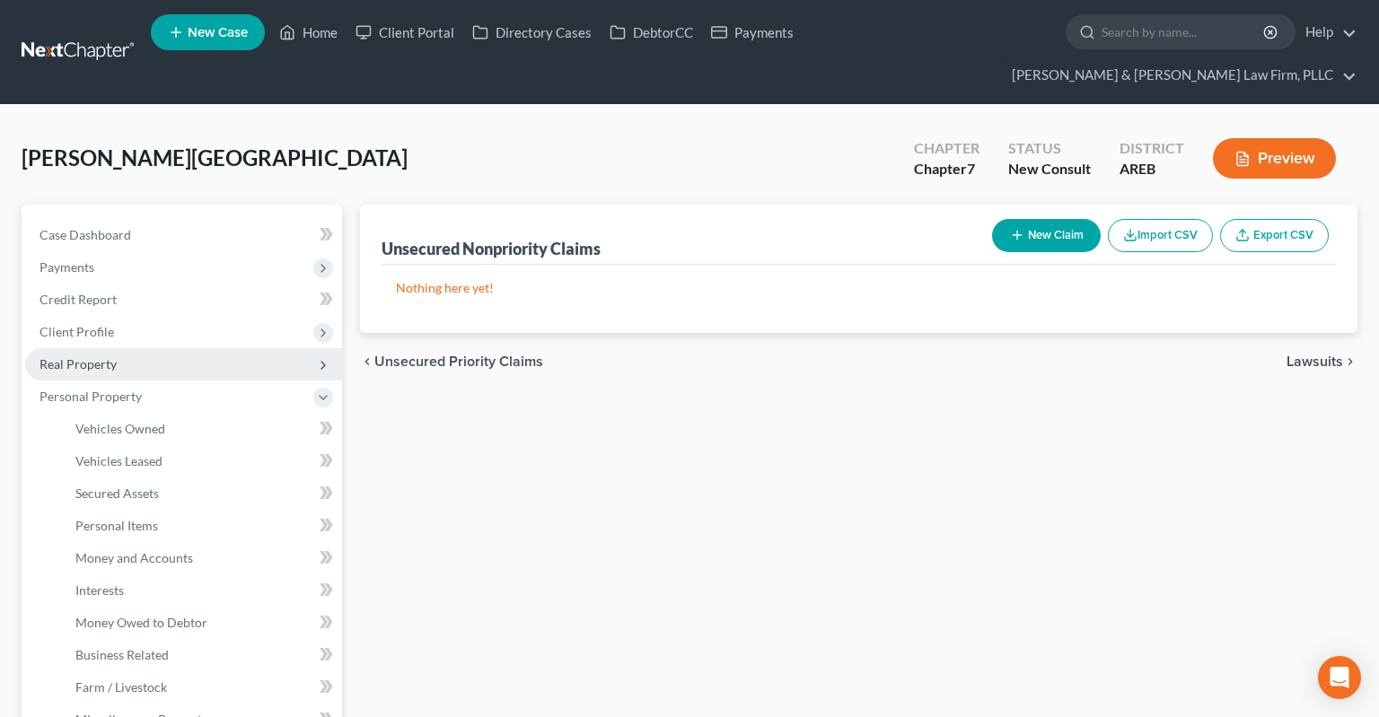
click at [145, 348] on span "Real Property" at bounding box center [183, 364] width 317 height 32
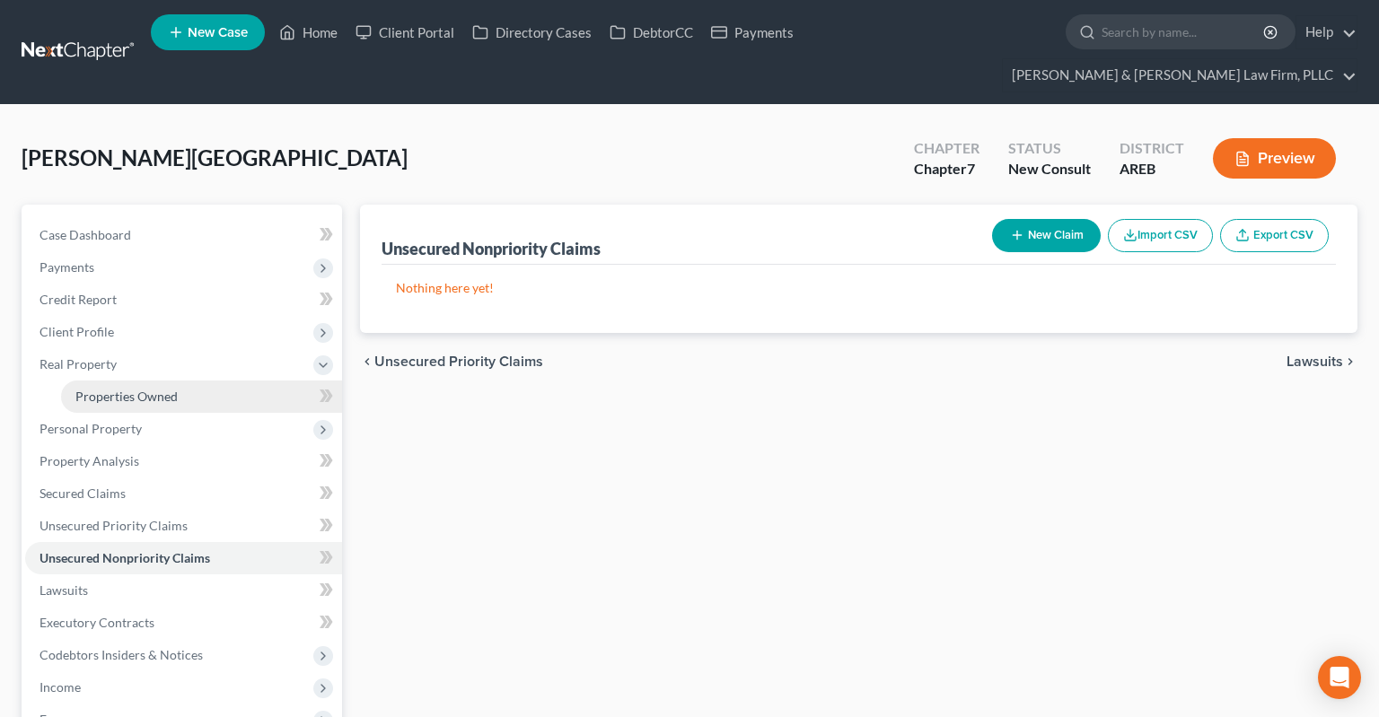
click at [180, 381] on link "Properties Owned" at bounding box center [201, 397] width 281 height 32
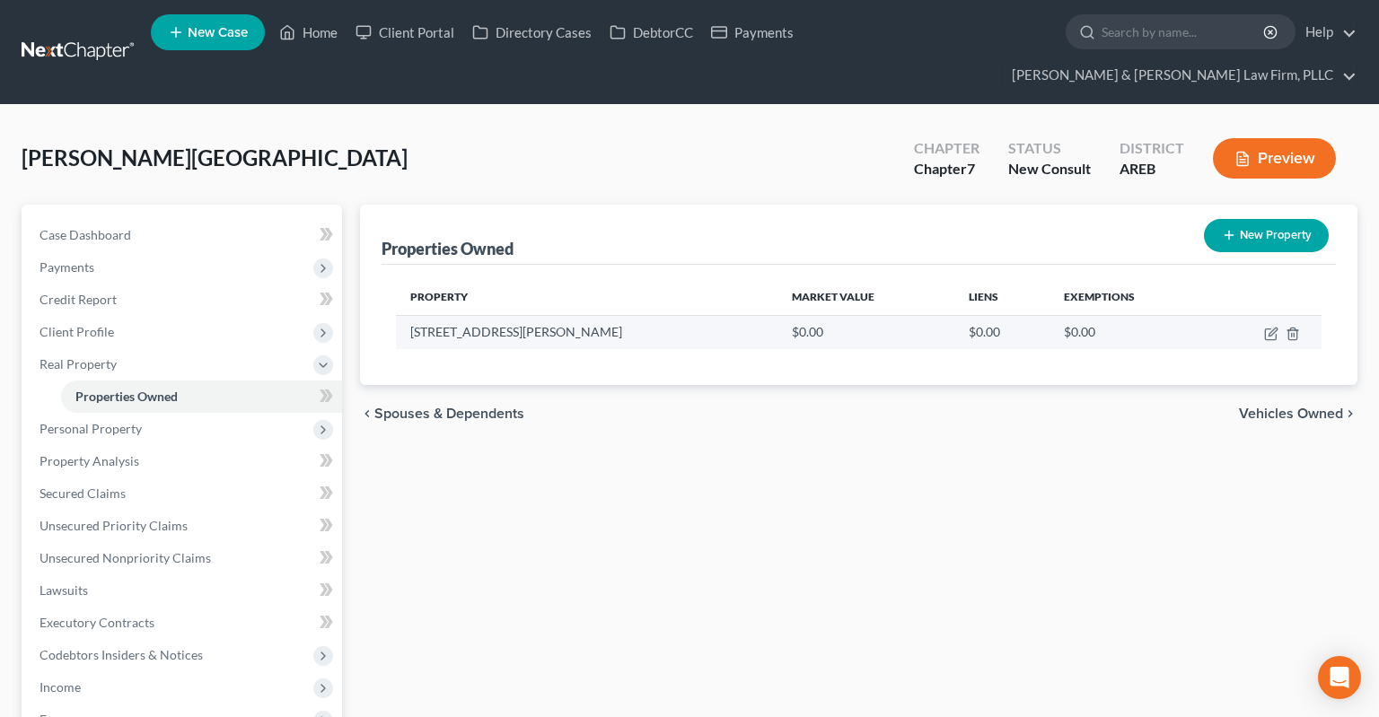
click at [1263, 315] on td at bounding box center [1264, 332] width 114 height 34
click at [1273, 327] on icon "button" at bounding box center [1271, 334] width 14 height 14
select select "2"
select select "22"
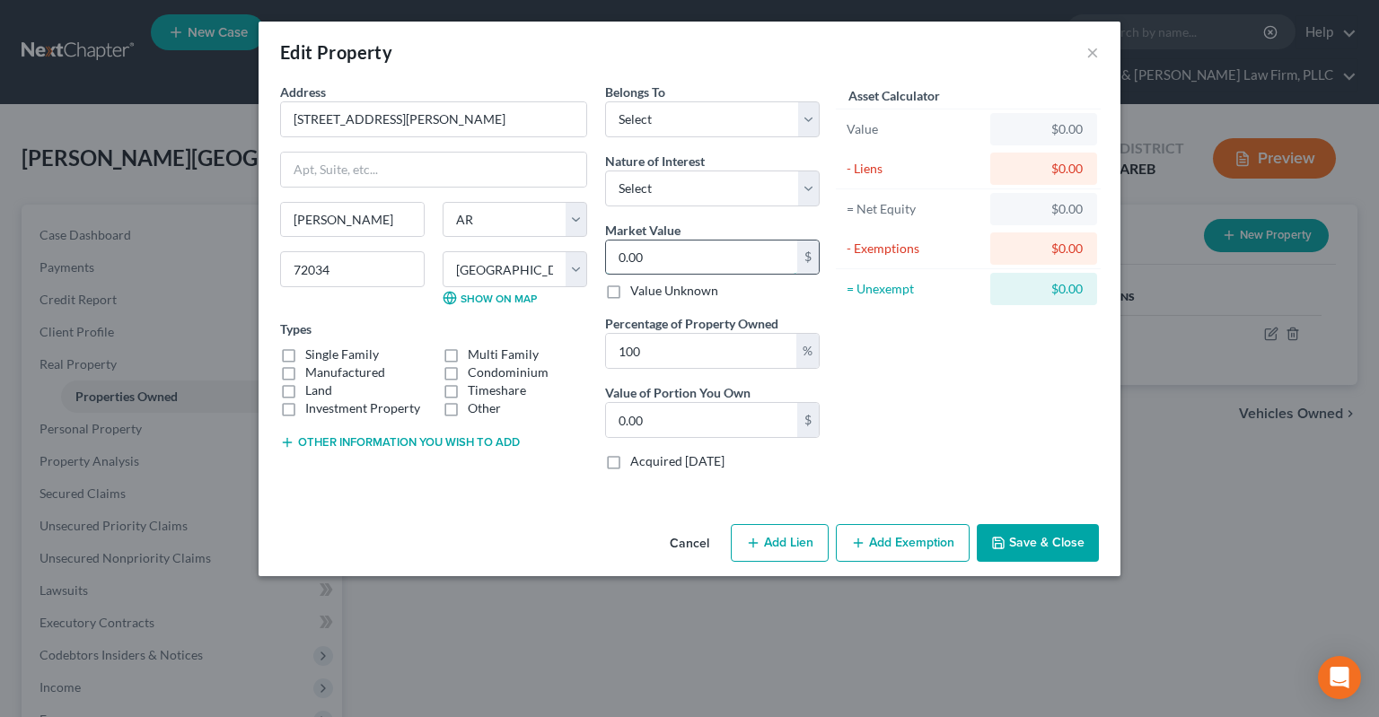
drag, startPoint x: 672, startPoint y: 244, endPoint x: 670, endPoint y: 253, distance: 9.4
click at [672, 246] on input "0.00" at bounding box center [701, 258] width 191 height 34
type input "3"
type input "3.00"
type input "38"
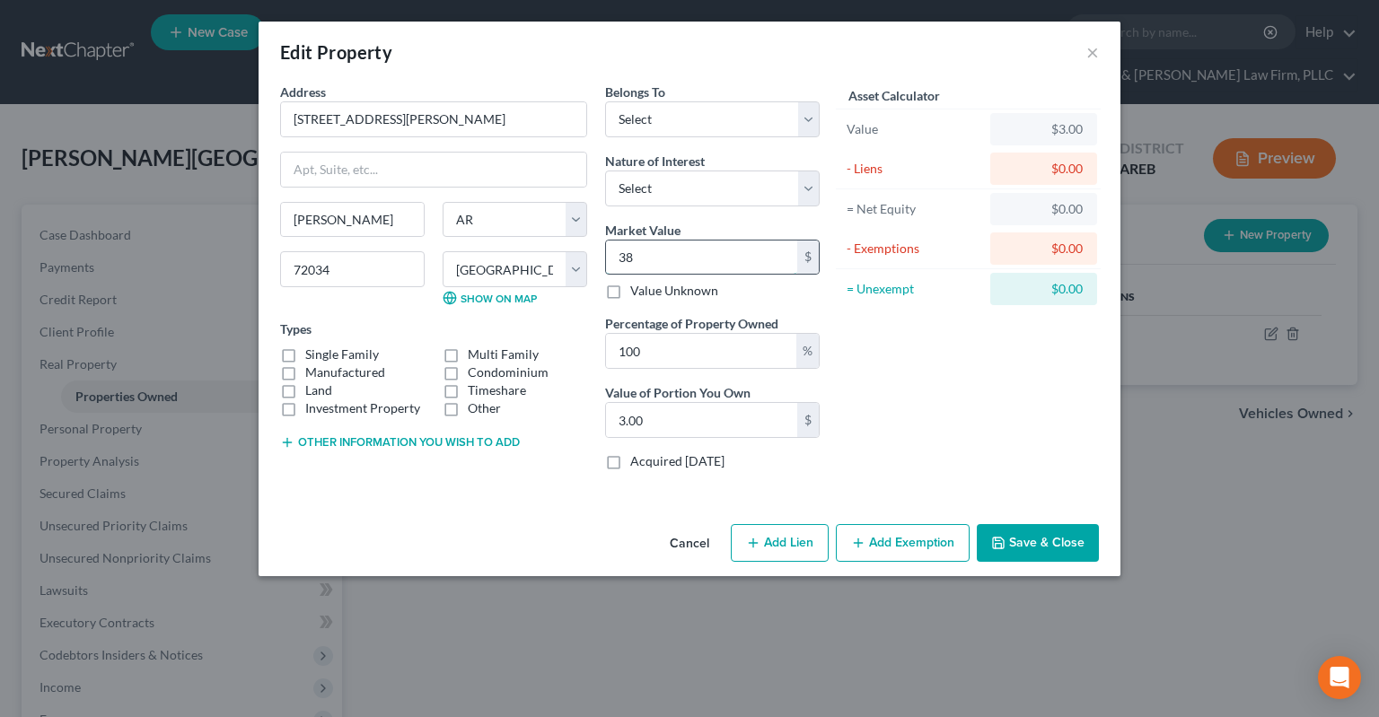
type input "38.00"
type input "380"
type input "380.00"
type input "3800"
type input "3,800.00"
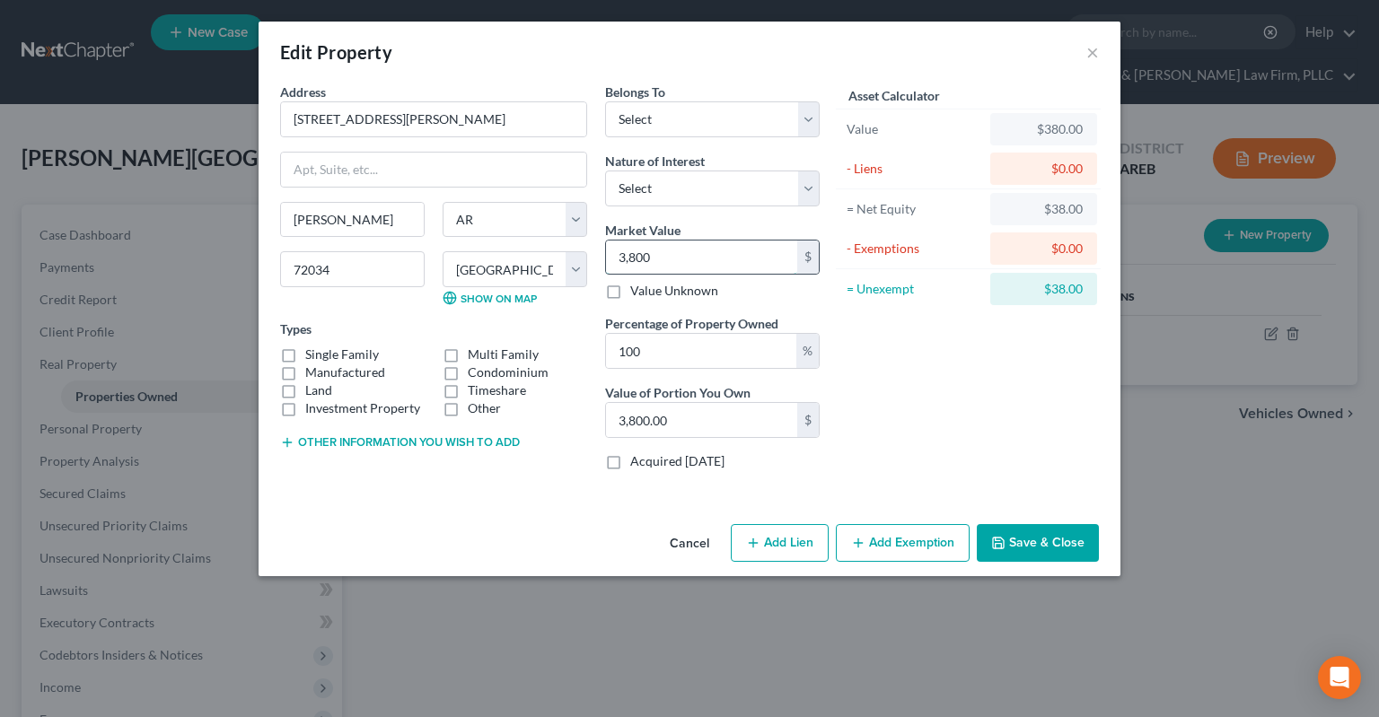
type input "3,8000"
type input "38,000.00"
type input "38,0000"
type input "380,000.00"
type input "380,000"
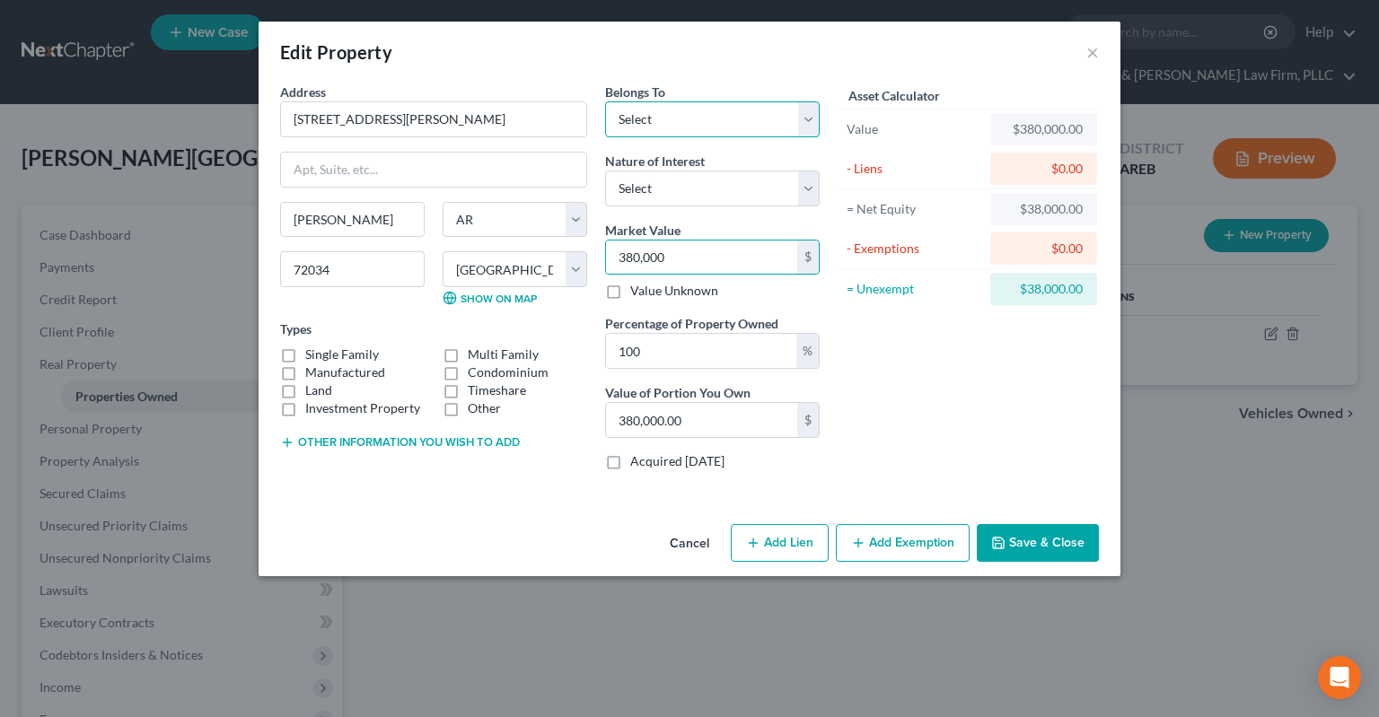
click at [605, 101] on select "Select Debtor 1 Only Debtor 2 Only Debtor 1 And Debtor 2 Only At Least One Of T…" at bounding box center [712, 119] width 215 height 36
click option "Debtor 1 Only" at bounding box center [0, 0] width 0 height 0
click at [605, 101] on select "Select Debtor 1 Only Debtor 2 Only Debtor 1 And Debtor 2 Only At Least One Of T…" at bounding box center [712, 119] width 215 height 36
select select "3"
click option "At Least One Of The Debtors And Another" at bounding box center [0, 0] width 0 height 0
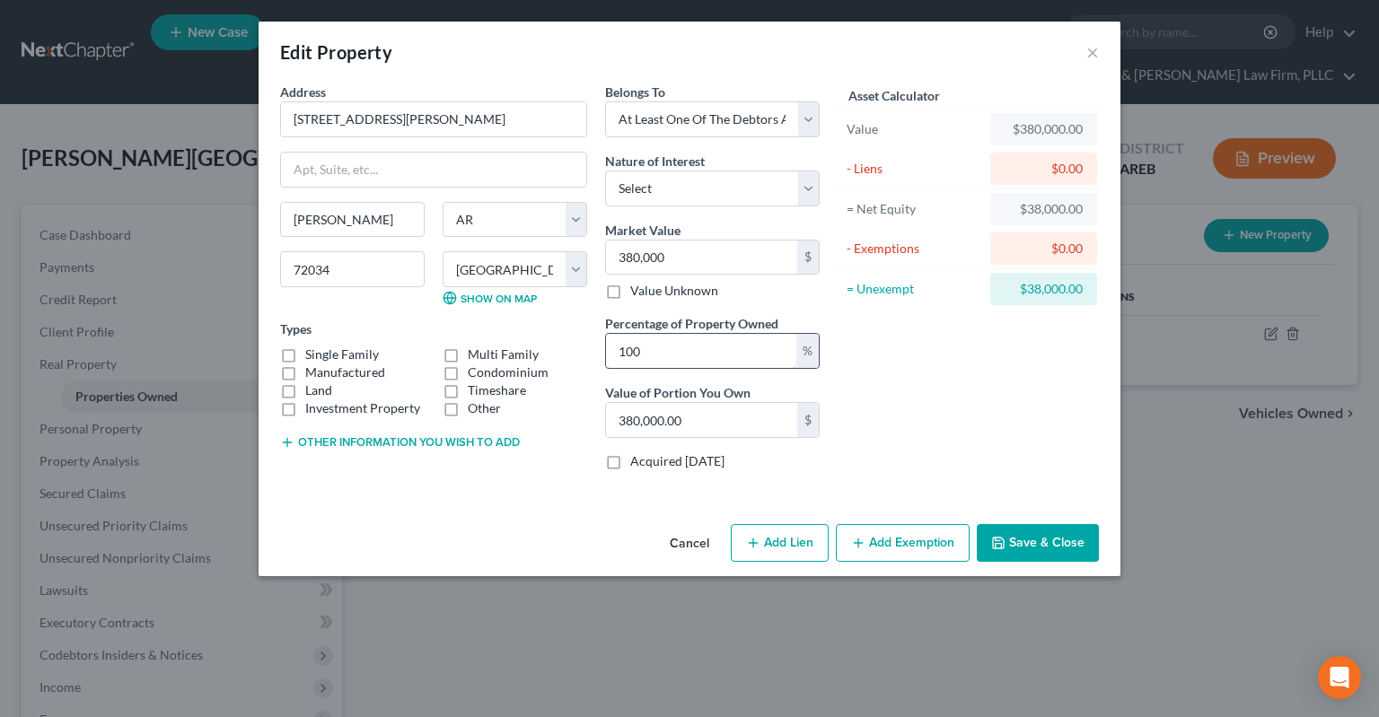
click at [689, 343] on input "100" at bounding box center [701, 351] width 190 height 34
drag, startPoint x: 612, startPoint y: 364, endPoint x: 593, endPoint y: 365, distance: 18.9
click at [606, 366] on input "100" at bounding box center [701, 351] width 190 height 34
type input "5"
type input "19,000.00"
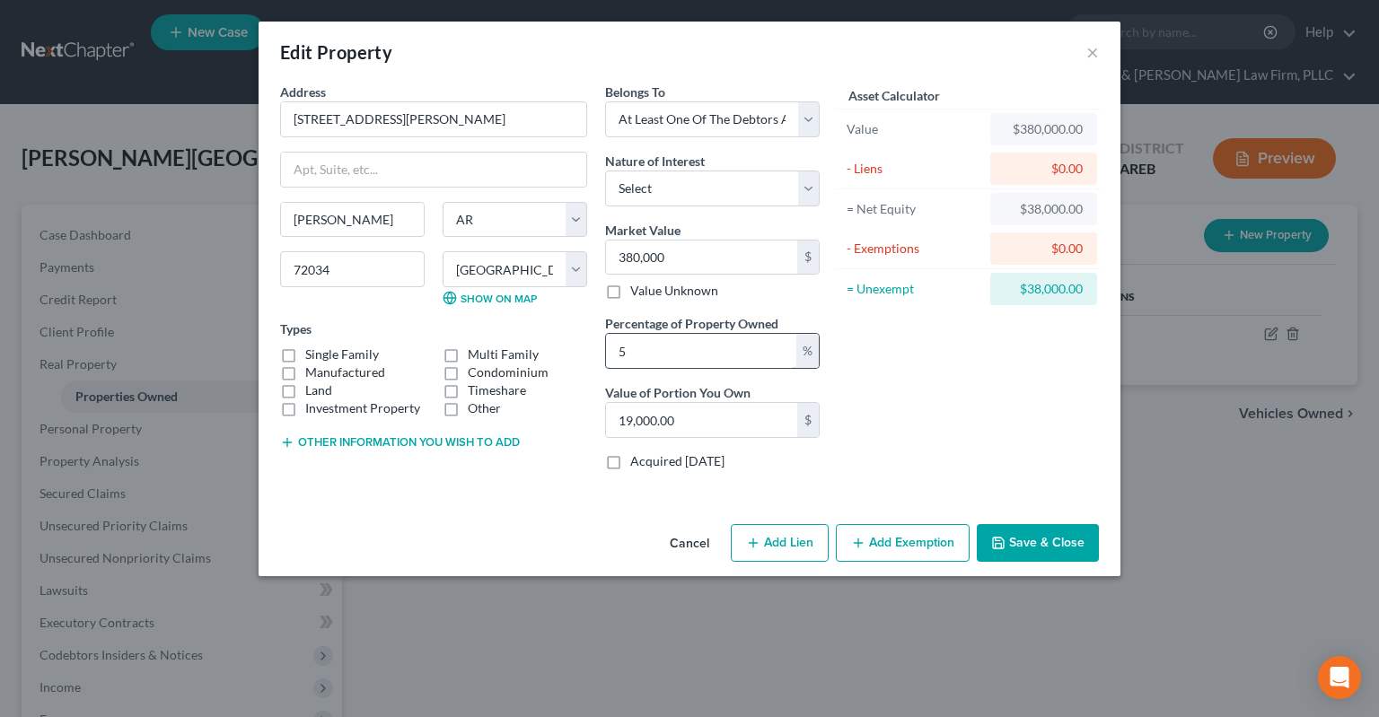
type input "50"
type input "190,000.00"
type input "50"
click at [953, 364] on div "Asset Calculator Value $380,000.00 - Liens $0.00 = Net Equity $38,000.00 - Exem…" at bounding box center [968, 284] width 279 height 402
click at [305, 356] on label "Single Family" at bounding box center [342, 355] width 74 height 18
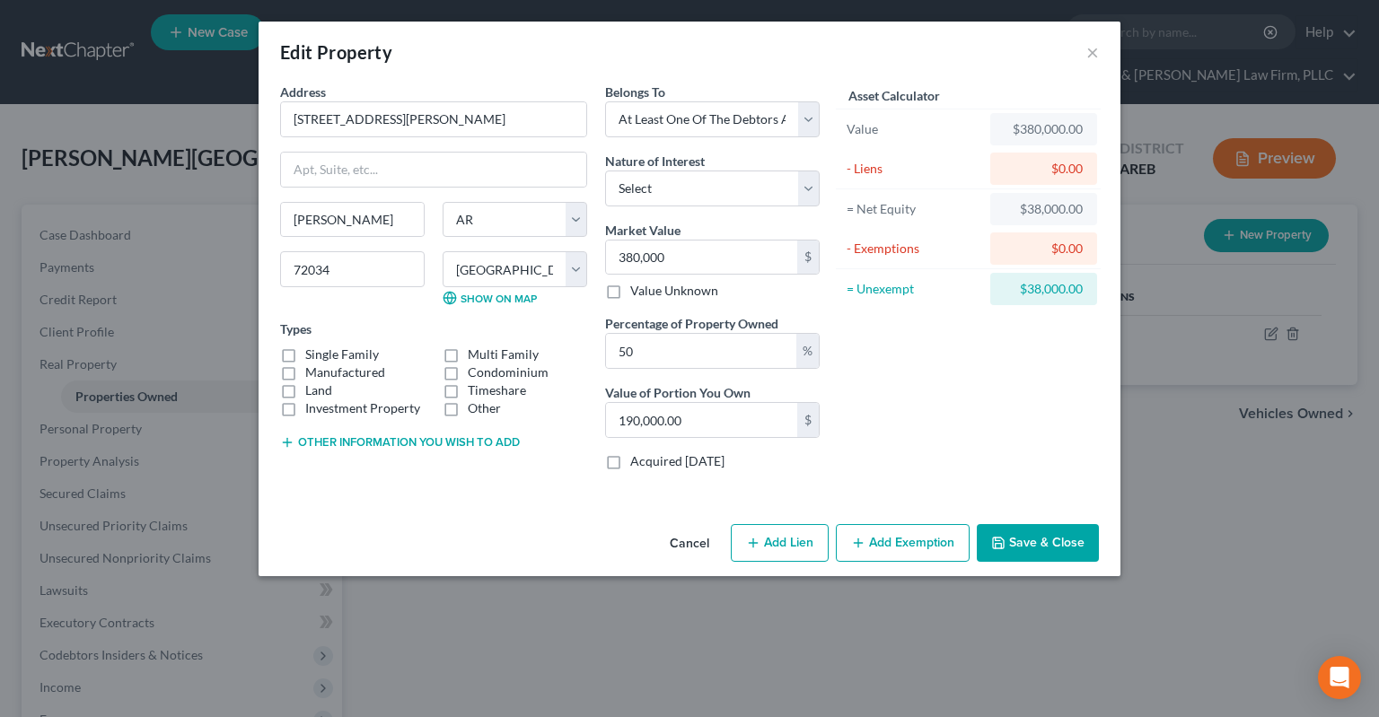
click at [305, 364] on label "Manufactured" at bounding box center [345, 373] width 80 height 18
click at [312, 364] on input "Manufactured" at bounding box center [318, 370] width 12 height 12
click at [305, 366] on label "Manufactured" at bounding box center [345, 373] width 80 height 18
click at [312, 366] on input "Manufactured" at bounding box center [318, 370] width 12 height 12
click at [305, 364] on label "Manufactured" at bounding box center [345, 373] width 80 height 18
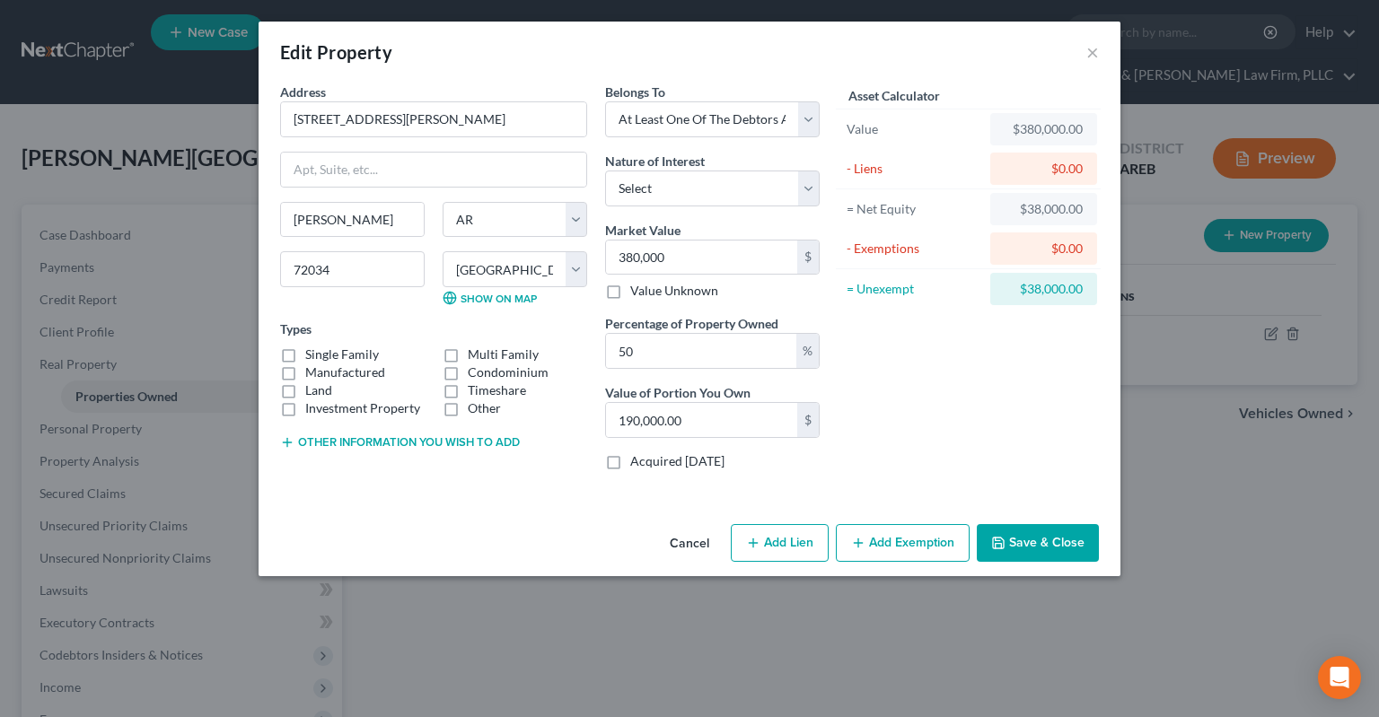
click at [312, 364] on input "Manufactured" at bounding box center [318, 370] width 12 height 12
click at [305, 371] on label "Manufactured" at bounding box center [345, 373] width 80 height 18
click at [312, 371] on input "Manufactured" at bounding box center [318, 370] width 12 height 12
checkbox input "false"
click at [305, 353] on label "Single Family" at bounding box center [342, 355] width 74 height 18
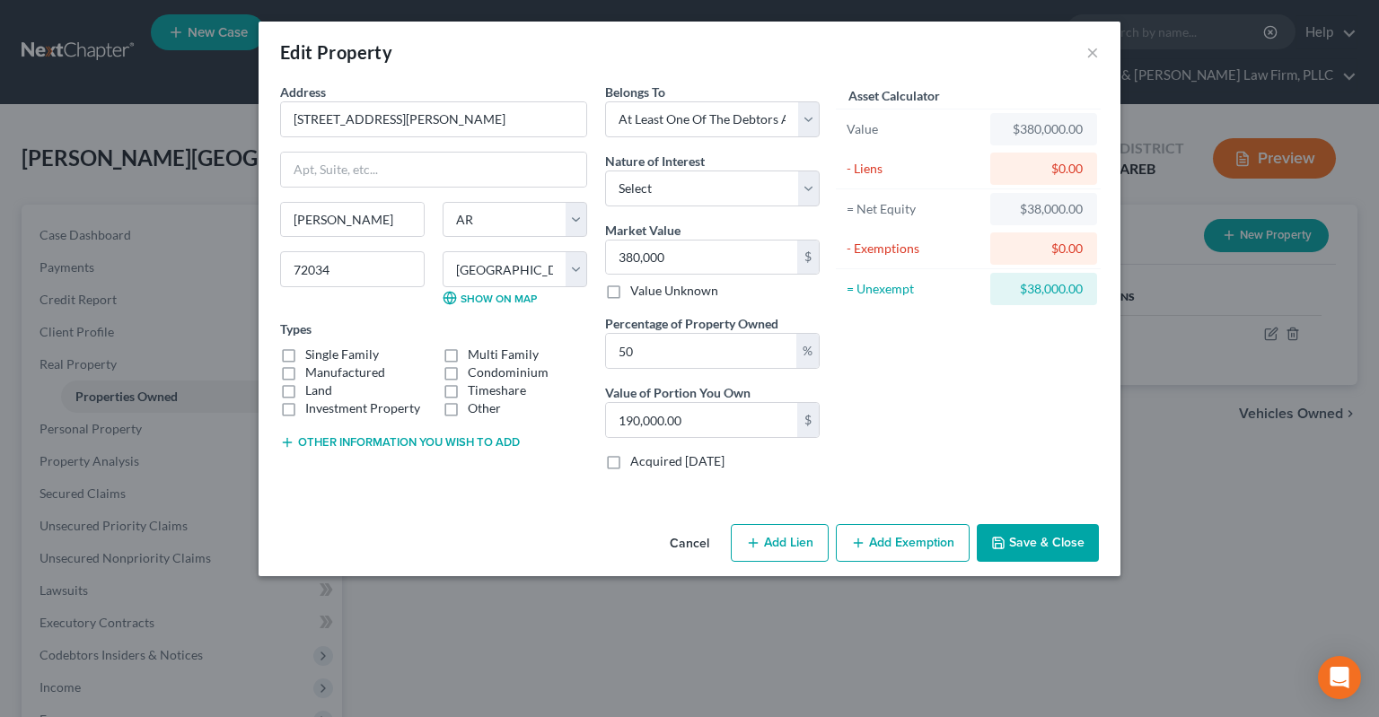
click at [305, 353] on label "Single Family" at bounding box center [342, 355] width 74 height 18
click at [312, 353] on input "Single Family" at bounding box center [318, 352] width 12 height 12
checkbox input "true"
click at [305, 390] on label "Land" at bounding box center [318, 391] width 27 height 18
click at [312, 390] on input "Land" at bounding box center [318, 388] width 12 height 12
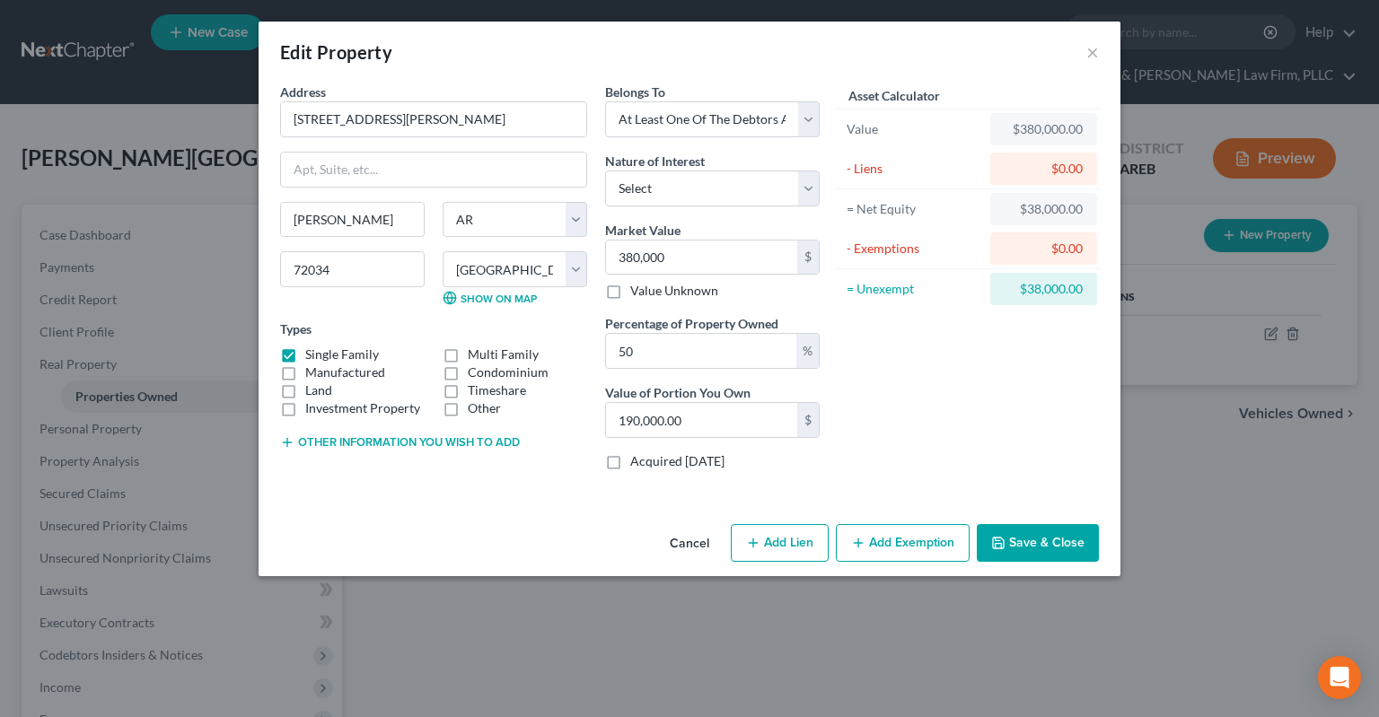
checkbox input "true"
click at [771, 541] on button "Add Lien" at bounding box center [780, 543] width 98 height 38
select select "3"
select select "0"
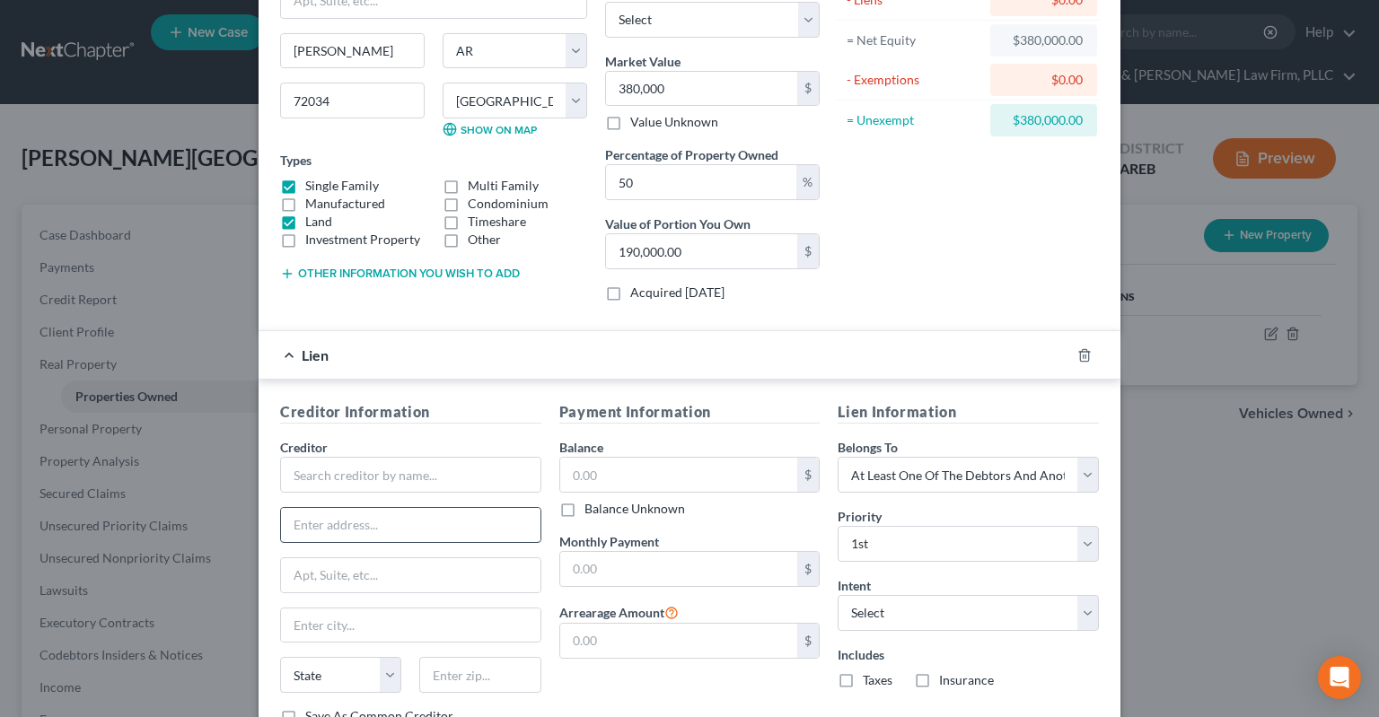
scroll to position [300, 0]
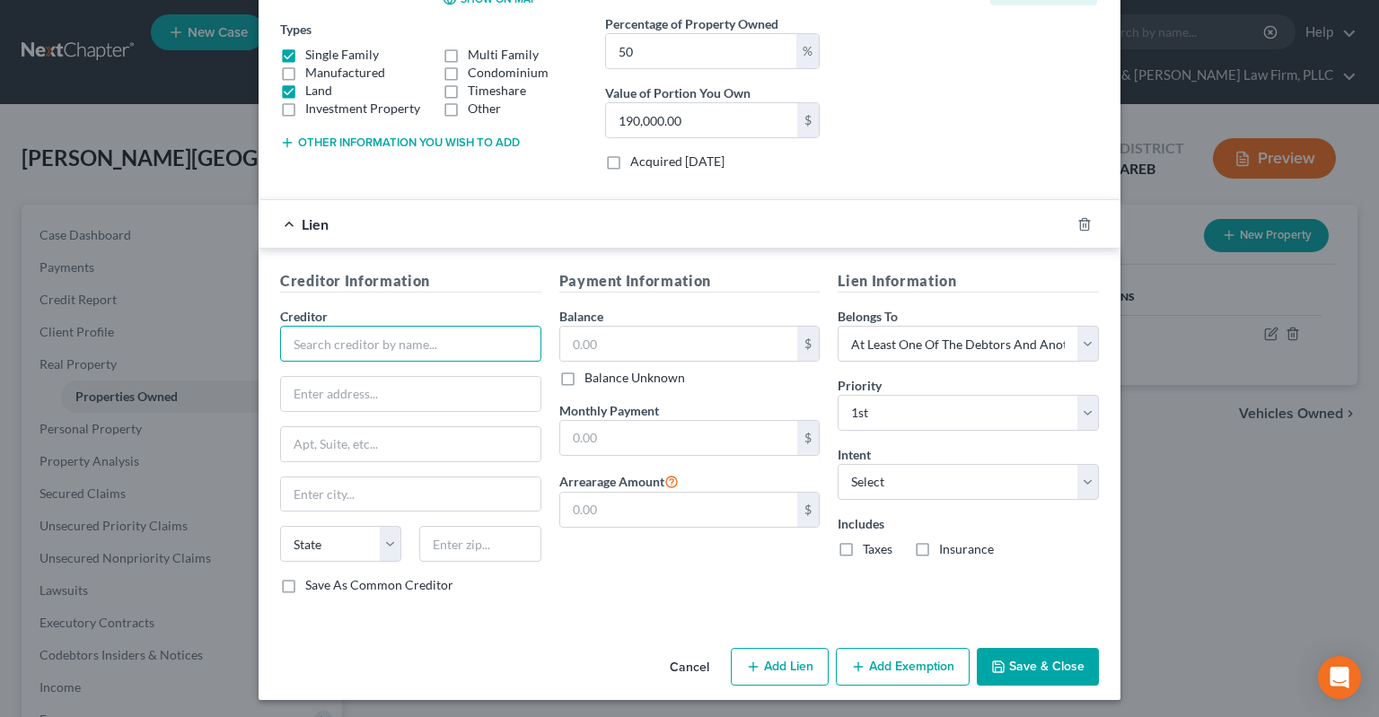
click at [409, 344] on input "text" at bounding box center [410, 344] width 261 height 36
type input "Village Capital"
click at [633, 340] on input "text" at bounding box center [679, 344] width 238 height 34
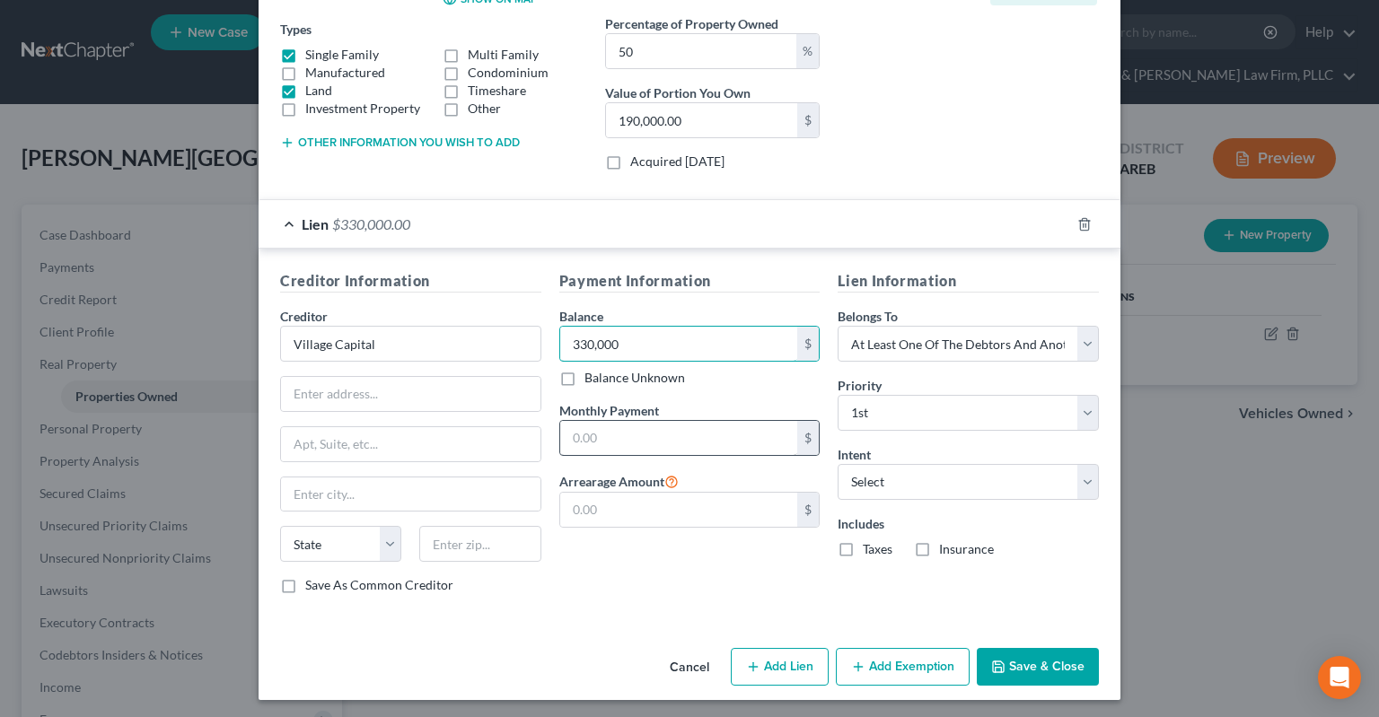
type input "330,000"
click at [612, 429] on input "text" at bounding box center [679, 438] width 238 height 34
type input "2,200"
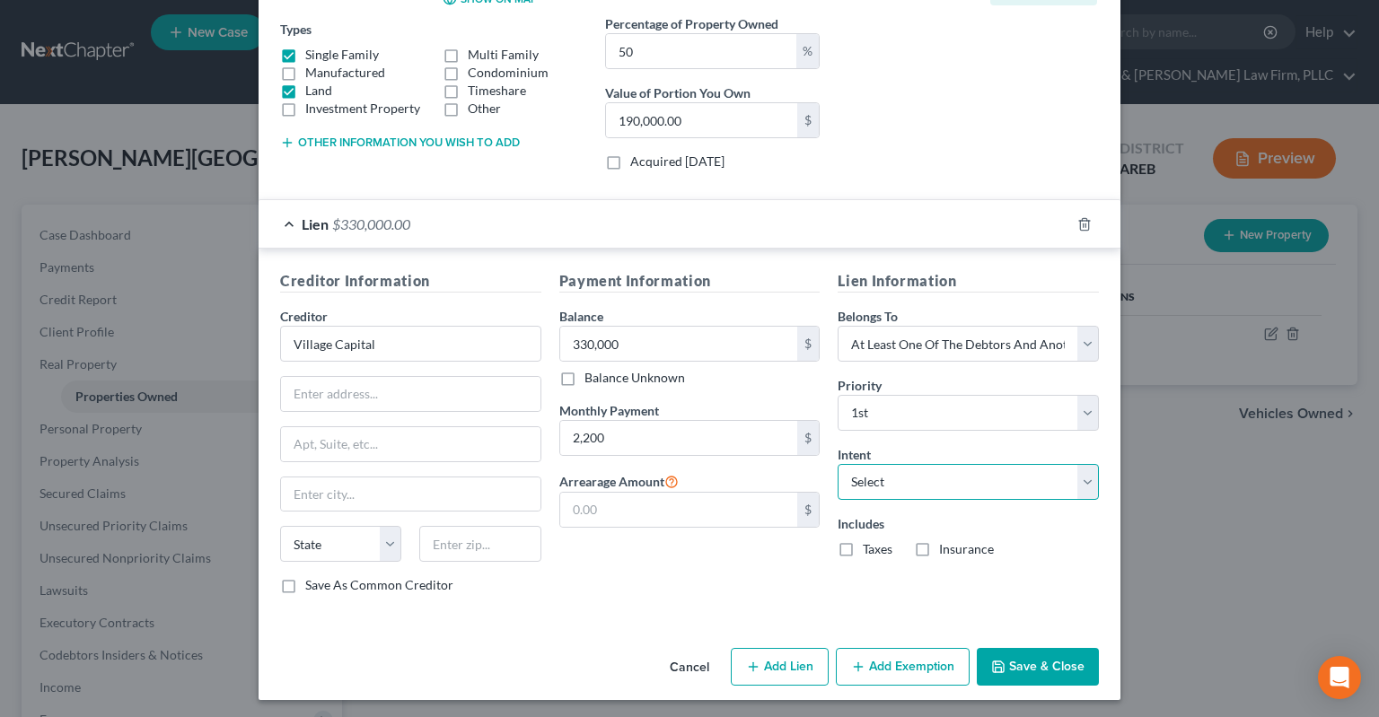
click at [838, 464] on select "Select Surrender Redeem Reaffirm Avoid Other" at bounding box center [968, 482] width 261 height 36
select select "2"
click option "Reaffirm" at bounding box center [0, 0] width 0 height 0
click at [698, 584] on div "Payment Information Balance 330,000.00 $ Balance Unknown Balance Undetermined 3…" at bounding box center [689, 439] width 279 height 338
click at [666, 504] on input "text" at bounding box center [679, 510] width 238 height 34
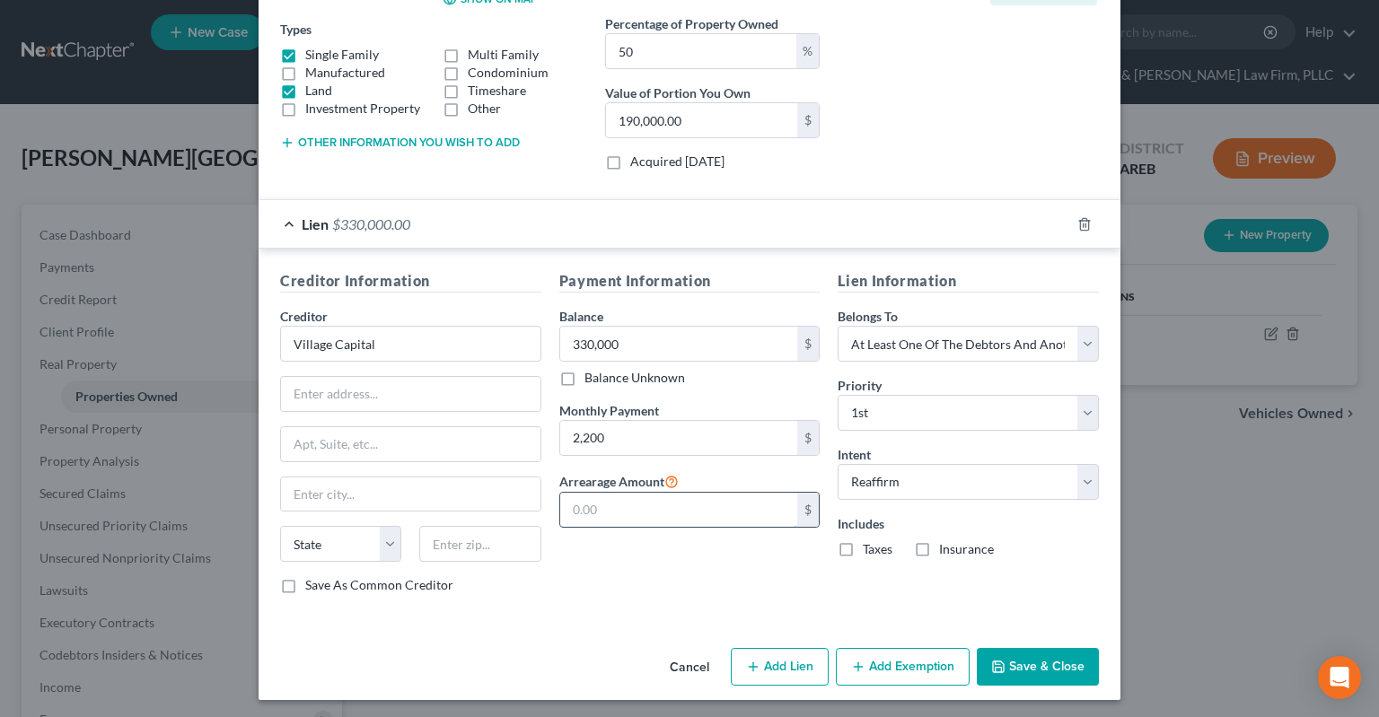
click at [594, 503] on input "text" at bounding box center [679, 510] width 238 height 34
type input "8,800"
click at [906, 662] on button "Add Exemption" at bounding box center [903, 667] width 134 height 38
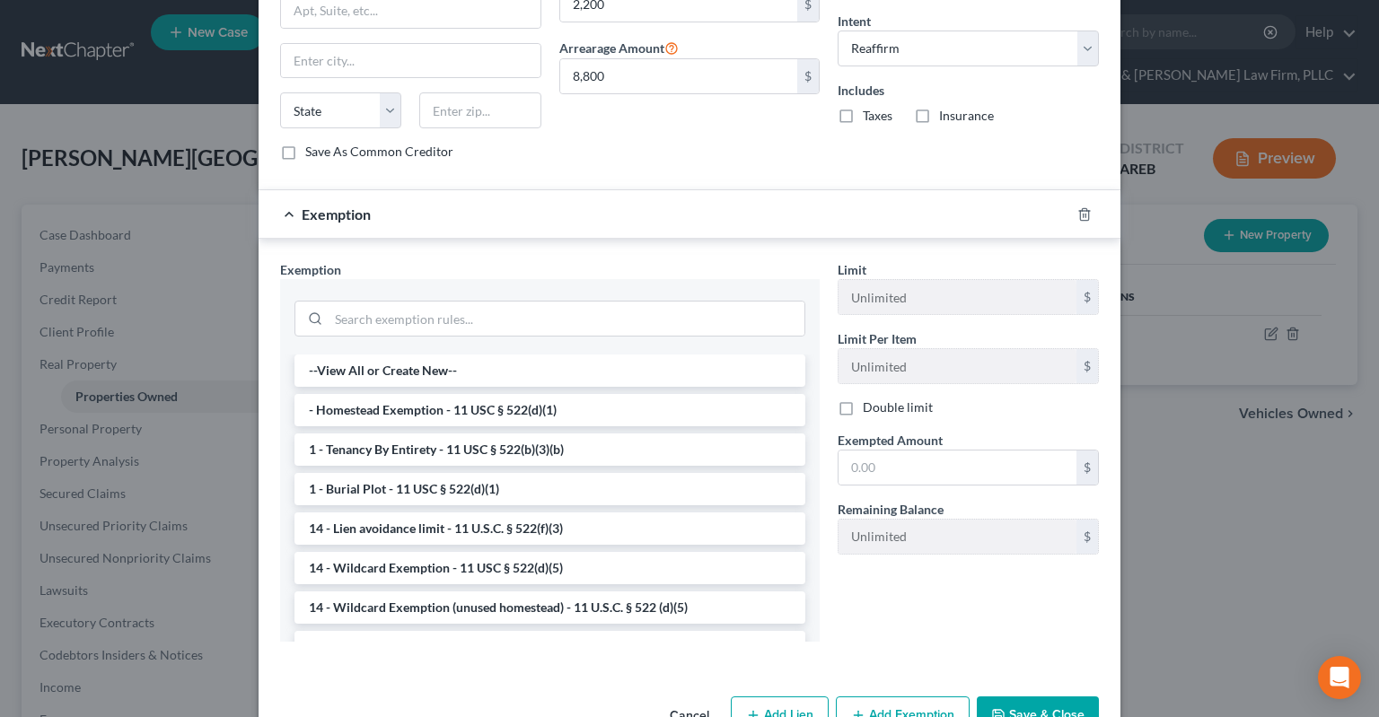
scroll to position [752, 0]
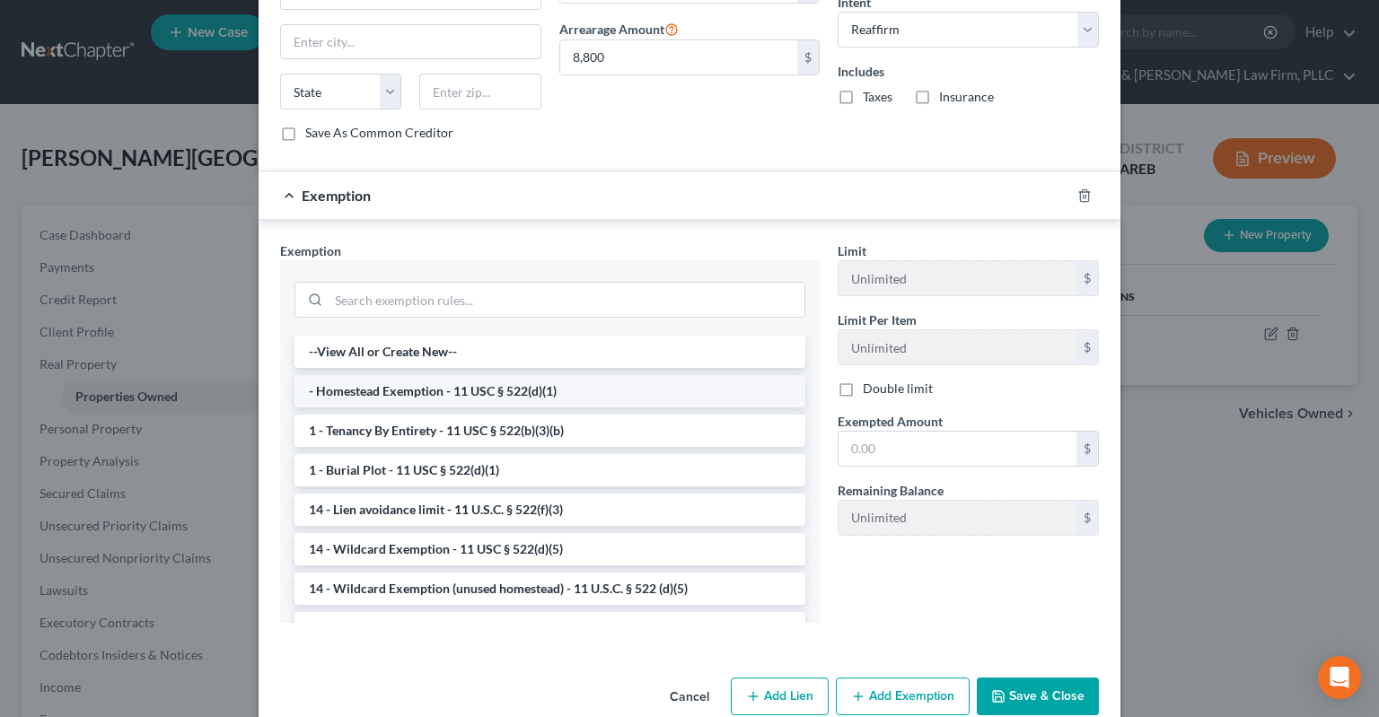
click at [591, 396] on li "- Homestead Exemption - 11 USC § 522(d)(1)" at bounding box center [549, 391] width 511 height 32
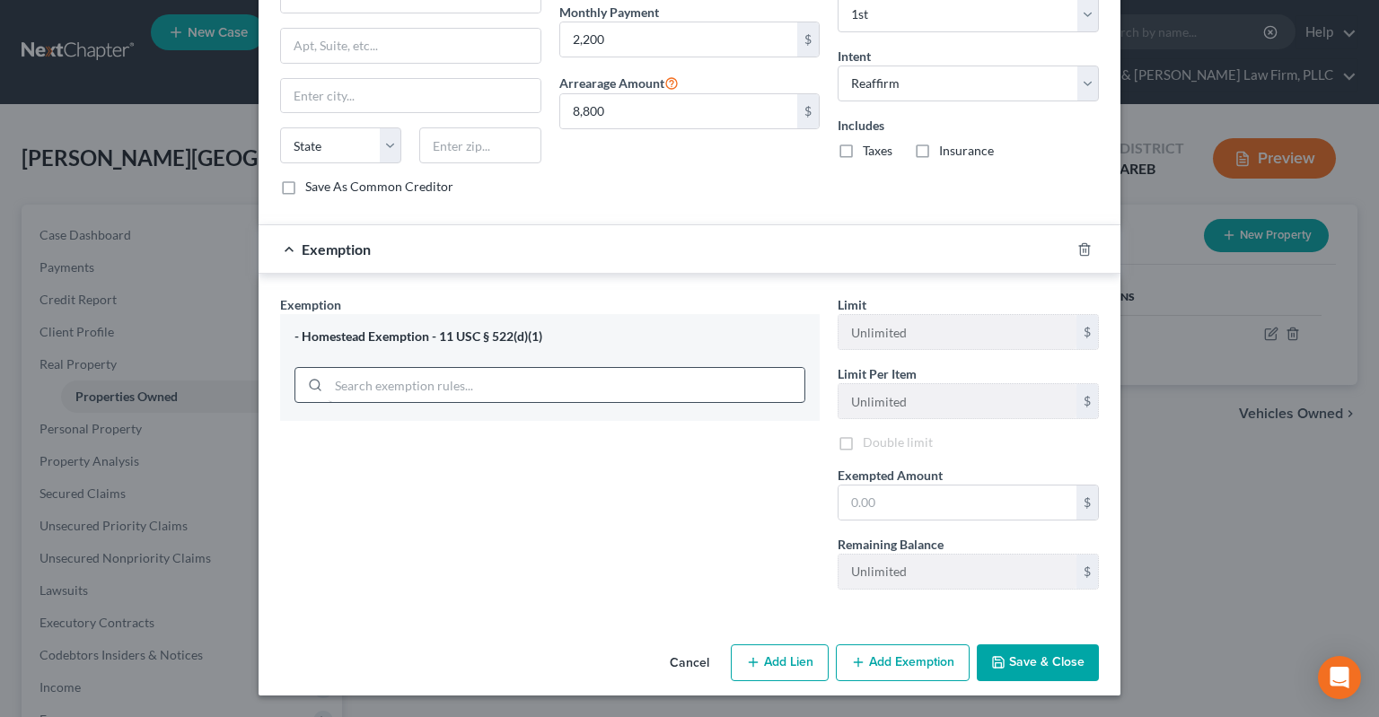
scroll to position [693, 0]
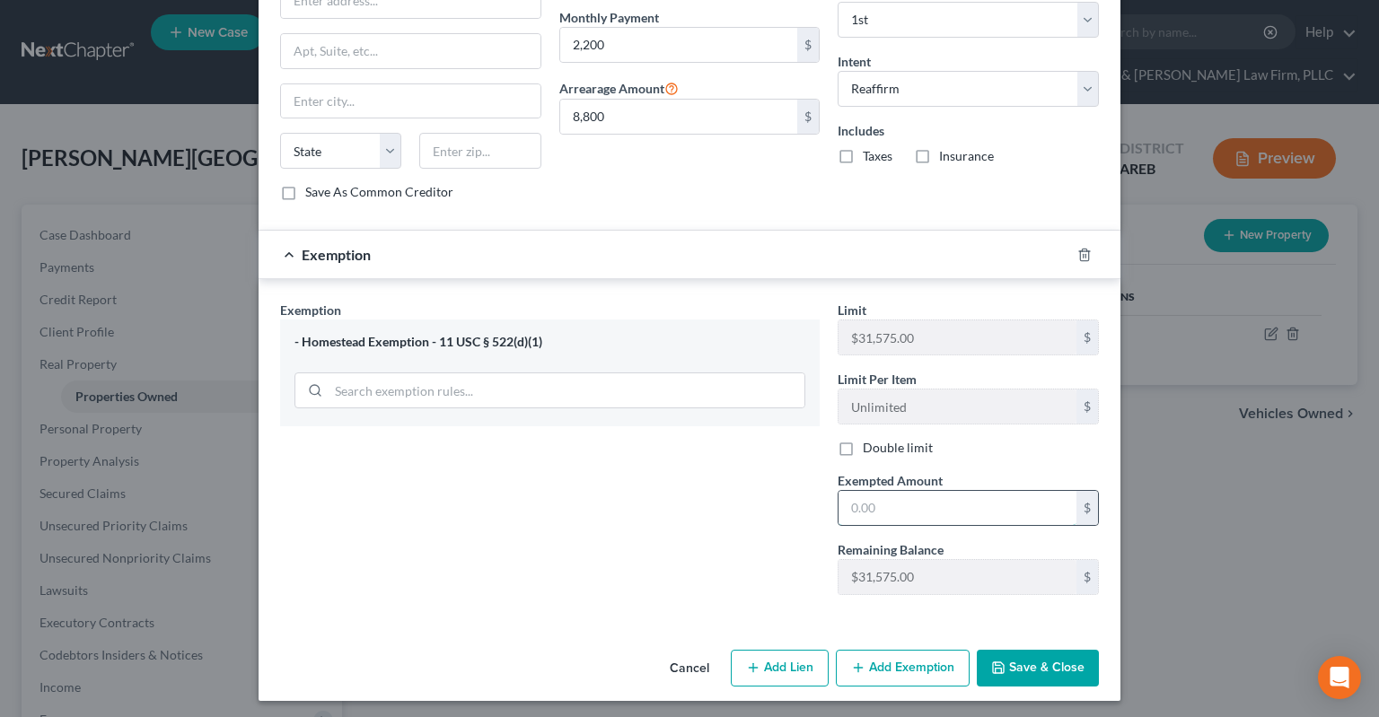
click at [912, 508] on input "text" at bounding box center [957, 508] width 238 height 34
type input "25,000"
click at [1071, 666] on button "Save & Close" at bounding box center [1038, 669] width 122 height 38
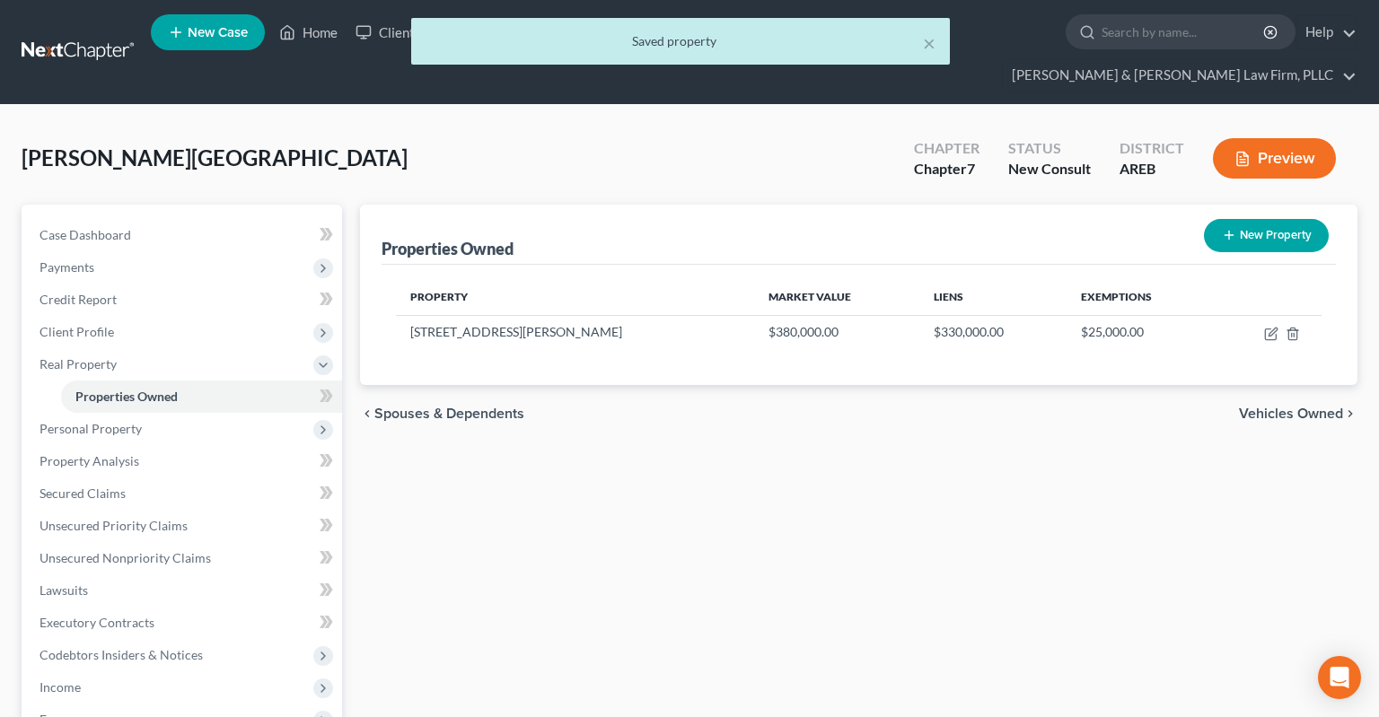
click at [804, 459] on div "Properties Owned New Property Property Market Value Liens Exemptions 888 [PERSO…" at bounding box center [858, 610] width 1015 height 811
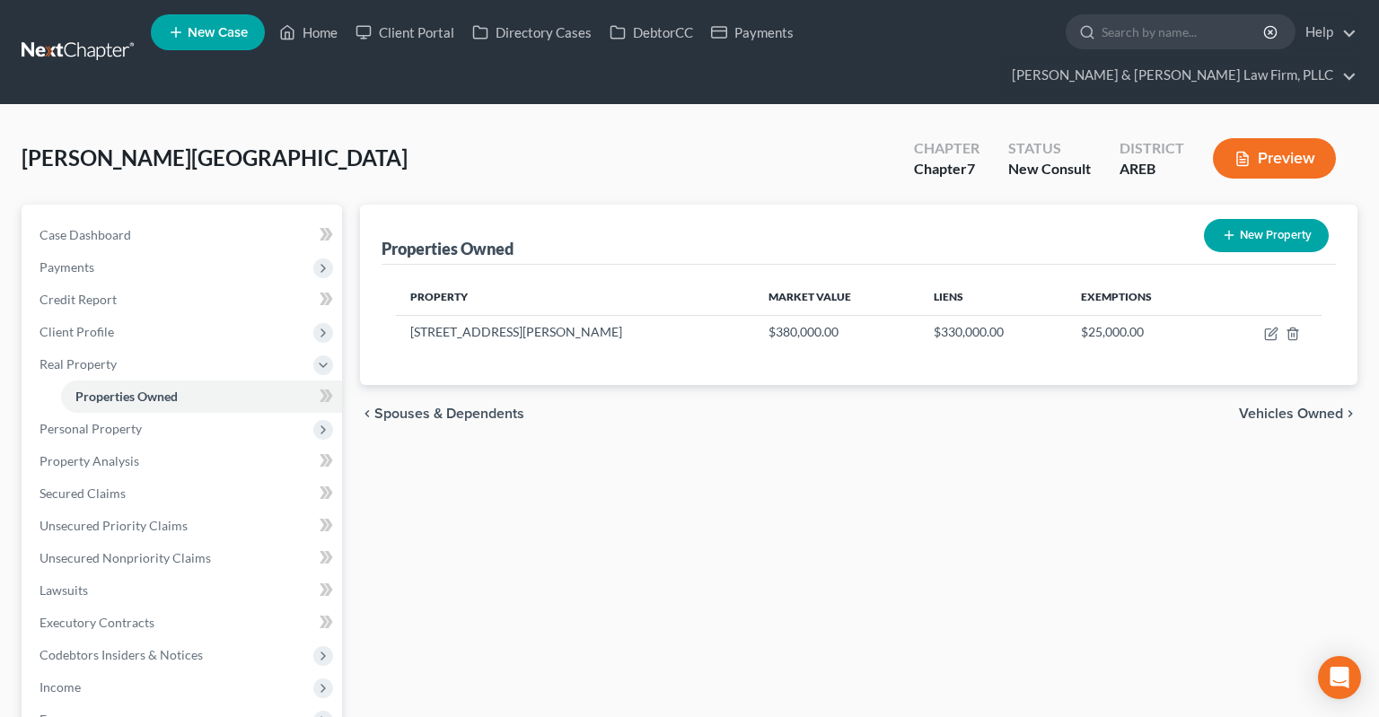
click at [1235, 228] on icon "button" at bounding box center [1229, 235] width 14 height 14
select select "2"
select select "22"
select select "0"
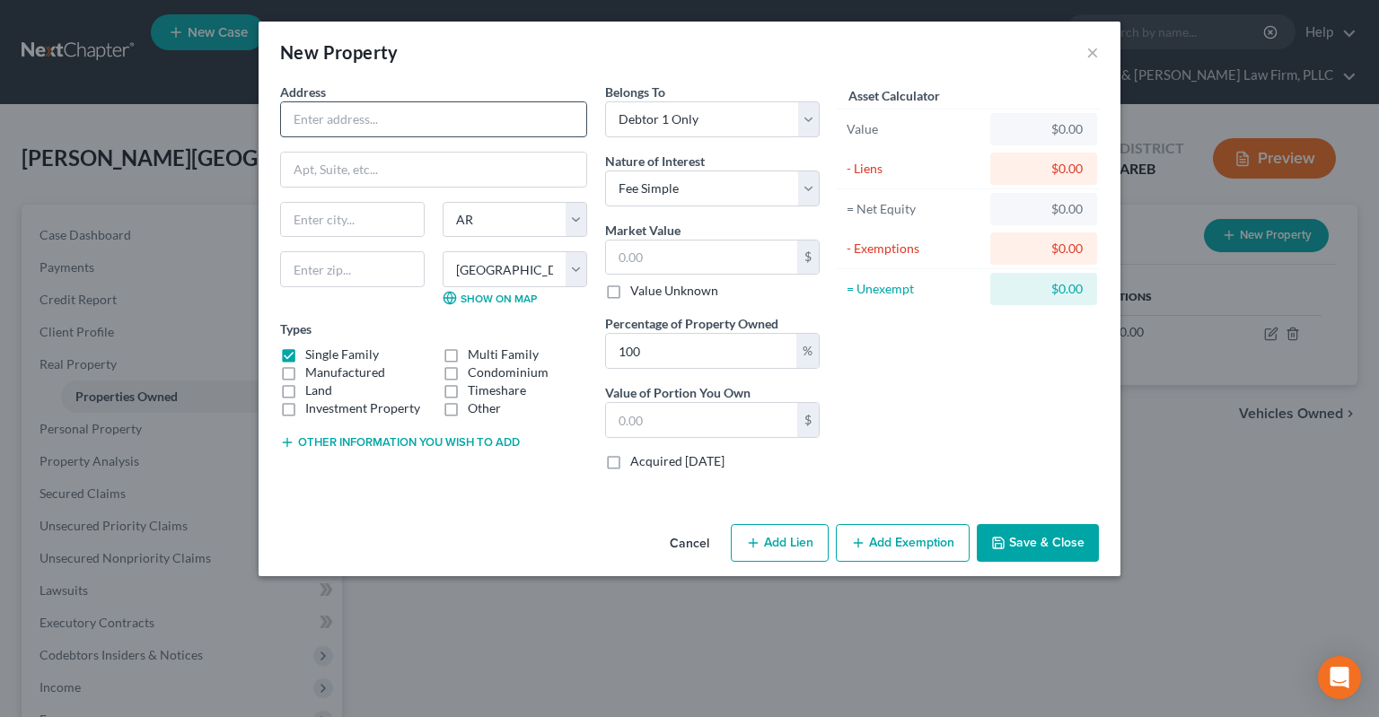
drag, startPoint x: 513, startPoint y: 125, endPoint x: 495, endPoint y: 132, distance: 19.3
click at [510, 124] on input "text" at bounding box center [433, 119] width 305 height 34
type input "[STREET_ADDRESS]"
type input "72032"
type input "[PERSON_NAME]"
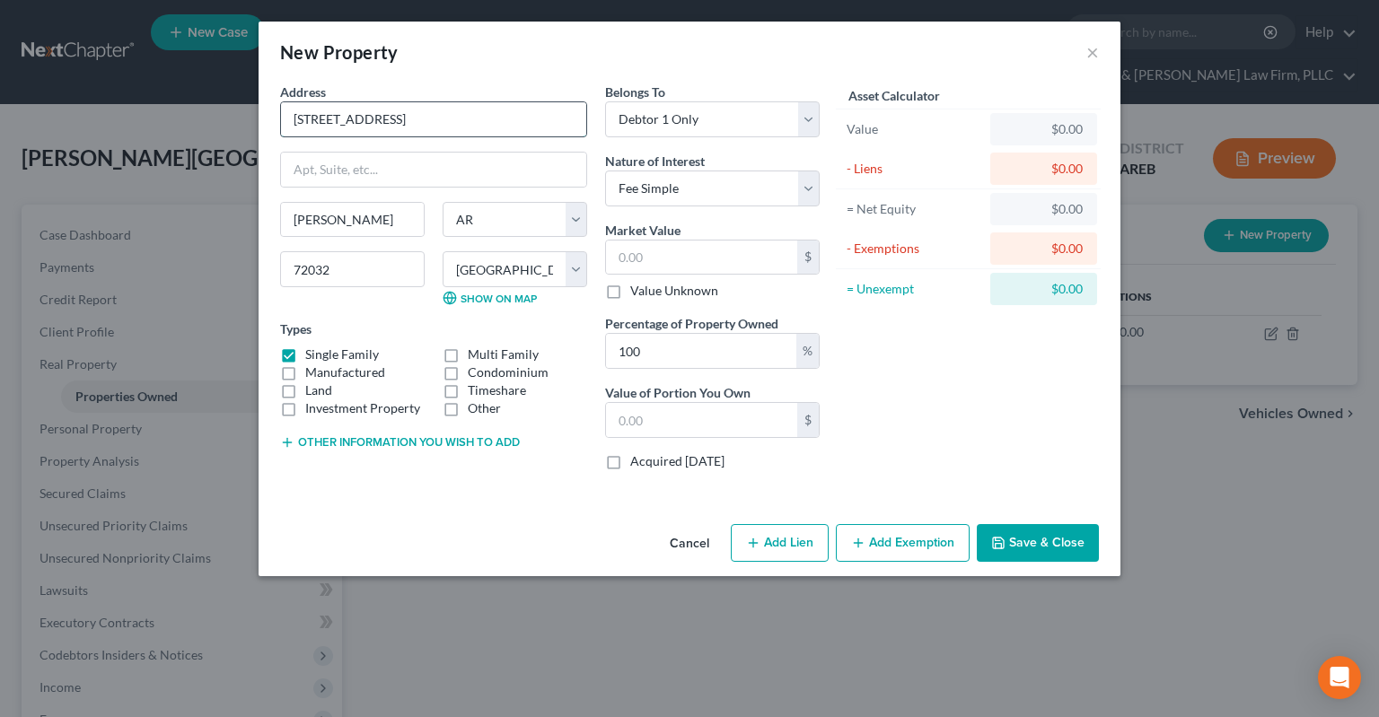
click at [333, 119] on input "[STREET_ADDRESS]" at bounding box center [433, 119] width 305 height 34
type input "[STREET_ADDRESS][PERSON_NAME]"
drag, startPoint x: 412, startPoint y: 126, endPoint x: 84, endPoint y: 99, distance: 328.8
click at [281, 102] on input "[STREET_ADDRESS][PERSON_NAME]" at bounding box center [433, 119] width 305 height 34
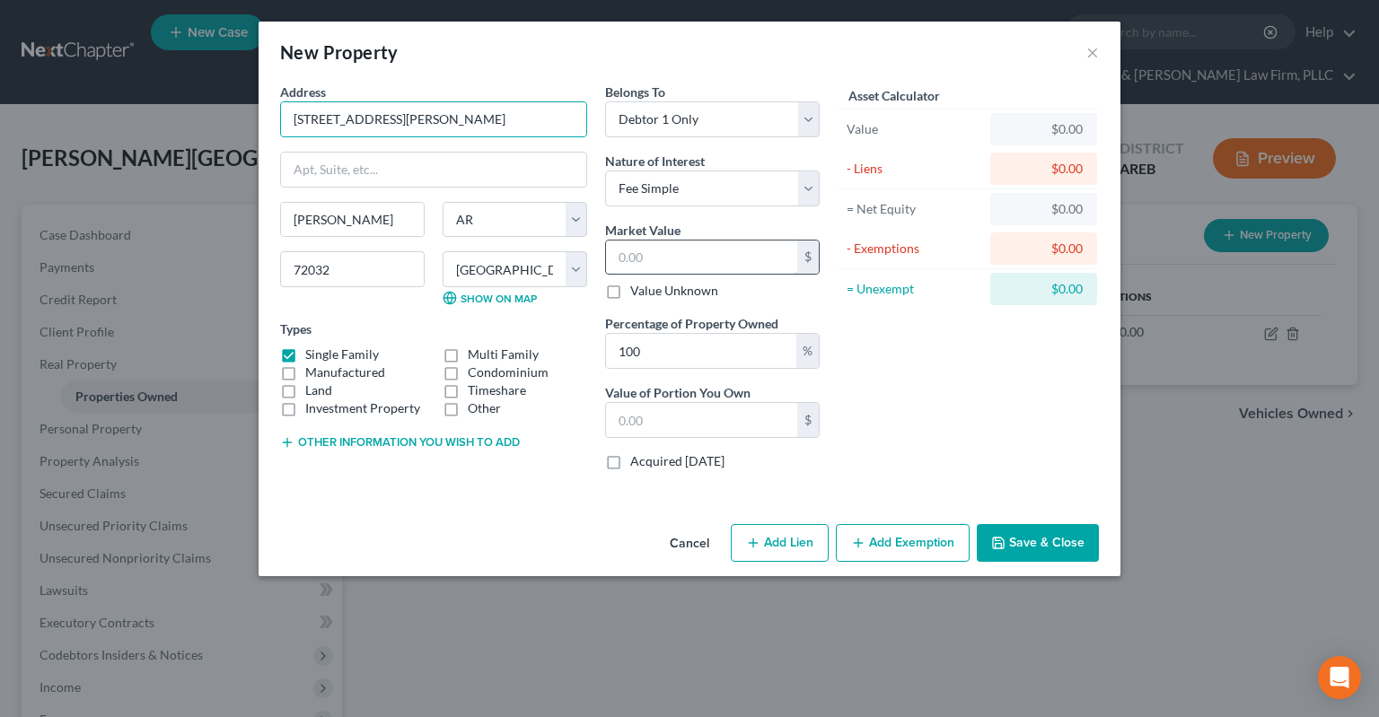
click at [694, 253] on input "text" at bounding box center [701, 258] width 191 height 34
paste input "131,000"
type input "131,000"
type input "131,000.00"
type input "131,000"
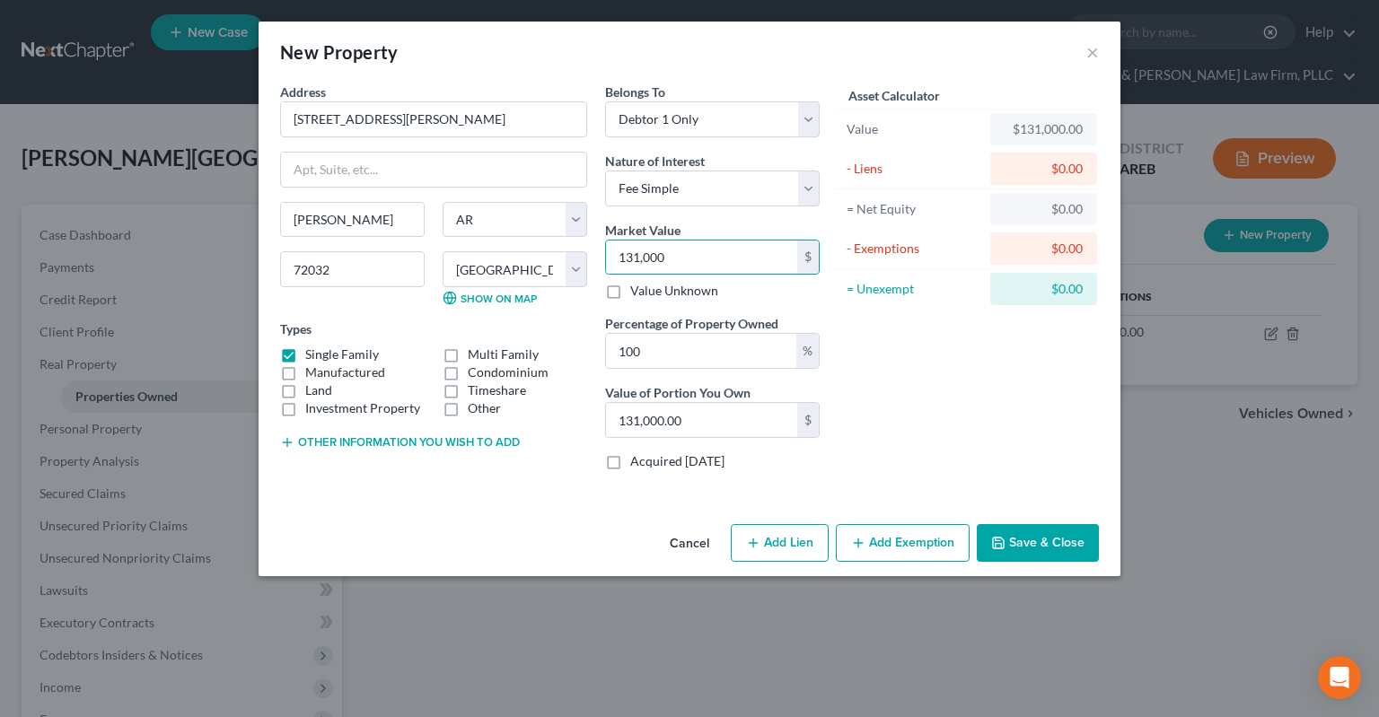
click at [916, 387] on div "Asset Calculator Value $131,000.00 - Liens $0.00 = Net Equity $0.00 - Exemption…" at bounding box center [968, 284] width 279 height 402
click at [1012, 393] on div "Asset Calculator Value $131,000.00 - Liens $0.00 = Net Equity $0.00 - Exemption…" at bounding box center [968, 284] width 279 height 402
click at [766, 537] on button "Add Lien" at bounding box center [780, 543] width 98 height 38
select select "0"
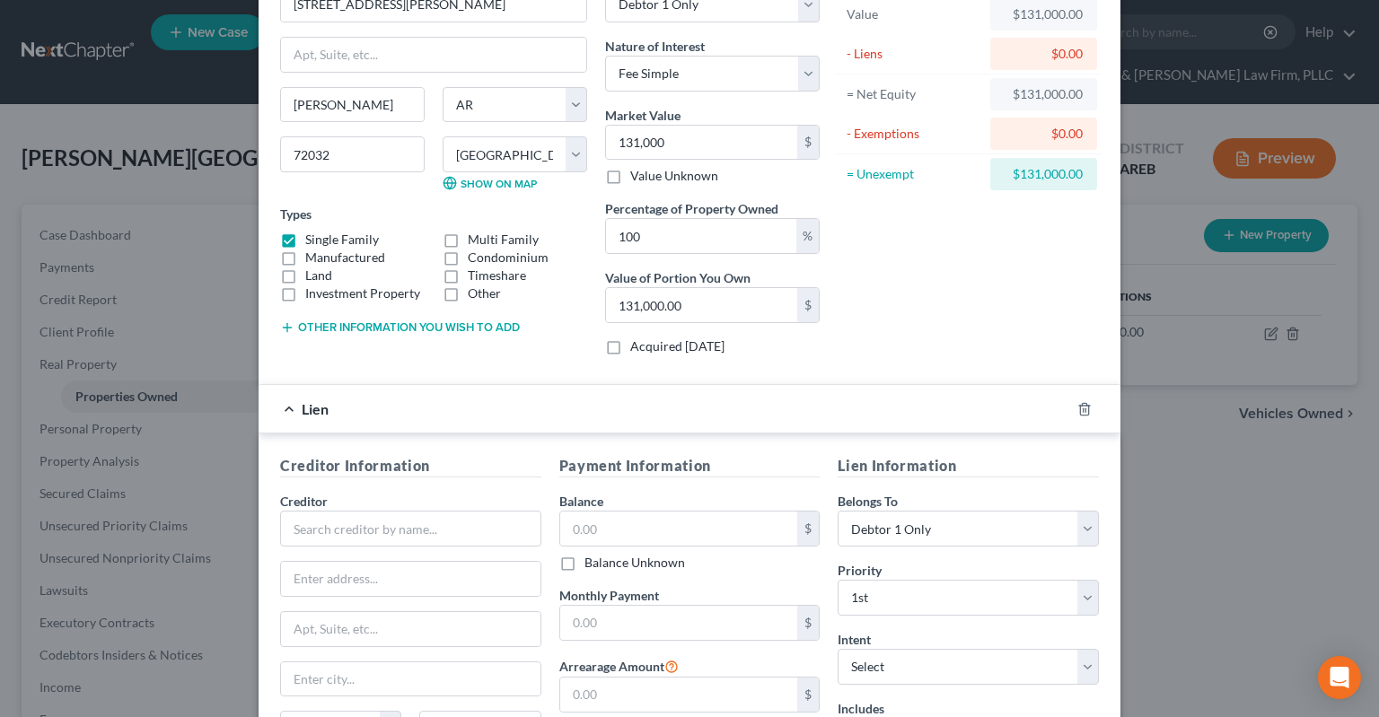
scroll to position [180, 0]
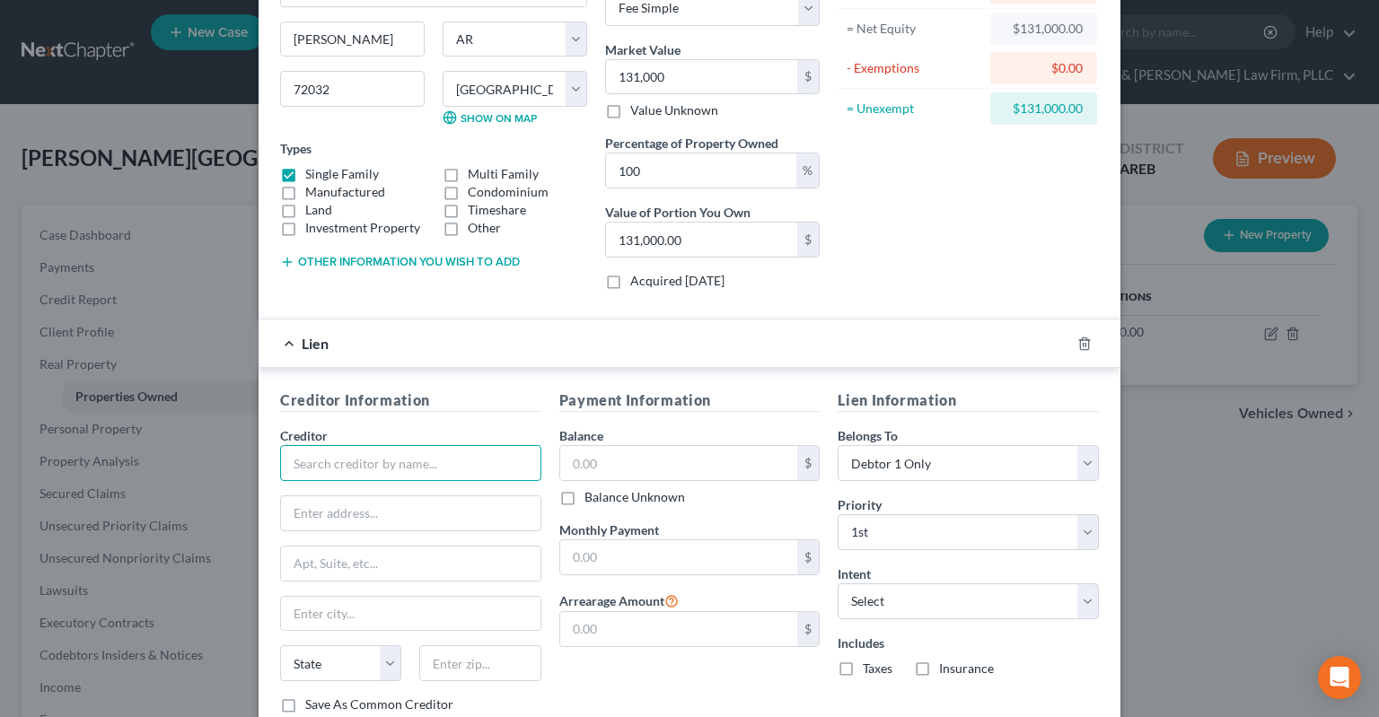
click at [391, 456] on input "text" at bounding box center [410, 463] width 261 height 36
type input "[PERSON_NAME]"
click at [569, 455] on input "text" at bounding box center [679, 463] width 238 height 34
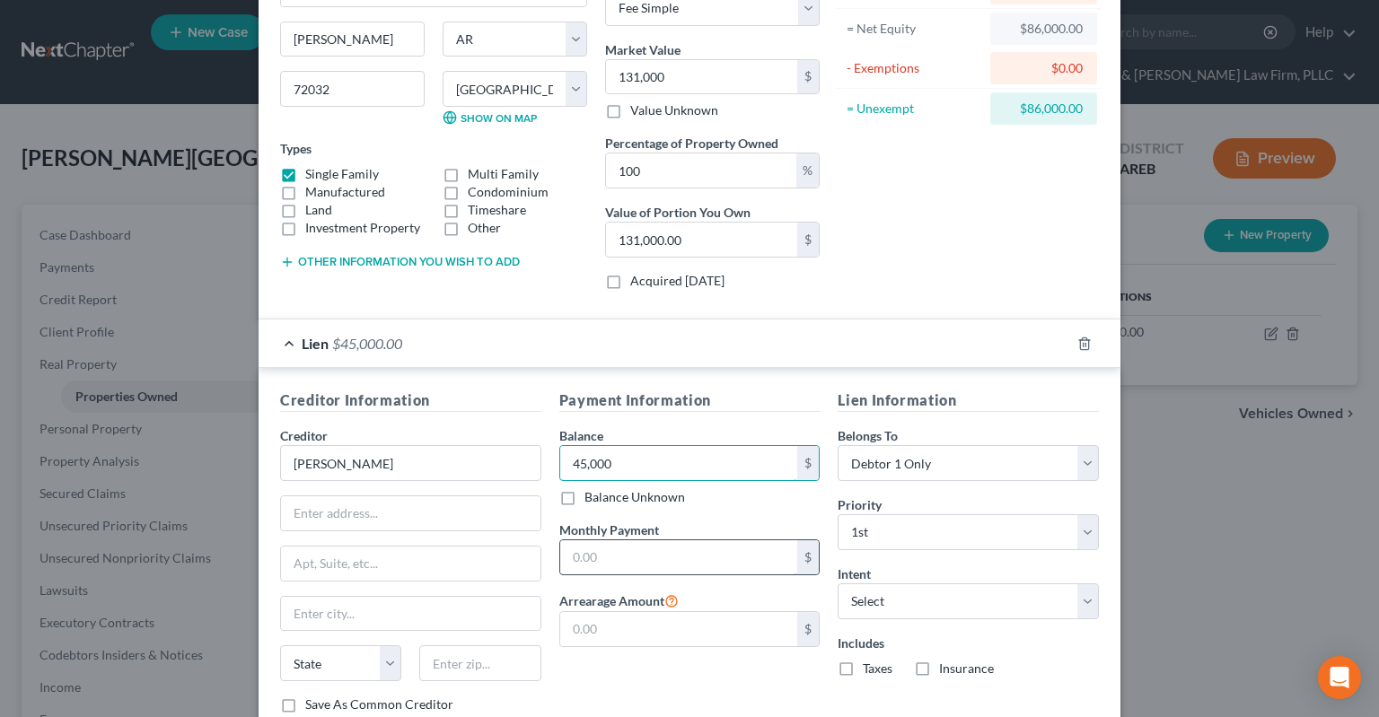
type input "45,000"
click at [601, 540] on input "text" at bounding box center [679, 557] width 238 height 34
type input "810"
select select "2"
click option "Reaffirm" at bounding box center [0, 0] width 0 height 0
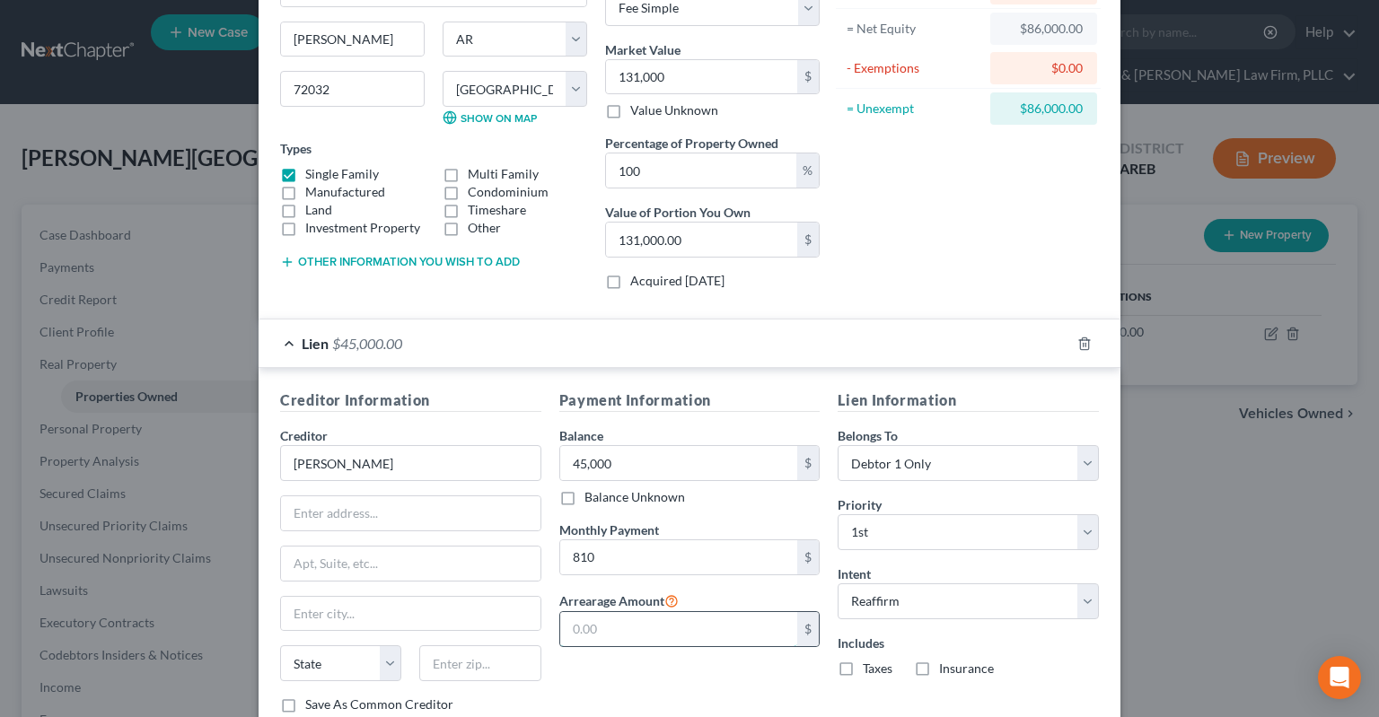
click at [742, 621] on input "text" at bounding box center [679, 629] width 238 height 34
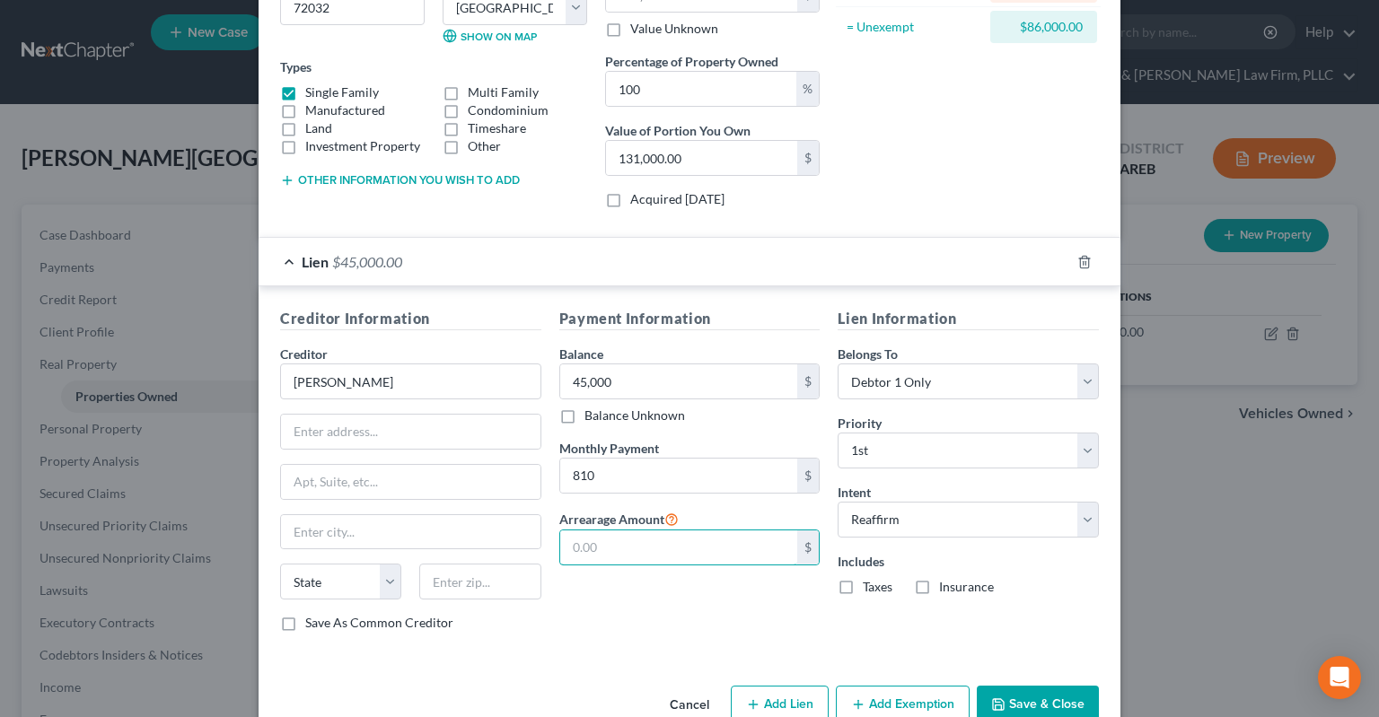
scroll to position [300, 0]
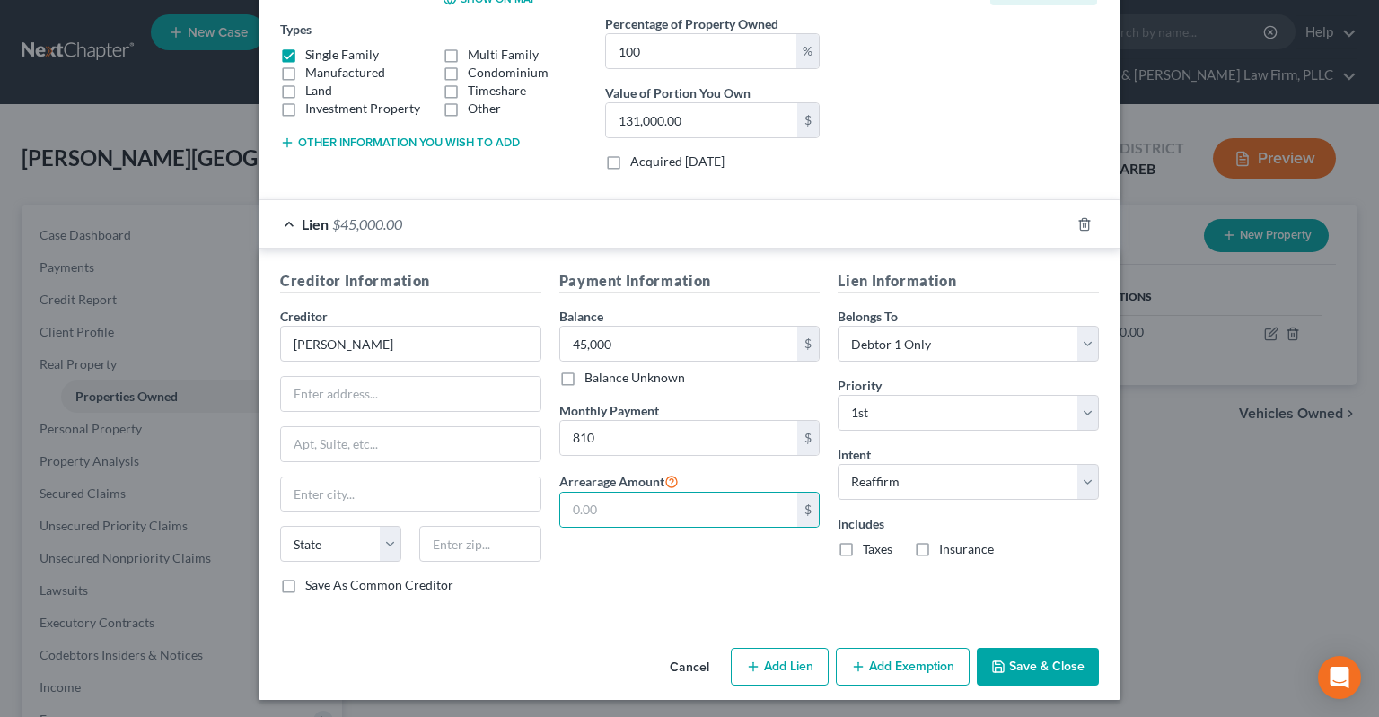
click at [1002, 663] on icon "button" at bounding box center [998, 667] width 14 height 14
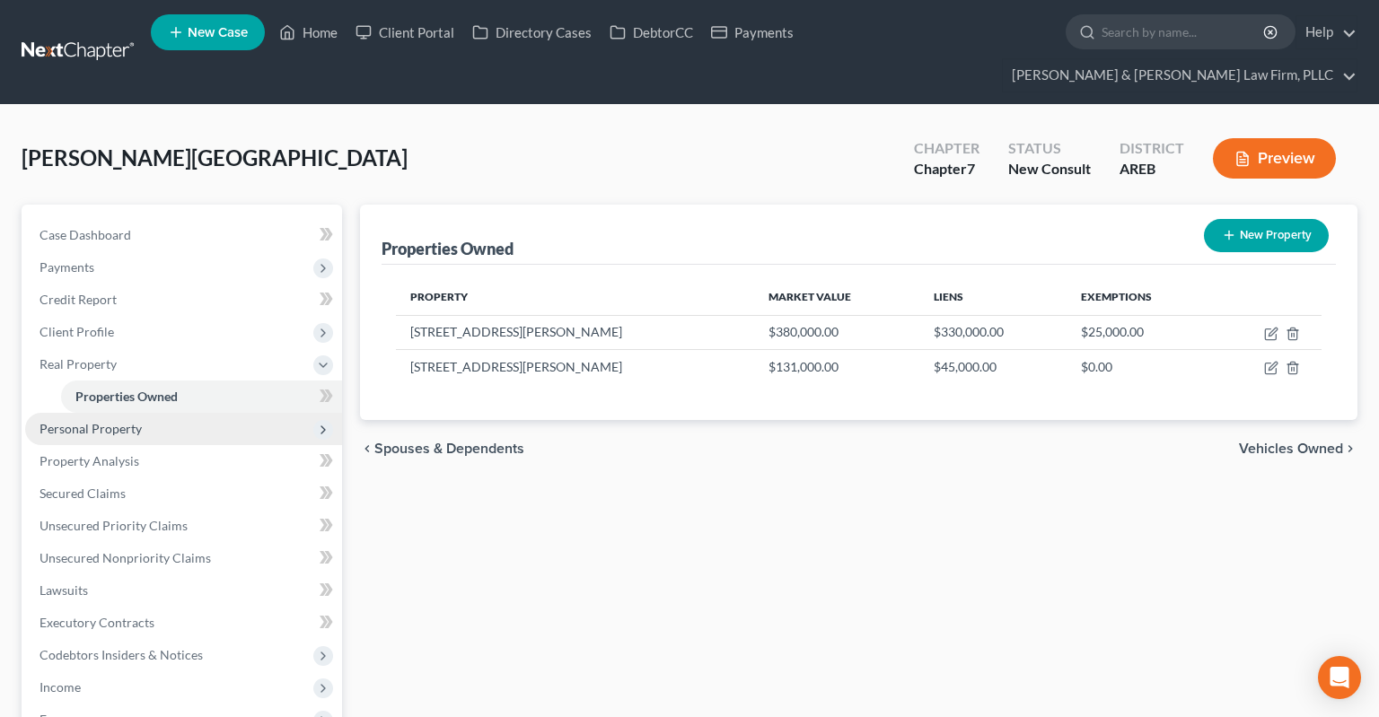
click at [210, 413] on span "Personal Property" at bounding box center [183, 429] width 317 height 32
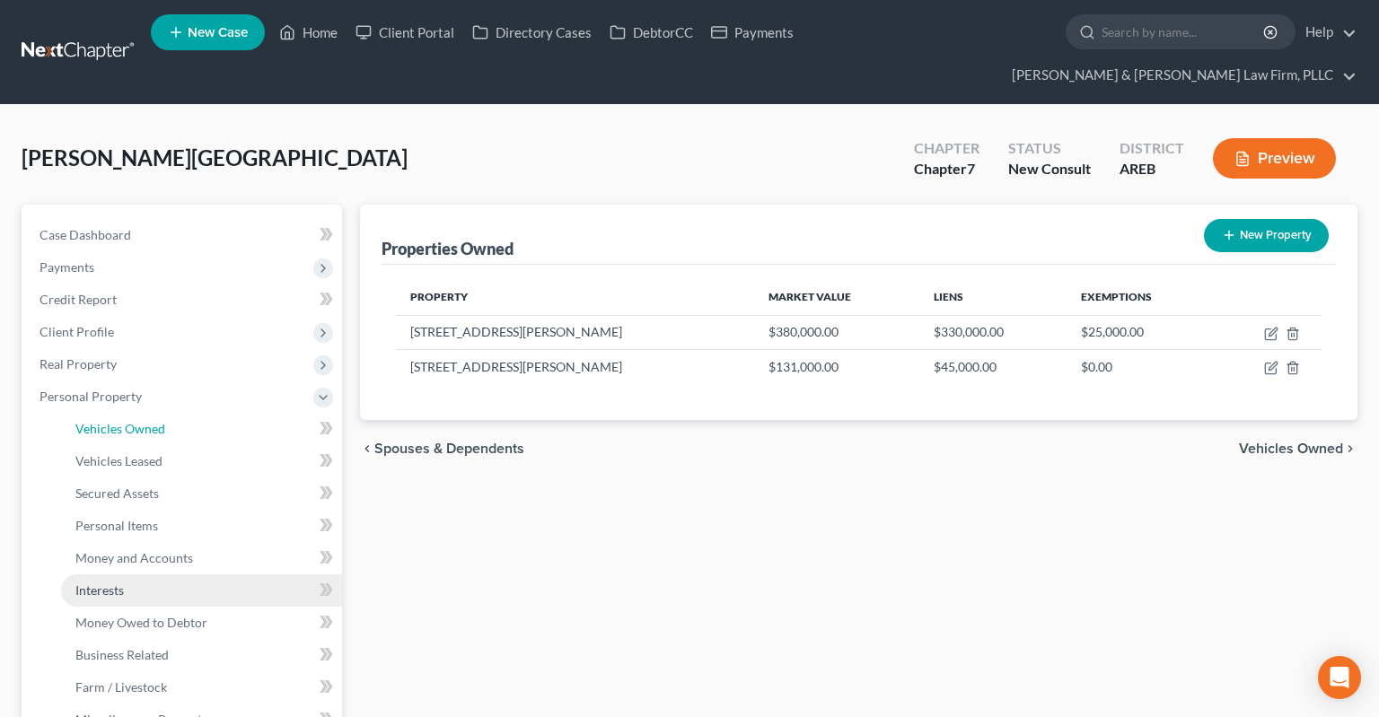
click at [217, 413] on link "Vehicles Owned" at bounding box center [201, 429] width 281 height 32
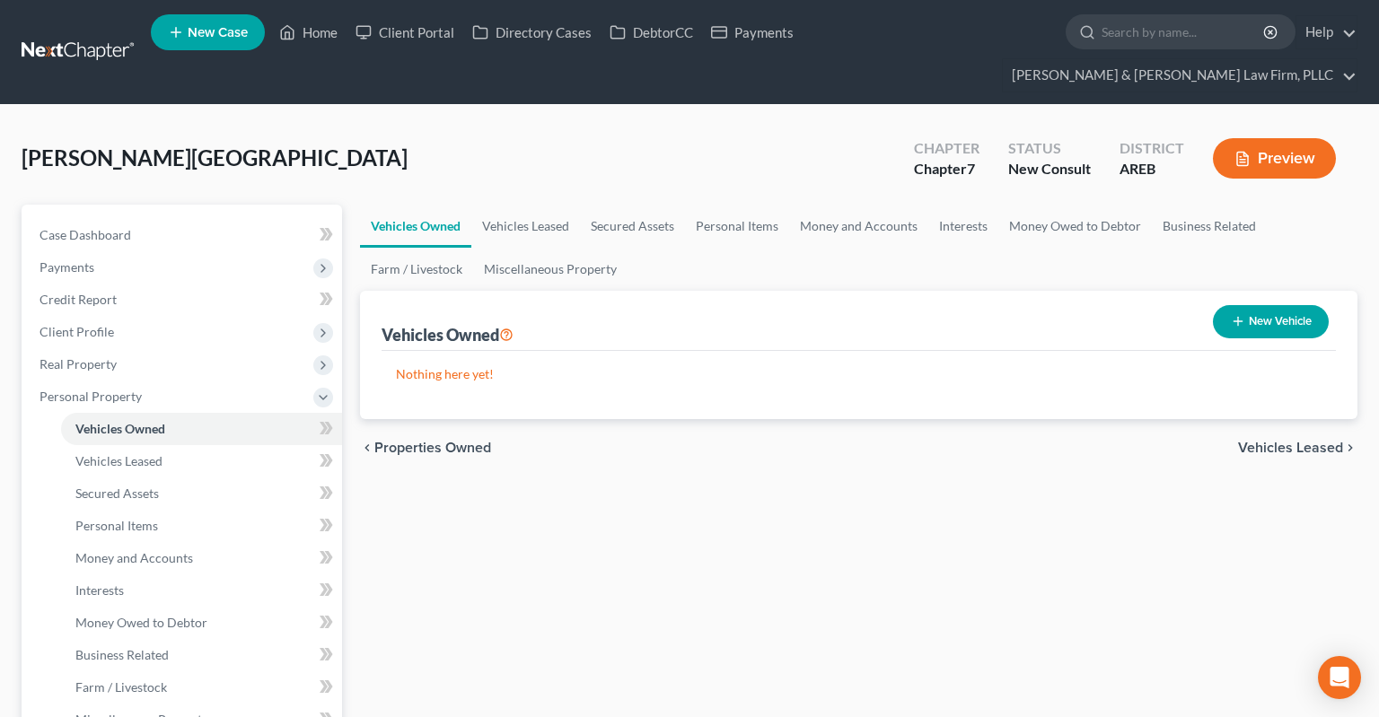
click at [1248, 305] on button "New Vehicle" at bounding box center [1271, 321] width 116 height 33
select select "0"
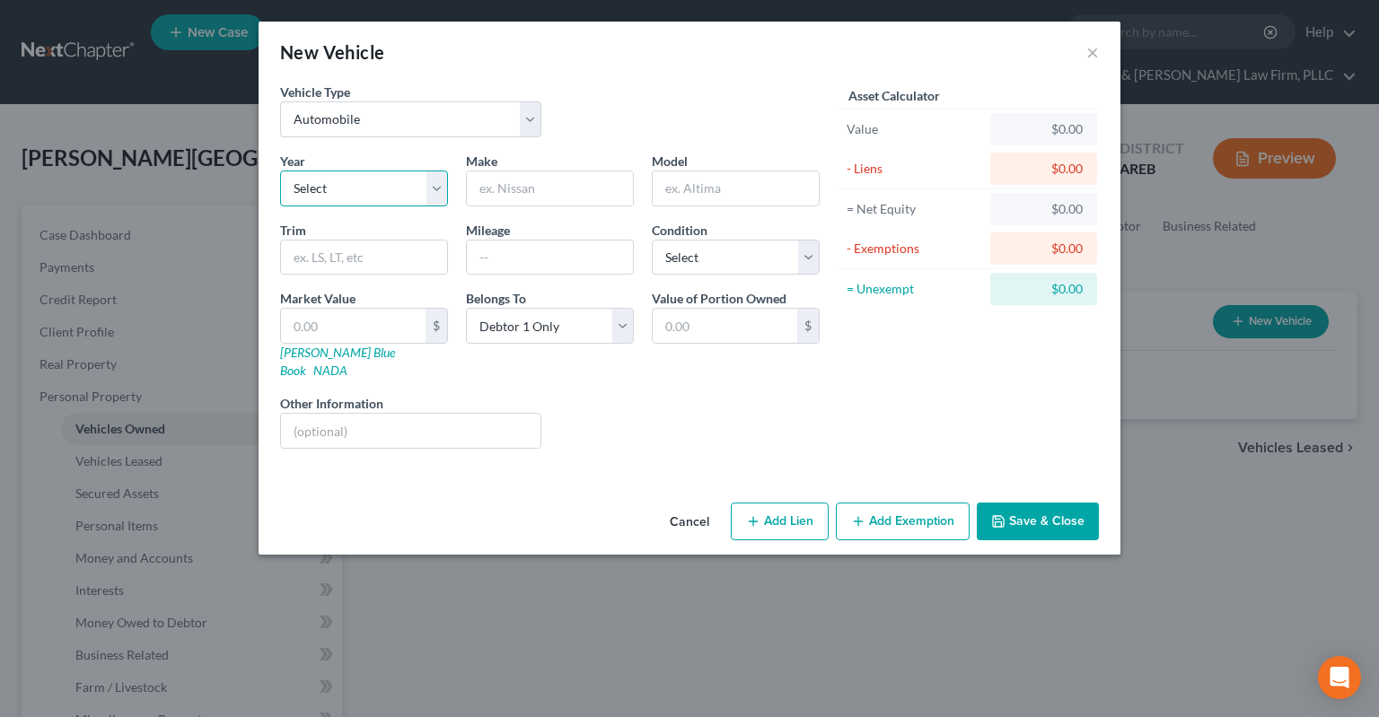
select select "7"
click option "2019" at bounding box center [0, 0] width 0 height 0
type input "Chevrolet"
type input "Tahoe"
click at [566, 253] on input "text" at bounding box center [550, 258] width 166 height 34
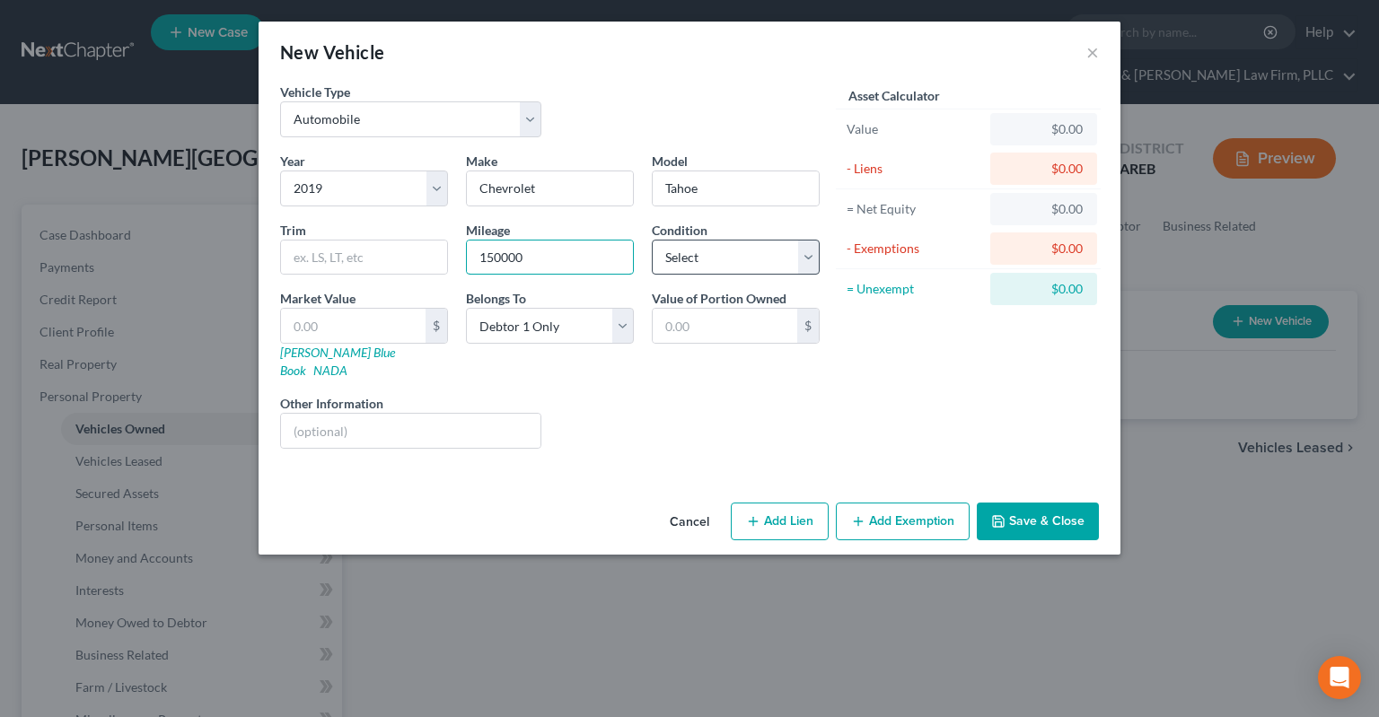
type input "150000"
click at [652, 240] on select "Select Excellent Very Good Good Fair Poor" at bounding box center [736, 258] width 168 height 36
select select "2"
click option "Good" at bounding box center [0, 0] width 0 height 0
click at [995, 503] on button "Save & Close" at bounding box center [1038, 522] width 122 height 38
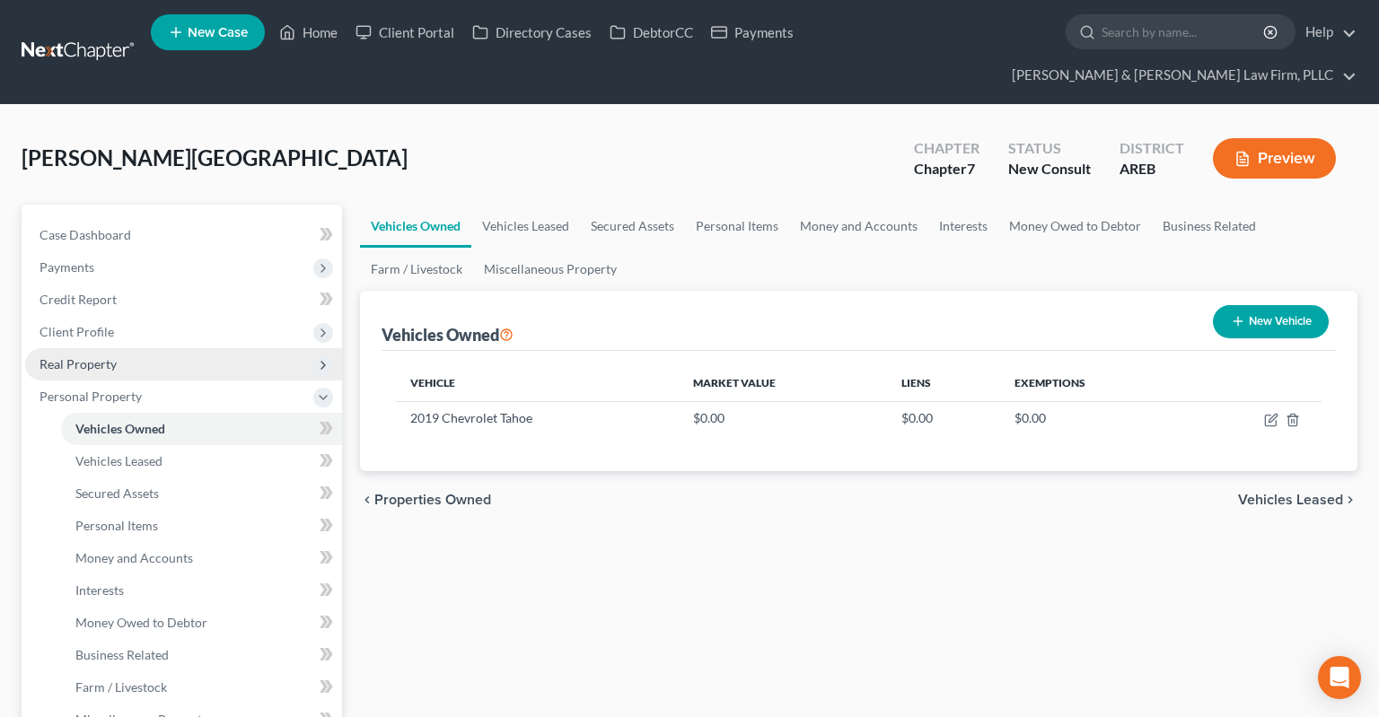
click at [146, 316] on span "Client Profile" at bounding box center [183, 332] width 317 height 32
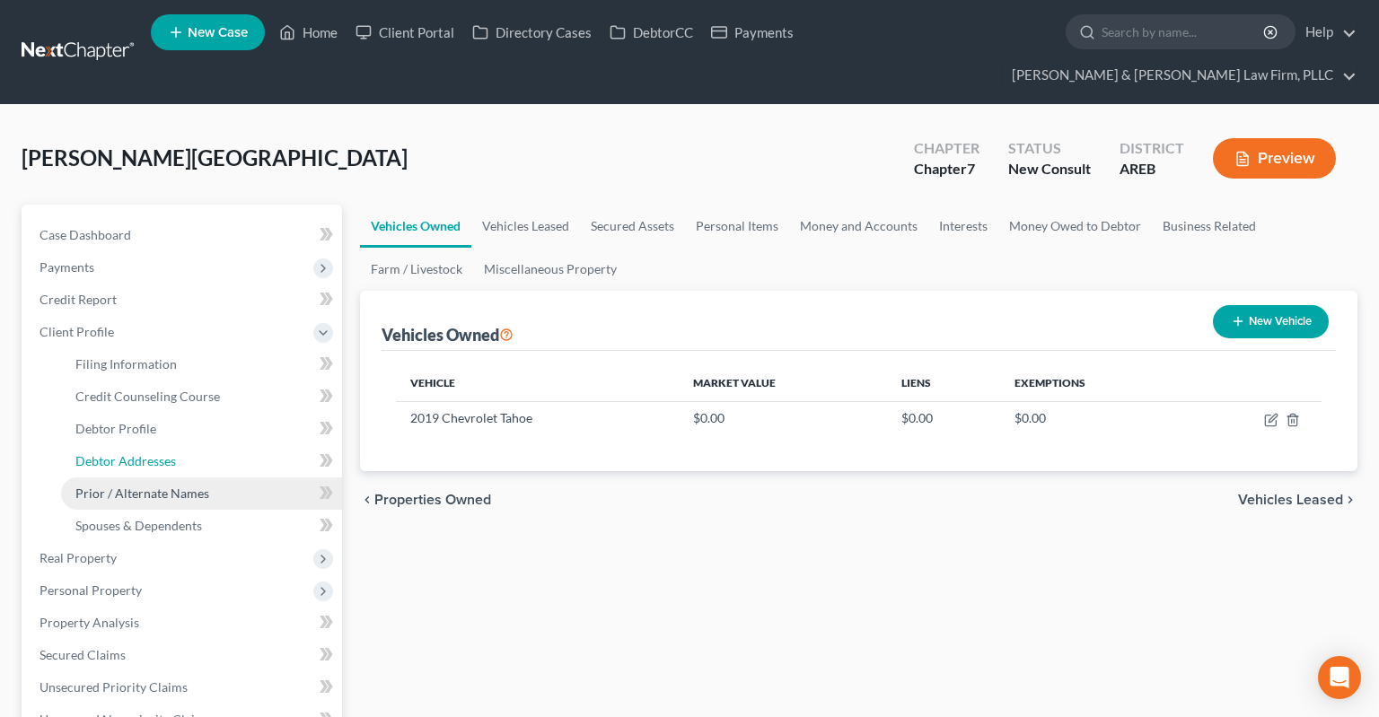
click at [207, 444] on ul "Filing Information Credit Counseling Course Debtor Profile Debtor Addresses" at bounding box center [183, 445] width 317 height 194
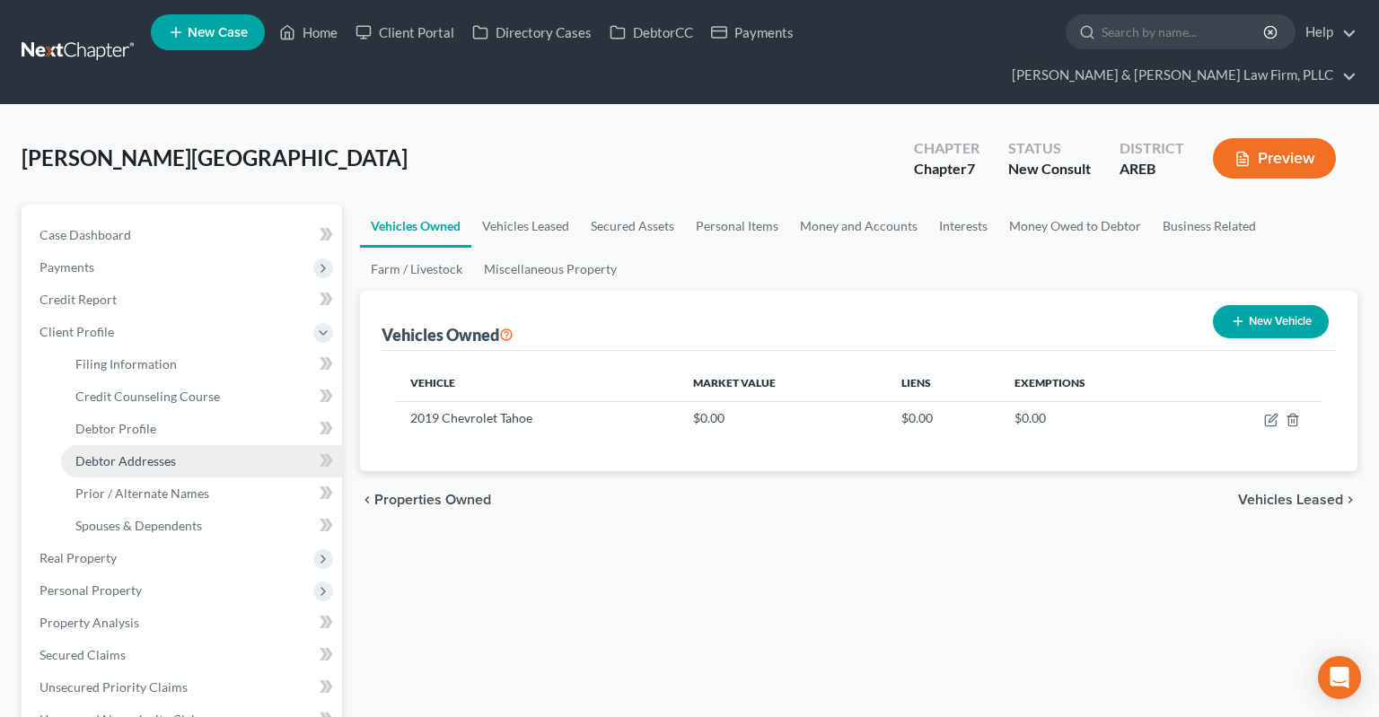
click at [171, 453] on span "Debtor Addresses" at bounding box center [125, 460] width 101 height 15
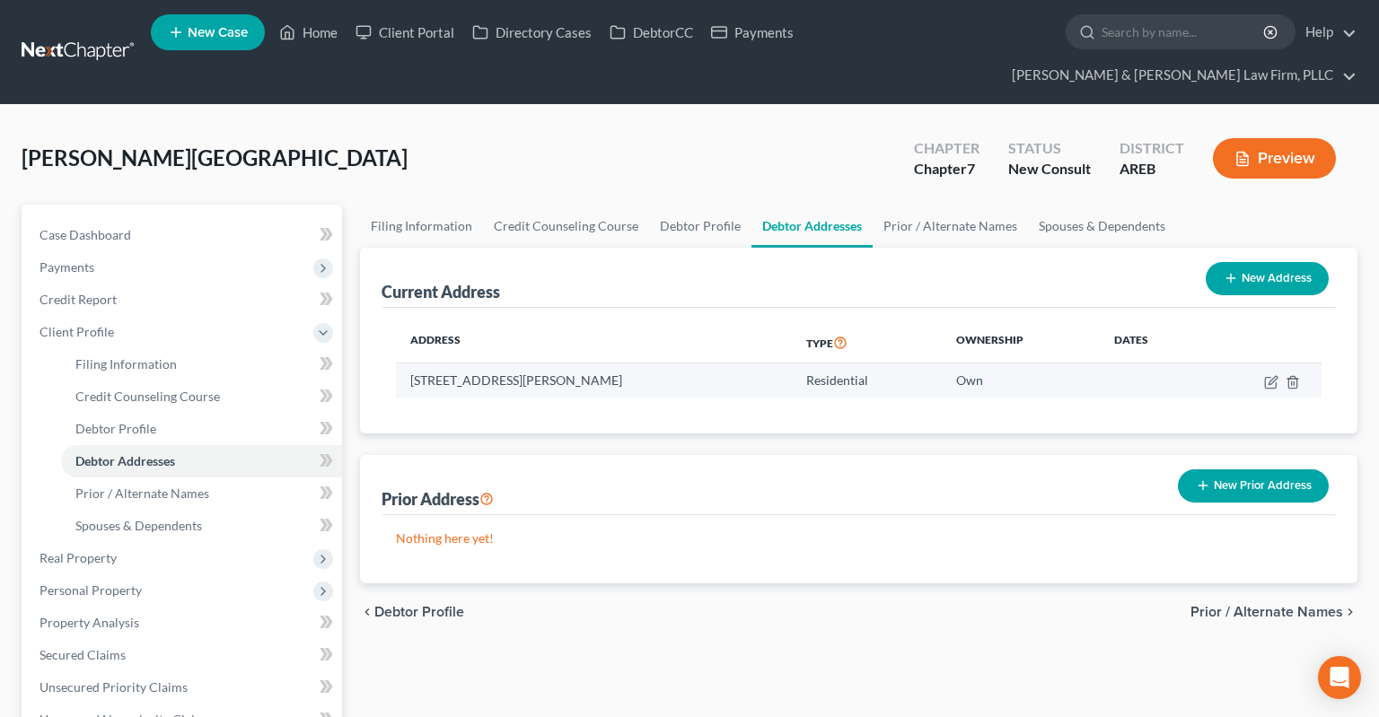
click at [584, 364] on td "[STREET_ADDRESS][PERSON_NAME]" at bounding box center [594, 381] width 396 height 34
copy td "72034"
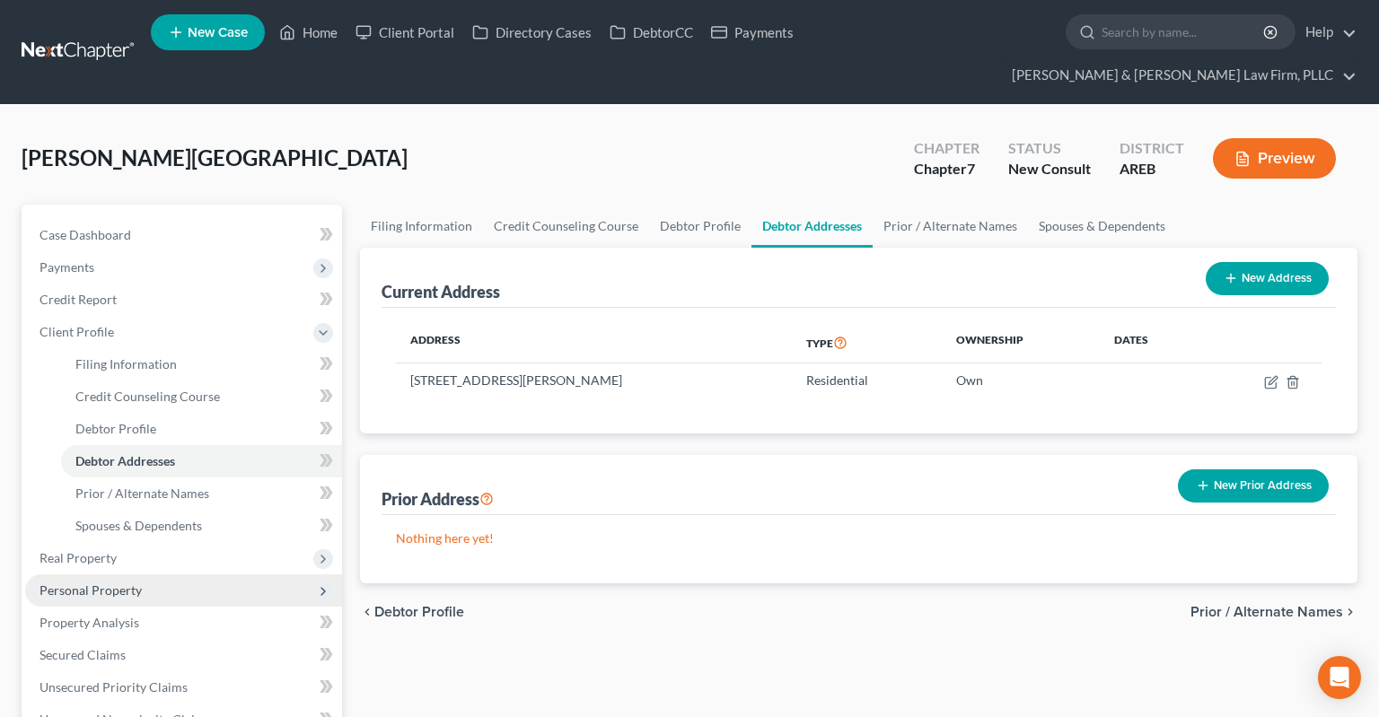
click at [158, 575] on span "Personal Property" at bounding box center [183, 591] width 317 height 32
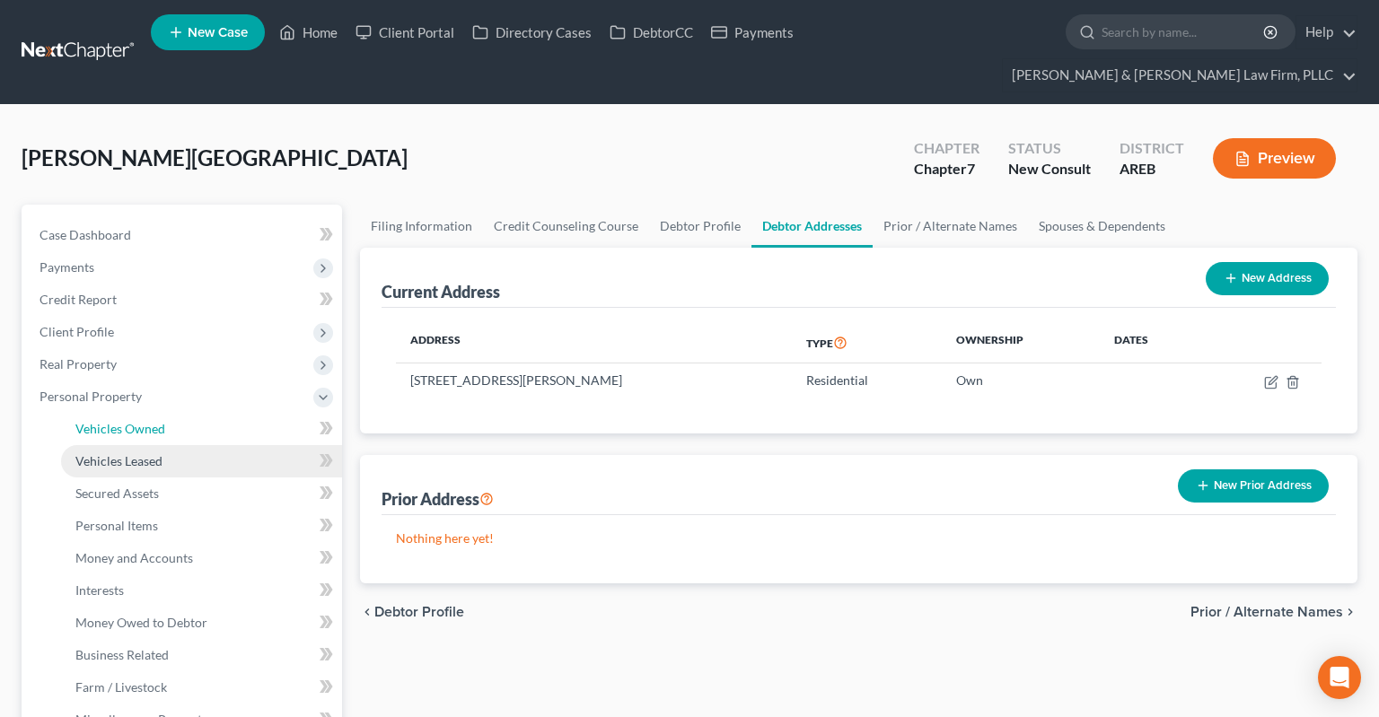
drag, startPoint x: 182, startPoint y: 403, endPoint x: 279, endPoint y: 414, distance: 97.6
click at [185, 413] on link "Vehicles Owned" at bounding box center [201, 429] width 281 height 32
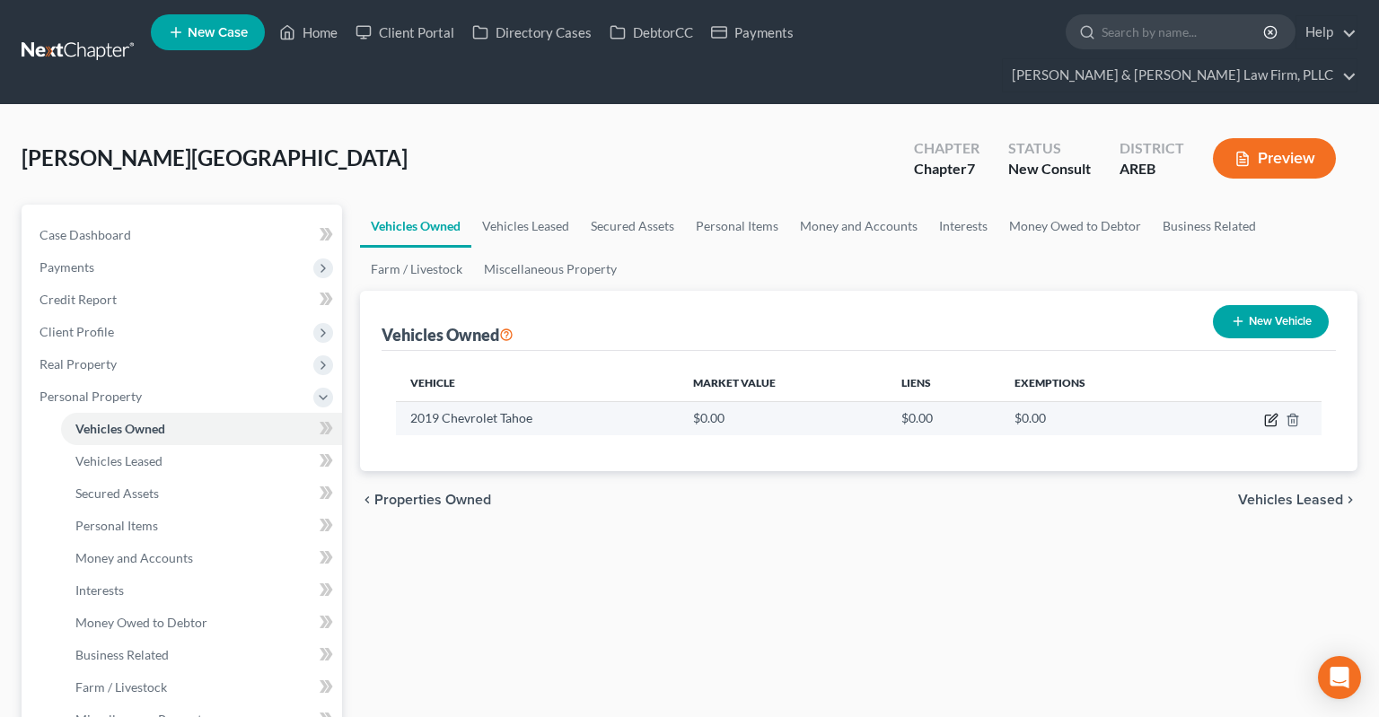
click at [1274, 413] on icon "button" at bounding box center [1271, 420] width 14 height 14
select select "0"
select select "7"
select select "2"
select select "0"
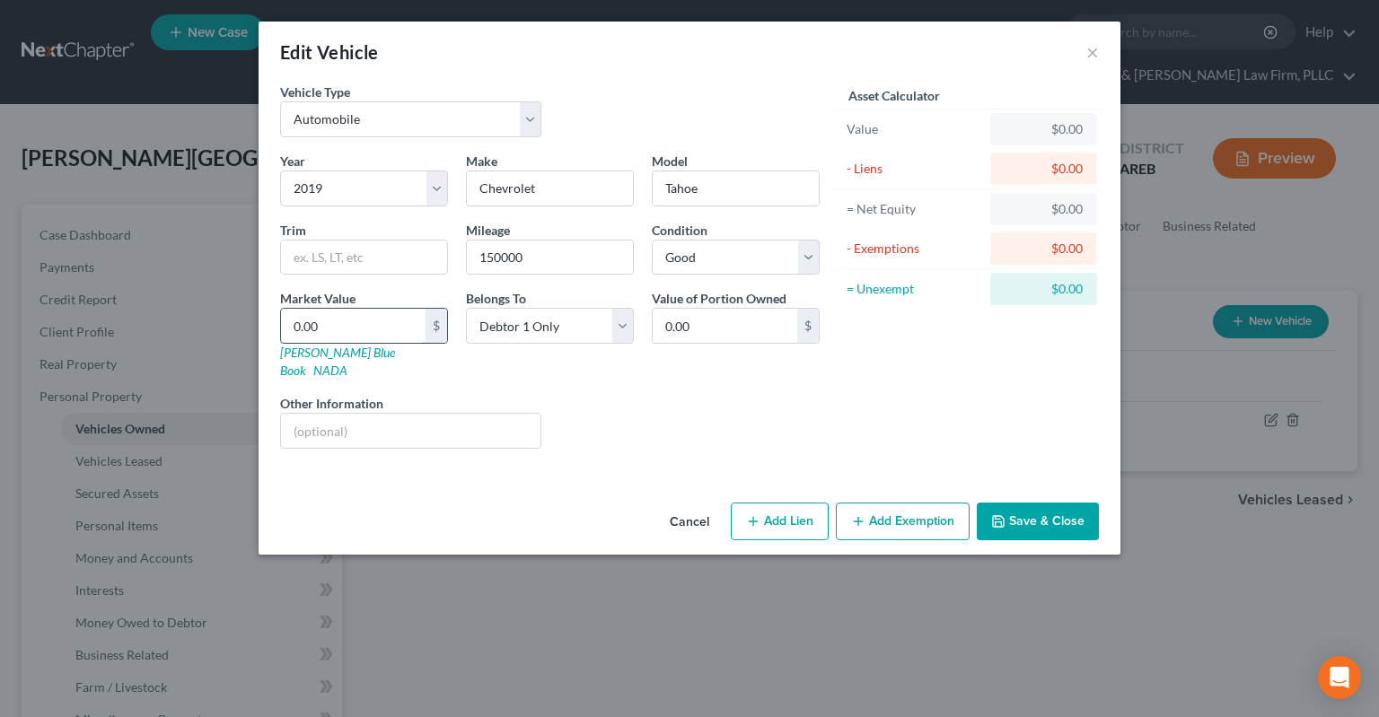
click at [382, 314] on input "0.00" at bounding box center [353, 326] width 145 height 34
paste input "$20,203"
type input "$20,203"
type input "20,203.00"
type input "20,203"
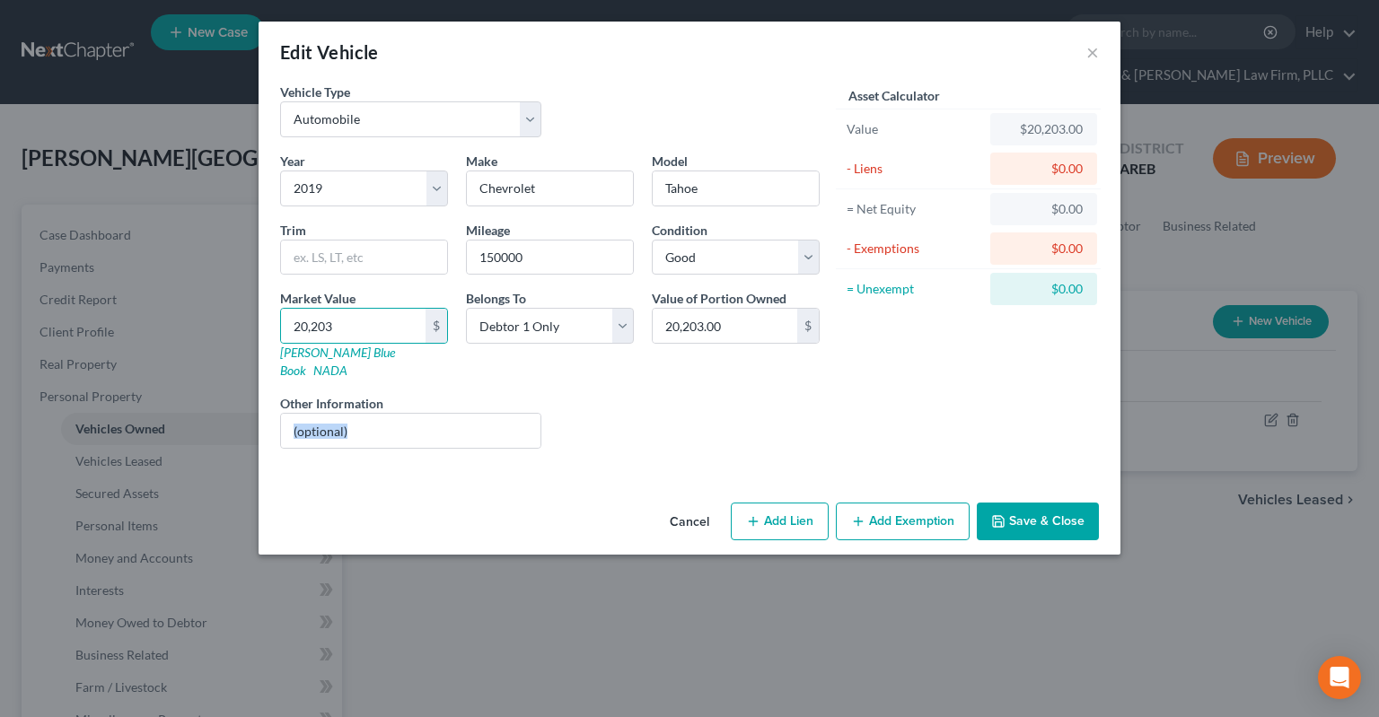
click at [559, 389] on div "Year Select 2026 2025 2024 2023 2022 2021 2020 2019 2018 2017 2016 2015 2014 20…" at bounding box center [550, 308] width 558 height 312
click at [767, 506] on button "Add Lien" at bounding box center [780, 522] width 98 height 38
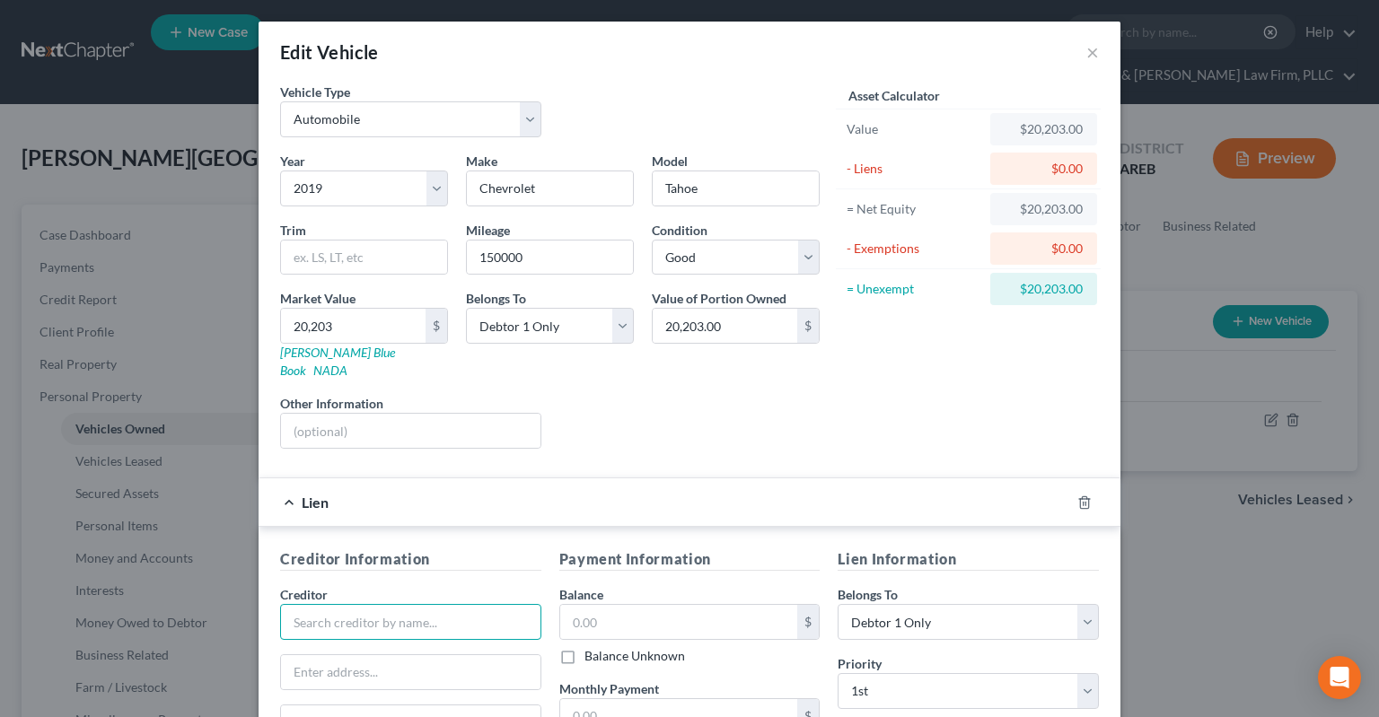
click at [404, 604] on input "text" at bounding box center [410, 622] width 261 height 36
click at [601, 605] on input "text" at bounding box center [679, 622] width 238 height 34
click at [427, 604] on input "text" at bounding box center [410, 622] width 261 height 36
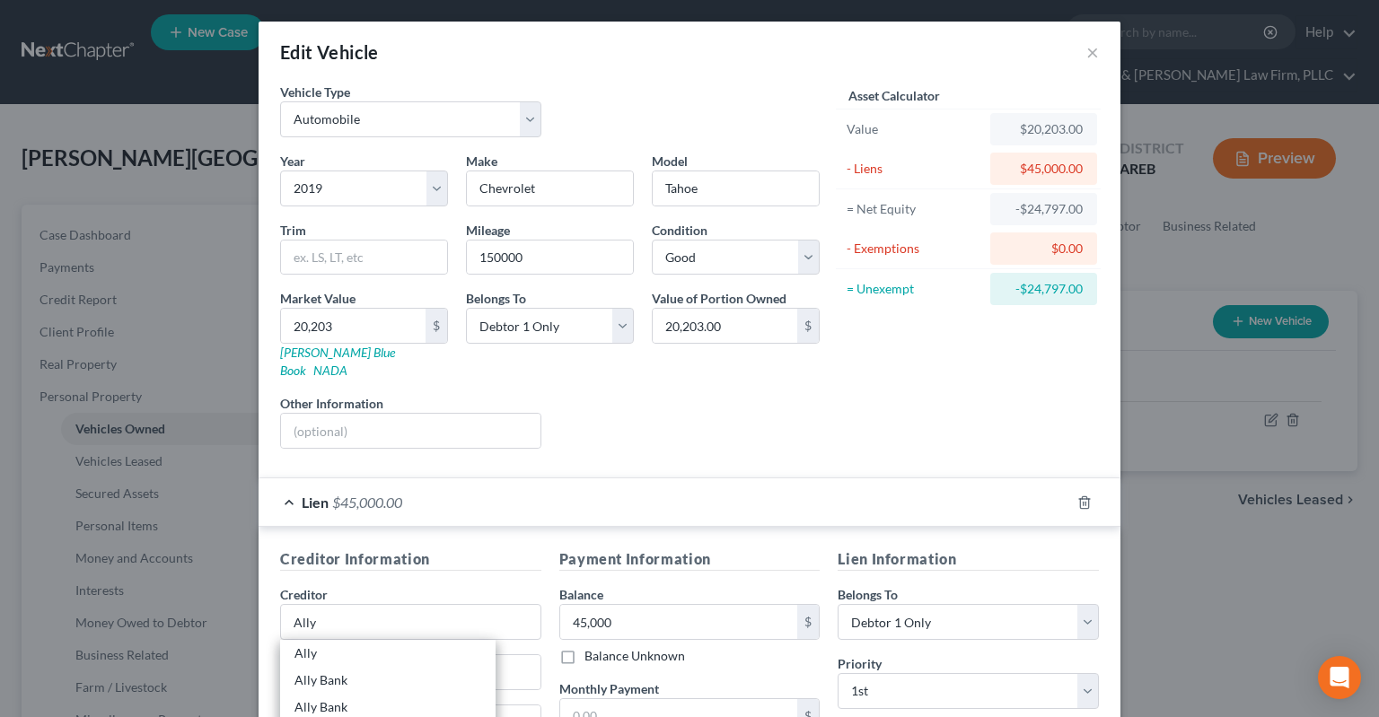
click at [709, 431] on div "Year Select 2026 2025 2024 2023 2022 2021 2020 2019 2018 2017 2016 2015 2014 20…" at bounding box center [550, 308] width 558 height 312
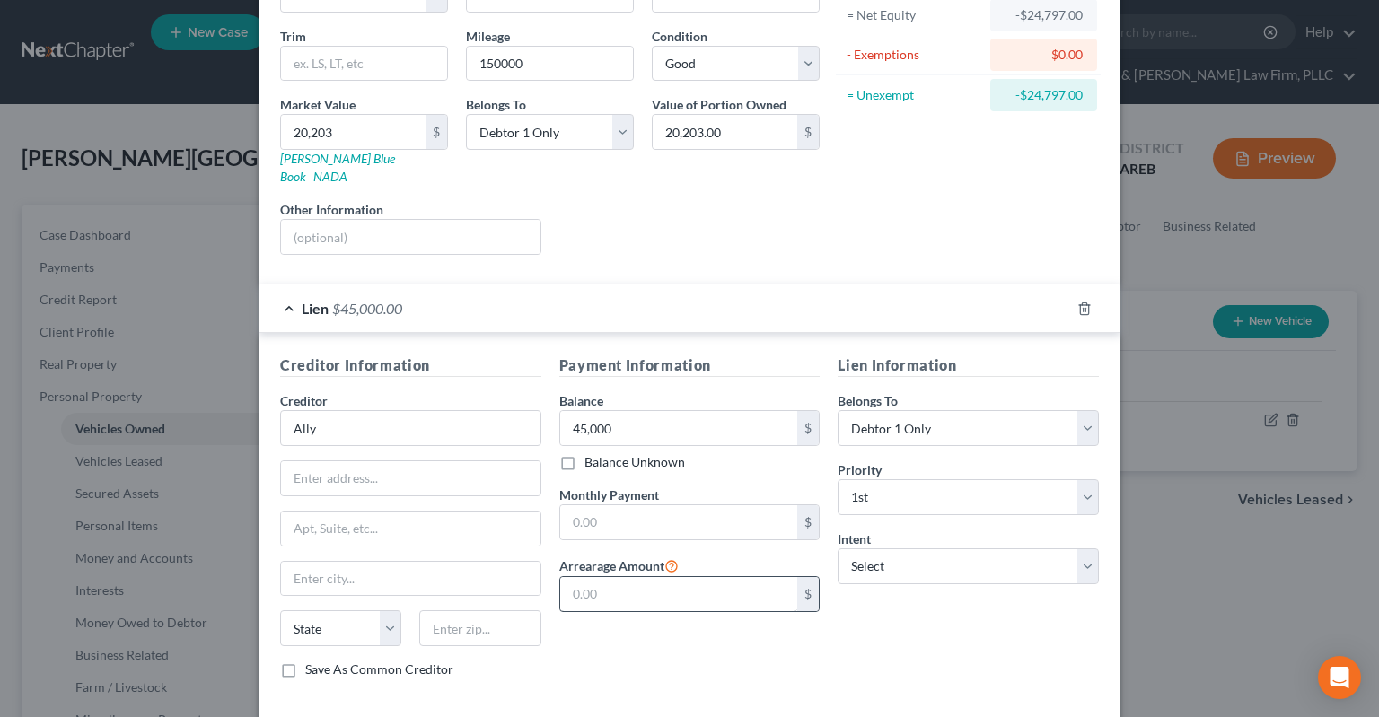
scroll to position [260, 0]
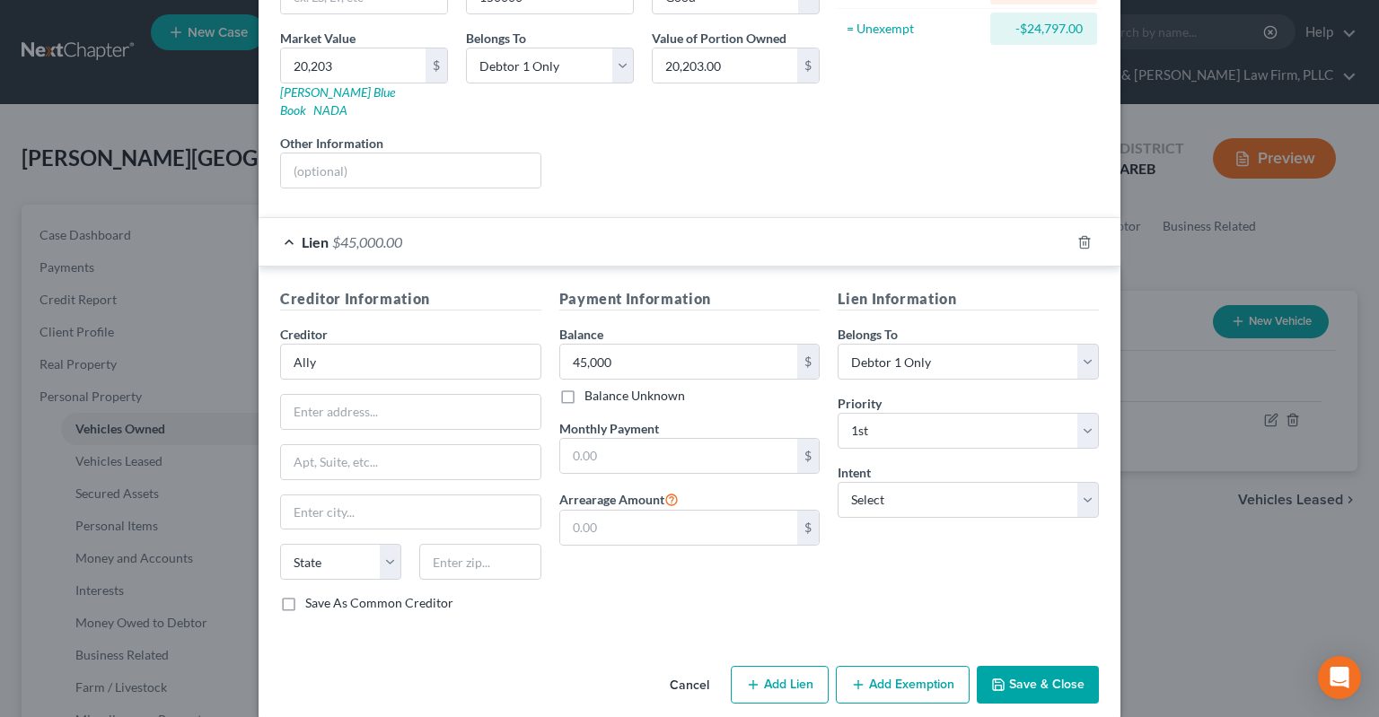
click at [672, 461] on div "Payment Information Balance 45,000.00 $ Balance Unknown Balance Undetermined 45…" at bounding box center [689, 457] width 279 height 338
click at [698, 445] on input "text" at bounding box center [679, 456] width 238 height 34
click at [838, 482] on select "Select Surrender Redeem Reaffirm Avoid Other" at bounding box center [968, 500] width 261 height 36
click option "Reaffirm" at bounding box center [0, 0] width 0 height 0
click at [898, 575] on div "Lien Information Belongs To * Select Debtor 1 Only Debtor 2 Only Debtor 1 And D…" at bounding box center [968, 457] width 279 height 338
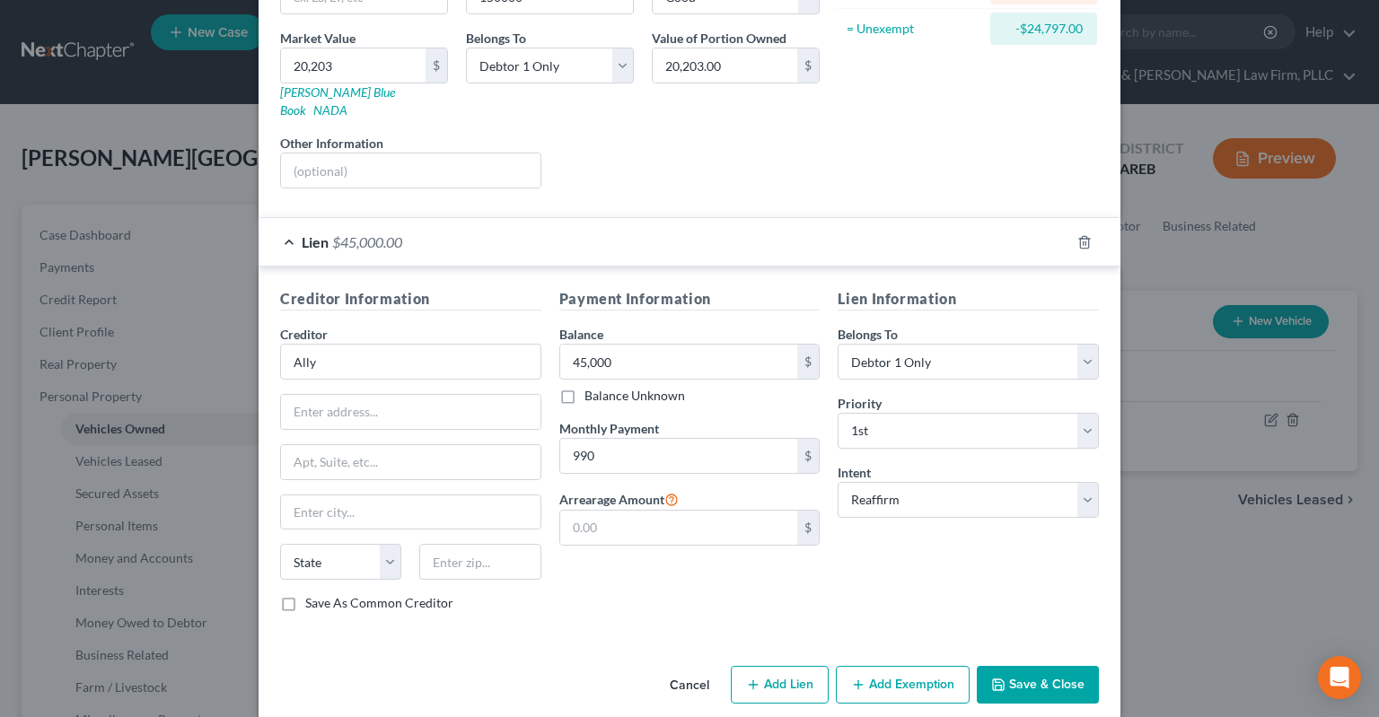
click at [1029, 669] on button "Save & Close" at bounding box center [1038, 685] width 122 height 38
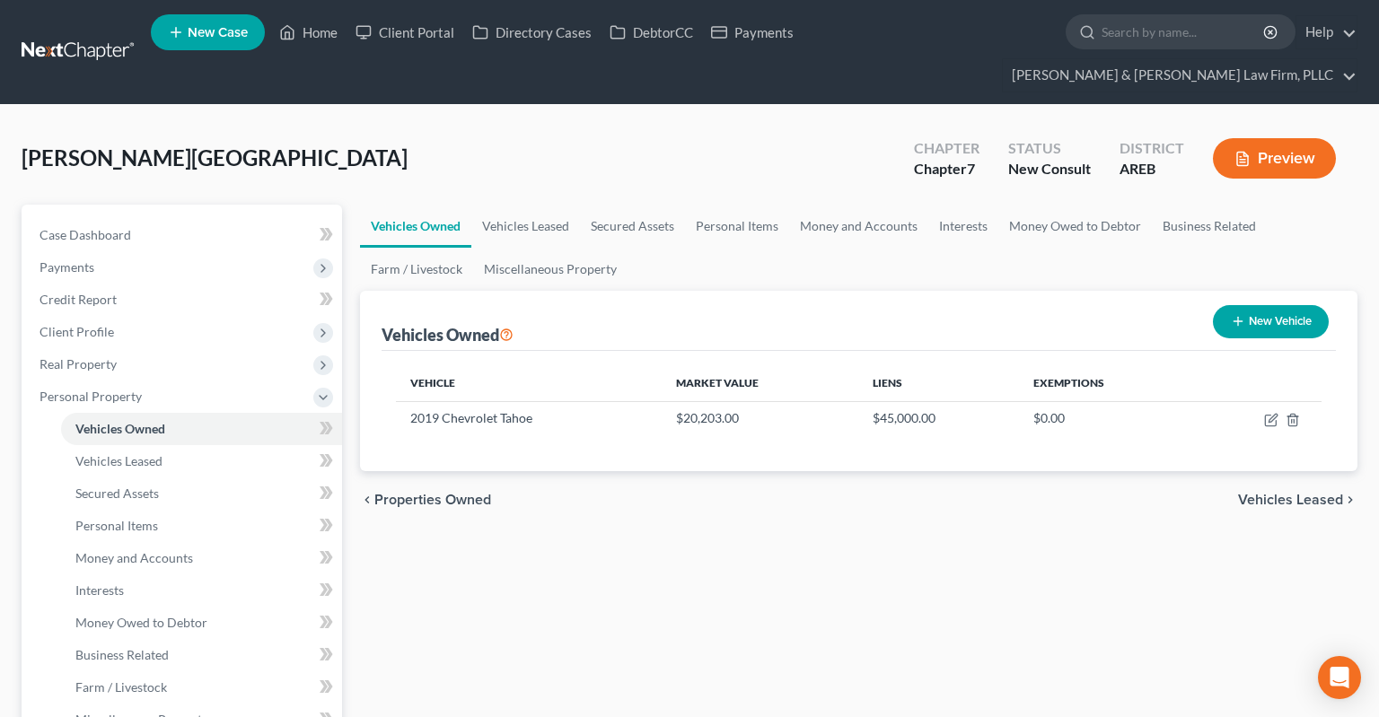
click at [1241, 314] on icon "button" at bounding box center [1238, 321] width 14 height 14
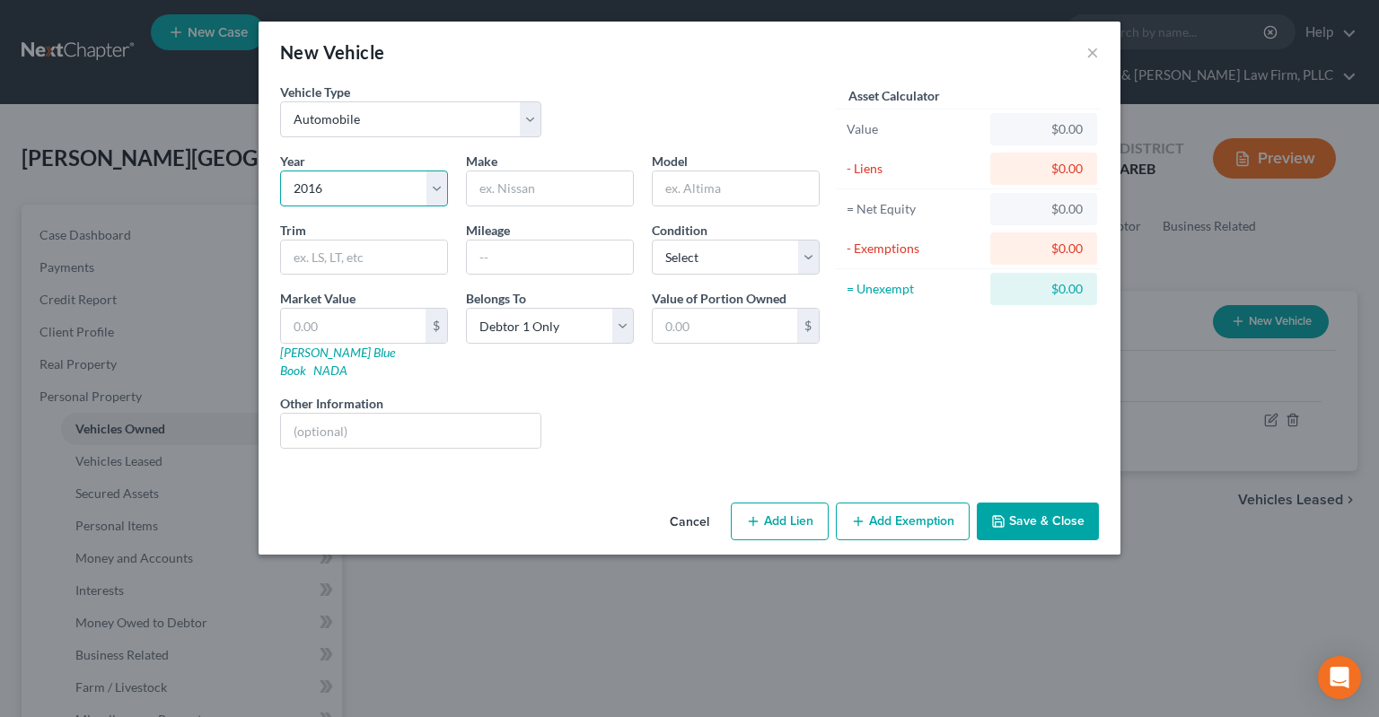
click option "2016" at bounding box center [0, 0] width 0 height 0
drag, startPoint x: 526, startPoint y: 196, endPoint x: 536, endPoint y: 191, distance: 10.8
click at [526, 194] on input "text" at bounding box center [550, 188] width 166 height 34
click at [511, 254] on input "text" at bounding box center [550, 258] width 166 height 34
click at [374, 317] on input "text" at bounding box center [353, 326] width 145 height 34
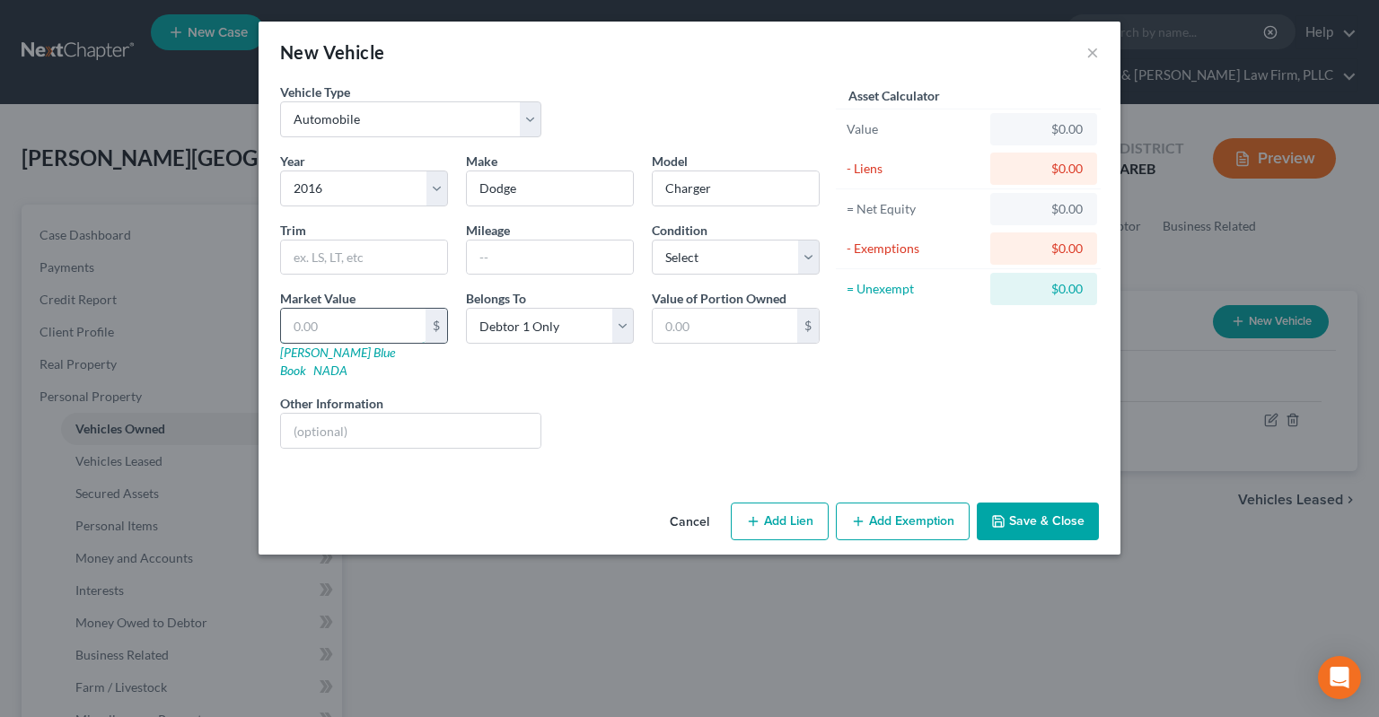
paste input "$3,750"
click at [511, 260] on input "text" at bounding box center [550, 258] width 166 height 34
click at [1004, 514] on icon "button" at bounding box center [998, 521] width 14 height 14
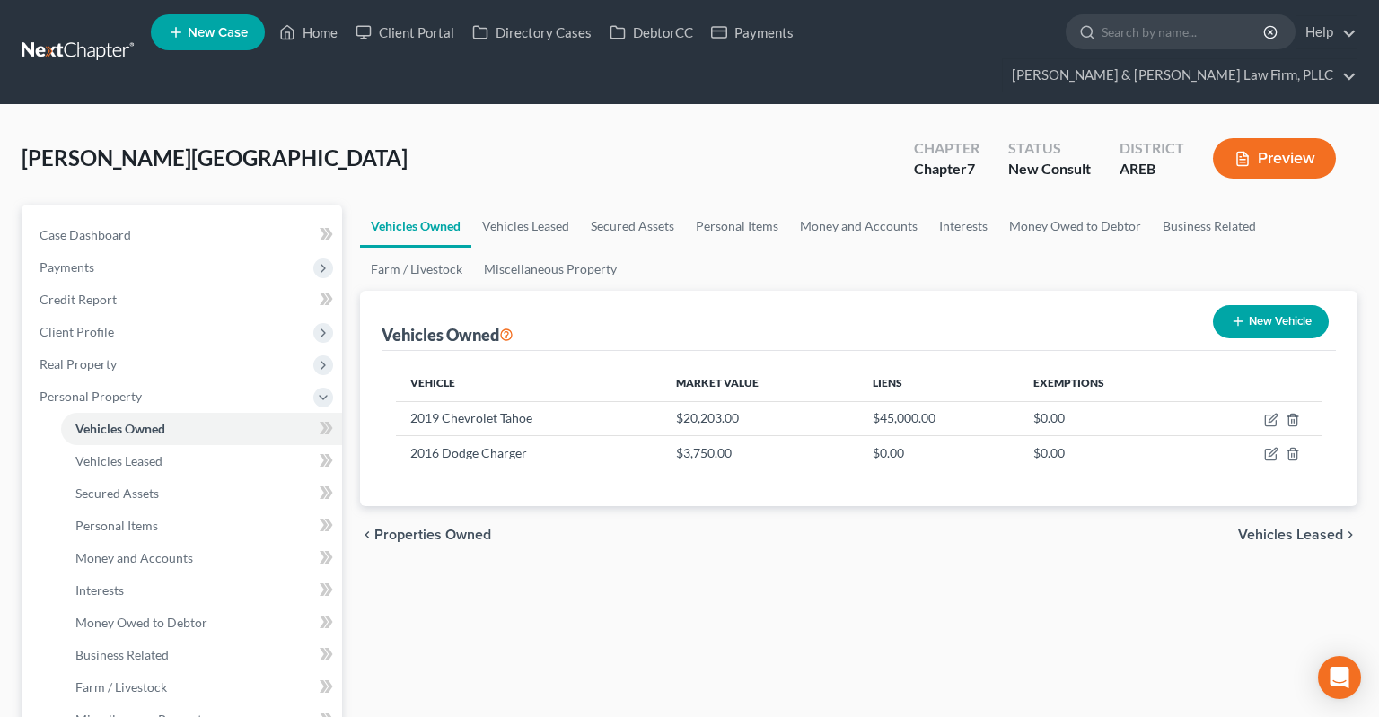
click at [1235, 314] on icon "button" at bounding box center [1238, 321] width 14 height 14
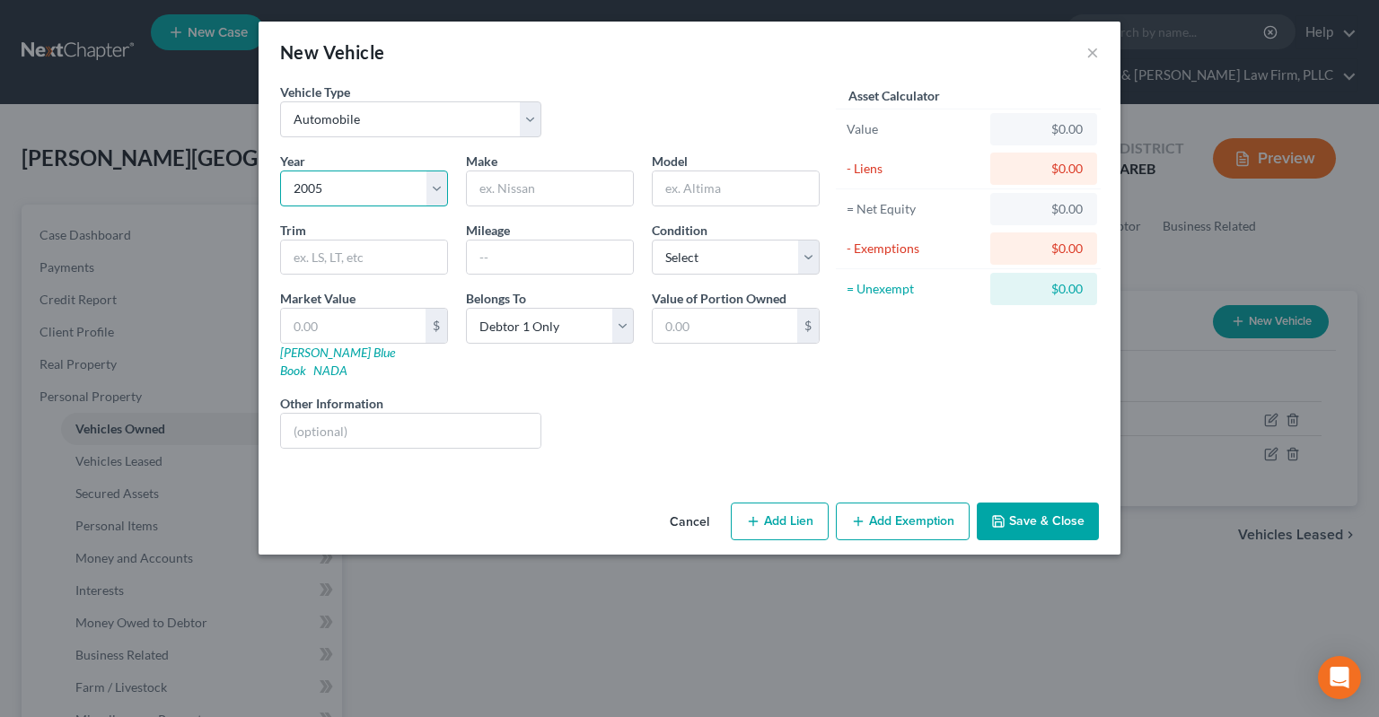
click option "2005" at bounding box center [0, 0] width 0 height 0
click at [534, 192] on input "text" at bounding box center [550, 188] width 166 height 34
click at [505, 256] on input "text" at bounding box center [550, 258] width 166 height 34
click option "Poor" at bounding box center [0, 0] width 0 height 0
click at [373, 394] on label "Other Information" at bounding box center [331, 403] width 103 height 19
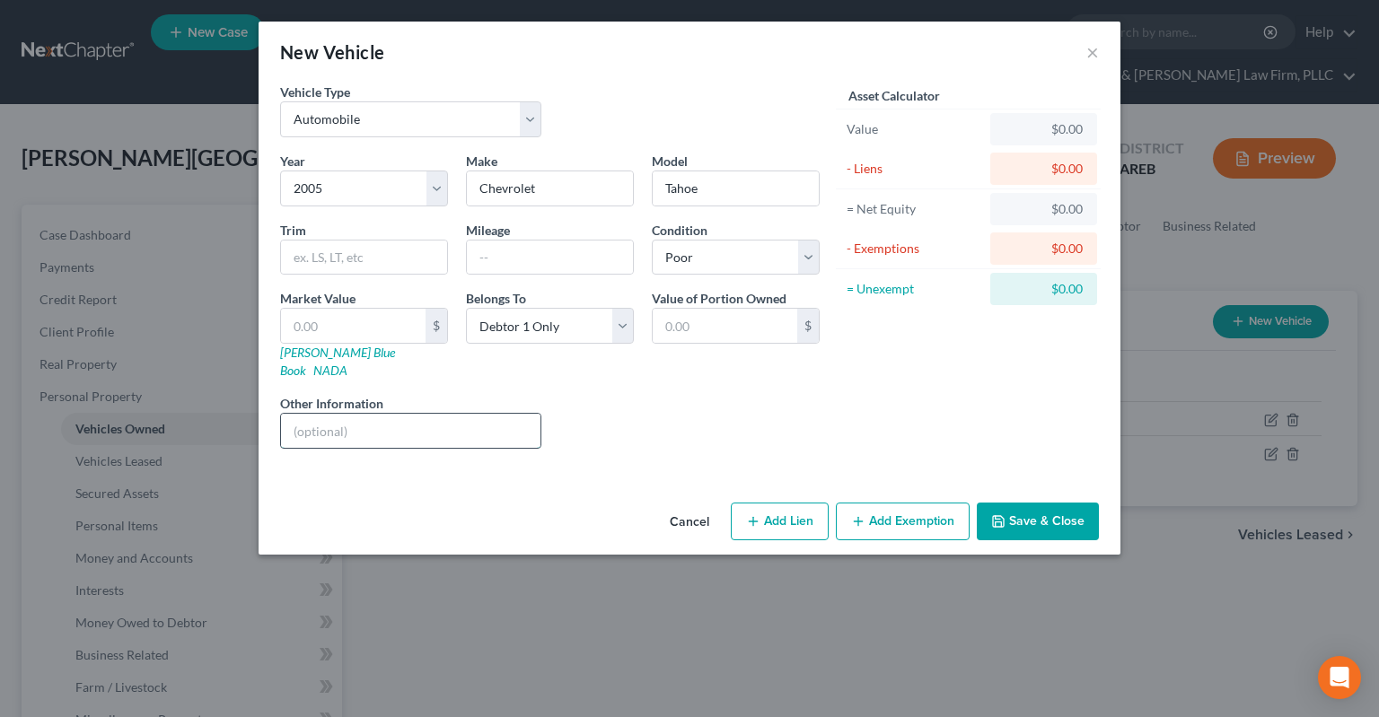
click at [351, 418] on input "text" at bounding box center [410, 431] width 259 height 34
click at [351, 324] on input "text" at bounding box center [353, 326] width 145 height 34
click at [505, 250] on input "text" at bounding box center [550, 258] width 166 height 34
click at [400, 325] on input "100" at bounding box center [353, 326] width 145 height 34
click at [601, 259] on input "text" at bounding box center [550, 258] width 166 height 34
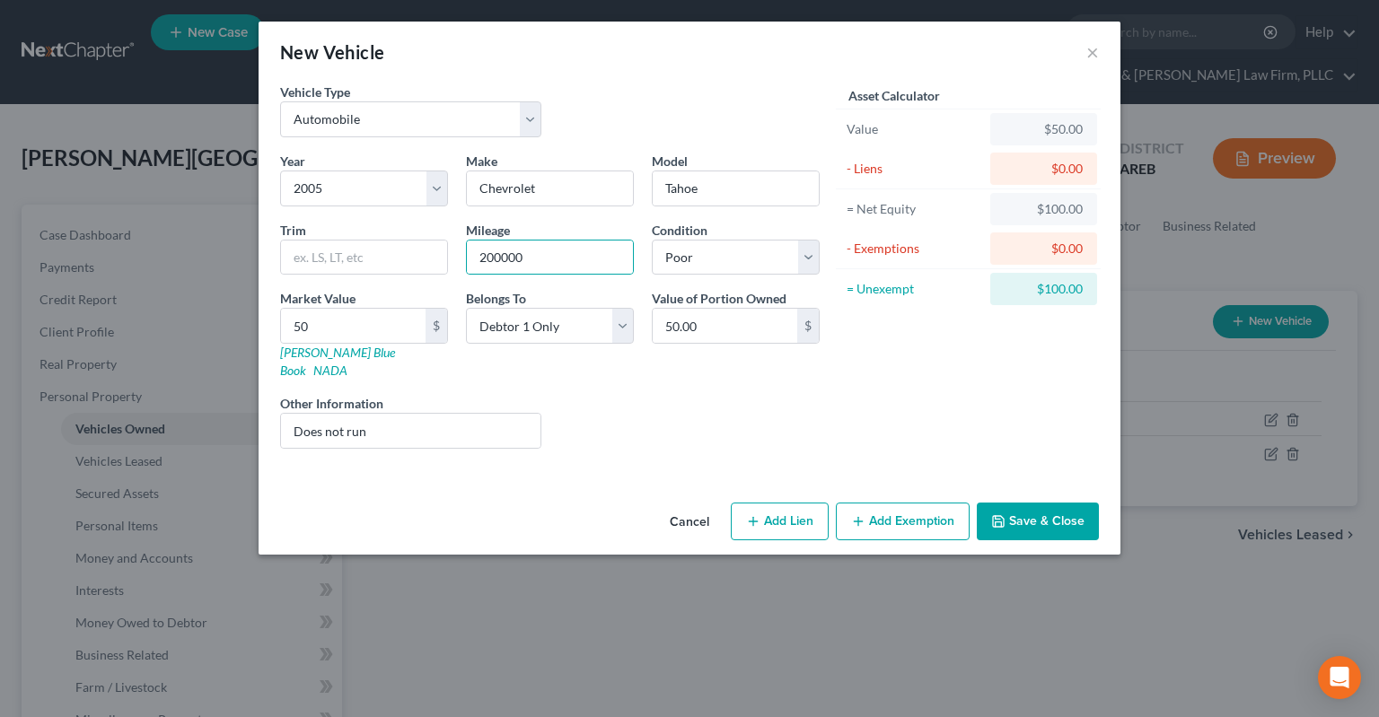
click at [1032, 503] on button "Save & Close" at bounding box center [1038, 522] width 122 height 38
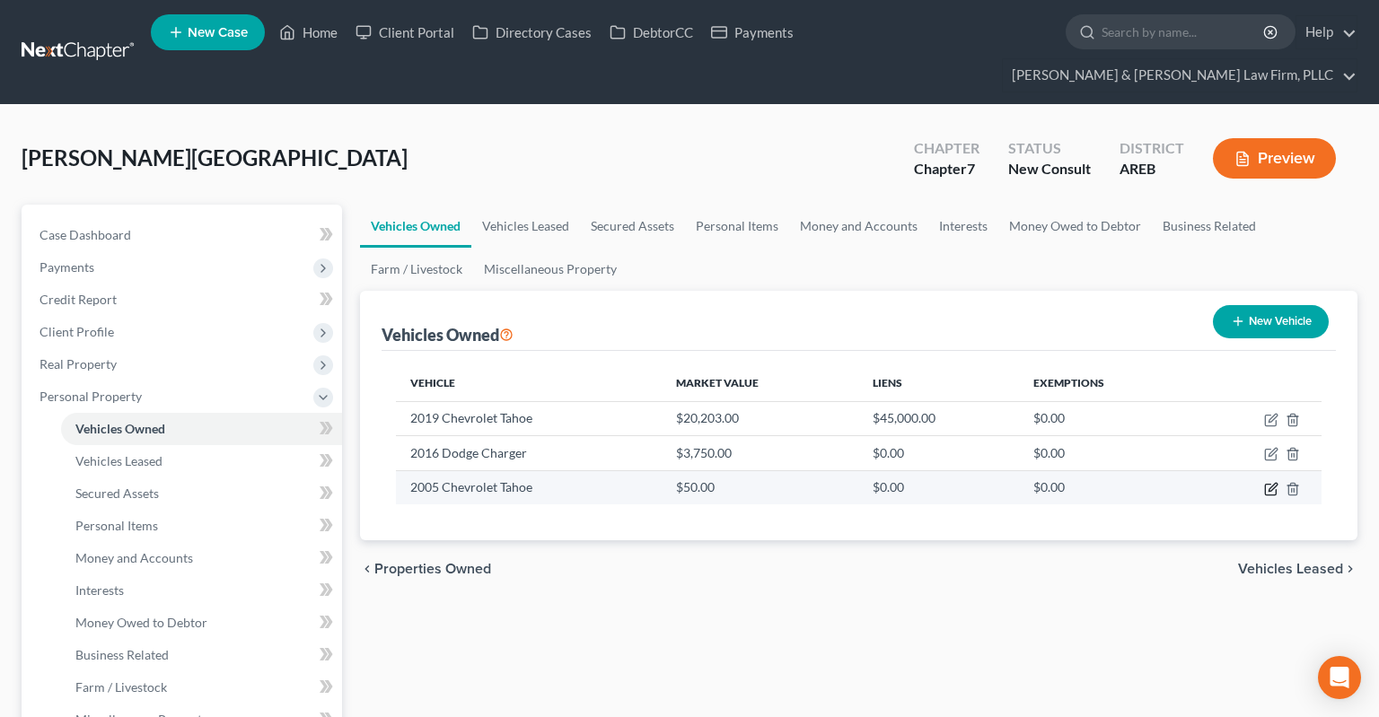
click at [1268, 482] on icon "button" at bounding box center [1271, 489] width 14 height 14
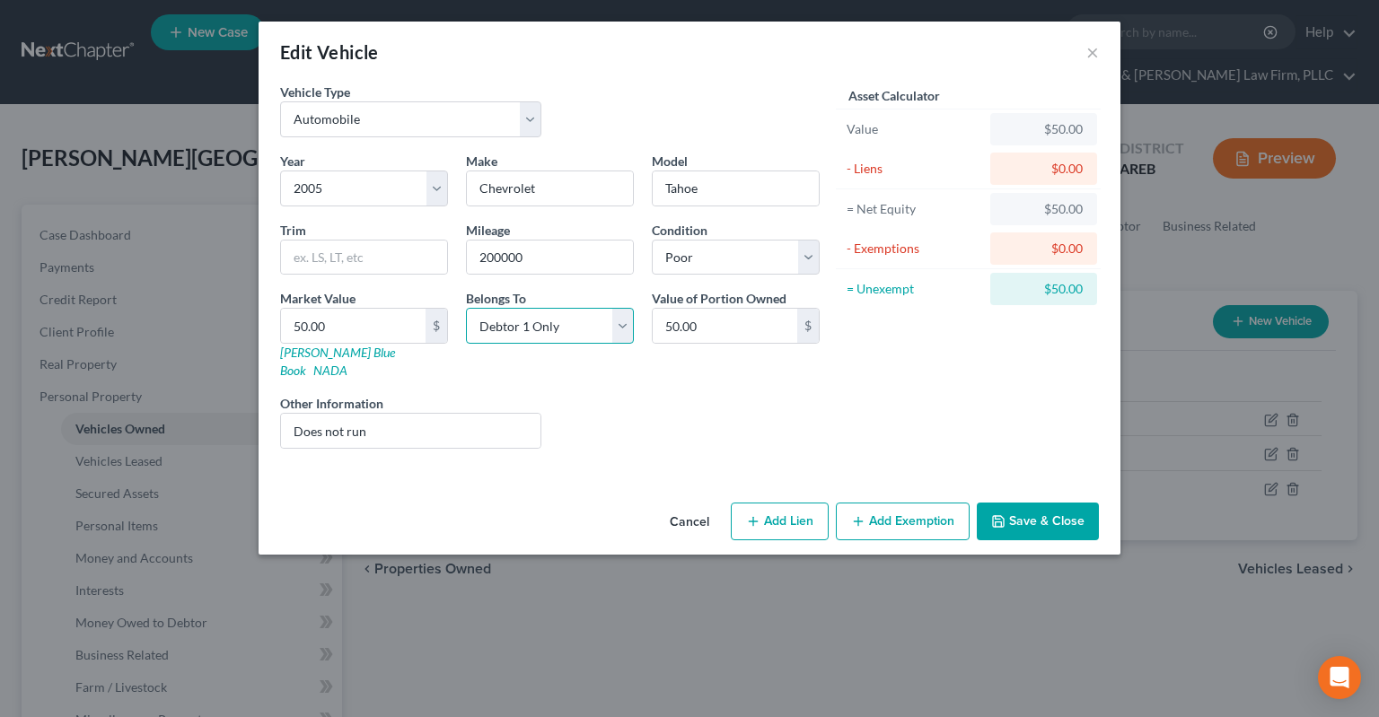
click at [466, 308] on select "Select Debtor 1 Only Debtor 2 Only Debtor 1 And Debtor 2 Only At Least One Of T…" at bounding box center [550, 326] width 168 height 36
click option "At Least One Of The Debtors And Another" at bounding box center [0, 0] width 0 height 0
click at [748, 332] on input "50.00" at bounding box center [725, 326] width 145 height 34
click at [1014, 503] on button "Save & Close" at bounding box center [1038, 522] width 122 height 38
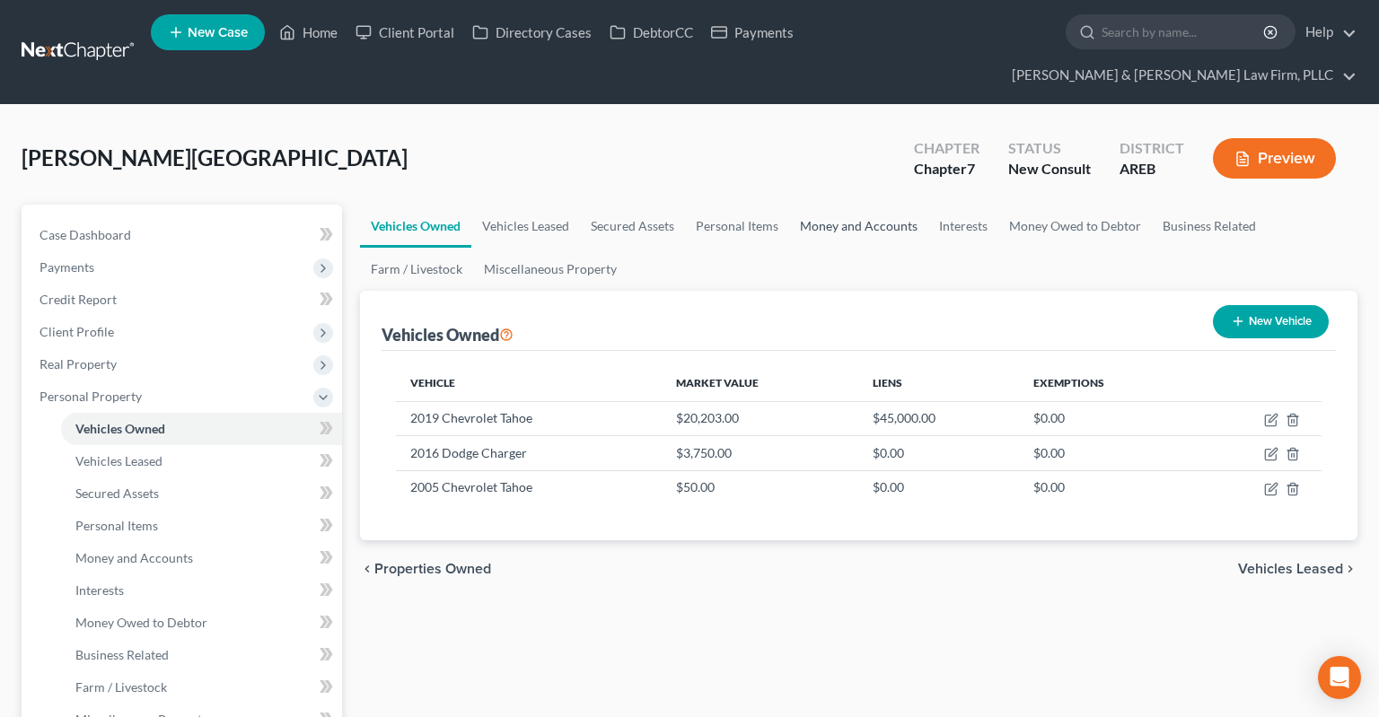
click at [861, 205] on link "Money and Accounts" at bounding box center [858, 226] width 139 height 43
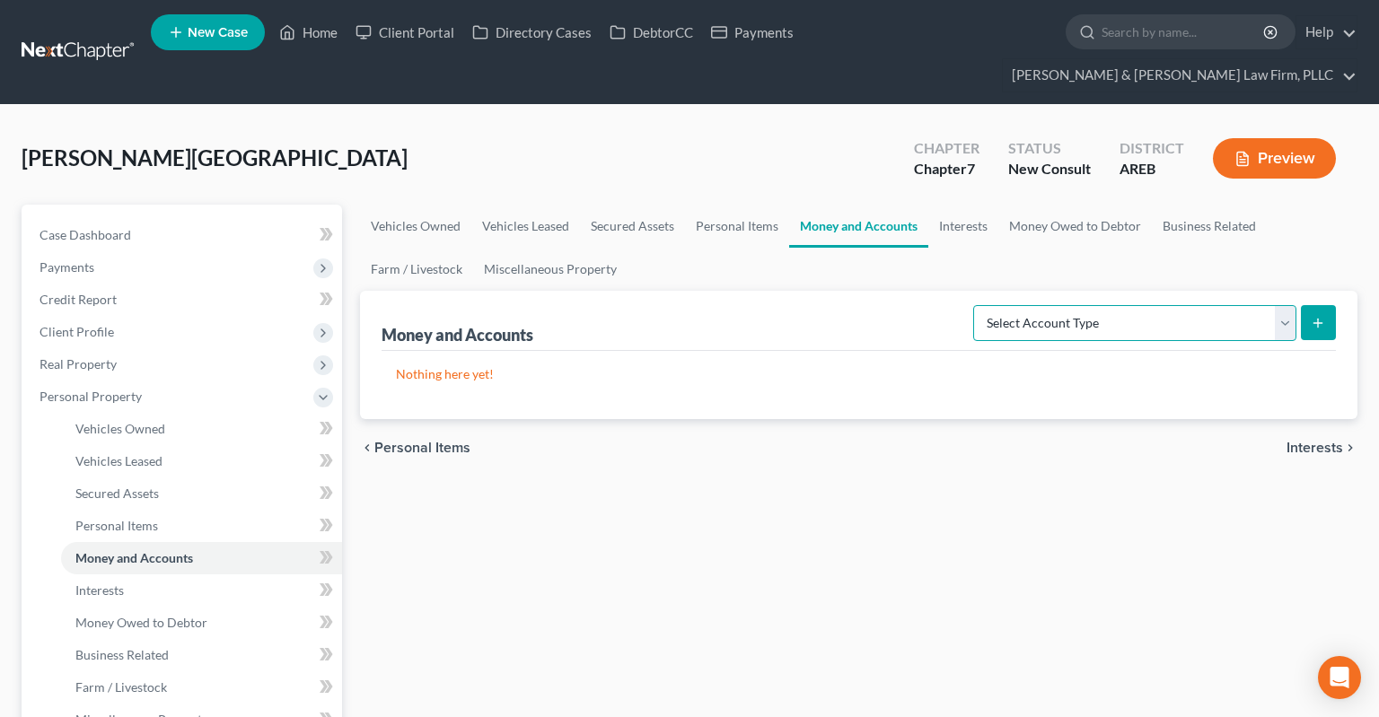
click at [973, 305] on select "Select Account Type Brokerage Cash on Hand Certificates of Deposit Checking Acc…" at bounding box center [1134, 323] width 323 height 36
click option "Checking Account" at bounding box center [0, 0] width 0 height 0
click at [1327, 305] on button "submit" at bounding box center [1318, 322] width 35 height 35
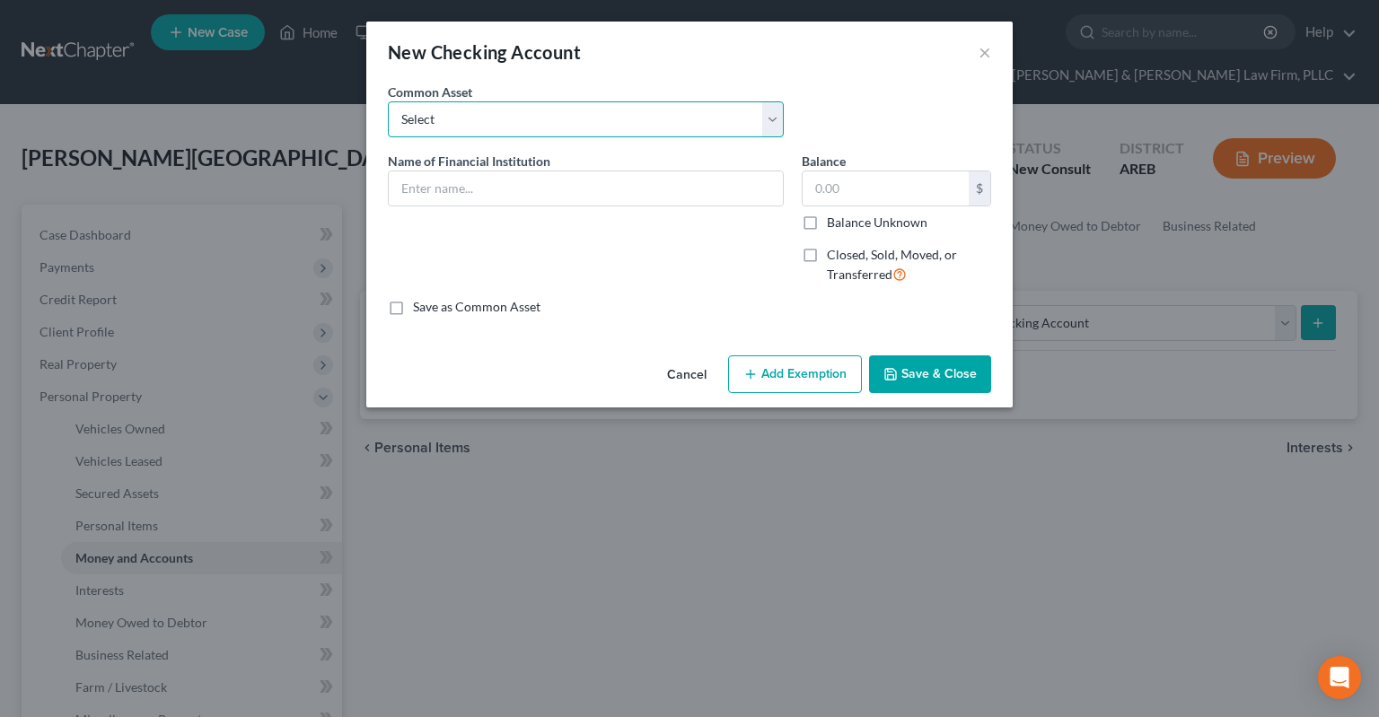
click at [388, 101] on select "Select Checking account" at bounding box center [586, 119] width 396 height 36
click at [879, 92] on div "Common Asset Select Checking account" at bounding box center [689, 117] width 621 height 69
click at [566, 178] on input "text" at bounding box center [586, 188] width 394 height 34
click at [419, 195] on input "text" at bounding box center [586, 188] width 394 height 34
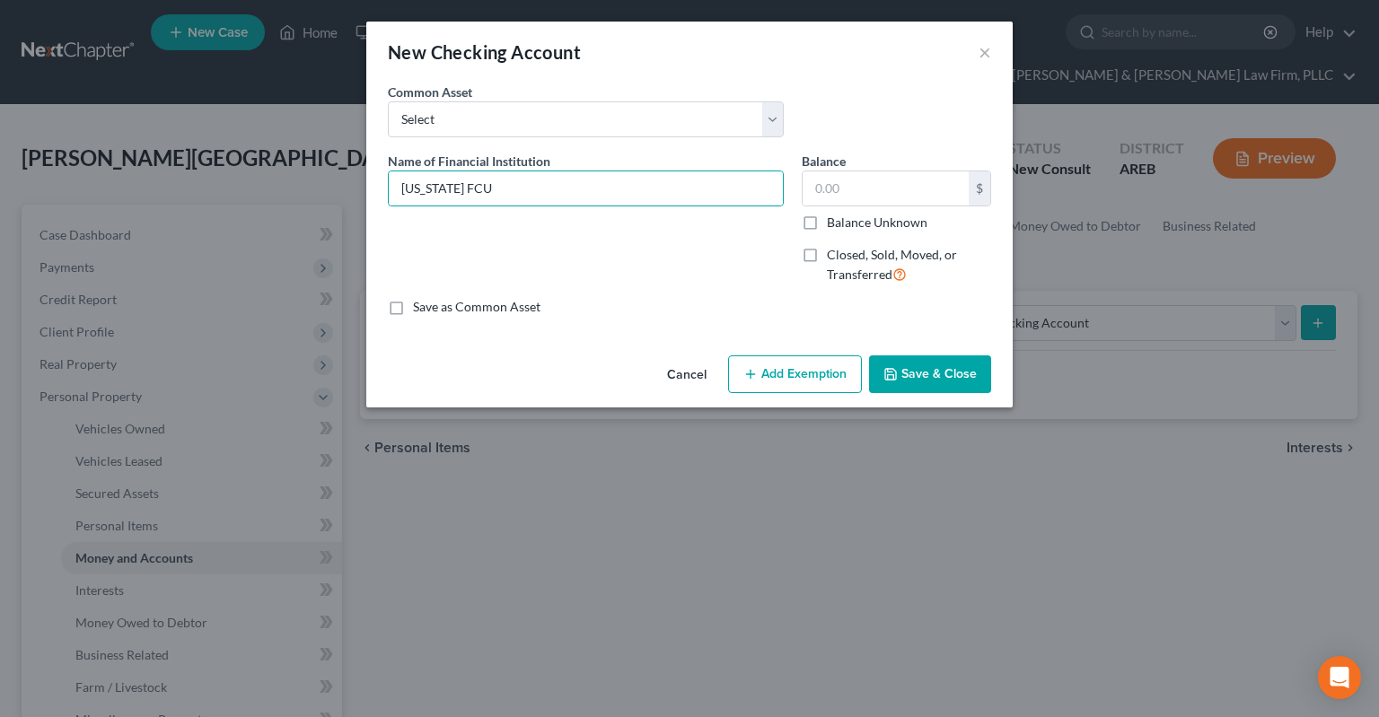
click at [905, 369] on button "Save & Close" at bounding box center [930, 375] width 122 height 38
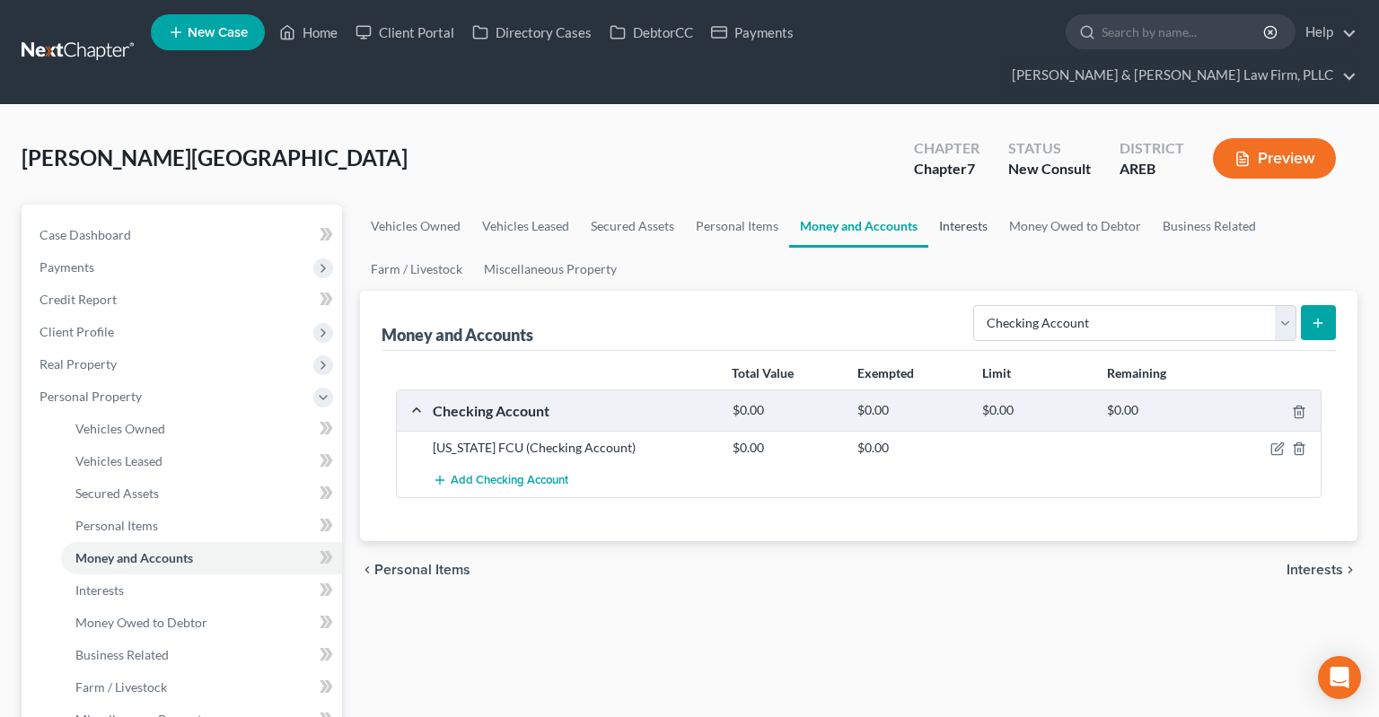
click at [935, 205] on link "Interests" at bounding box center [963, 226] width 70 height 43
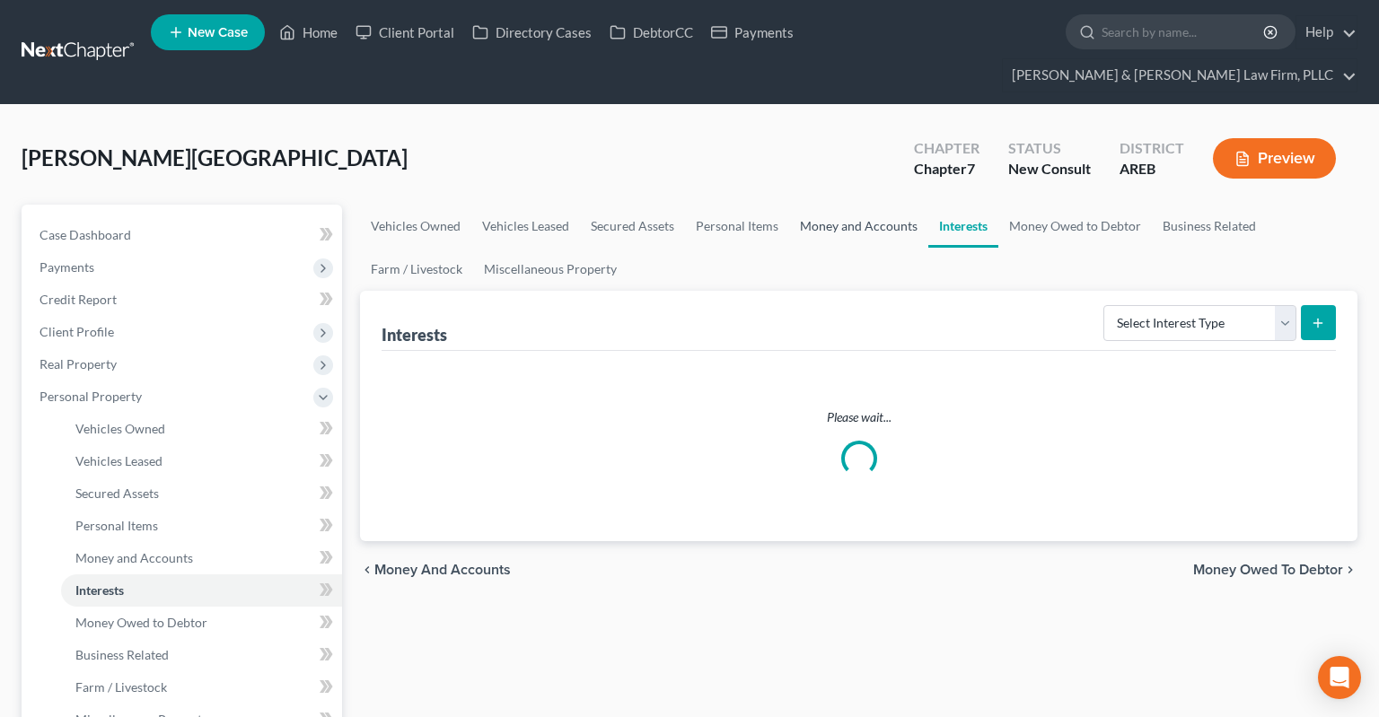
click at [893, 205] on link "Money and Accounts" at bounding box center [858, 226] width 139 height 43
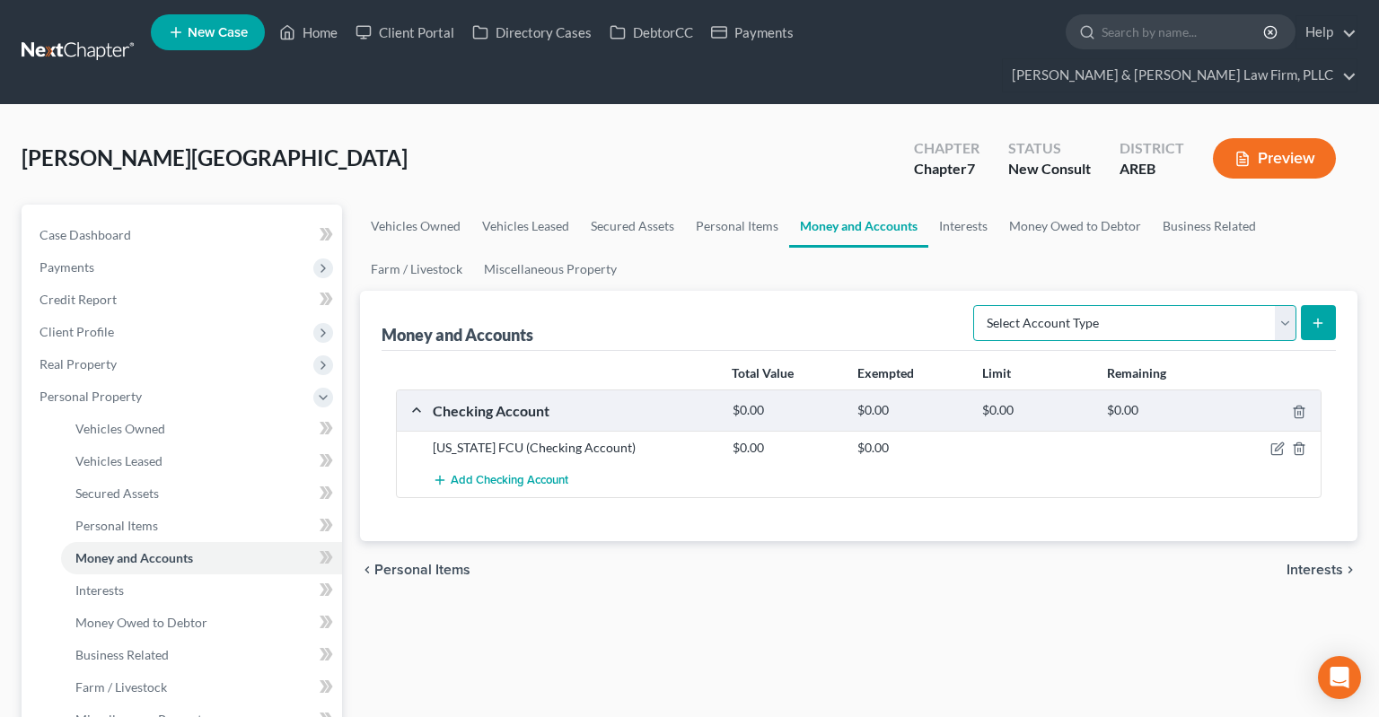
click at [973, 305] on select "Select Account Type Brokerage Cash on Hand Certificates of Deposit Checking Acc…" at bounding box center [1134, 323] width 323 height 36
click option "Savings Account" at bounding box center [0, 0] width 0 height 0
click at [1329, 305] on button "submit" at bounding box center [1318, 322] width 35 height 35
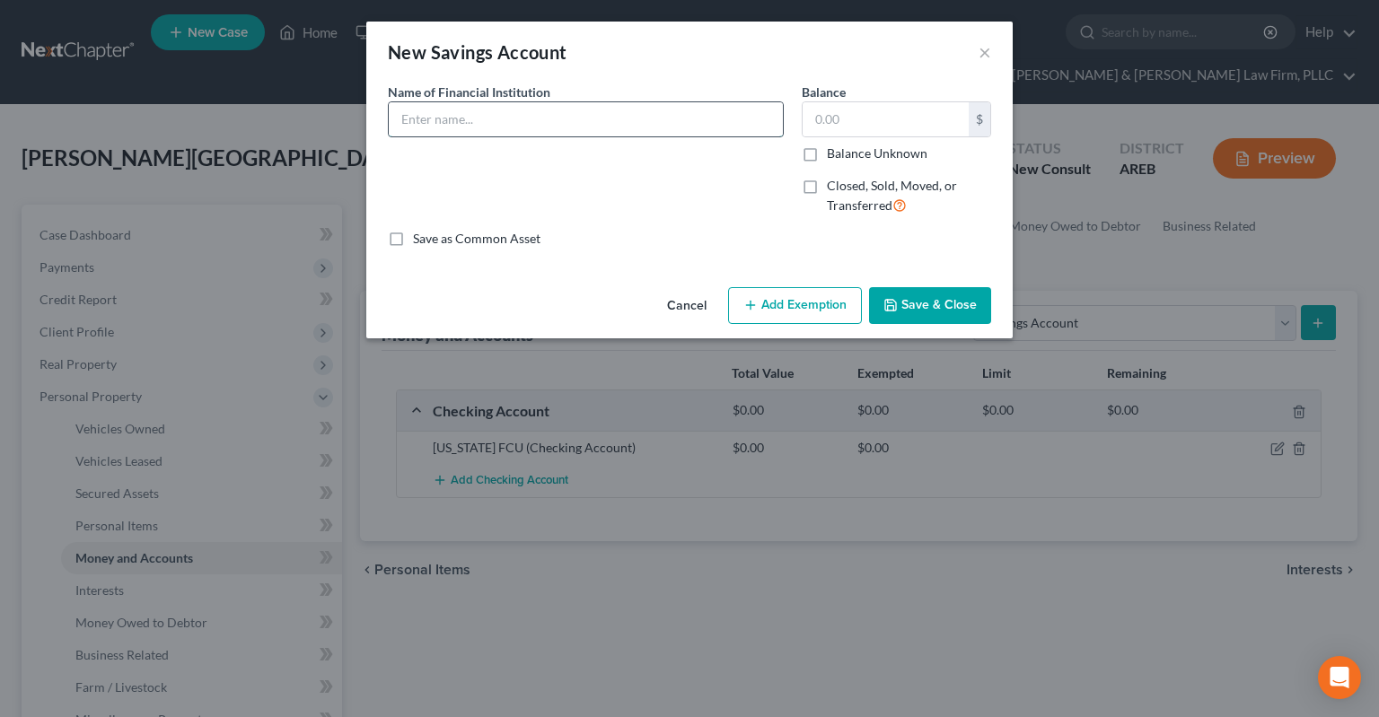
drag, startPoint x: 593, startPoint y: 121, endPoint x: 581, endPoint y: 127, distance: 13.3
click at [591, 121] on input "text" at bounding box center [586, 119] width 394 height 34
click at [959, 312] on button "Save & Close" at bounding box center [930, 306] width 122 height 38
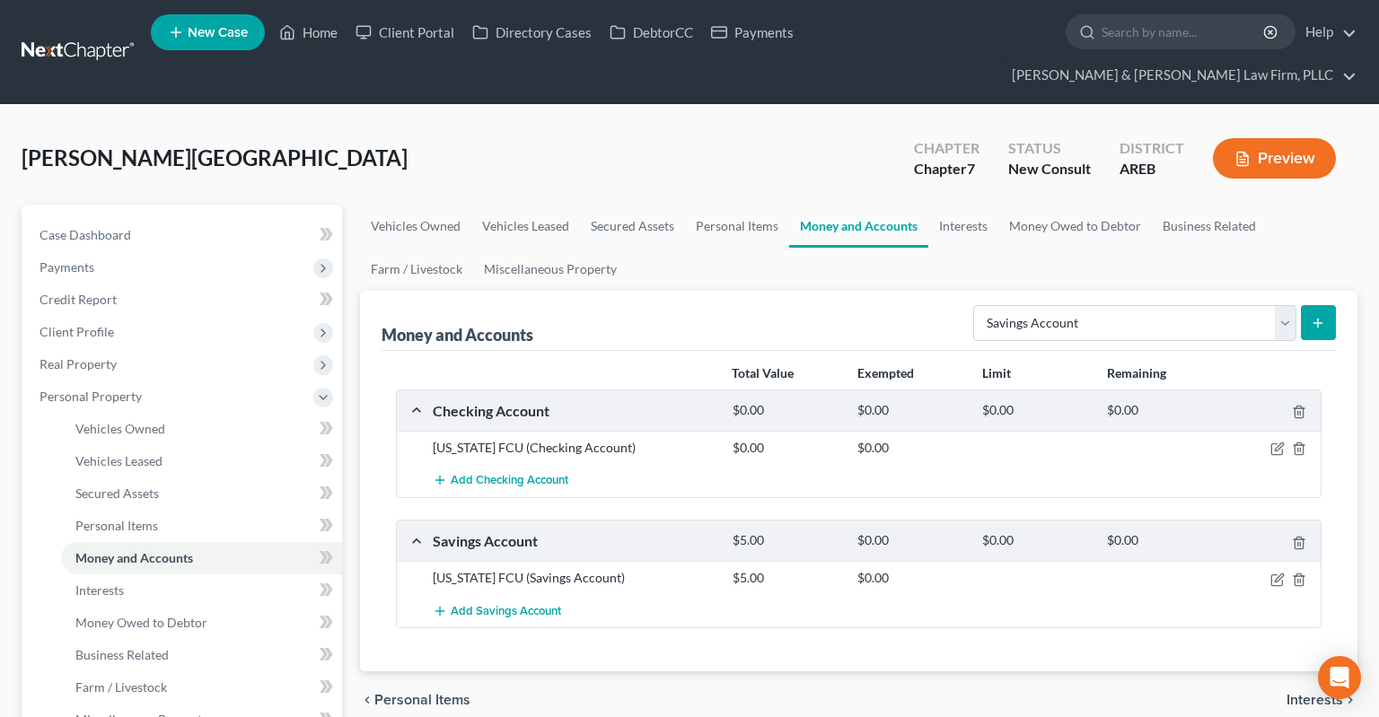
click at [673, 127] on div "[GEOGRAPHIC_DATA][PERSON_NAME] Upgraded Chapter Chapter 7 Status New Consult Di…" at bounding box center [690, 166] width 1336 height 78
click at [703, 142] on div "[GEOGRAPHIC_DATA][PERSON_NAME] Upgraded Chapter Chapter 7 Status New Consult Di…" at bounding box center [690, 166] width 1336 height 78
click at [549, 474] on span "Add Checking Account" at bounding box center [510, 481] width 118 height 14
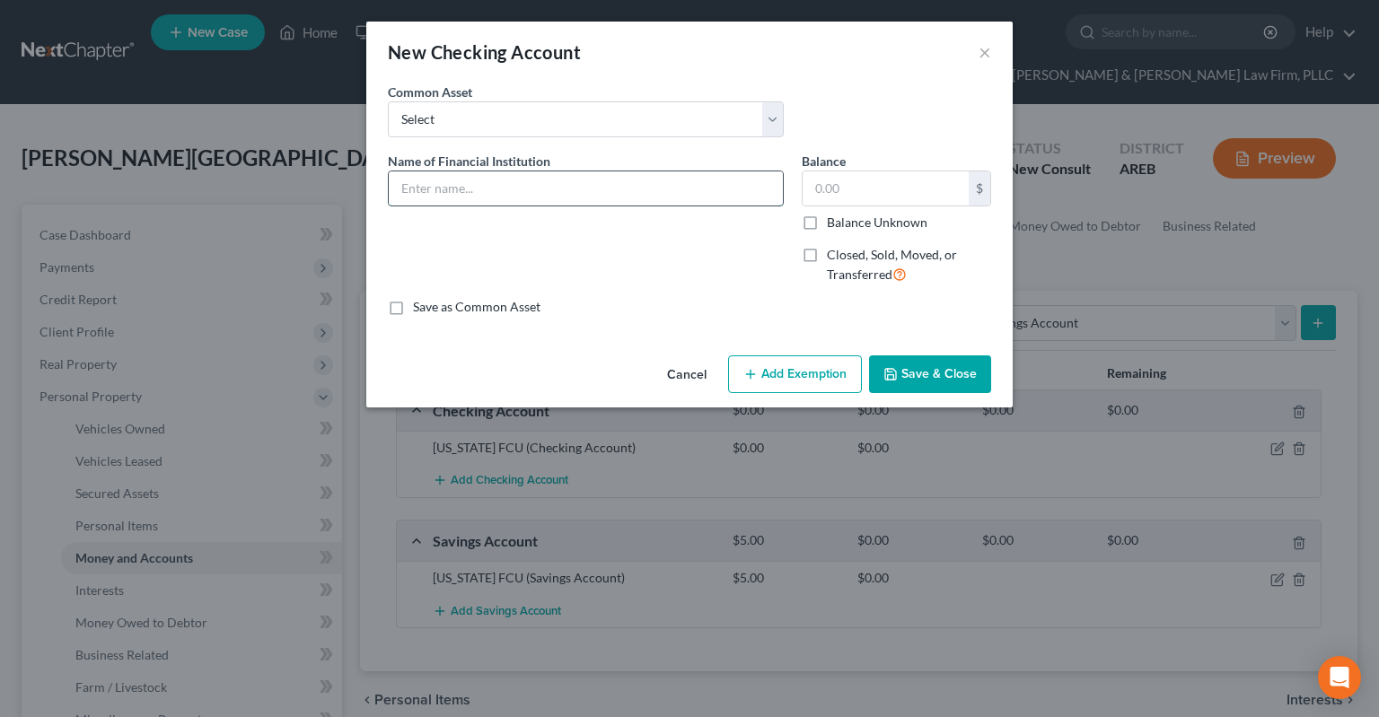
drag, startPoint x: 483, startPoint y: 174, endPoint x: 482, endPoint y: 184, distance: 9.9
click at [482, 178] on input "text" at bounding box center [586, 188] width 394 height 34
click at [926, 391] on button "Save & Close" at bounding box center [930, 375] width 122 height 38
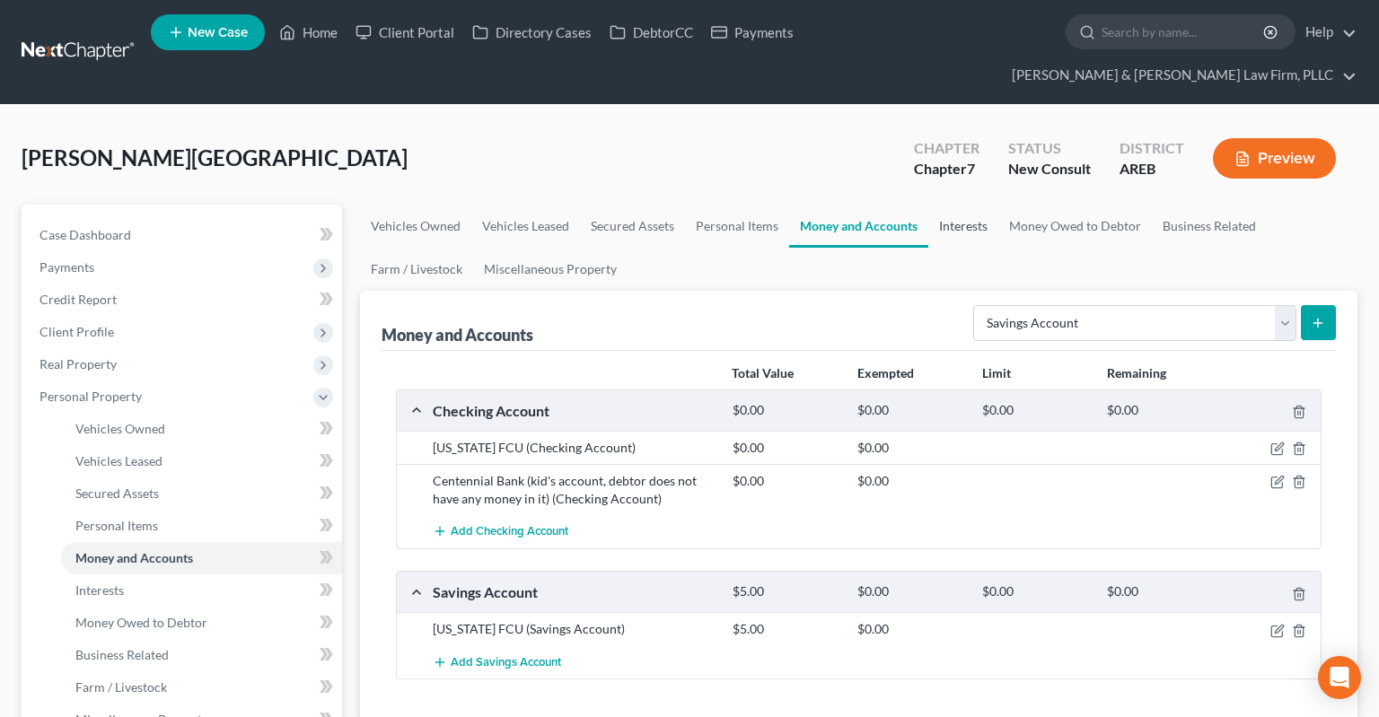
click at [945, 205] on link "Interests" at bounding box center [963, 226] width 70 height 43
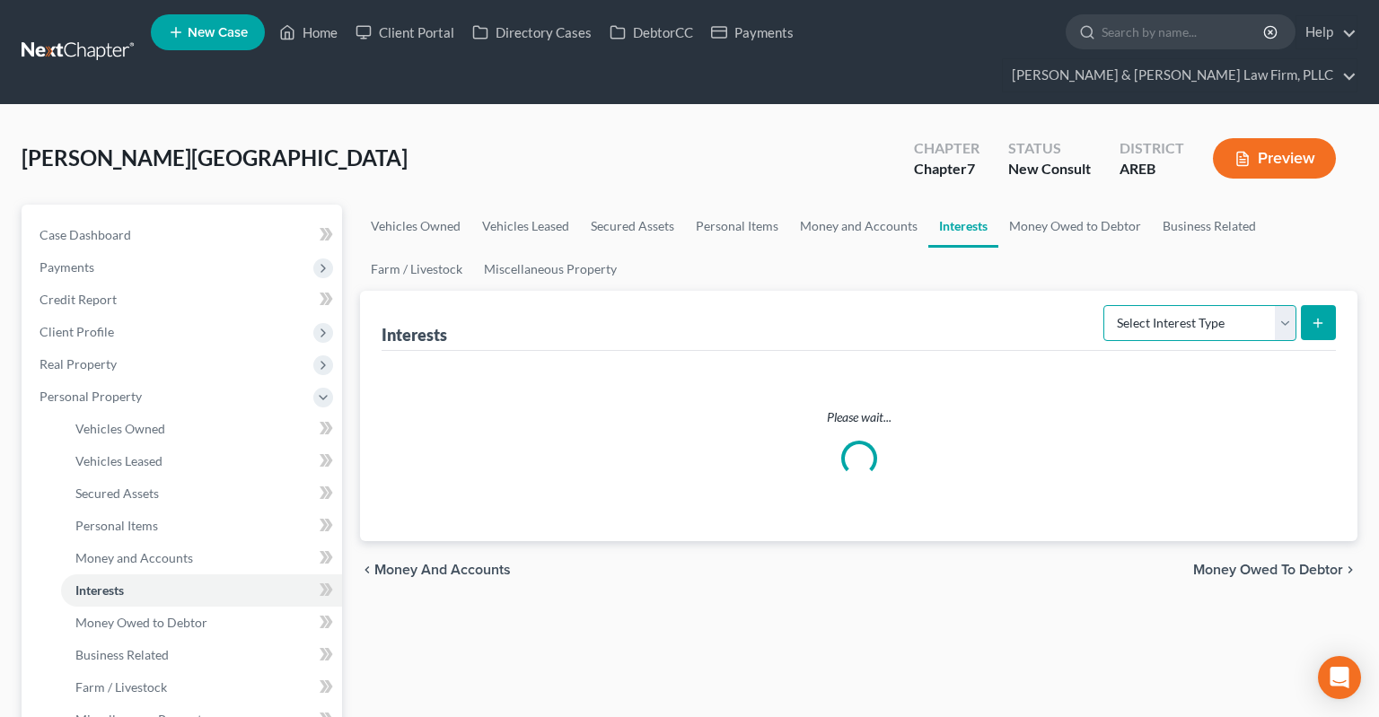
click at [1103, 305] on select "Select Interest Type 401K Annuity Bond Education IRA Government Bond Government…" at bounding box center [1199, 323] width 193 height 36
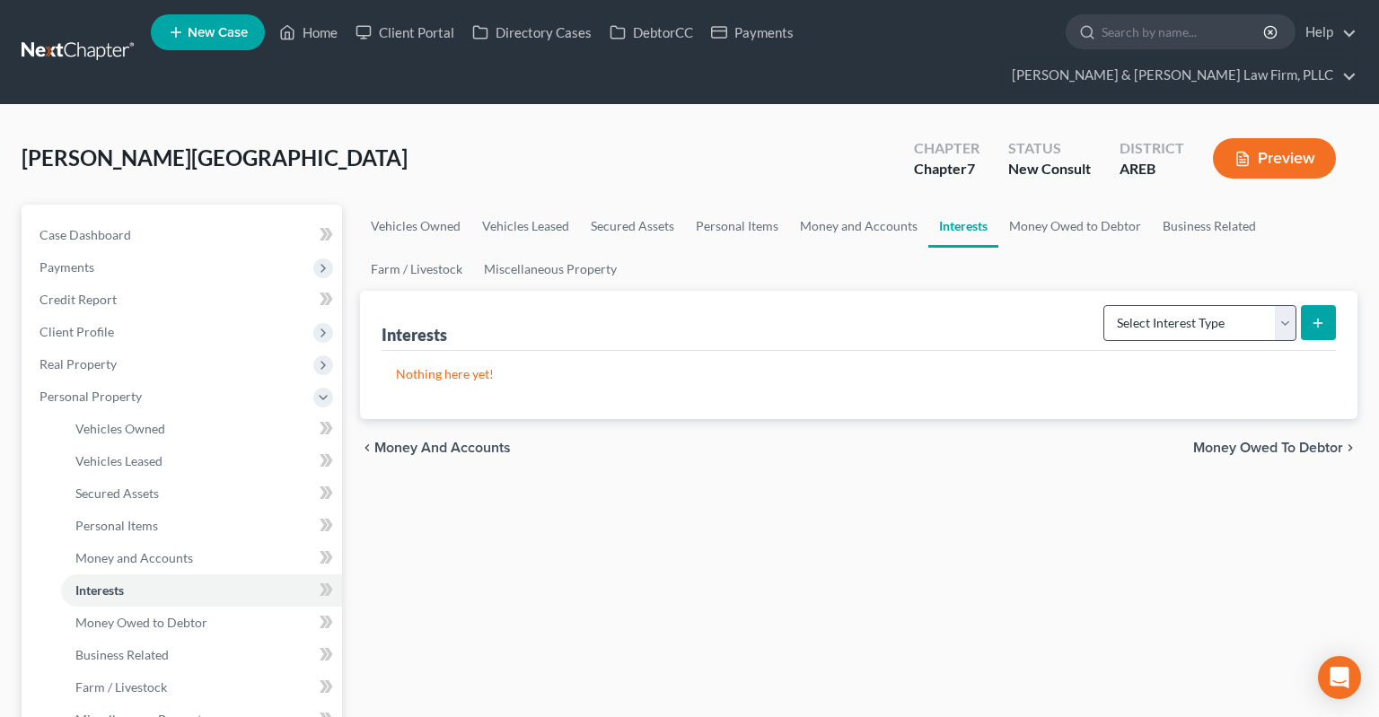
click at [1198, 304] on div "Select Interest Type 401K Annuity Bond Education IRA Government Bond Government…" at bounding box center [1216, 322] width 240 height 48
click at [1103, 305] on select "Select Interest Type 401K Annuity Bond Education IRA Government Bond Government…" at bounding box center [1199, 323] width 193 height 36
click option "Whole Life Insurance" at bounding box center [0, 0] width 0 height 0
click at [1306, 305] on button "submit" at bounding box center [1318, 322] width 35 height 35
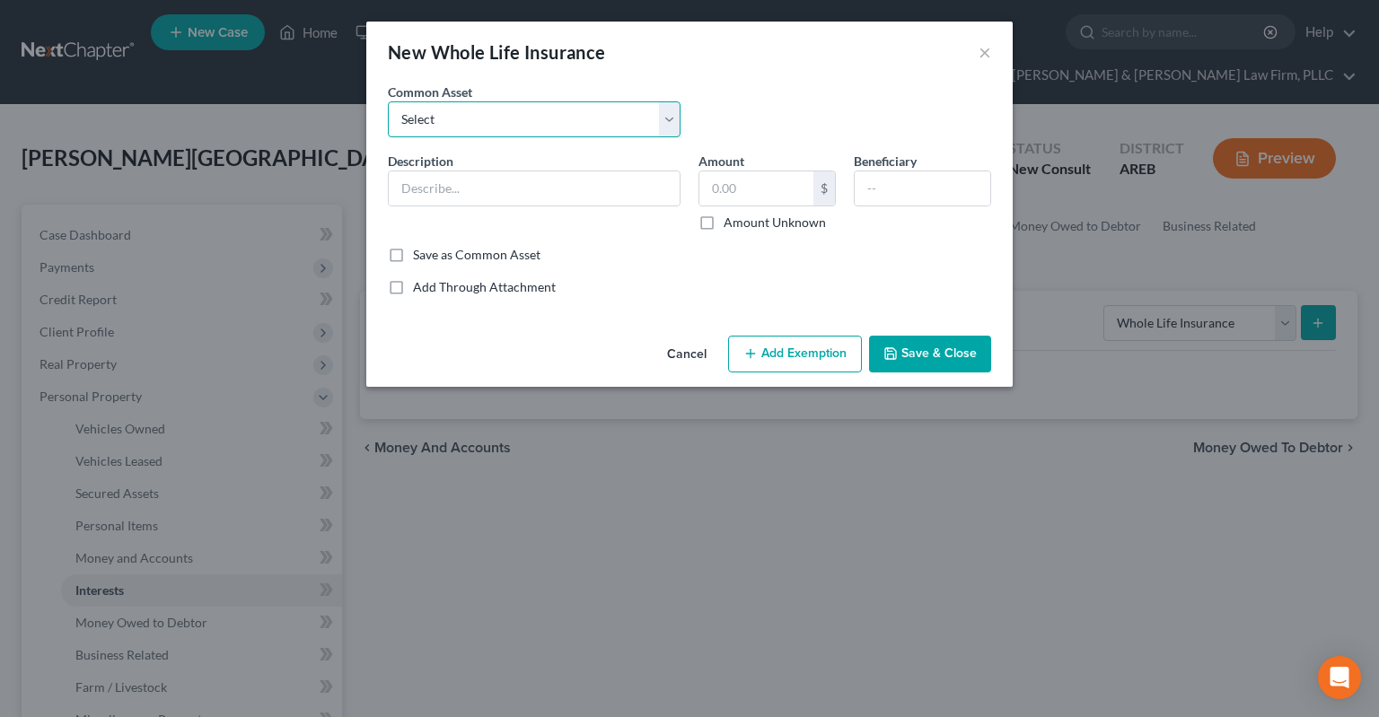
click at [388, 101] on select "Select Whole life insurance" at bounding box center [534, 119] width 293 height 36
click option "Whole life insurance" at bounding box center [0, 0] width 0 height 0
click at [724, 216] on label "Amount Unknown" at bounding box center [775, 223] width 102 height 18
click at [731, 216] on input "Amount Unknown" at bounding box center [737, 220] width 12 height 12
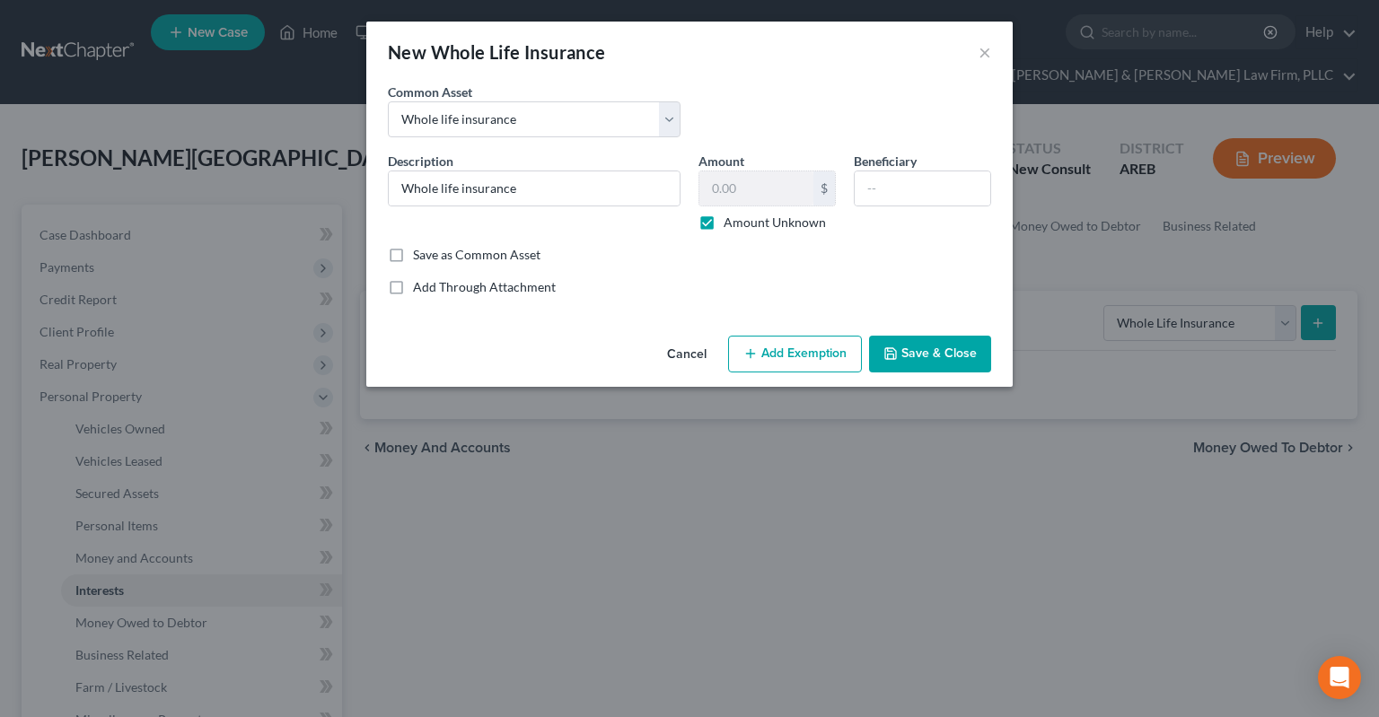
click at [724, 224] on label "Amount Unknown" at bounding box center [775, 223] width 102 height 18
click at [731, 224] on input "Amount Unknown" at bounding box center [737, 220] width 12 height 12
click at [724, 224] on label "Amount Unknown" at bounding box center [775, 223] width 102 height 18
click at [731, 192] on input "text" at bounding box center [756, 188] width 114 height 34
click at [724, 227] on label "Amount Unknown" at bounding box center [775, 223] width 102 height 18
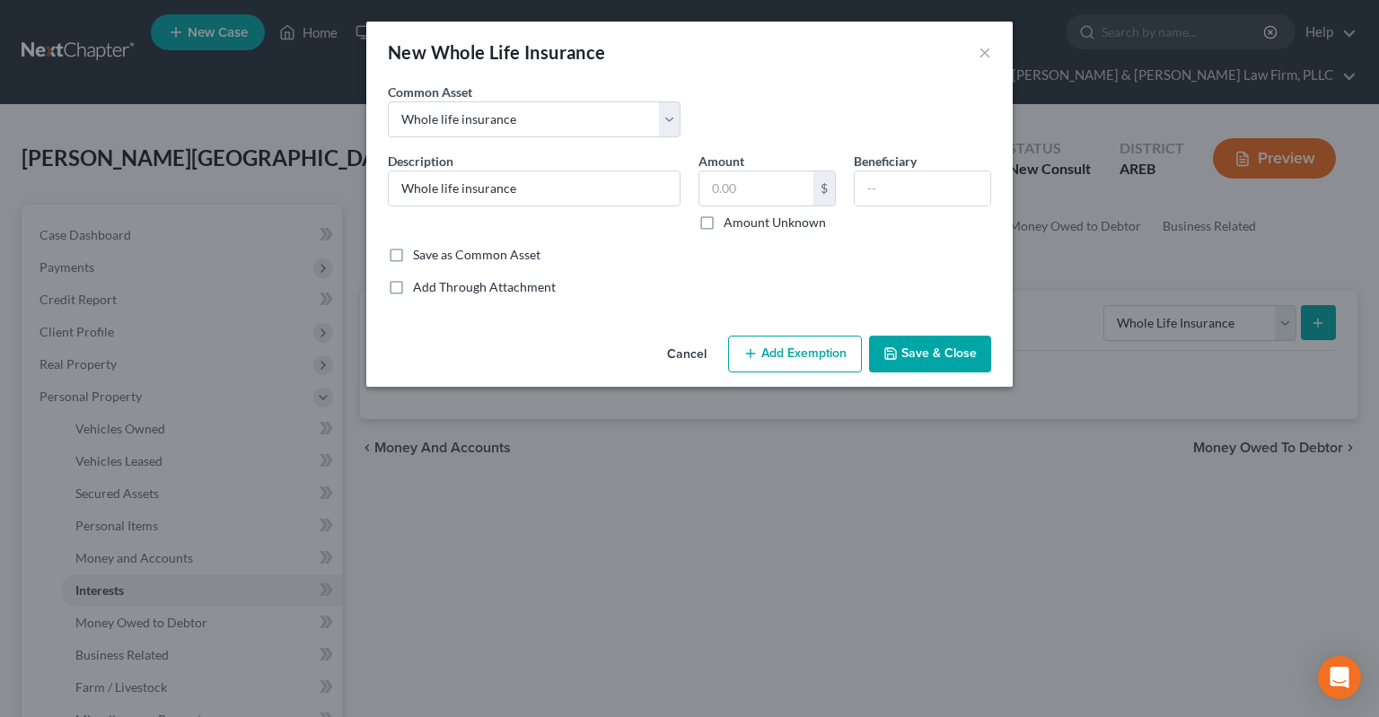
click at [731, 225] on input "Amount Unknown" at bounding box center [737, 220] width 12 height 12
click at [925, 354] on button "Save & Close" at bounding box center [930, 355] width 122 height 38
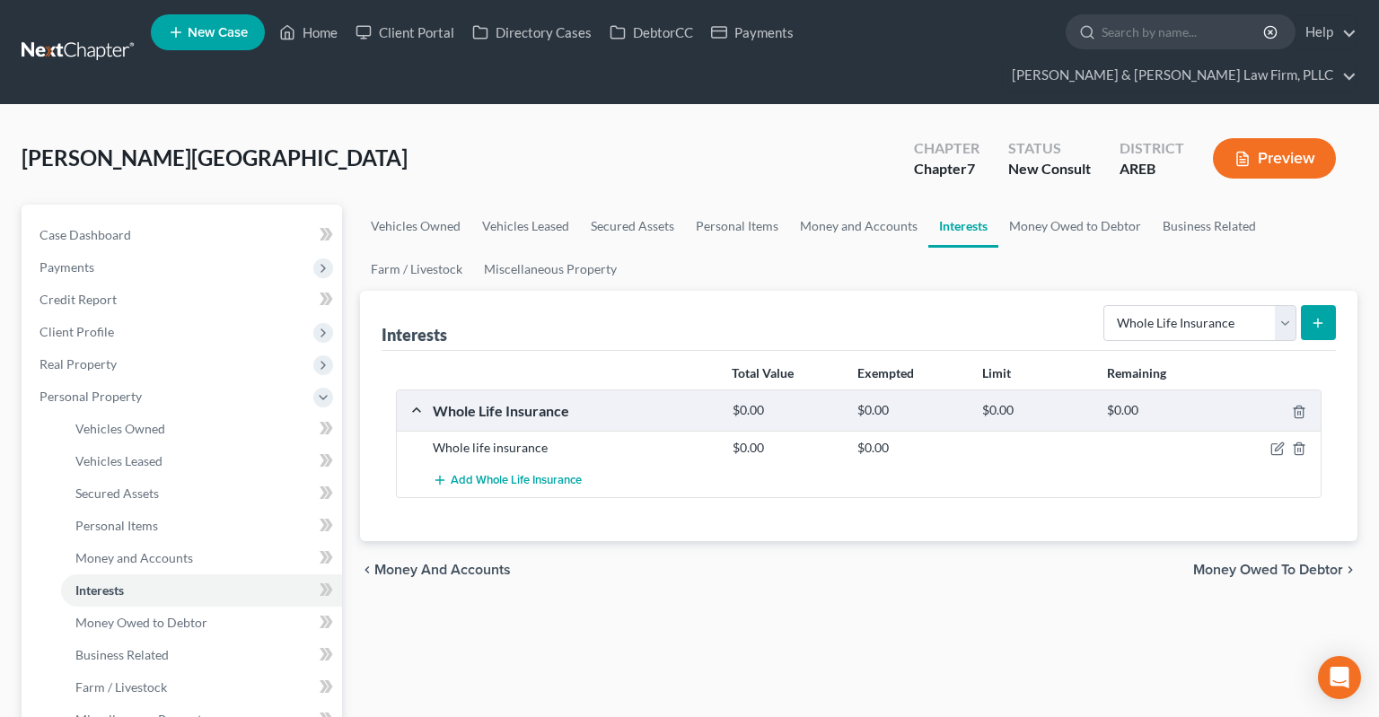
click at [840, 553] on div "chevron_left Money and Accounts Money Owed to Debtor chevron_right" at bounding box center [858, 569] width 997 height 57
click at [838, 127] on div "[GEOGRAPHIC_DATA][PERSON_NAME] Upgraded Chapter Chapter 7 Status New Consult Di…" at bounding box center [690, 166] width 1336 height 78
click at [1103, 305] on select "Select Interest Type 401K Annuity Bond Education IRA Government Bond Government…" at bounding box center [1199, 323] width 193 height 36
click at [1071, 205] on link "Money Owed to Debtor" at bounding box center [1075, 226] width 154 height 43
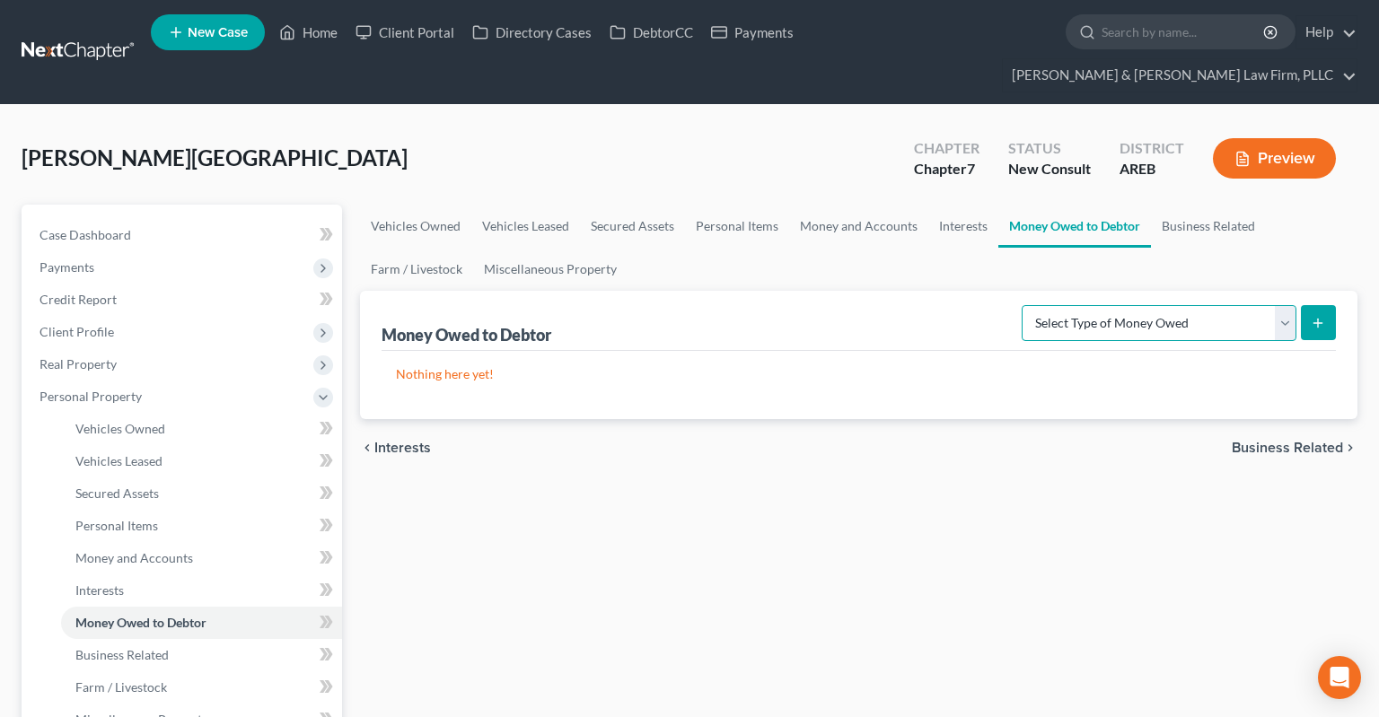
click at [1022, 305] on select "Select Type of Money Owed Accounts Receivable Alimony Child Support Claims Agai…" at bounding box center [1159, 323] width 275 height 36
click option "Child Support" at bounding box center [0, 0] width 0 height 0
click at [1022, 305] on select "Select Type of Money Owed Accounts Receivable Alimony Child Support Claims Agai…" at bounding box center [1159, 323] width 275 height 36
click at [610, 248] on link "Miscellaneous Property" at bounding box center [550, 269] width 154 height 43
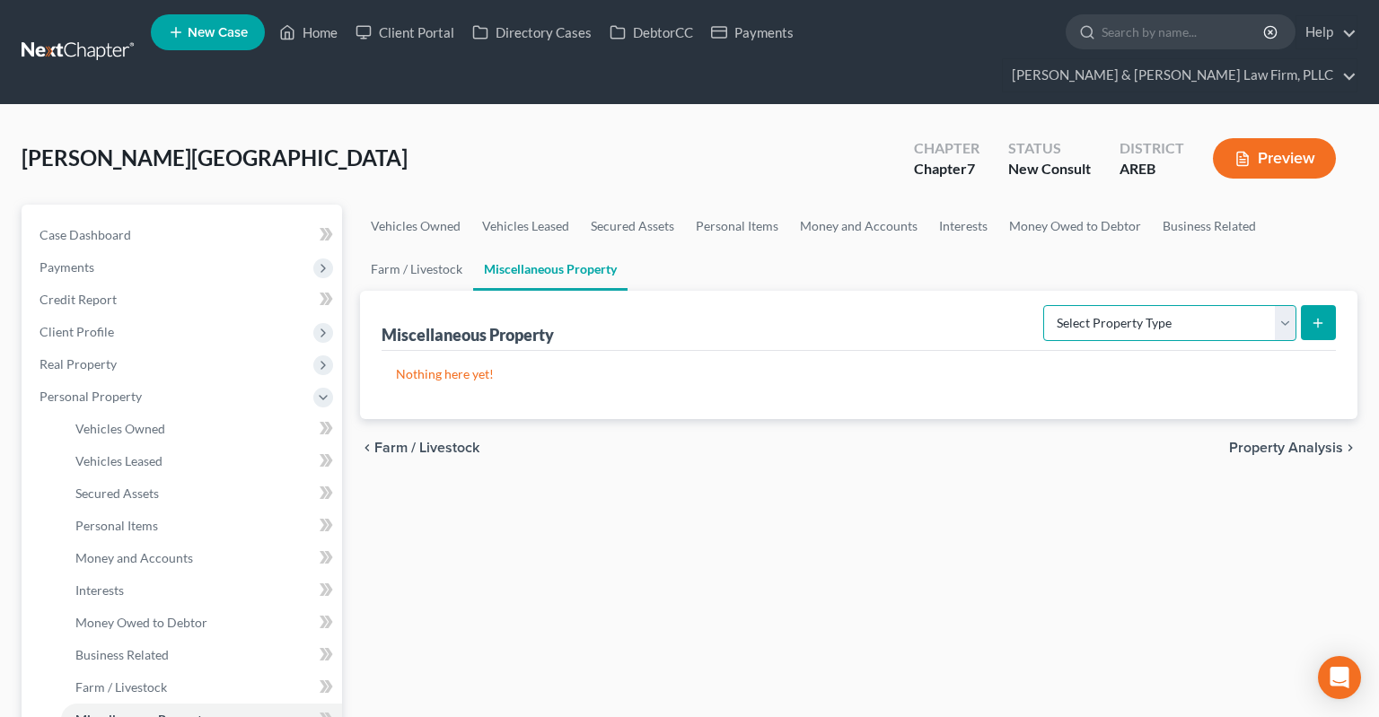
click at [1043, 305] on select "Select Property Type Assigned for Creditor Benefit [DATE] Holding for Another N…" at bounding box center [1169, 323] width 253 height 36
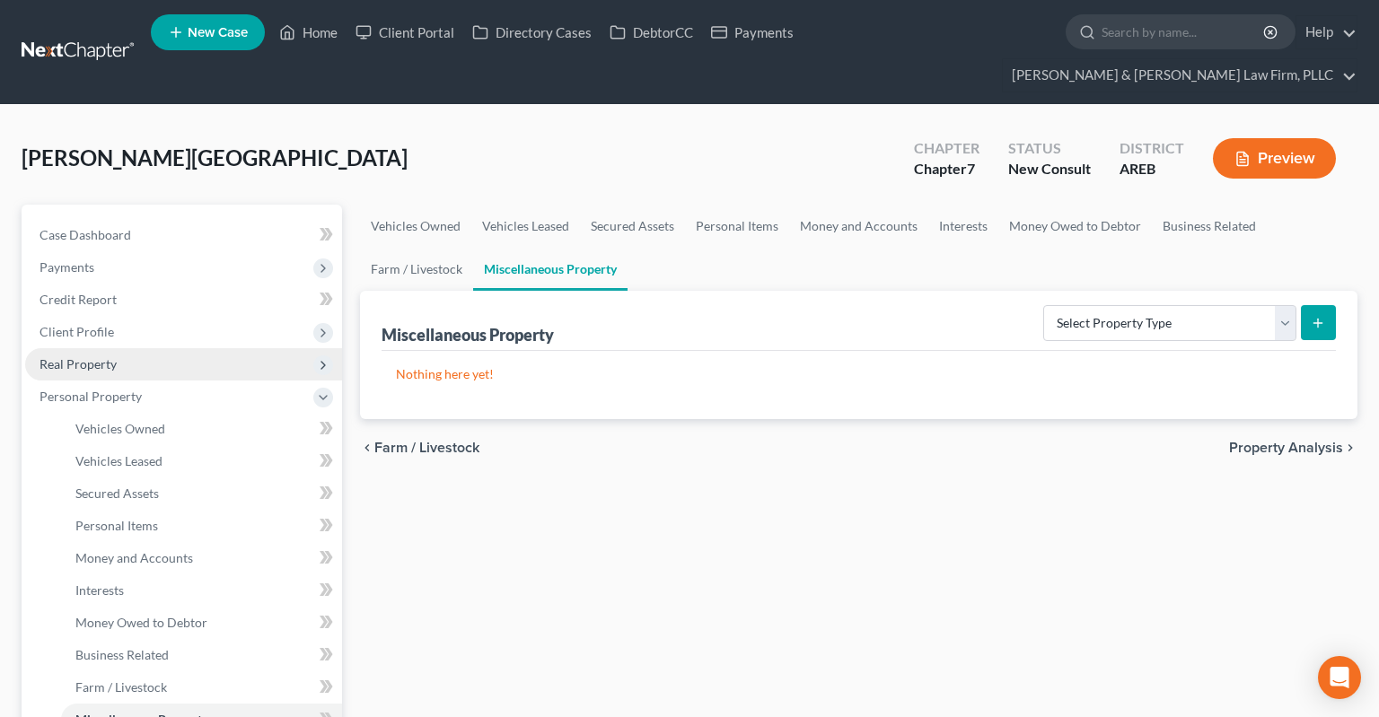
drag, startPoint x: 1081, startPoint y: 276, endPoint x: 130, endPoint y: 336, distance: 952.6
click at [123, 348] on span "Real Property" at bounding box center [183, 364] width 317 height 32
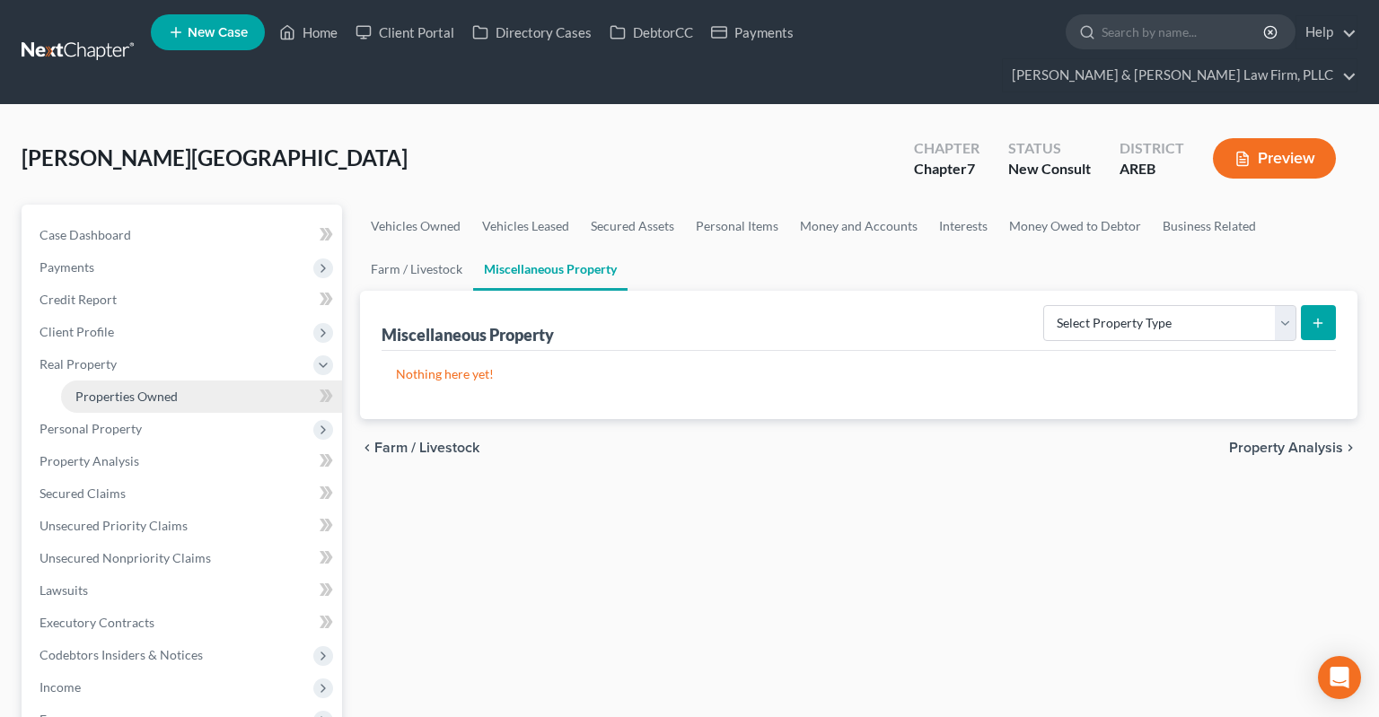
click at [144, 381] on link "Properties Owned" at bounding box center [201, 397] width 281 height 32
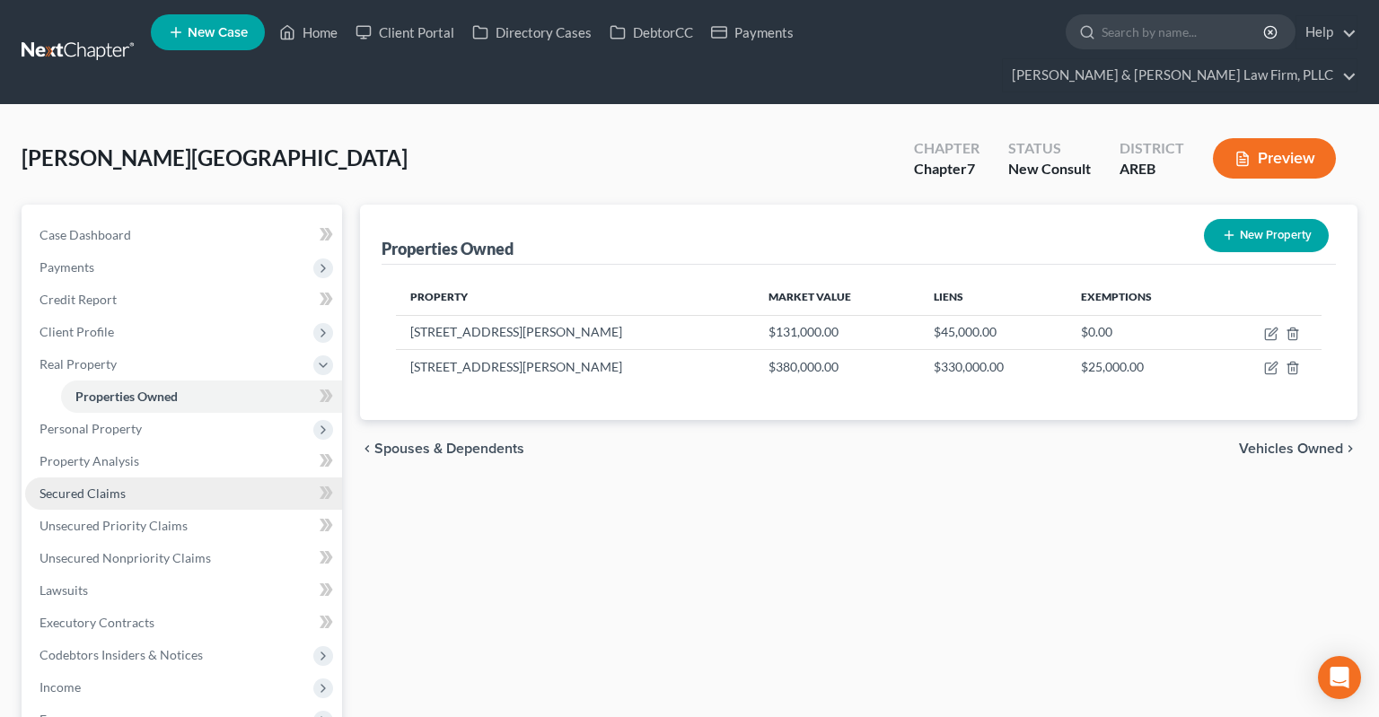
click at [189, 478] on link "Secured Claims" at bounding box center [183, 494] width 317 height 32
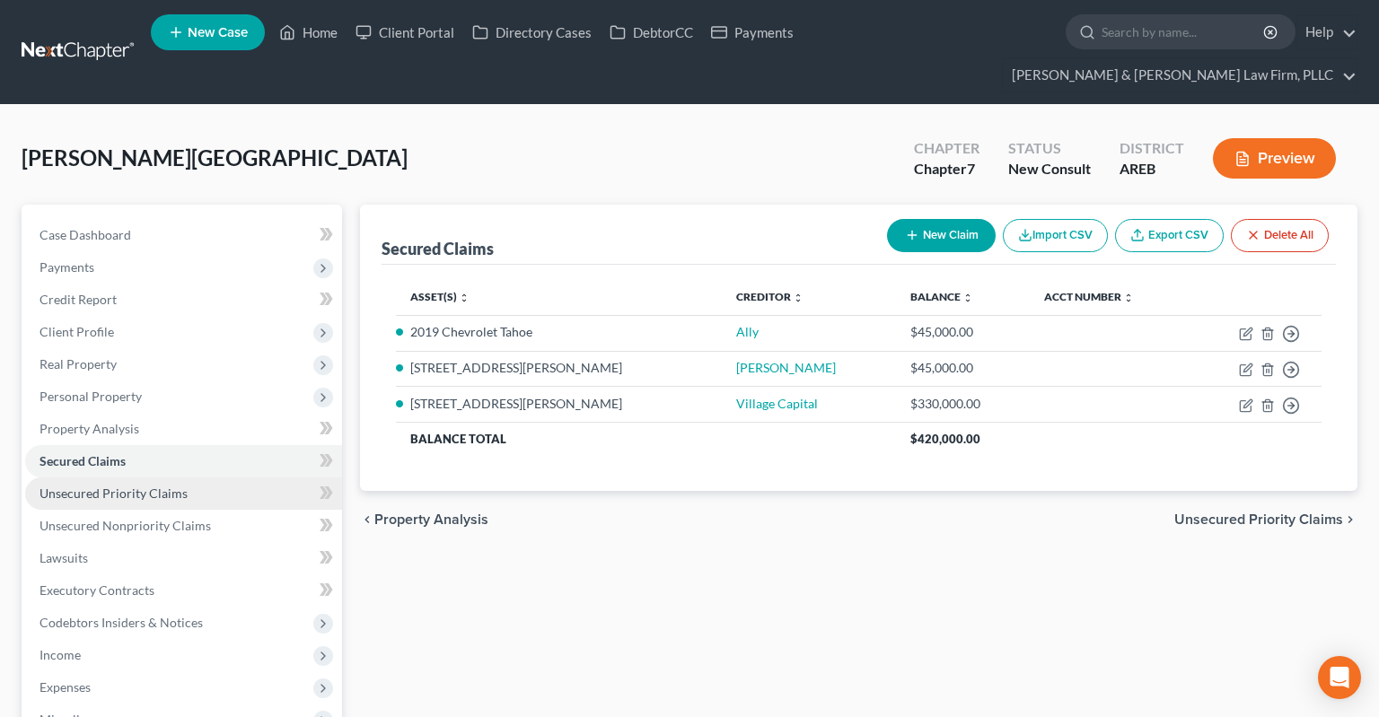
click at [203, 478] on link "Unsecured Priority Claims" at bounding box center [183, 494] width 317 height 32
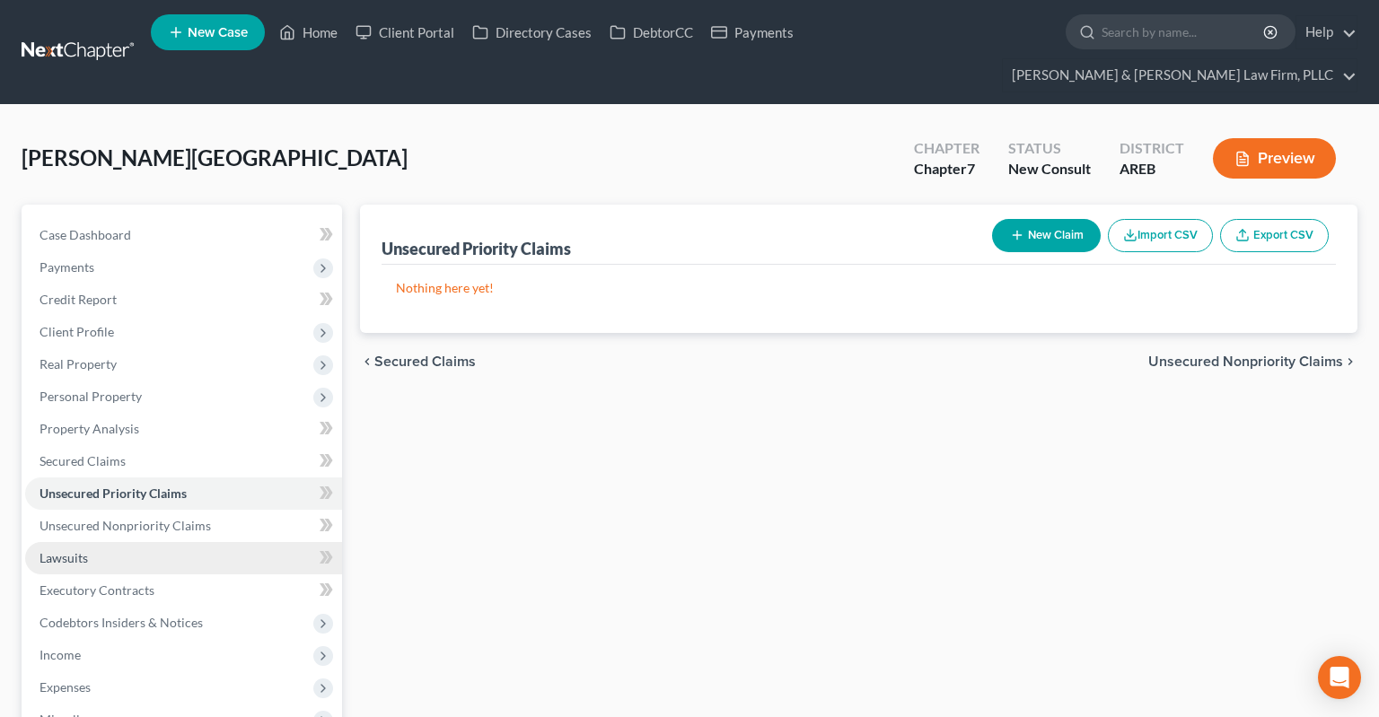
click at [181, 542] on link "Lawsuits" at bounding box center [183, 558] width 317 height 32
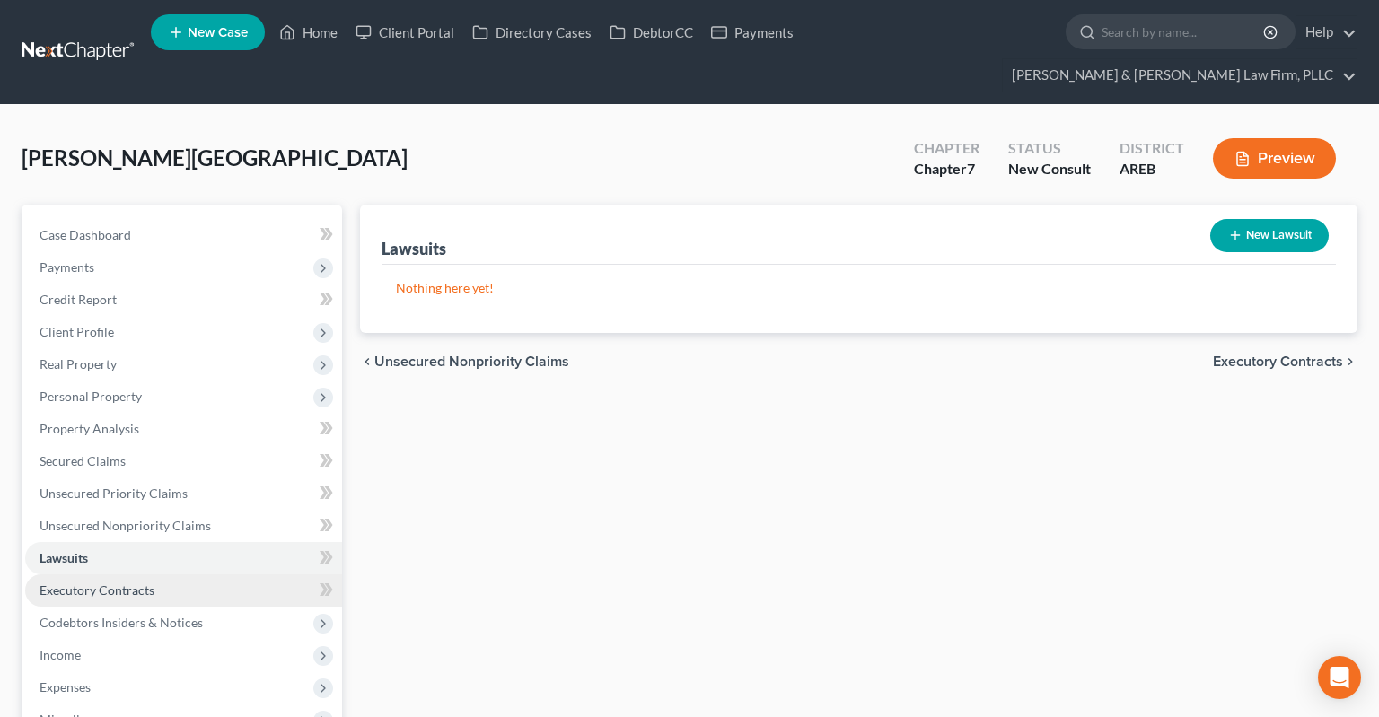
click at [211, 575] on link "Executory Contracts" at bounding box center [183, 591] width 317 height 32
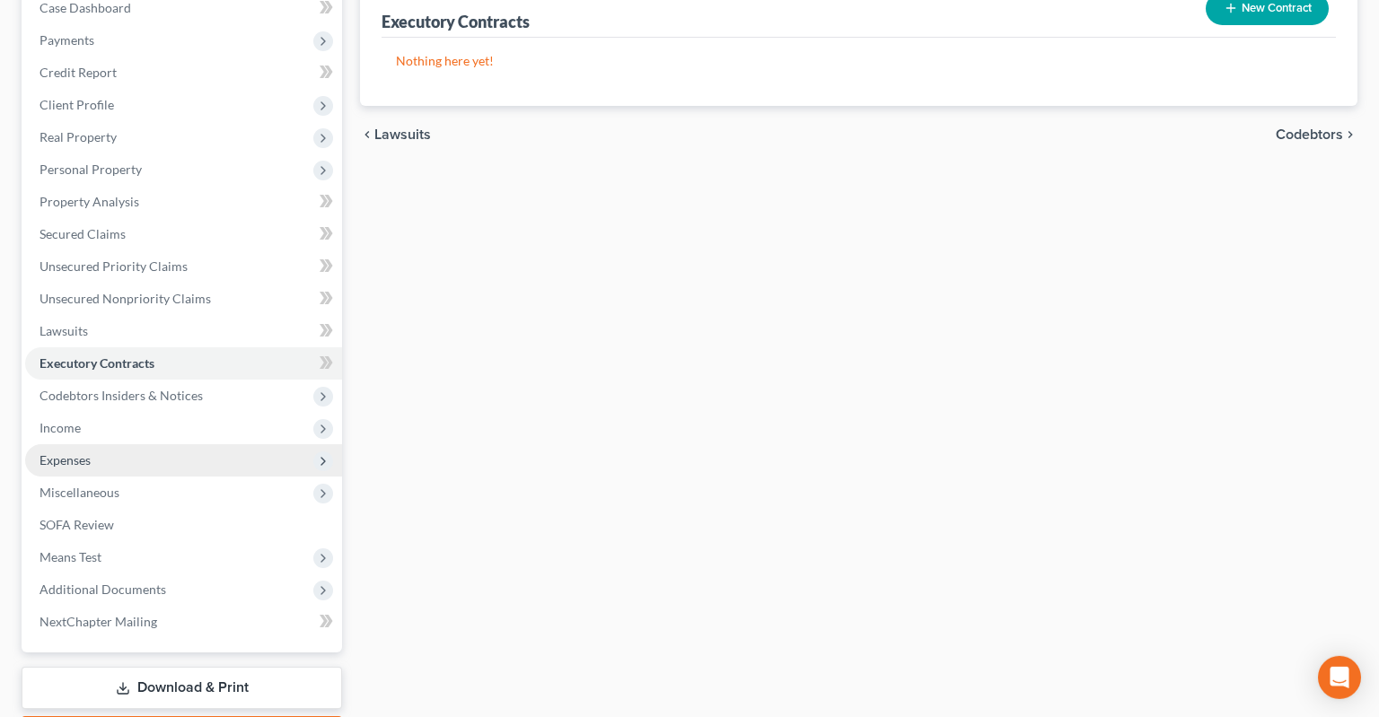
scroll to position [284, 0]
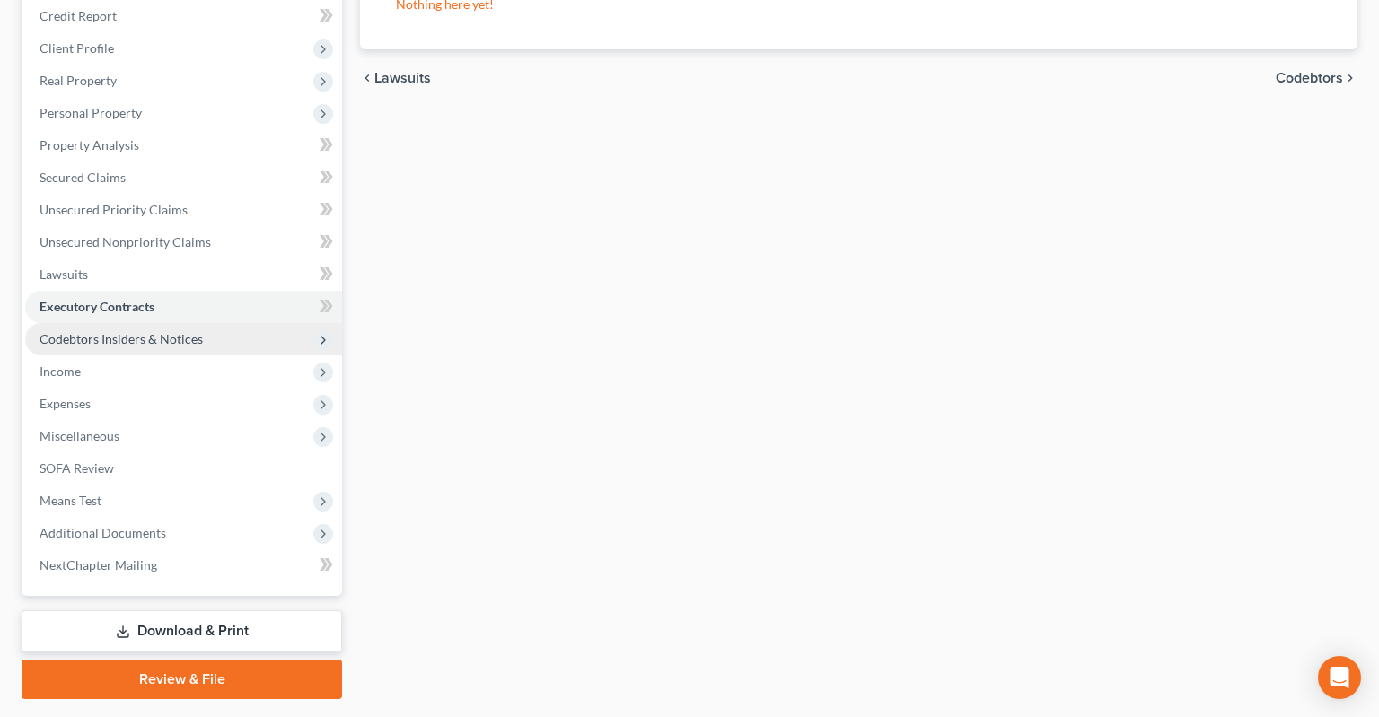
click at [197, 331] on span "Codebtors Insiders & Notices" at bounding box center [121, 338] width 163 height 15
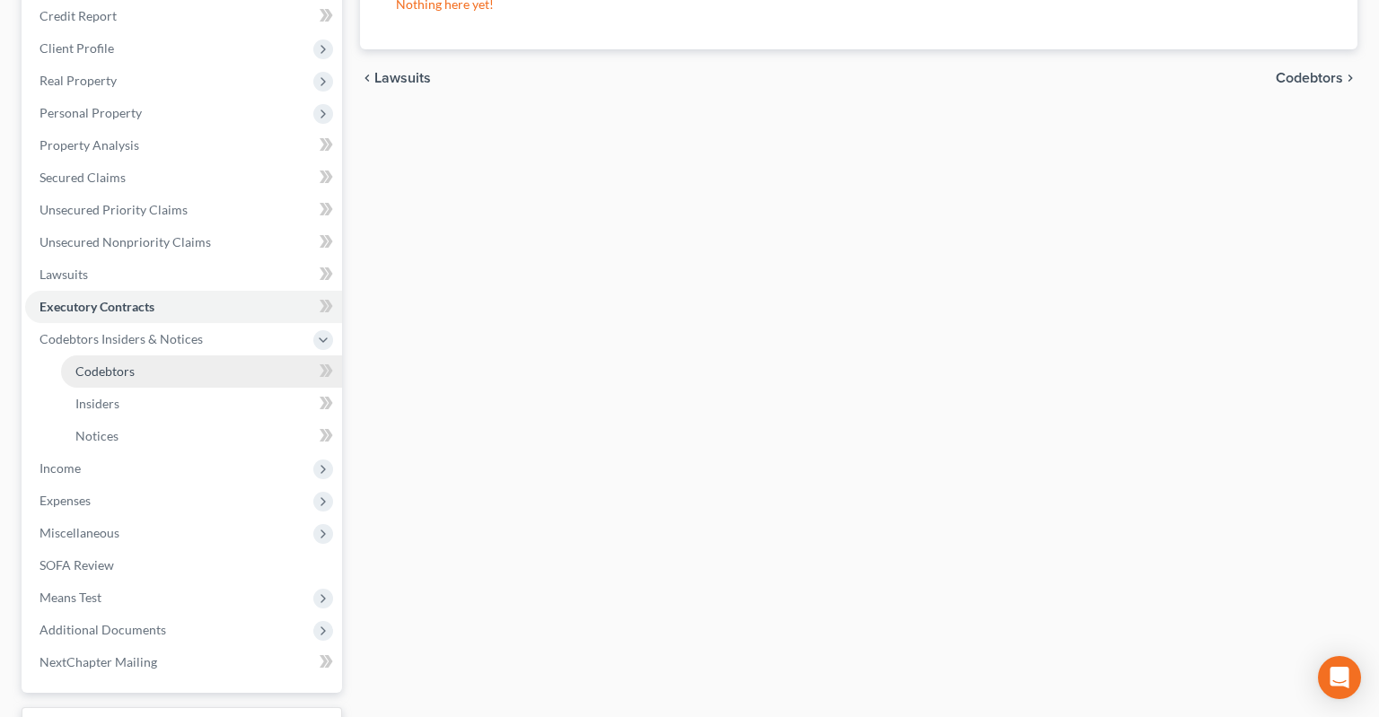
click at [174, 356] on link "Codebtors" at bounding box center [201, 372] width 281 height 32
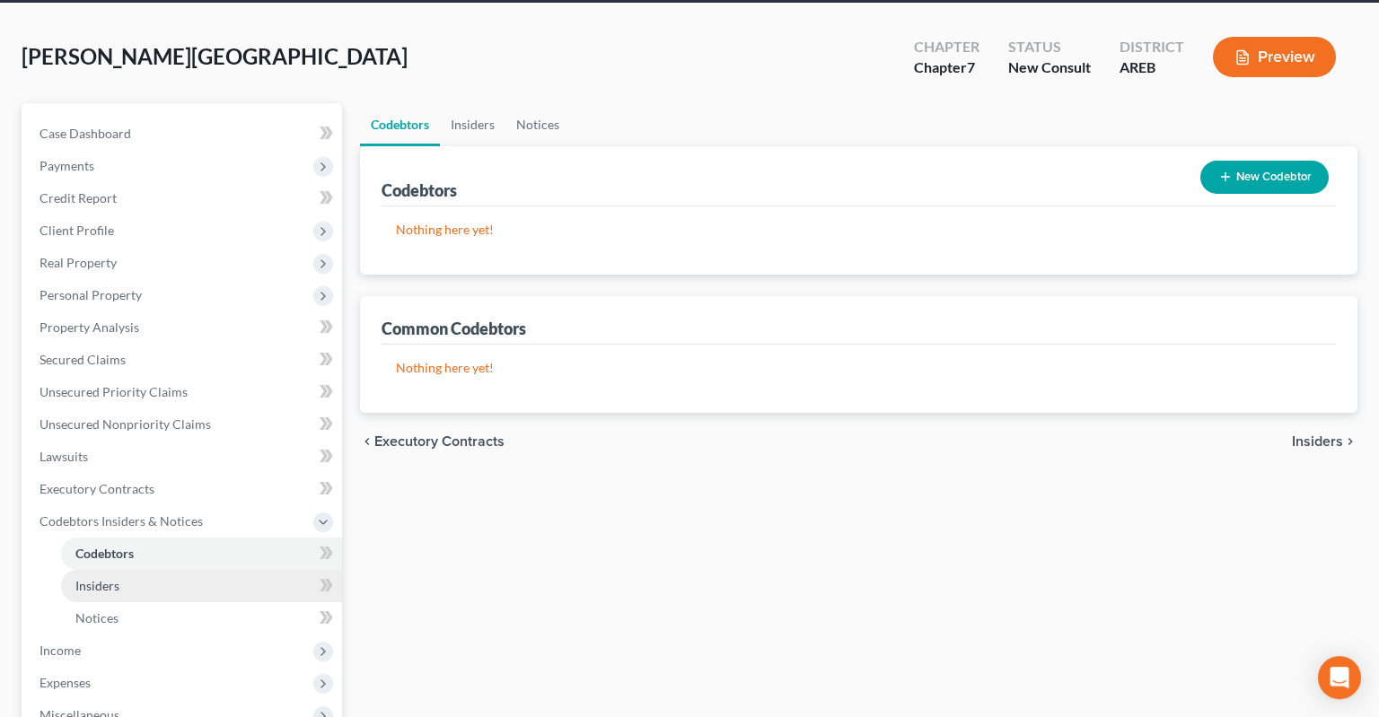
scroll to position [189, 0]
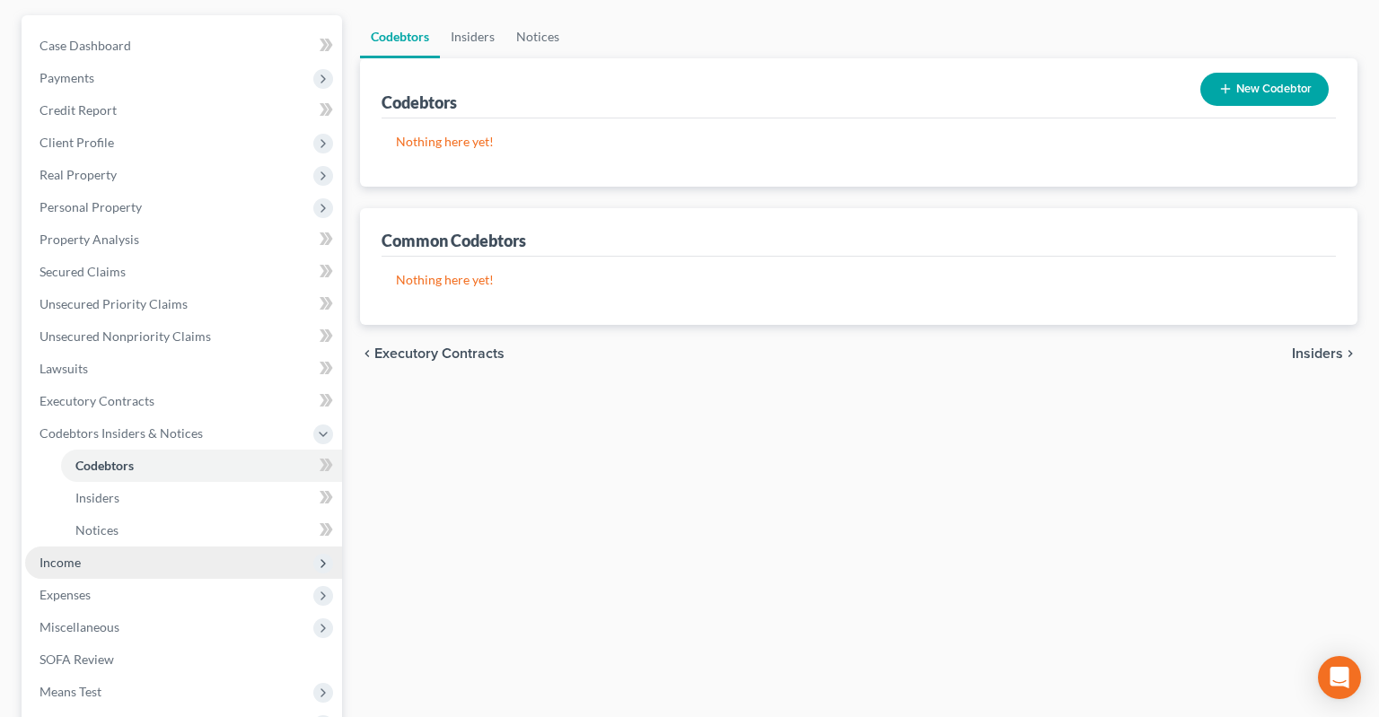
click at [106, 547] on span "Income" at bounding box center [183, 563] width 317 height 32
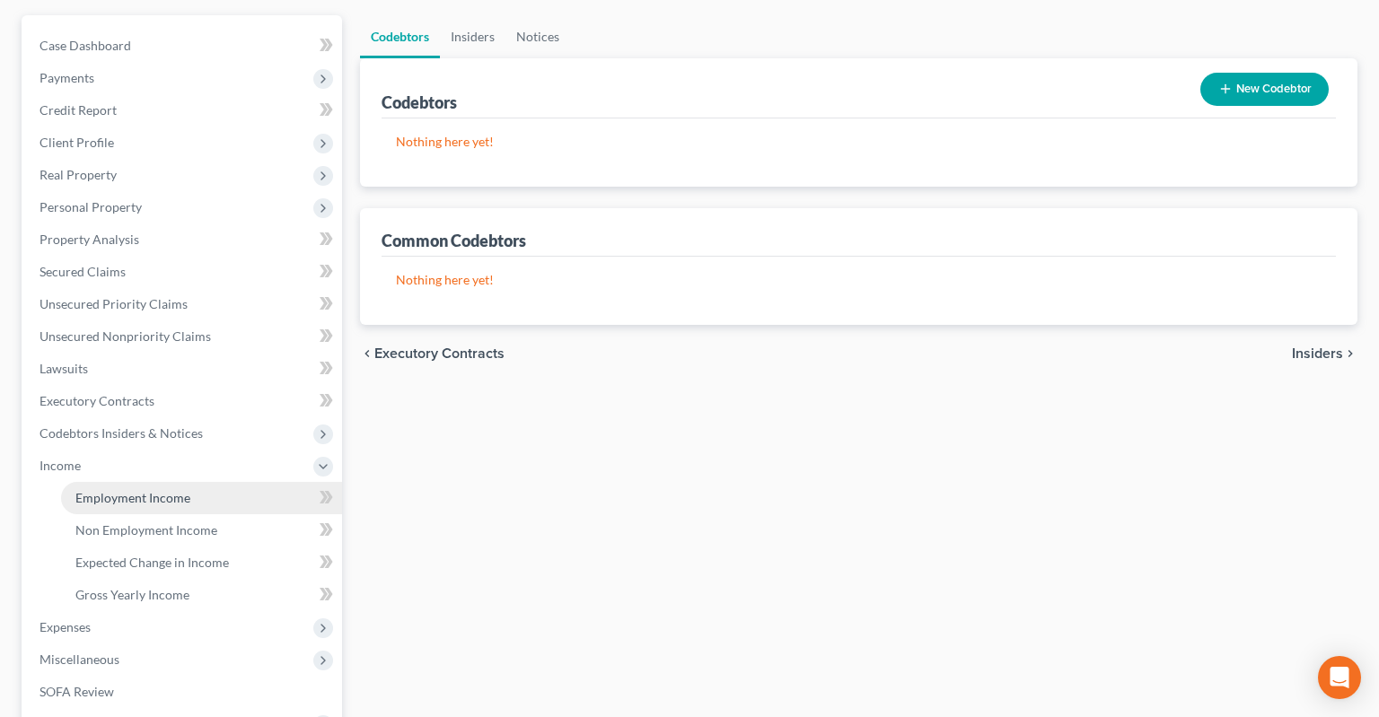
click at [119, 490] on span "Employment Income" at bounding box center [132, 497] width 115 height 15
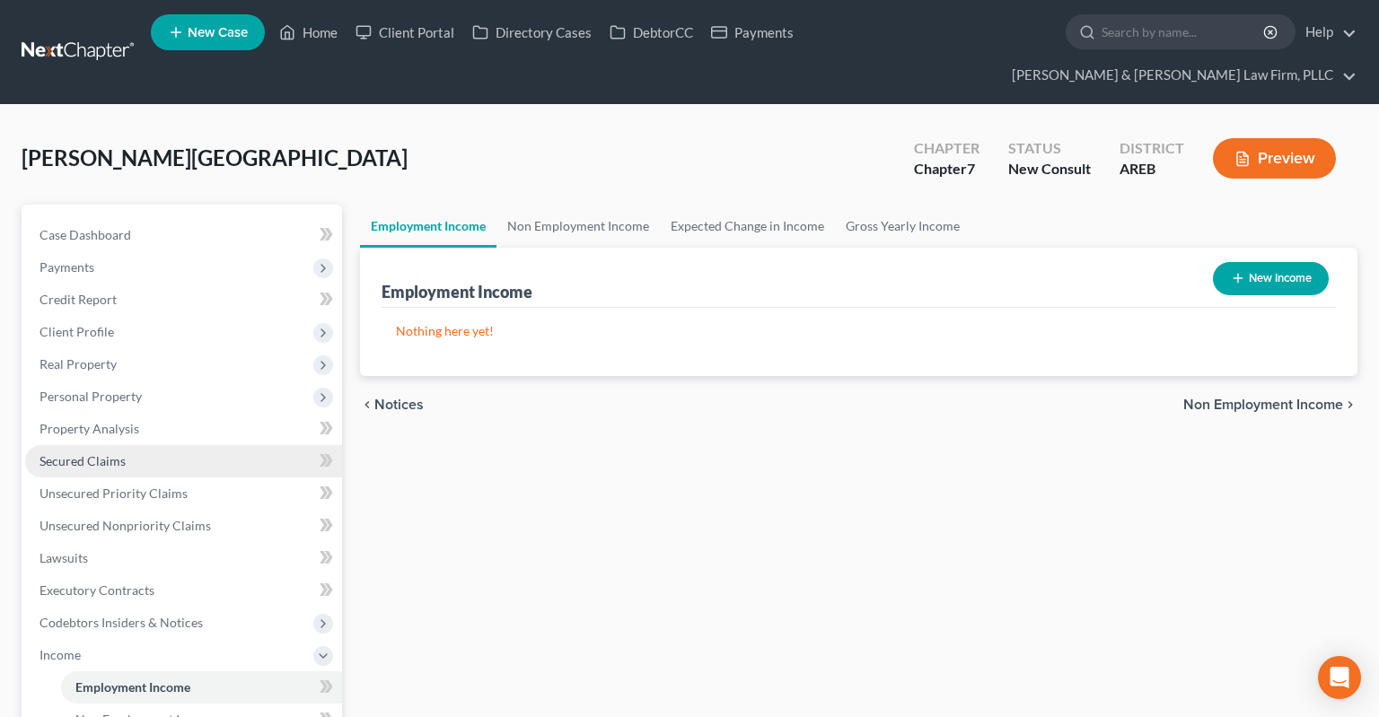
click at [161, 445] on link "Secured Claims" at bounding box center [183, 461] width 317 height 32
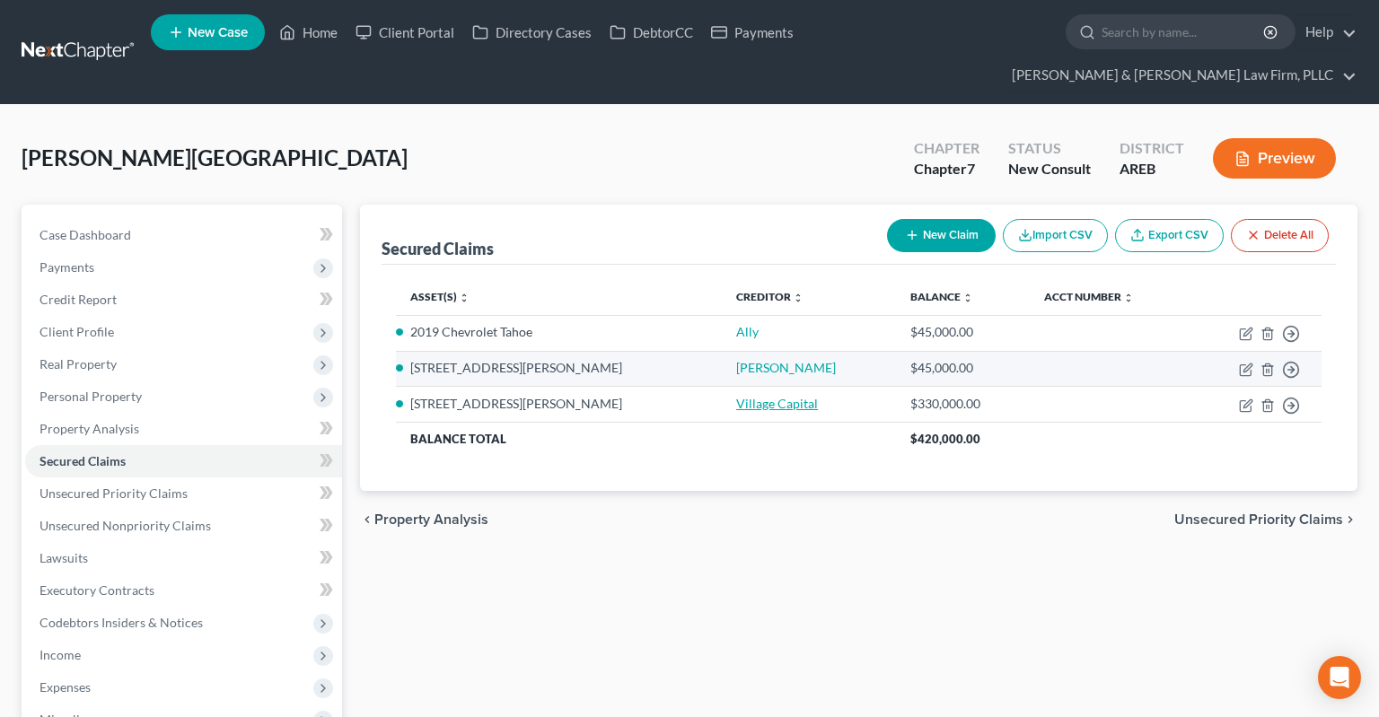
click at [736, 396] on link "Village Capital" at bounding box center [777, 403] width 82 height 15
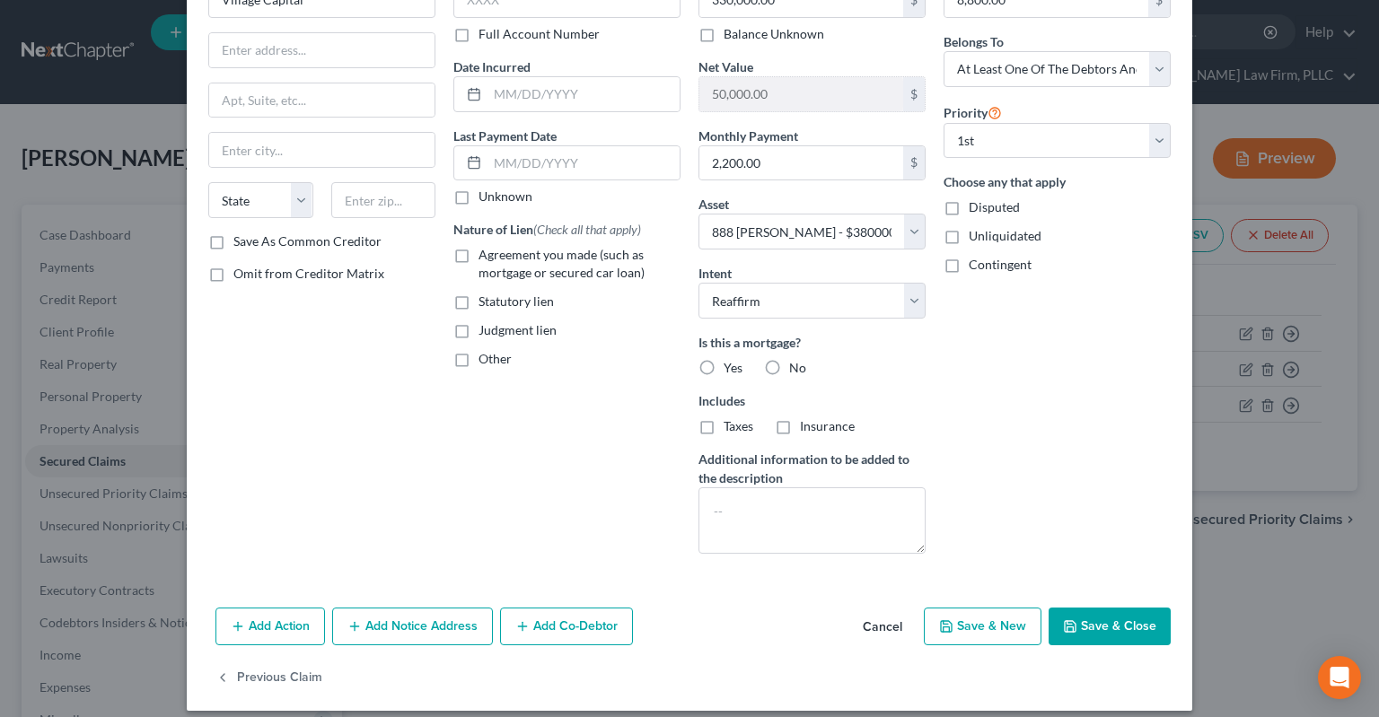
scroll to position [133, 0]
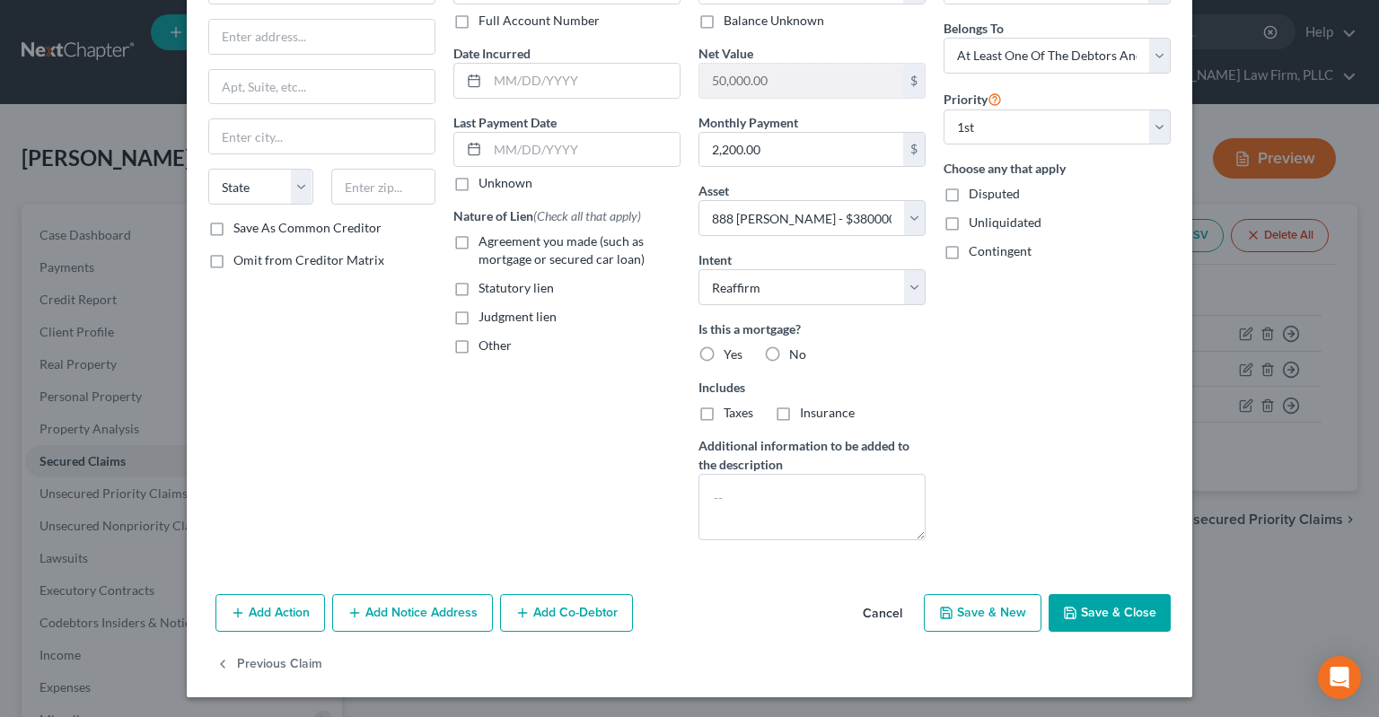
click at [584, 612] on button "Add Co-Debtor" at bounding box center [566, 613] width 133 height 38
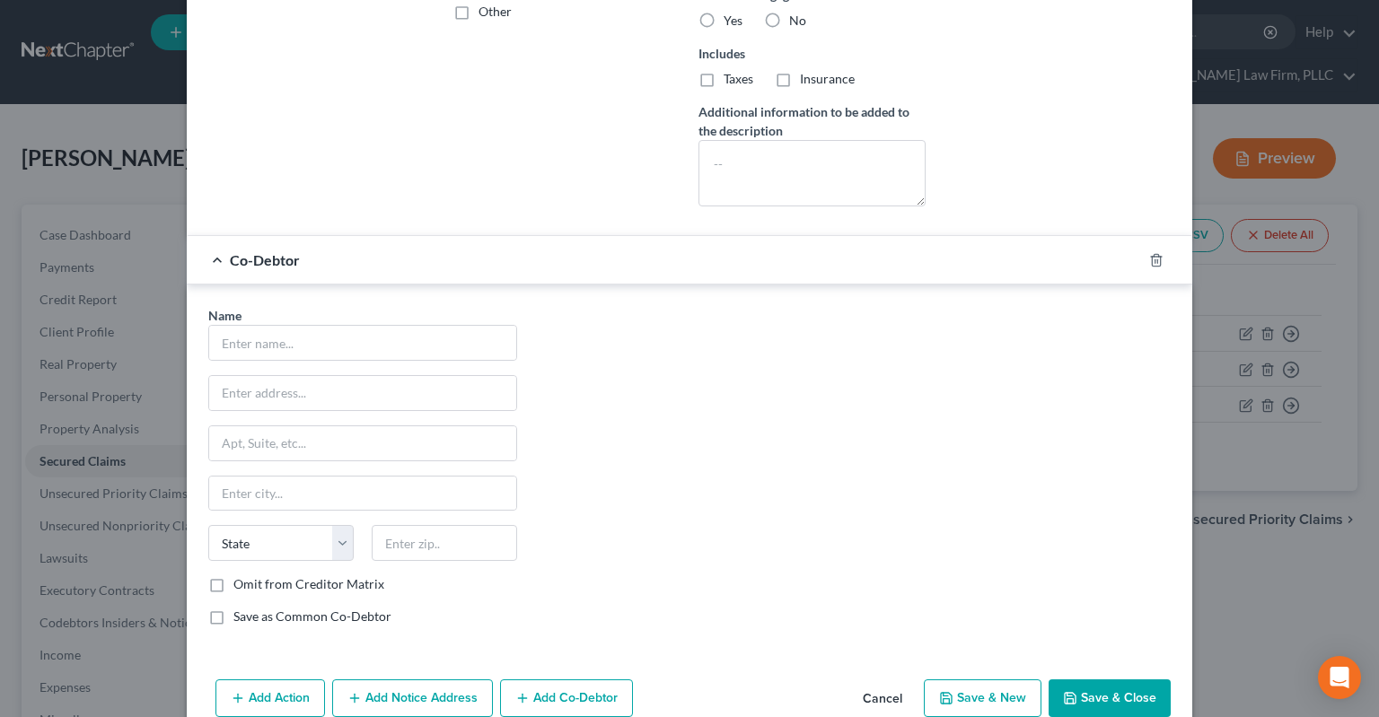
scroll to position [495, 0]
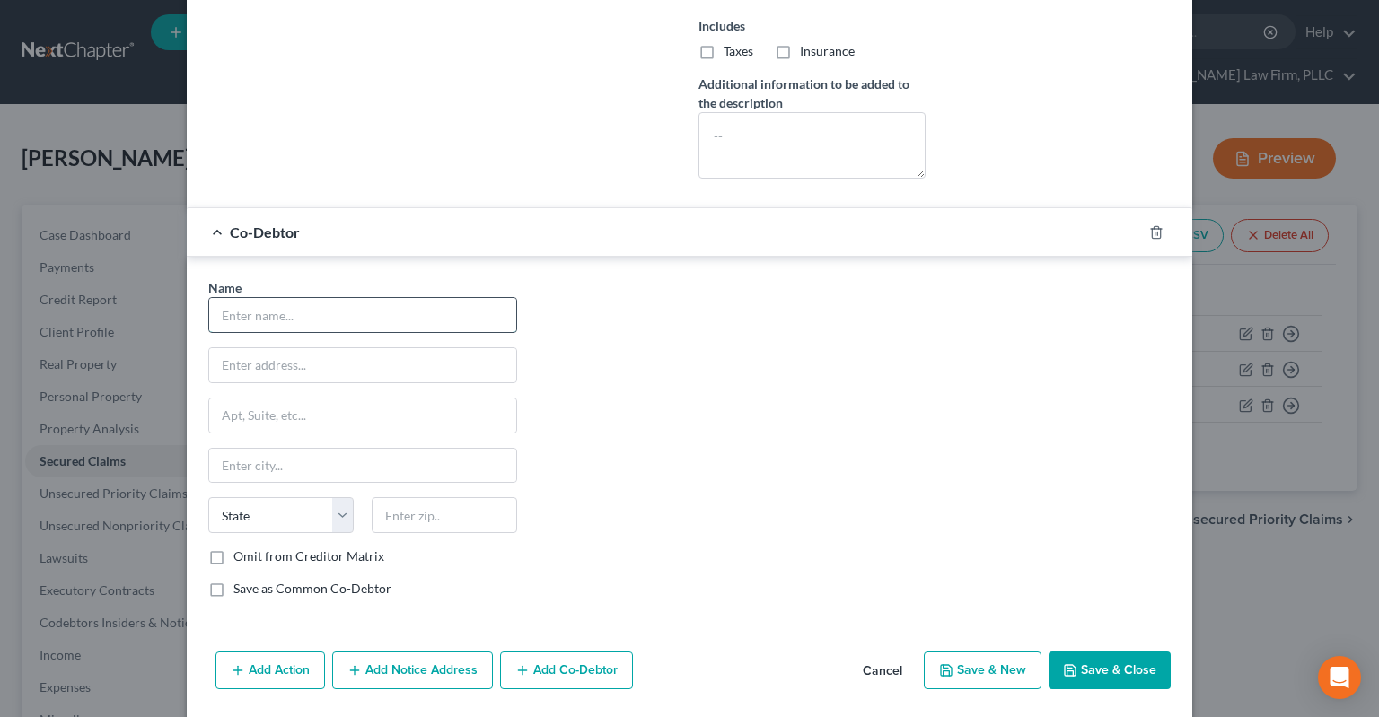
drag, startPoint x: 330, startPoint y: 324, endPoint x: 327, endPoint y: 315, distance: 9.7
click at [329, 321] on input "text" at bounding box center [362, 315] width 307 height 34
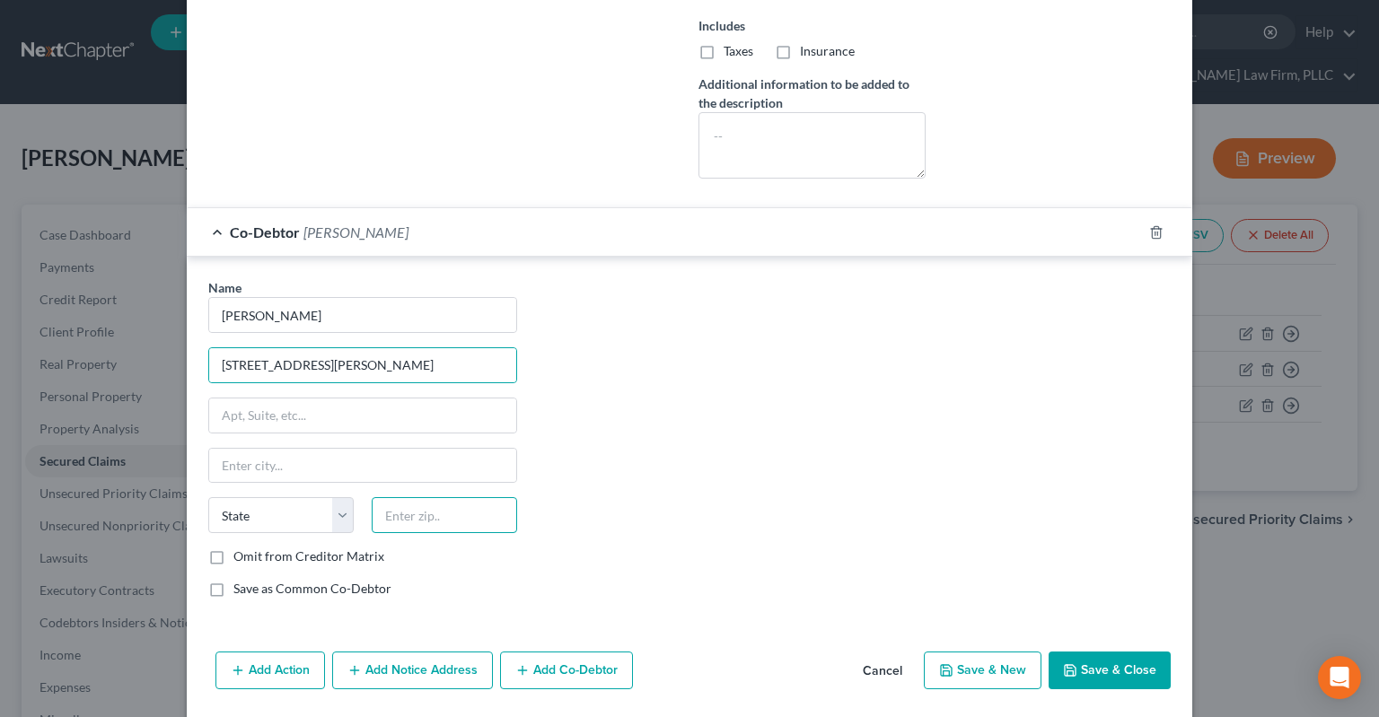
click at [433, 512] on input "text" at bounding box center [444, 515] width 145 height 36
drag, startPoint x: 602, startPoint y: 452, endPoint x: 604, endPoint y: 461, distance: 10.0
click at [607, 450] on div "Name * [PERSON_NAME] 888 Heather Cir State [US_STATE] AK AR AZ CA CO CT DE DC […" at bounding box center [689, 445] width 980 height 334
drag, startPoint x: 480, startPoint y: 510, endPoint x: 299, endPoint y: 510, distance: 181.3
click at [372, 510] on input "72034" at bounding box center [444, 515] width 145 height 36
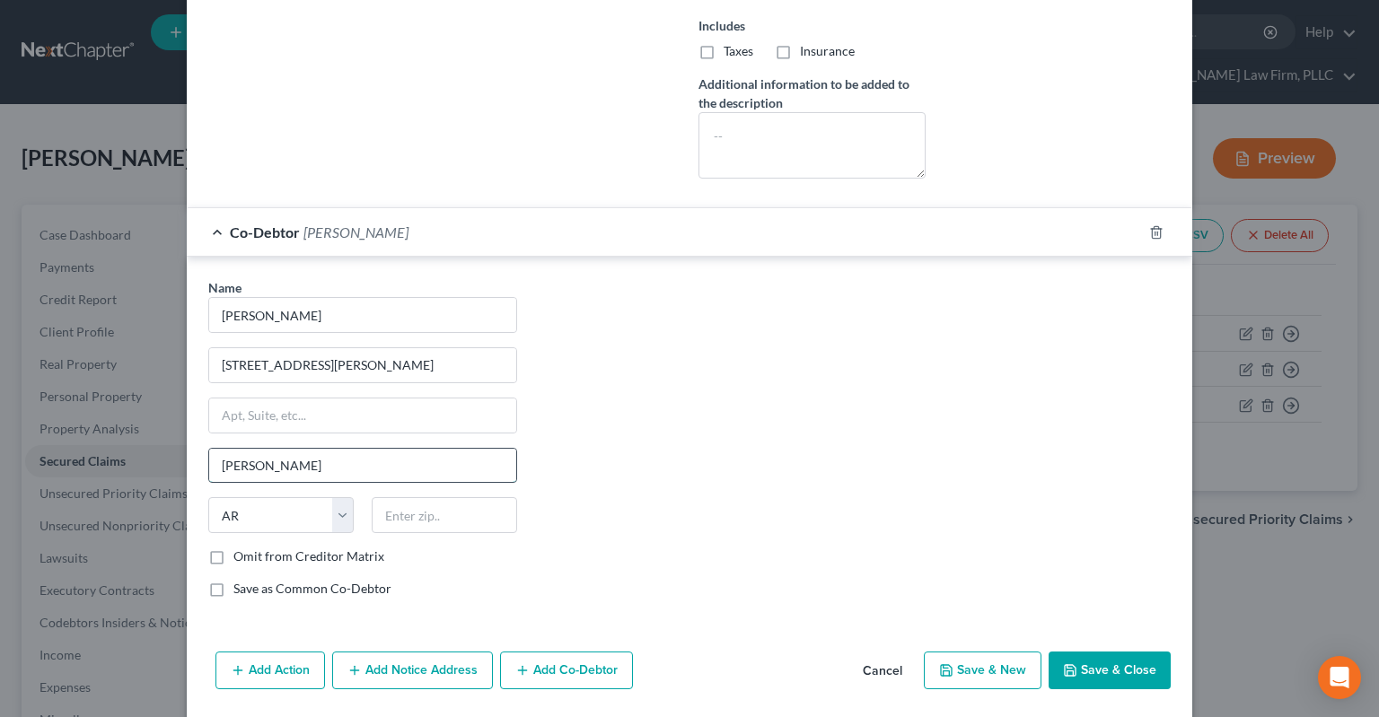
drag, startPoint x: 232, startPoint y: 458, endPoint x: 163, endPoint y: 459, distance: 68.2
click at [213, 458] on input "[PERSON_NAME]" at bounding box center [362, 466] width 307 height 34
click at [208, 497] on select "State [US_STATE] AK AR AZ CA CO CT DE DC [GEOGRAPHIC_DATA] [GEOGRAPHIC_DATA] GU…" at bounding box center [280, 515] width 145 height 36
click option "State" at bounding box center [0, 0] width 0 height 0
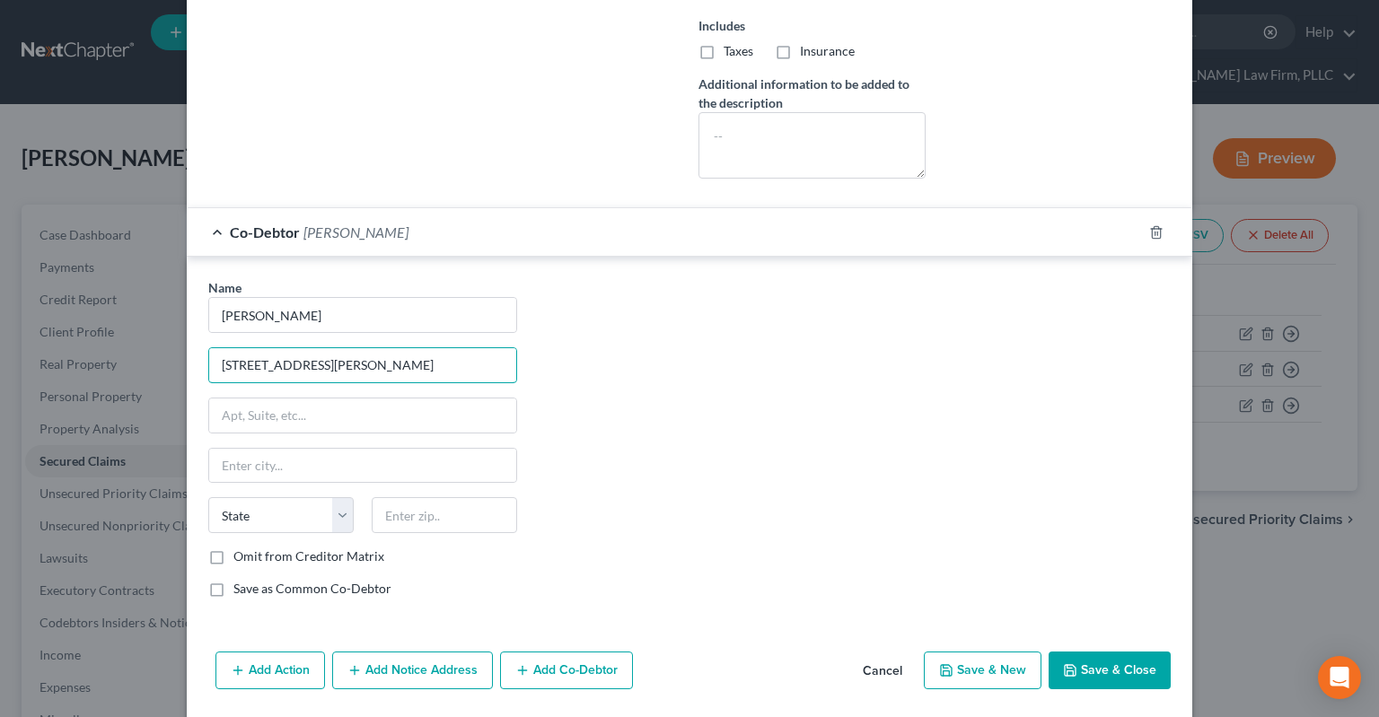
drag, startPoint x: 328, startPoint y: 353, endPoint x: 84, endPoint y: 354, distance: 243.3
click at [209, 348] on input "[STREET_ADDRESS][PERSON_NAME]" at bounding box center [362, 365] width 307 height 34
click at [605, 375] on div "Name * [PERSON_NAME] Unknown State [US_STATE] AK AR AZ CA CO CT DE DC [GEOGRAPH…" at bounding box center [689, 445] width 980 height 334
drag, startPoint x: 1108, startPoint y: 666, endPoint x: 974, endPoint y: 548, distance: 178.7
click at [1108, 665] on button "Save & Close" at bounding box center [1110, 671] width 122 height 38
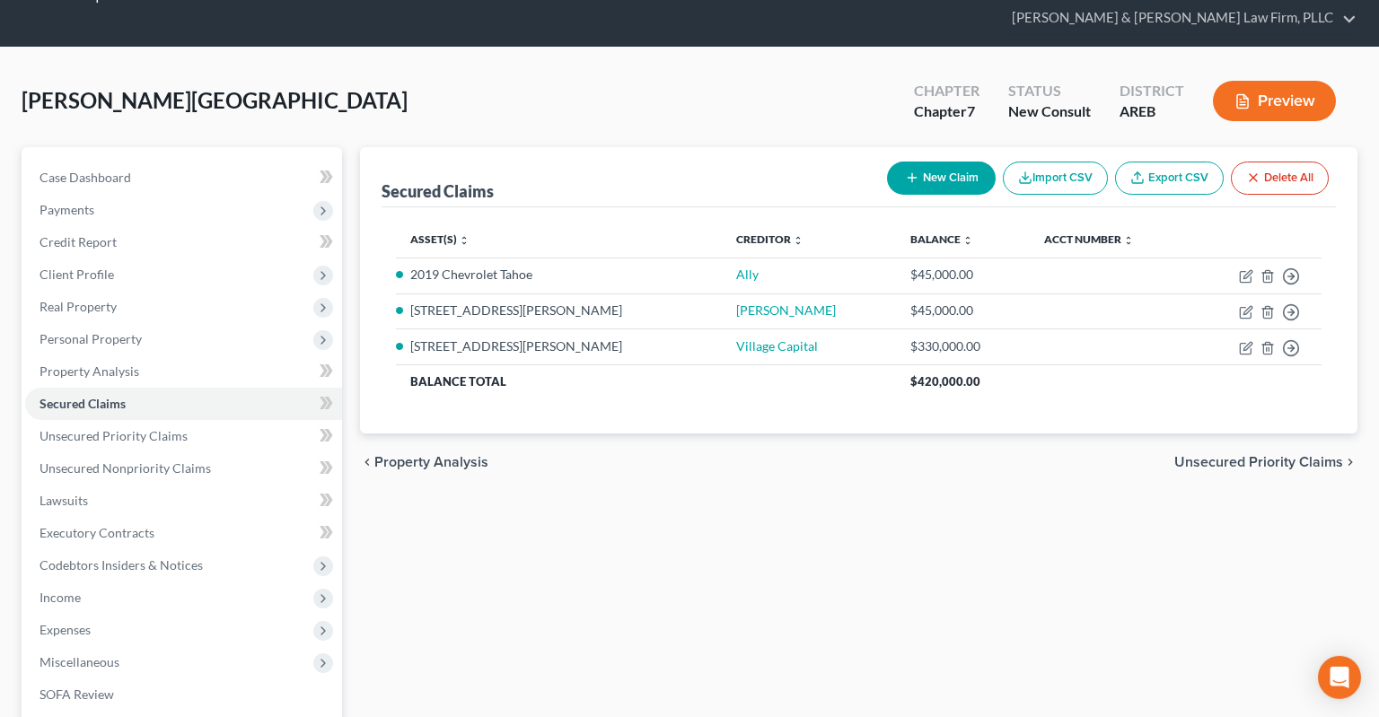
scroll to position [189, 0]
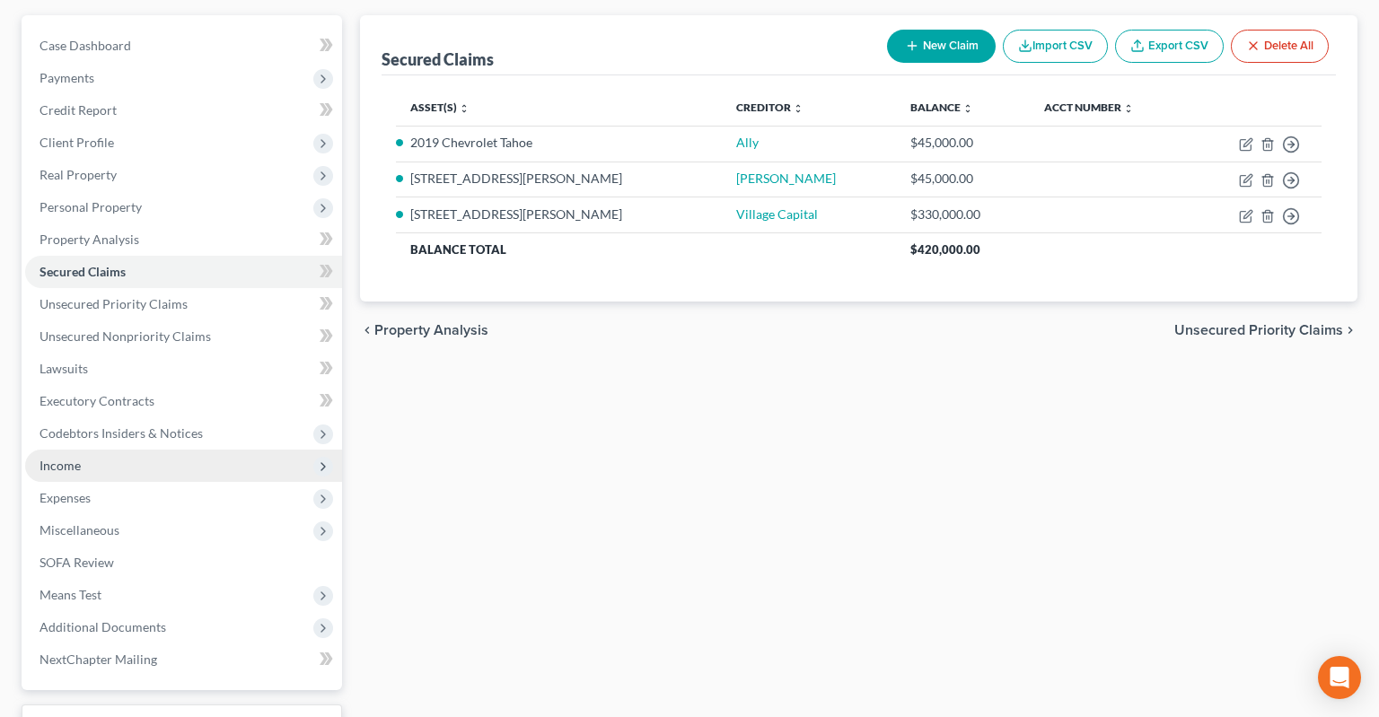
click at [221, 450] on span "Income" at bounding box center [183, 466] width 317 height 32
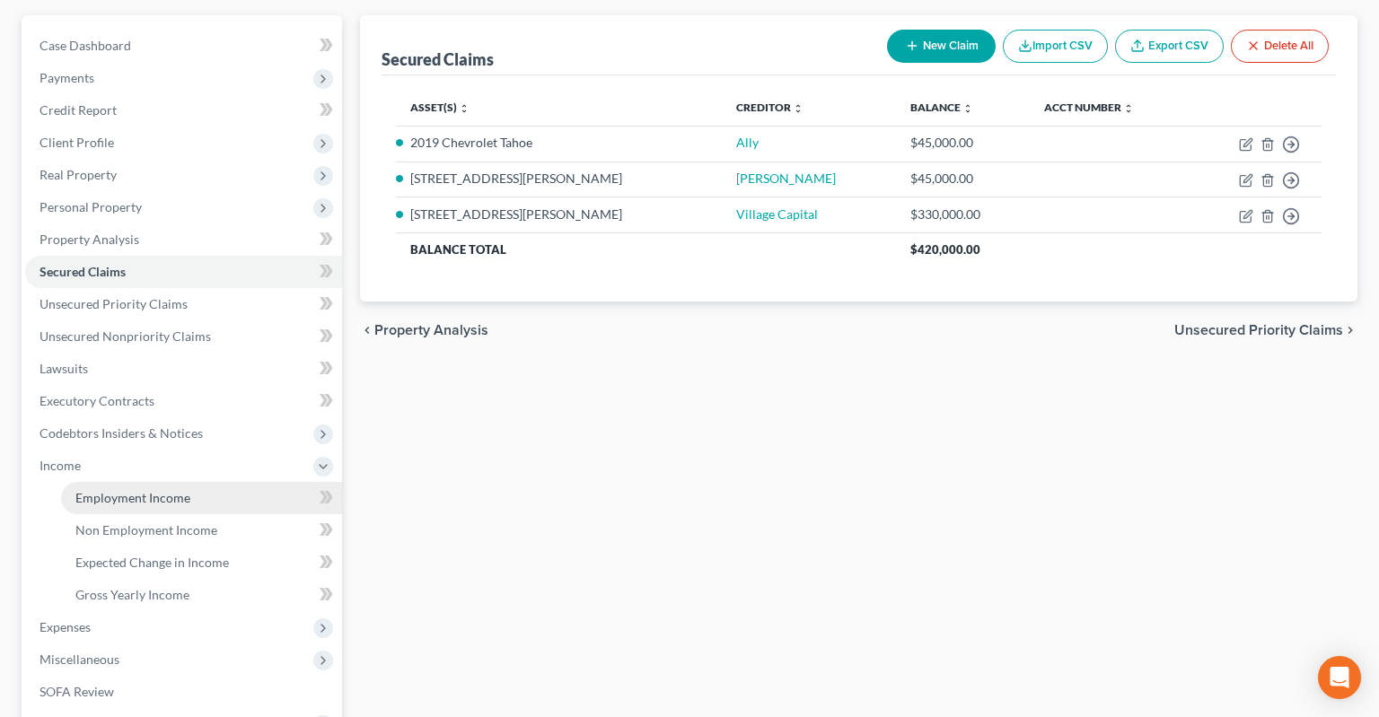
click at [233, 482] on link "Employment Income" at bounding box center [201, 498] width 281 height 32
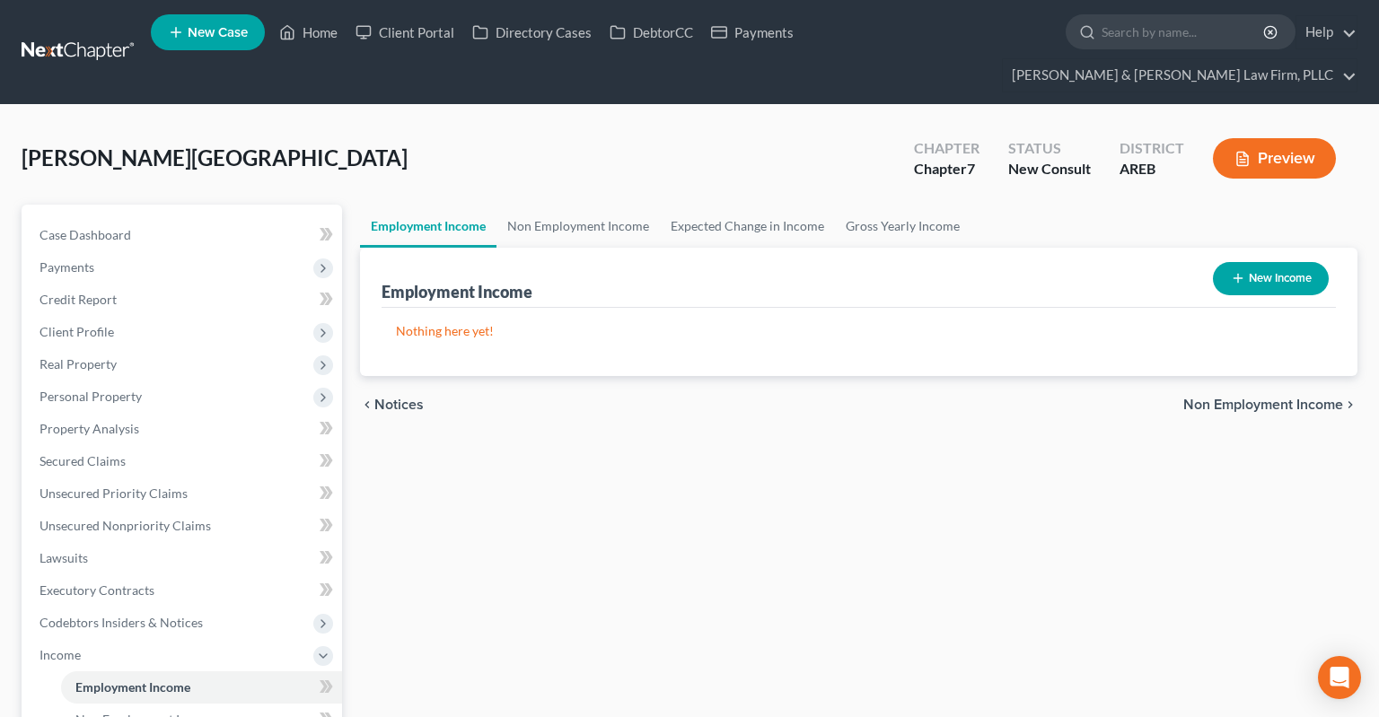
click at [1247, 262] on button "New Income" at bounding box center [1271, 278] width 116 height 33
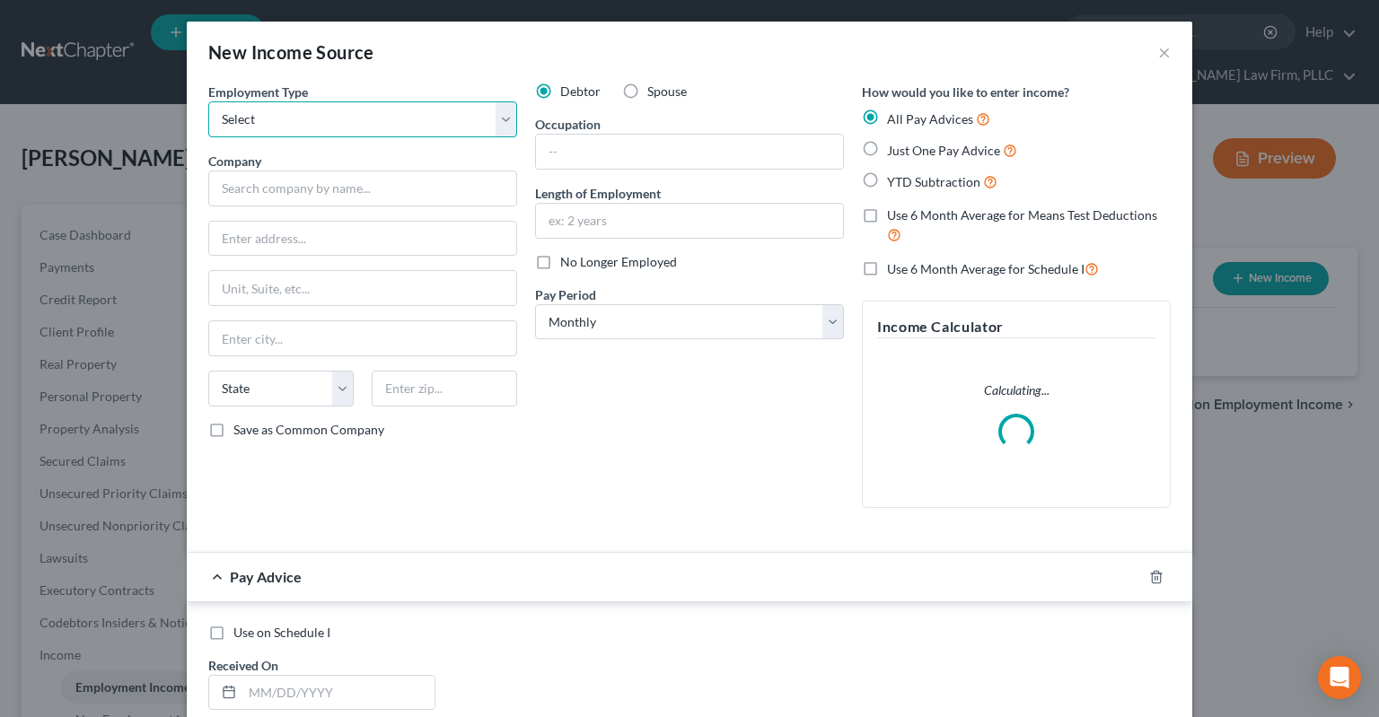
click at [208, 101] on select "Select Full or [DEMOGRAPHIC_DATA] Employment Self Employment" at bounding box center [362, 119] width 309 height 36
click option "Full or [DEMOGRAPHIC_DATA] Employment" at bounding box center [0, 0] width 0 height 0
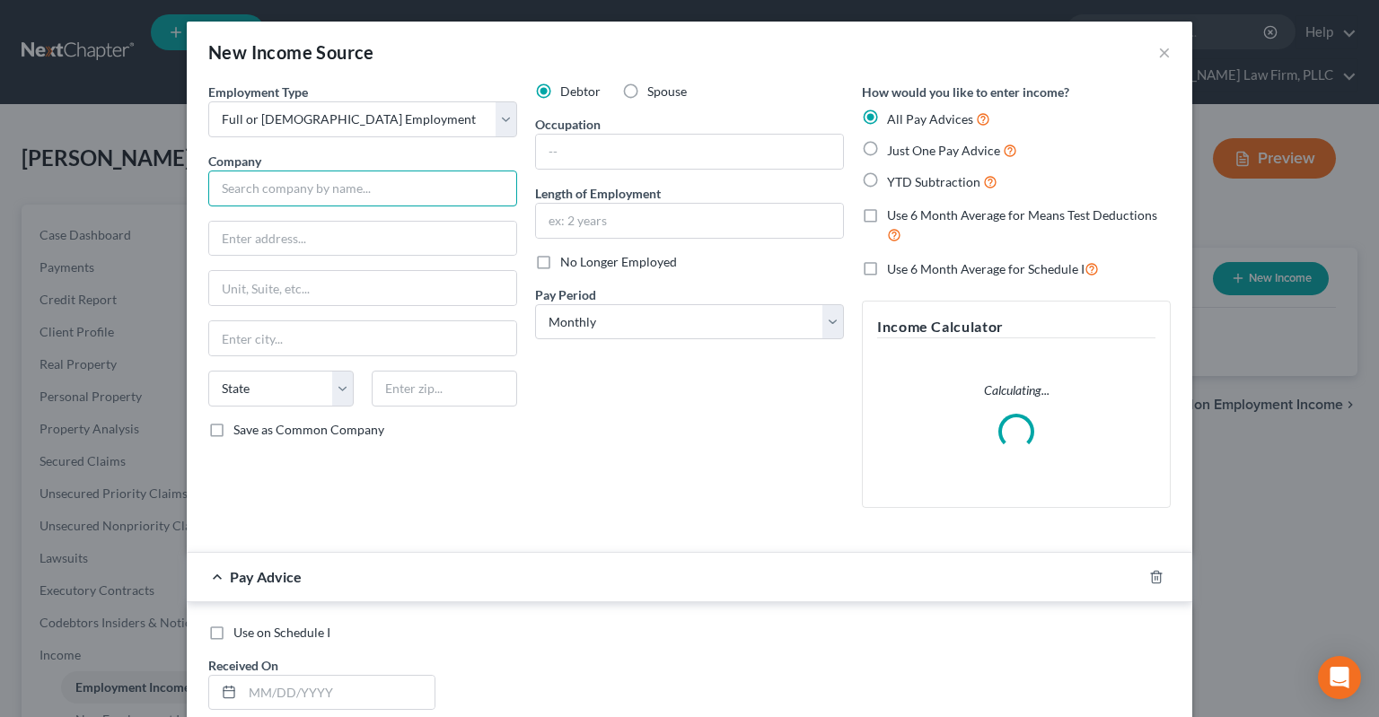
click at [362, 196] on input "text" at bounding box center [362, 189] width 309 height 36
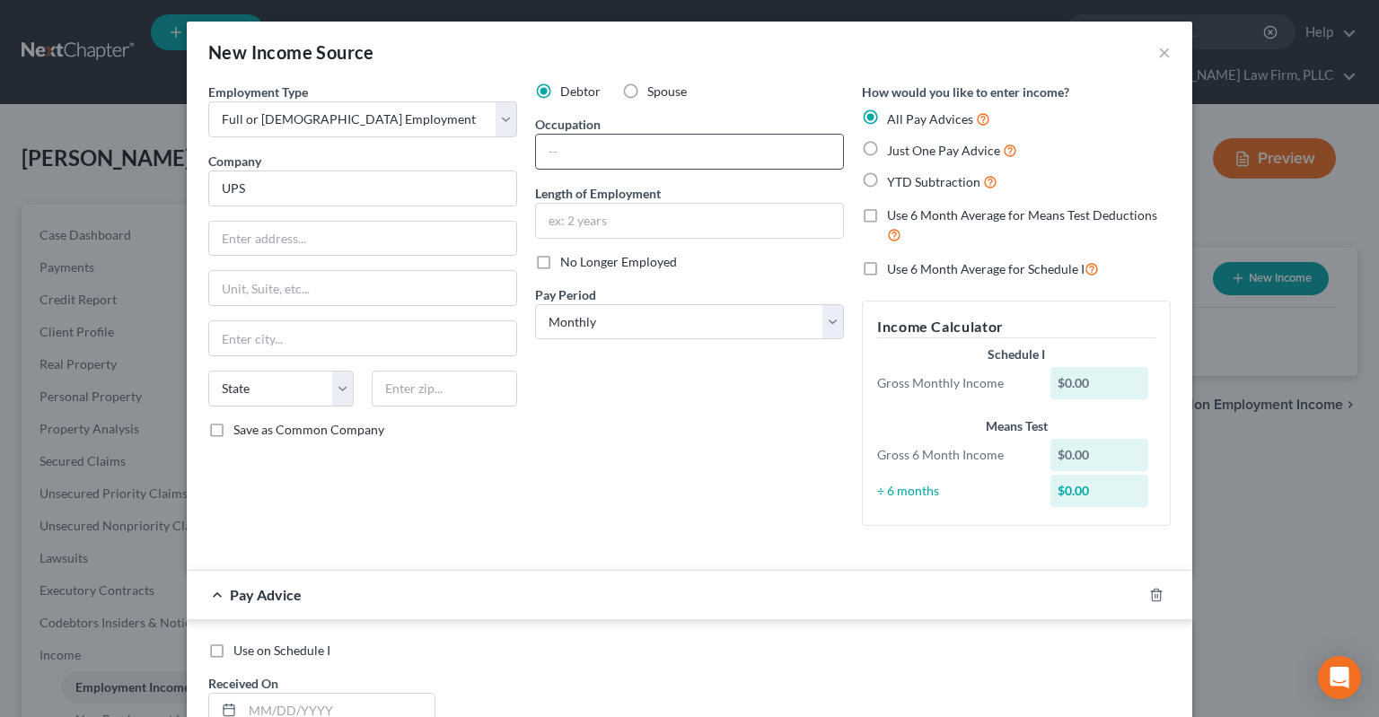
drag, startPoint x: 579, startPoint y: 155, endPoint x: 587, endPoint y: 151, distance: 9.2
click at [579, 152] on input "text" at bounding box center [689, 152] width 307 height 34
click at [726, 215] on div "Length of Employment" at bounding box center [689, 211] width 309 height 55
click at [724, 224] on input "text" at bounding box center [689, 221] width 307 height 34
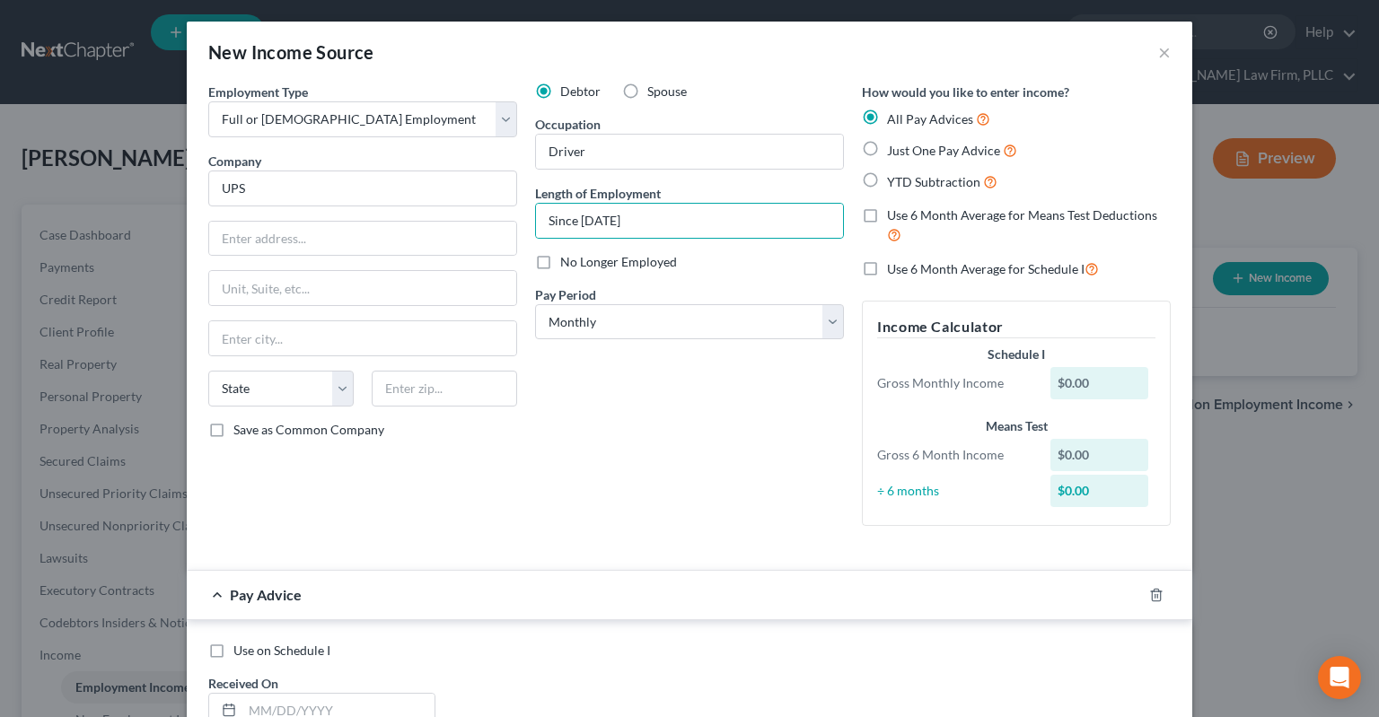
click at [887, 155] on label "Just One Pay Advice" at bounding box center [952, 150] width 130 height 21
click at [894, 152] on input "Just One Pay Advice" at bounding box center [900, 146] width 12 height 12
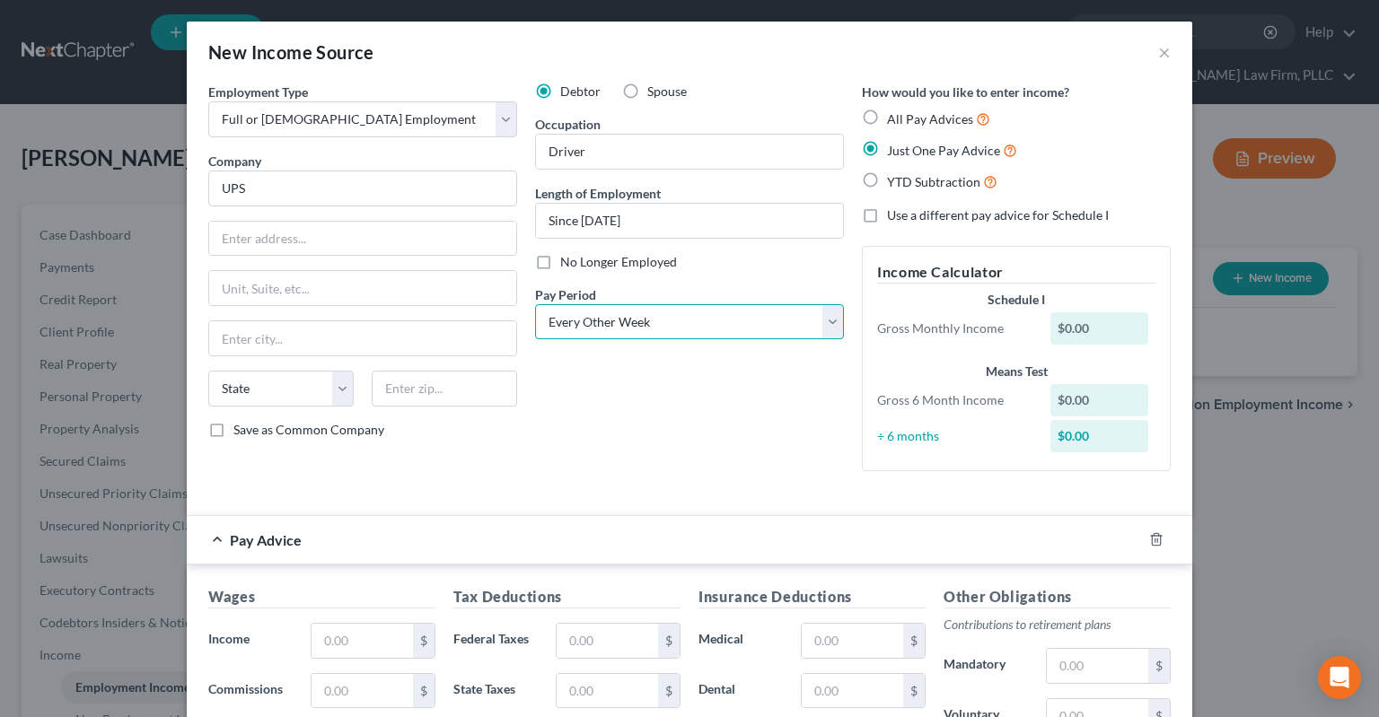
click option "Every Other Week" at bounding box center [0, 0] width 0 height 0
click at [610, 440] on div "Debtor Spouse Occupation Driver Length of Employment Since [DATE] No Longer Emp…" at bounding box center [689, 284] width 327 height 403
click at [535, 304] on select "Select Monthly Twice Monthly Every Other Week Weekly" at bounding box center [689, 322] width 309 height 36
click option "Weekly" at bounding box center [0, 0] width 0 height 0
drag, startPoint x: 518, startPoint y: 483, endPoint x: 370, endPoint y: 574, distance: 173.7
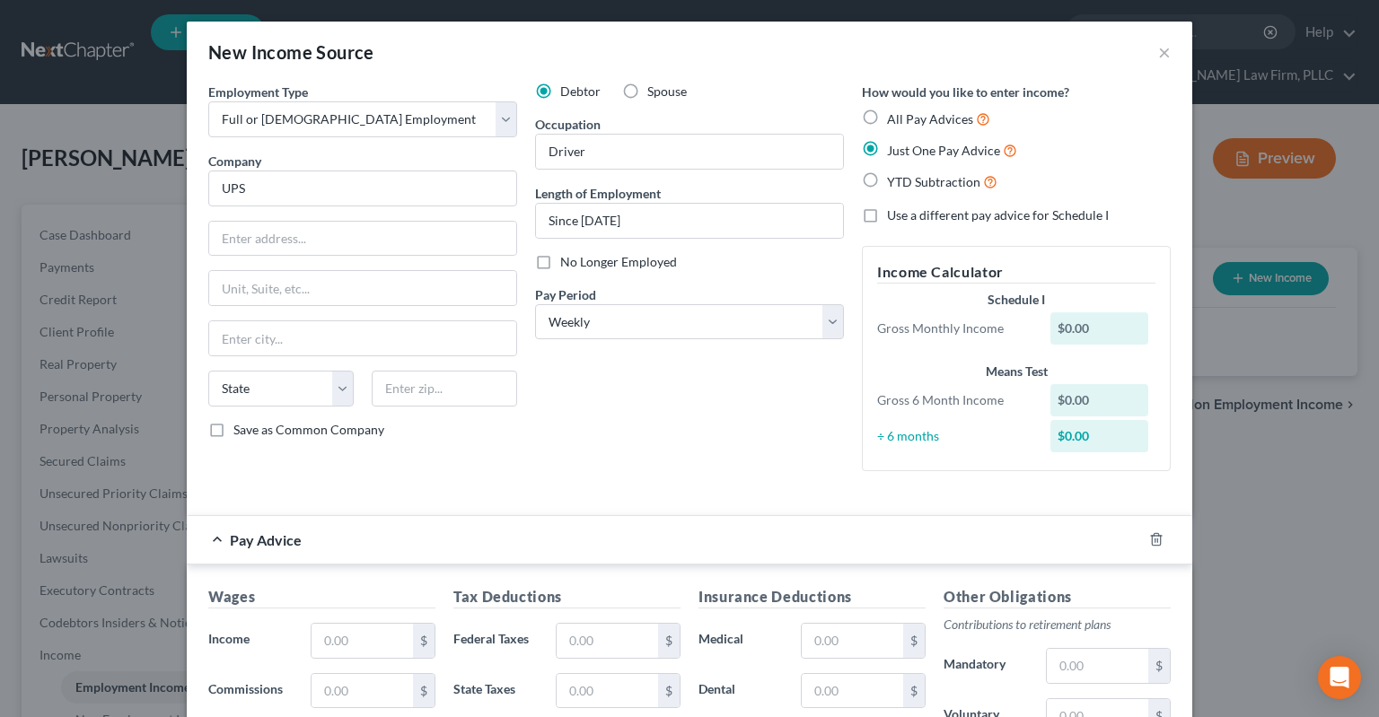
click at [516, 486] on div "Employment Type * Select Full or [DEMOGRAPHIC_DATA] Employment Self Employment …" at bounding box center [689, 292] width 980 height 418
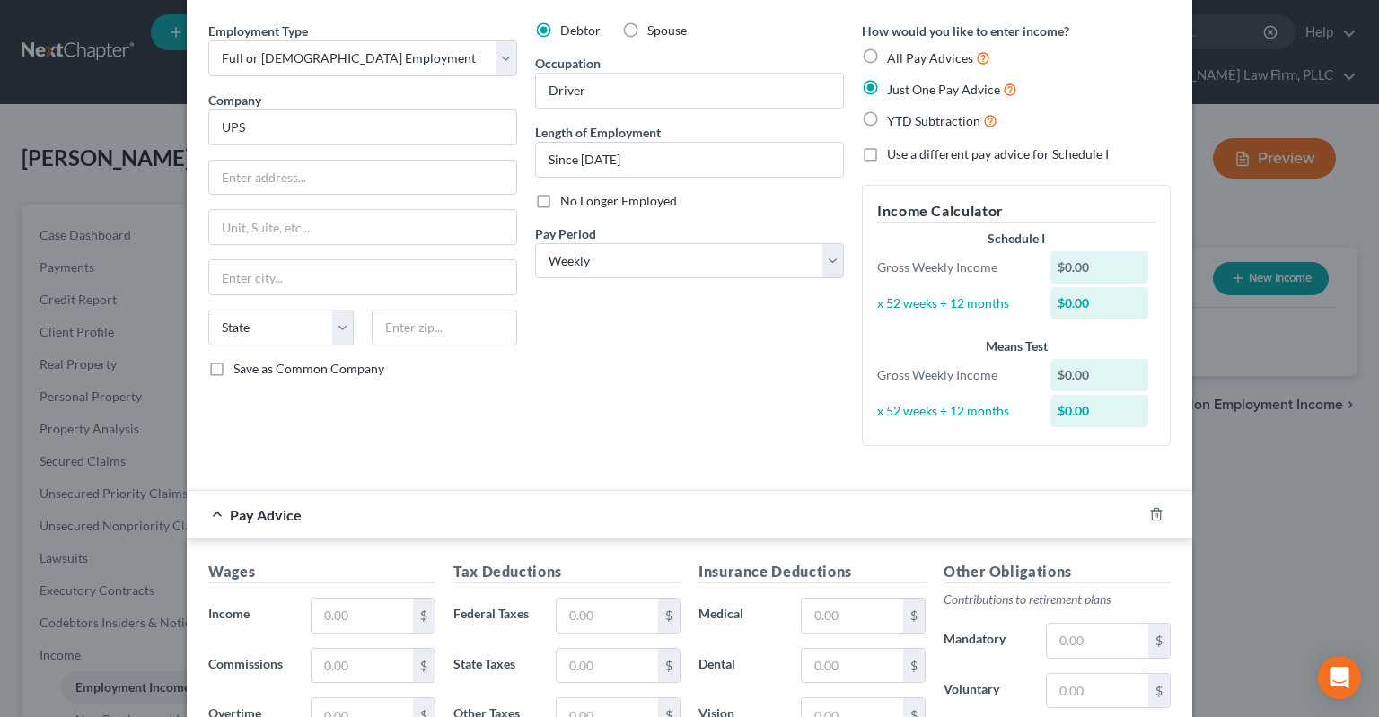
scroll to position [90, 0]
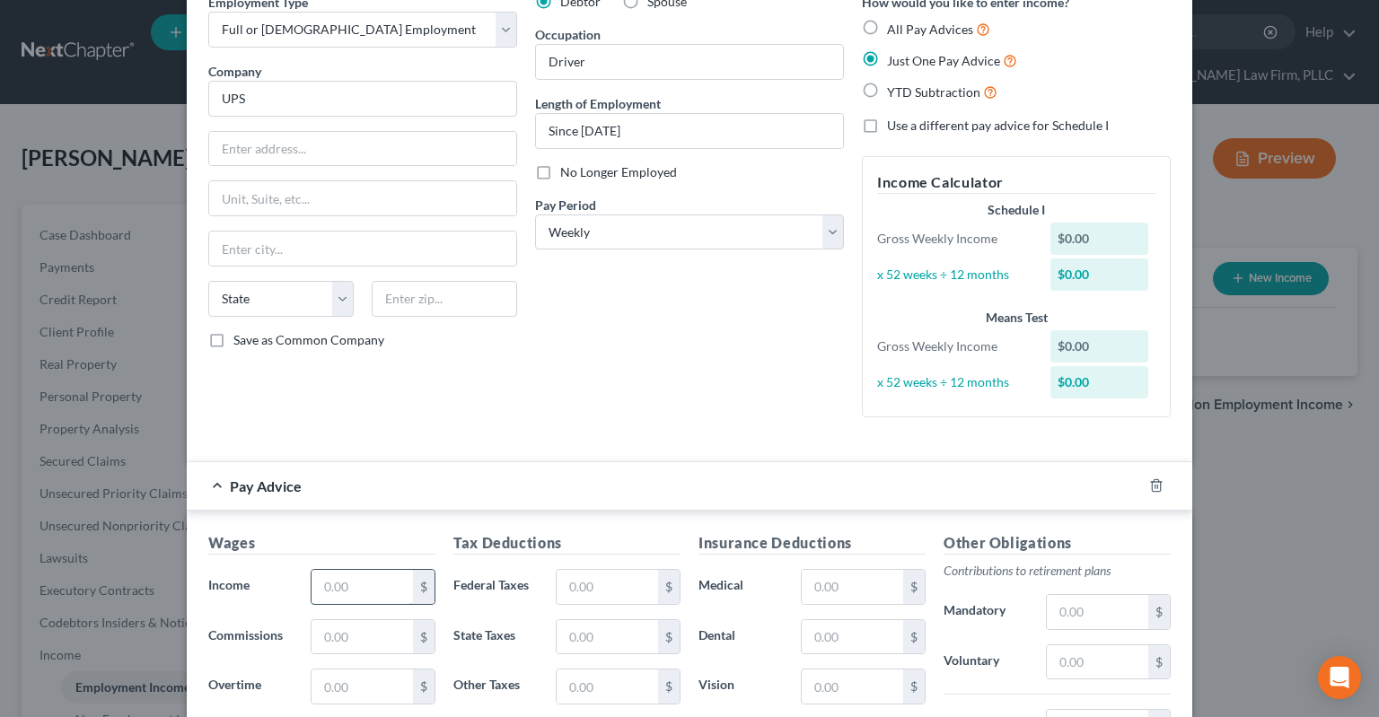
click at [399, 584] on input "text" at bounding box center [362, 587] width 101 height 34
click at [586, 582] on input "text" at bounding box center [607, 587] width 101 height 34
click at [592, 593] on input "text" at bounding box center [607, 587] width 101 height 34
paste input "408.75"
drag, startPoint x: 853, startPoint y: 593, endPoint x: 860, endPoint y: 572, distance: 21.9
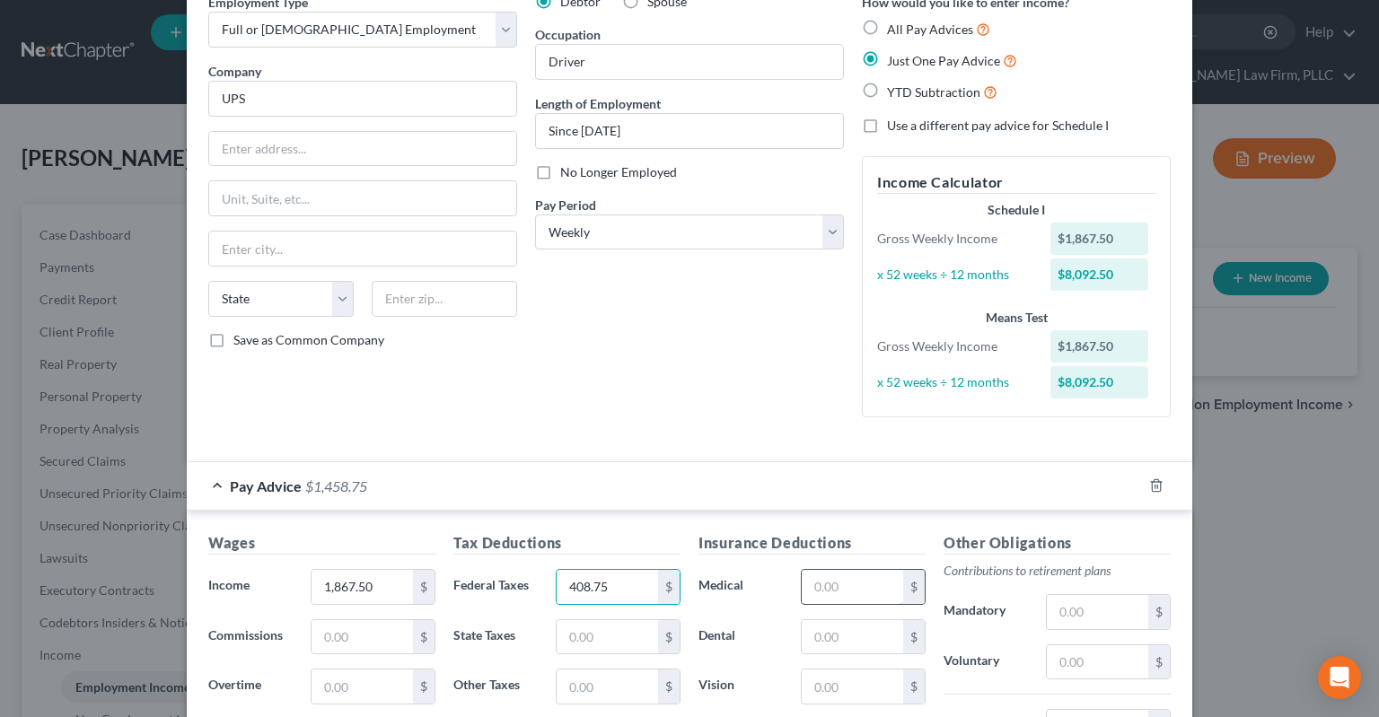
click at [859, 587] on input "text" at bounding box center [852, 587] width 101 height 34
paste input "408.75"
drag, startPoint x: 703, startPoint y: 353, endPoint x: 715, endPoint y: 365, distance: 17.2
click at [703, 347] on div "Debtor Spouse Occupation Driver Length of Employment Since [DATE] No Longer Emp…" at bounding box center [689, 212] width 327 height 439
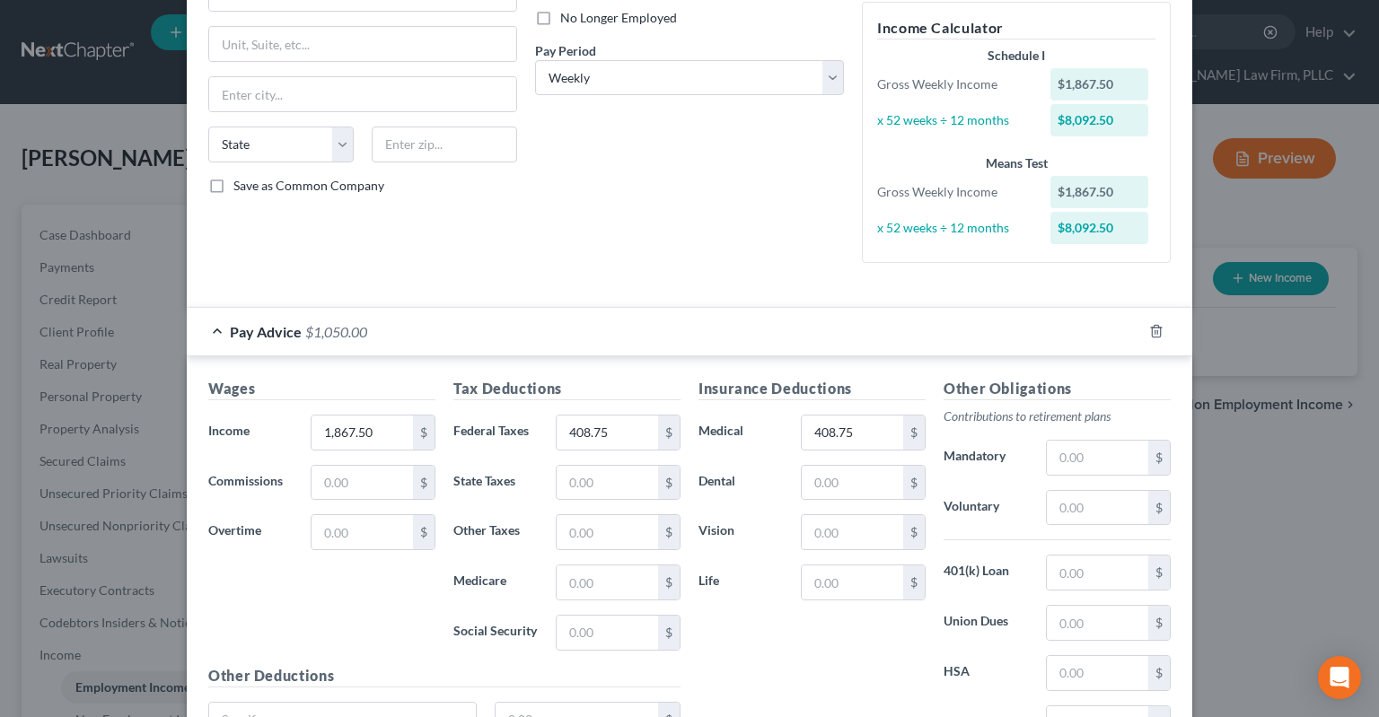
scroll to position [417, 0]
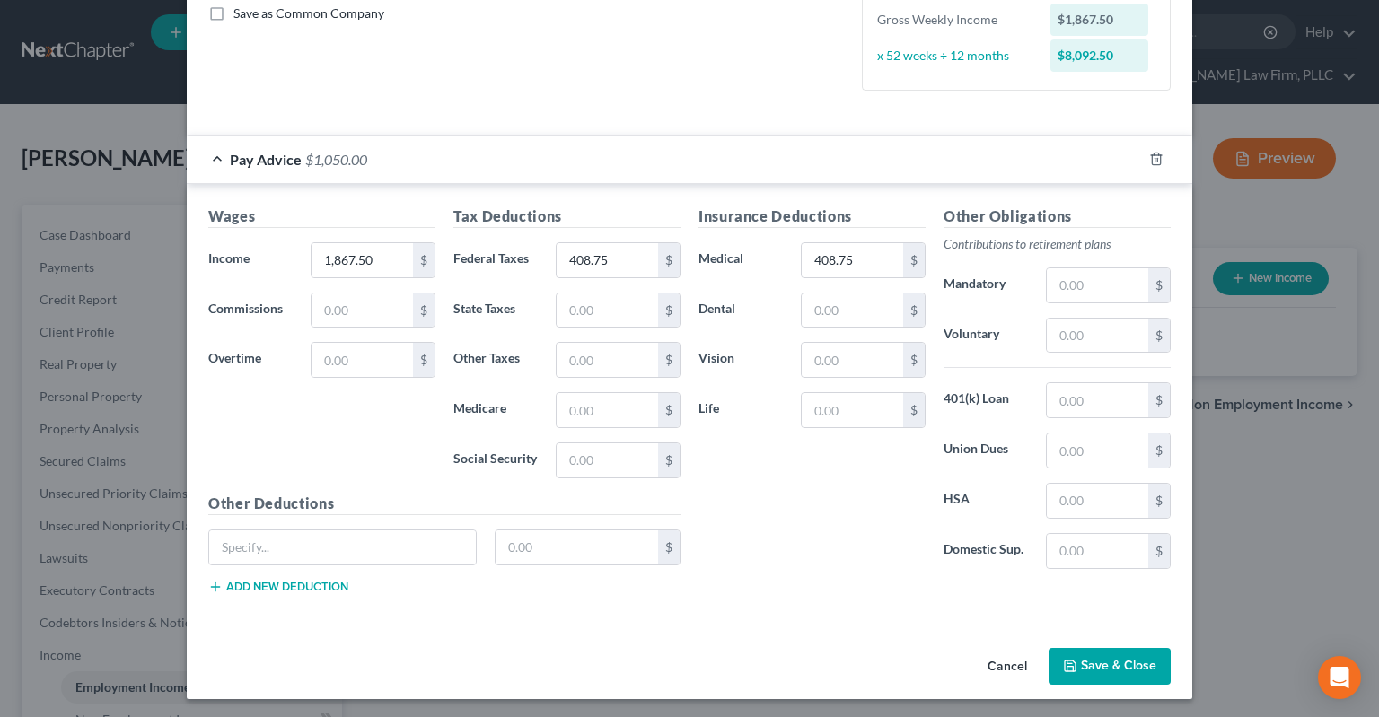
click at [1100, 660] on button "Save & Close" at bounding box center [1110, 667] width 122 height 38
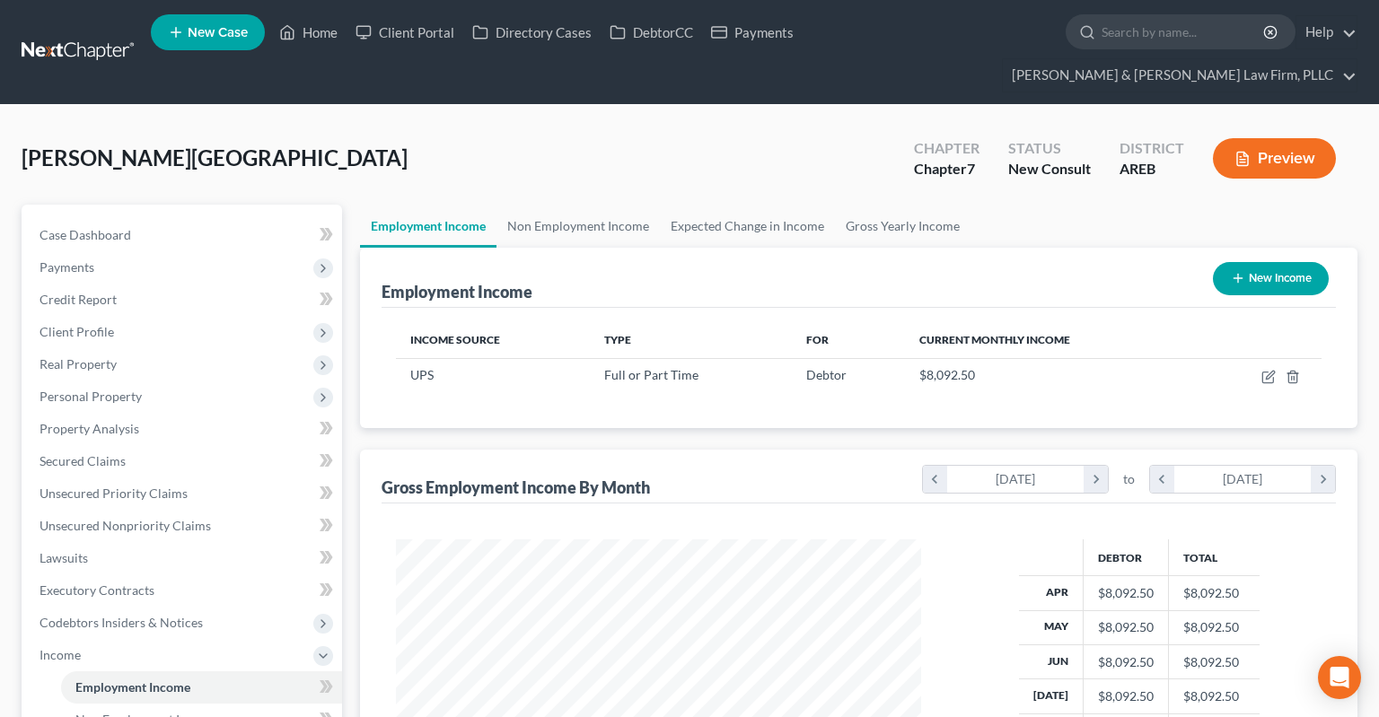
scroll to position [320, 560]
click at [621, 205] on link "Non Employment Income" at bounding box center [577, 226] width 163 height 43
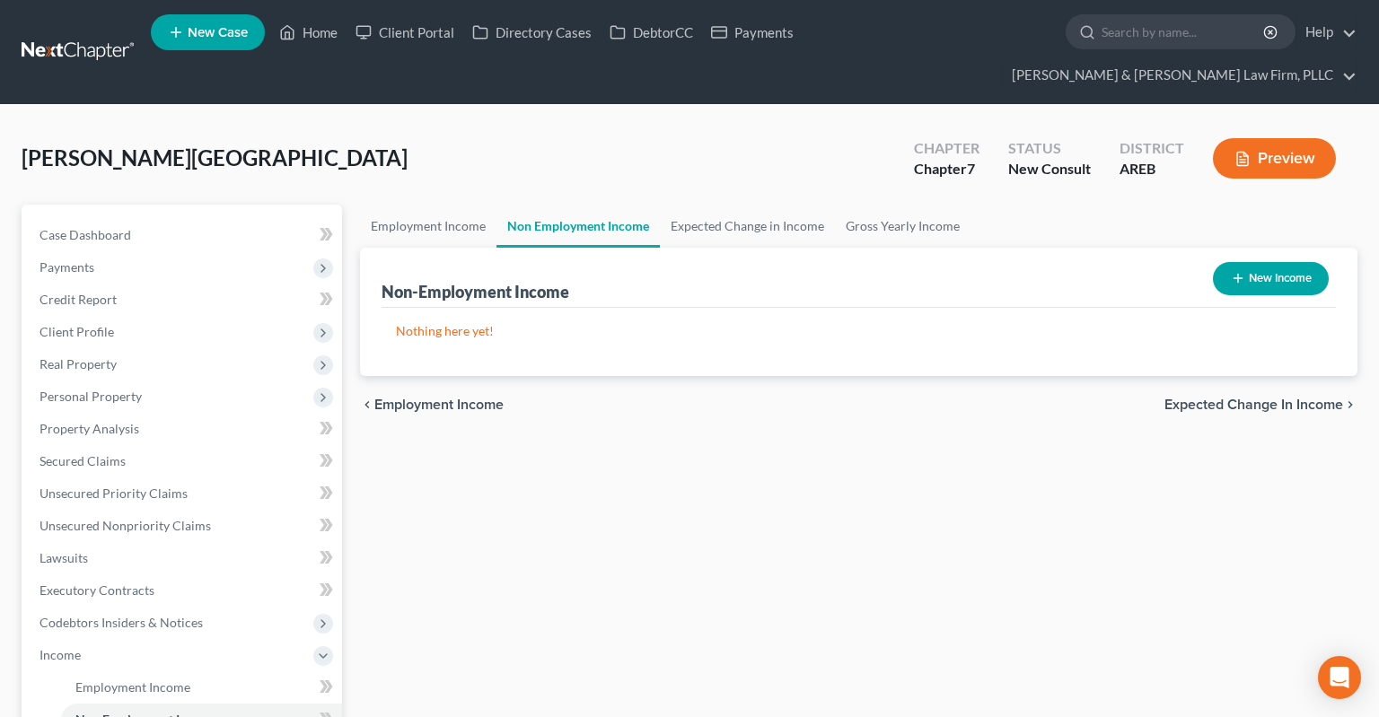
click at [1284, 262] on button "New Income" at bounding box center [1271, 278] width 116 height 33
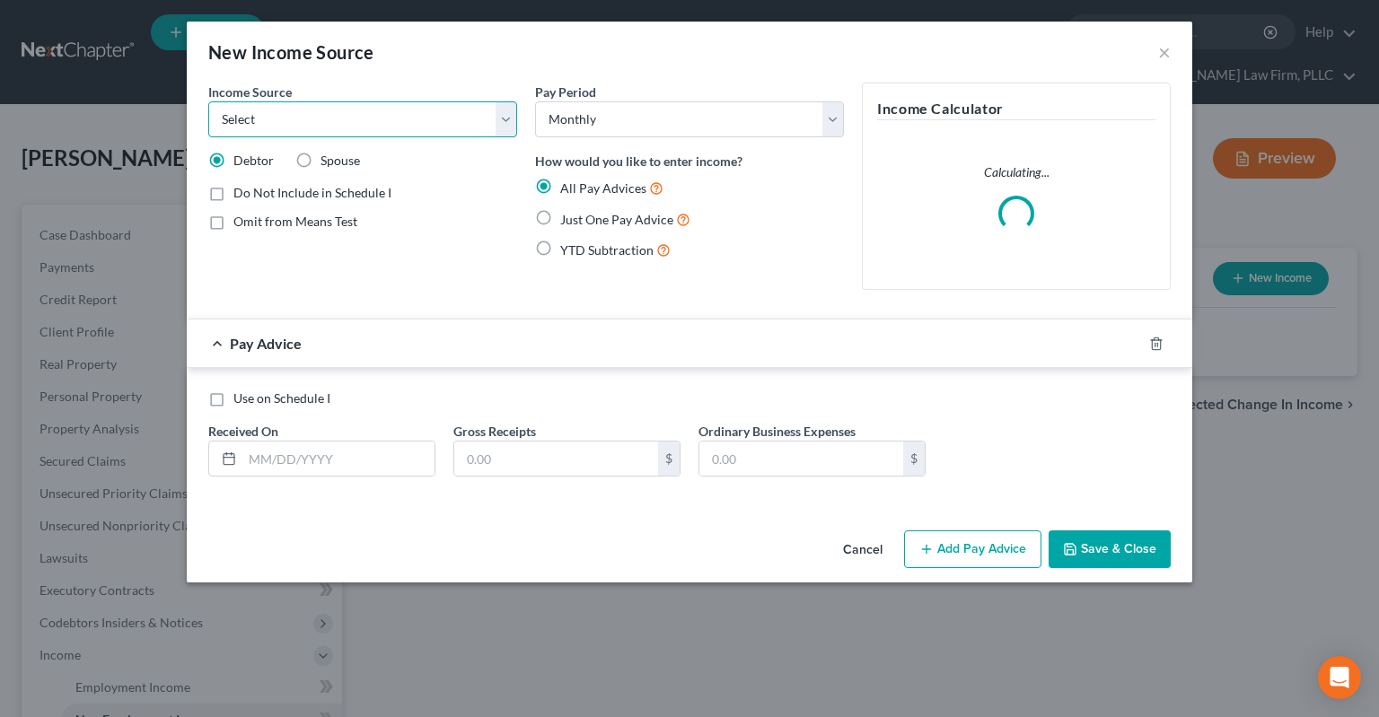
click at [208, 101] on select "Select Unemployment Disability (from employer) Pension Retirement Social Securi…" at bounding box center [362, 119] width 309 height 36
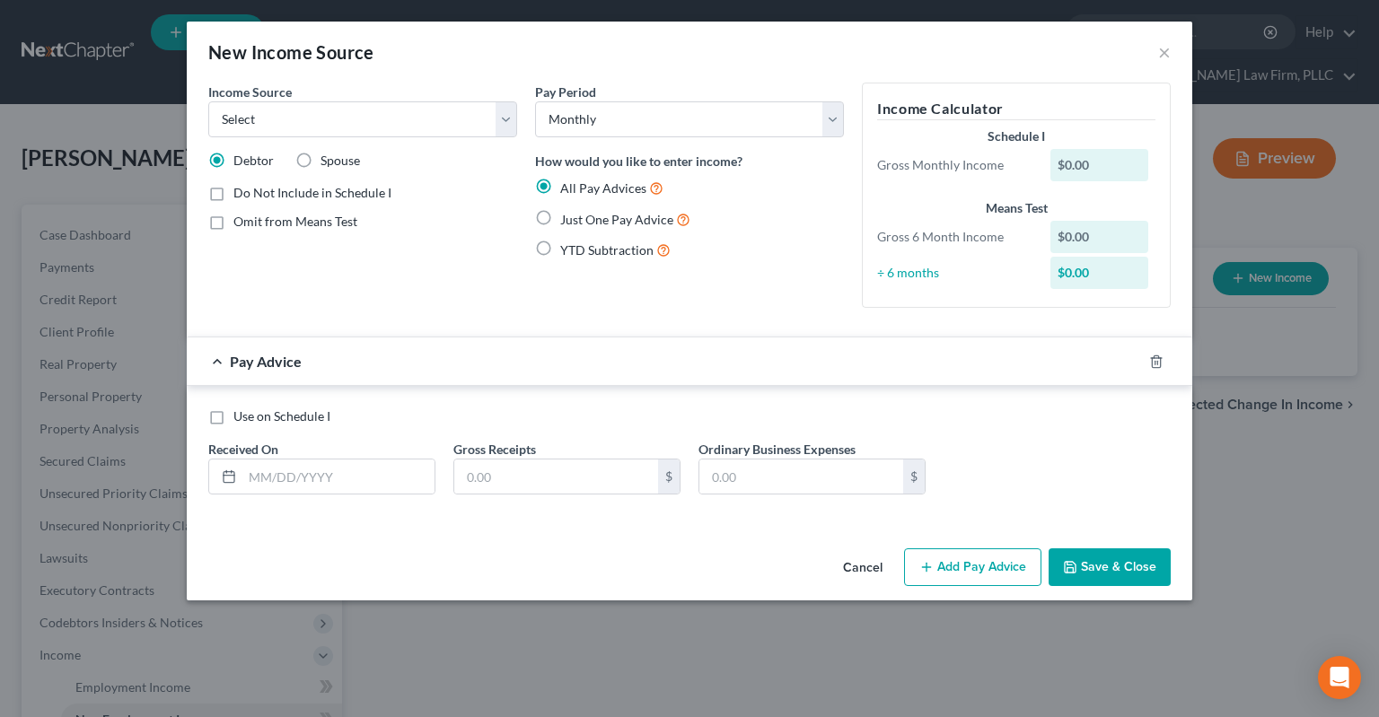
drag, startPoint x: 478, startPoint y: 129, endPoint x: 612, endPoint y: 587, distance: 477.2
click at [587, 576] on div "Cancel Add Pay Advice Save & Close" at bounding box center [689, 570] width 1005 height 59
click at [869, 568] on button "Cancel" at bounding box center [863, 568] width 68 height 36
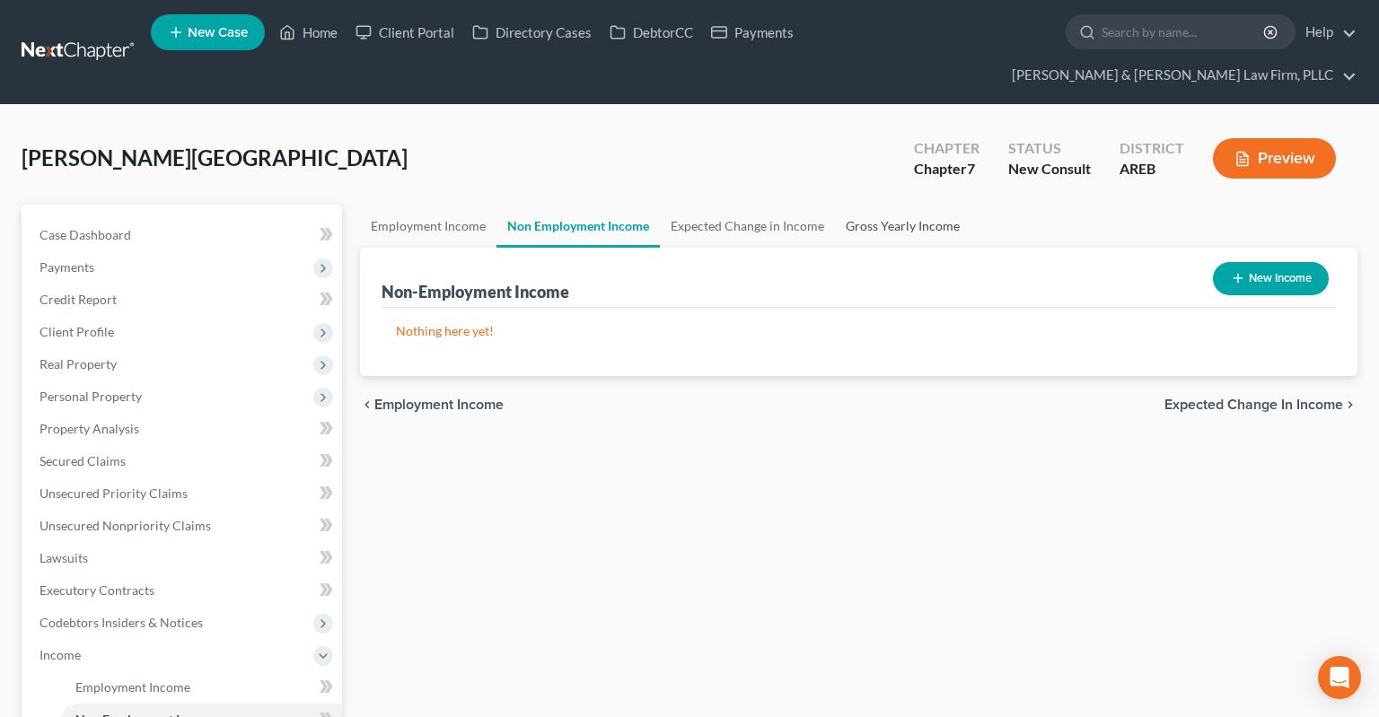
click at [853, 210] on link "Gross Yearly Income" at bounding box center [903, 226] width 136 height 43
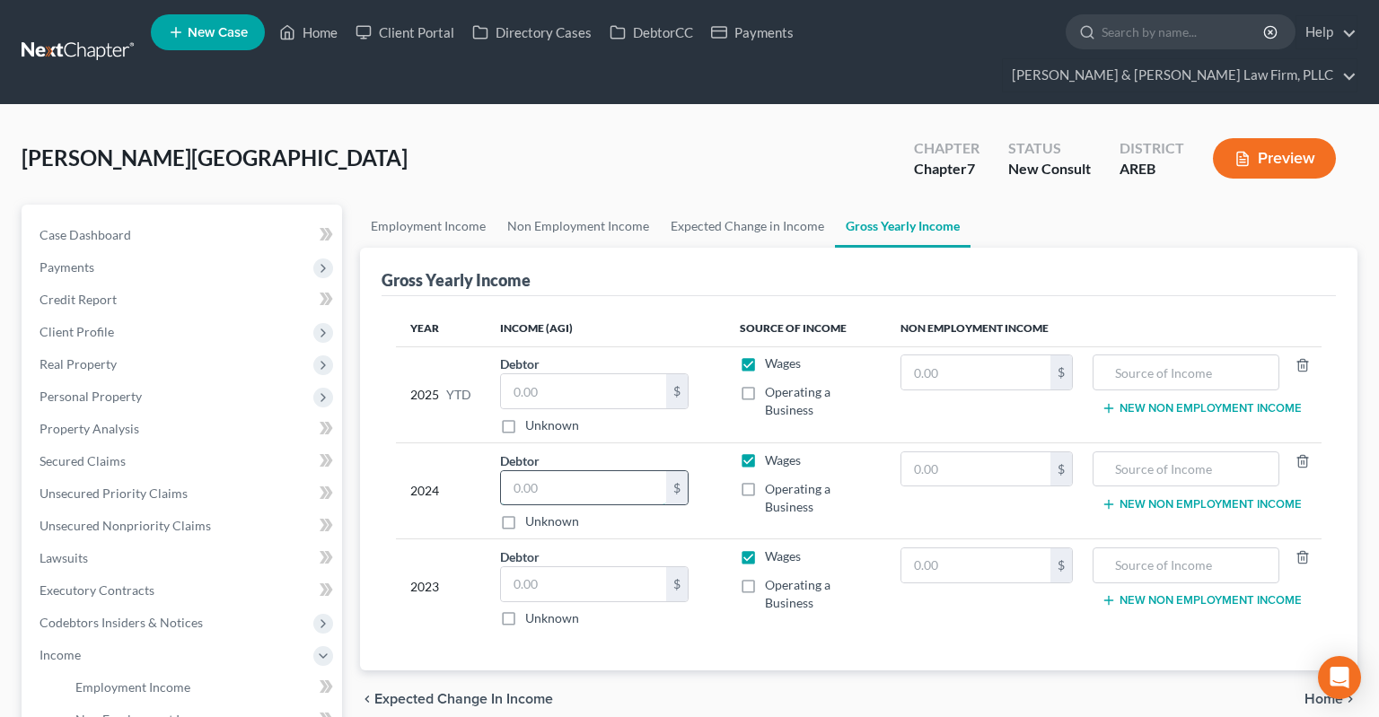
click at [551, 471] on input "text" at bounding box center [583, 488] width 165 height 34
click at [564, 567] on input "text" at bounding box center [583, 584] width 165 height 34
click at [601, 143] on div "[GEOGRAPHIC_DATA][PERSON_NAME] Upgraded Chapter Chapter 7 Status New Consult Di…" at bounding box center [690, 166] width 1336 height 78
drag, startPoint x: 591, startPoint y: 549, endPoint x: 573, endPoint y: 556, distance: 19.3
click at [570, 567] on input "96,000" at bounding box center [583, 584] width 165 height 34
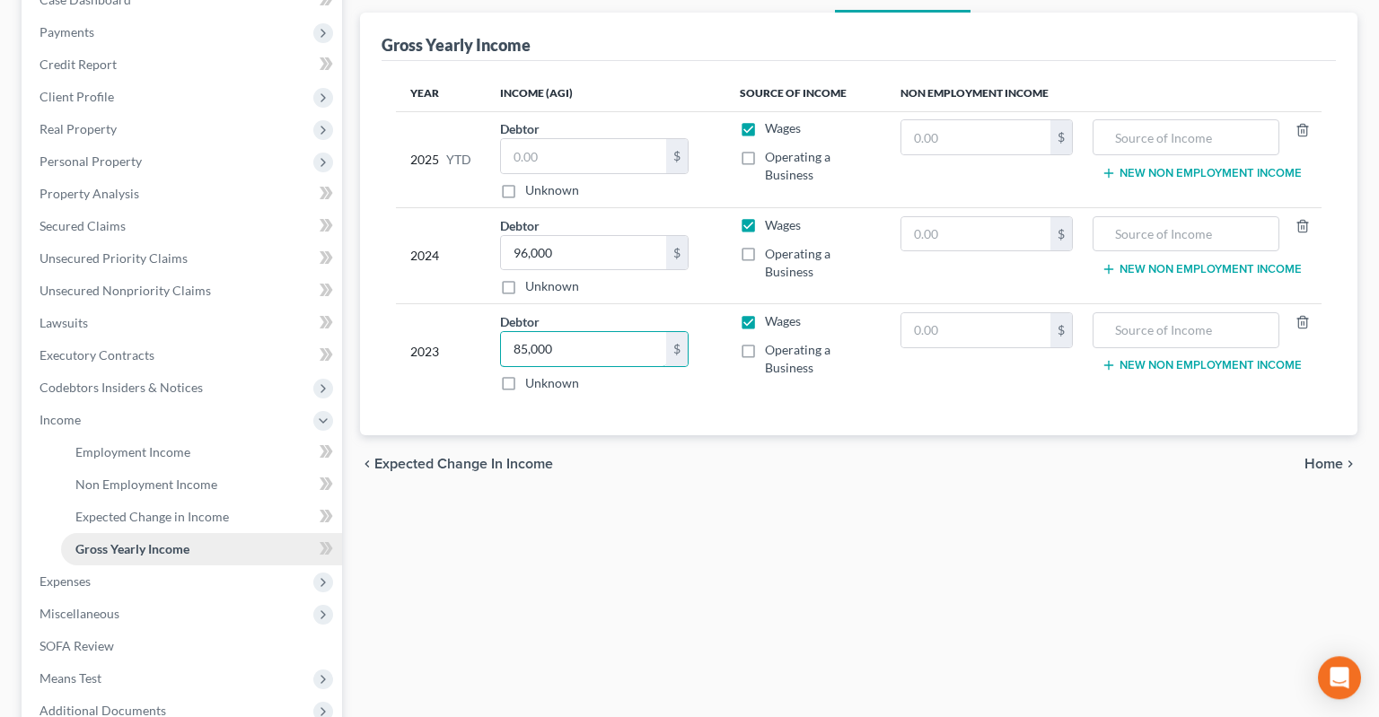
scroll to position [379, 0]
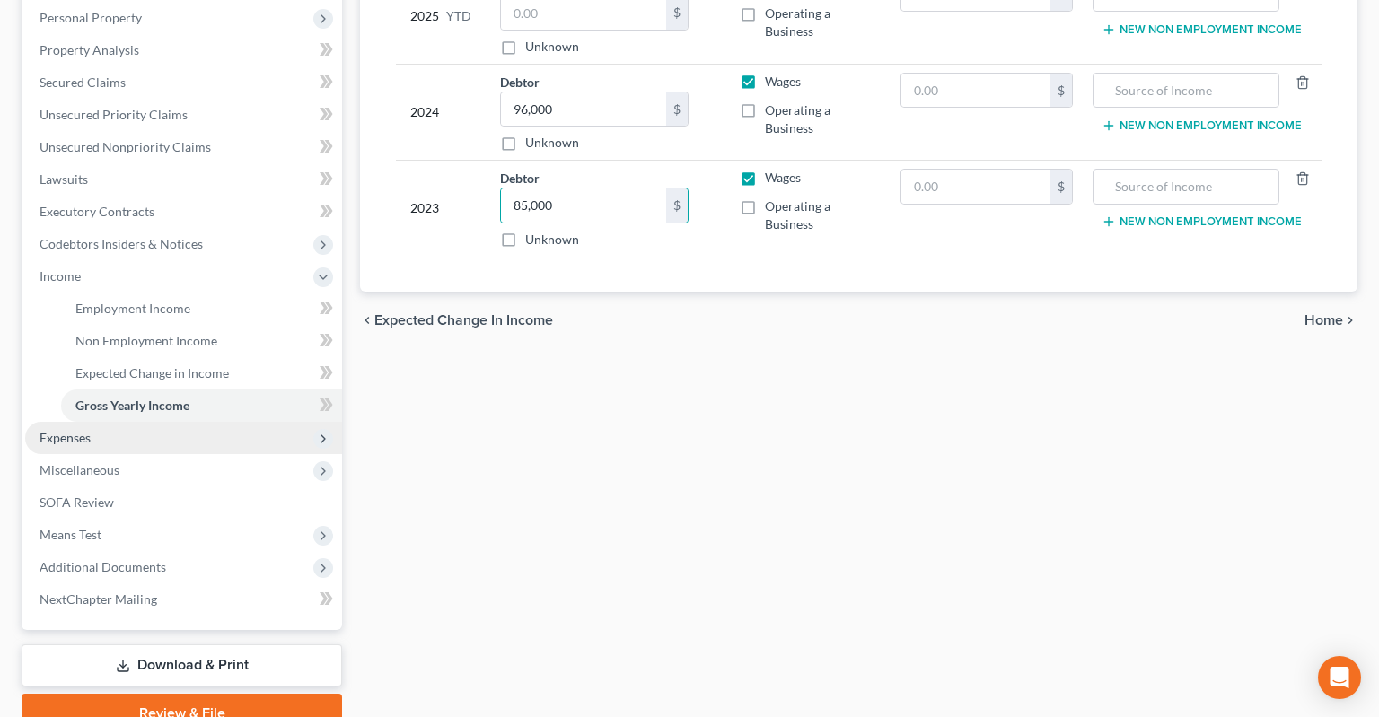
click at [169, 422] on span "Expenses" at bounding box center [183, 438] width 317 height 32
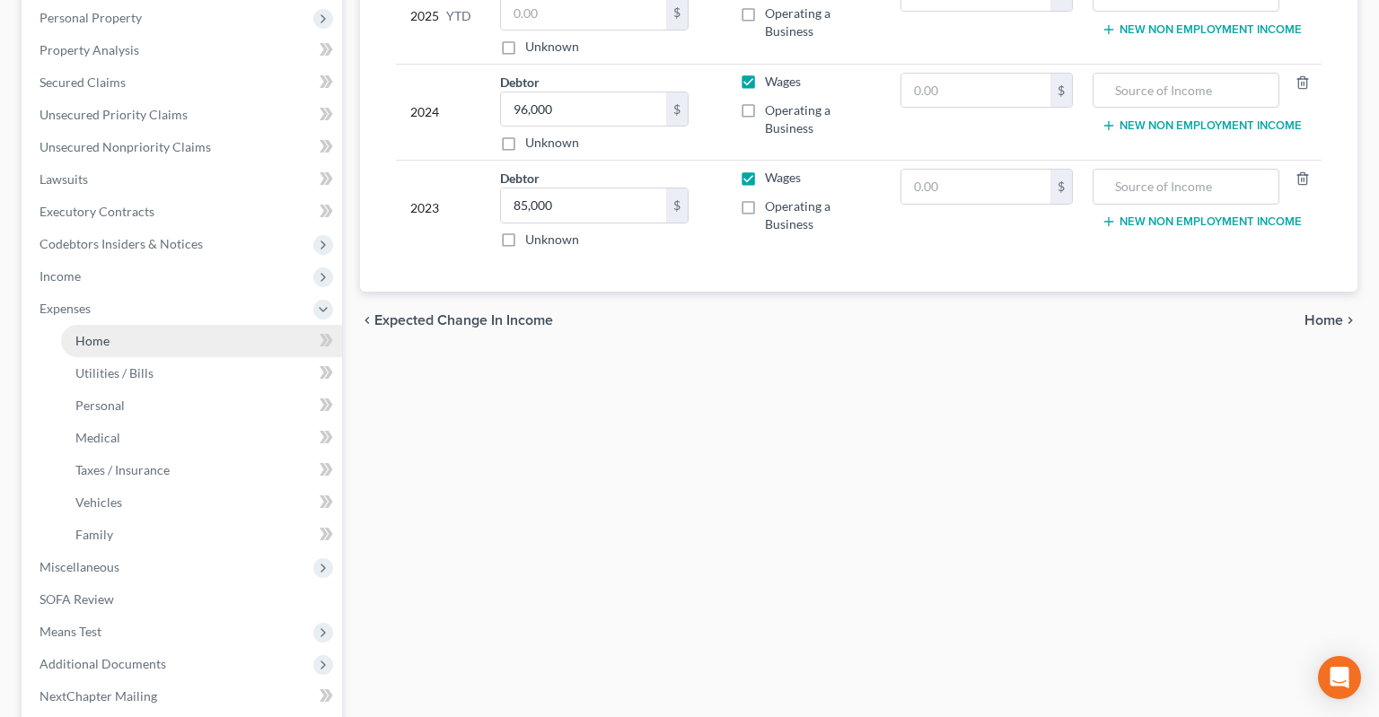
click at [154, 325] on link "Home" at bounding box center [201, 341] width 281 height 32
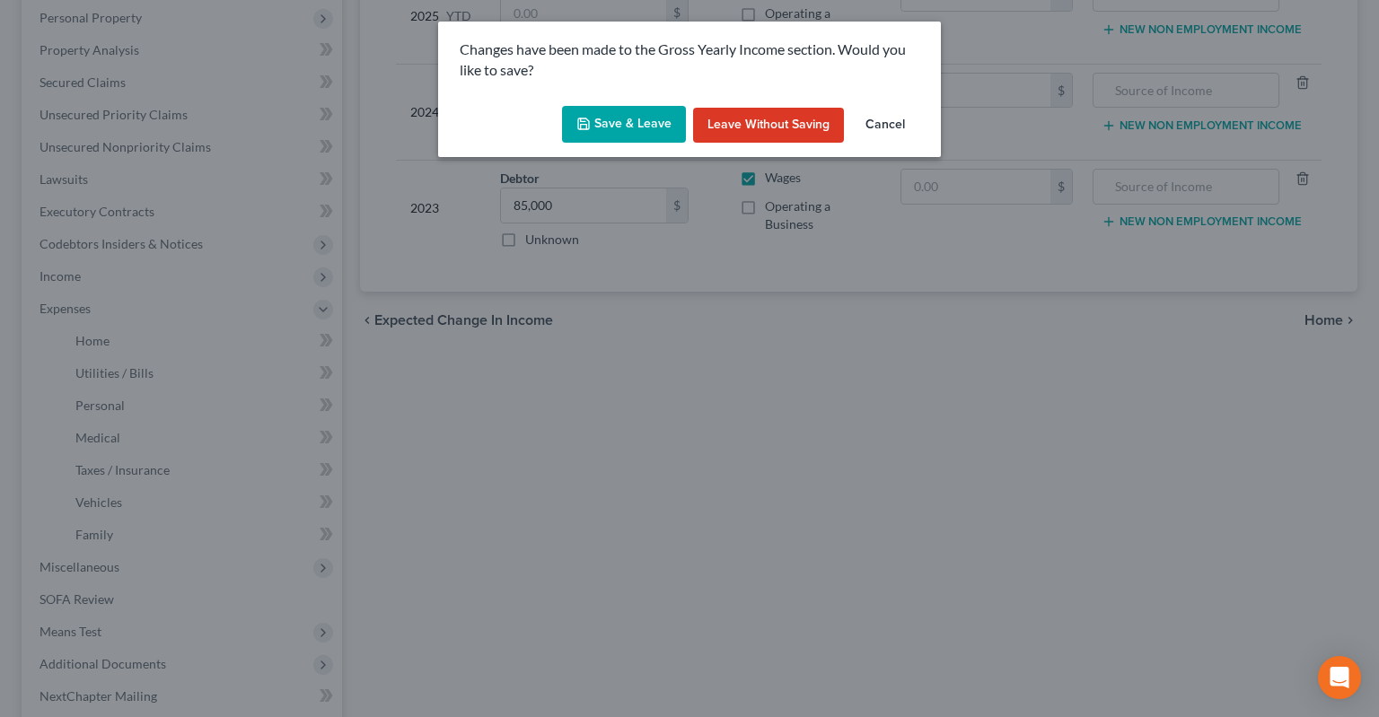
click at [576, 137] on button "Save & Leave" at bounding box center [624, 125] width 124 height 38
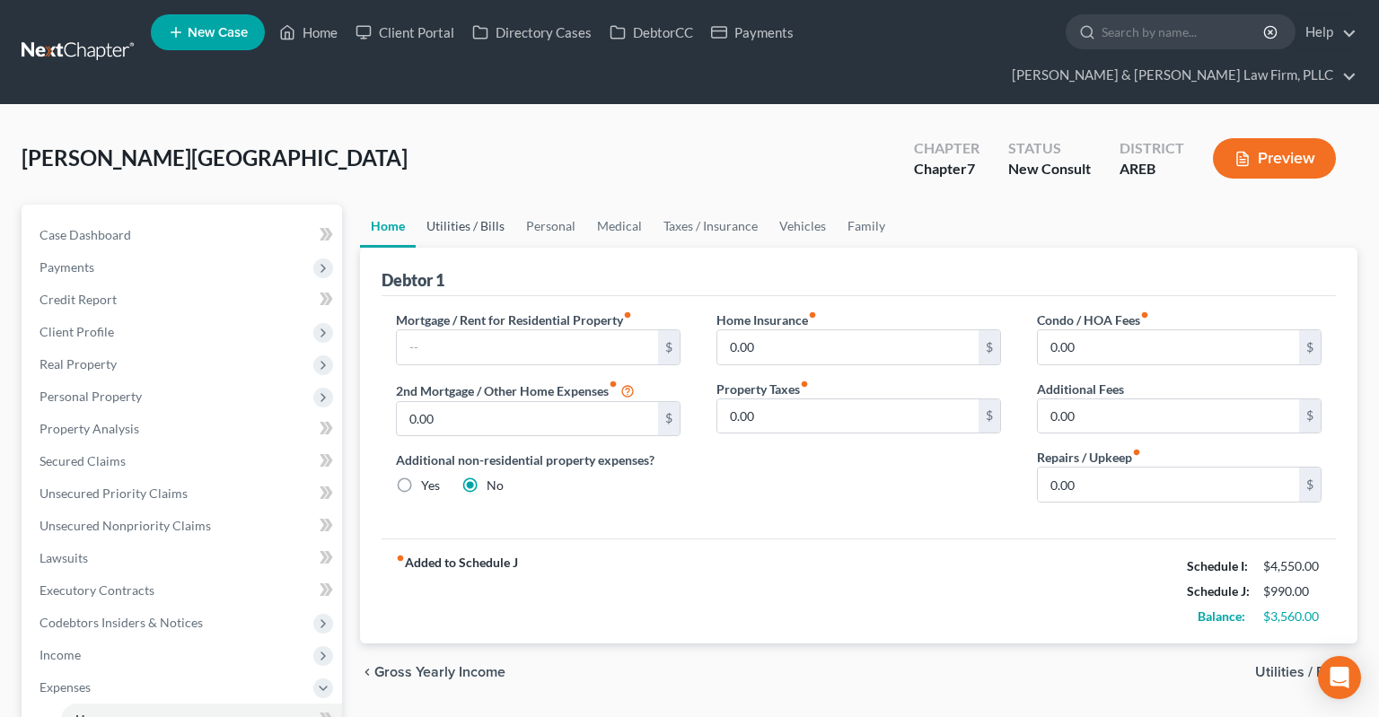
click at [479, 205] on link "Utilities / Bills" at bounding box center [466, 226] width 100 height 43
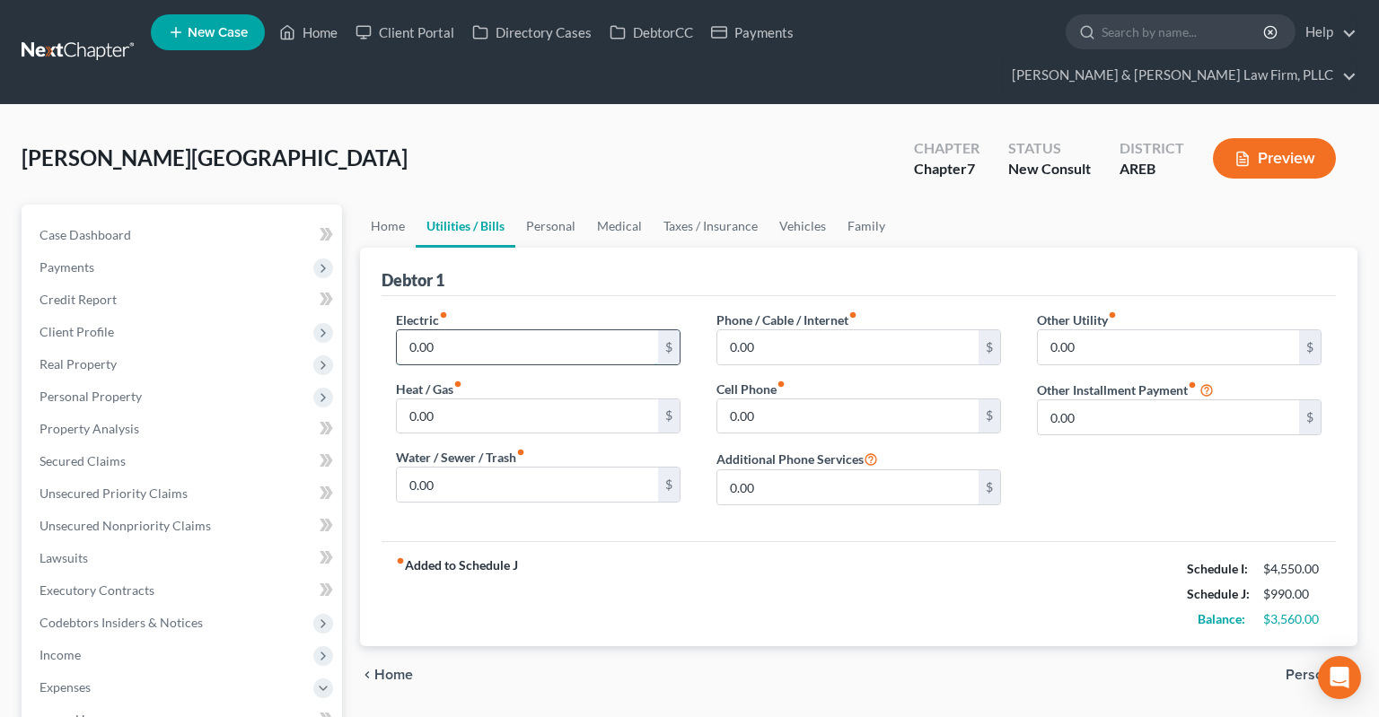
click at [530, 330] on input "0.00" at bounding box center [527, 347] width 261 height 34
drag, startPoint x: 616, startPoint y: 365, endPoint x: 609, endPoint y: 375, distance: 12.2
click at [615, 380] on div "Heat / Gas fiber_manual_record 0.00 $" at bounding box center [538, 407] width 285 height 55
click at [608, 399] on input "0.00" at bounding box center [527, 416] width 261 height 34
click at [575, 330] on input "450" at bounding box center [527, 347] width 261 height 34
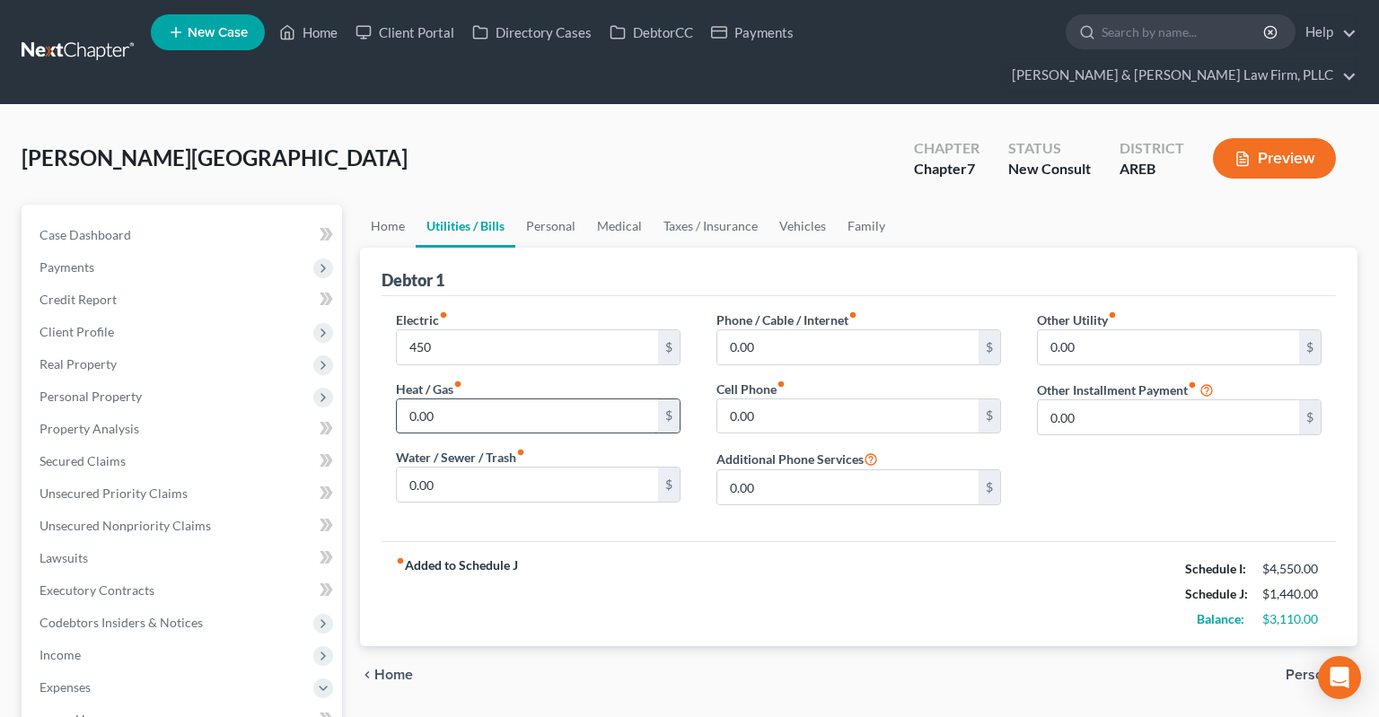
click at [524, 399] on input "0.00" at bounding box center [527, 416] width 261 height 34
click at [489, 330] on input "450" at bounding box center [527, 347] width 261 height 34
drag, startPoint x: 505, startPoint y: 303, endPoint x: 301, endPoint y: 303, distance: 204.7
click at [397, 330] on input "450" at bounding box center [527, 347] width 261 height 34
drag, startPoint x: 1128, startPoint y: 312, endPoint x: 944, endPoint y: 334, distance: 186.2
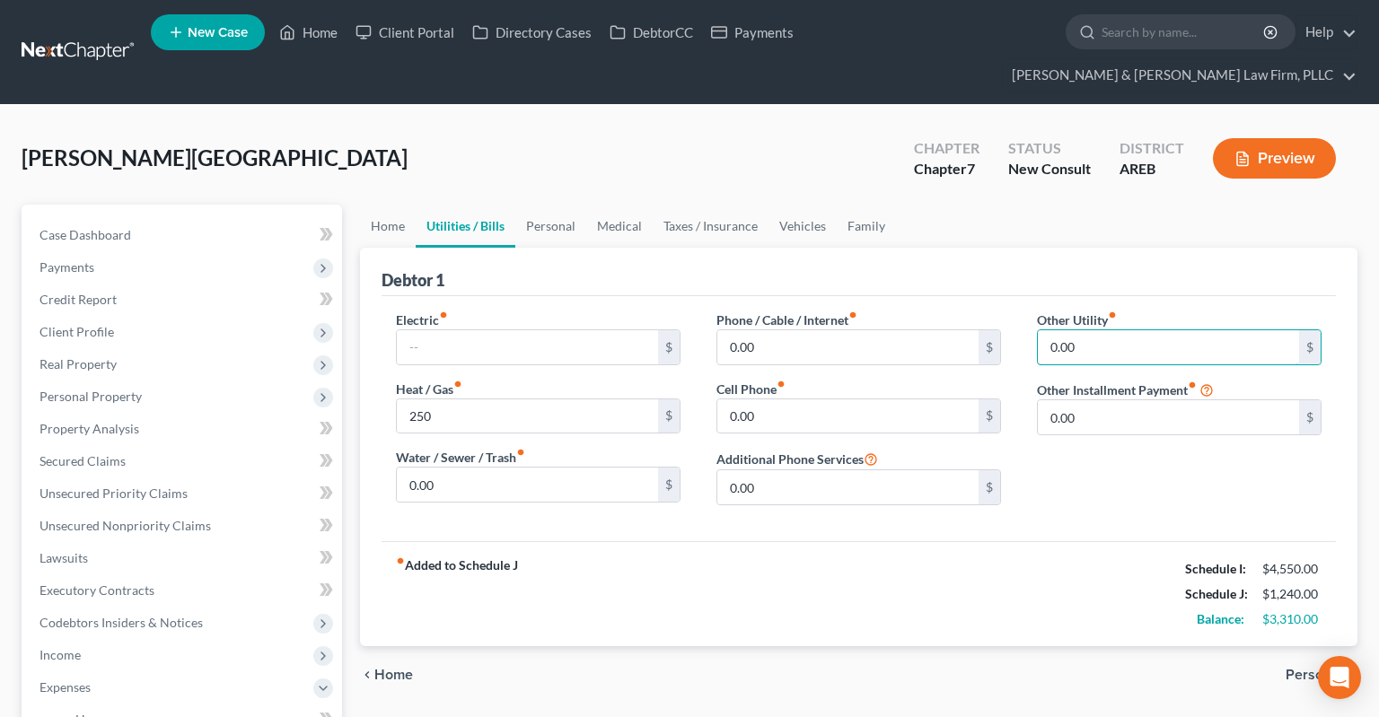
click at [1038, 334] on input "0.00" at bounding box center [1168, 347] width 261 height 34
drag, startPoint x: 1080, startPoint y: 317, endPoint x: 1015, endPoint y: 326, distance: 65.3
click at [1038, 330] on input "0.00" at bounding box center [1168, 347] width 261 height 34
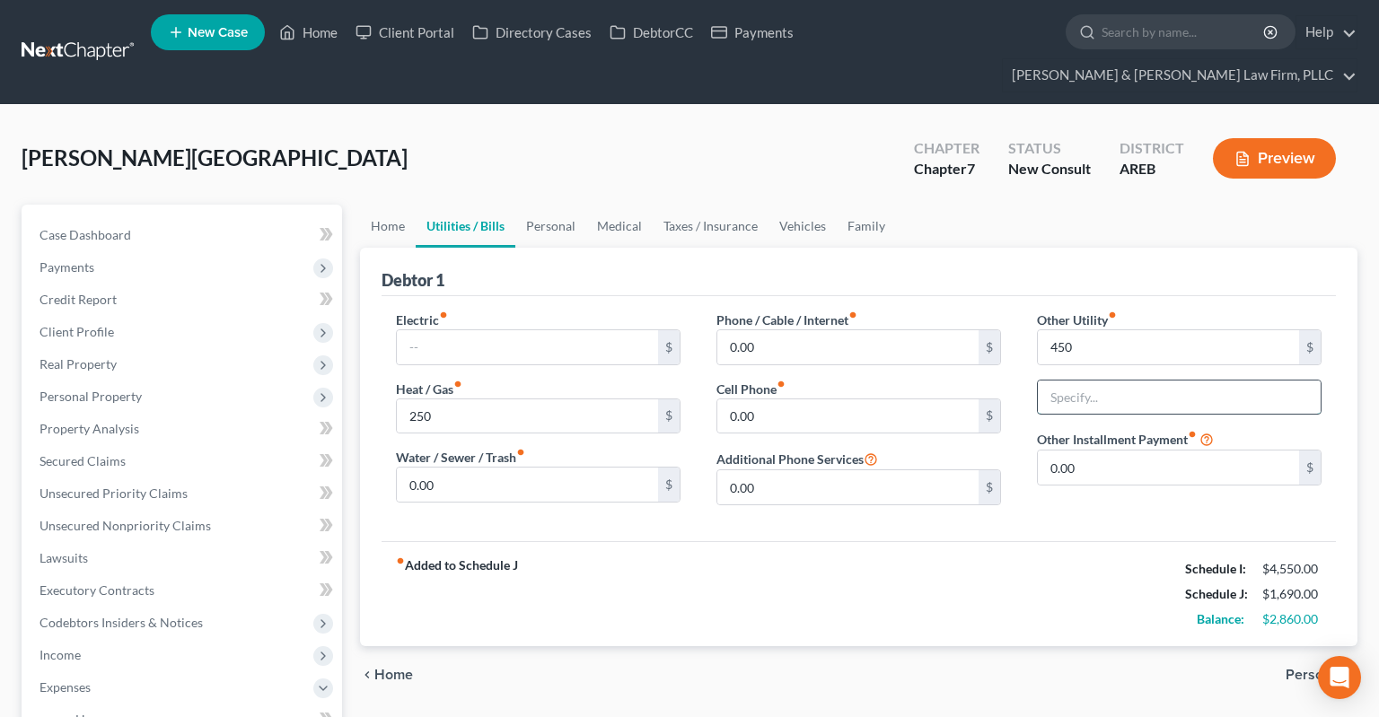
drag, startPoint x: 1098, startPoint y: 371, endPoint x: 1084, endPoint y: 358, distance: 18.4
click at [1095, 381] on input "text" at bounding box center [1179, 398] width 283 height 34
click at [630, 468] on input "0.00" at bounding box center [527, 485] width 261 height 34
click at [781, 153] on div "[GEOGRAPHIC_DATA][PERSON_NAME] Upgraded Chapter Chapter 7 Status New Consult Di…" at bounding box center [690, 166] width 1336 height 78
click at [777, 399] on input "0.00" at bounding box center [847, 416] width 261 height 34
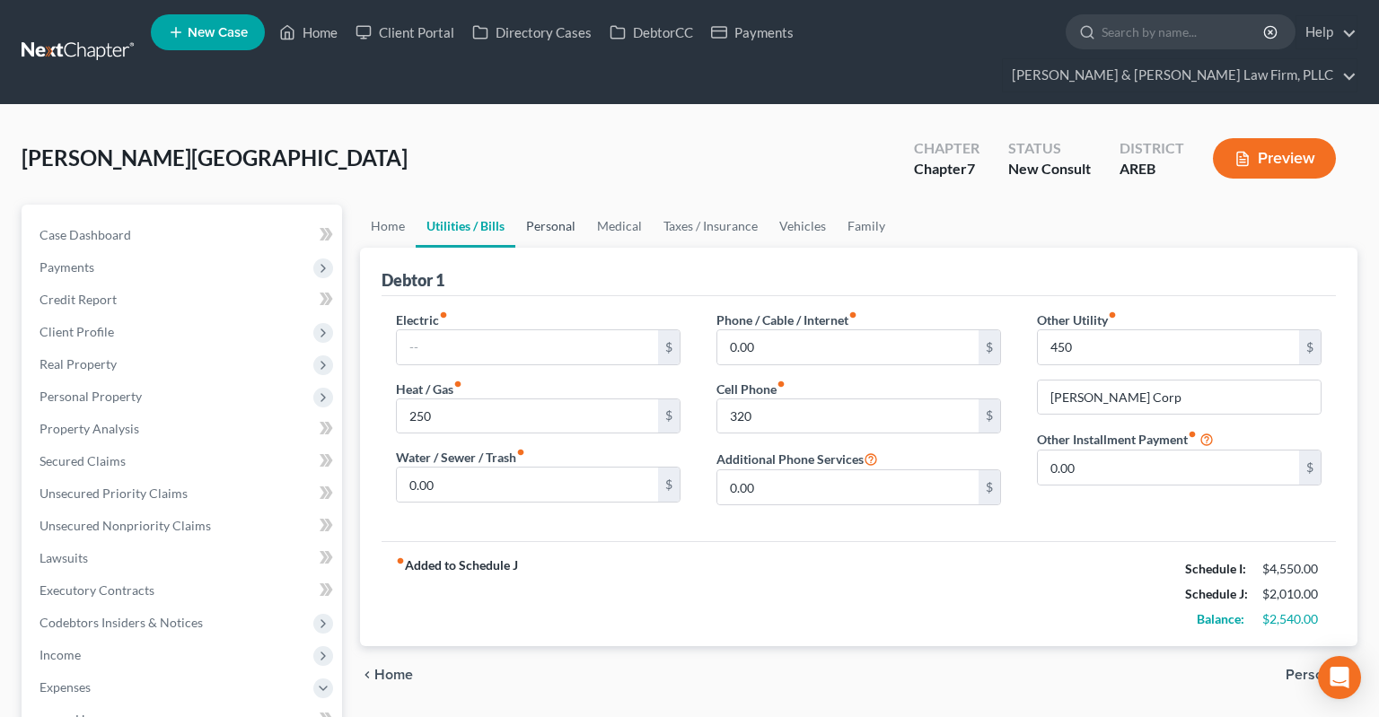
click at [572, 205] on link "Personal" at bounding box center [550, 226] width 71 height 43
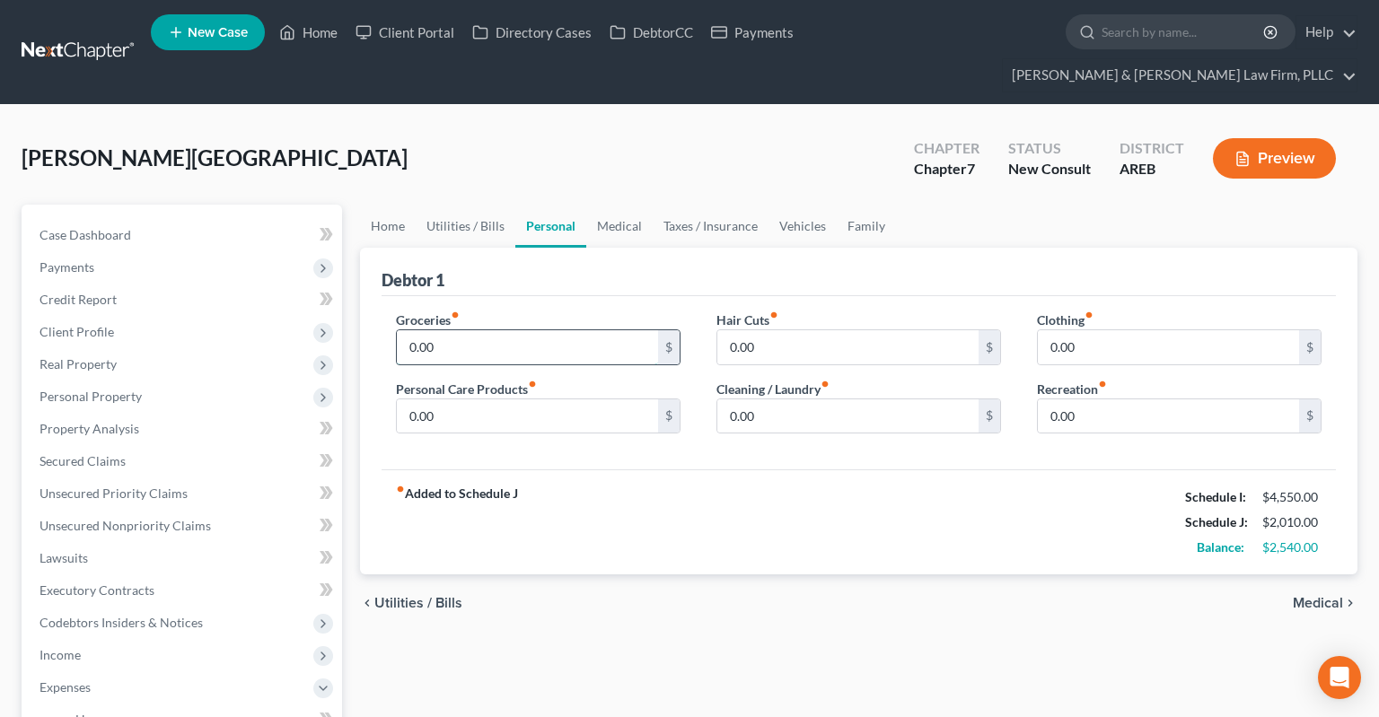
click at [546, 330] on input "0.00" at bounding box center [527, 347] width 261 height 34
click at [515, 330] on input "0.00" at bounding box center [527, 347] width 261 height 34
drag, startPoint x: 452, startPoint y: 305, endPoint x: 389, endPoint y: 306, distance: 63.7
click at [397, 330] on input "0.00" at bounding box center [527, 347] width 261 height 34
click at [1093, 330] on input "0.00" at bounding box center [1168, 347] width 261 height 34
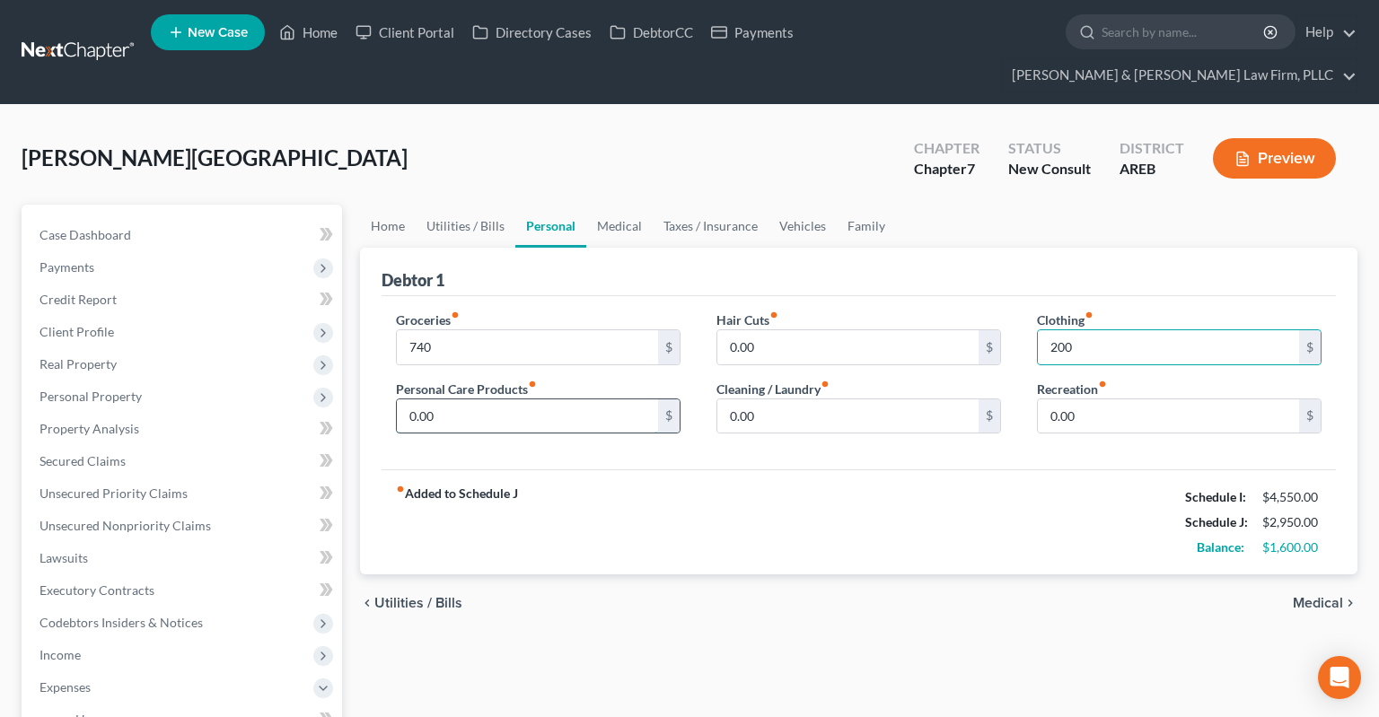
click at [487, 399] on input "0.00" at bounding box center [527, 416] width 261 height 34
click at [609, 205] on link "Medical" at bounding box center [619, 226] width 66 height 43
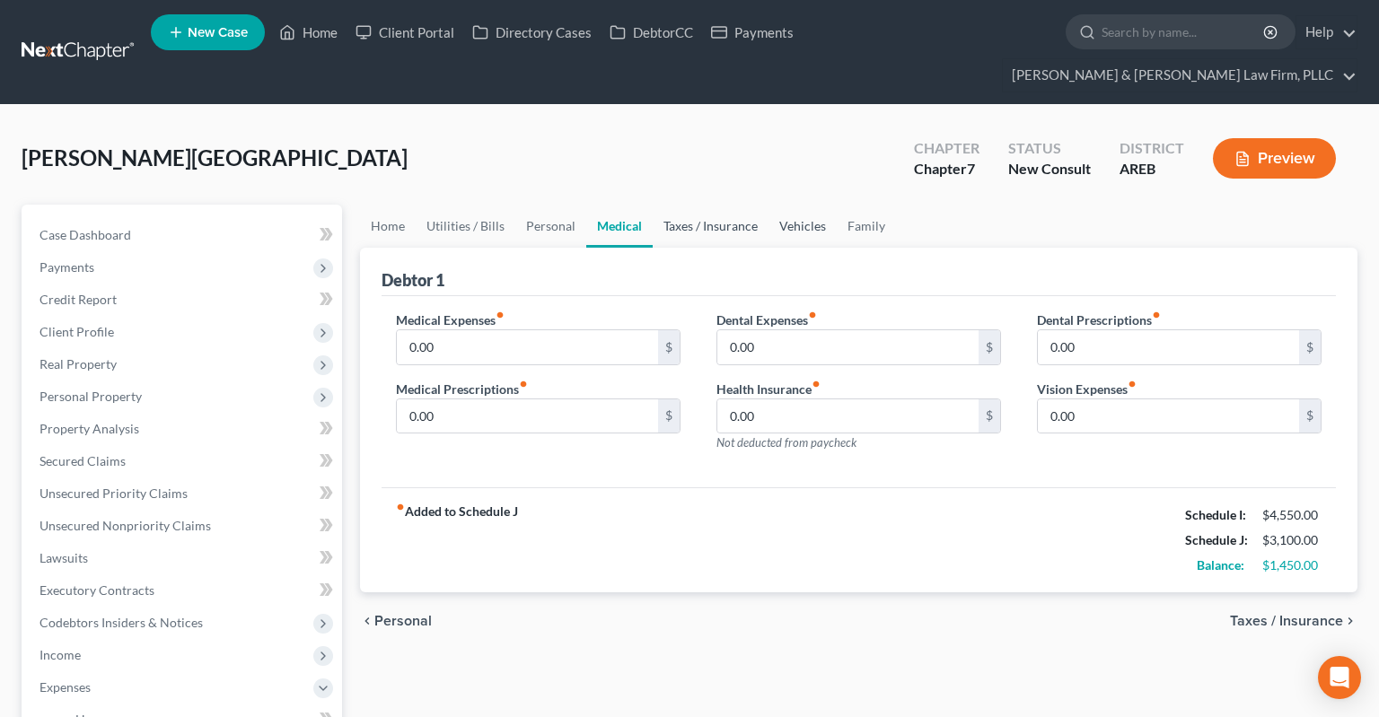
click at [684, 205] on link "Taxes / Insurance" at bounding box center [711, 226] width 116 height 43
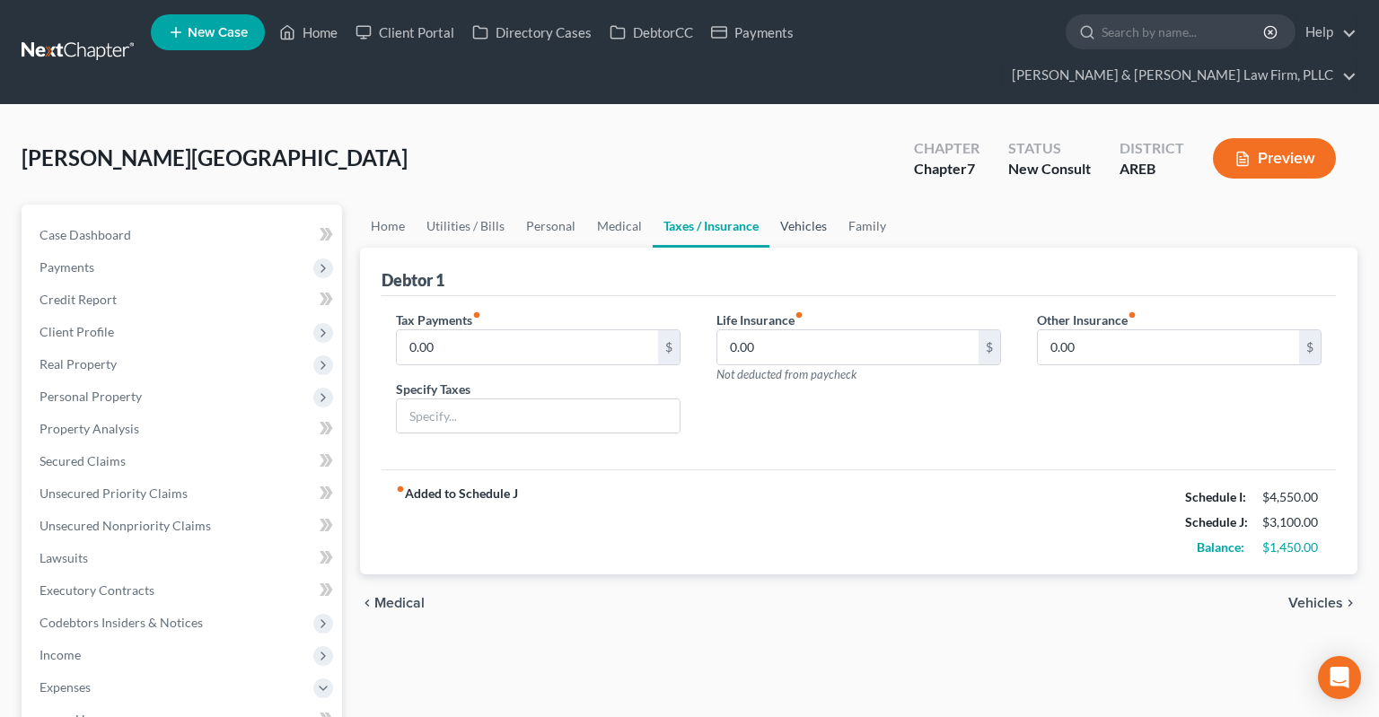
click at [788, 205] on link "Vehicles" at bounding box center [803, 226] width 68 height 43
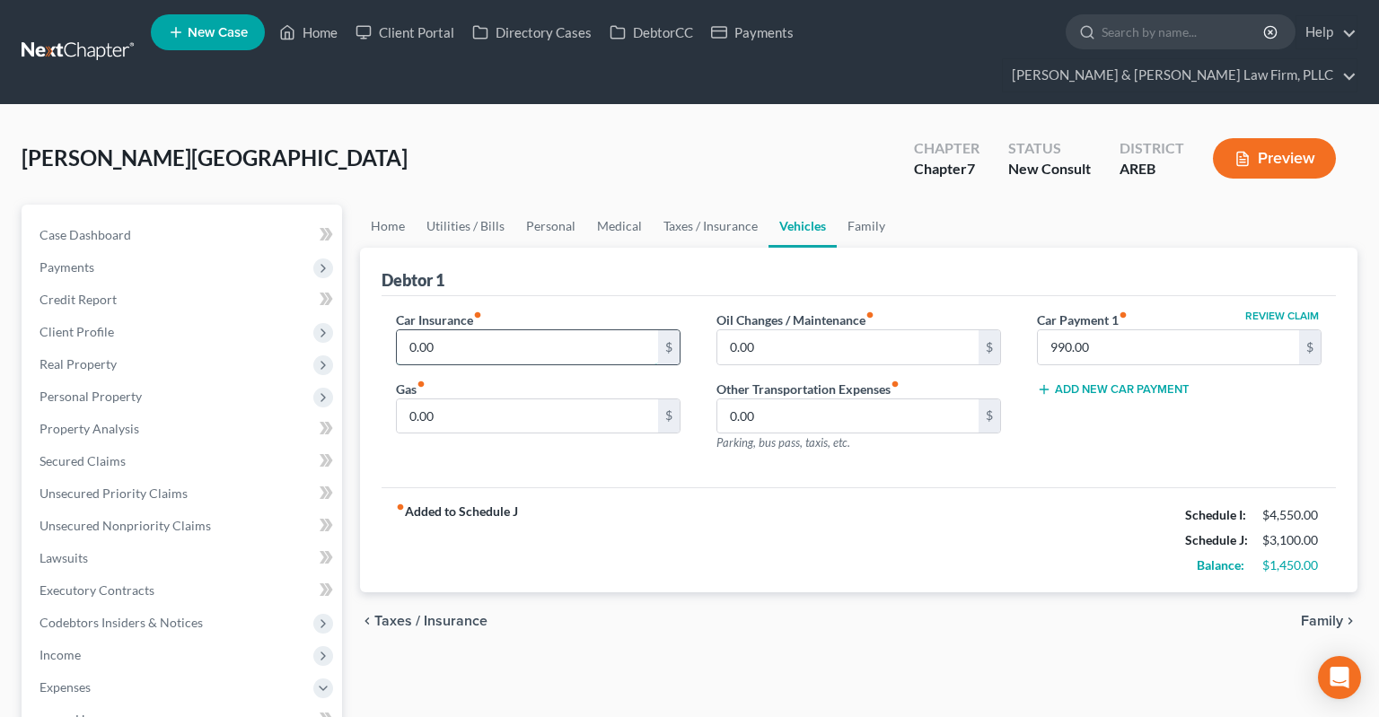
click at [575, 330] on input "0.00" at bounding box center [527, 347] width 261 height 34
click at [1137, 330] on input "990.00" at bounding box center [1168, 347] width 261 height 34
click at [583, 330] on input "0.00" at bounding box center [527, 347] width 261 height 34
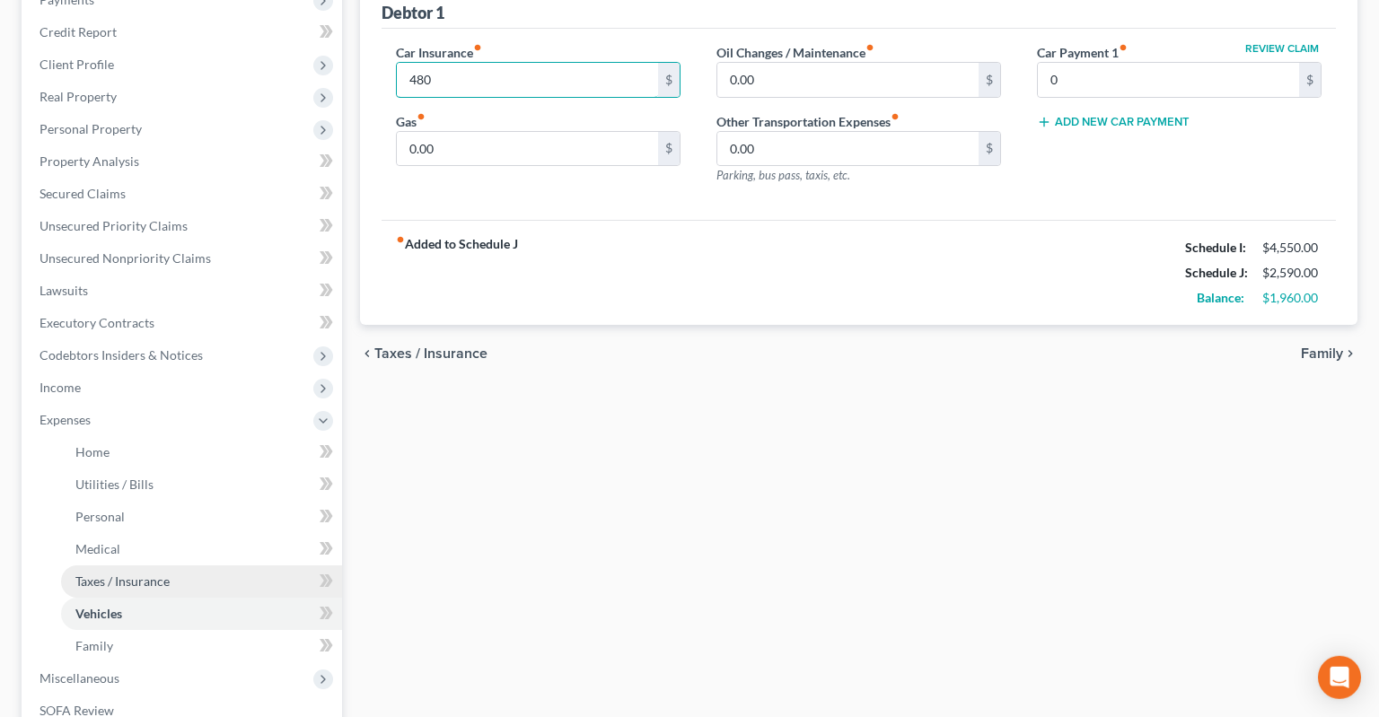
scroll to position [379, 0]
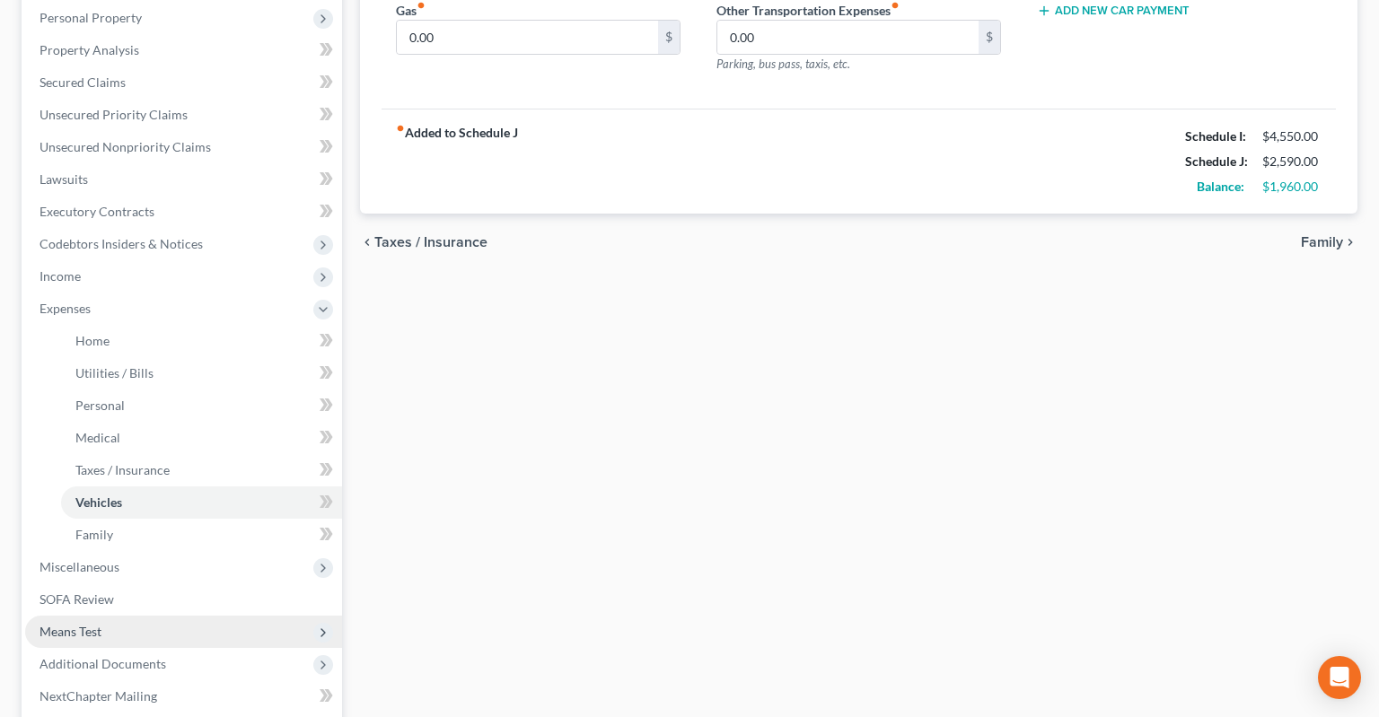
click at [127, 616] on span "Means Test" at bounding box center [183, 632] width 317 height 32
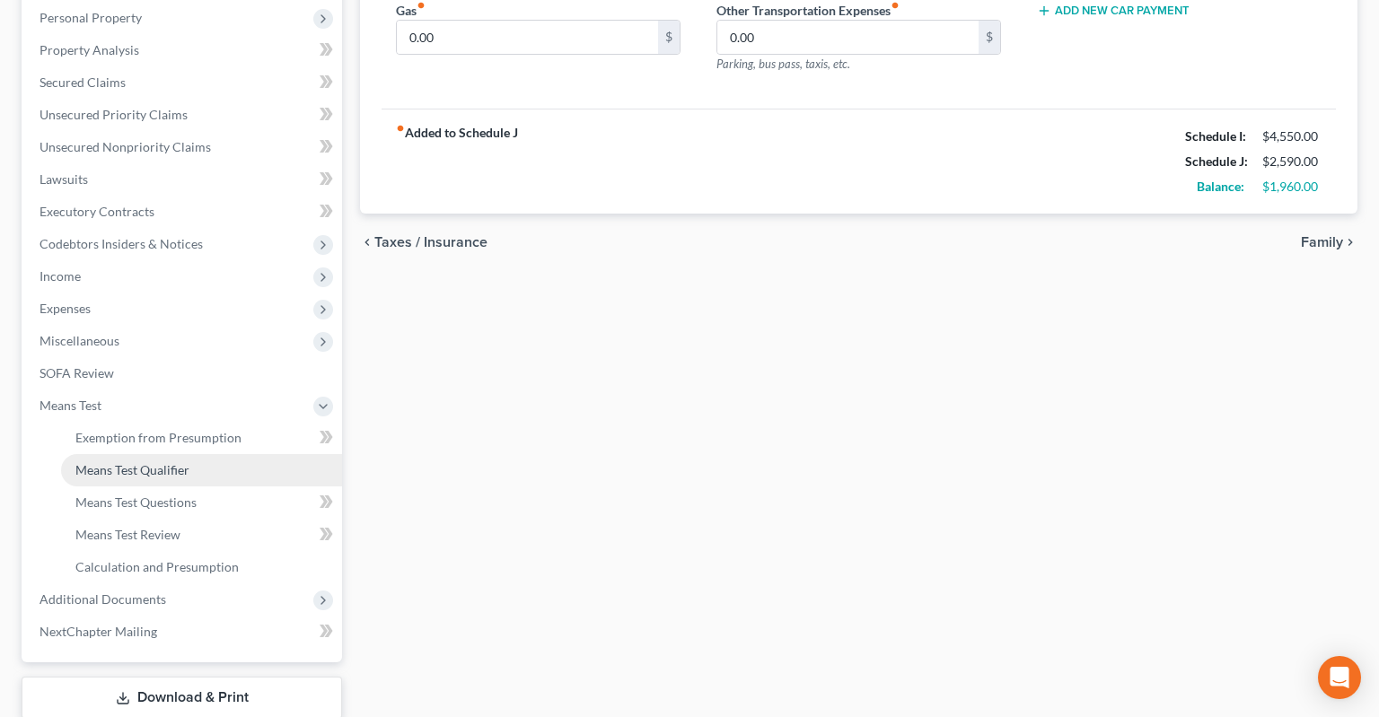
click at [193, 454] on link "Means Test Qualifier" at bounding box center [201, 470] width 281 height 32
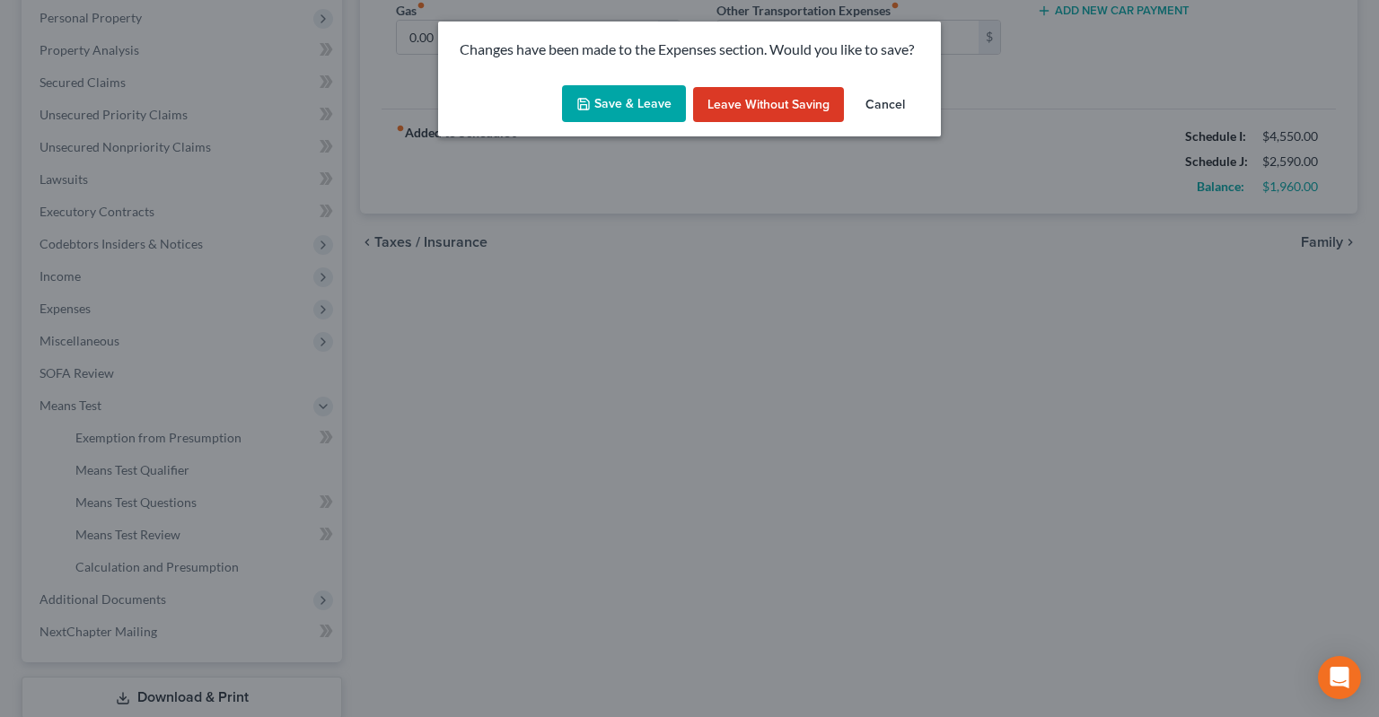
click at [616, 97] on button "Save & Leave" at bounding box center [624, 104] width 124 height 38
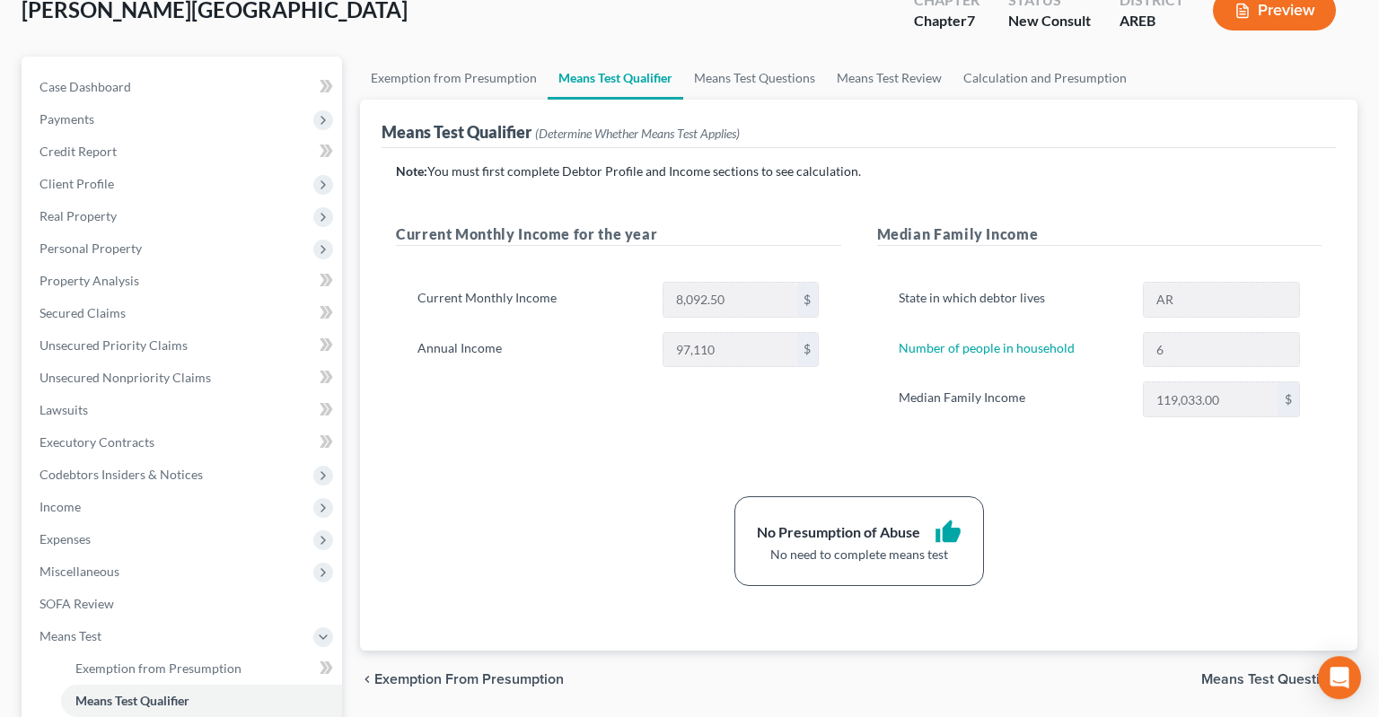
scroll to position [284, 0]
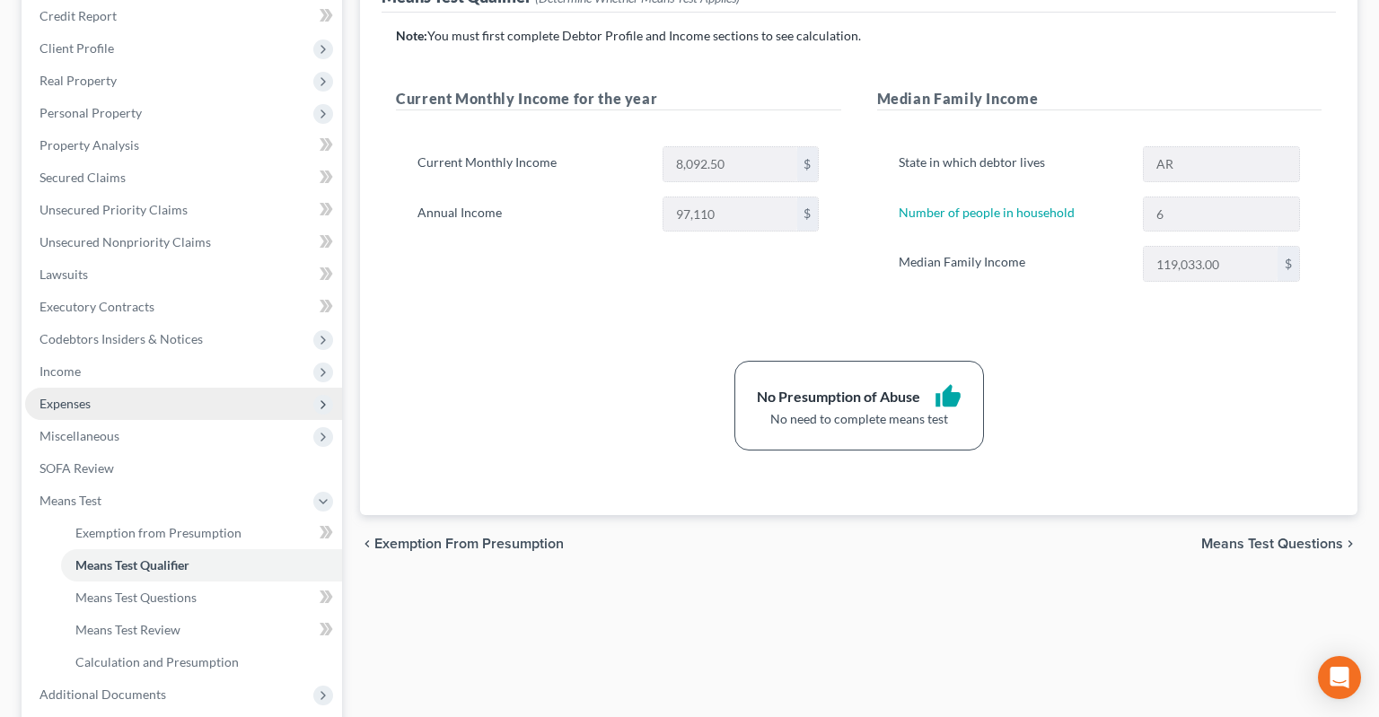
click at [222, 388] on span "Expenses" at bounding box center [183, 404] width 317 height 32
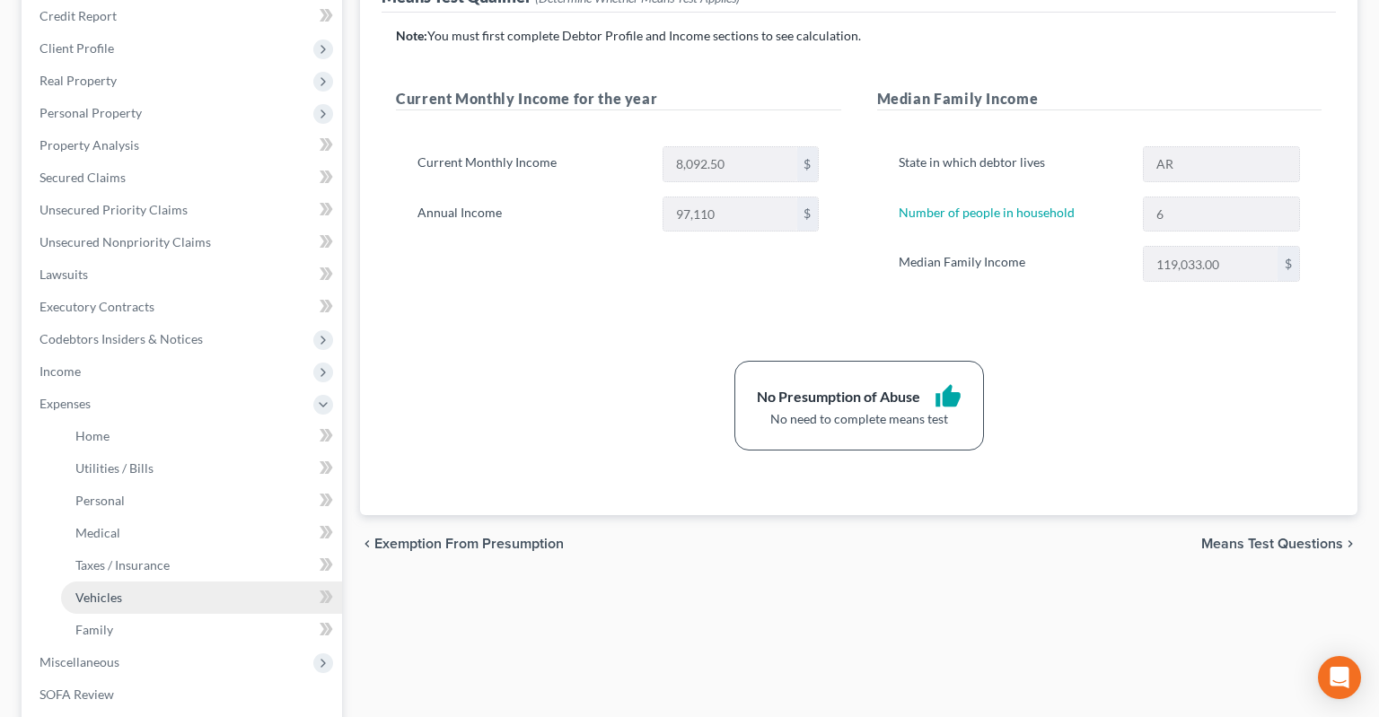
click at [173, 582] on link "Vehicles" at bounding box center [201, 598] width 281 height 32
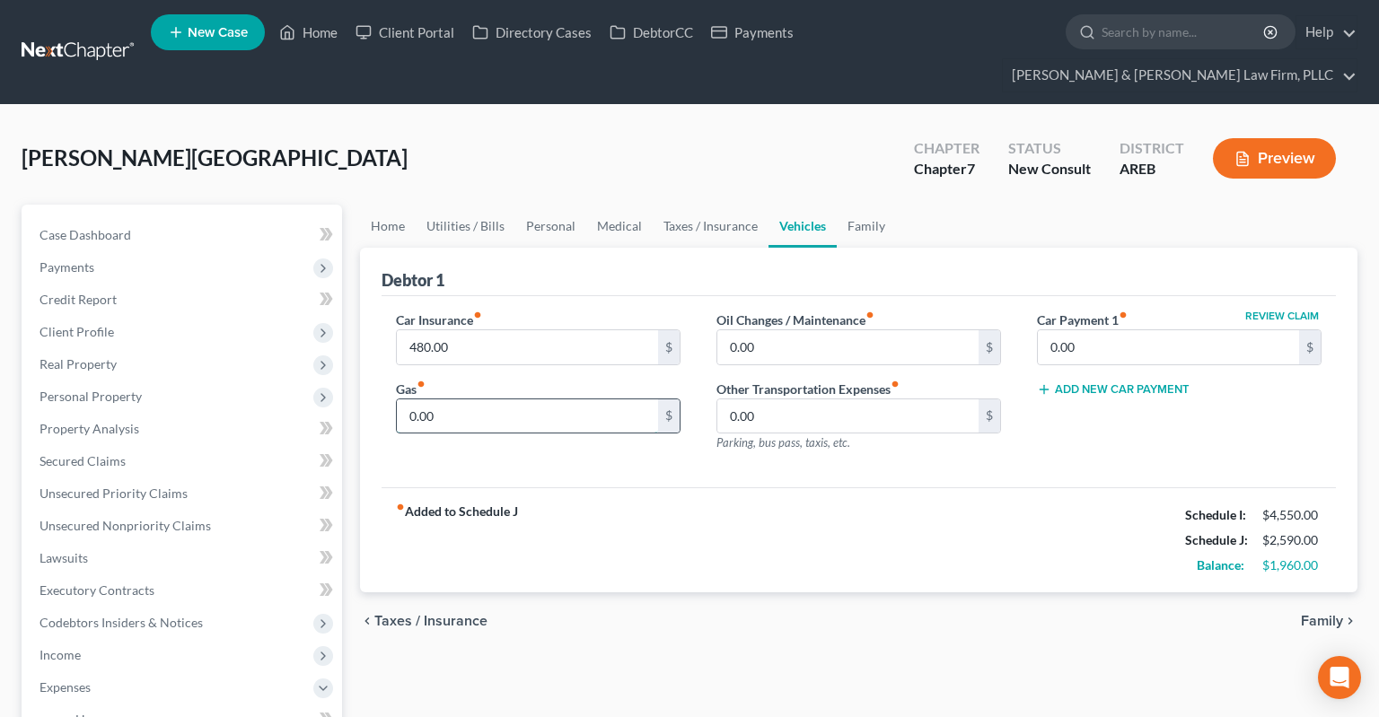
drag, startPoint x: 544, startPoint y: 390, endPoint x: 538, endPoint y: 397, distance: 9.5
click at [544, 399] on input "0.00" at bounding box center [527, 416] width 261 height 34
click at [805, 330] on input "0.00" at bounding box center [847, 347] width 261 height 34
click at [378, 205] on link "Home" at bounding box center [388, 226] width 56 height 43
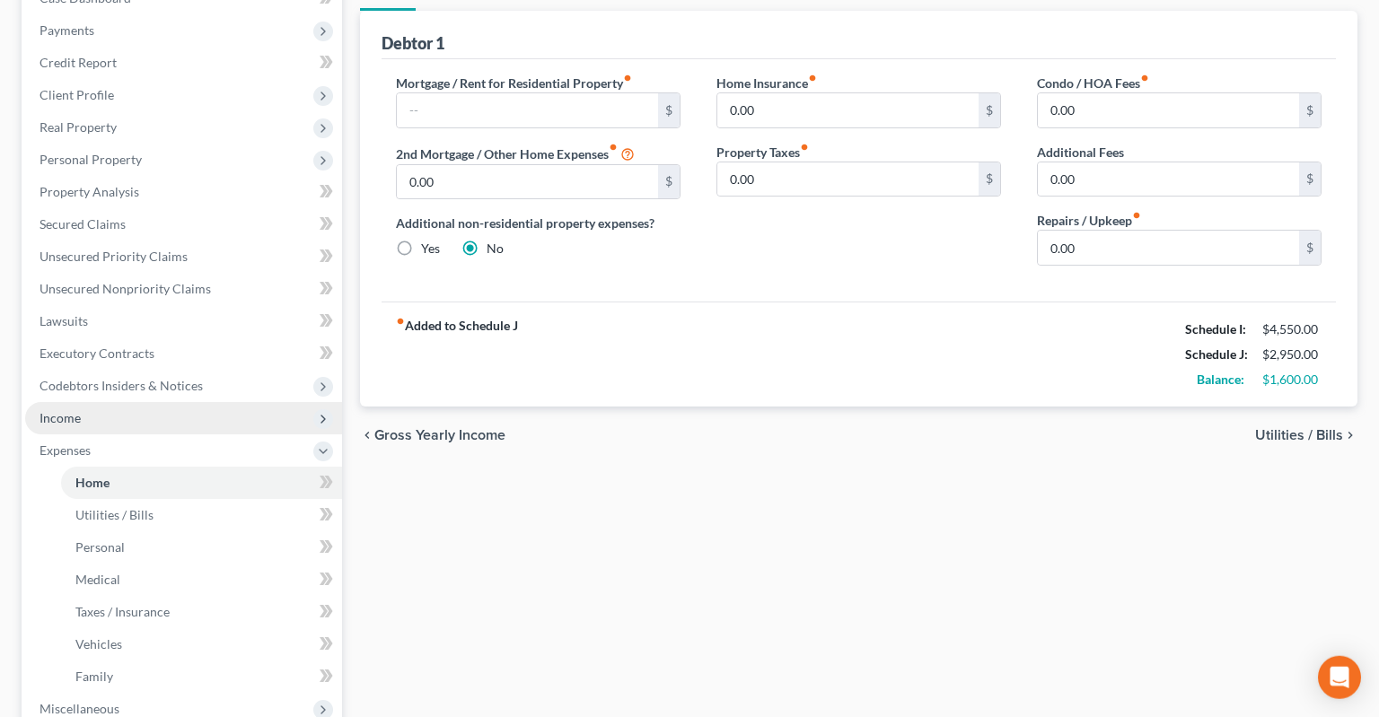
scroll to position [189, 0]
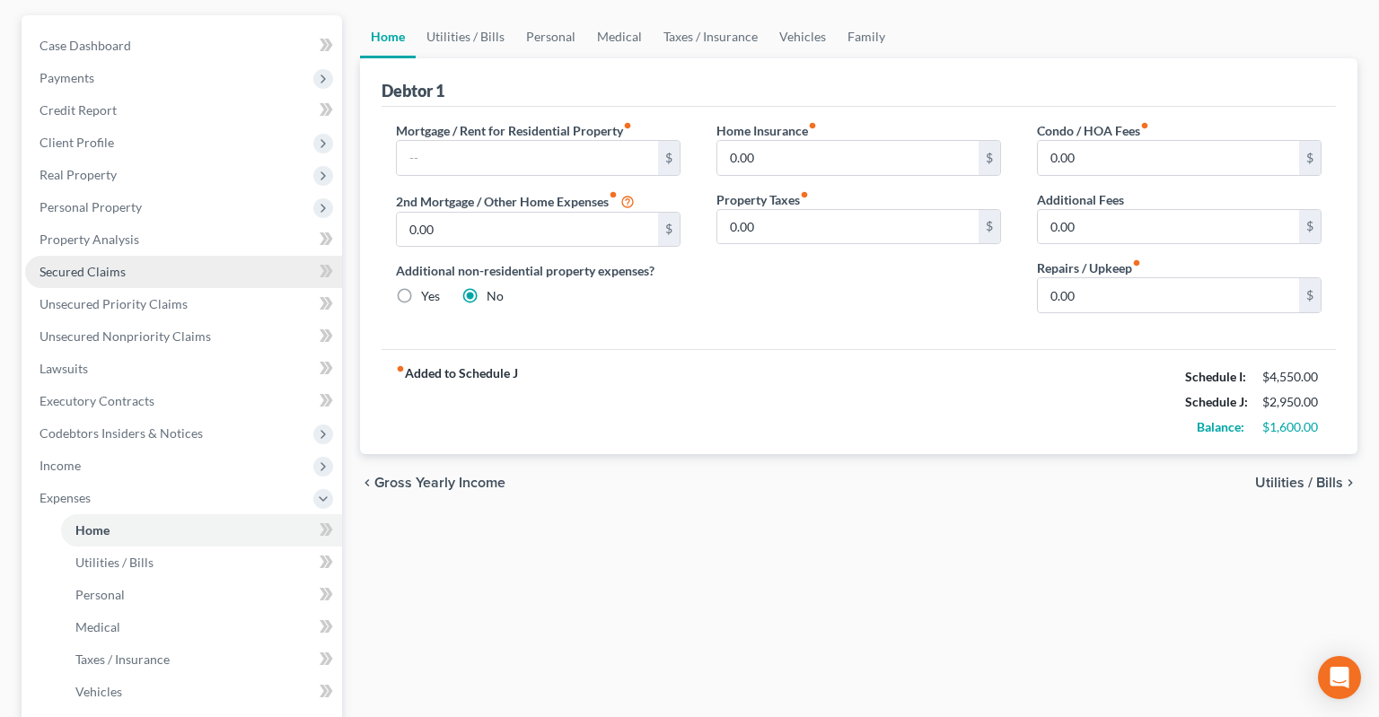
click at [171, 256] on link "Secured Claims" at bounding box center [183, 272] width 317 height 32
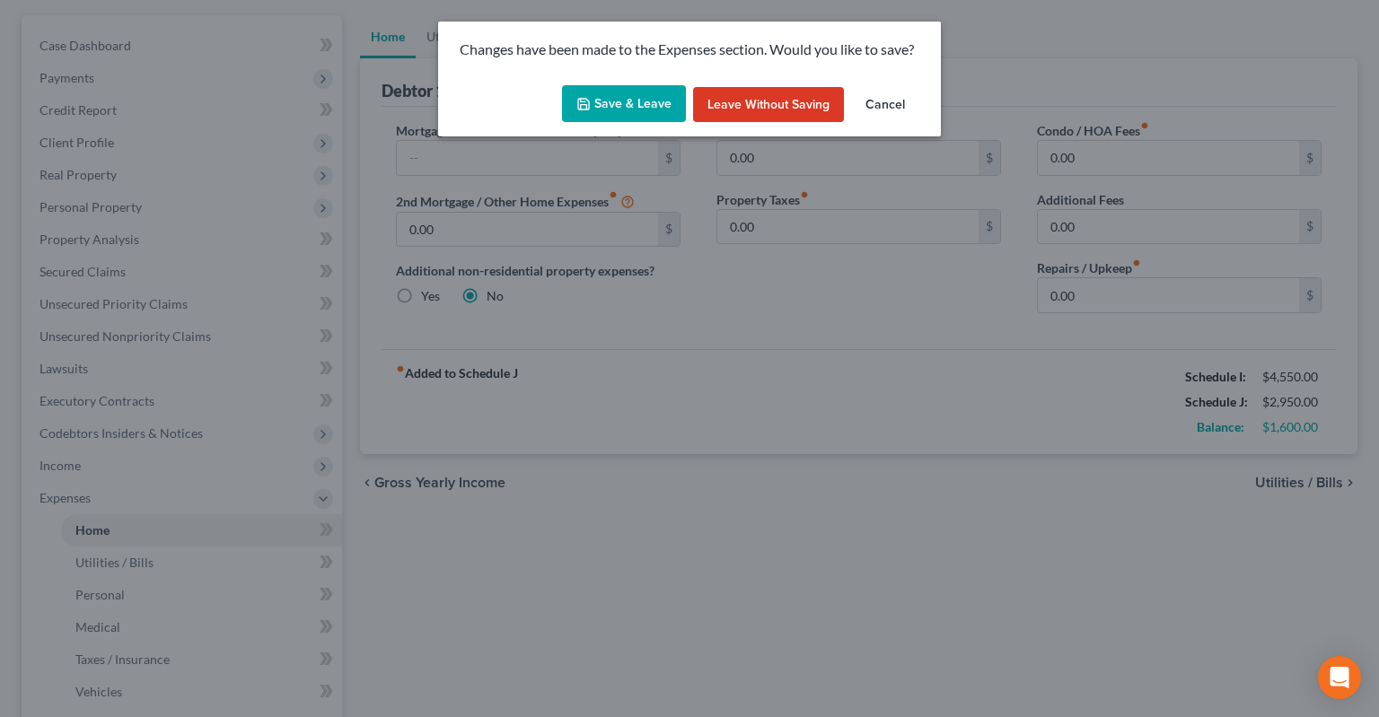
click at [666, 112] on button "Save & Leave" at bounding box center [624, 104] width 124 height 38
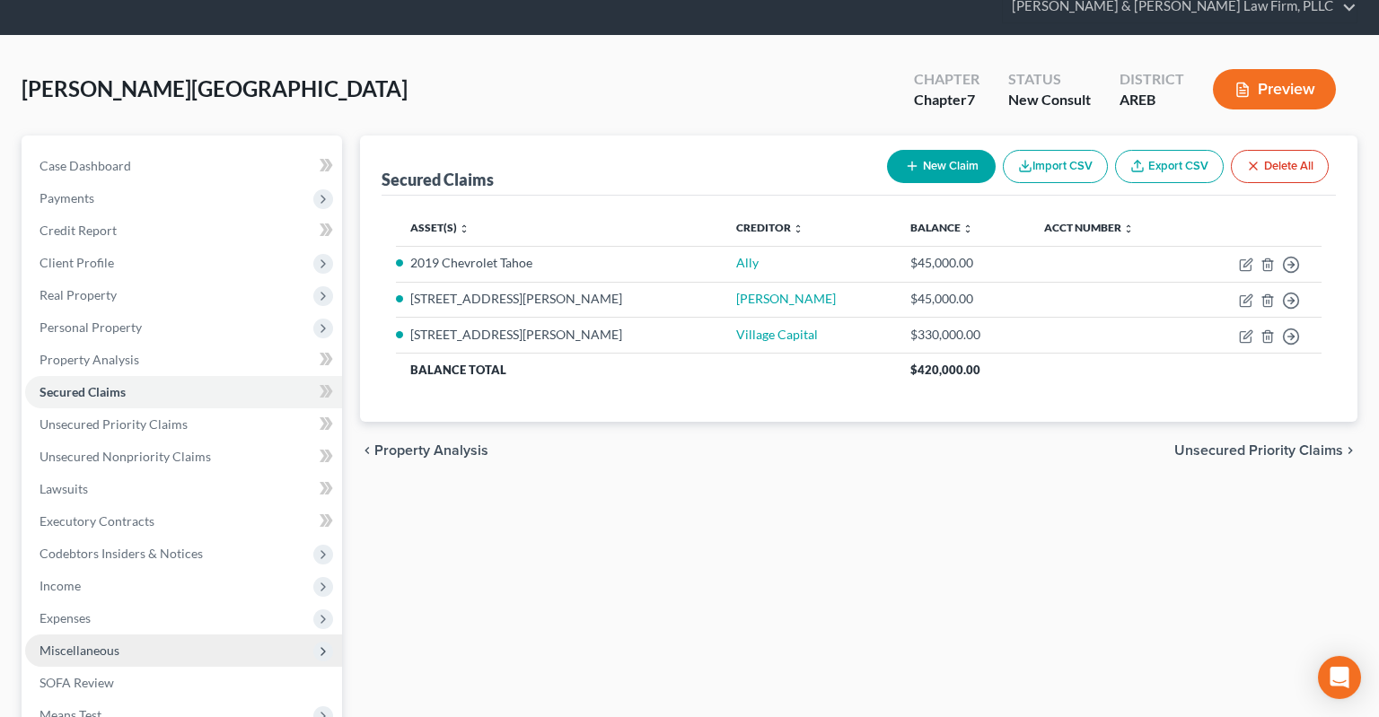
scroll to position [189, 0]
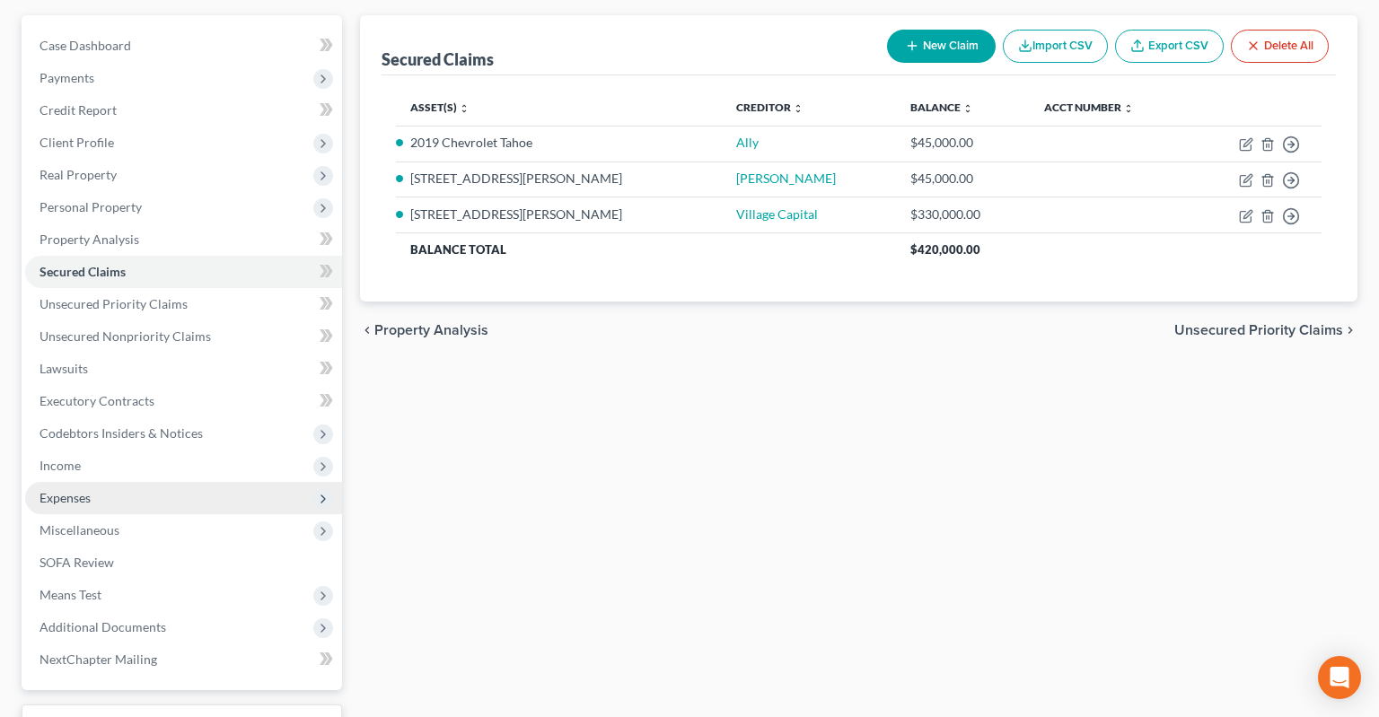
click at [174, 482] on span "Expenses" at bounding box center [183, 498] width 317 height 32
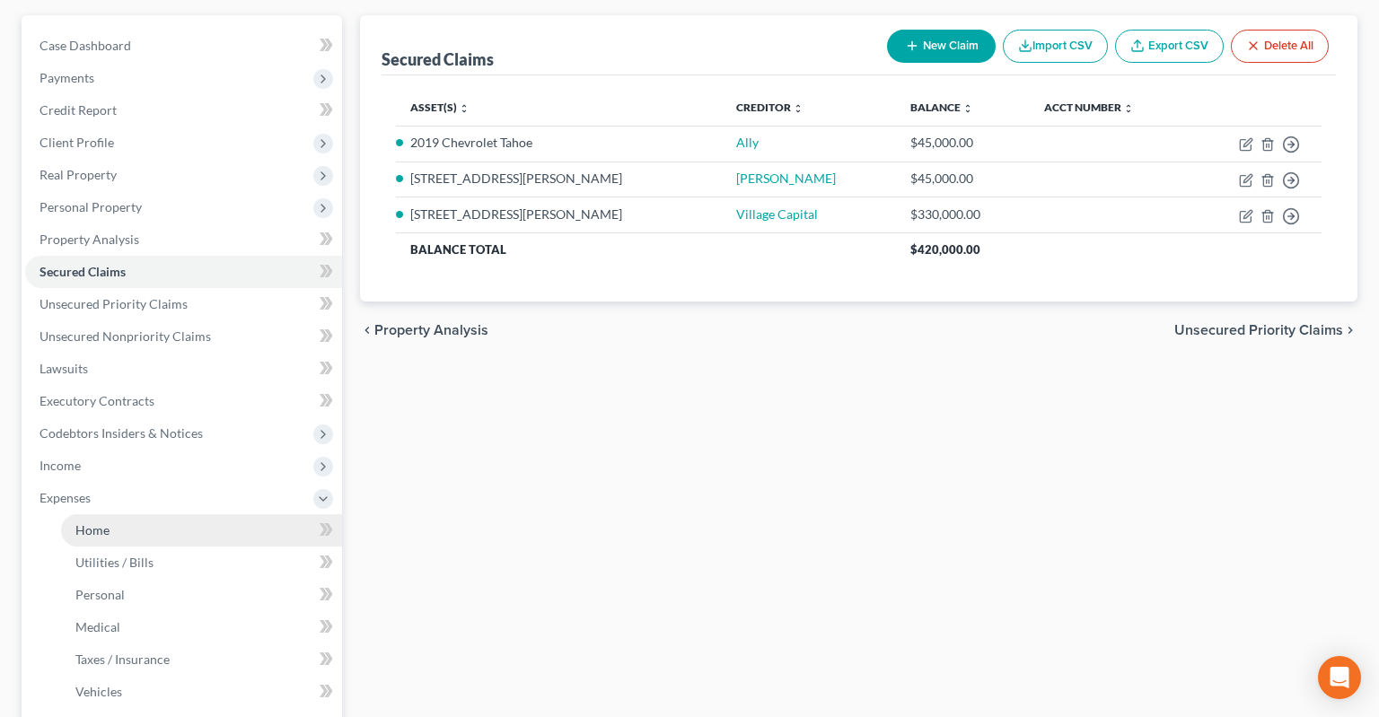
click at [165, 514] on link "Home" at bounding box center [201, 530] width 281 height 32
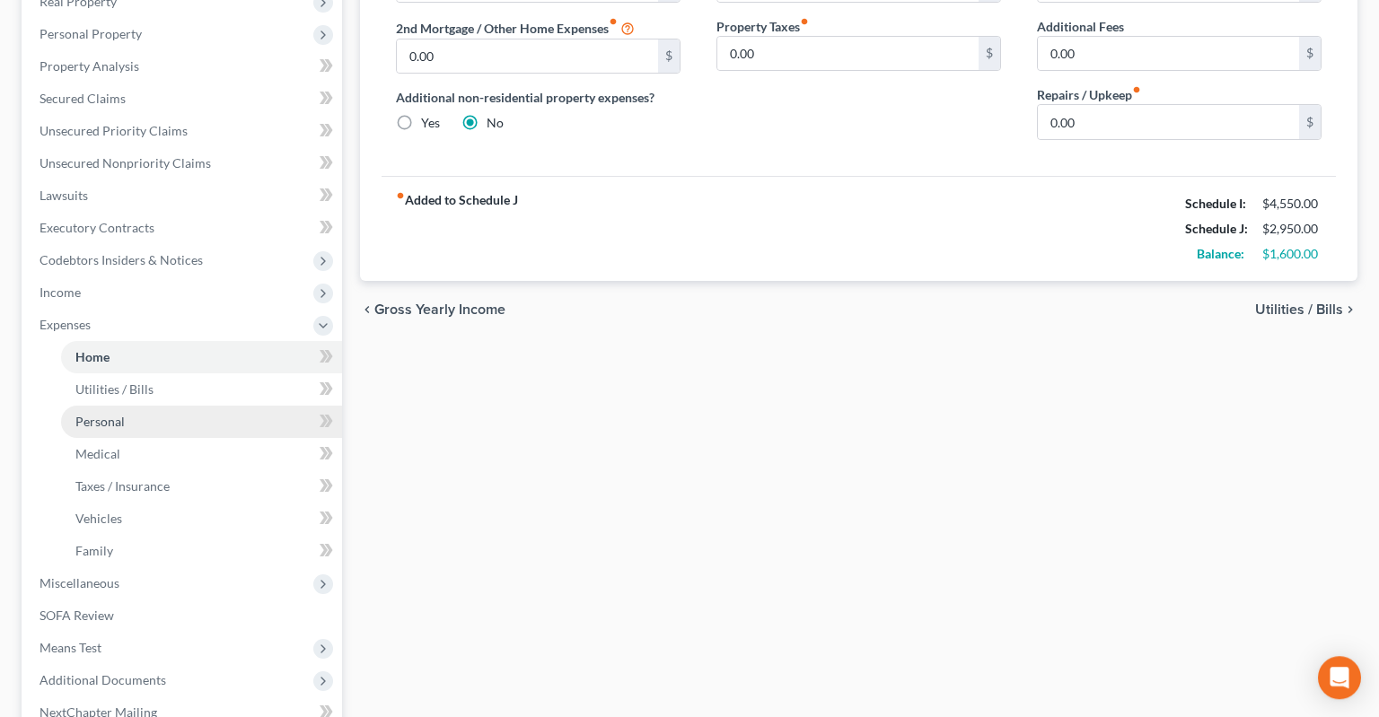
scroll to position [379, 0]
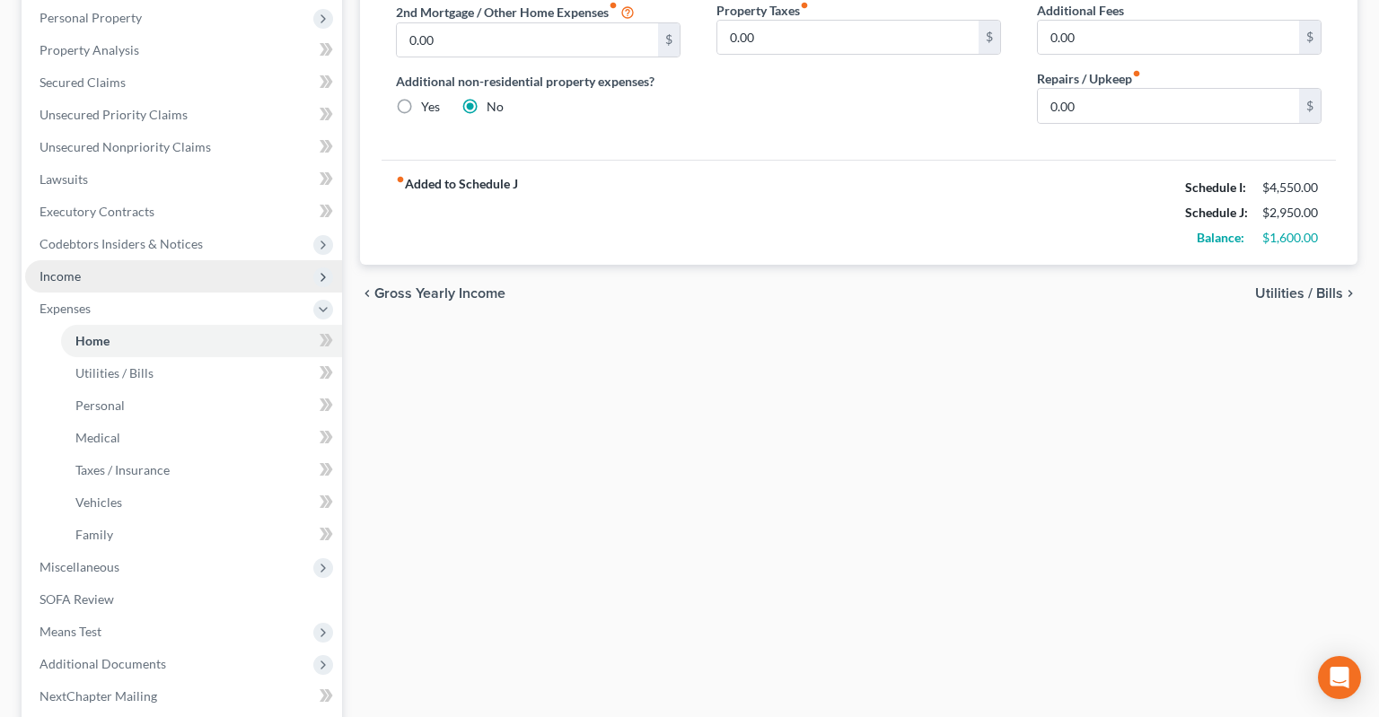
click at [149, 260] on span "Income" at bounding box center [183, 276] width 317 height 32
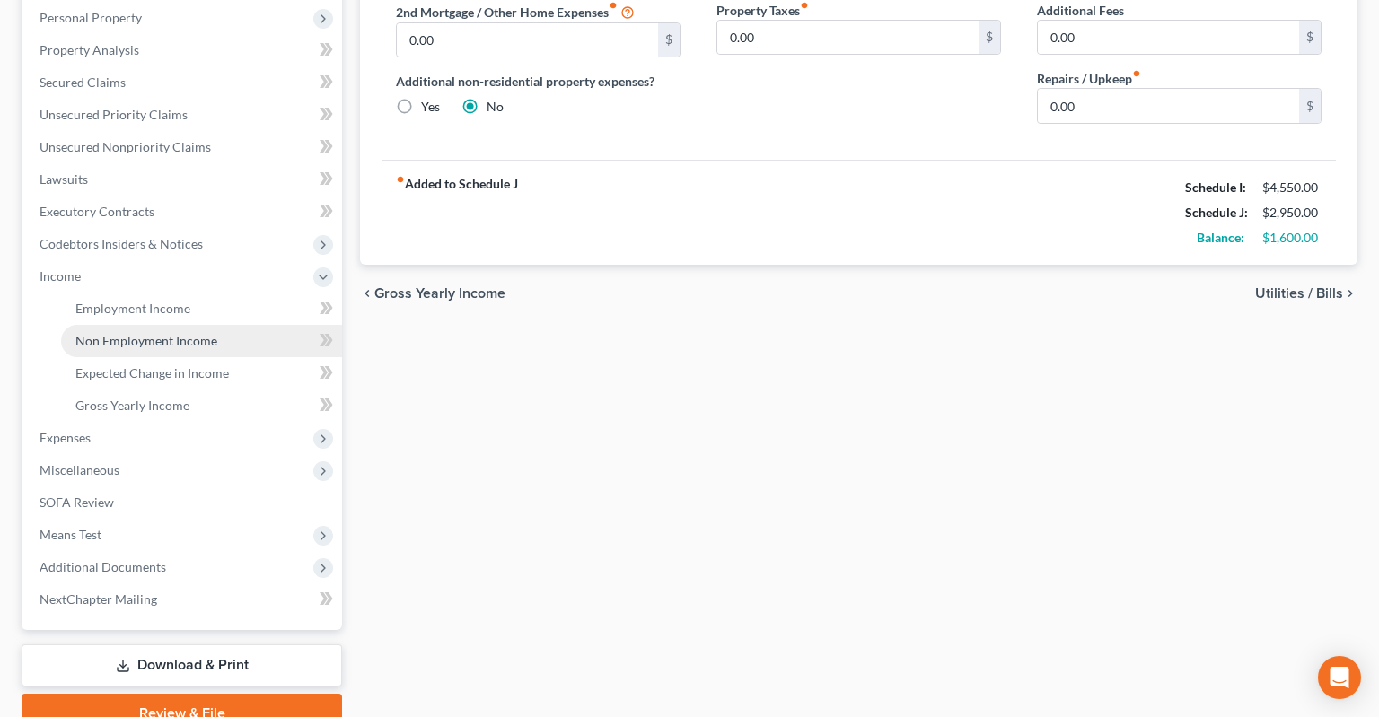
click at [222, 325] on link "Non Employment Income" at bounding box center [201, 341] width 281 height 32
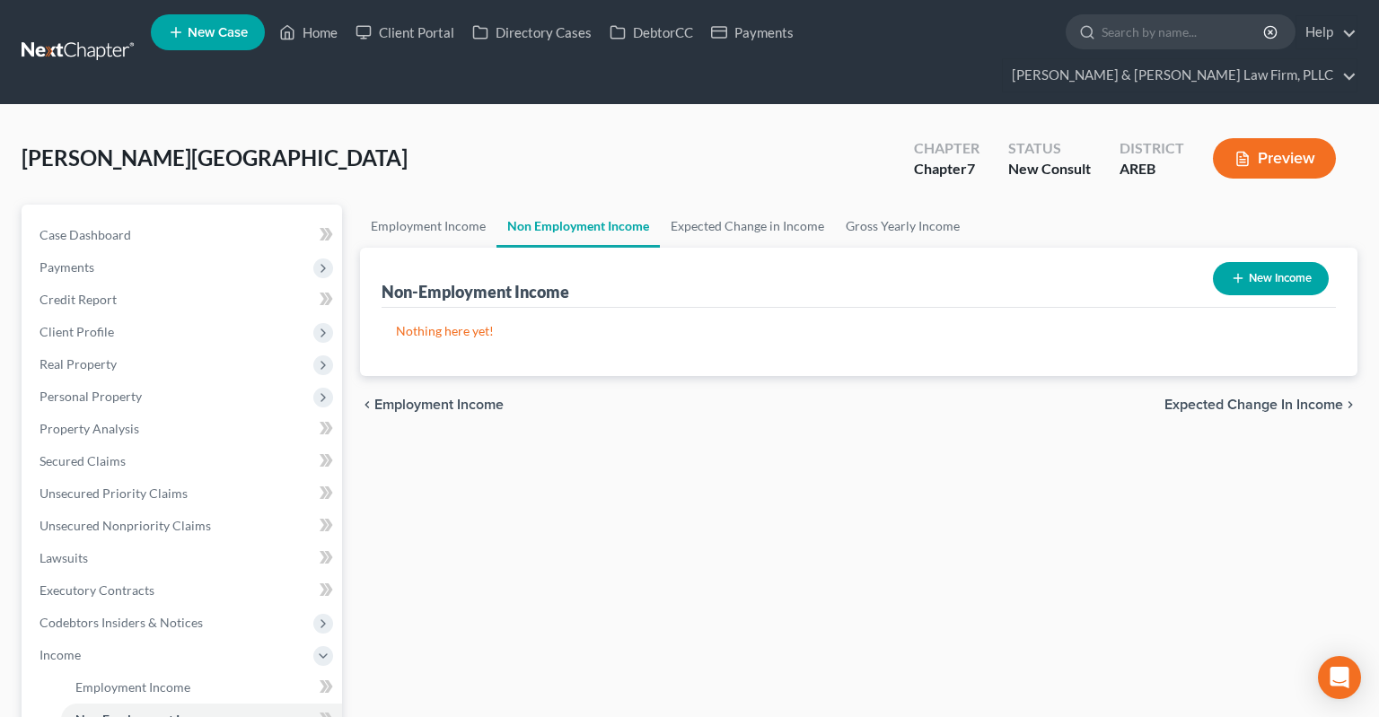
click at [1243, 262] on button "New Income" at bounding box center [1271, 278] width 116 height 33
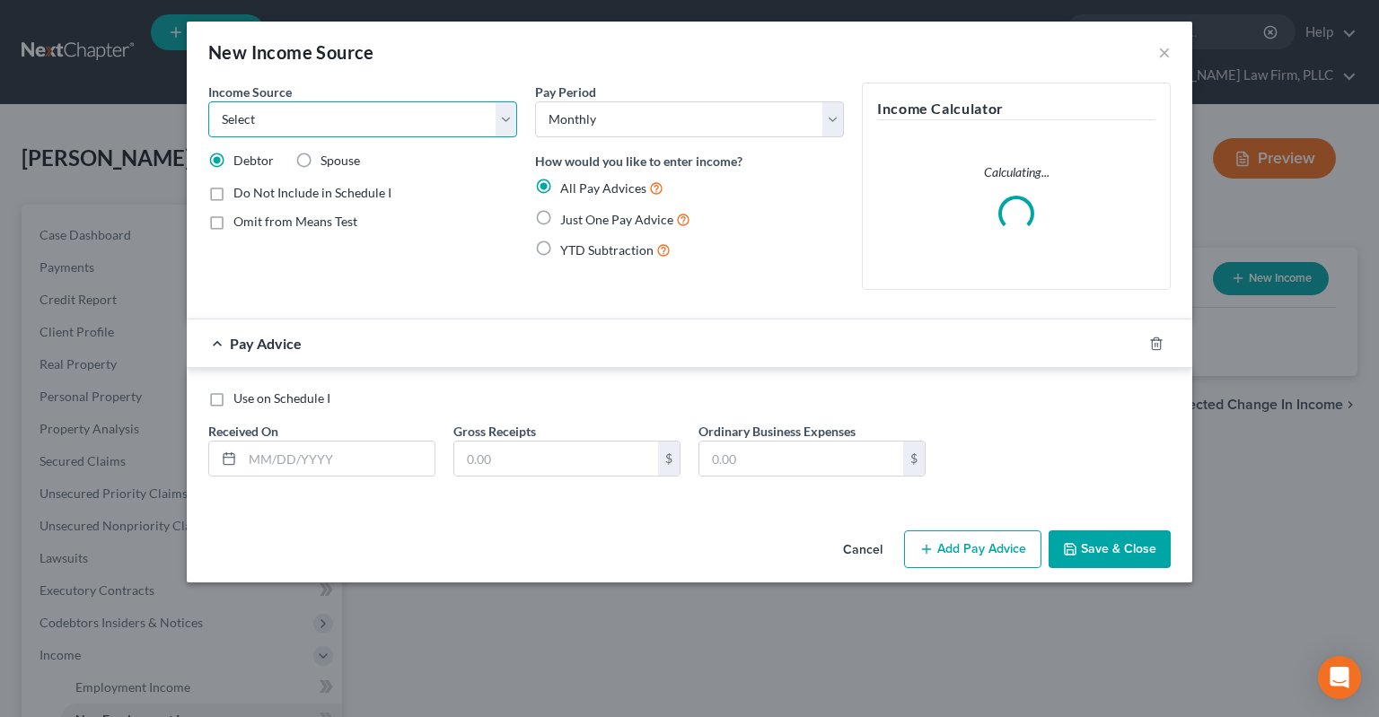
click at [208, 101] on select "Select Unemployment Disability (from employer) Pension Retirement Social Securi…" at bounding box center [362, 119] width 309 height 36
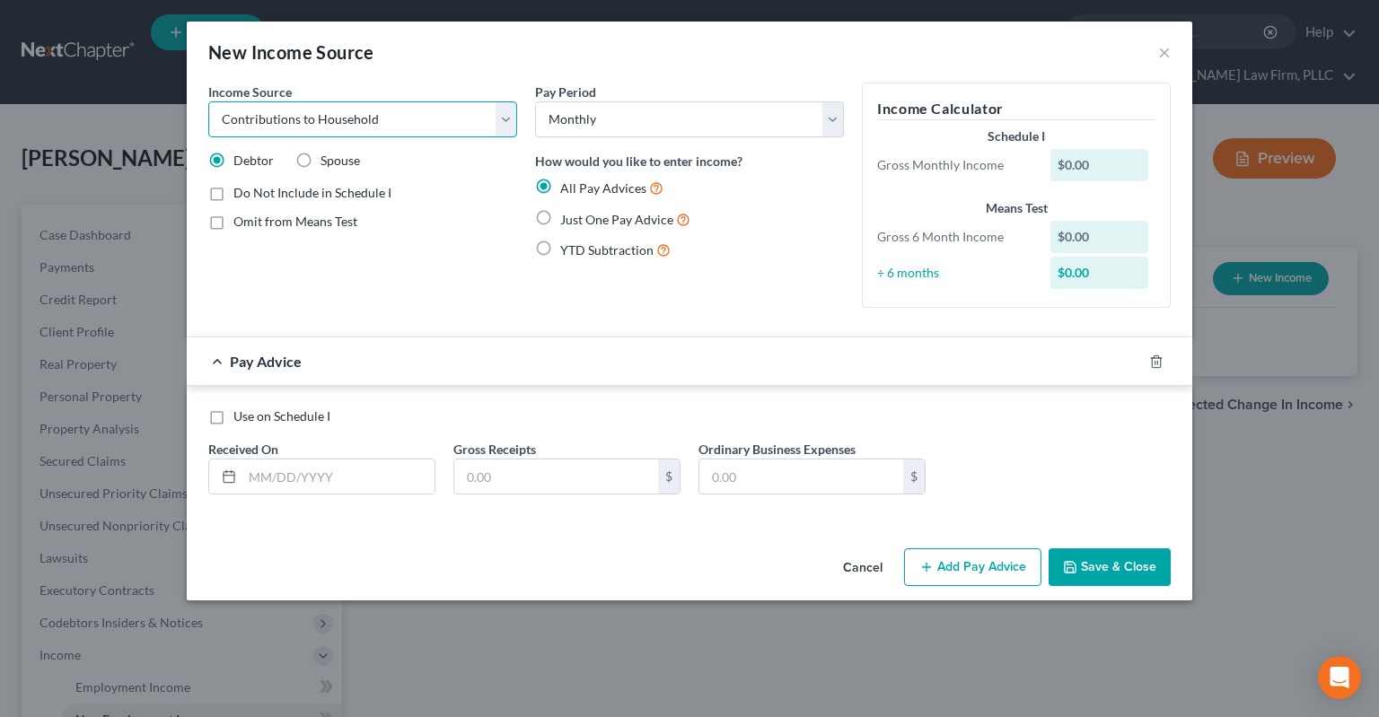
click option "Contributions to Household" at bounding box center [0, 0] width 0 height 0
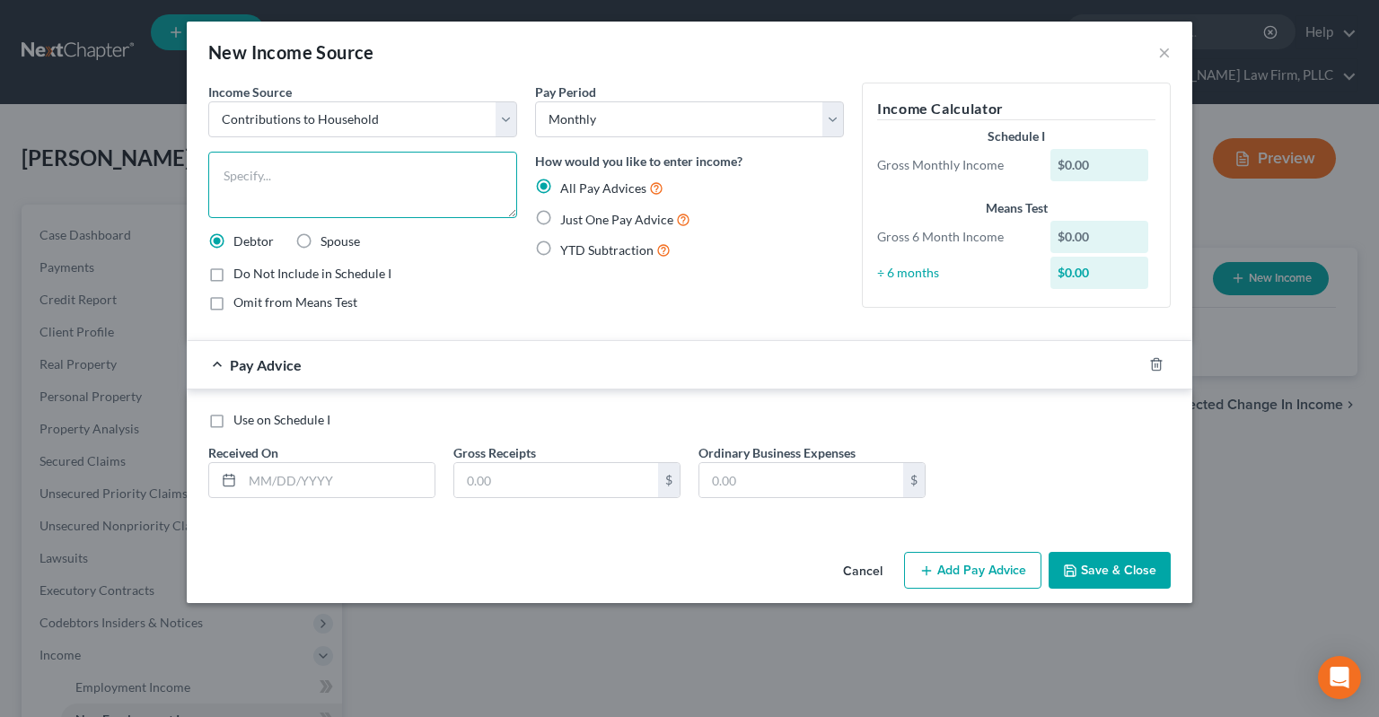
click at [379, 164] on textarea at bounding box center [362, 185] width 309 height 66
click at [560, 222] on label "Just One Pay Advice" at bounding box center [625, 219] width 130 height 21
click at [567, 221] on input "Just One Pay Advice" at bounding box center [573, 215] width 12 height 12
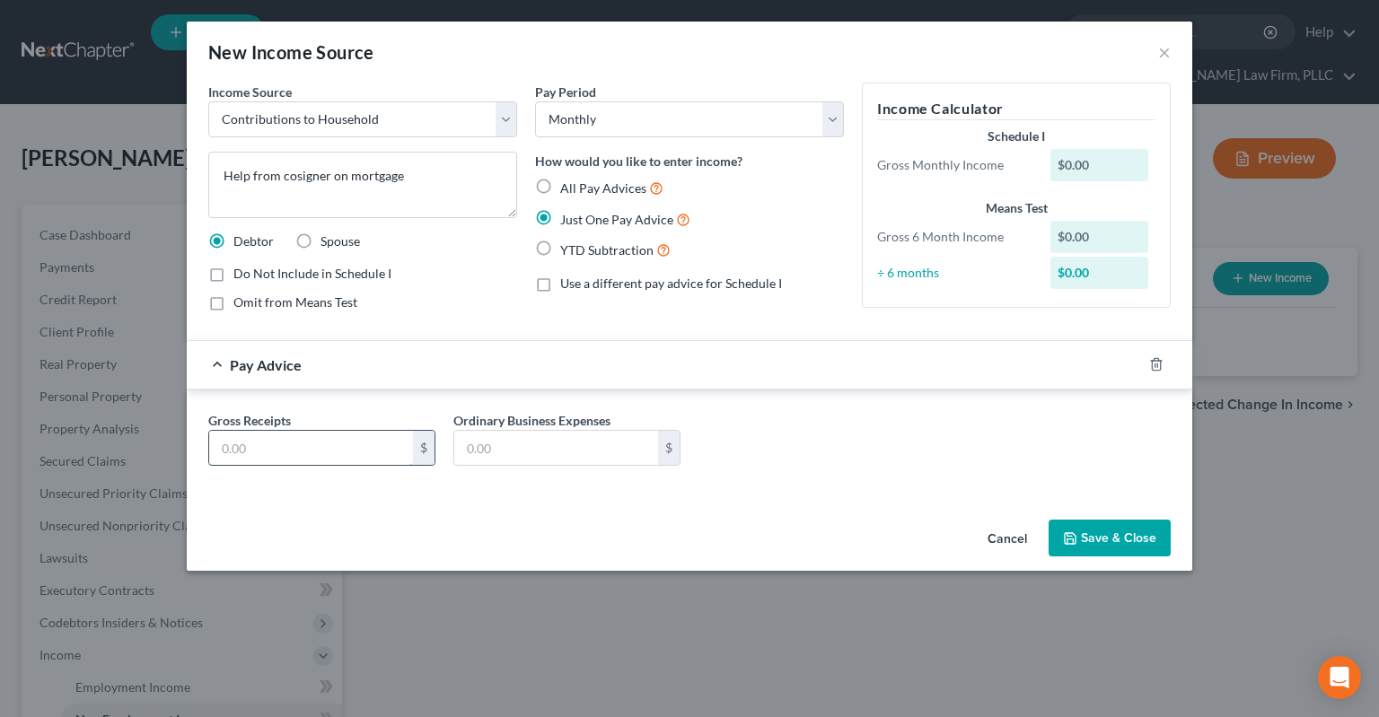
click at [329, 450] on input "text" at bounding box center [311, 448] width 204 height 34
click at [1093, 549] on button "Save & Close" at bounding box center [1110, 539] width 122 height 38
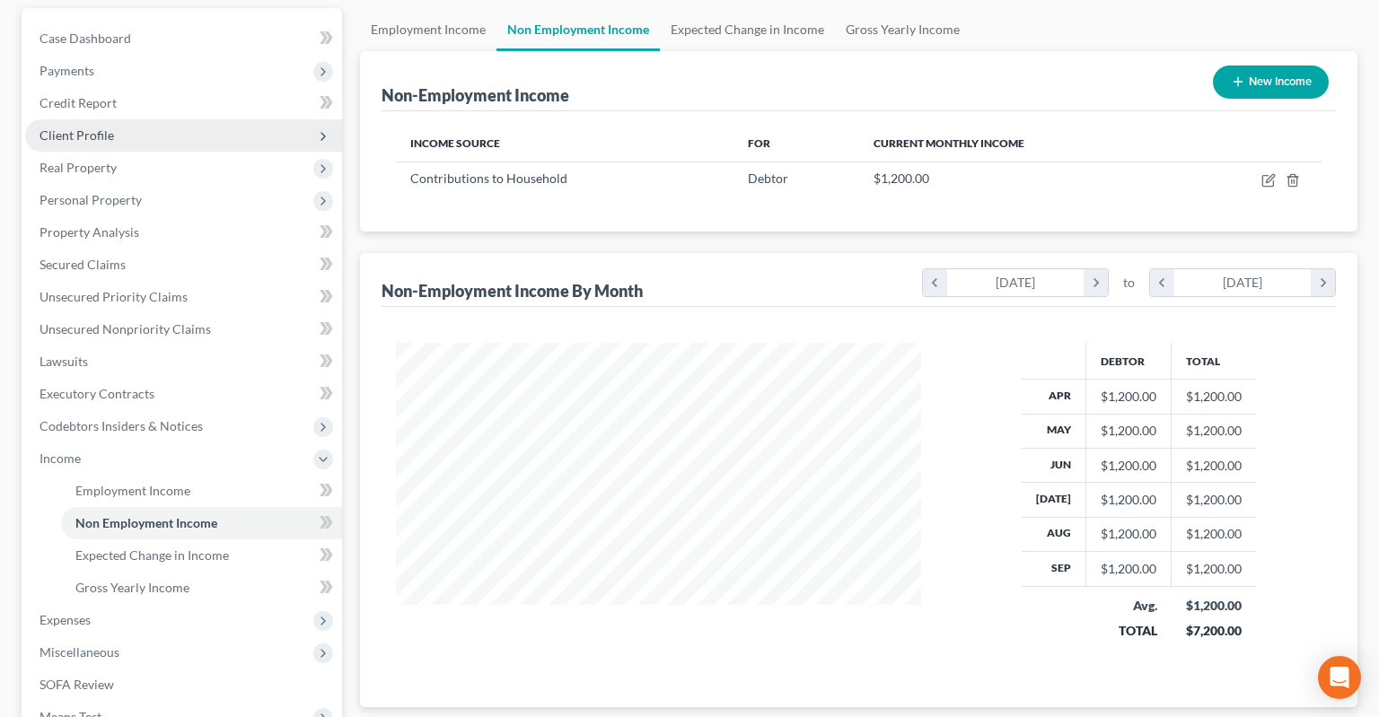
scroll to position [284, 0]
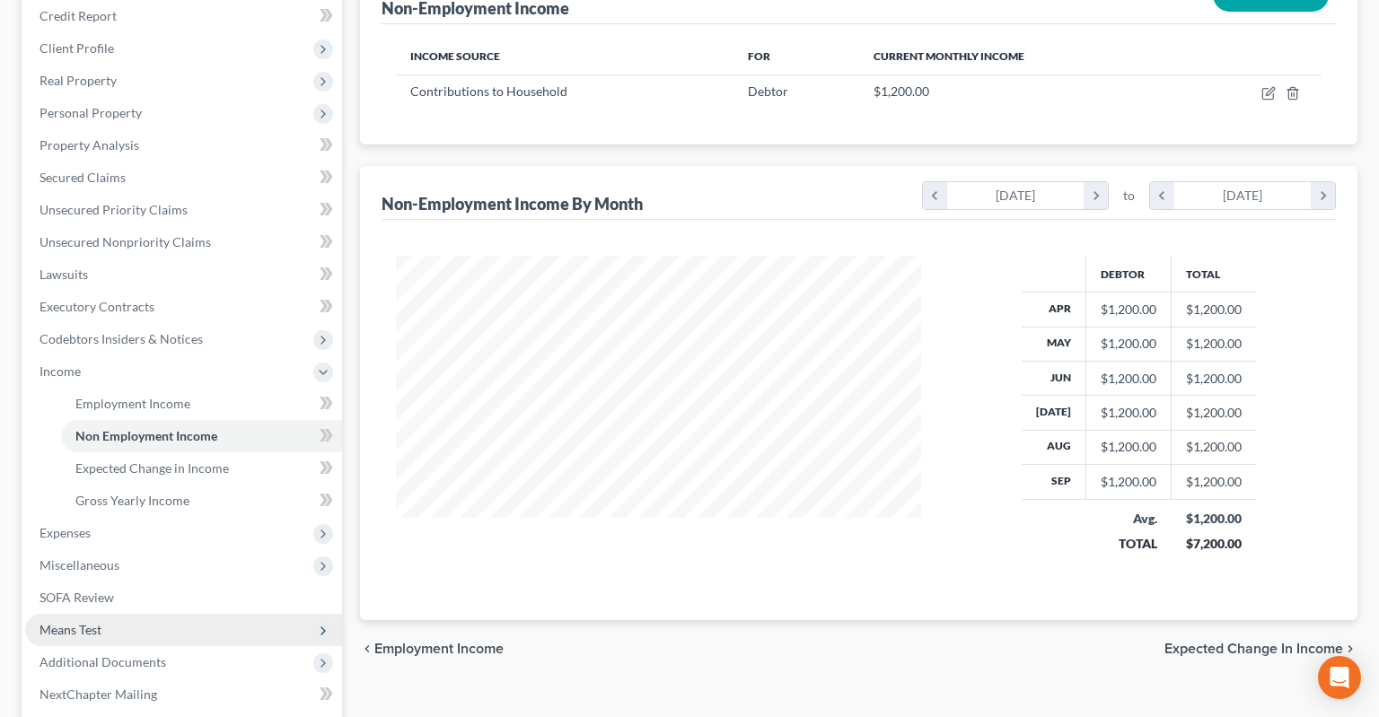
click at [120, 614] on span "Means Test" at bounding box center [183, 630] width 317 height 32
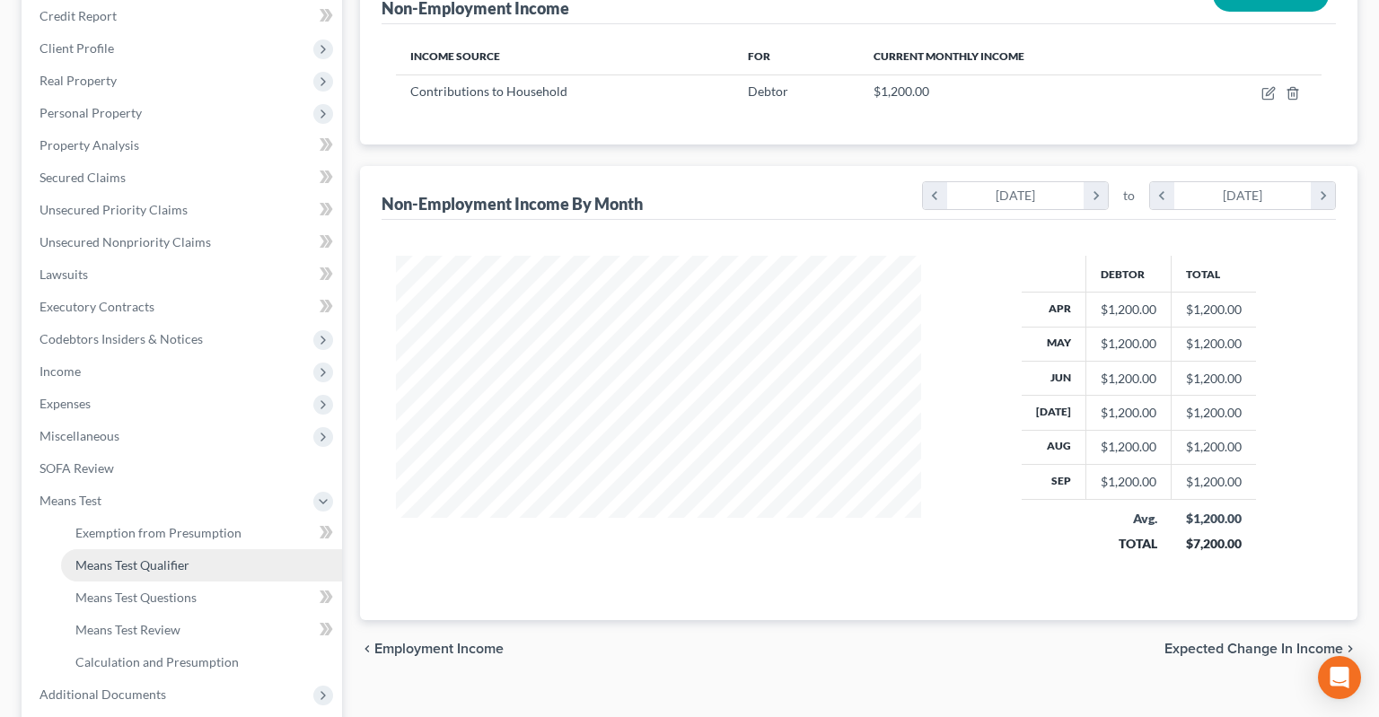
click at [199, 549] on link "Means Test Qualifier" at bounding box center [201, 565] width 281 height 32
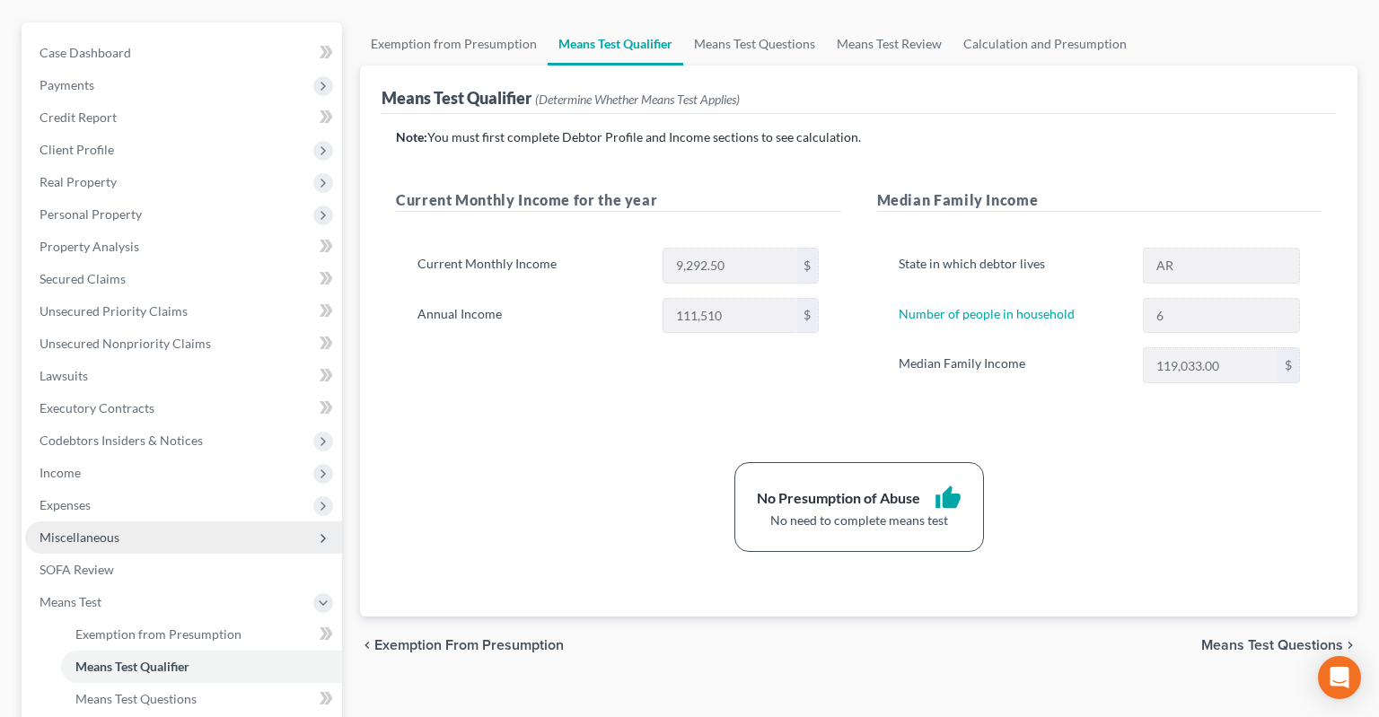
scroll to position [189, 0]
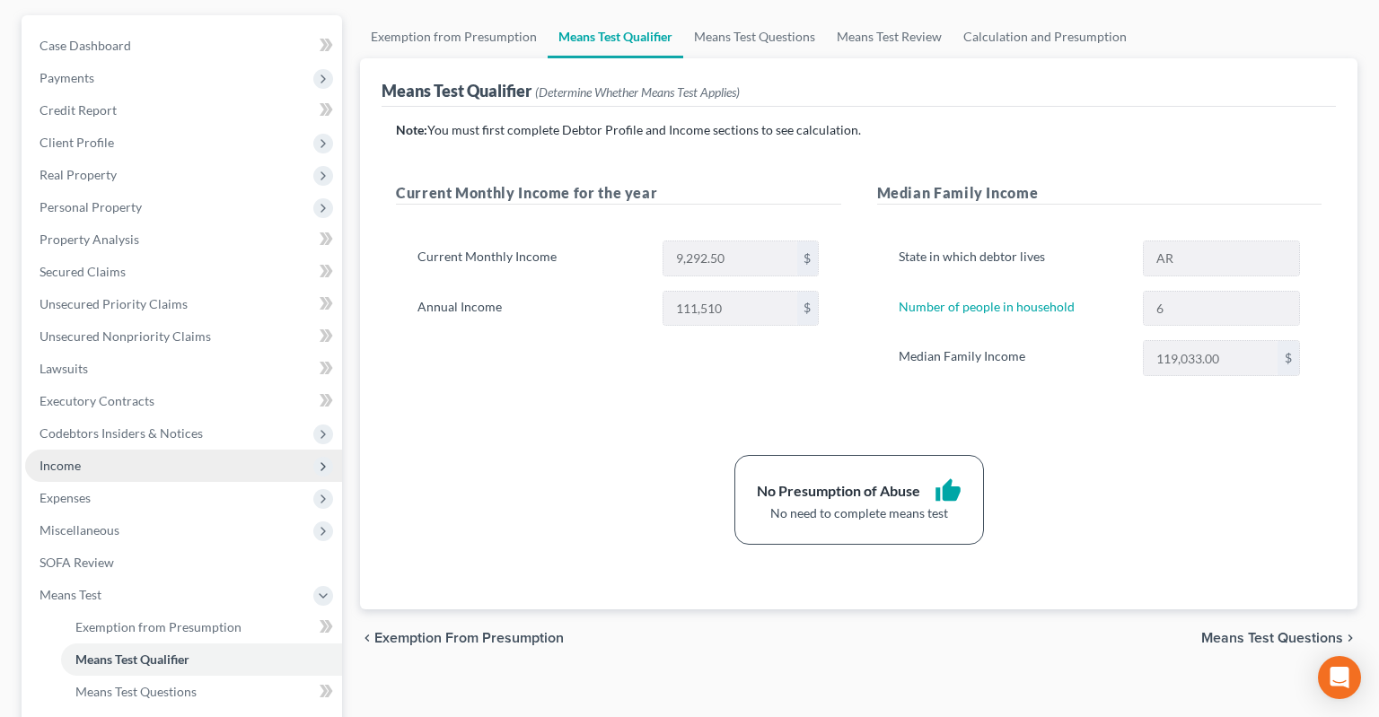
click at [140, 450] on span "Income" at bounding box center [183, 466] width 317 height 32
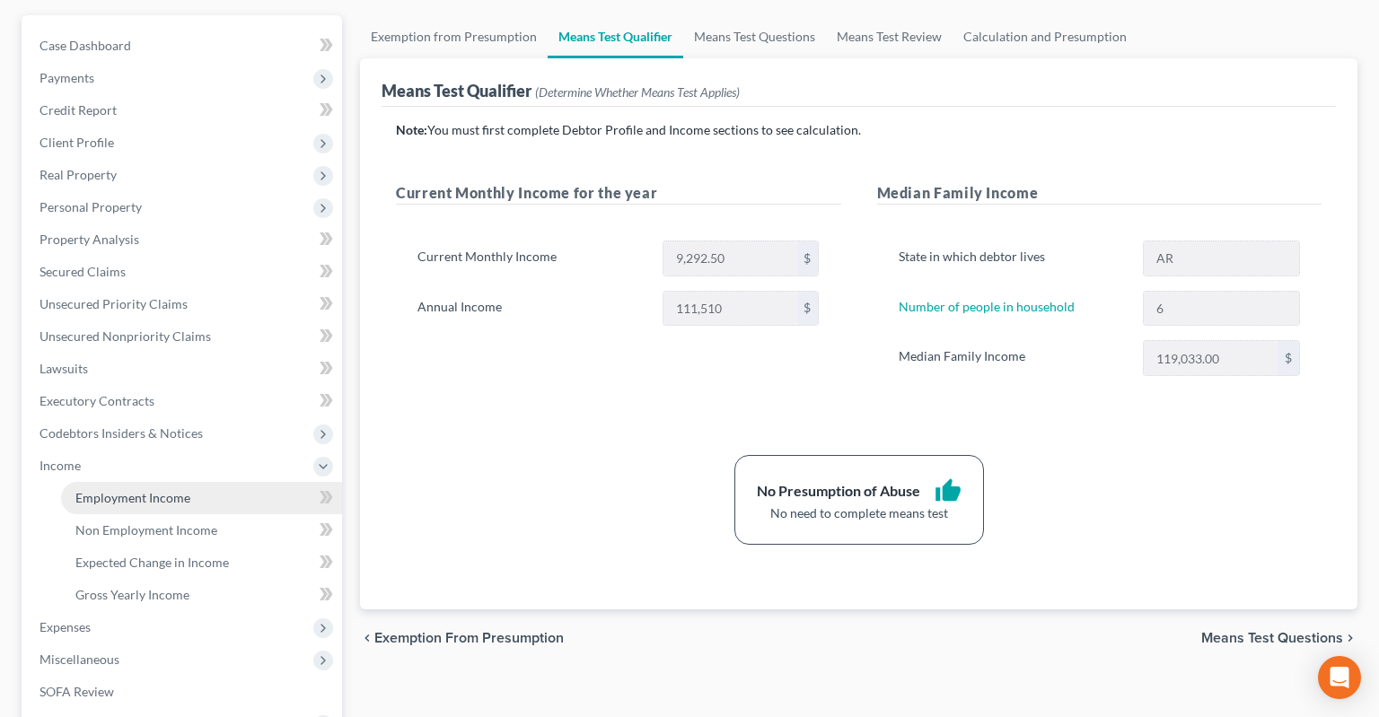
click at [151, 490] on span "Employment Income" at bounding box center [132, 497] width 115 height 15
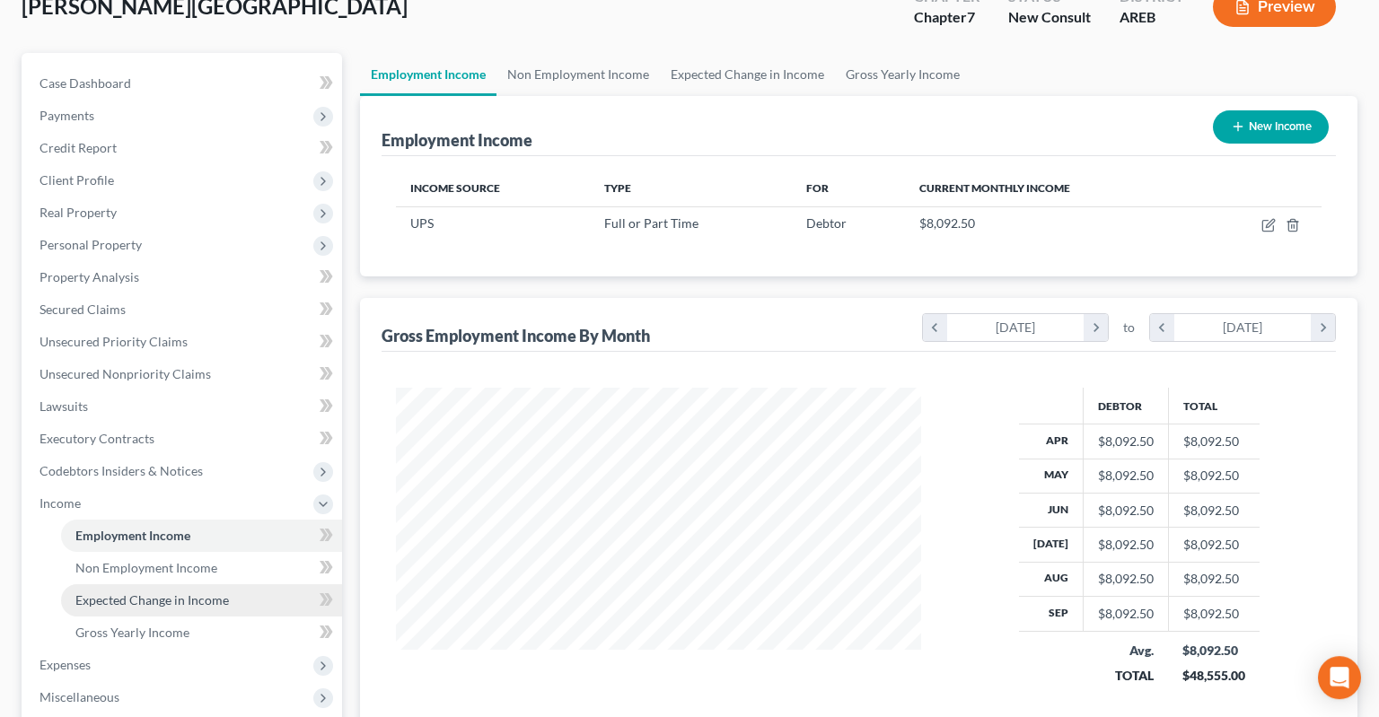
scroll to position [284, 0]
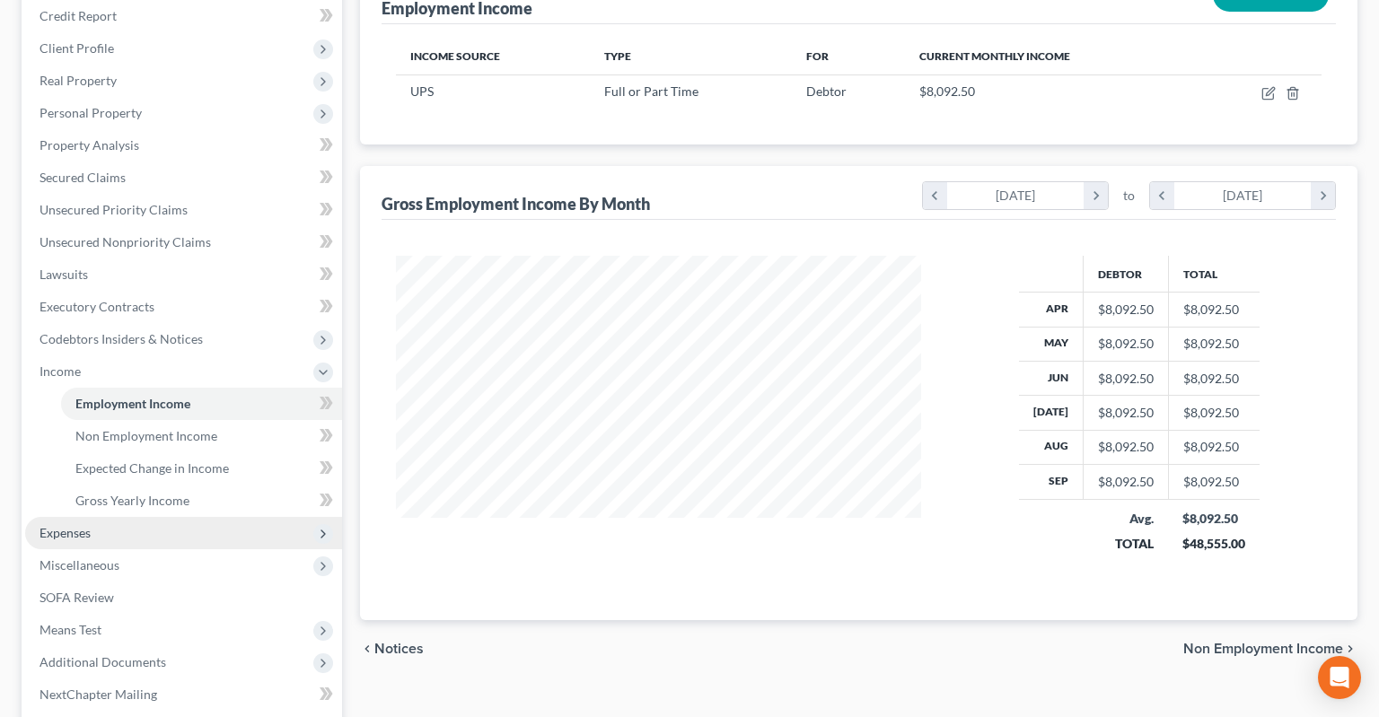
click at [153, 517] on span "Expenses" at bounding box center [183, 533] width 317 height 32
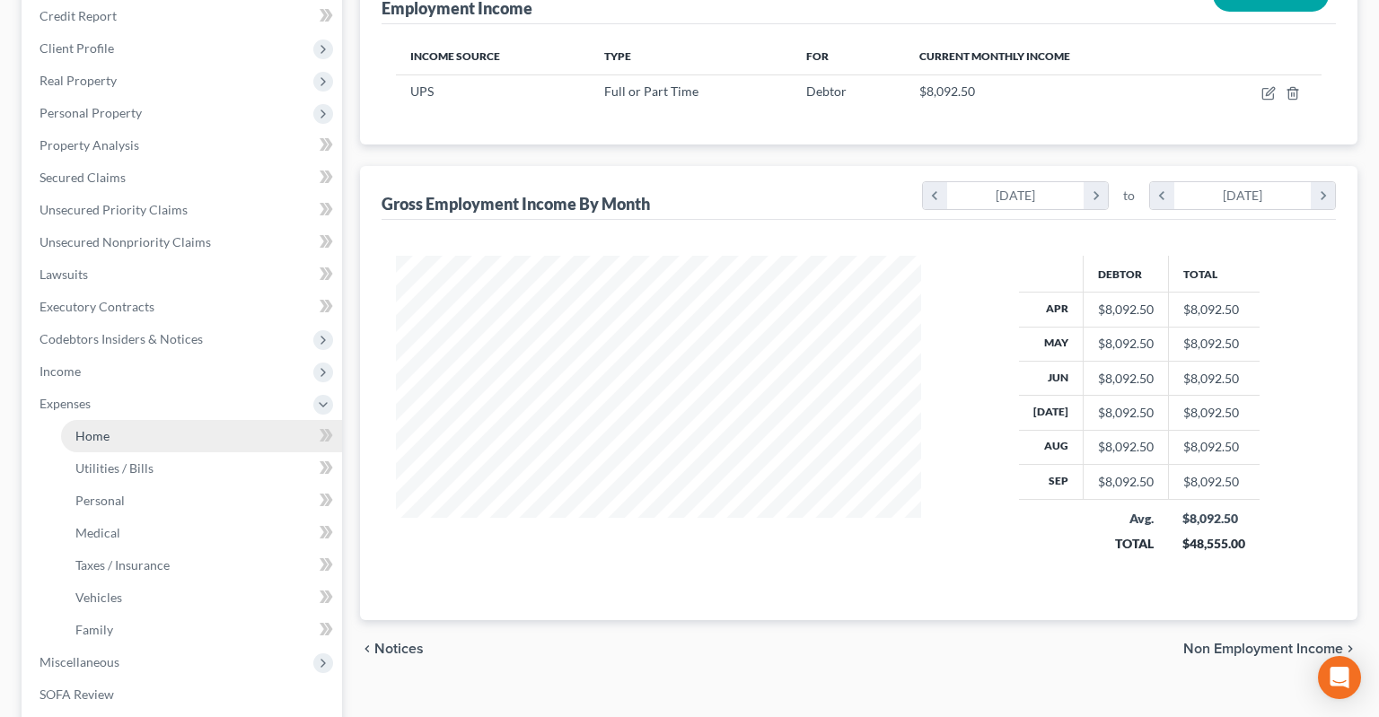
click at [161, 420] on link "Home" at bounding box center [201, 436] width 281 height 32
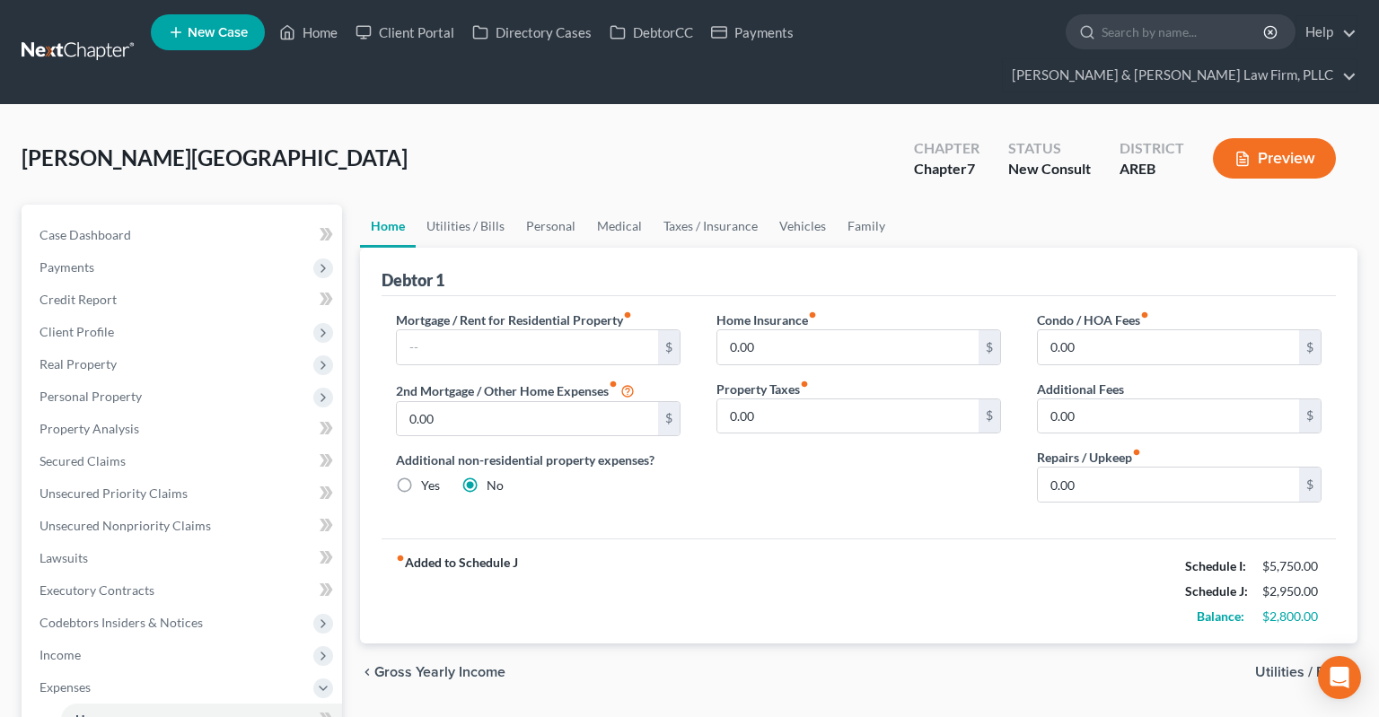
click at [786, 145] on div "[GEOGRAPHIC_DATA][PERSON_NAME] Upgraded Chapter Chapter 7 Status New Consult Di…" at bounding box center [690, 166] width 1336 height 78
click at [178, 251] on span "Payments" at bounding box center [183, 267] width 317 height 32
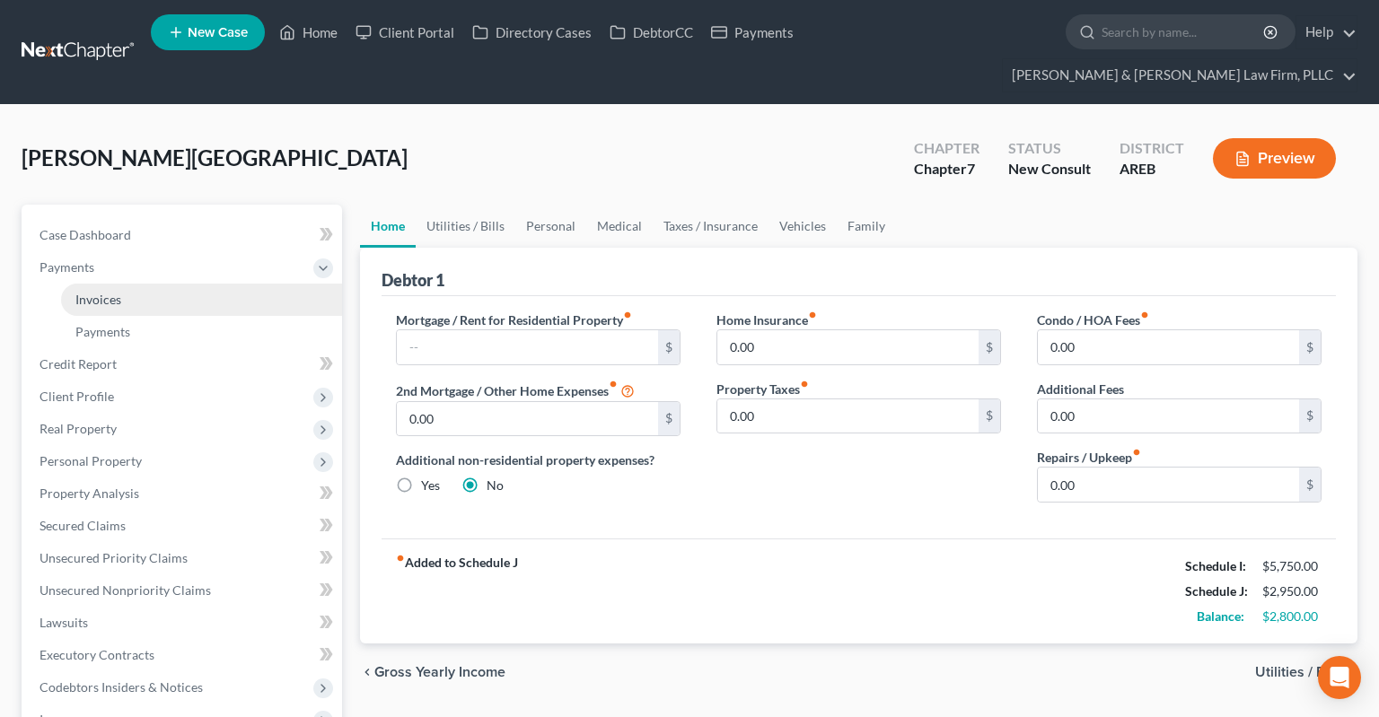
click at [181, 284] on link "Invoices" at bounding box center [201, 300] width 281 height 32
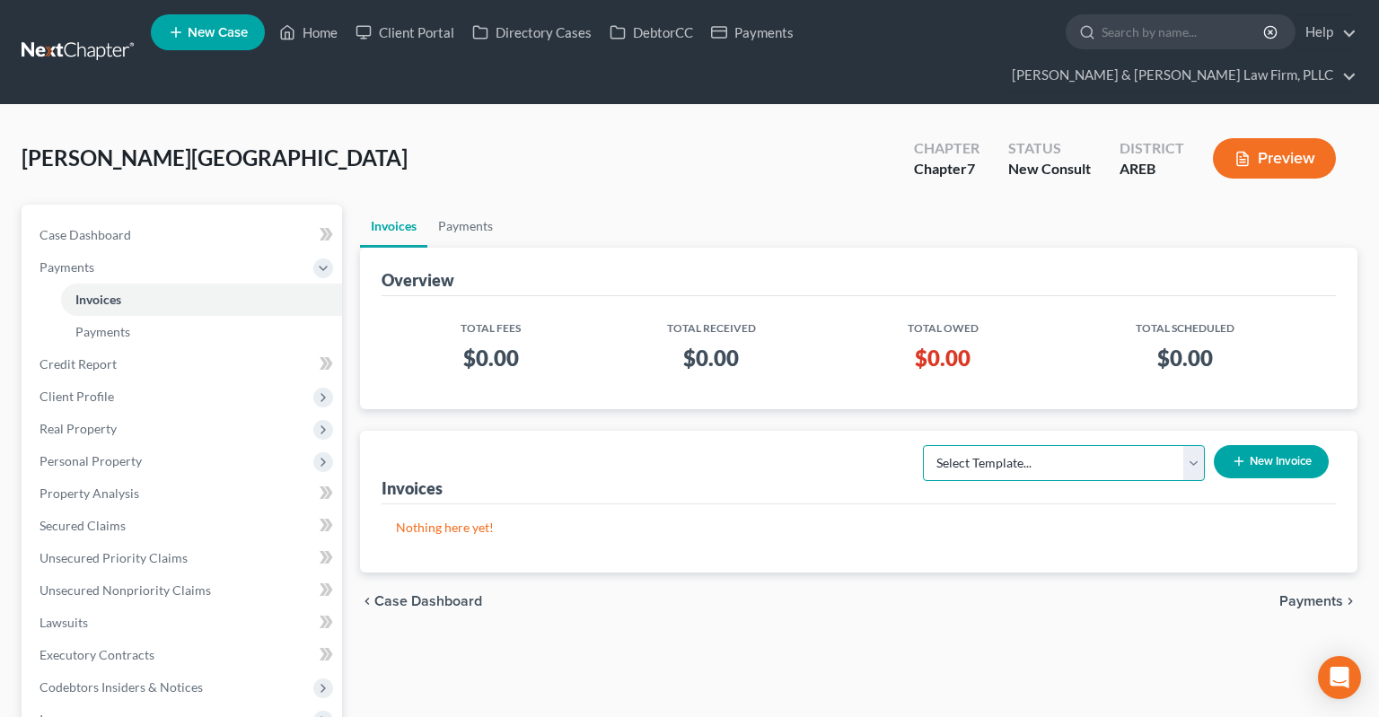
click at [923, 445] on select "Select Template... Chapter 13 Bankruptcy - Individual Chapter 13 Bankruptcy - J…" at bounding box center [1064, 463] width 282 height 36
click option "Chapter 13 Bankruptcy - Individual" at bounding box center [0, 0] width 0 height 0
click at [1245, 445] on button "New Invoice" at bounding box center [1271, 461] width 115 height 33
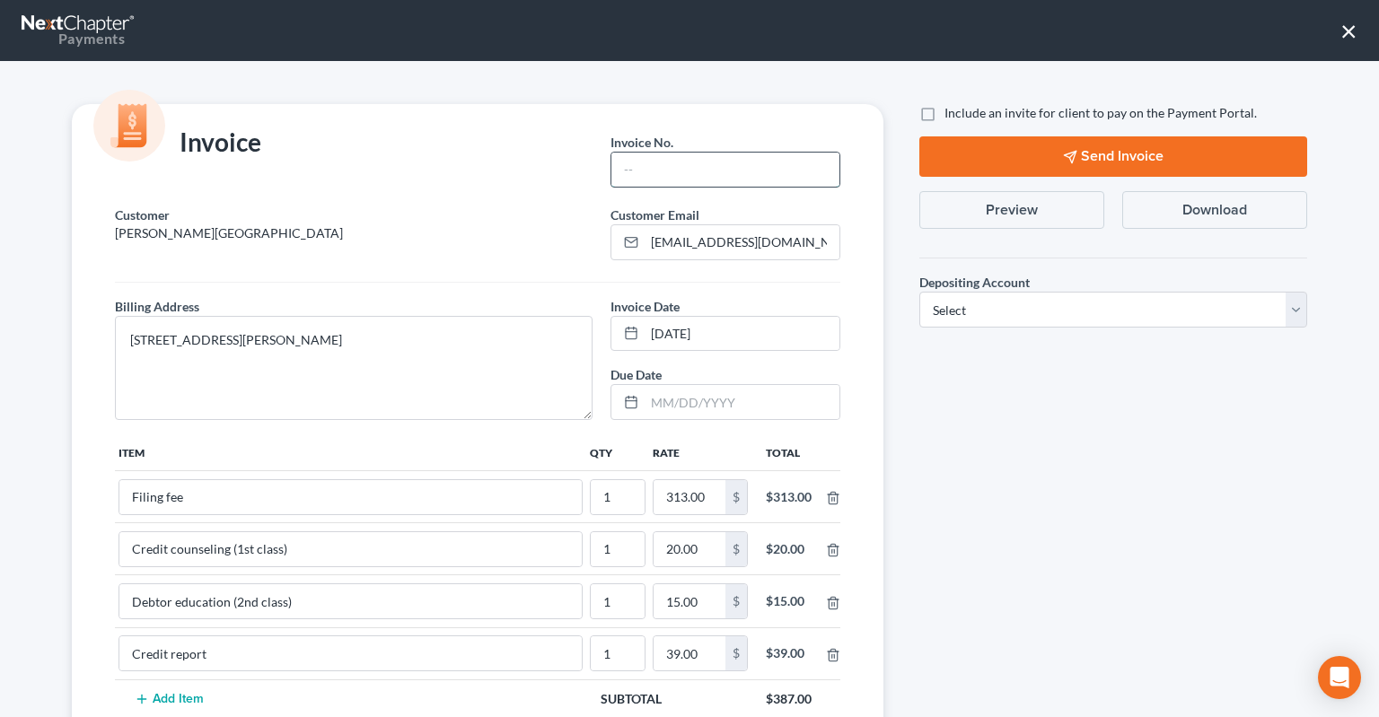
click at [675, 163] on input "text" at bounding box center [725, 170] width 228 height 34
click at [919, 292] on select "Select Operation Trust" at bounding box center [1113, 310] width 388 height 36
click option "Trust" at bounding box center [0, 0] width 0 height 0
click at [961, 478] on div "Include an invite for client to pay on the Payment Portal. Send Invoice Preview…" at bounding box center [1113, 517] width 424 height 827
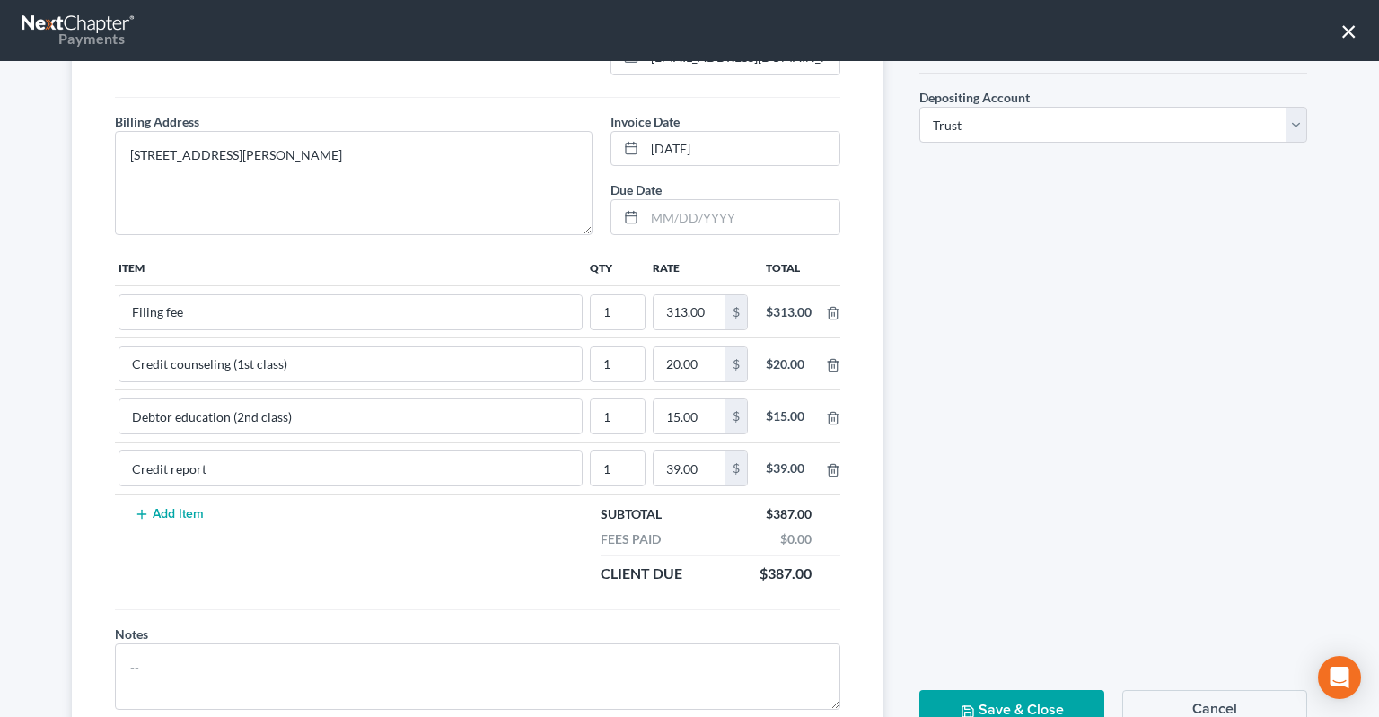
scroll to position [251, 0]
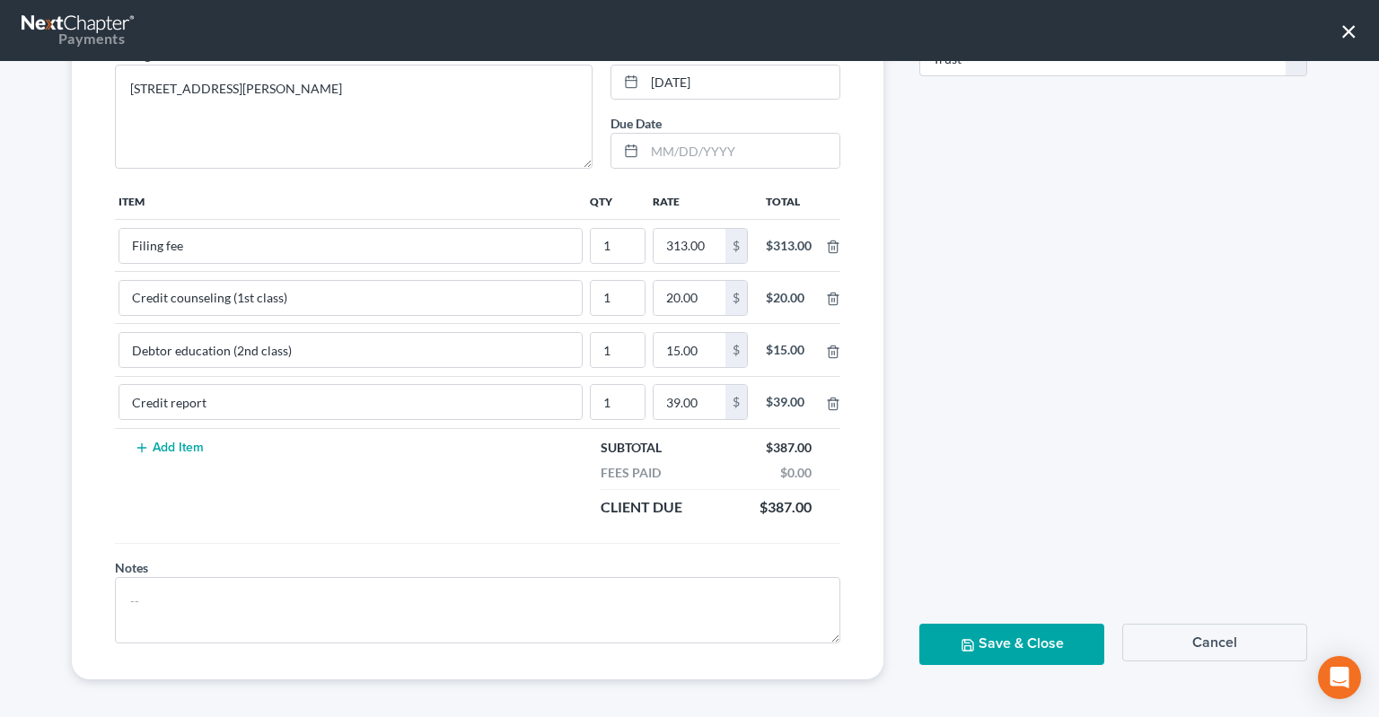
click at [1019, 645] on button "Save & Close" at bounding box center [1011, 644] width 185 height 40
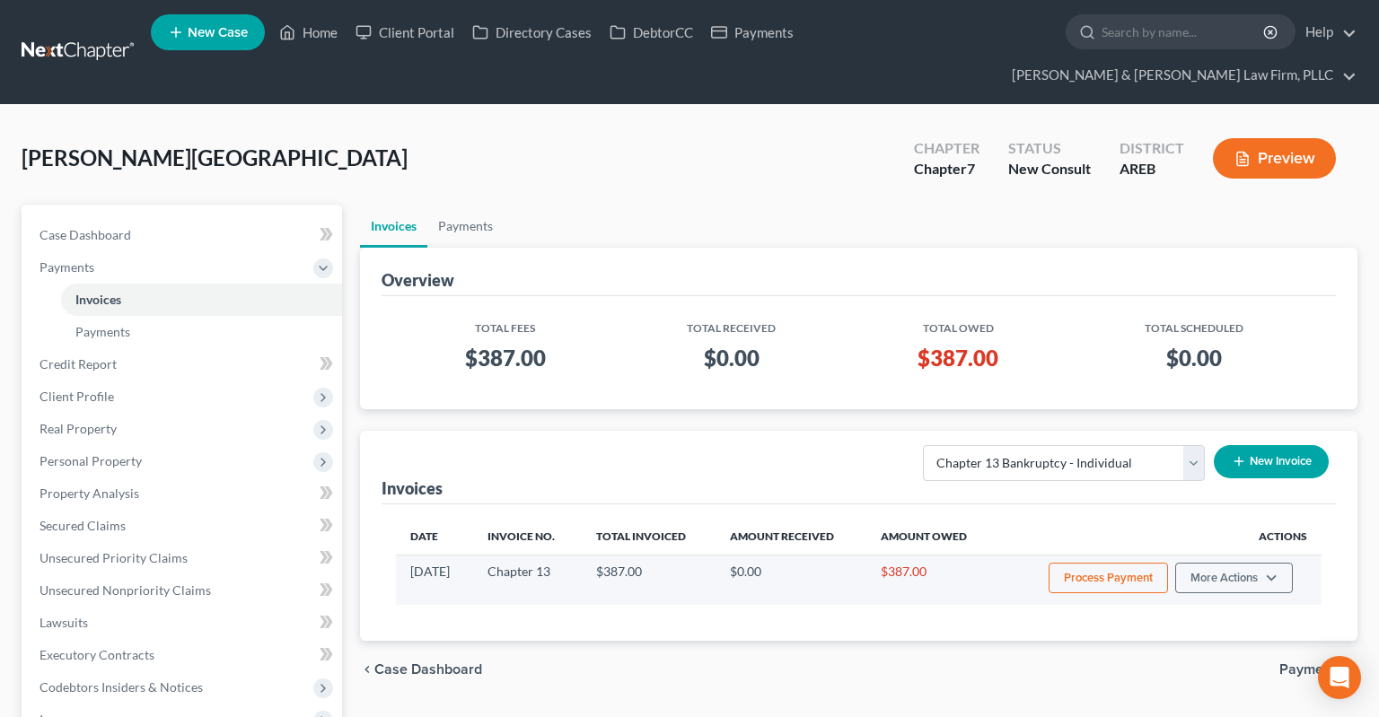
click at [1090, 563] on button "Process Payment" at bounding box center [1108, 578] width 119 height 31
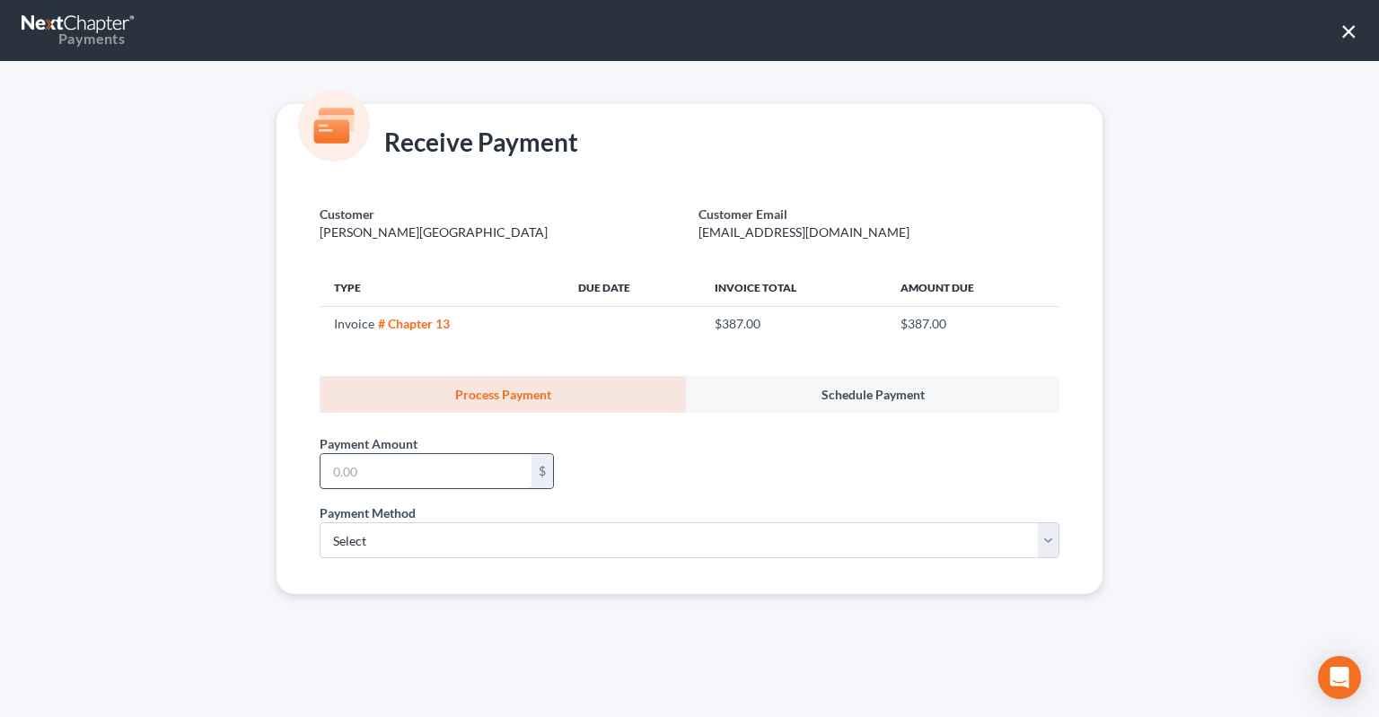
click at [423, 458] on div "Payment Amount * $" at bounding box center [437, 462] width 252 height 55
click at [422, 472] on input "text" at bounding box center [425, 471] width 211 height 34
click at [671, 456] on div "Payment Amount * 387 $" at bounding box center [690, 458] width 758 height 91
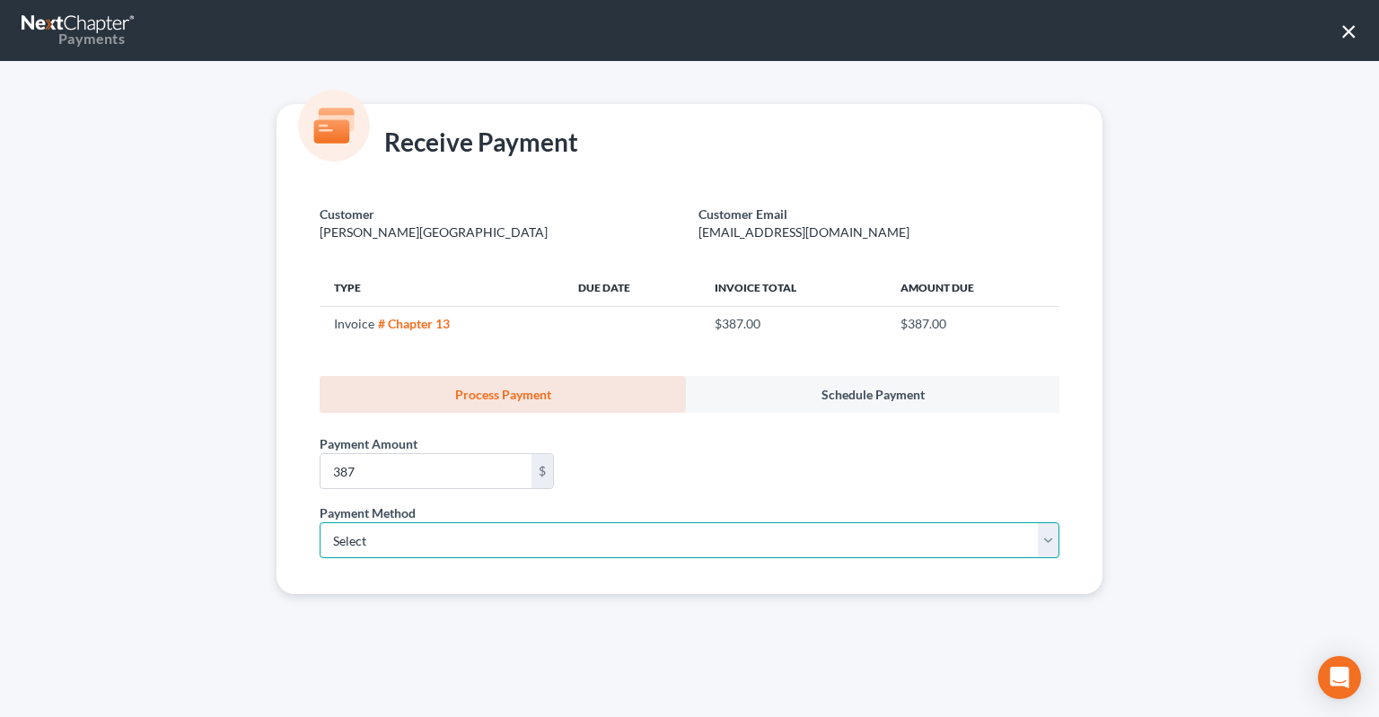
click at [320, 522] on select "Select ACH Credit Card" at bounding box center [690, 540] width 740 height 36
click option "Credit Card" at bounding box center [0, 0] width 0 height 0
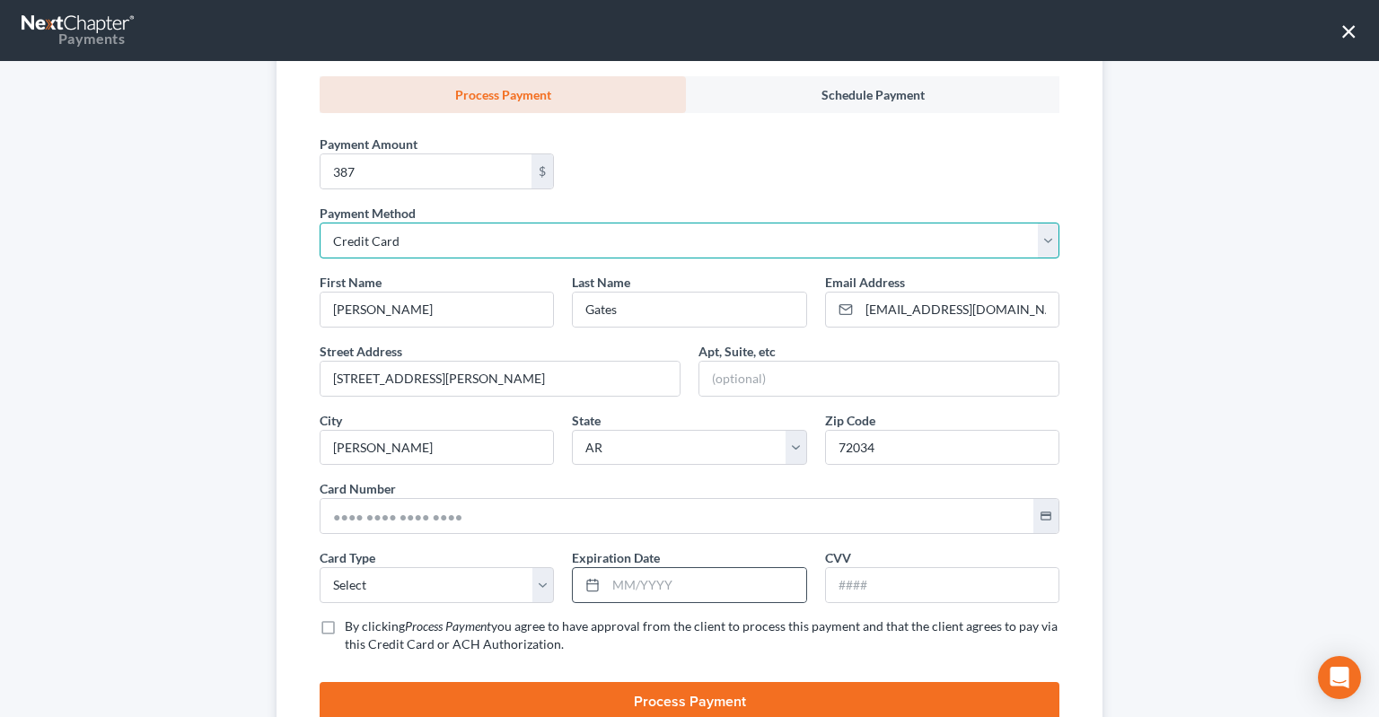
scroll to position [362, 0]
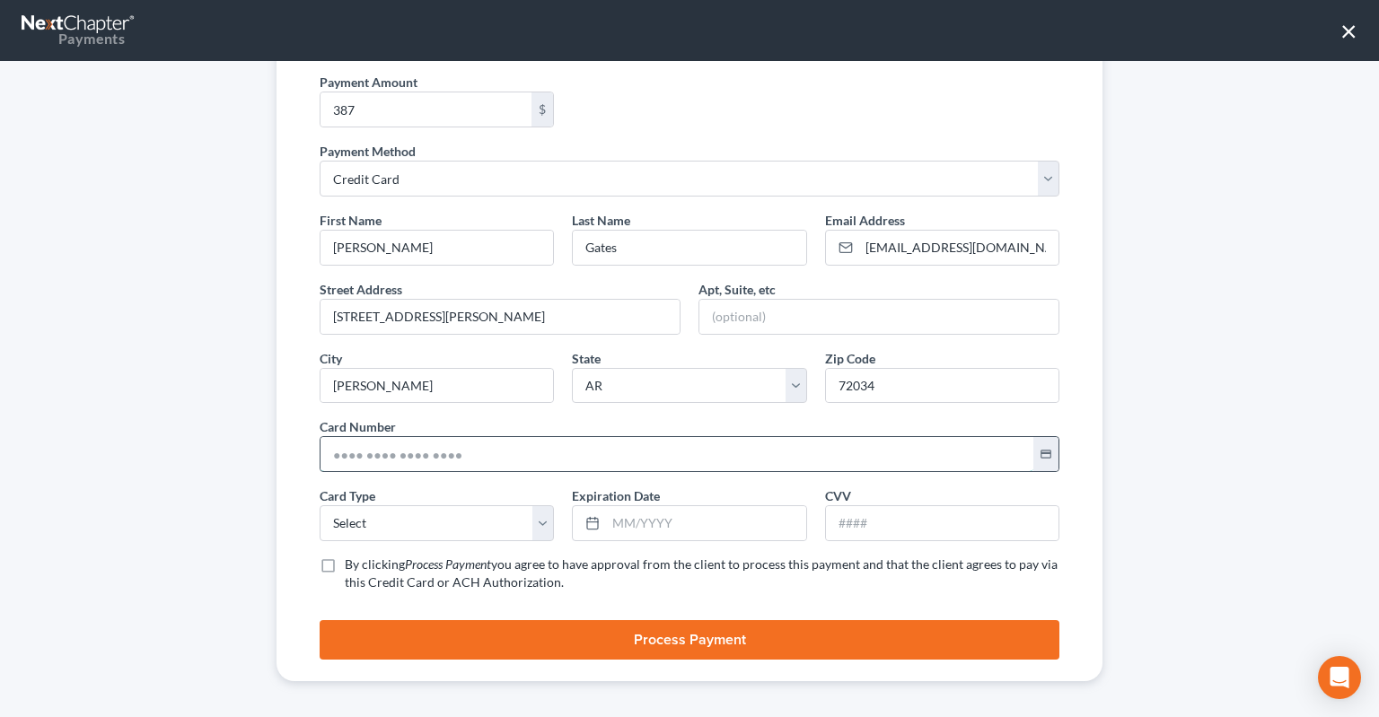
click at [490, 447] on input "text" at bounding box center [676, 454] width 713 height 34
click at [320, 505] on select "Select Visa MasterCard Discover American Express" at bounding box center [437, 523] width 234 height 36
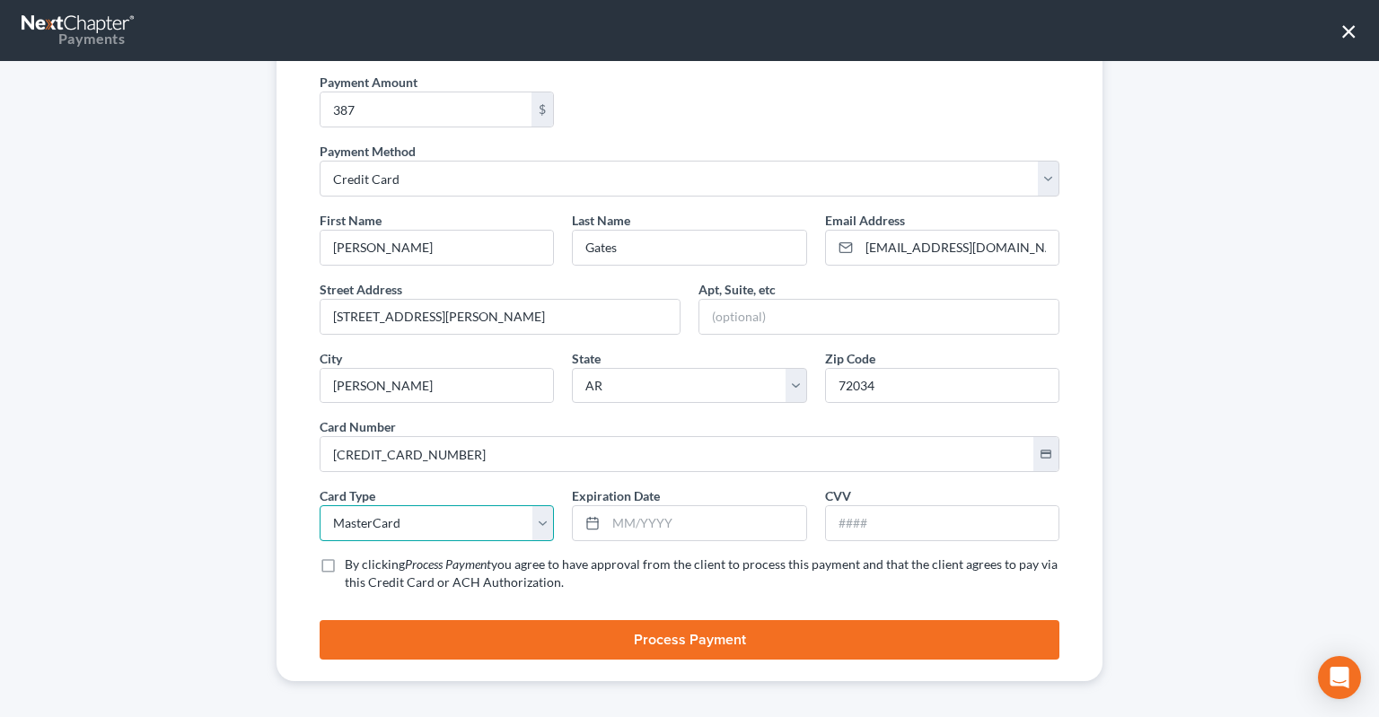
click option "MasterCard" at bounding box center [0, 0] width 0 height 0
click at [645, 519] on input "text" at bounding box center [705, 523] width 199 height 34
click at [999, 514] on input "text" at bounding box center [942, 523] width 233 height 34
click at [345, 565] on label "By clicking Process Payment you agree to have approval from the client to proce…" at bounding box center [702, 574] width 715 height 36
click at [352, 565] on input "By clicking Process Payment you agree to have approval from the client to proce…" at bounding box center [358, 562] width 12 height 12
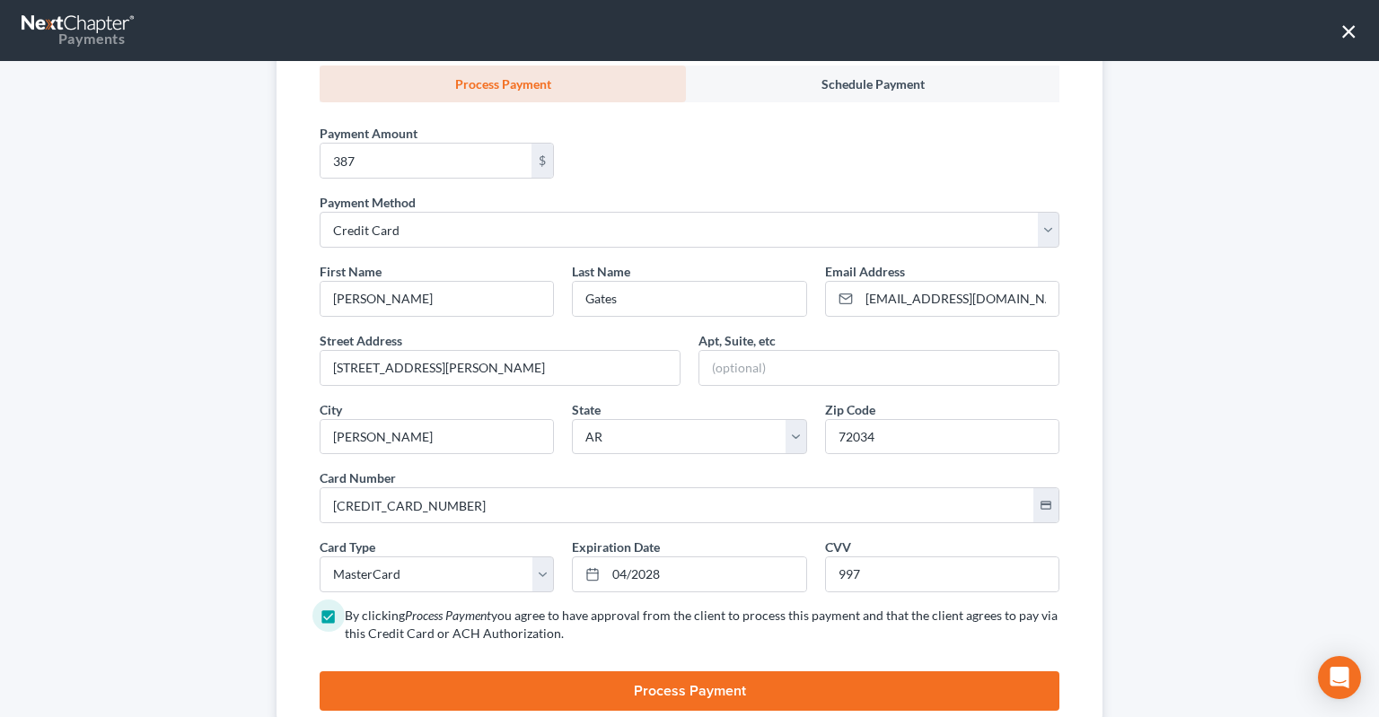
scroll to position [366, 0]
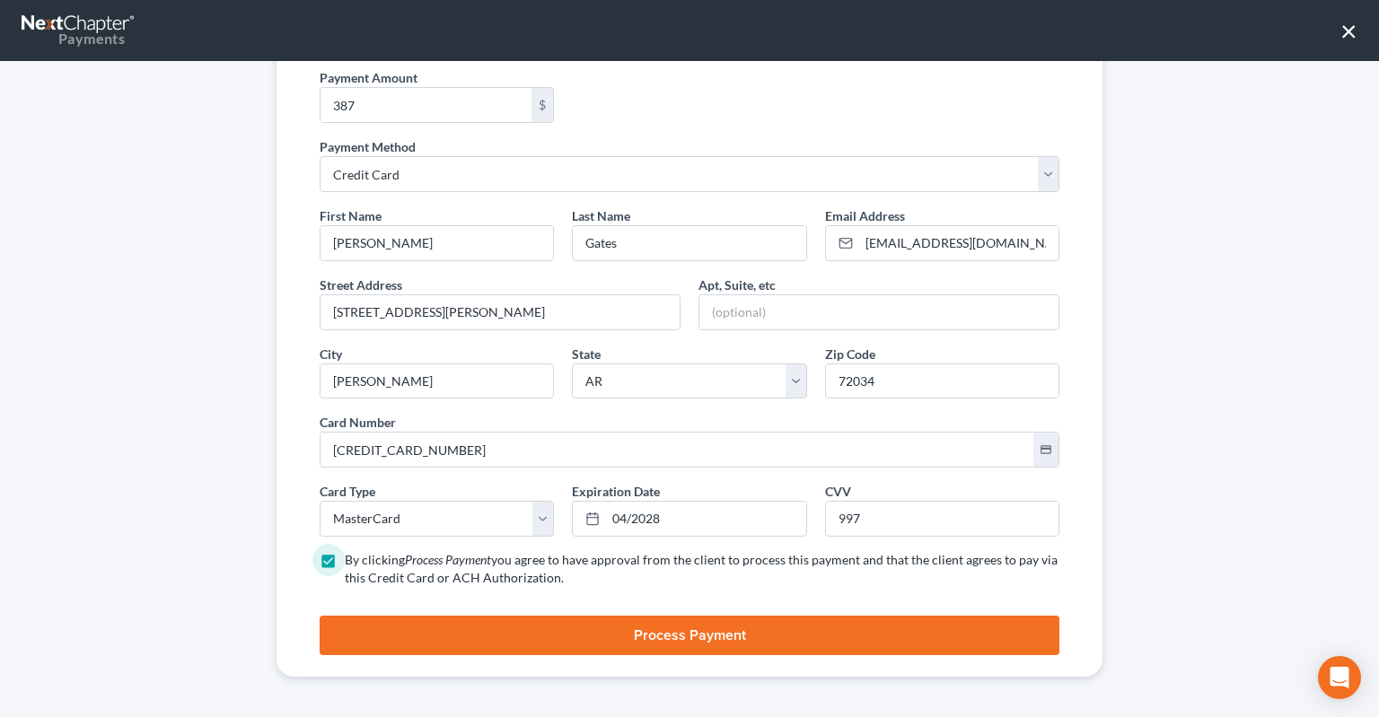
click at [722, 630] on button "Process Payment" at bounding box center [690, 636] width 740 height 40
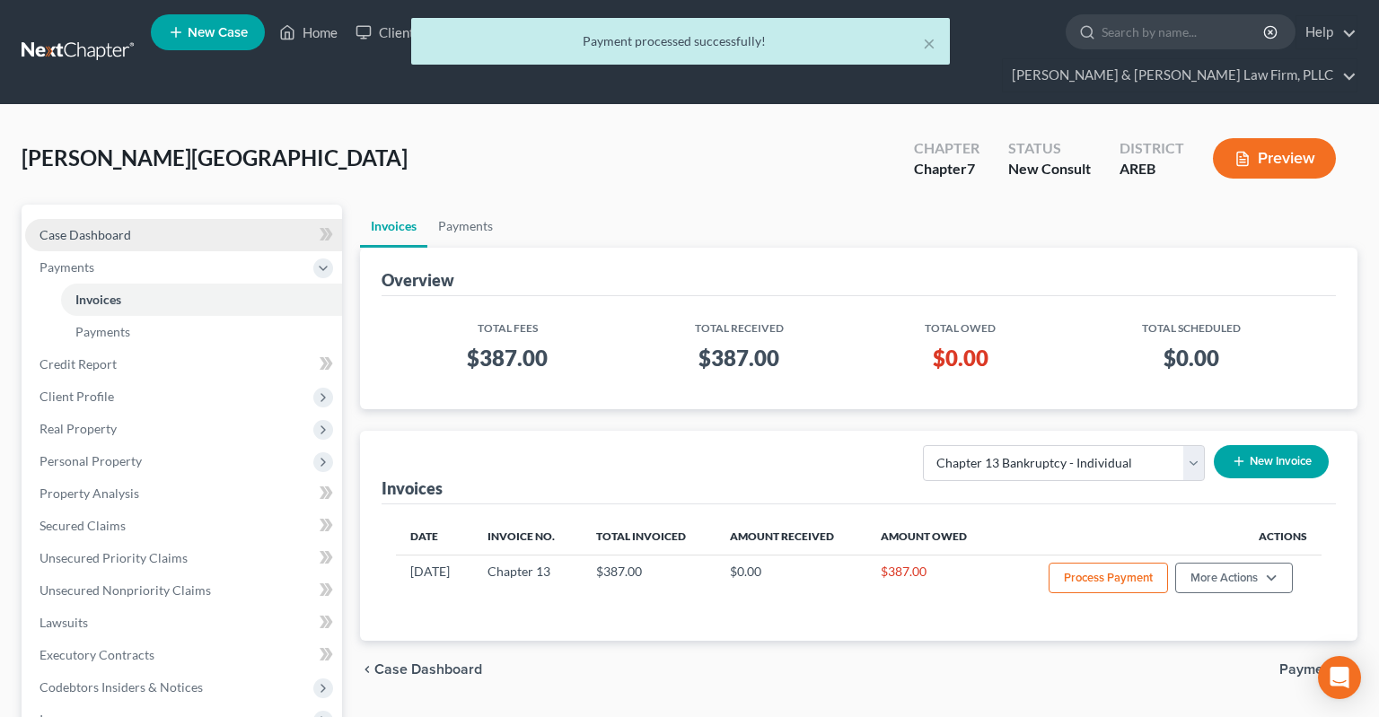
click at [192, 219] on link "Case Dashboard" at bounding box center [183, 235] width 317 height 32
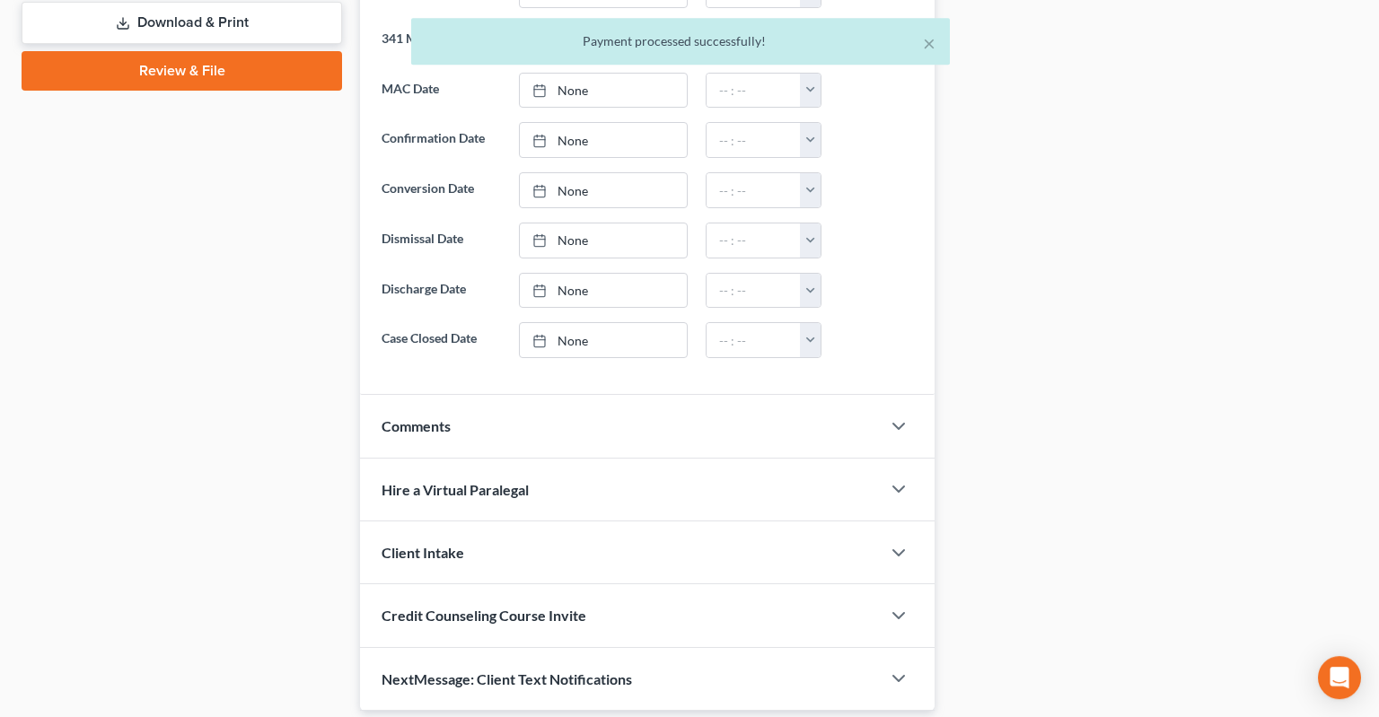
scroll to position [915, 0]
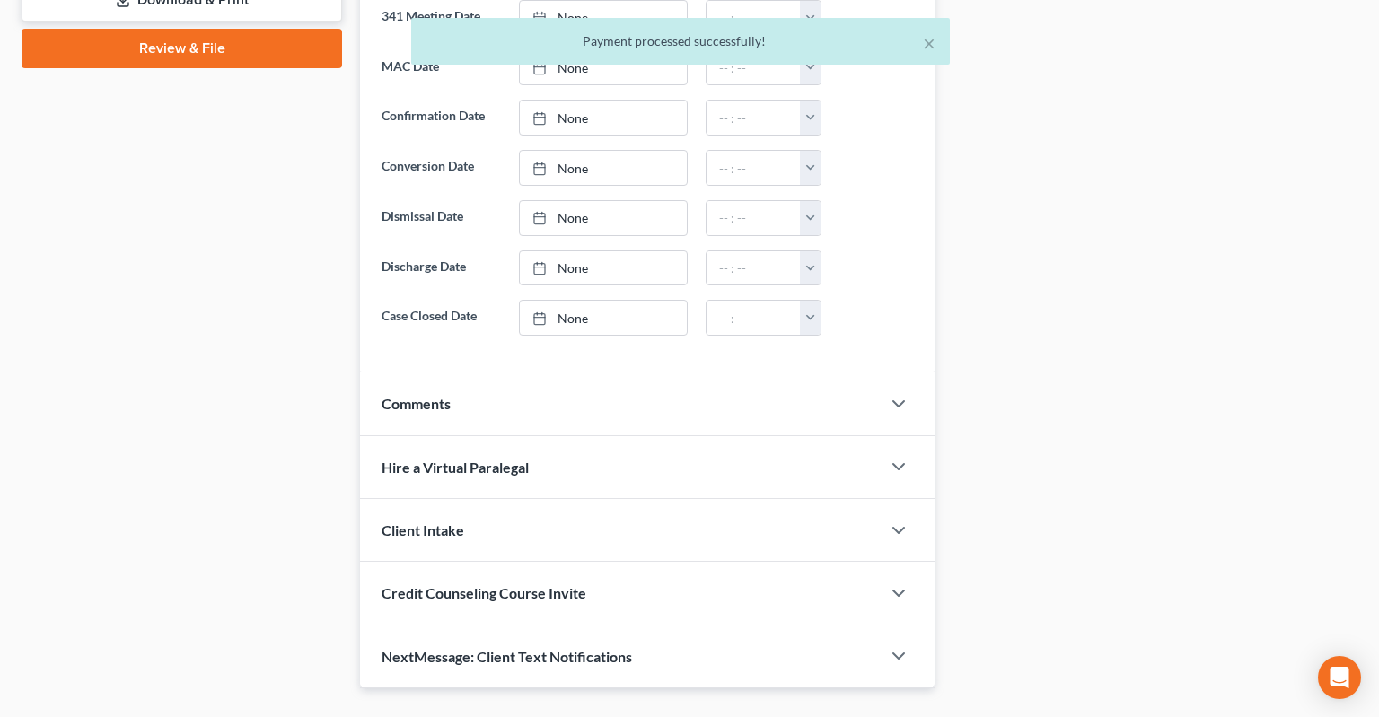
drag, startPoint x: 548, startPoint y: 364, endPoint x: 708, endPoint y: 385, distance: 162.0
click at [548, 373] on div "Comments" at bounding box center [620, 404] width 521 height 62
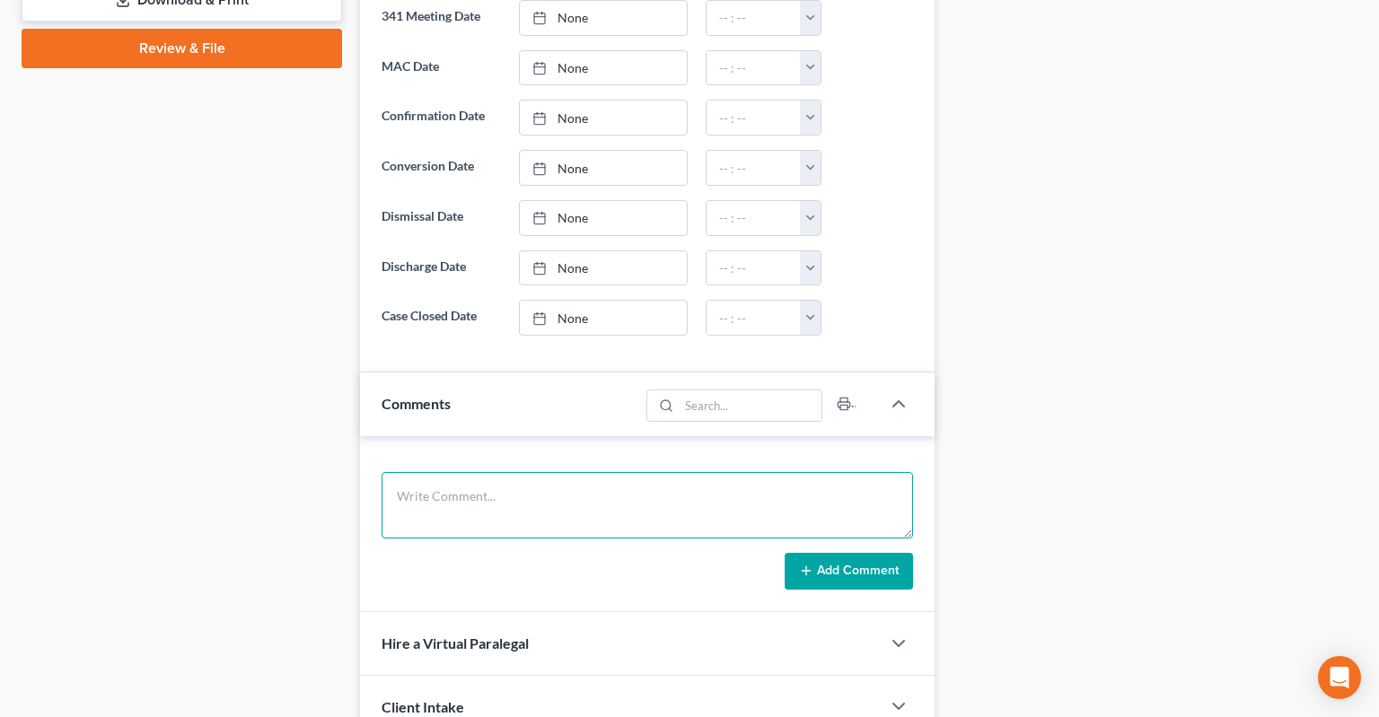
click at [540, 472] on textarea at bounding box center [647, 505] width 531 height 66
click at [823, 553] on button "Add Comment" at bounding box center [849, 572] width 128 height 38
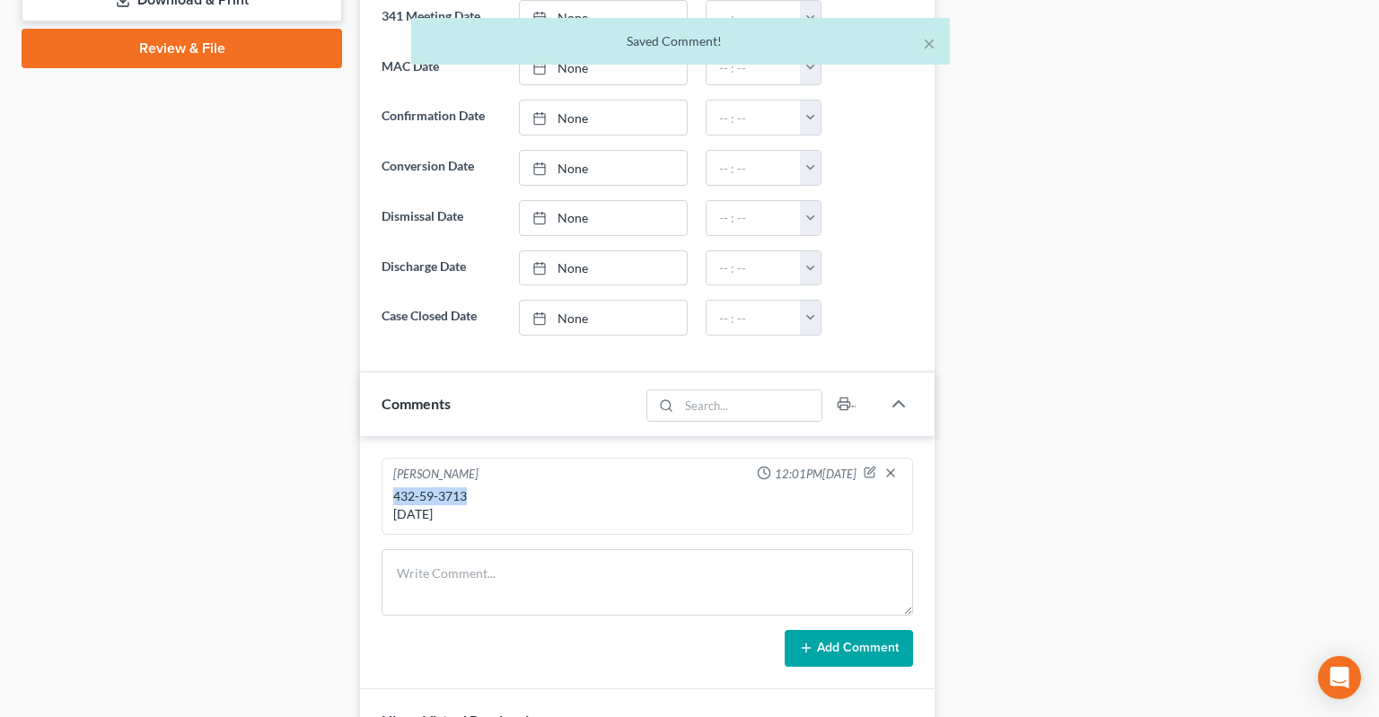
drag, startPoint x: 452, startPoint y: 454, endPoint x: 393, endPoint y: 453, distance: 58.4
click at [393, 484] on div "432-59-3713 [DATE]" at bounding box center [647, 505] width 515 height 43
copy div "432-59-3713"
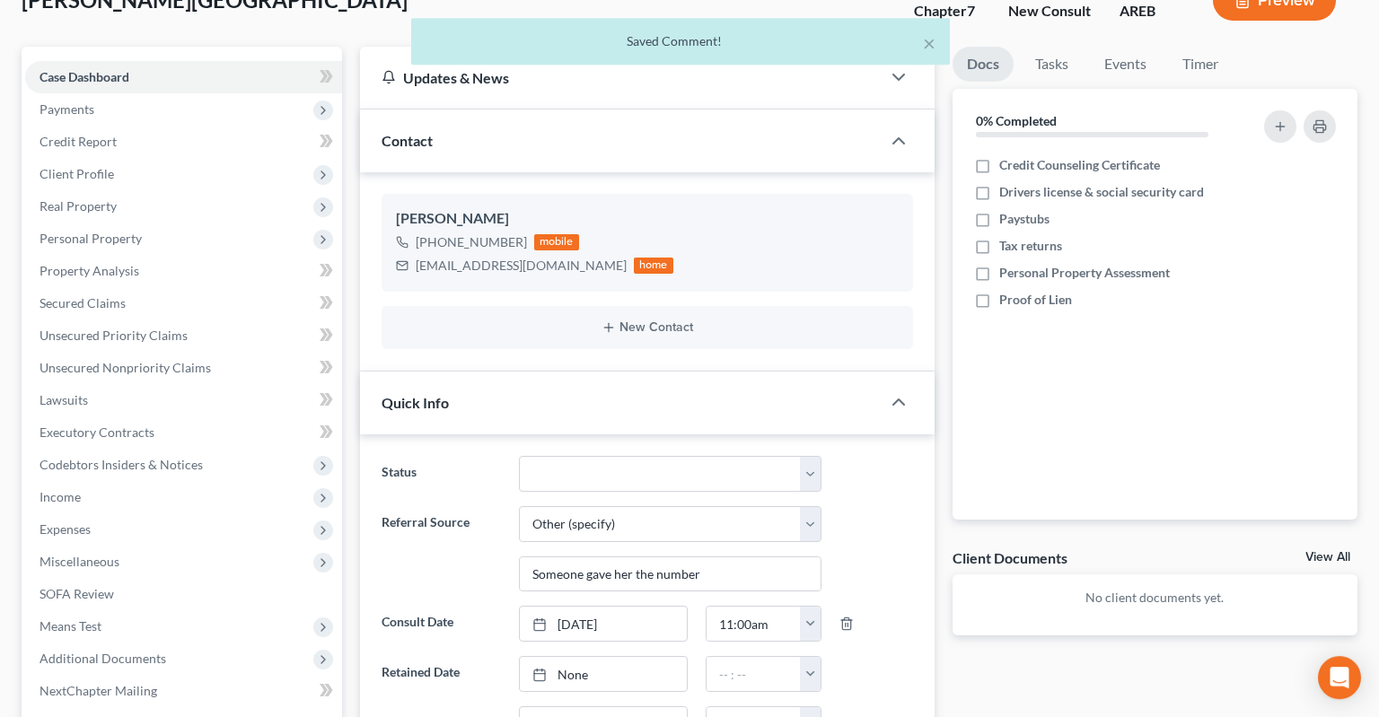
scroll to position [156, 0]
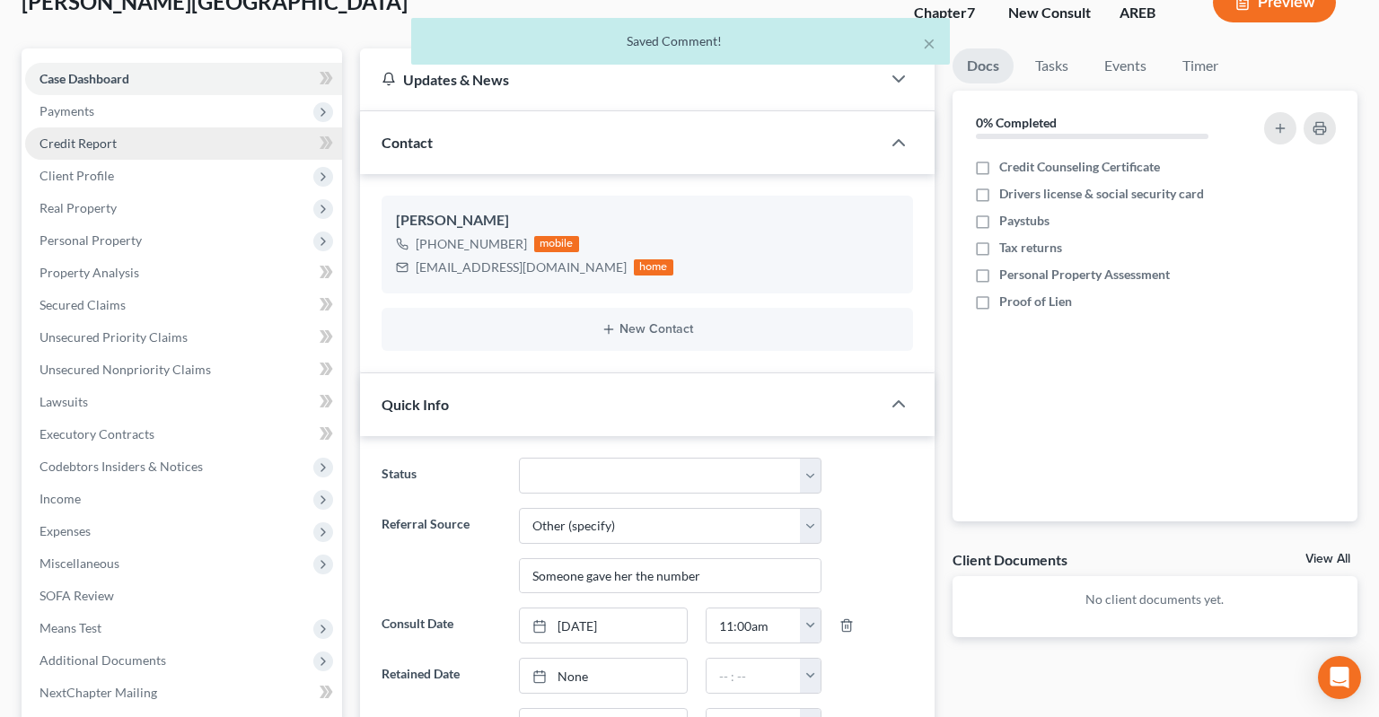
click at [196, 127] on link "Credit Report" at bounding box center [183, 143] width 317 height 32
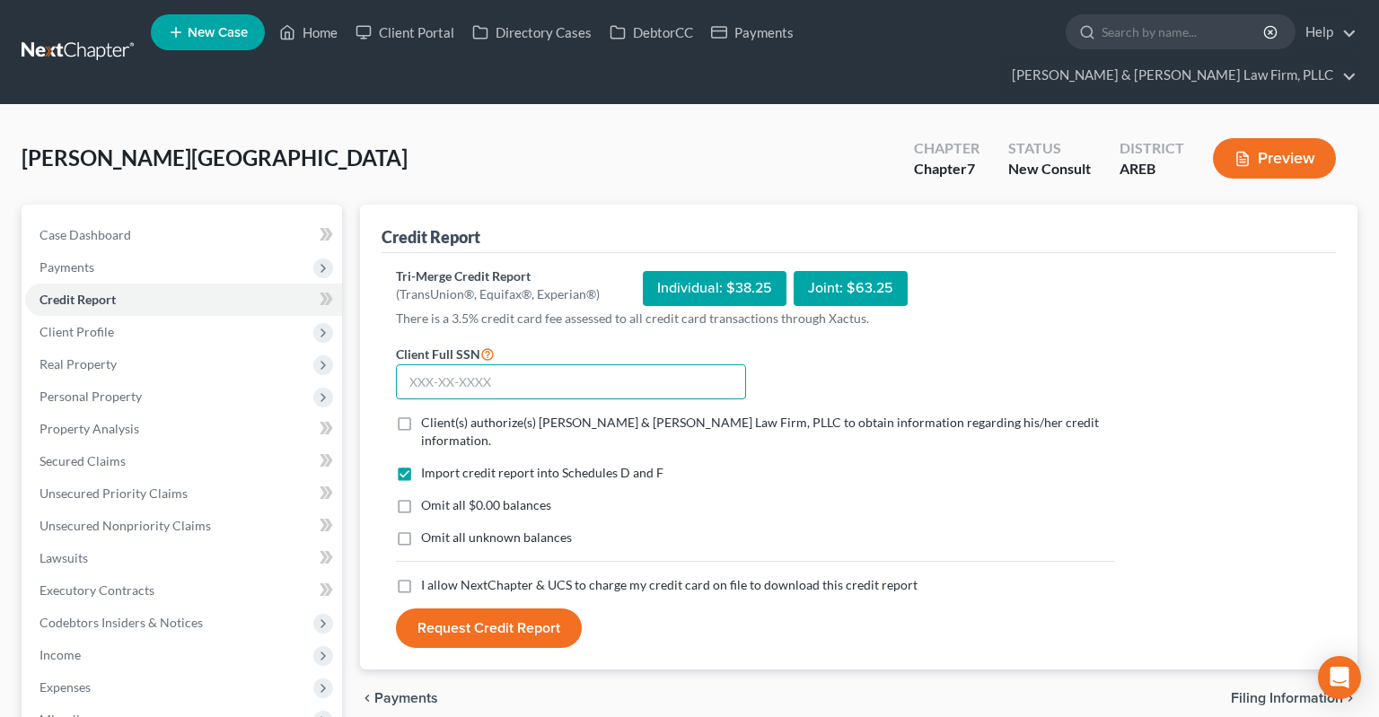
click at [557, 364] on input "text" at bounding box center [571, 382] width 350 height 36
paste input "432-59-3713"
click at [421, 414] on label "Client(s) authorize(s) [PERSON_NAME] & [PERSON_NAME] Law Firm, PLLC to obtain i…" at bounding box center [767, 432] width 693 height 36
click at [428, 414] on input "Client(s) authorize(s) [PERSON_NAME] & [PERSON_NAME] Law Firm, PLLC to obtain i…" at bounding box center [434, 420] width 12 height 12
drag, startPoint x: 406, startPoint y: 531, endPoint x: 418, endPoint y: 534, distance: 13.1
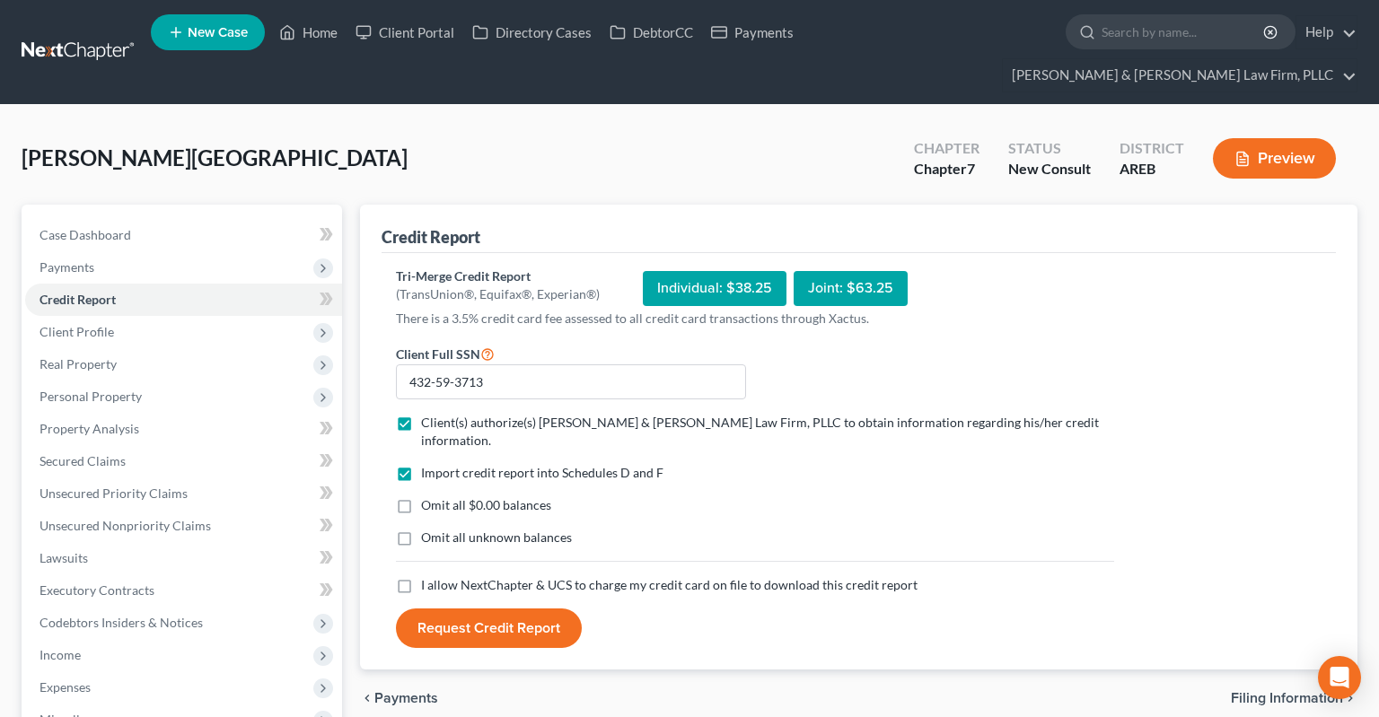
click at [421, 576] on label "I allow NextChapter & UCS to charge my credit card on file to download this cre…" at bounding box center [669, 585] width 496 height 18
click at [428, 576] on input "I allow NextChapter & UCS to charge my credit card on file to download this cre…" at bounding box center [434, 582] width 12 height 12
click at [435, 609] on button "Request Credit Report" at bounding box center [489, 629] width 186 height 40
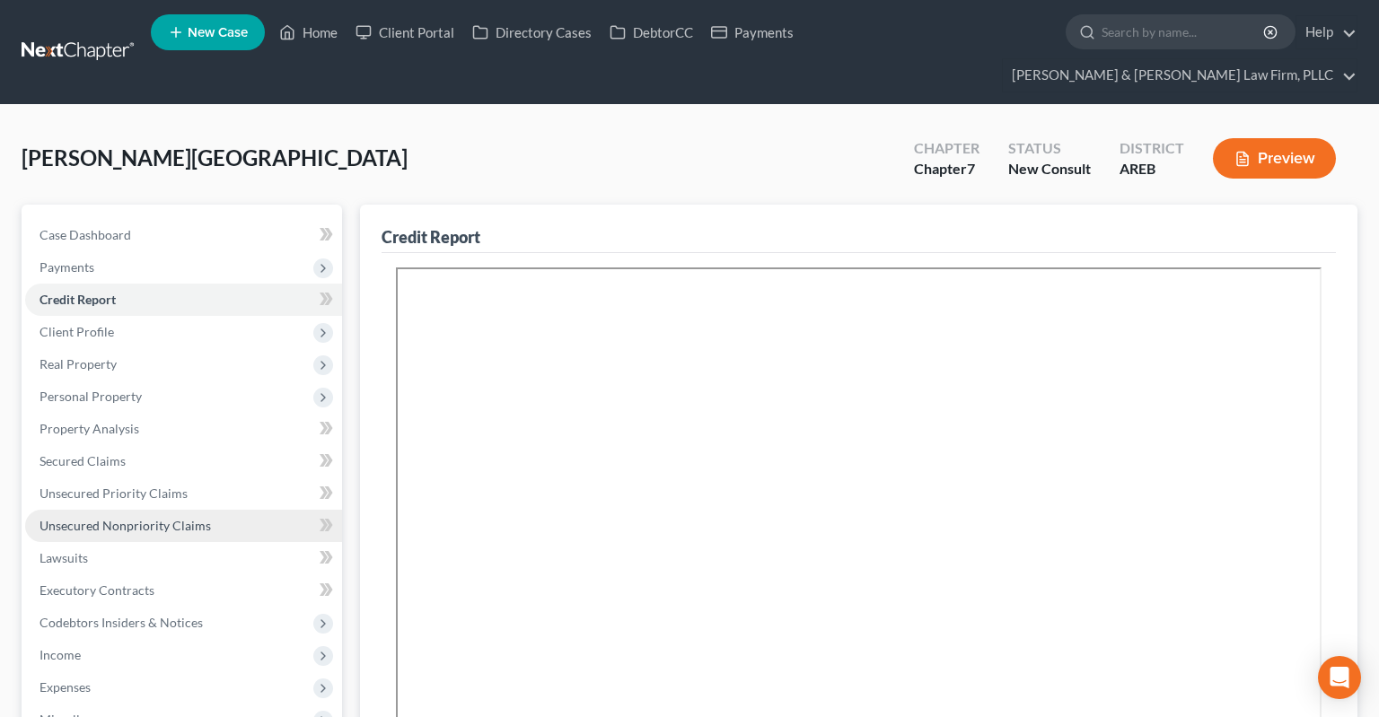
click at [224, 510] on link "Unsecured Nonpriority Claims" at bounding box center [183, 526] width 317 height 32
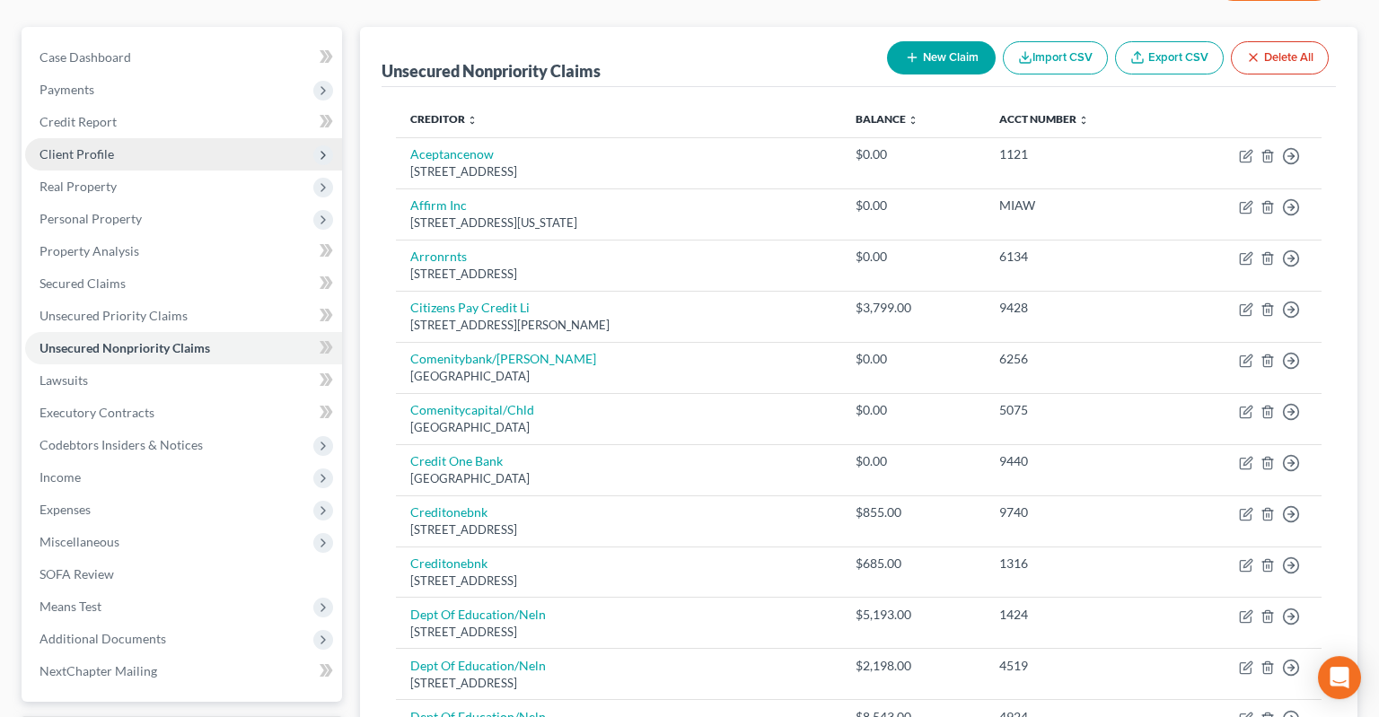
scroll to position [85, 0]
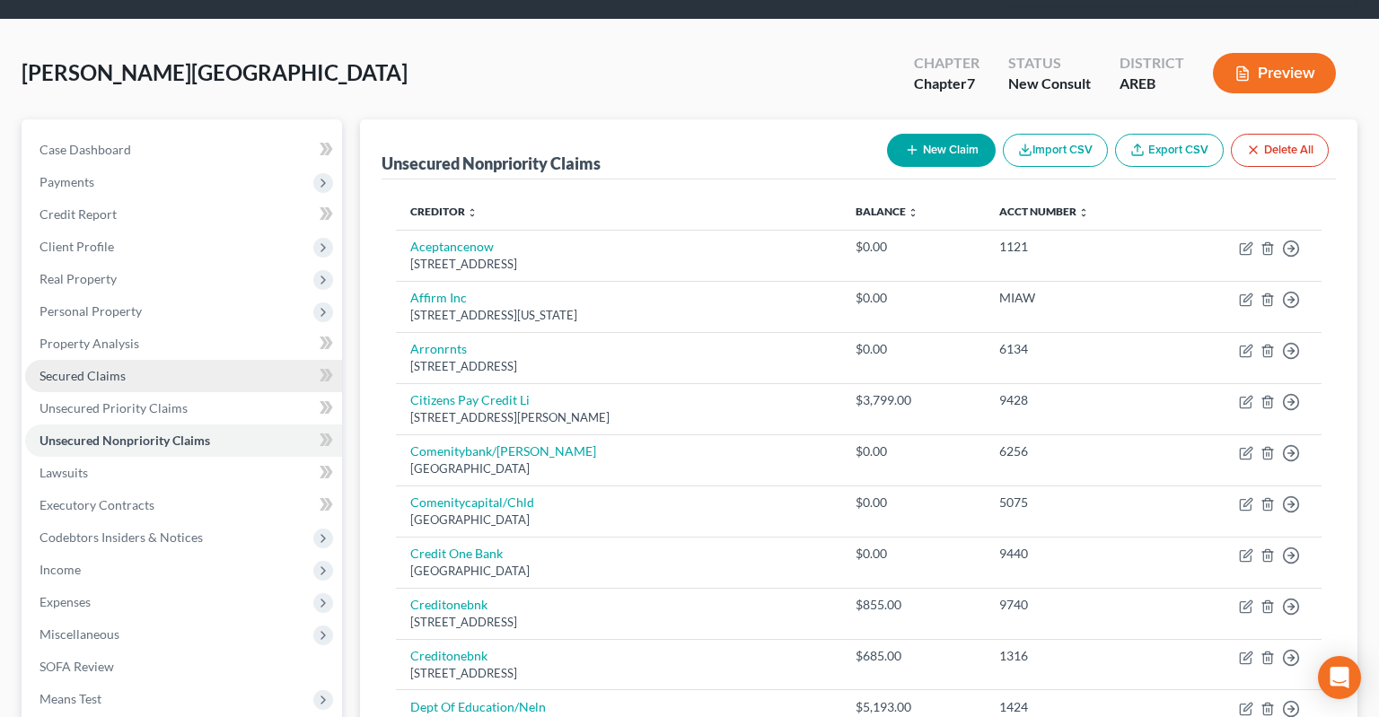
click at [189, 360] on link "Secured Claims" at bounding box center [183, 376] width 317 height 32
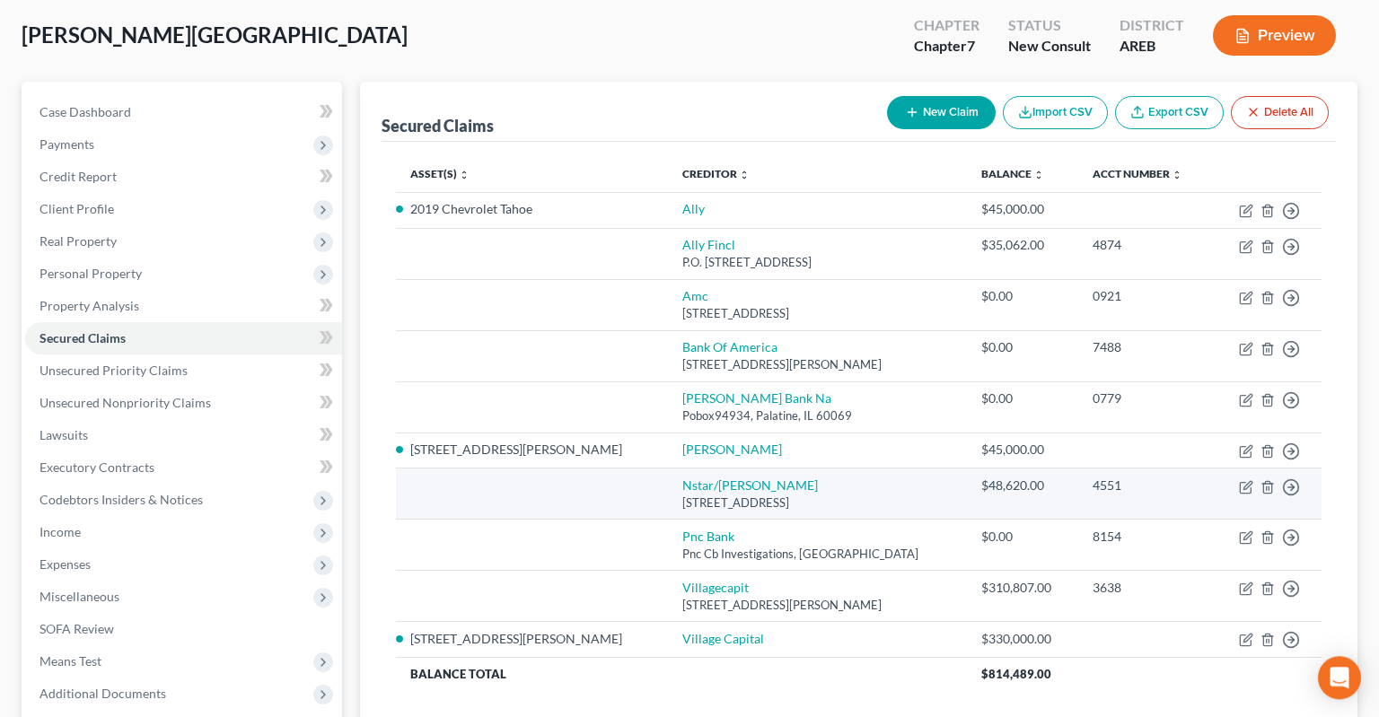
scroll to position [94, 0]
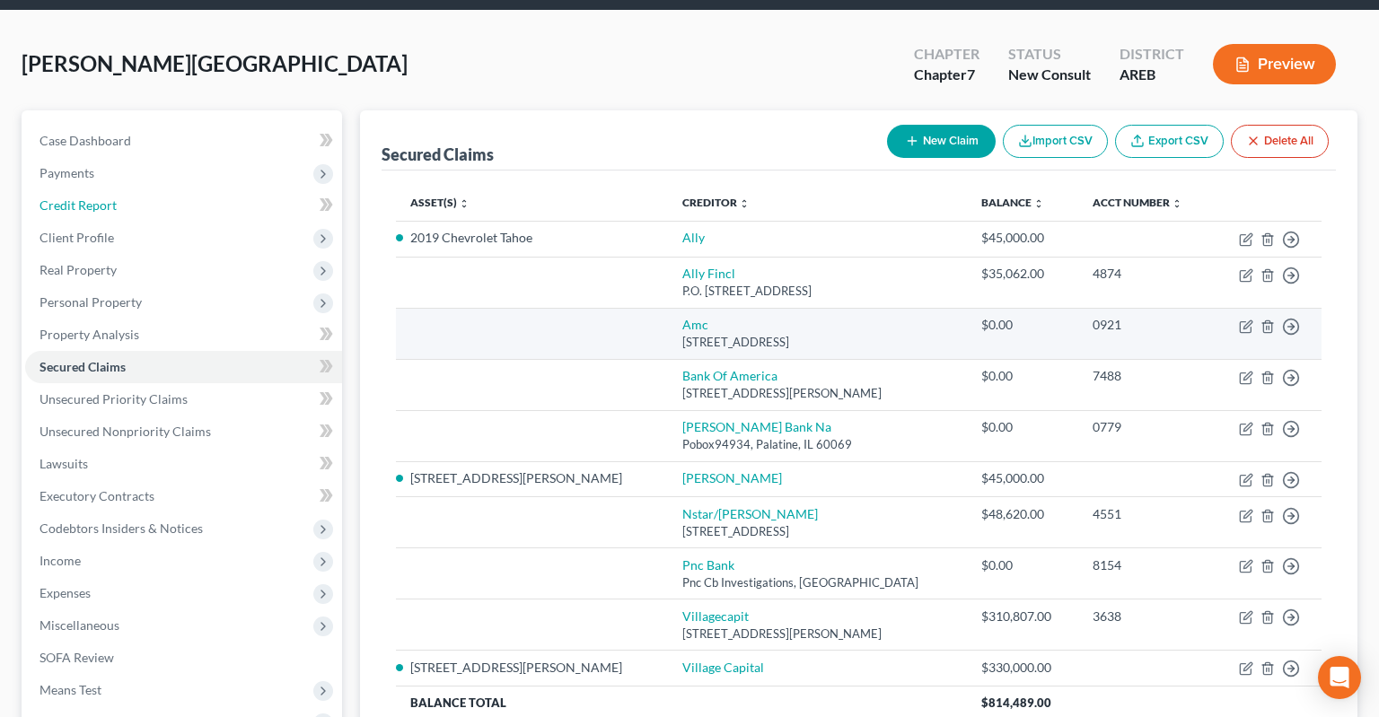
click at [131, 189] on link "Credit Report" at bounding box center [183, 205] width 317 height 32
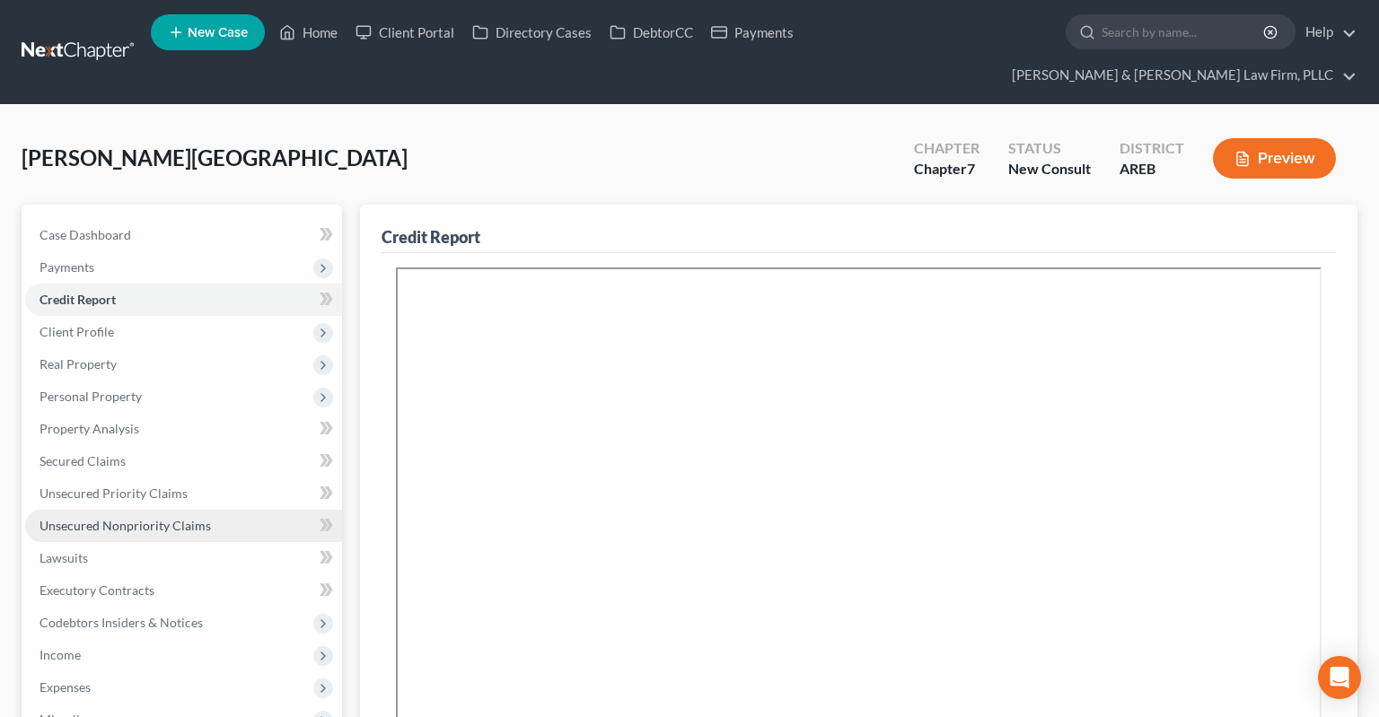
click at [202, 518] on span "Unsecured Nonpriority Claims" at bounding box center [125, 525] width 171 height 15
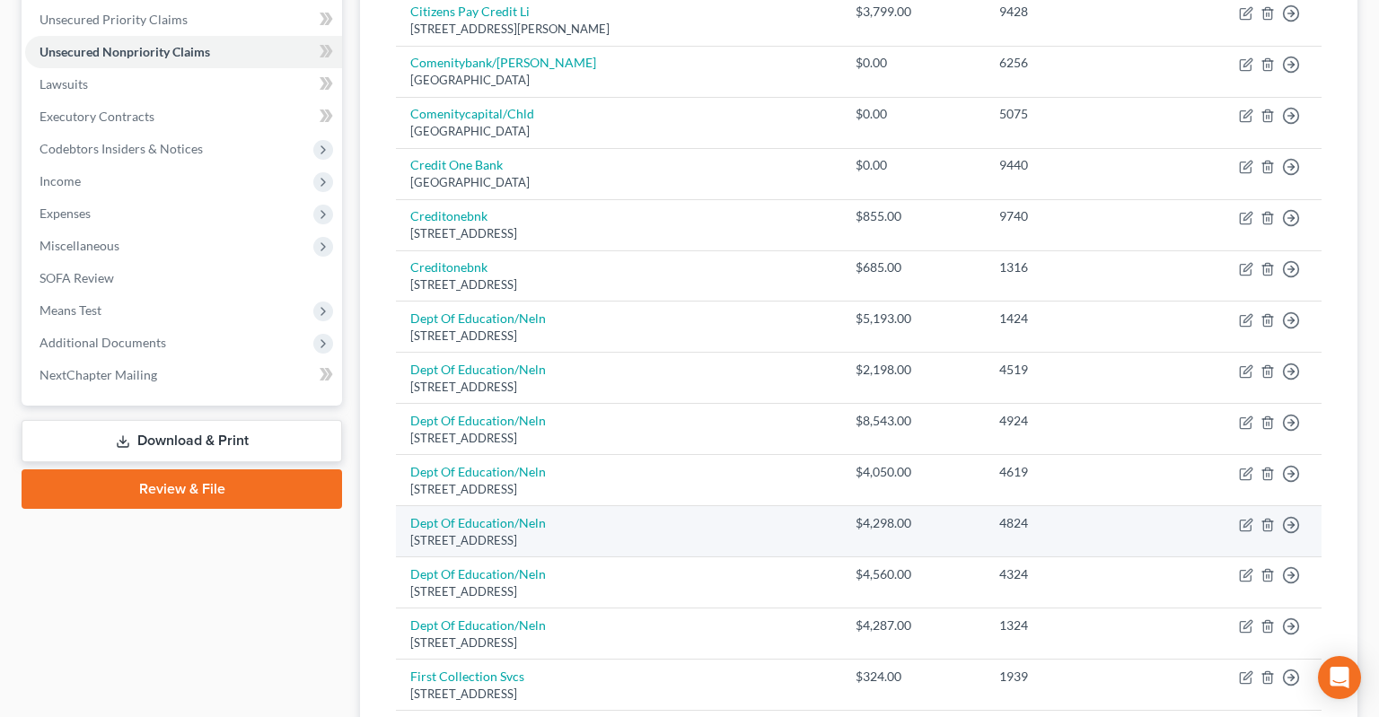
scroll to position [1033, 0]
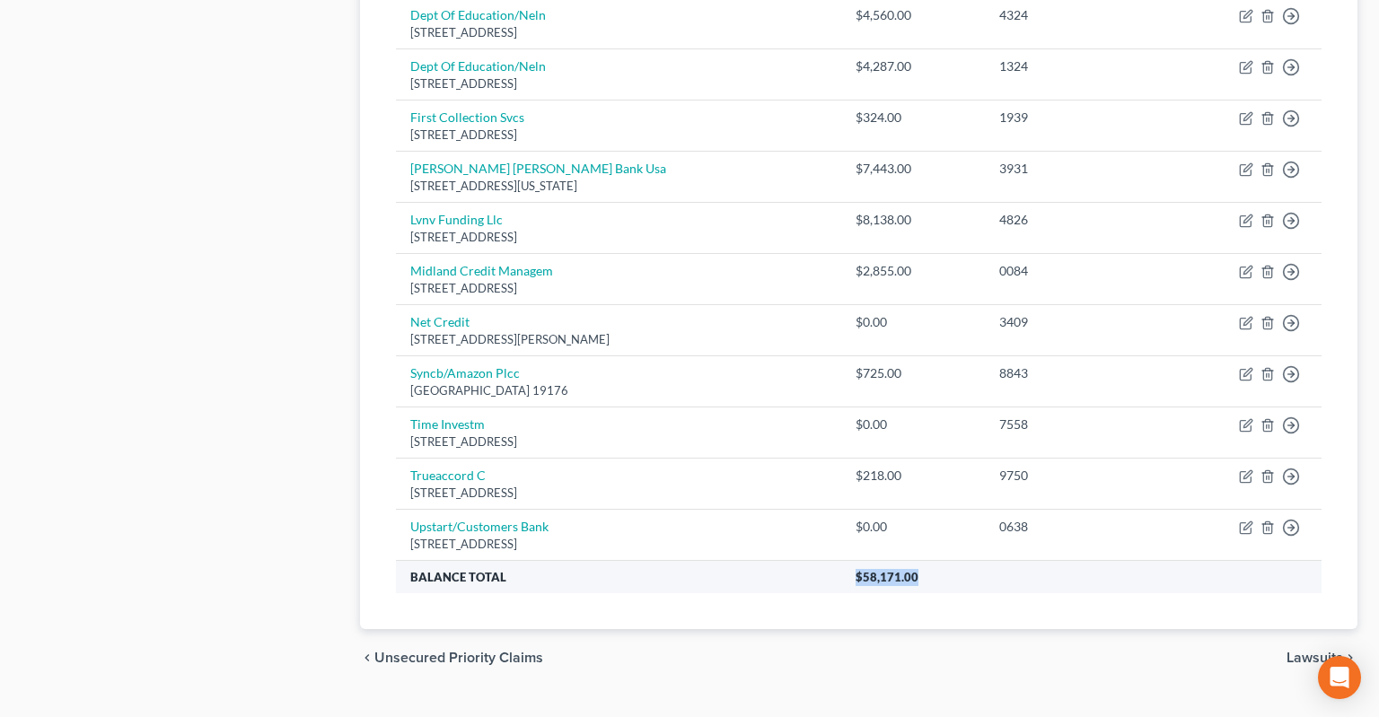
drag, startPoint x: 846, startPoint y: 539, endPoint x: 935, endPoint y: 540, distance: 89.8
click at [935, 560] on th "$58,171.00" at bounding box center [1081, 576] width 480 height 32
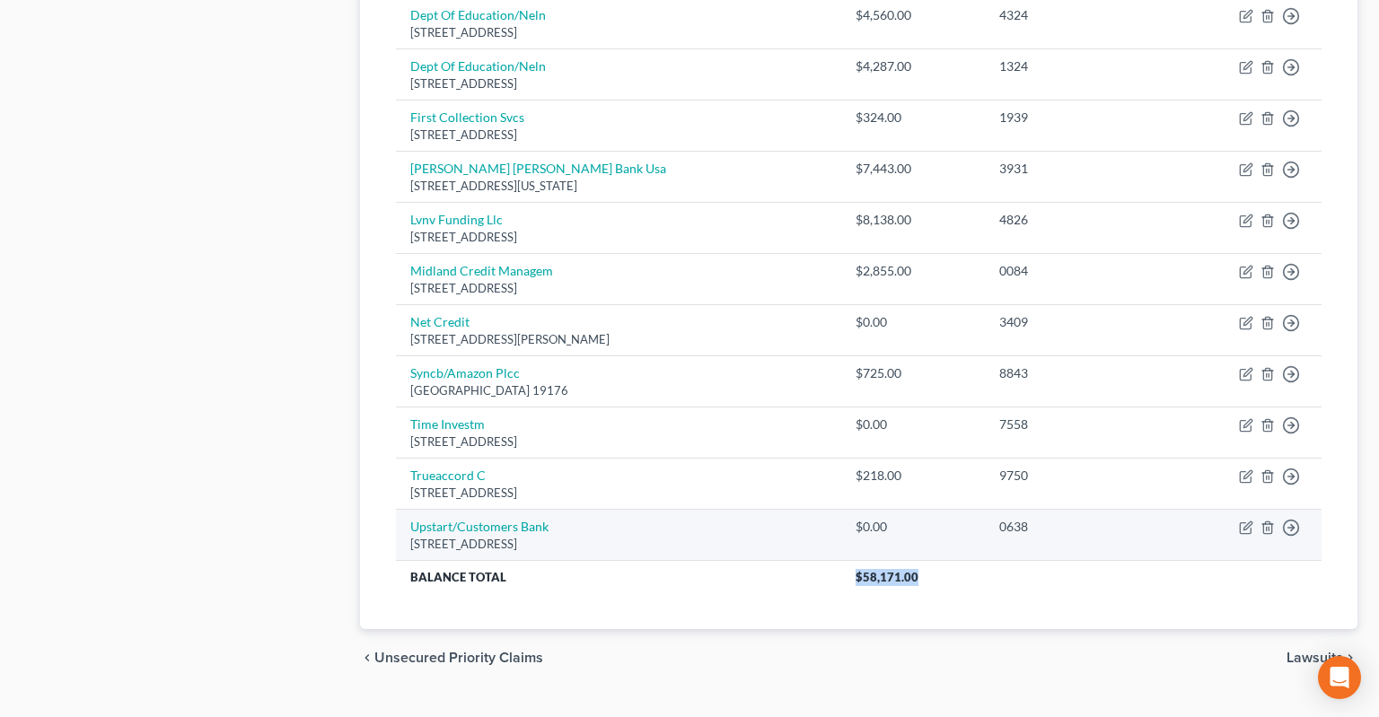
copy span "$58,171.00"
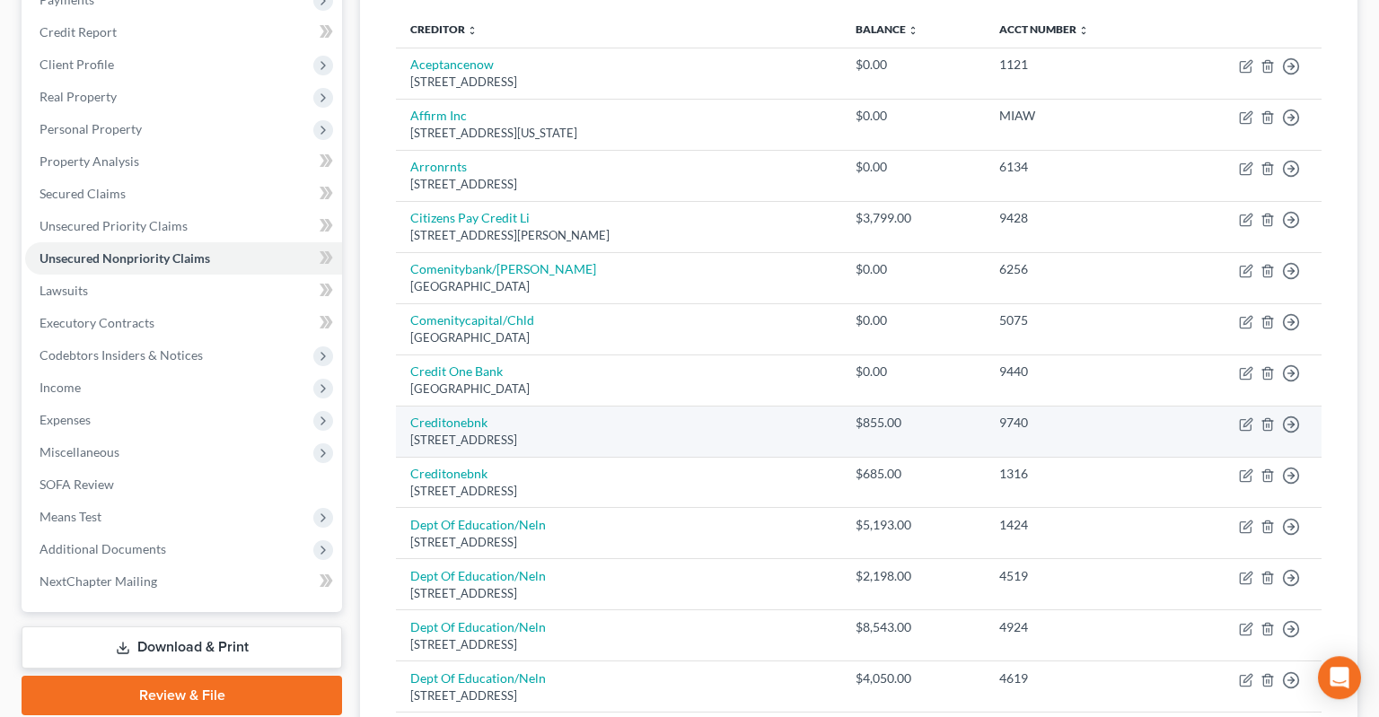
scroll to position [370, 0]
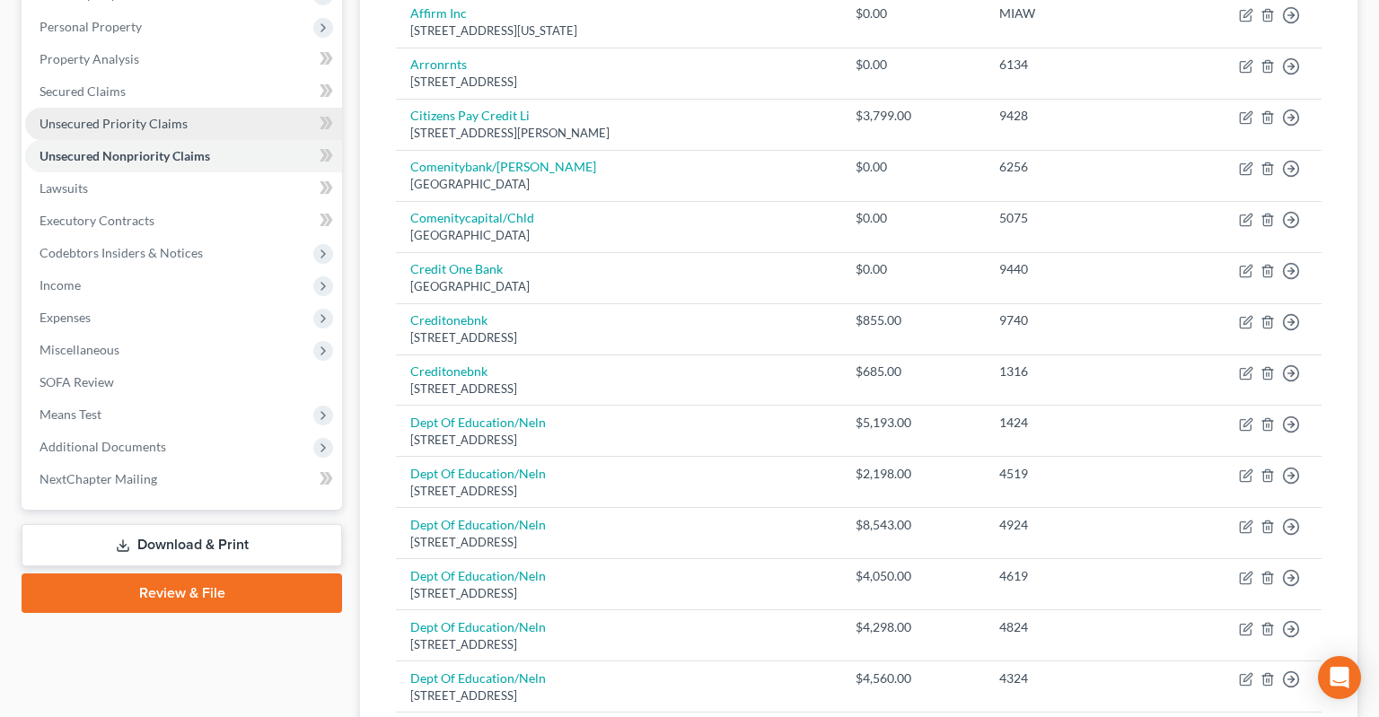
click at [255, 108] on link "Unsecured Priority Claims" at bounding box center [183, 124] width 317 height 32
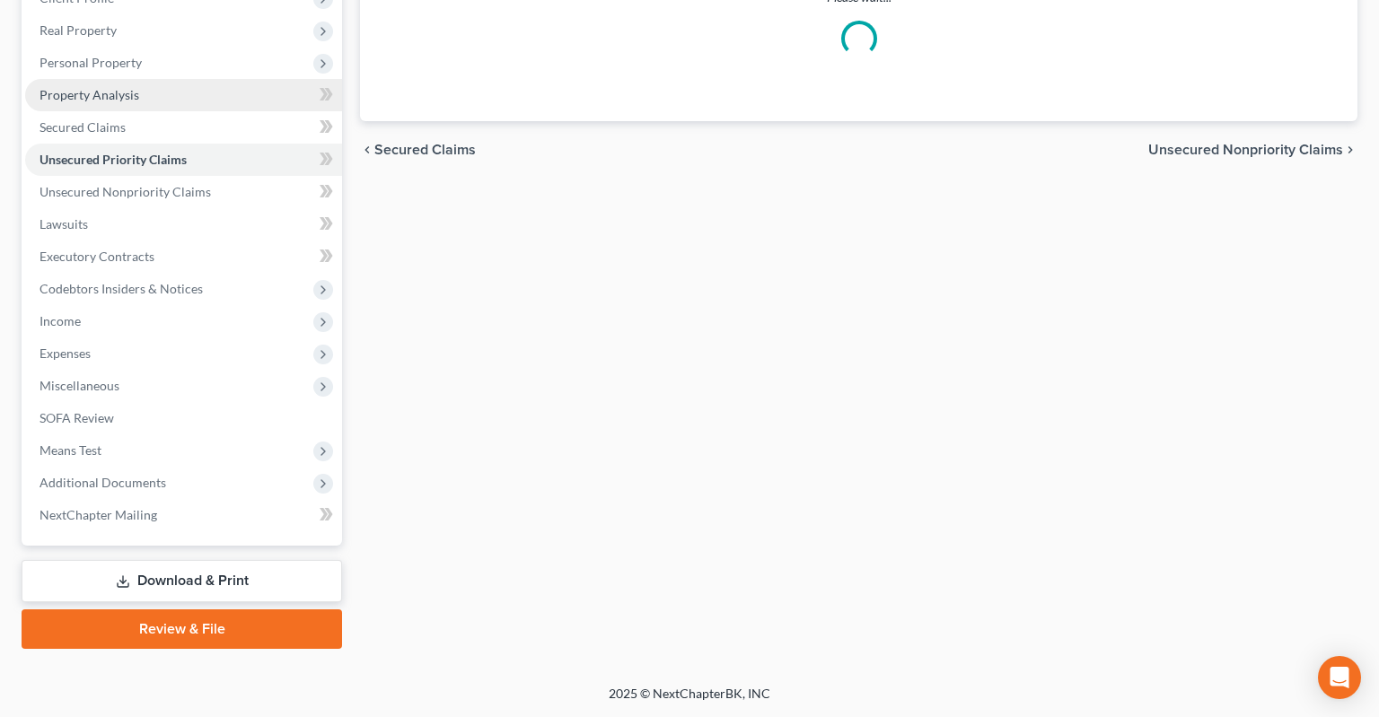
scroll to position [299, 0]
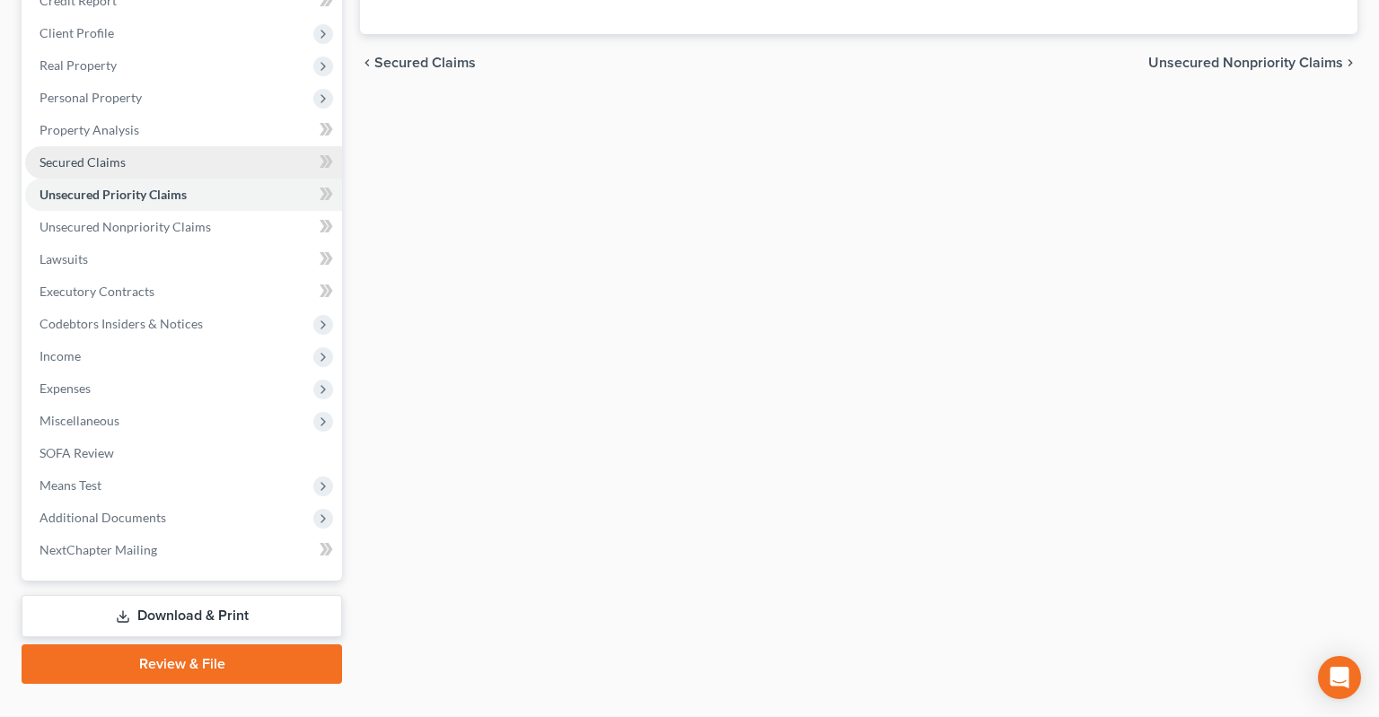
click at [173, 146] on link "Secured Claims" at bounding box center [183, 162] width 317 height 32
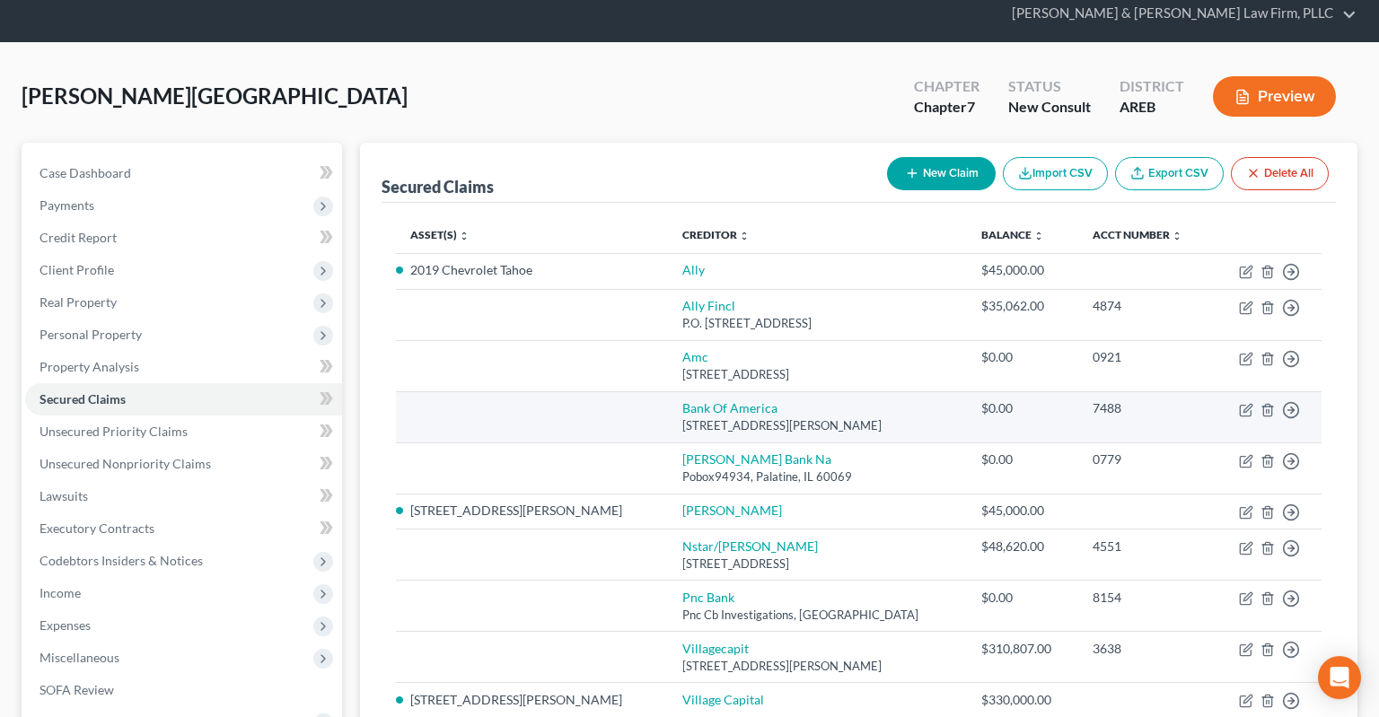
scroll to position [94, 0]
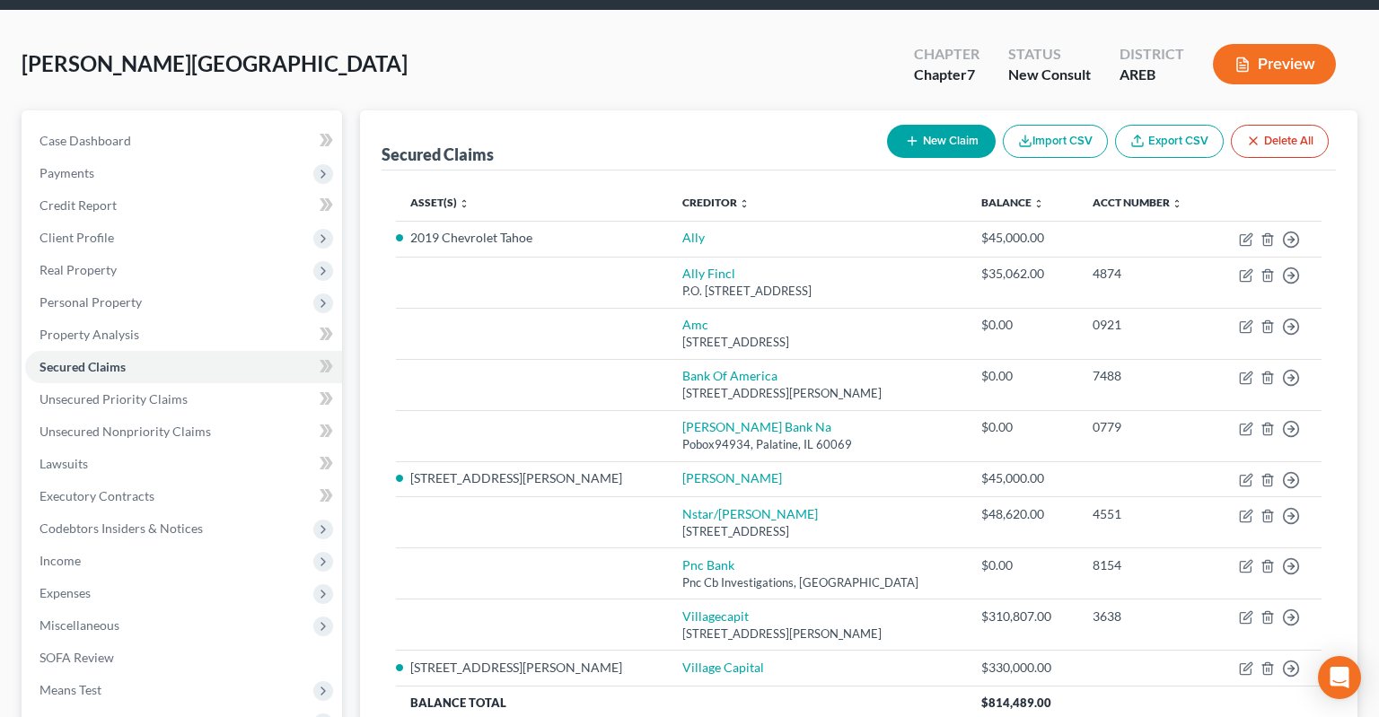
click at [731, 43] on div "[GEOGRAPHIC_DATA][PERSON_NAME] Upgraded Chapter Chapter 7 Status New Consult Di…" at bounding box center [690, 71] width 1336 height 78
